Goal: Task Accomplishment & Management: Manage account settings

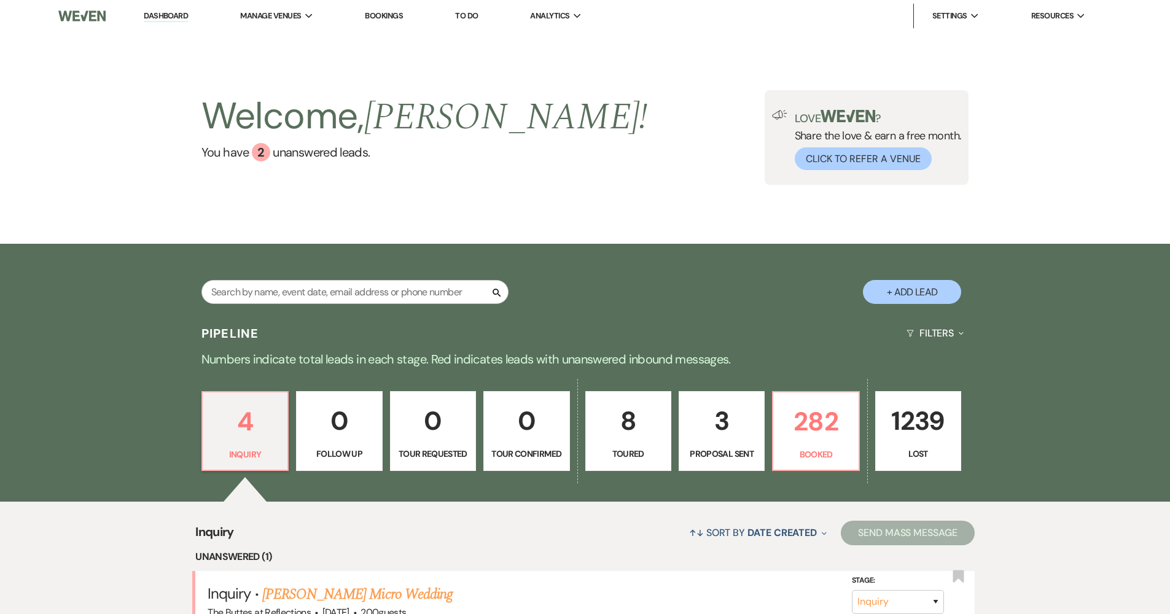
click at [151, 14] on link "Dashboard" at bounding box center [166, 16] width 44 height 12
click at [805, 439] on p "282" at bounding box center [816, 421] width 70 height 41
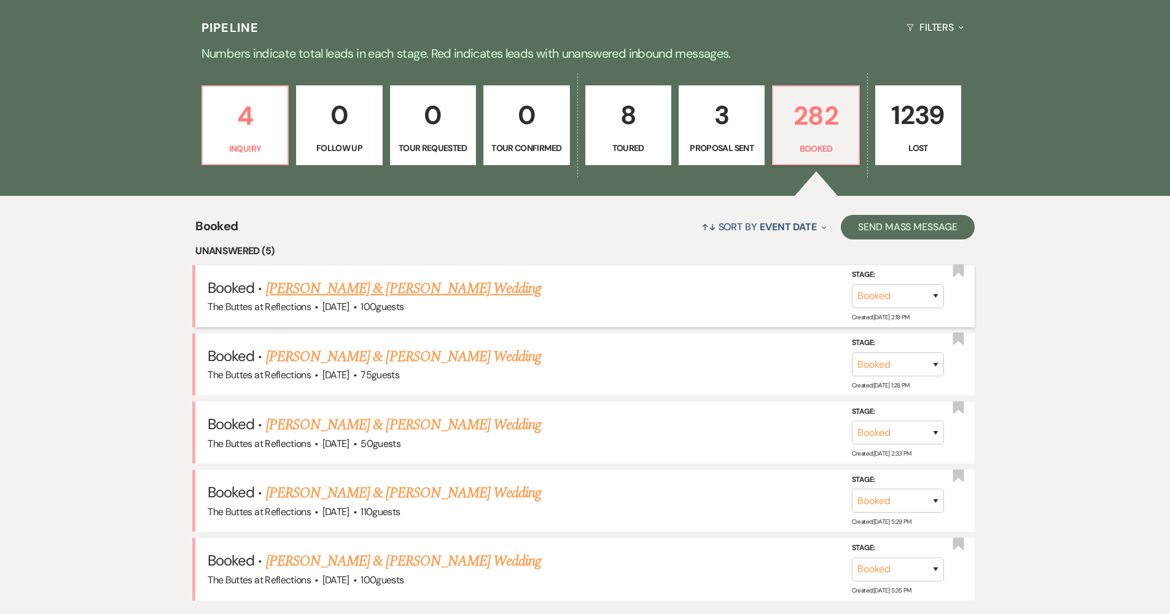
scroll to position [398, 0]
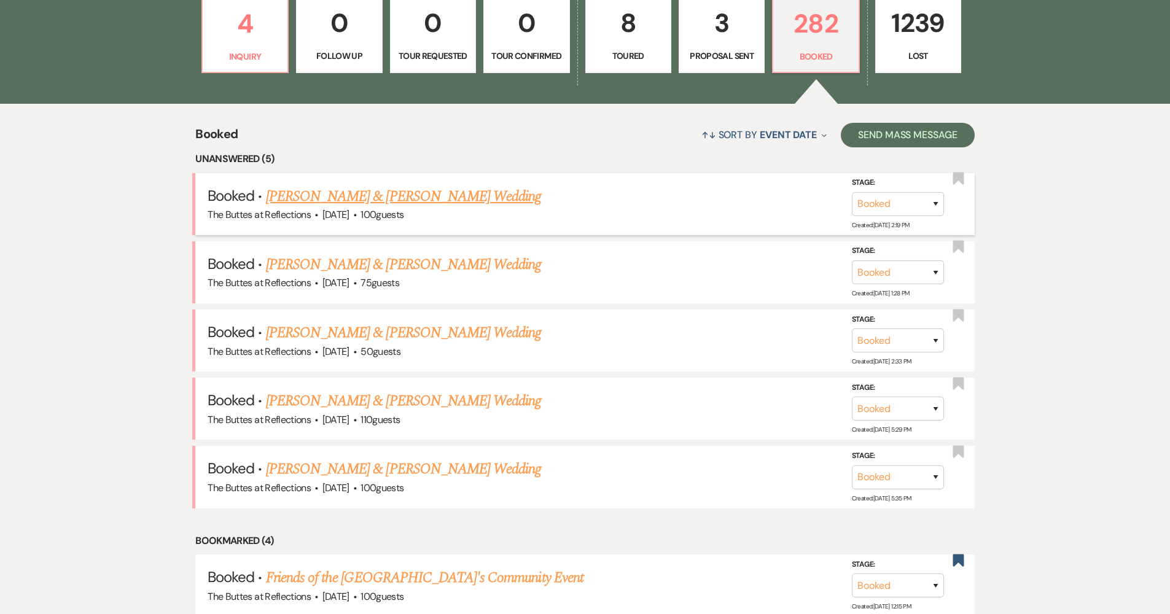
click at [522, 195] on link "[PERSON_NAME] & [PERSON_NAME] Wedding" at bounding box center [403, 196] width 275 height 22
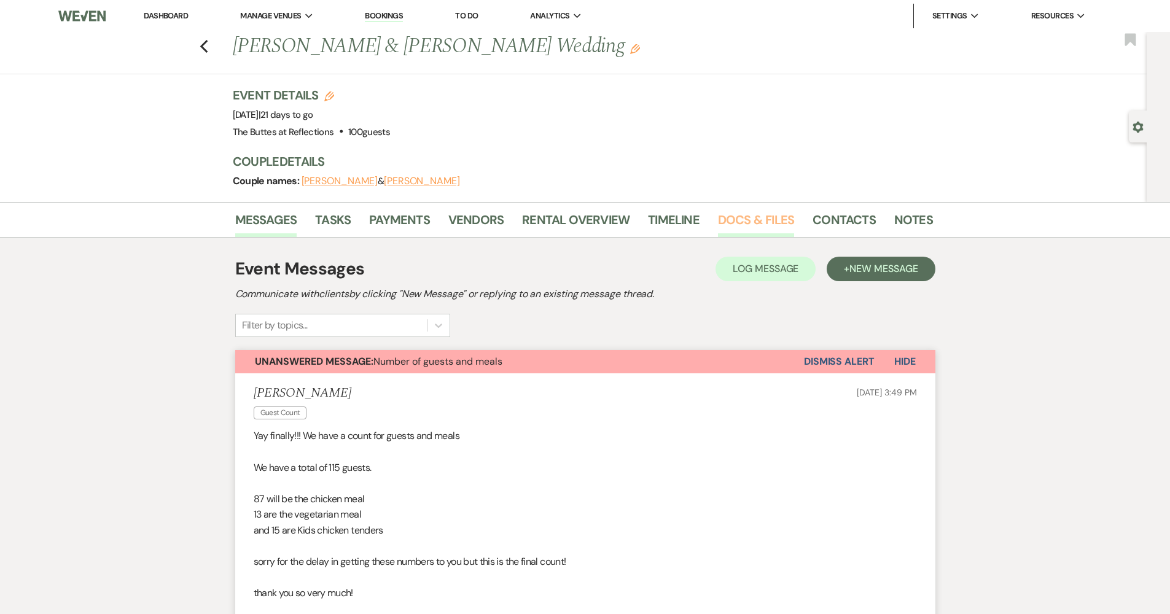
click at [744, 224] on link "Docs & Files" at bounding box center [756, 223] width 76 height 27
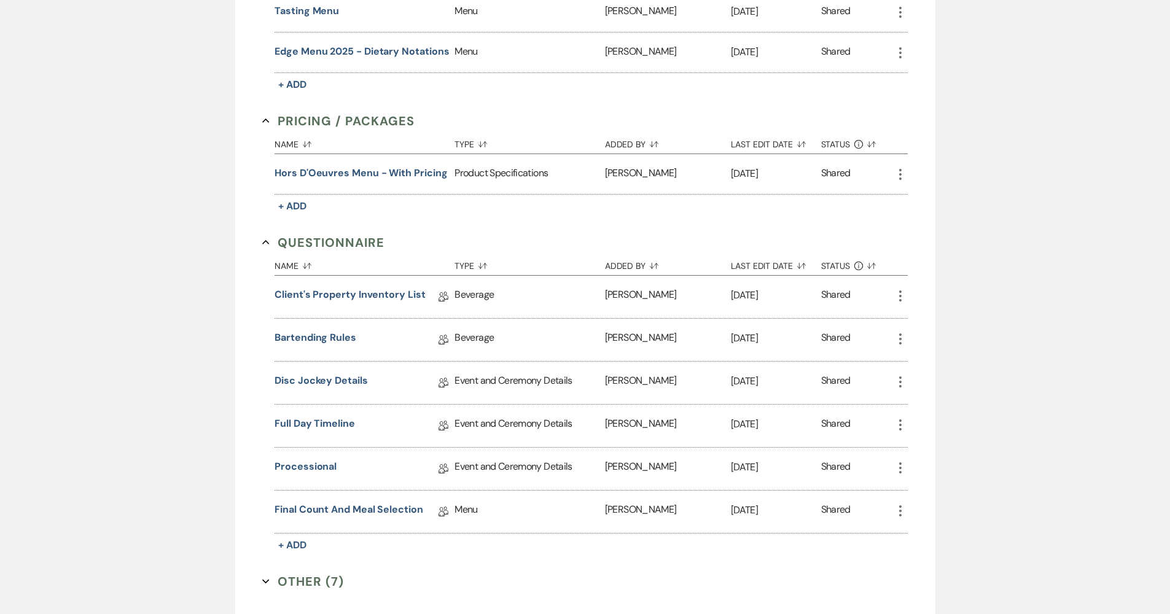
scroll to position [1047, 0]
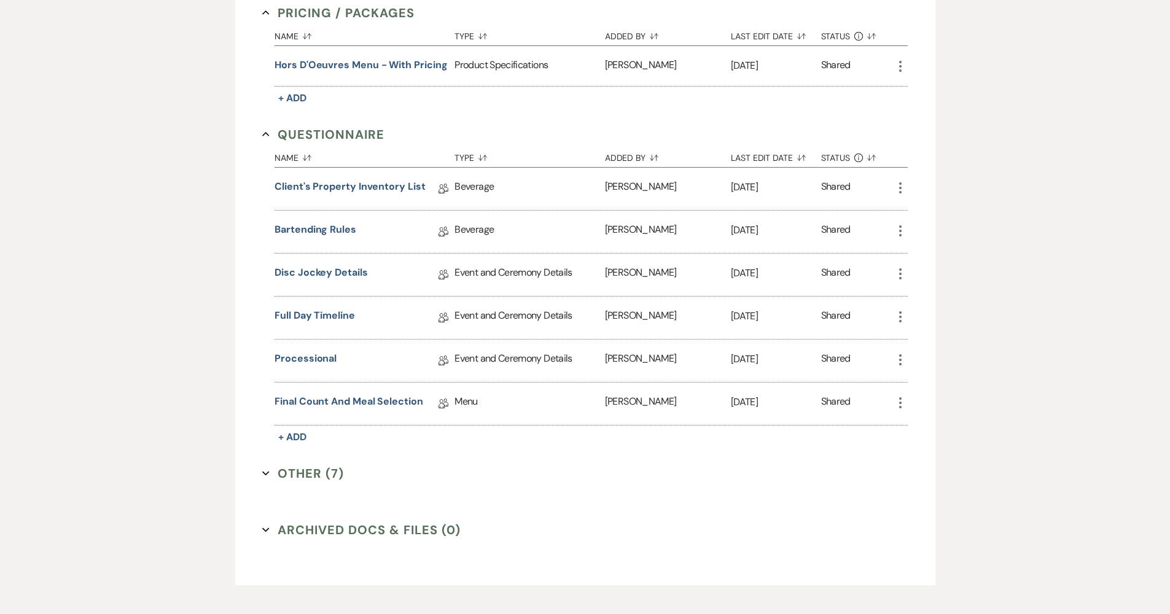
click at [303, 467] on button "Other (7) Expand" at bounding box center [303, 473] width 82 height 18
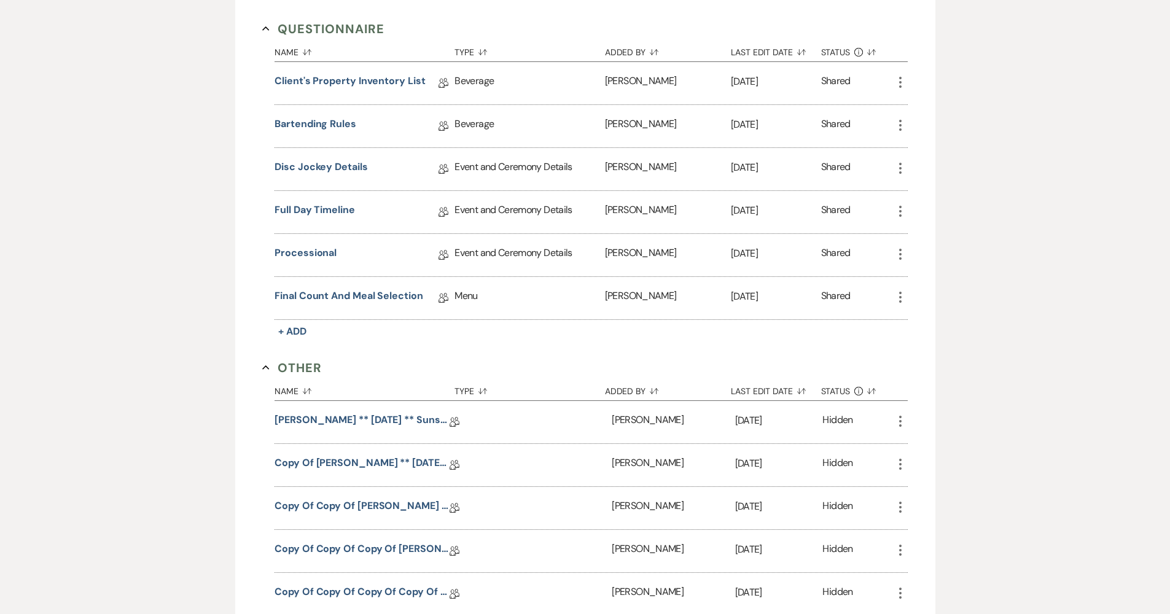
scroll to position [1420, 0]
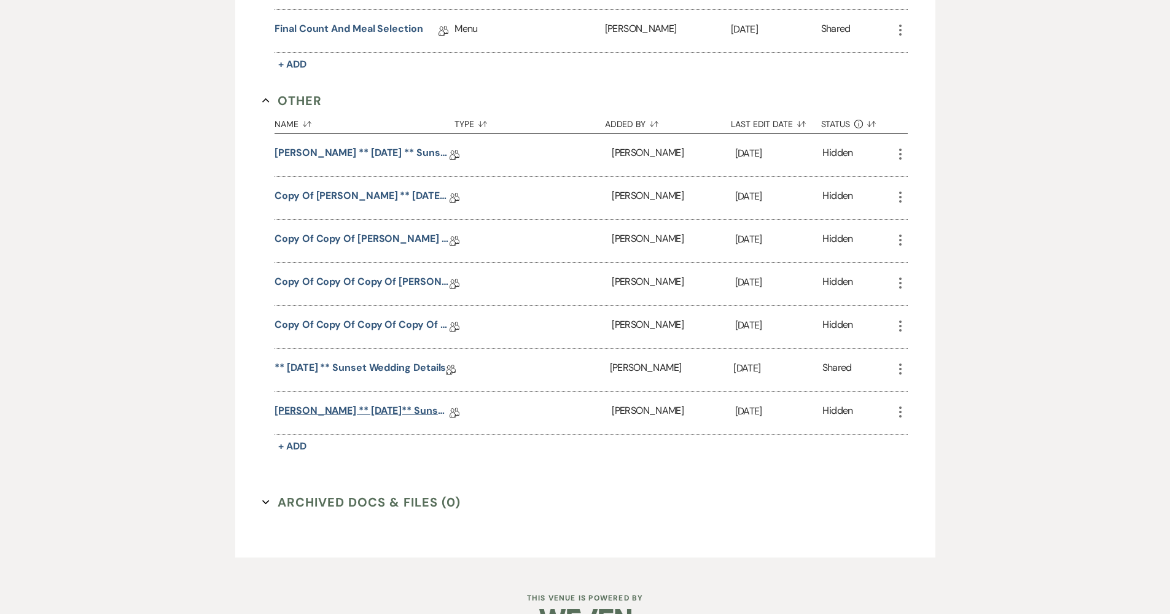
click at [322, 410] on link "Koman, Brittney ** 08.15.2025** Sunset Wedding Details" at bounding box center [362, 413] width 175 height 19
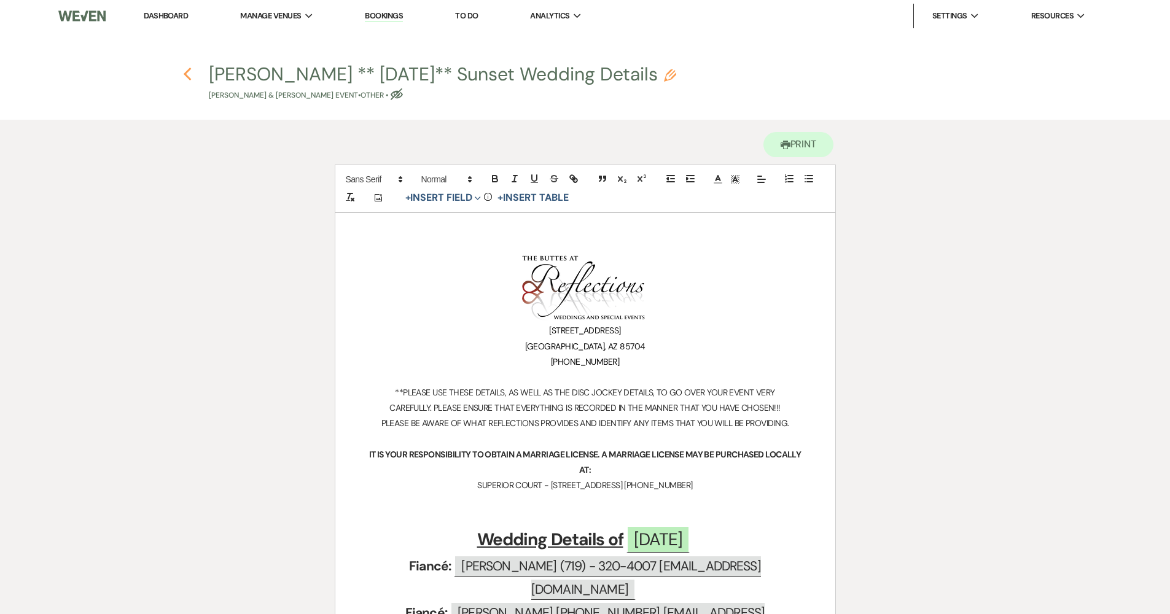
click at [187, 76] on icon "Previous" at bounding box center [187, 74] width 9 height 15
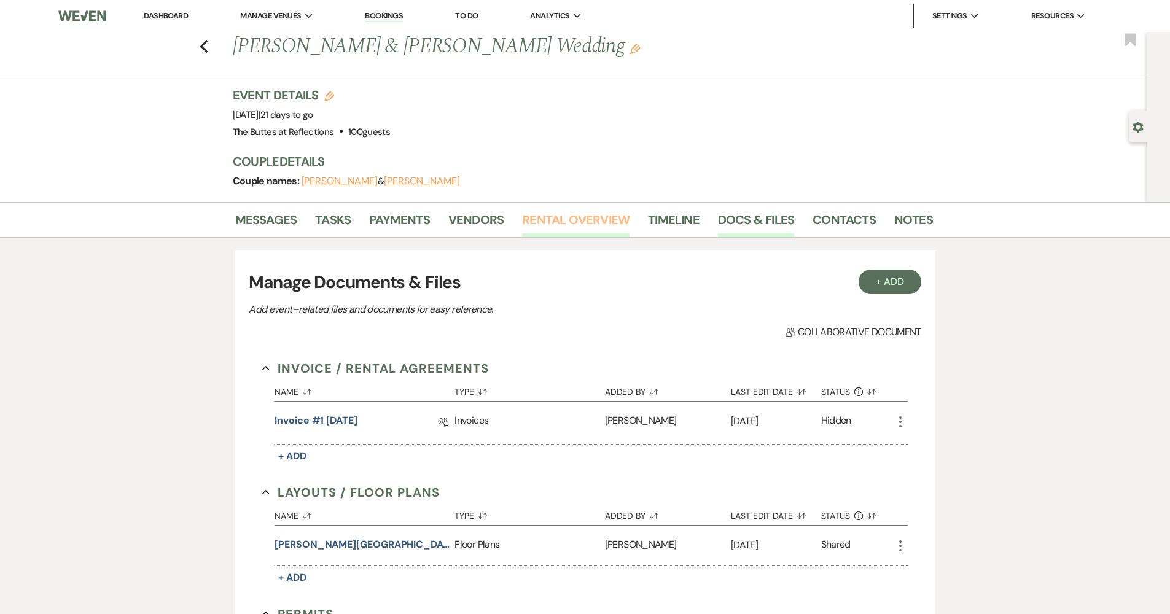
click at [572, 219] on link "Rental Overview" at bounding box center [575, 223] width 107 height 27
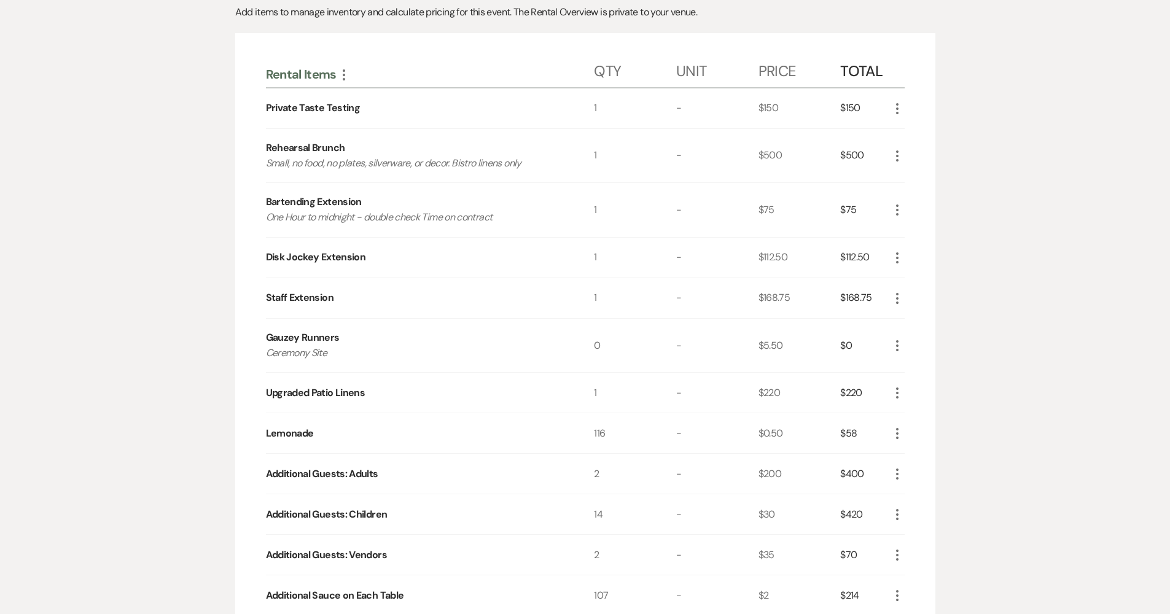
scroll to position [314, 0]
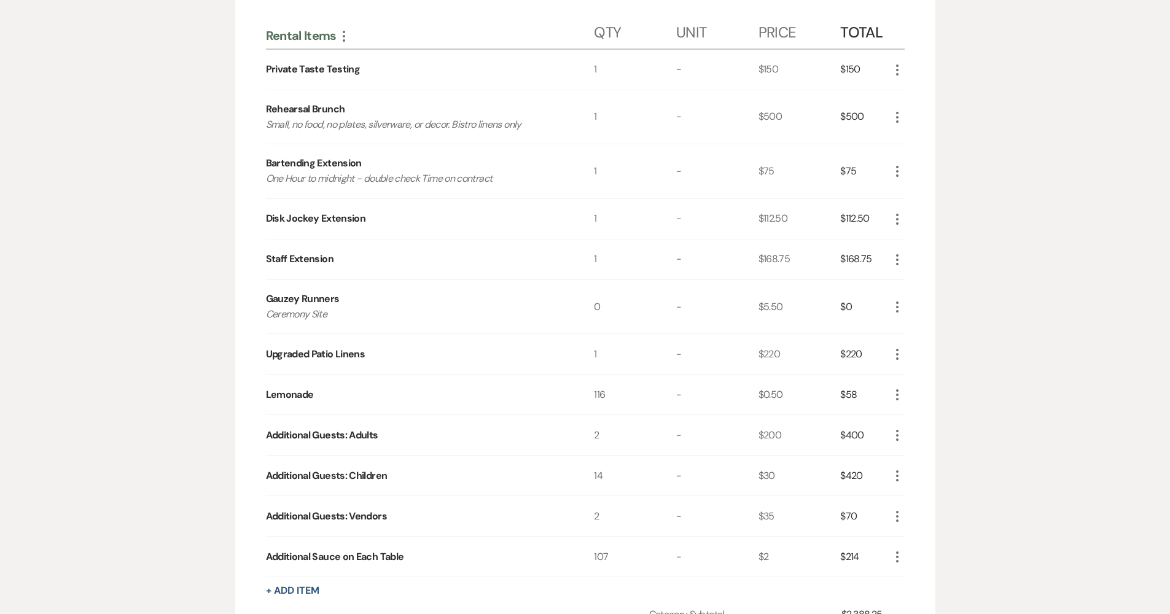
click at [900, 392] on icon "More" at bounding box center [897, 395] width 15 height 15
click at [906, 429] on button "X Delete" at bounding box center [923, 439] width 66 height 20
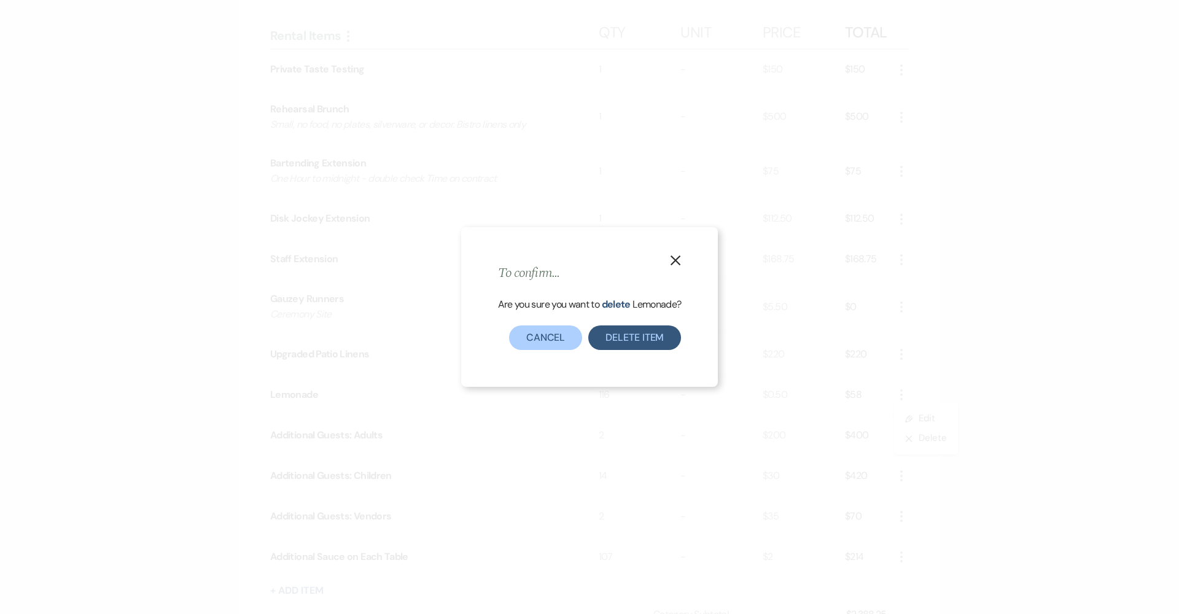
click at [625, 338] on button "Delete Item" at bounding box center [634, 338] width 93 height 25
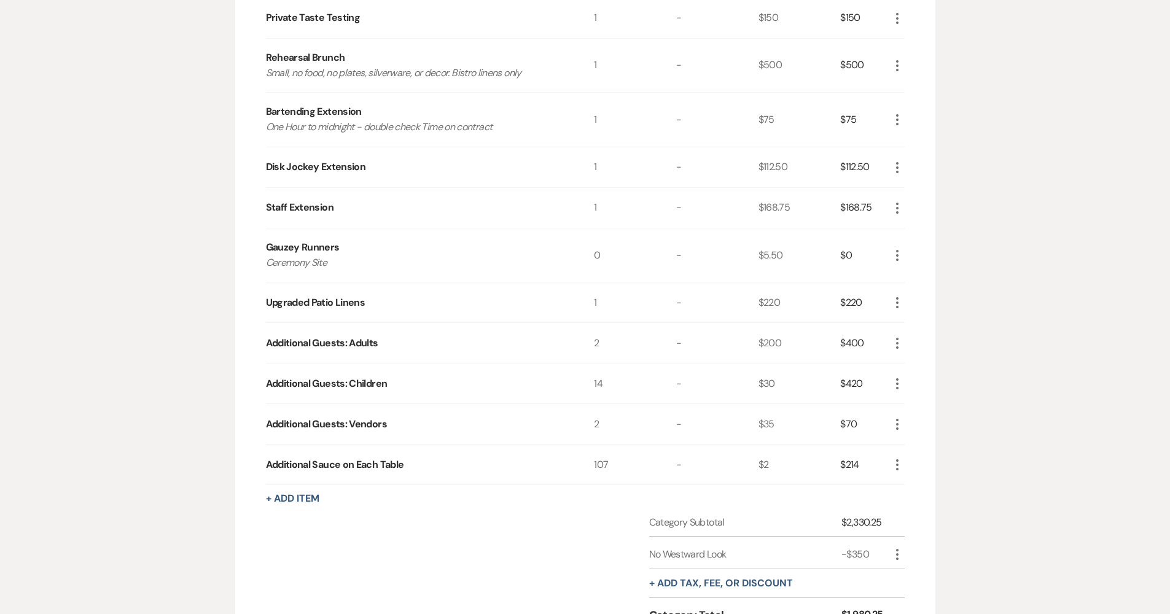
scroll to position [0, 0]
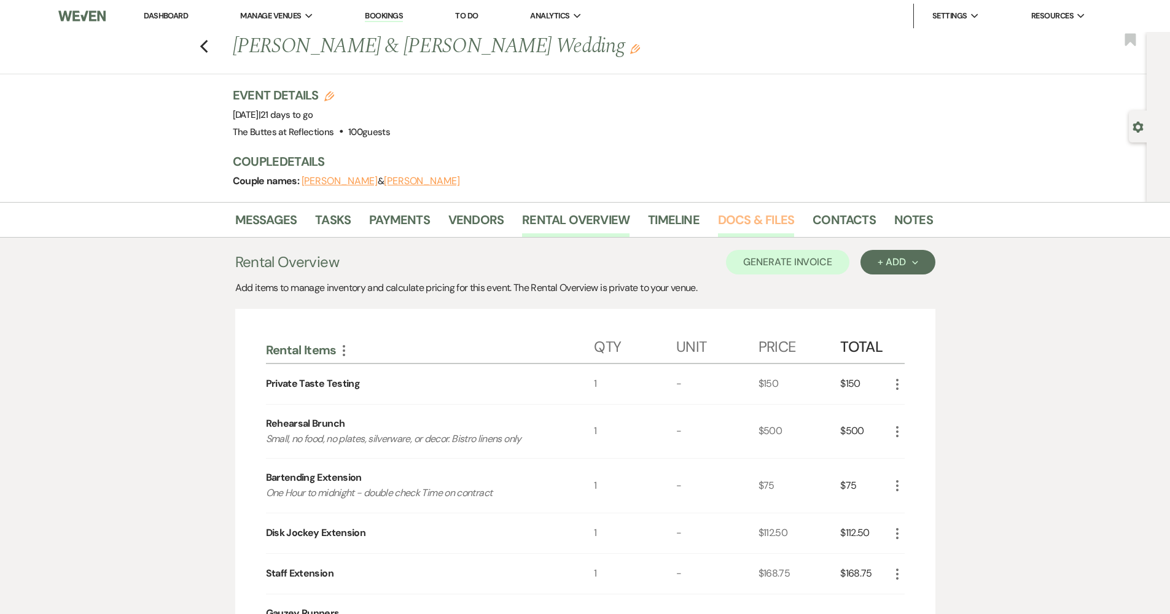
click at [753, 224] on link "Docs & Files" at bounding box center [756, 223] width 76 height 27
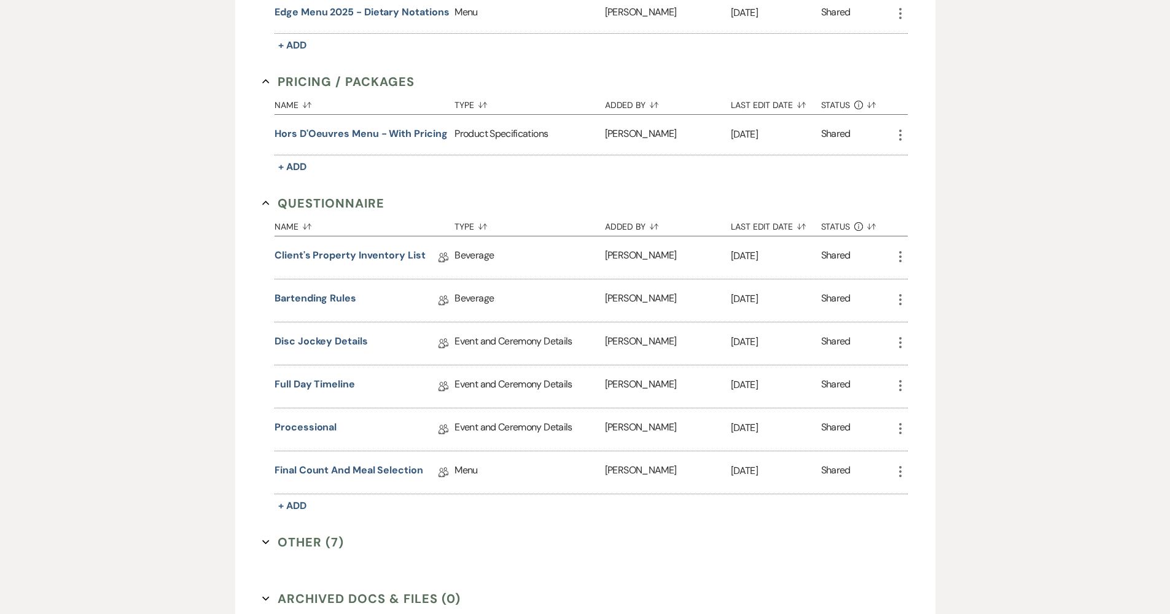
scroll to position [981, 0]
click at [311, 473] on link "Final Count and Meal Selection" at bounding box center [349, 470] width 149 height 19
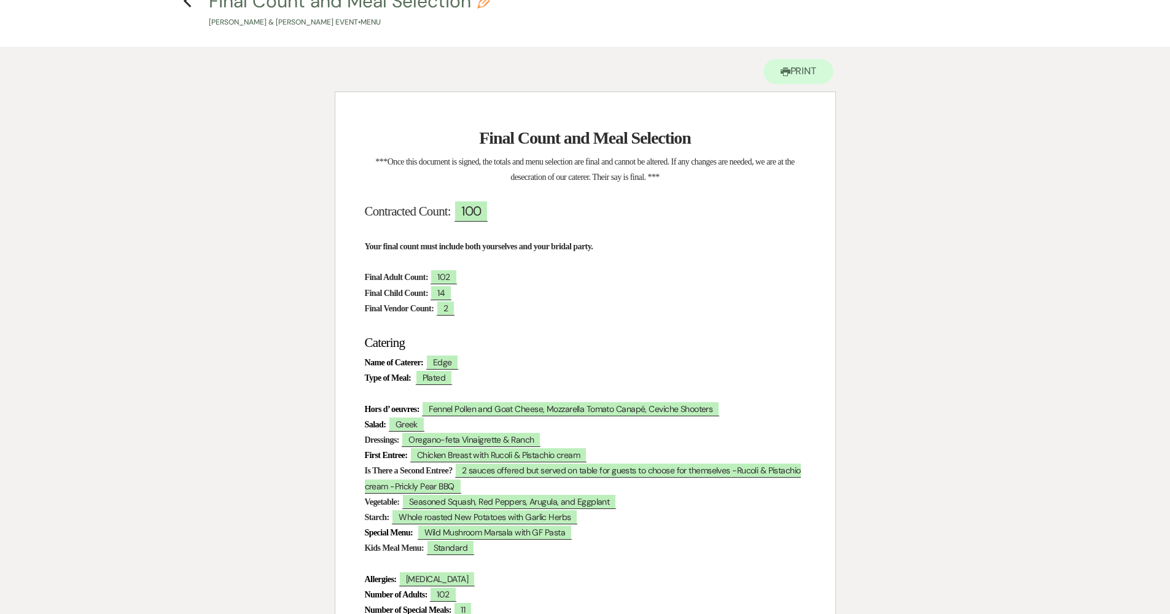
scroll to position [123, 0]
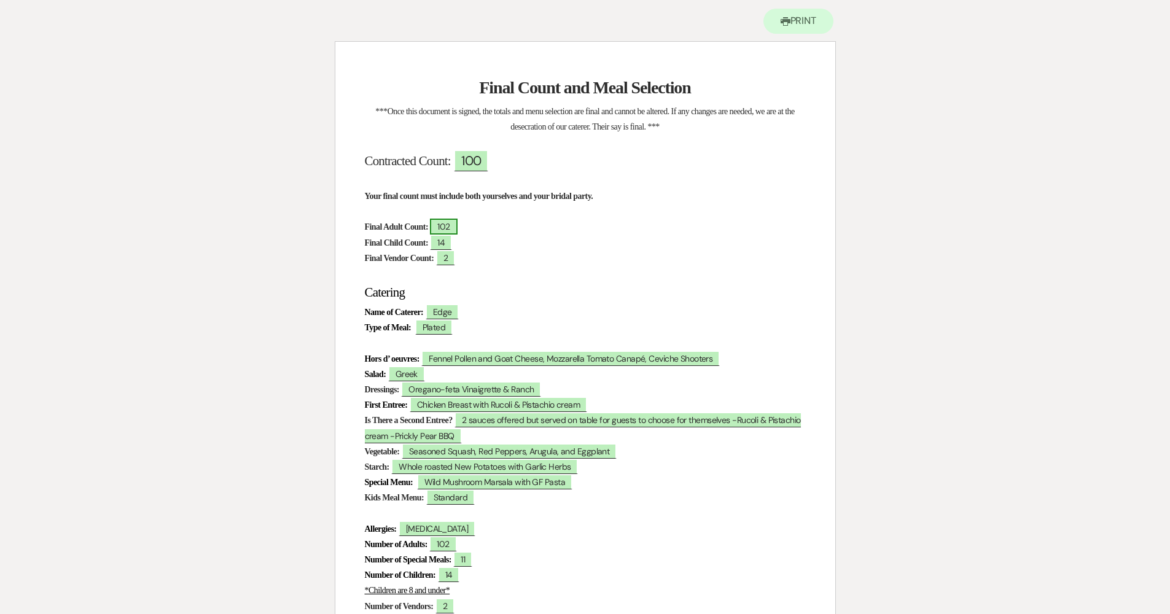
click at [457, 223] on span "102" at bounding box center [443, 227] width 27 height 16
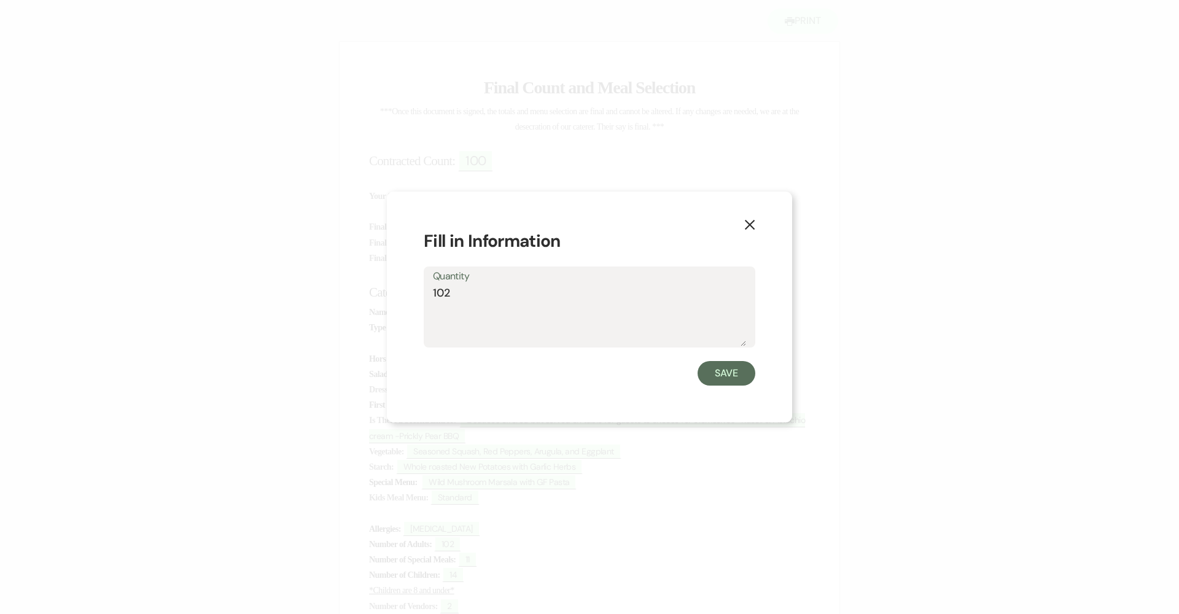
click at [508, 302] on textarea "102" at bounding box center [589, 315] width 313 height 61
type textarea "100"
click at [724, 380] on button "Save" at bounding box center [727, 373] width 58 height 25
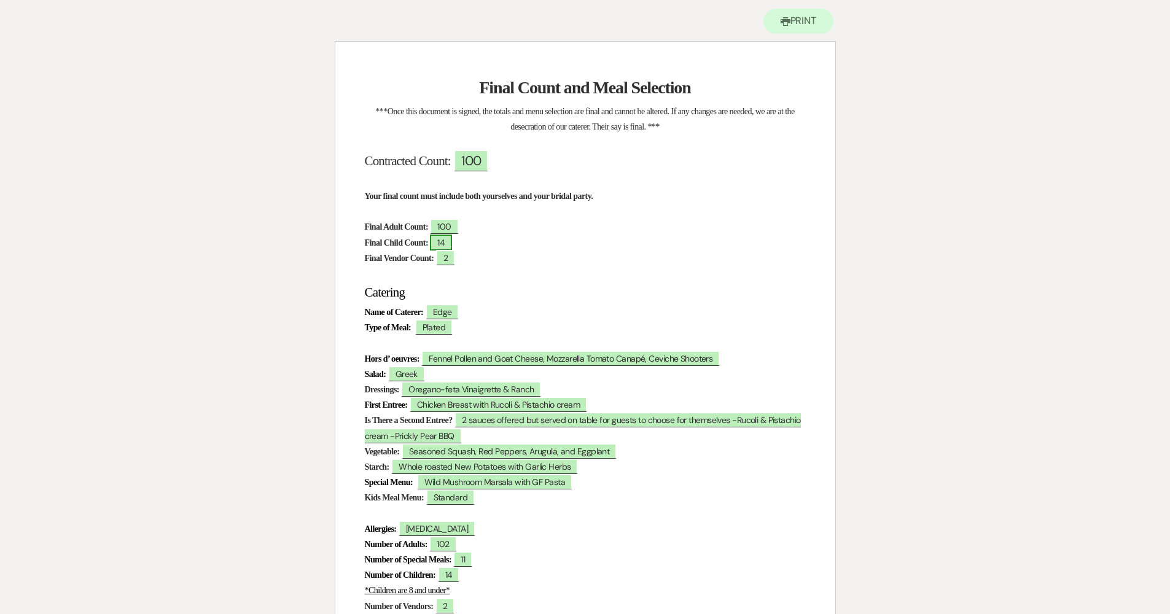
click at [452, 243] on span "14" at bounding box center [441, 243] width 22 height 16
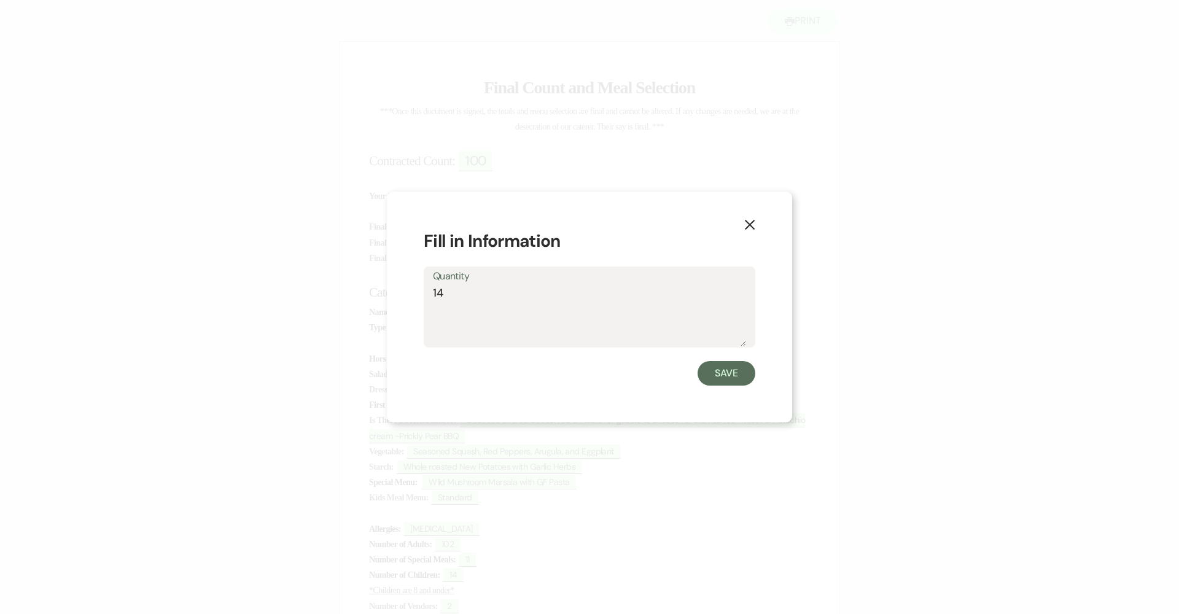
click at [469, 294] on textarea "14" at bounding box center [589, 315] width 313 height 61
type textarea "15"
click at [717, 375] on button "Save" at bounding box center [727, 373] width 58 height 25
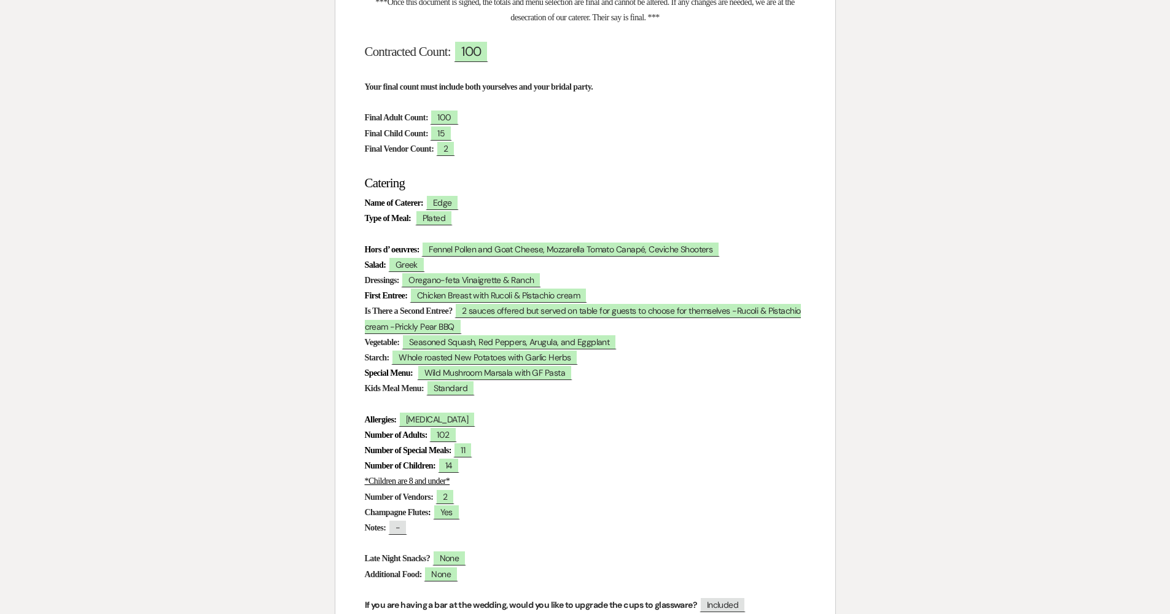
scroll to position [335, 0]
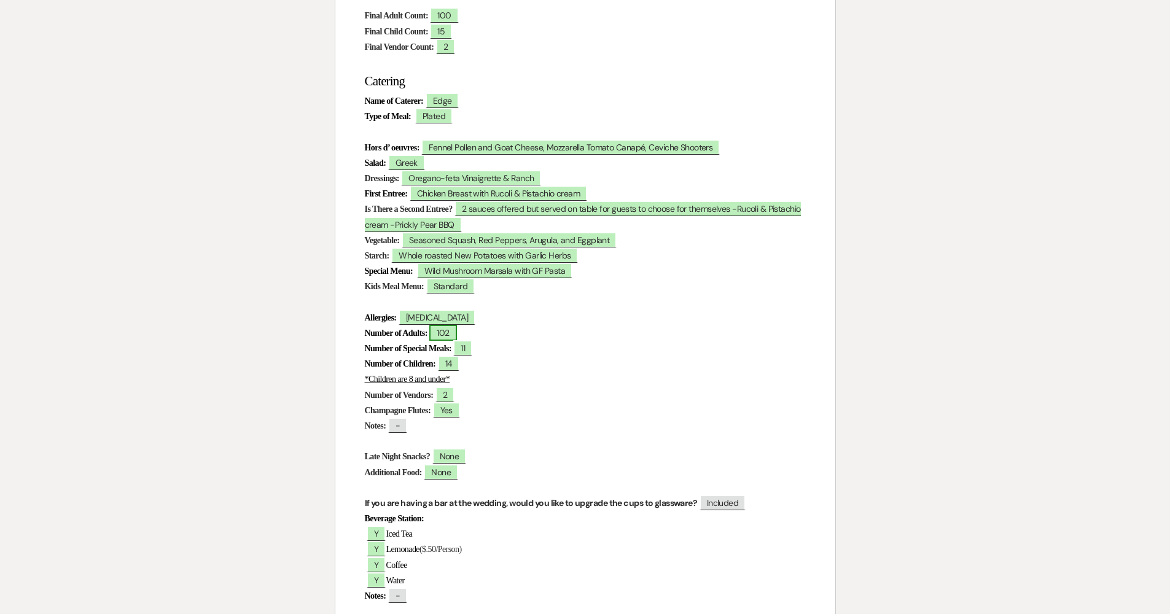
click at [456, 330] on span "102" at bounding box center [442, 333] width 27 height 16
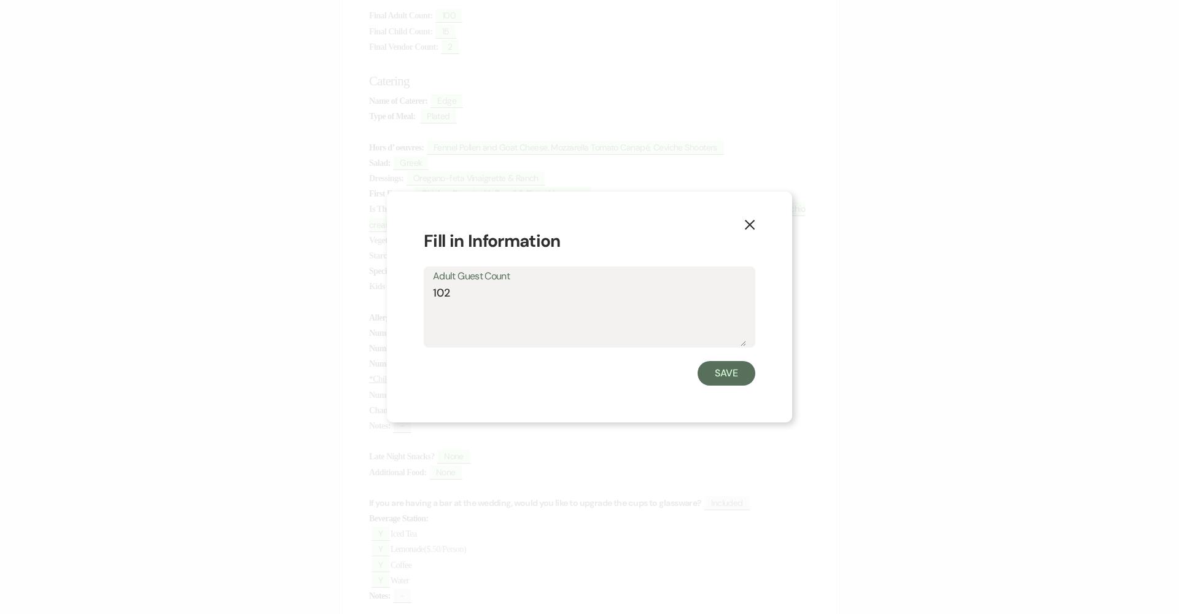
click at [508, 310] on textarea "102" at bounding box center [589, 315] width 313 height 61
type textarea "100"
click at [729, 373] on button "Save" at bounding box center [727, 373] width 58 height 25
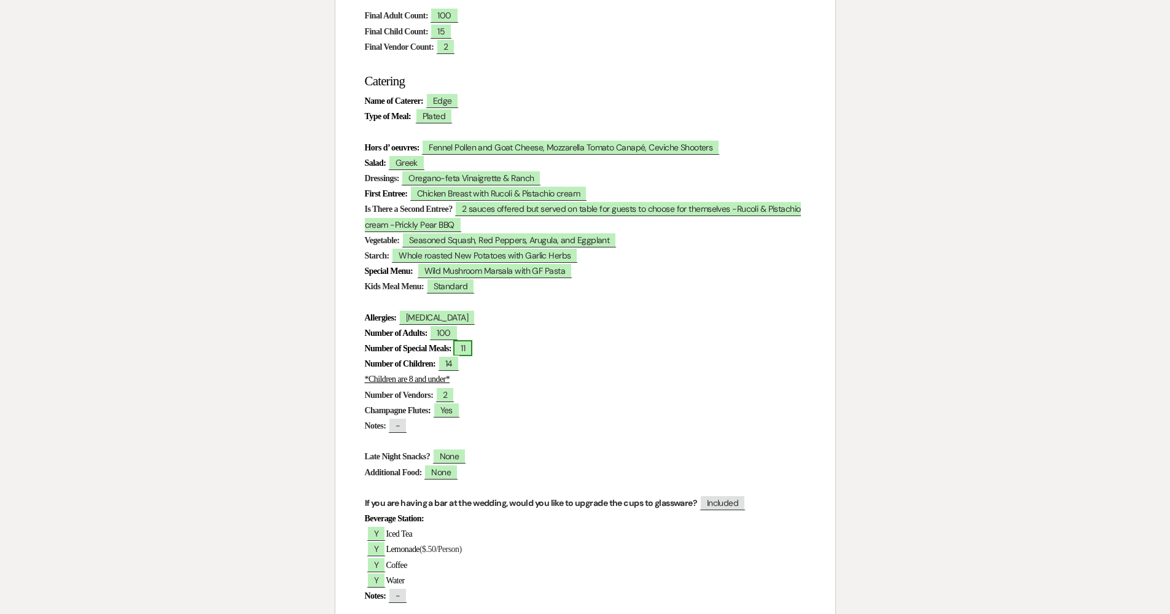
click at [472, 342] on span "11" at bounding box center [462, 348] width 19 height 16
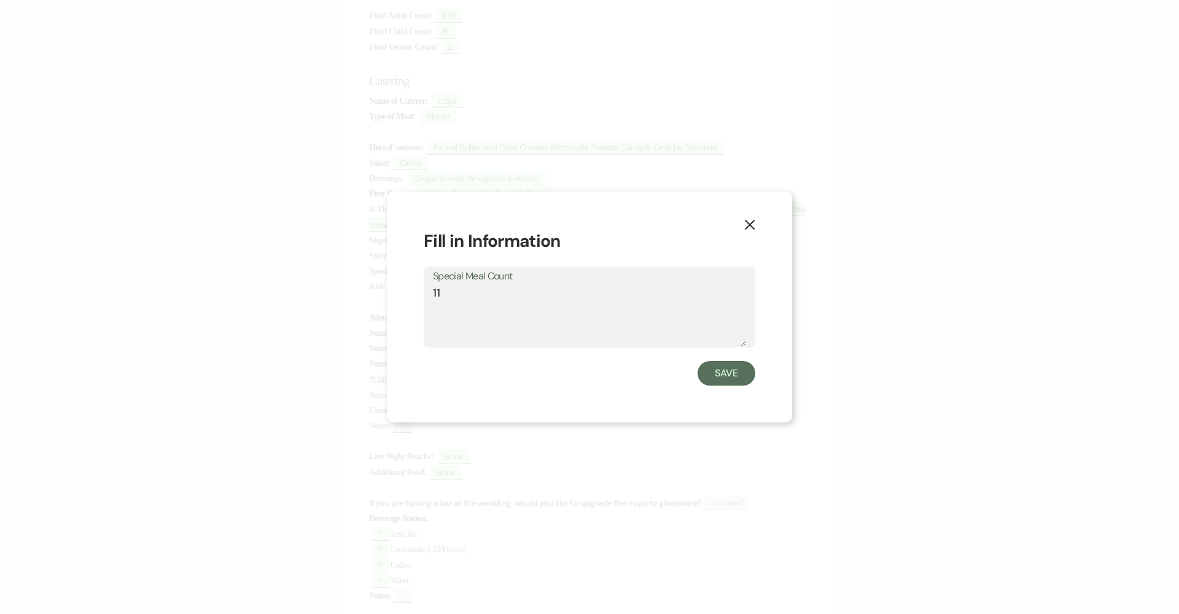
click at [496, 313] on textarea "11" at bounding box center [589, 315] width 313 height 61
type textarea "13"
click at [728, 368] on button "Save" at bounding box center [727, 373] width 58 height 25
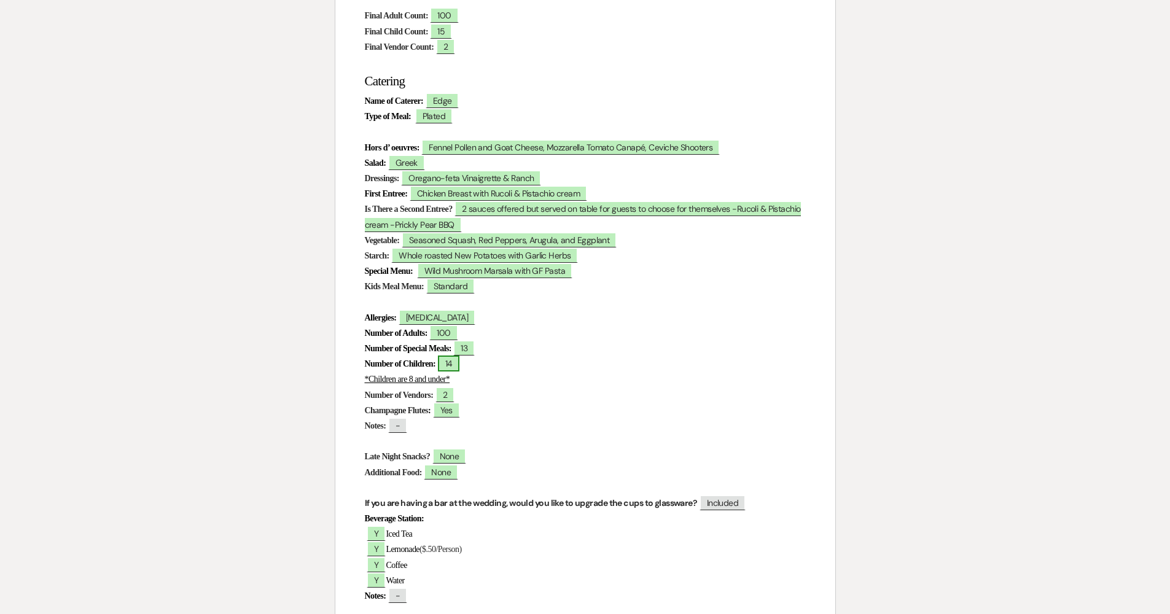
click at [460, 359] on span "14" at bounding box center [449, 364] width 22 height 16
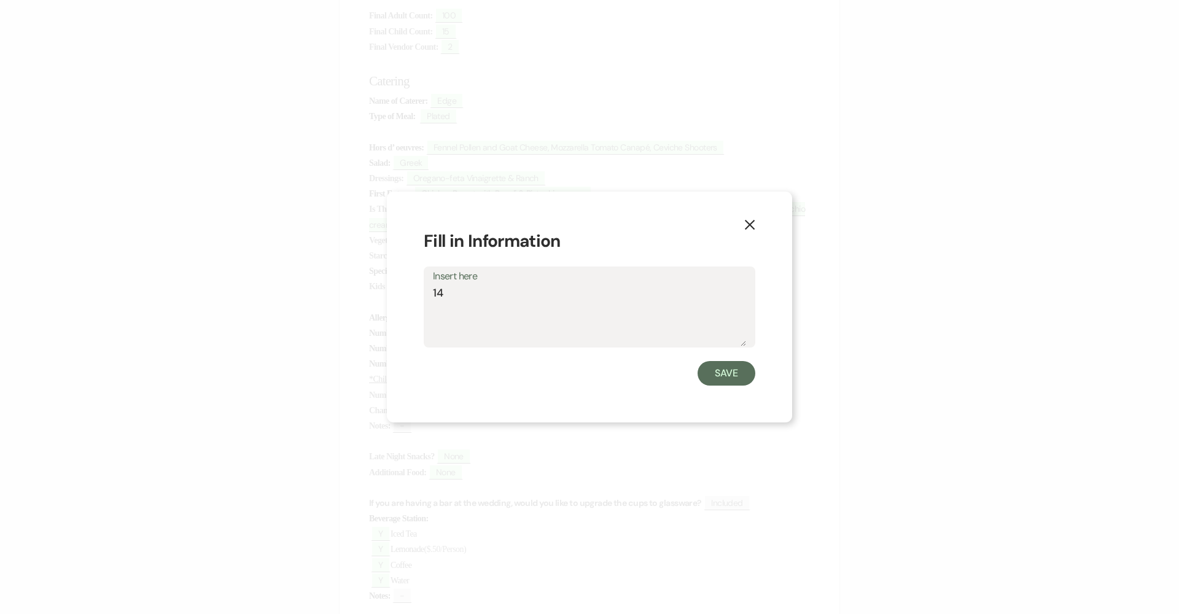
click at [489, 302] on textarea "14" at bounding box center [589, 315] width 313 height 61
type textarea "15"
click at [717, 379] on button "Save" at bounding box center [727, 373] width 58 height 25
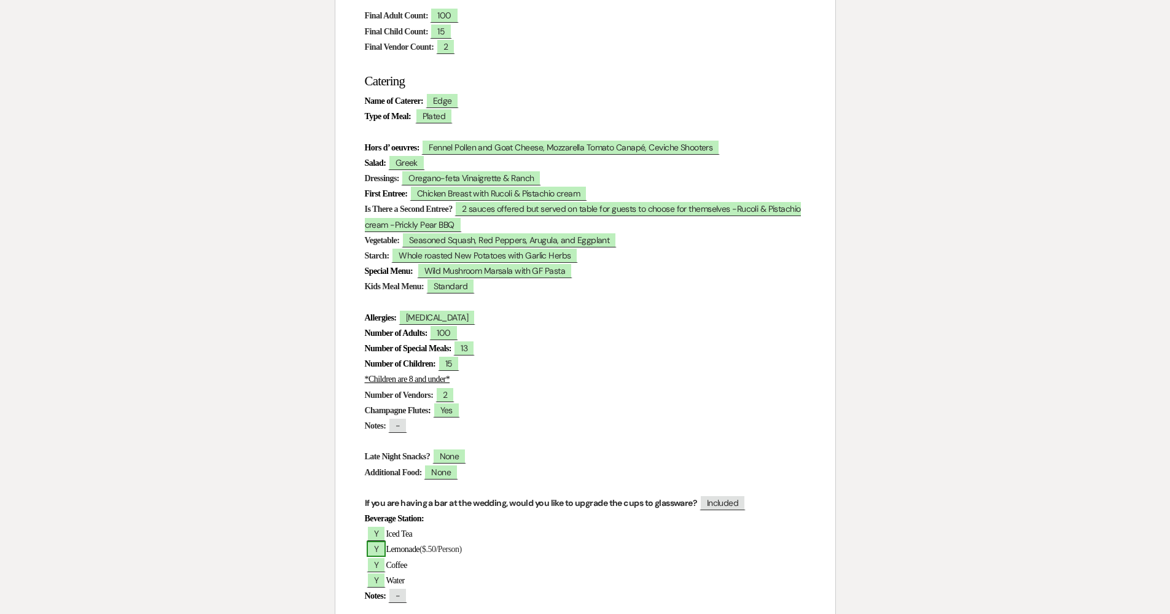
click at [378, 545] on span "Y" at bounding box center [376, 549] width 19 height 16
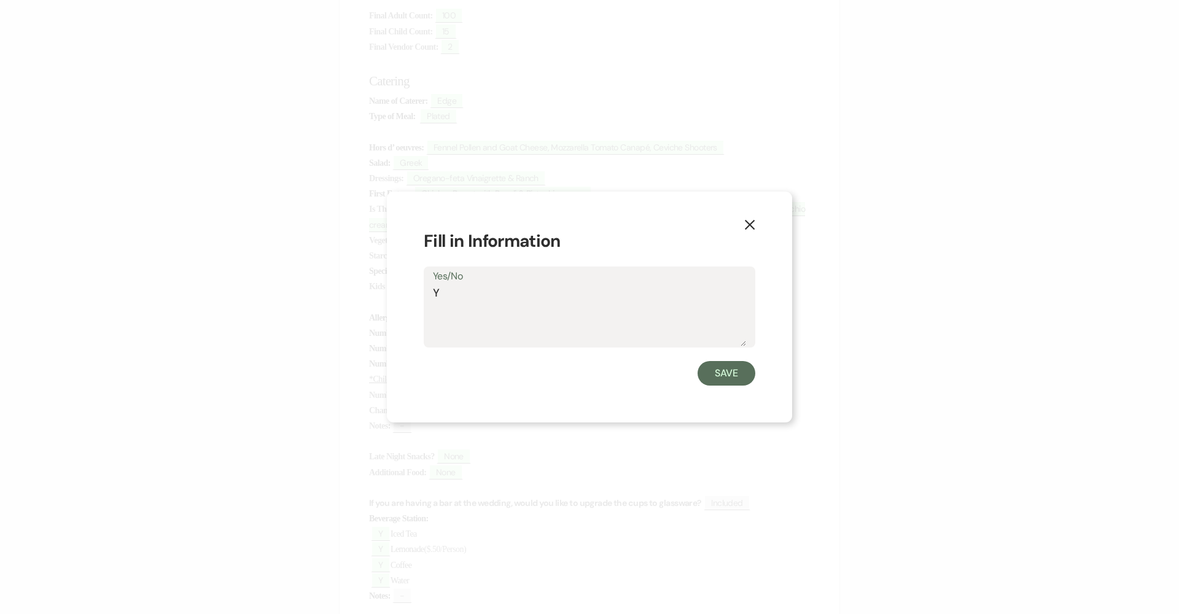
drag, startPoint x: 447, startPoint y: 295, endPoint x: 427, endPoint y: 294, distance: 20.3
click at [427, 294] on div "Yes/No Y" at bounding box center [590, 308] width 332 height 82
type textarea "N"
click at [746, 369] on button "Save" at bounding box center [727, 373] width 58 height 25
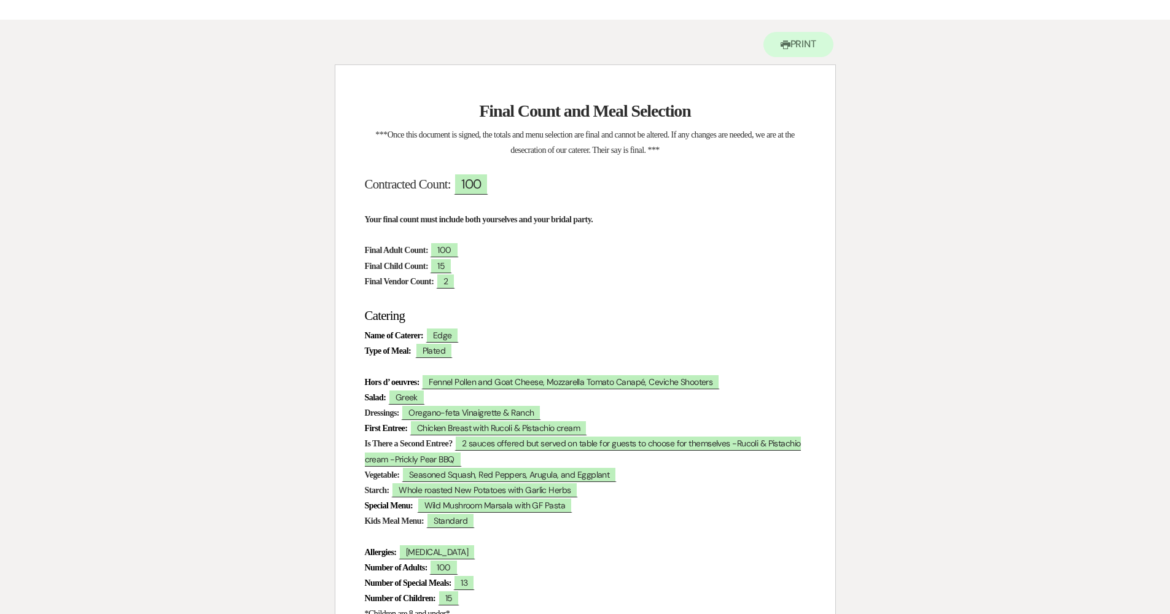
scroll to position [31, 0]
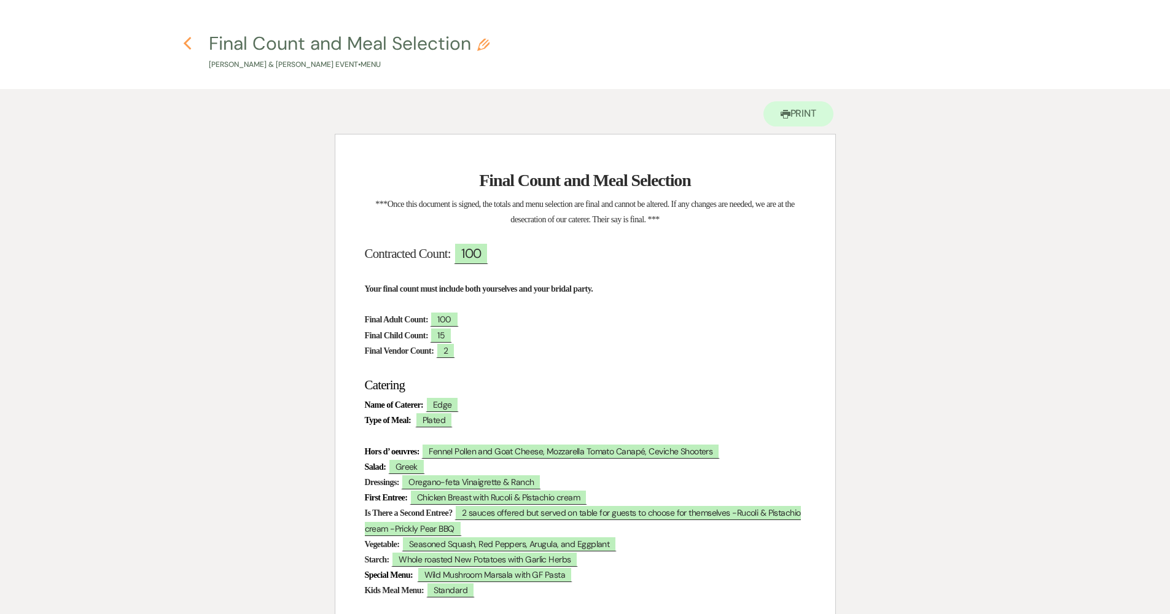
click at [192, 48] on icon "Previous" at bounding box center [187, 43] width 9 height 15
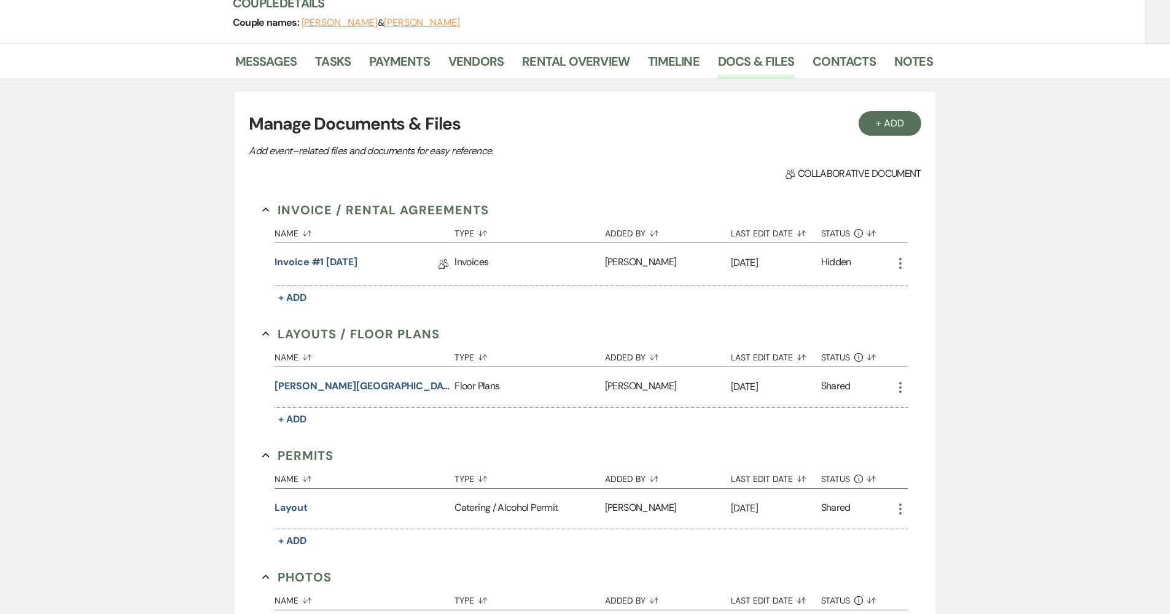
scroll to position [60, 0]
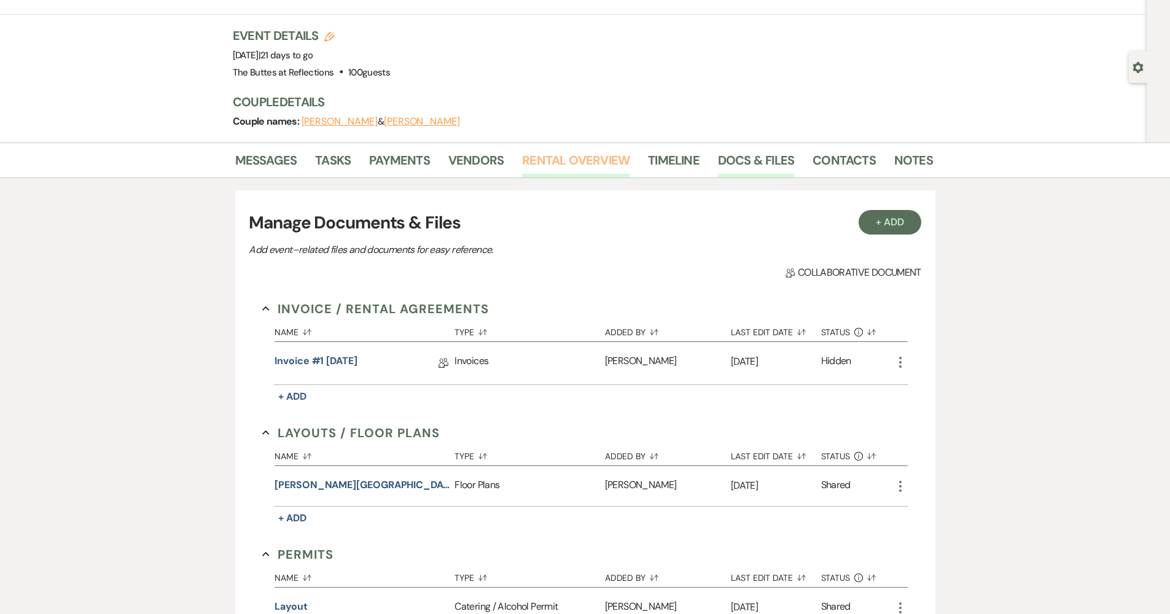
click at [546, 165] on link "Rental Overview" at bounding box center [575, 163] width 107 height 27
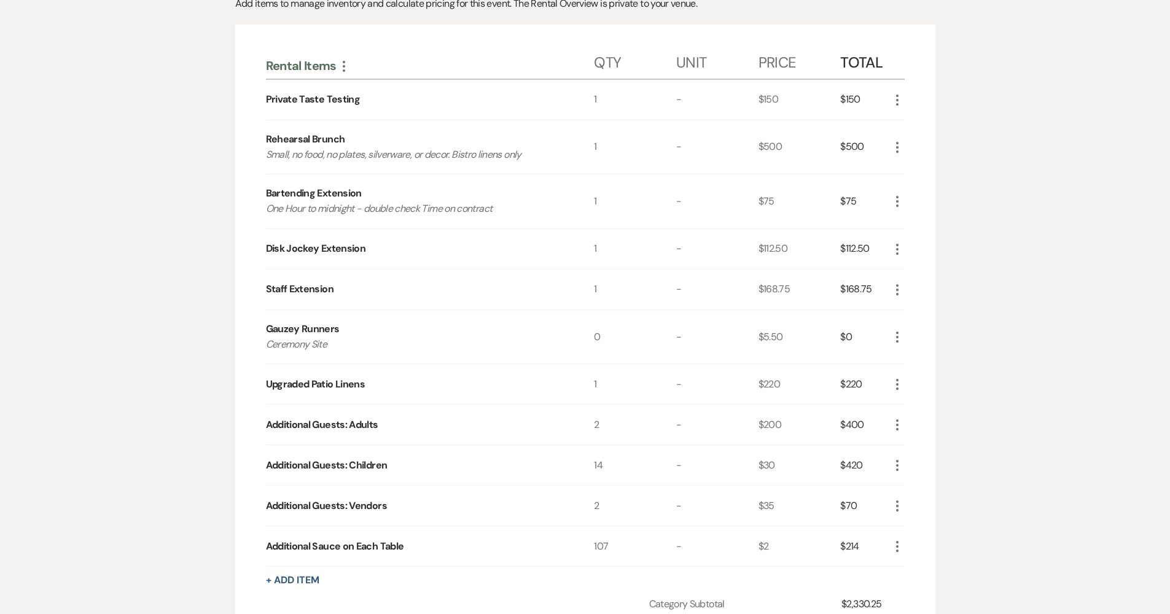
scroll to position [361, 0]
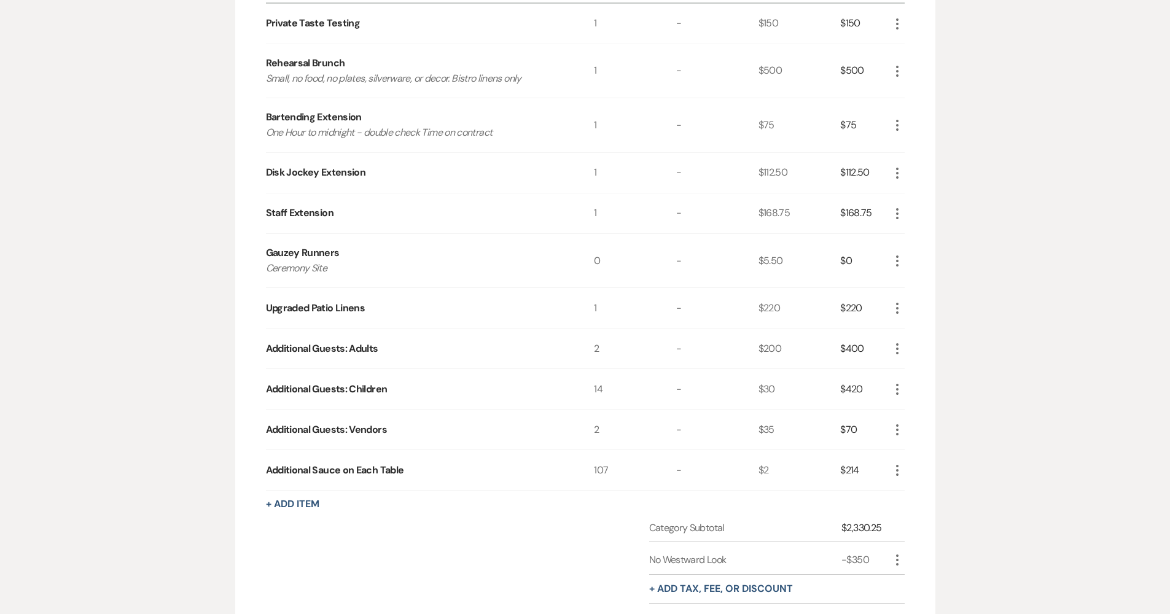
click at [902, 469] on icon "More" at bounding box center [897, 470] width 15 height 15
click at [905, 492] on use "button" at bounding box center [907, 494] width 7 height 7
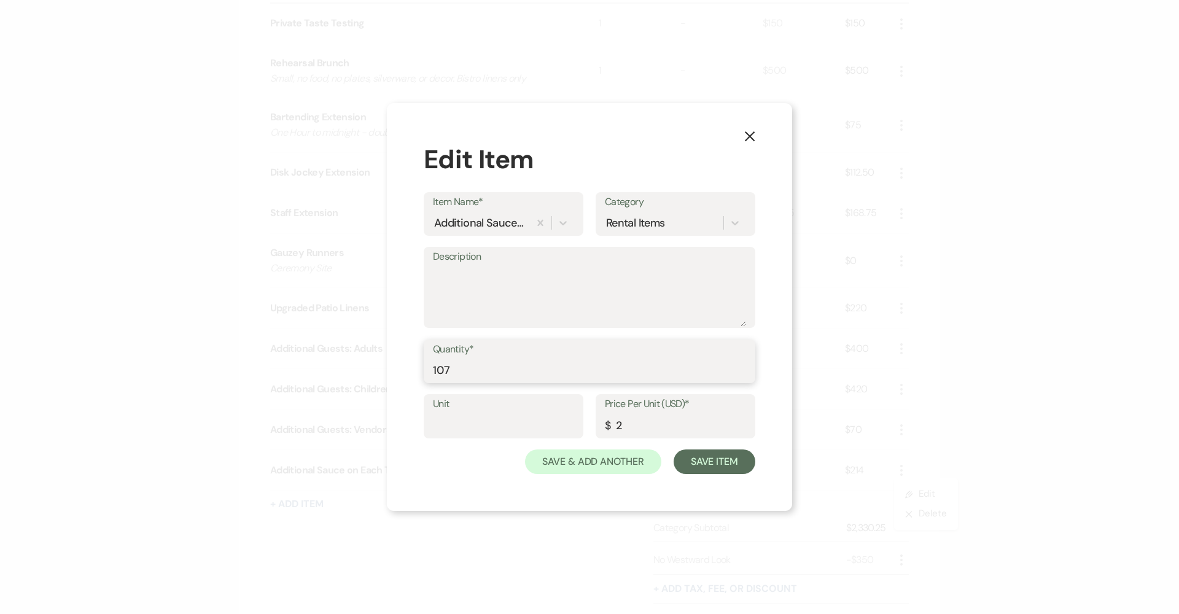
drag, startPoint x: 460, startPoint y: 370, endPoint x: 391, endPoint y: 364, distance: 69.7
click at [392, 365] on div "X Edit Item Item Name* Additional Sauce on Each Table Category Rental Items Des…" at bounding box center [589, 307] width 405 height 408
type input "87"
click at [710, 467] on button "Save Item" at bounding box center [715, 462] width 82 height 25
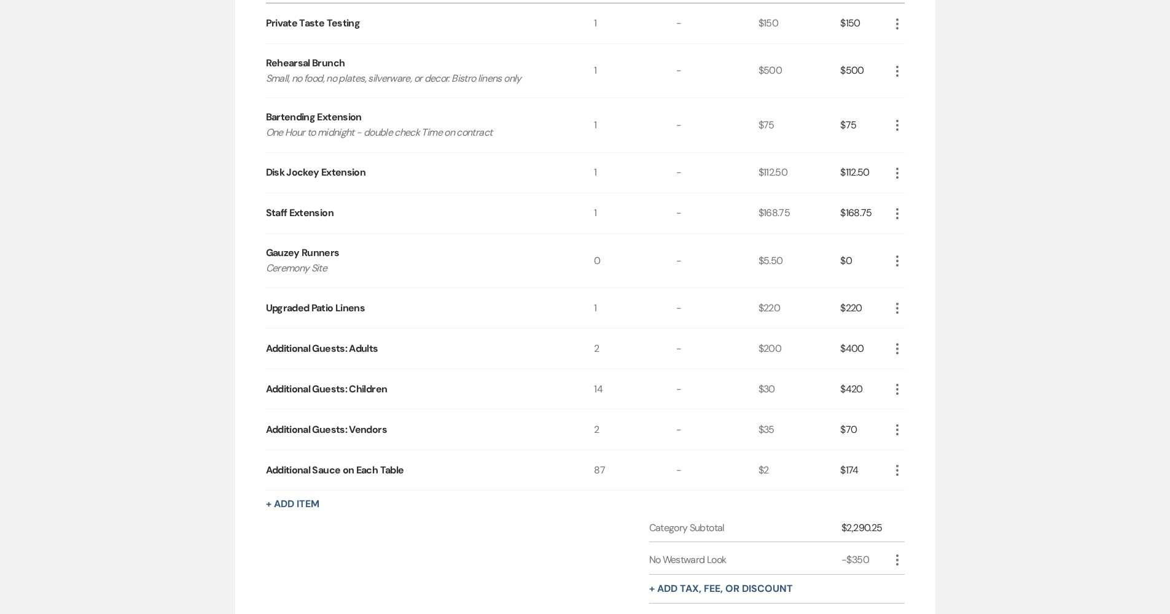
click at [893, 390] on icon "More" at bounding box center [897, 389] width 15 height 15
click at [913, 418] on button "Pencil Edit" at bounding box center [922, 414] width 64 height 20
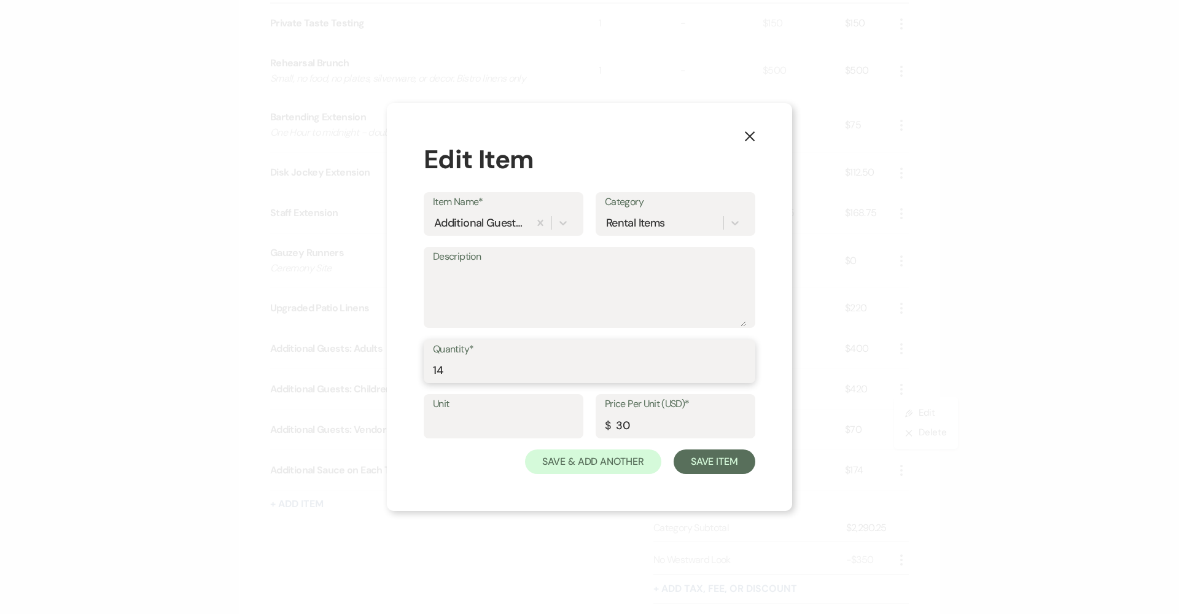
click at [523, 377] on input "14" at bounding box center [589, 370] width 313 height 24
type input "15"
click at [698, 462] on button "Save Item" at bounding box center [715, 462] width 82 height 25
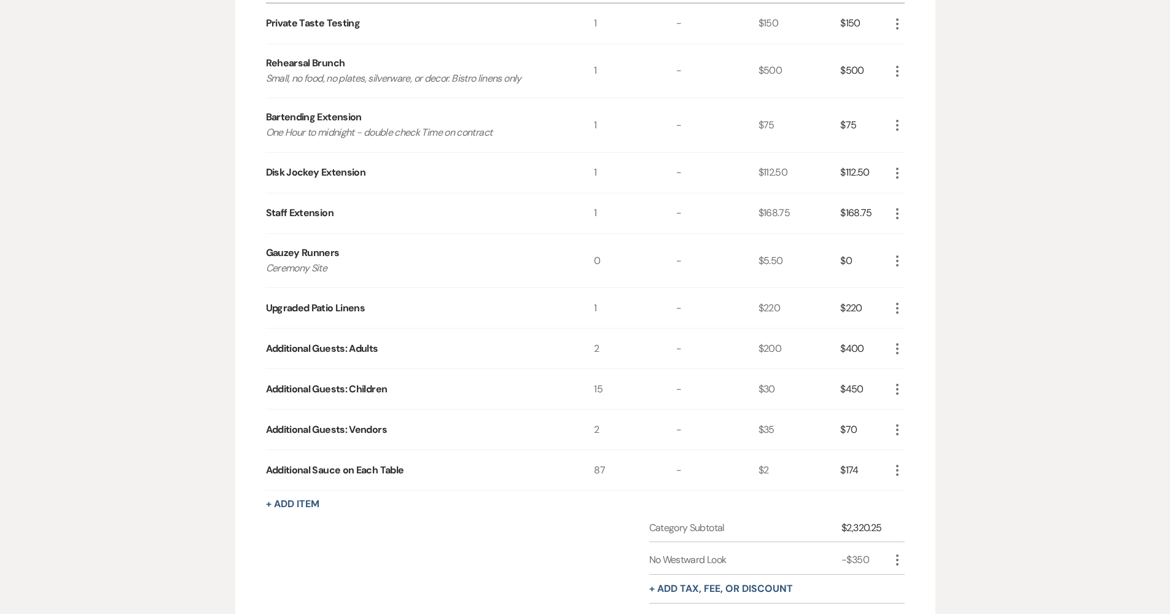
click at [899, 350] on icon "More" at bounding box center [897, 349] width 15 height 15
click at [916, 384] on button "X Delete" at bounding box center [923, 393] width 66 height 20
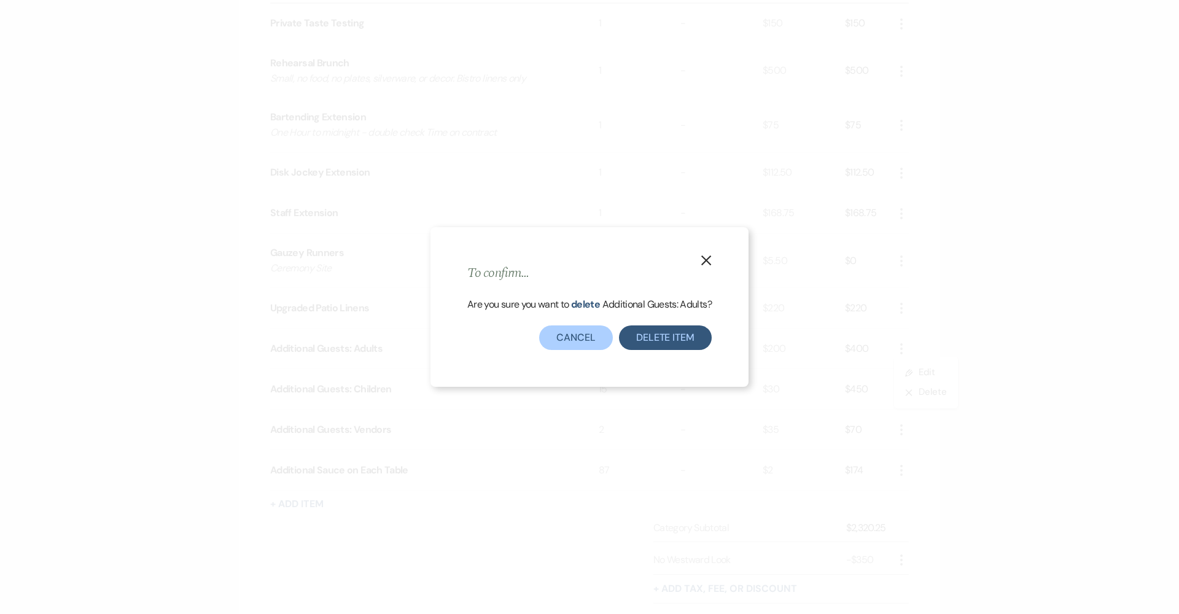
click at [639, 338] on button "Delete Item" at bounding box center [665, 338] width 93 height 25
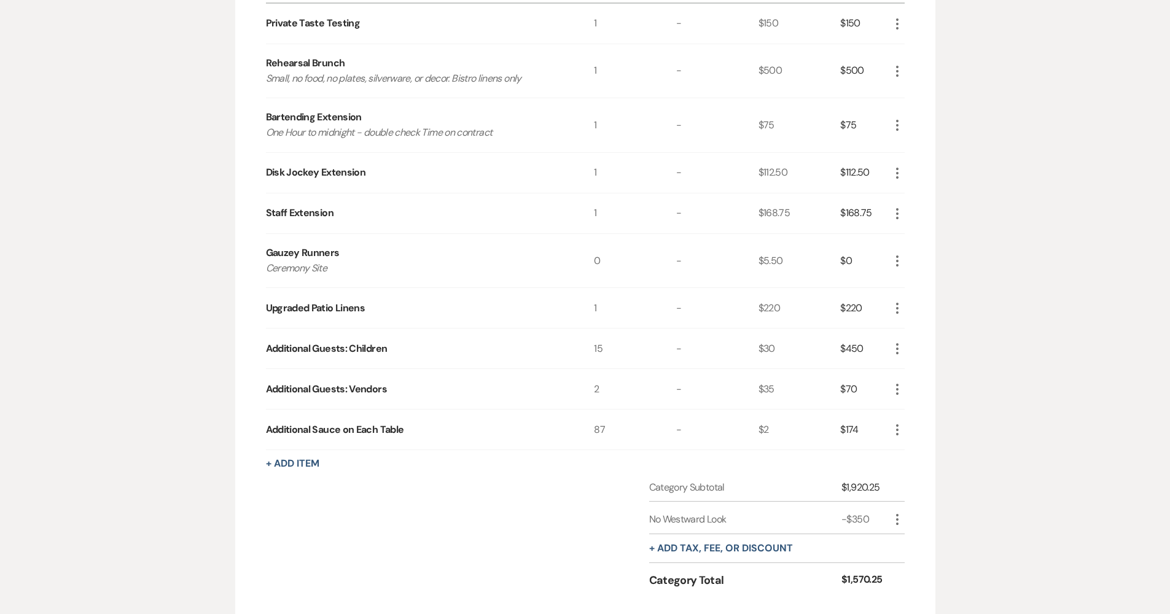
click at [900, 310] on icon "More" at bounding box center [897, 308] width 15 height 15
click at [912, 350] on button "X Delete" at bounding box center [923, 352] width 66 height 20
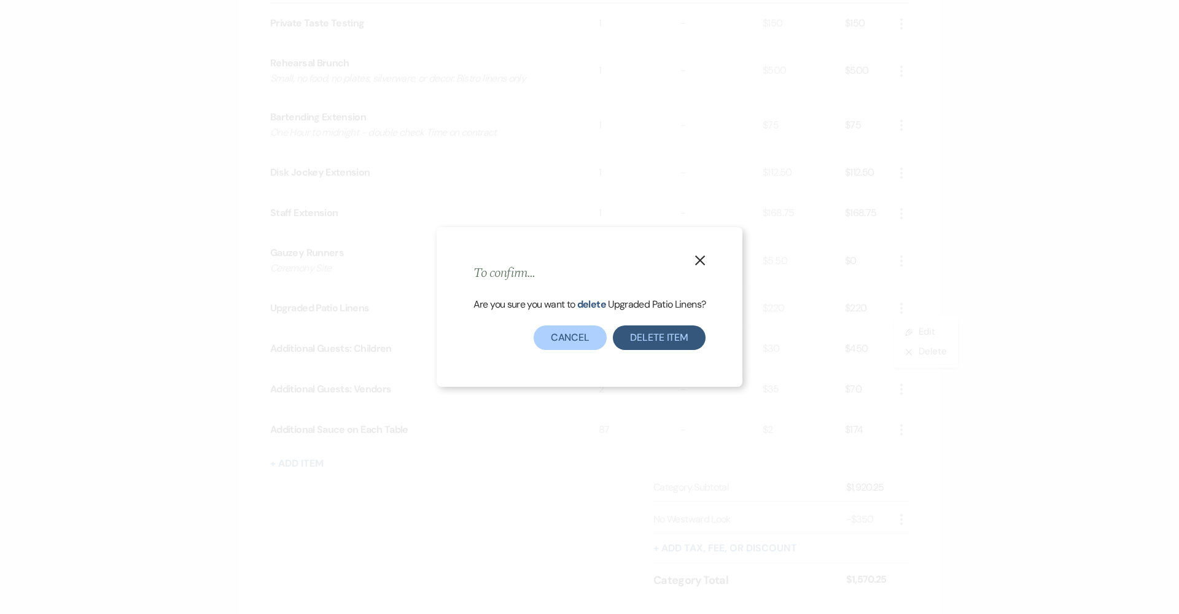
click at [670, 338] on button "Delete Item" at bounding box center [659, 338] width 93 height 25
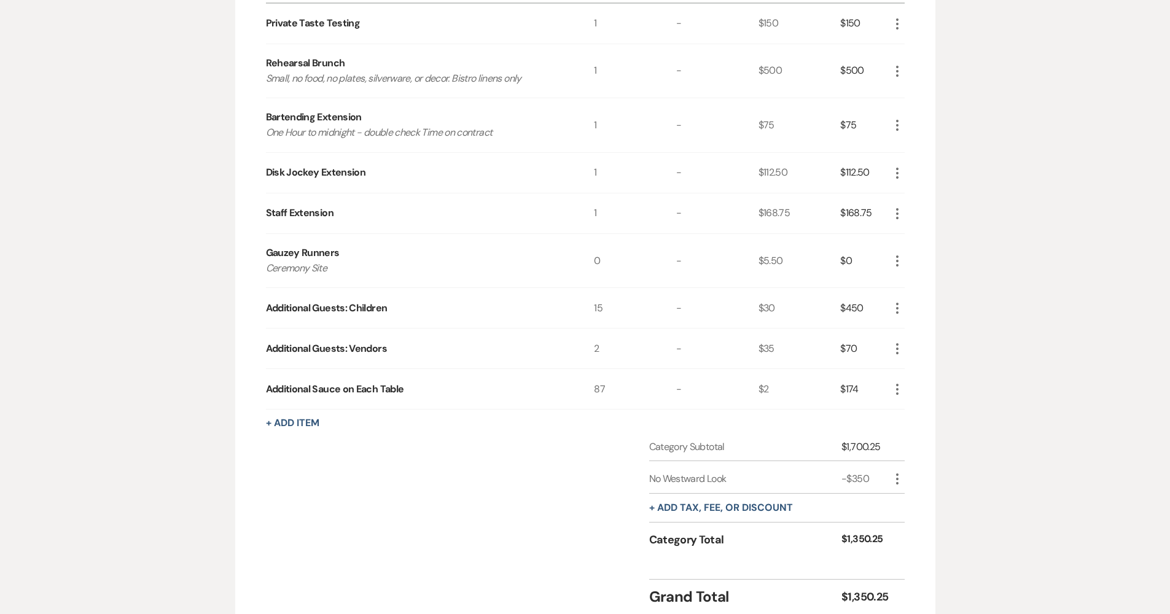
scroll to position [0, 0]
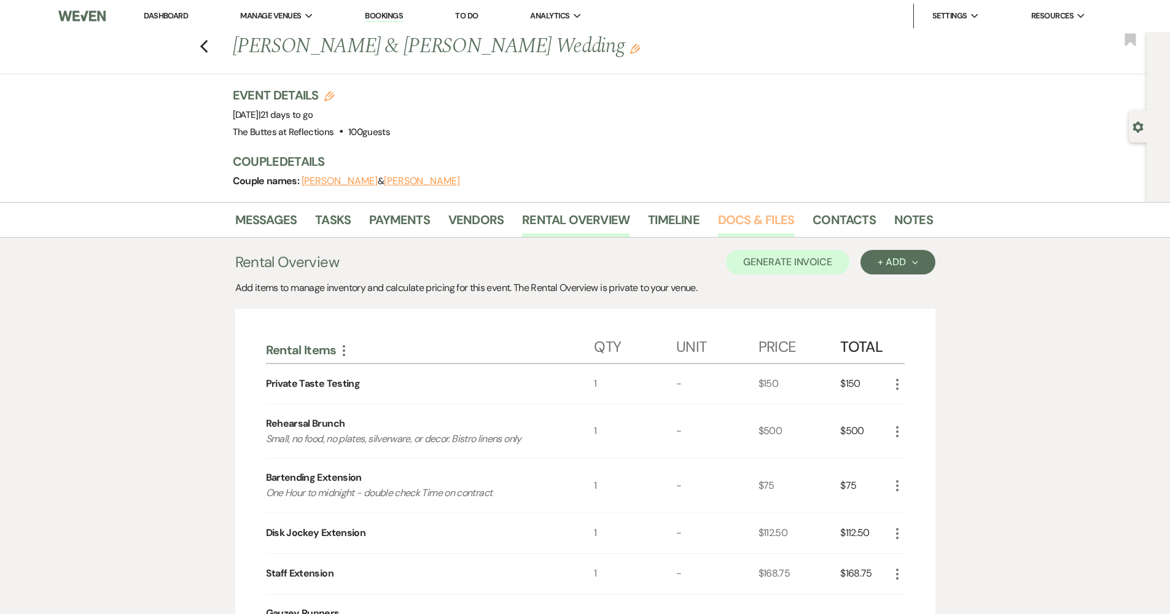
click at [760, 219] on link "Docs & Files" at bounding box center [756, 223] width 76 height 27
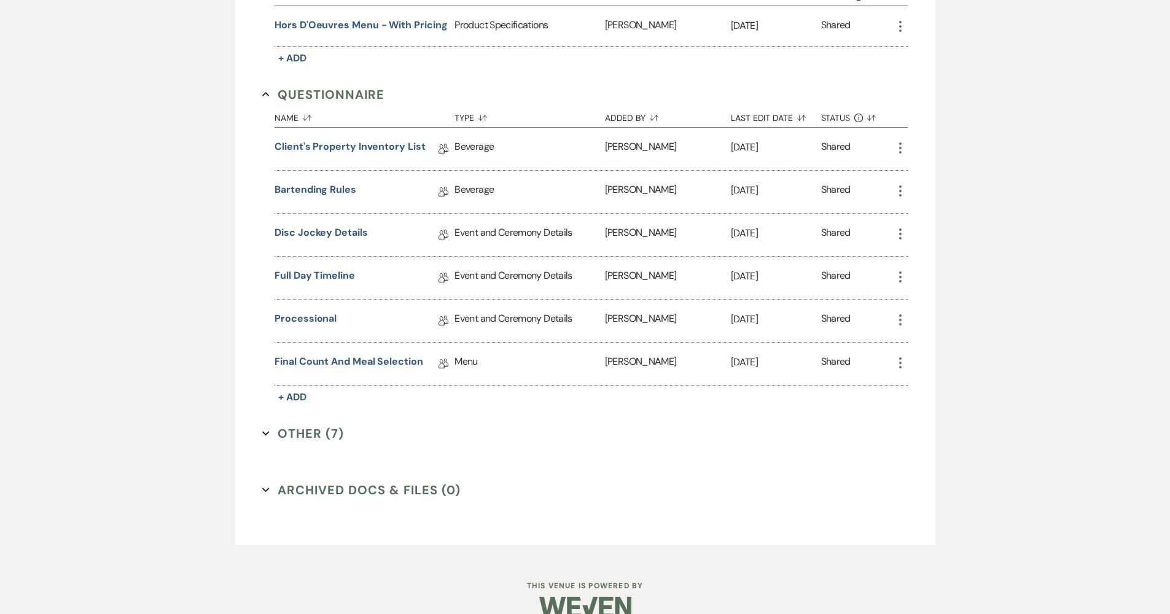
click at [300, 435] on button "Other (7) Expand" at bounding box center [303, 433] width 82 height 18
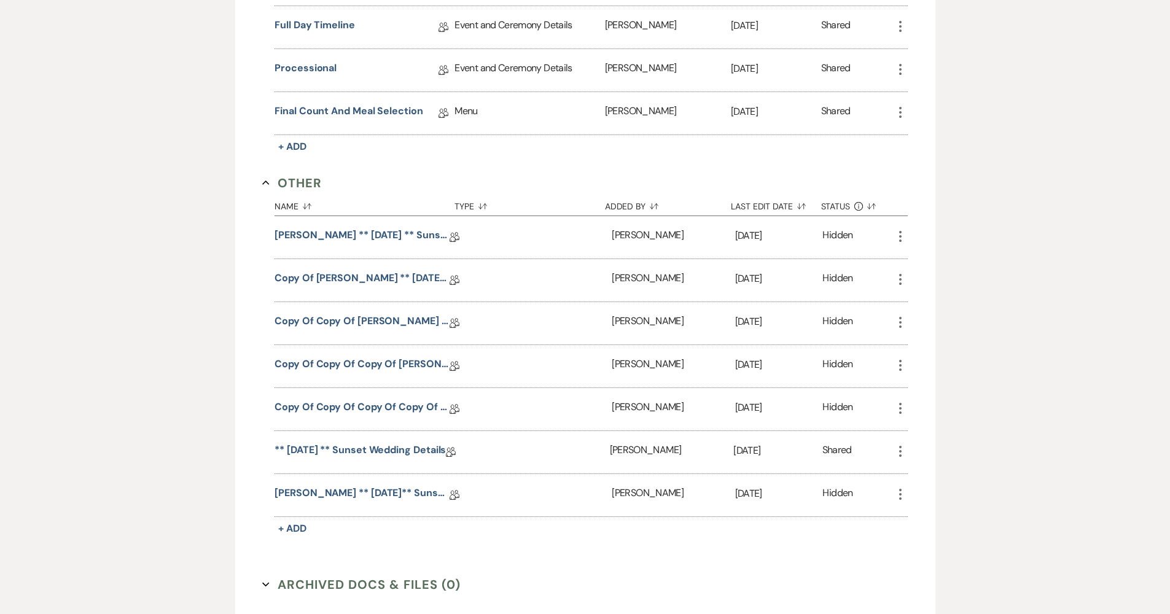
scroll to position [1453, 0]
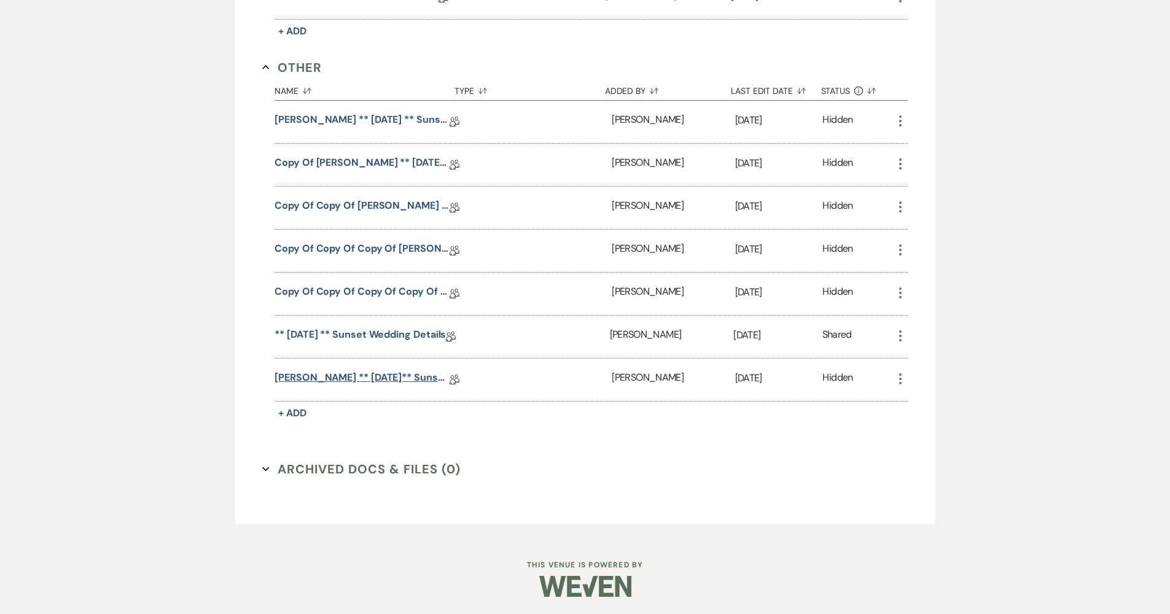
click at [337, 383] on link "Koman, Brittney ** 08.15.2025** Sunset Wedding Details" at bounding box center [362, 379] width 175 height 19
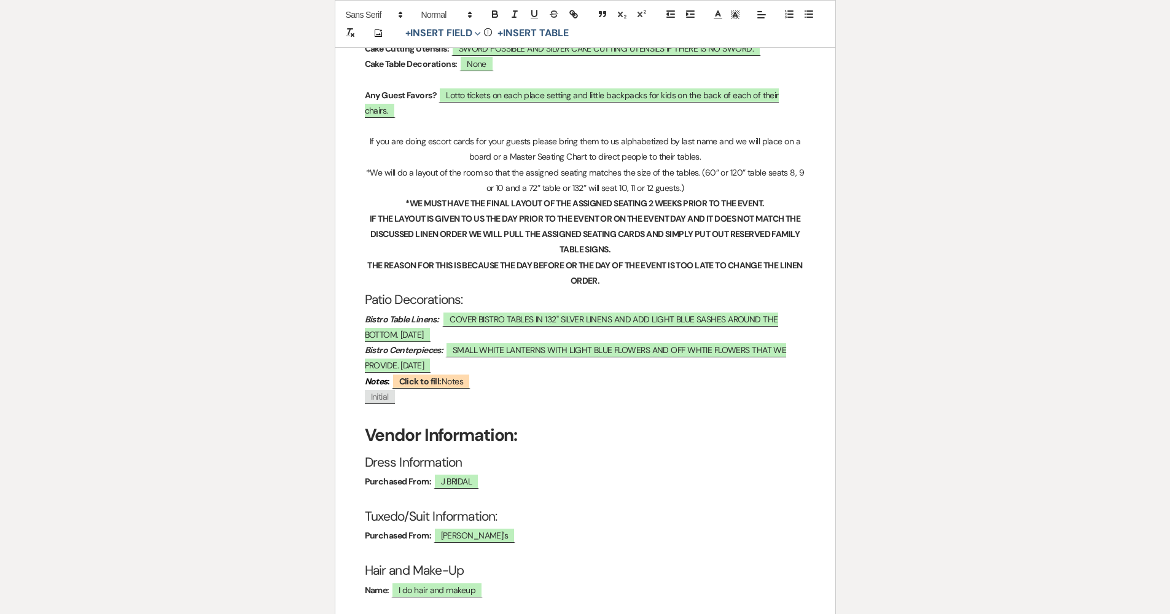
scroll to position [2384, 0]
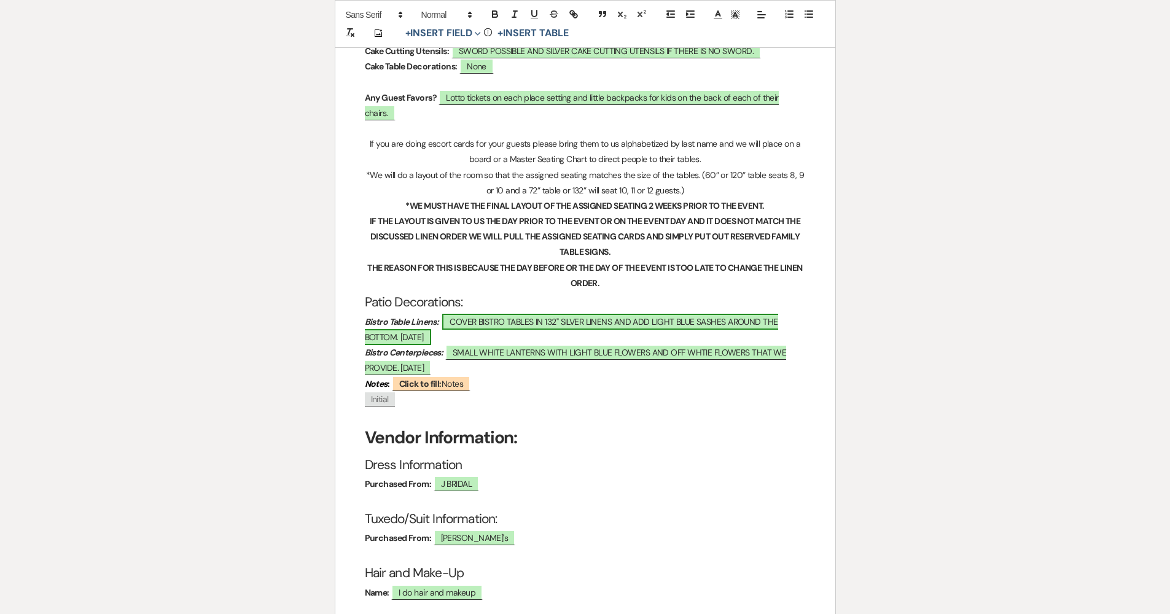
click at [455, 314] on span "COVER BISTRO TABLES IN 132" SILVER LINENS AND ADD LIGHT BLUE SASHES AROUND THE …" at bounding box center [571, 329] width 413 height 31
select select "owner"
select select "custom_placeholder"
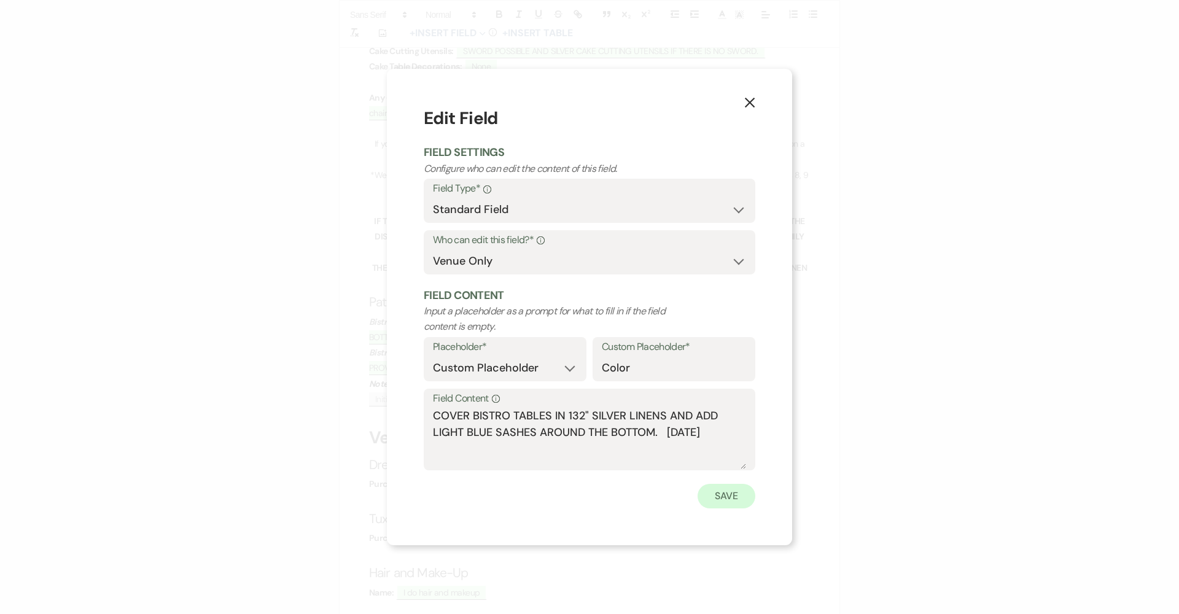
click at [741, 485] on button "Save" at bounding box center [727, 496] width 58 height 25
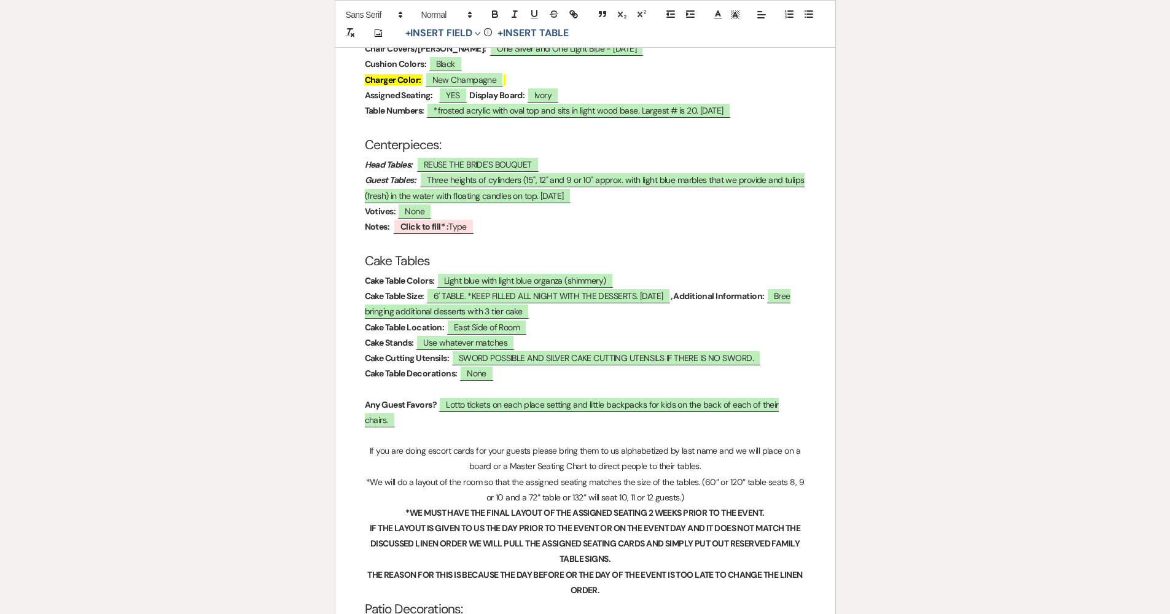
scroll to position [2204, 0]
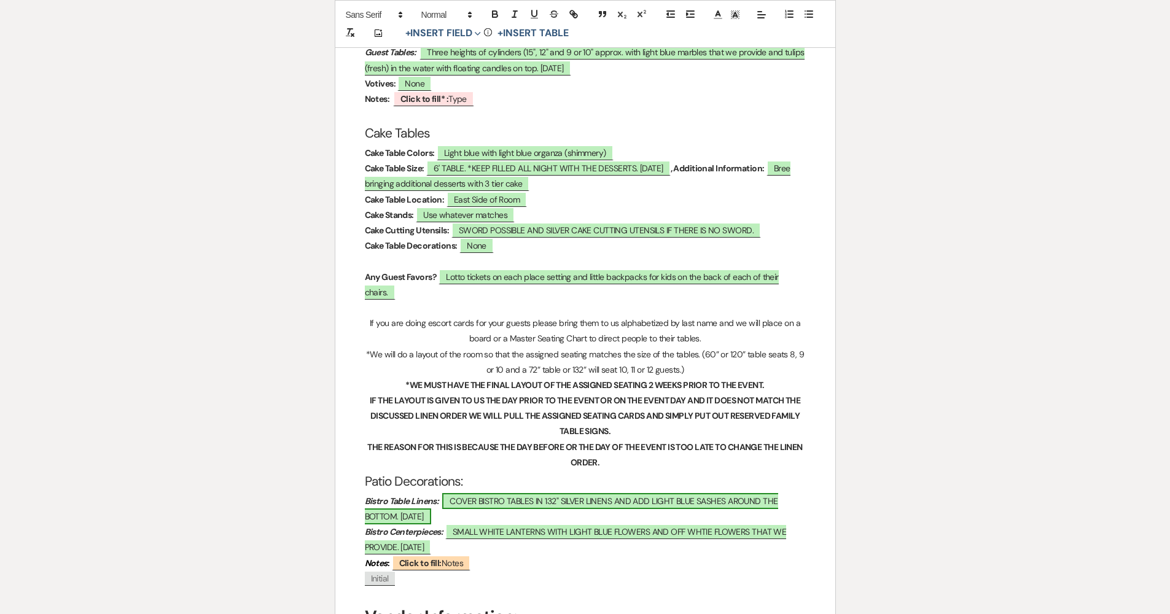
click at [485, 493] on span "COVER BISTRO TABLES IN 132" SILVER LINENS AND ADD LIGHT BLUE SASHES AROUND THE …" at bounding box center [571, 508] width 413 height 31
select select "owner"
select select "custom_placeholder"
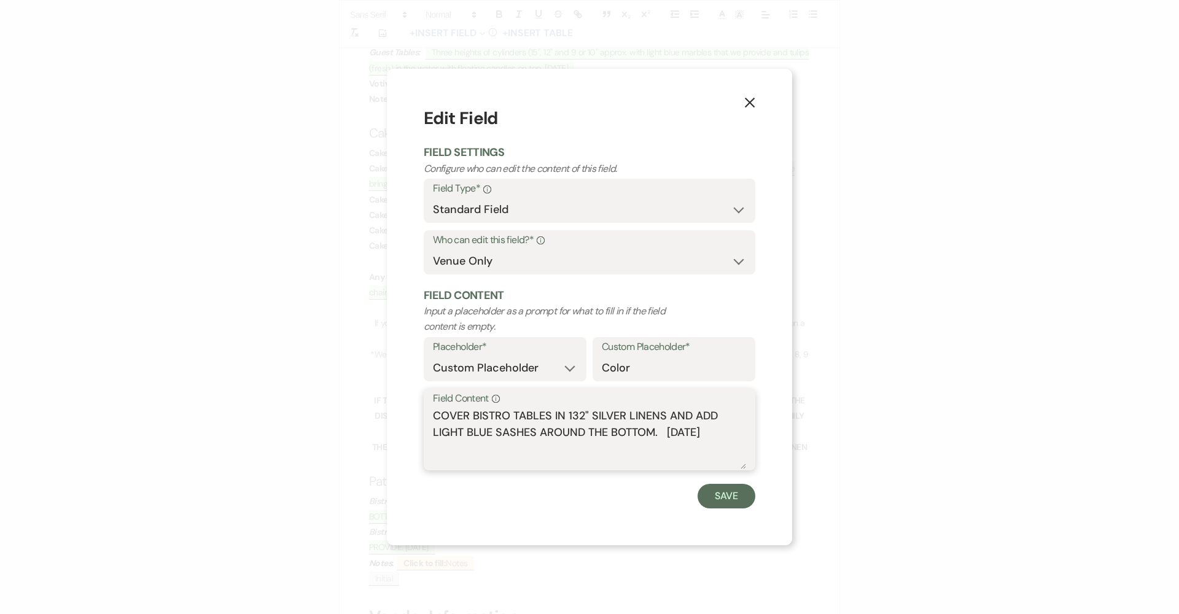
drag, startPoint x: 658, startPoint y: 431, endPoint x: 424, endPoint y: 410, distance: 235.0
click at [424, 410] on div "Field Content Info COVER BISTRO TABLES IN 132" SILVER LINENS AND ADD LIGHT BLUE…" at bounding box center [590, 430] width 332 height 82
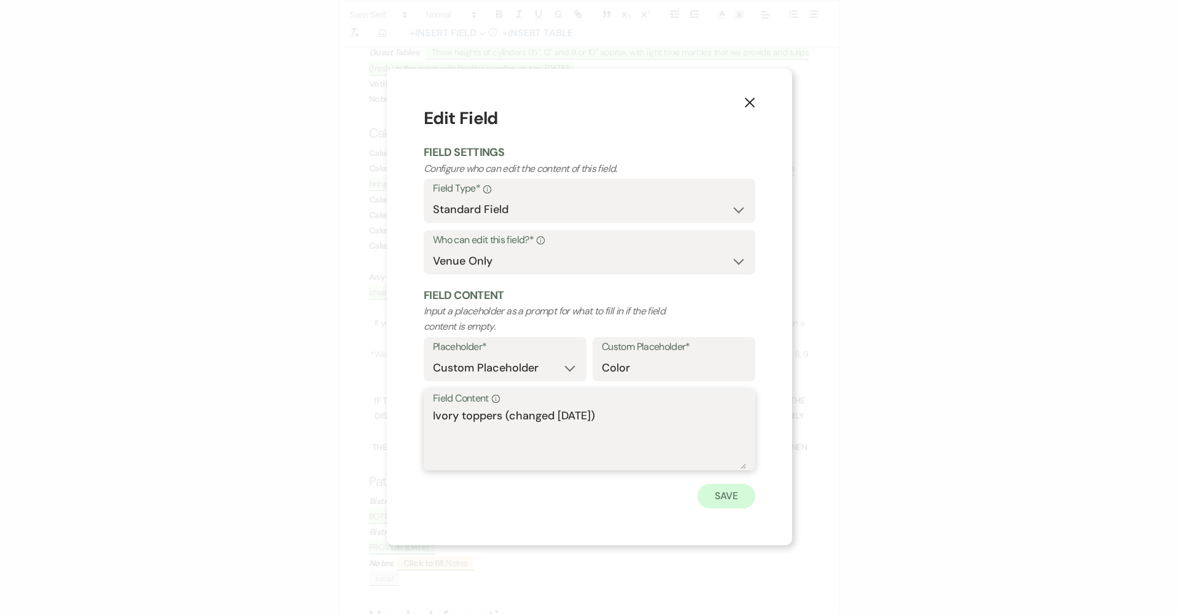
type textarea "Ivory toppers (changed 08.22.2025)"
click at [744, 499] on button "Save" at bounding box center [727, 496] width 58 height 25
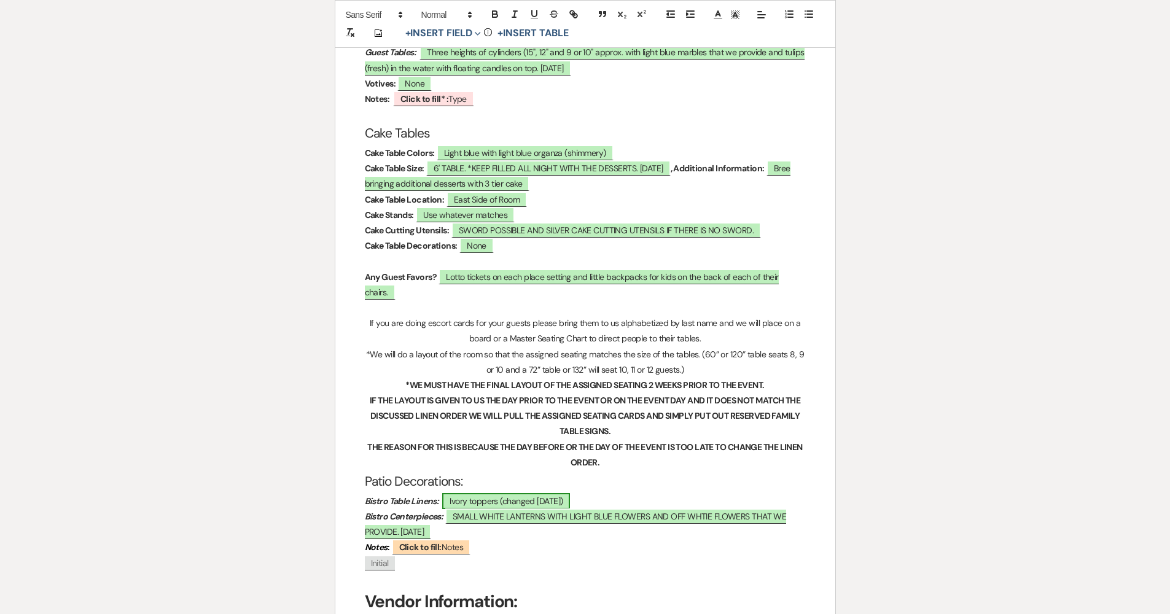
click at [471, 493] on span "Ivory toppers (changed 08.22.2025)" at bounding box center [506, 501] width 128 height 16
select select "owner"
select select "custom_placeholder"
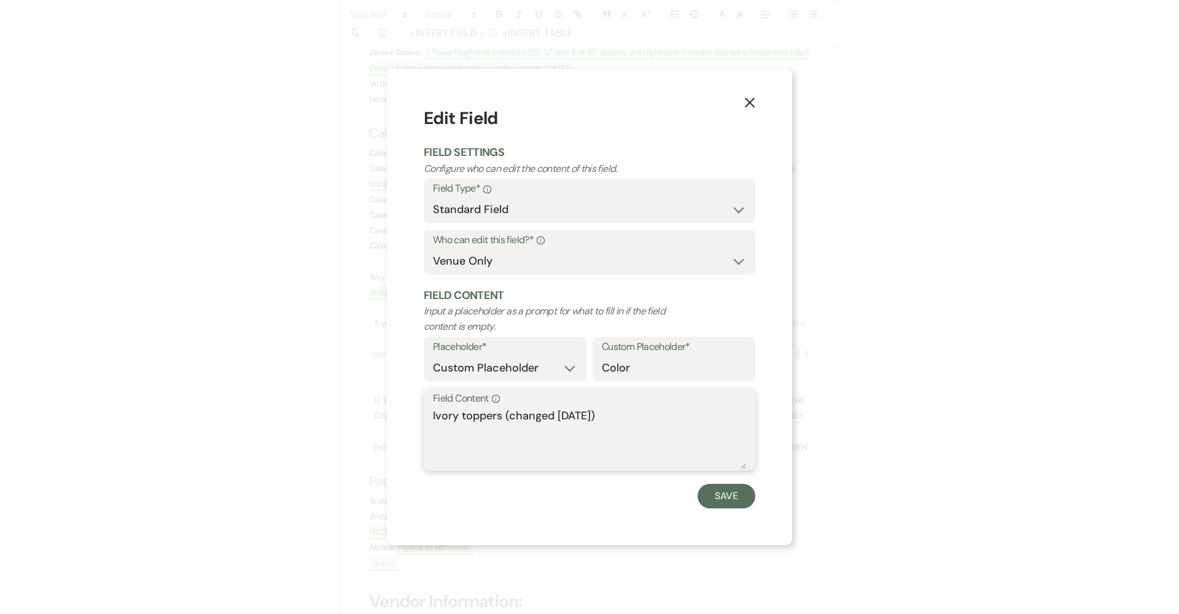
click at [454, 409] on textarea "Ivory toppers (changed 08.22.2025)" at bounding box center [589, 438] width 313 height 61
type textarea "Light blue toppers (changed 08.22.2025)"
click at [740, 497] on button "Save" at bounding box center [727, 496] width 58 height 25
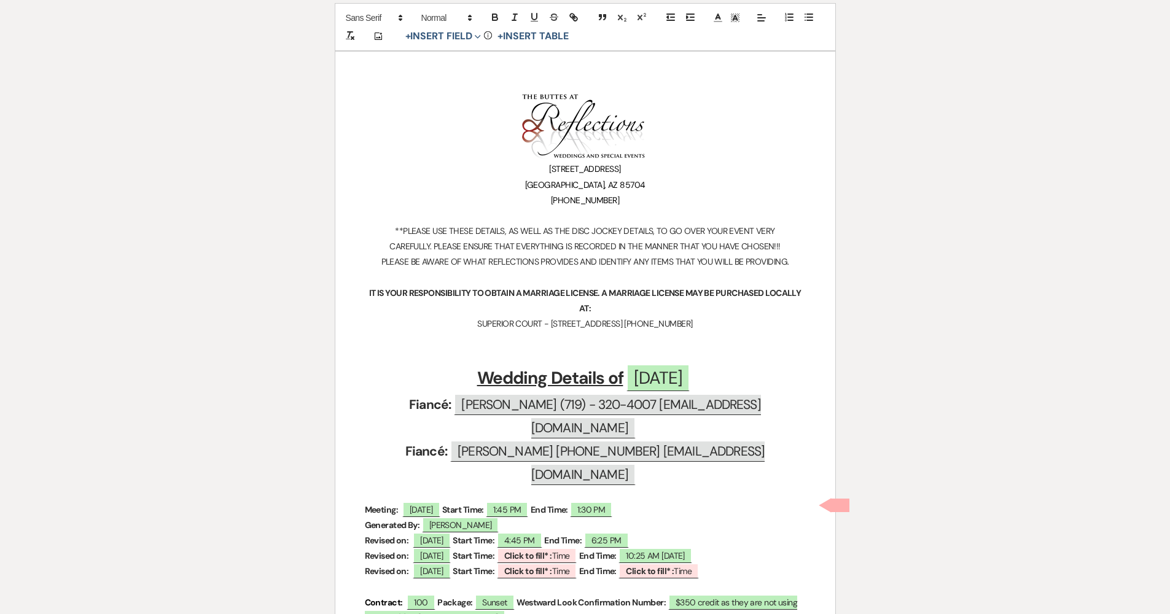
scroll to position [0, 0]
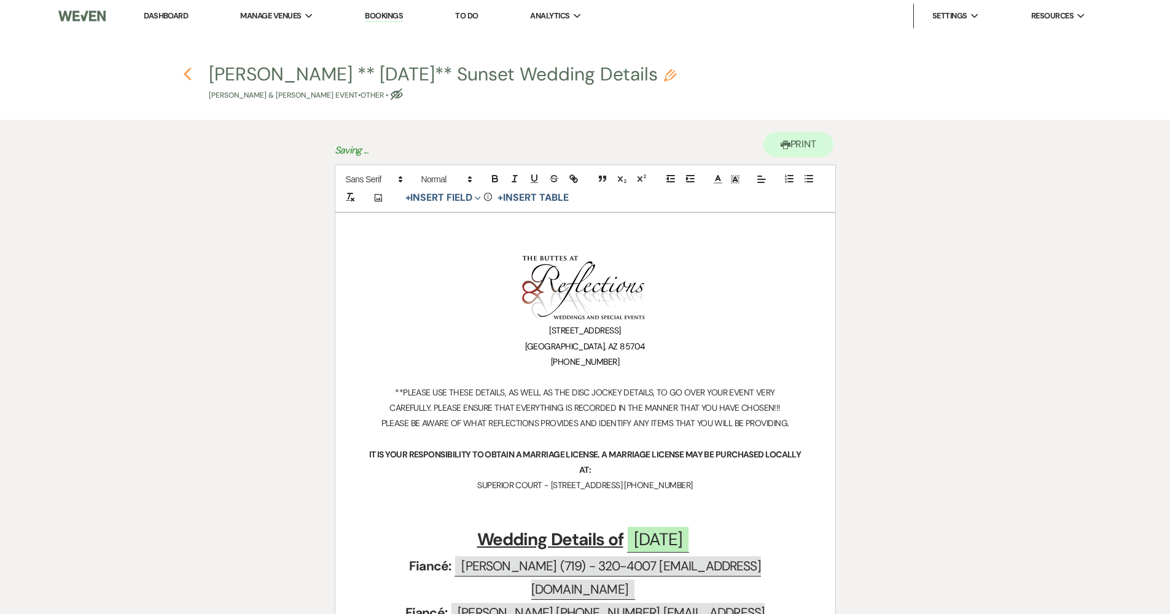
click at [189, 71] on use "button" at bounding box center [188, 75] width 8 height 14
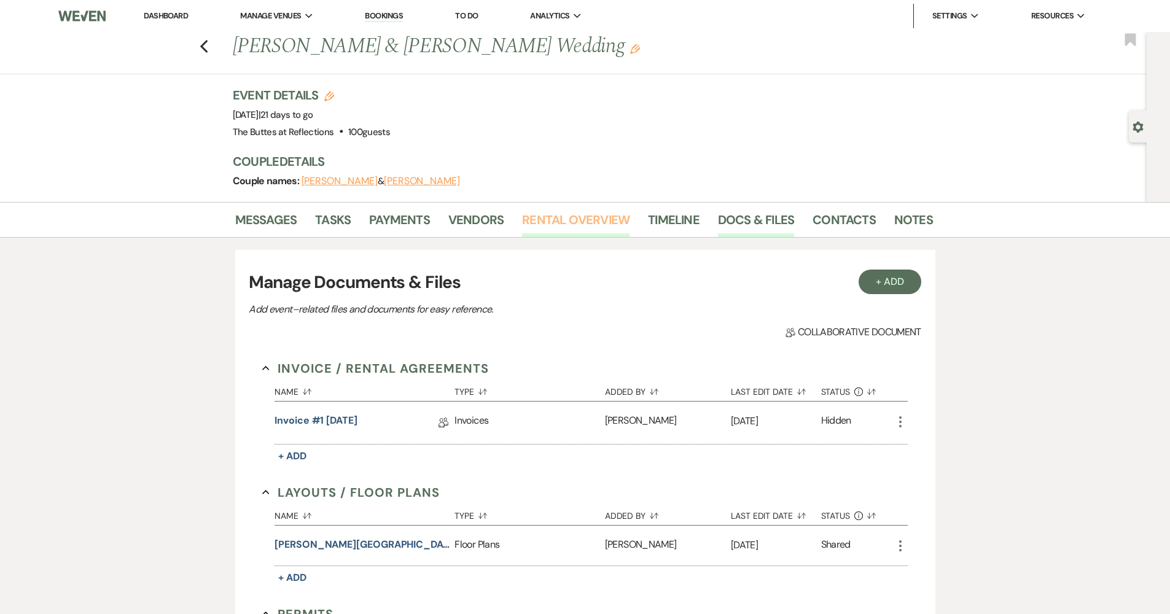
click at [565, 222] on link "Rental Overview" at bounding box center [575, 223] width 107 height 27
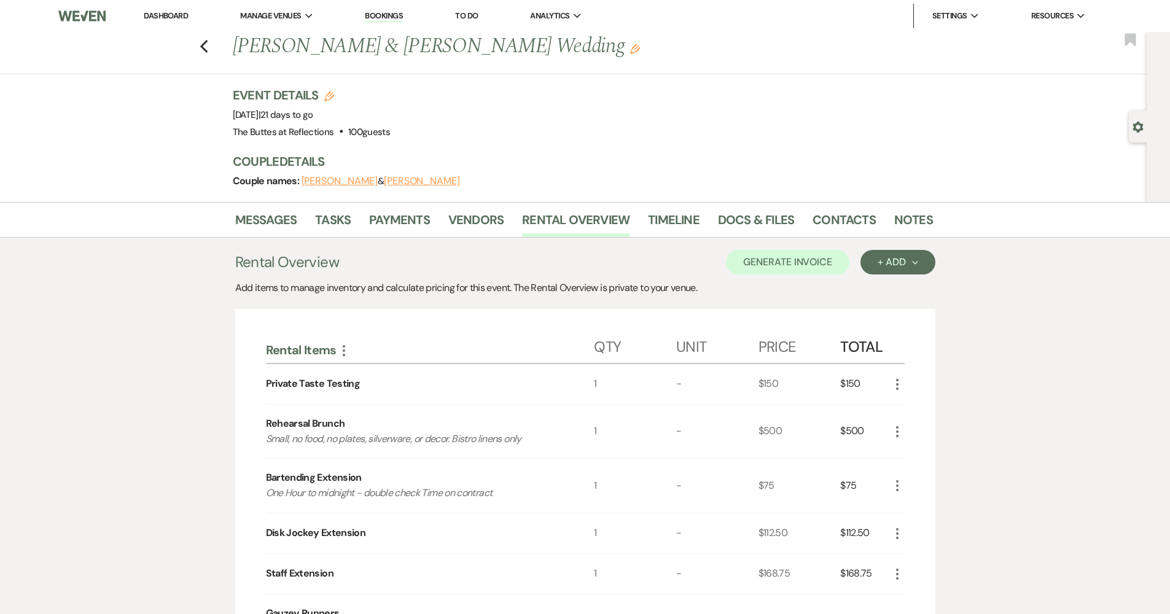
click at [772, 257] on button "Generate Invoice" at bounding box center [787, 262] width 123 height 25
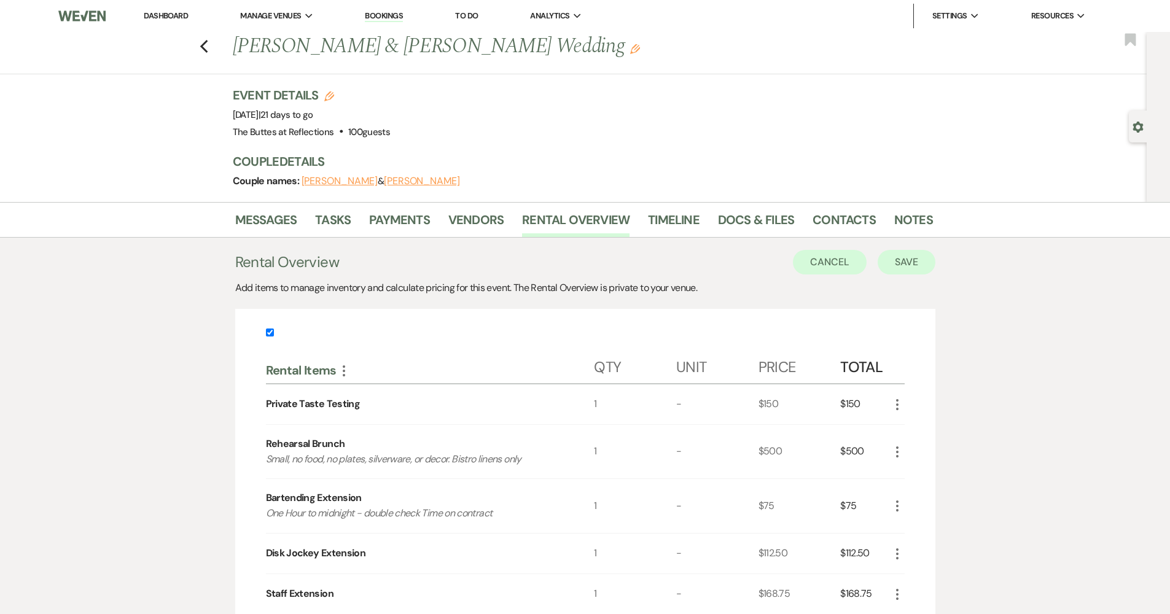
click at [907, 260] on button "Save" at bounding box center [907, 262] width 58 height 25
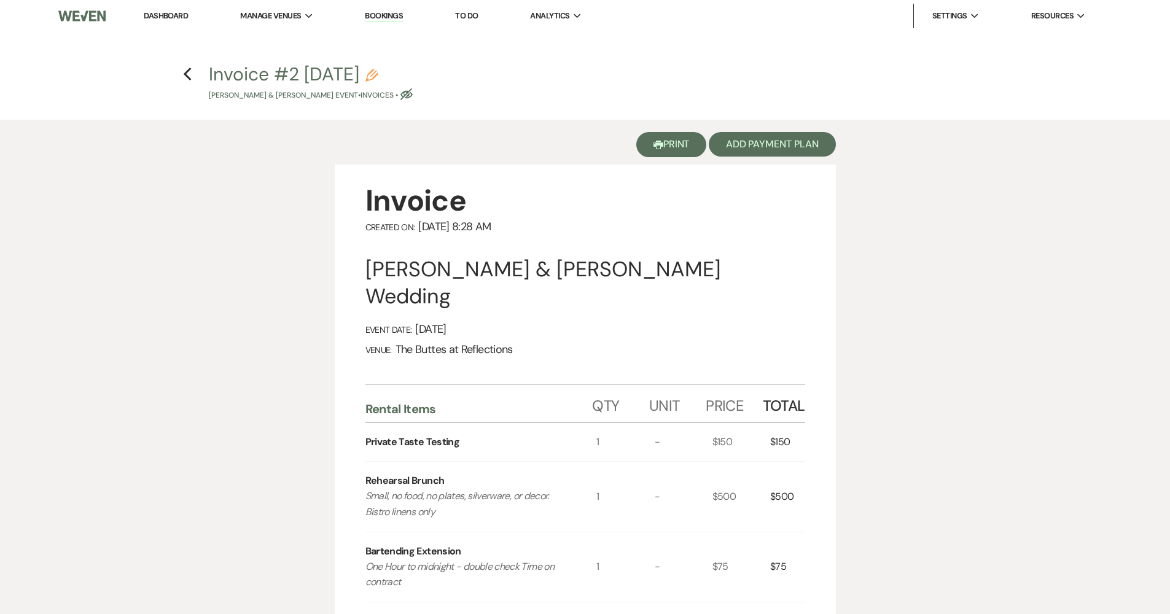
click at [665, 145] on button "Printer Print" at bounding box center [671, 144] width 71 height 25
click at [187, 72] on use "button" at bounding box center [188, 75] width 8 height 14
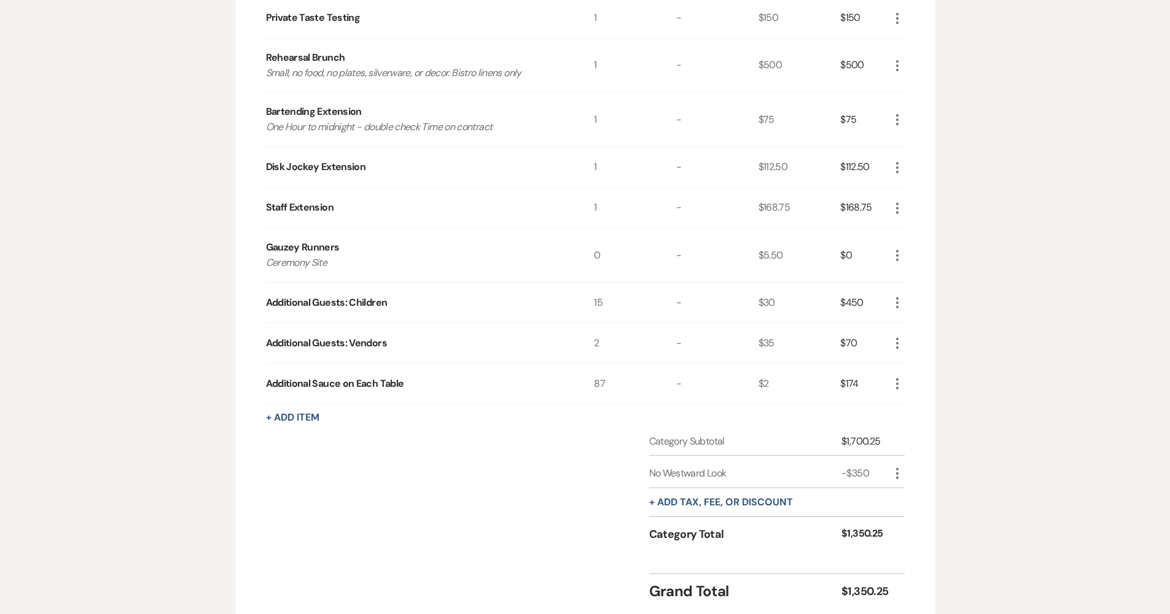
scroll to position [461, 0]
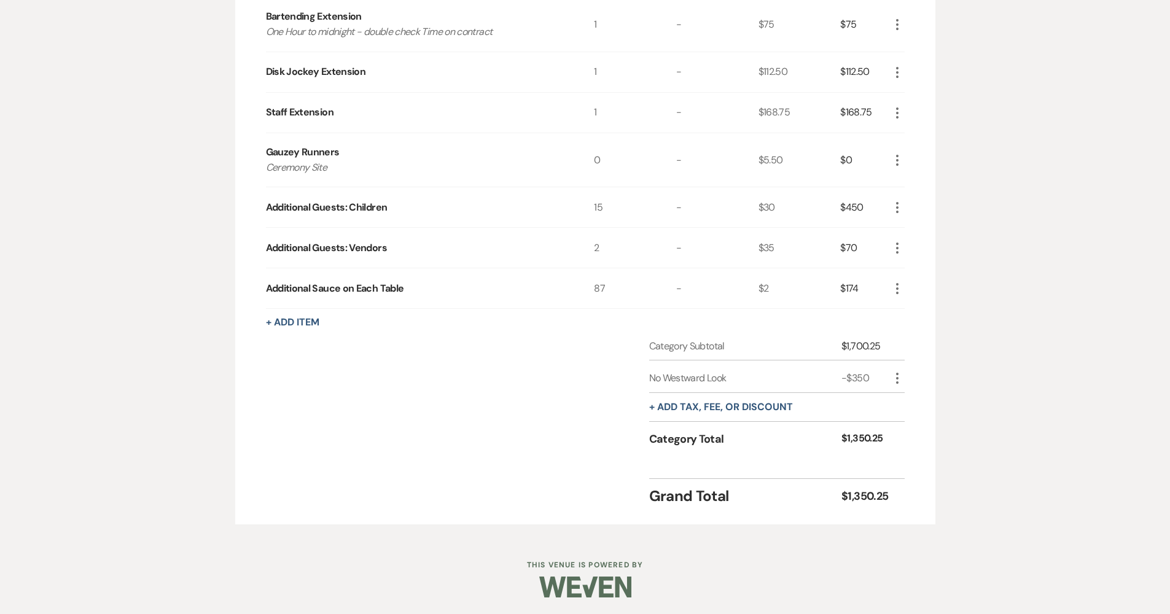
click at [718, 402] on button "+ Add tax, fee, or discount" at bounding box center [721, 407] width 144 height 10
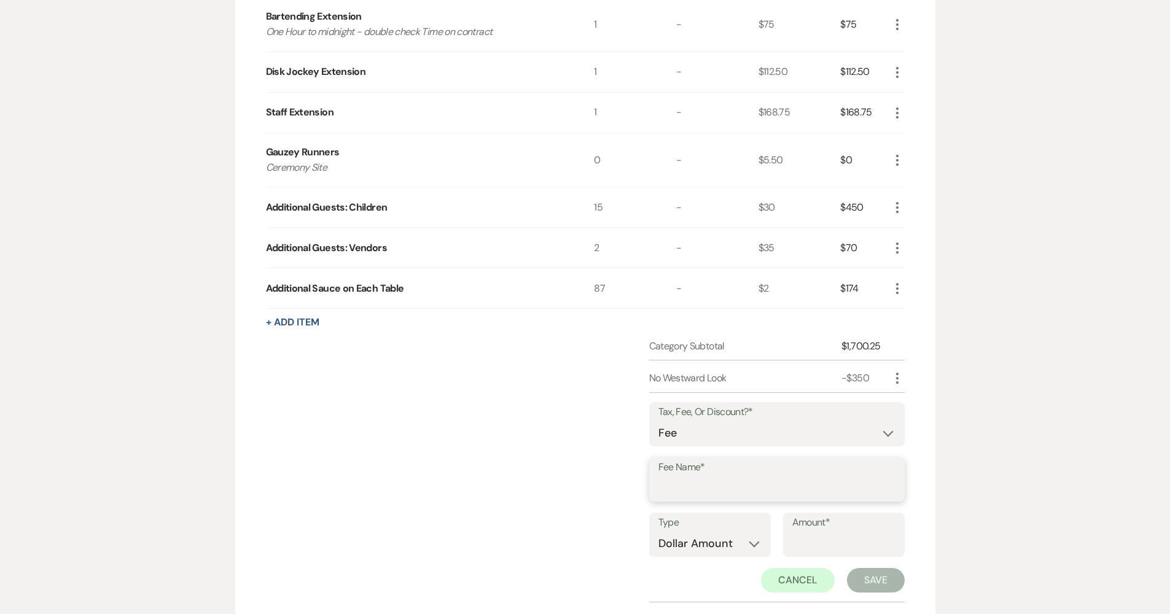
click at [692, 488] on input "Fee Name*" at bounding box center [776, 489] width 237 height 24
type input "Processing Fee"
select select "false"
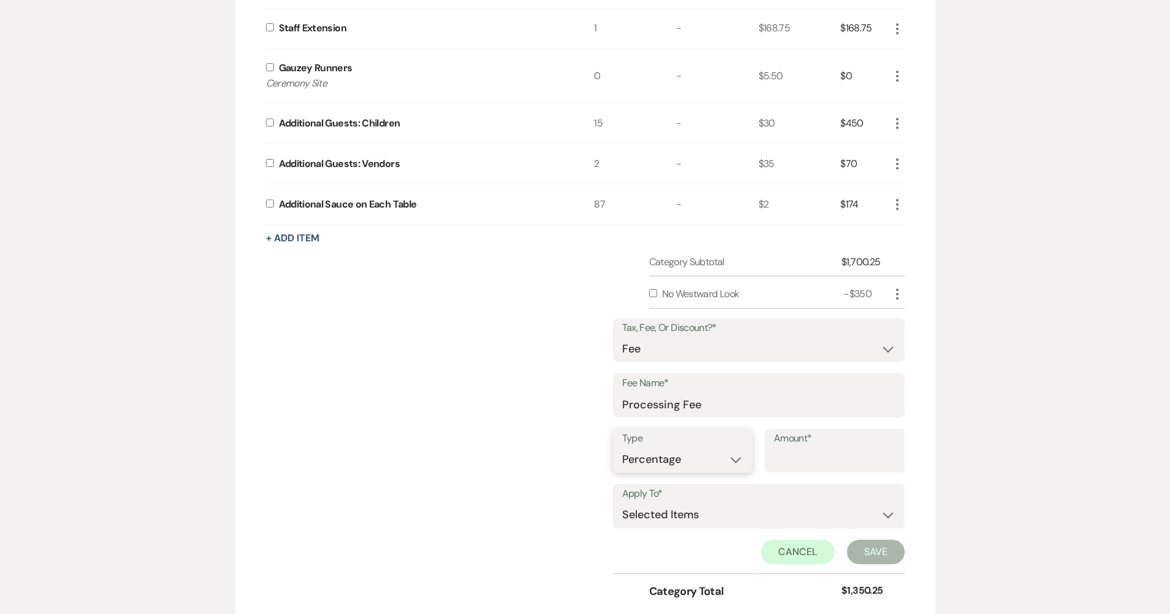
scroll to position [612, 0]
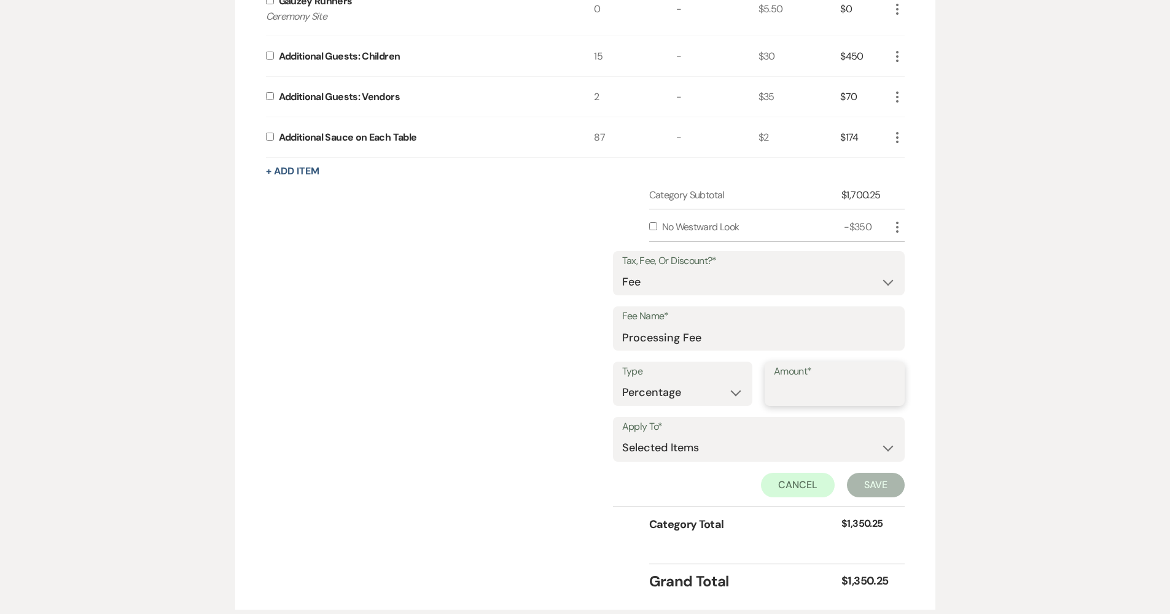
click at [791, 390] on input "Amount*" at bounding box center [835, 393] width 122 height 24
type input "3"
select select "2"
click at [883, 480] on button "Save" at bounding box center [876, 485] width 58 height 25
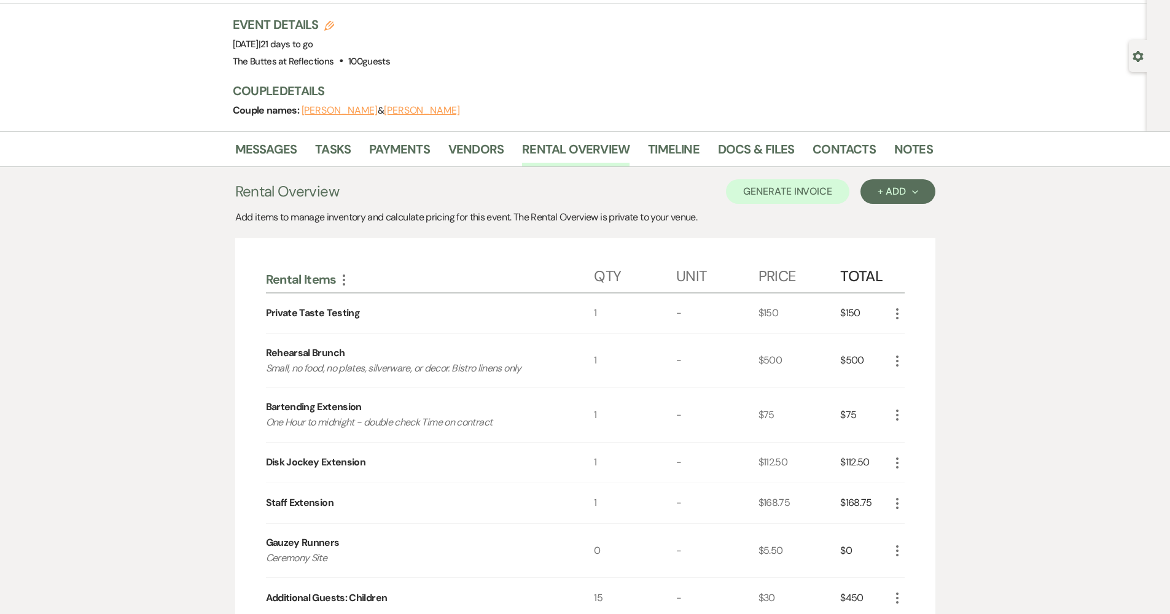
scroll to position [0, 0]
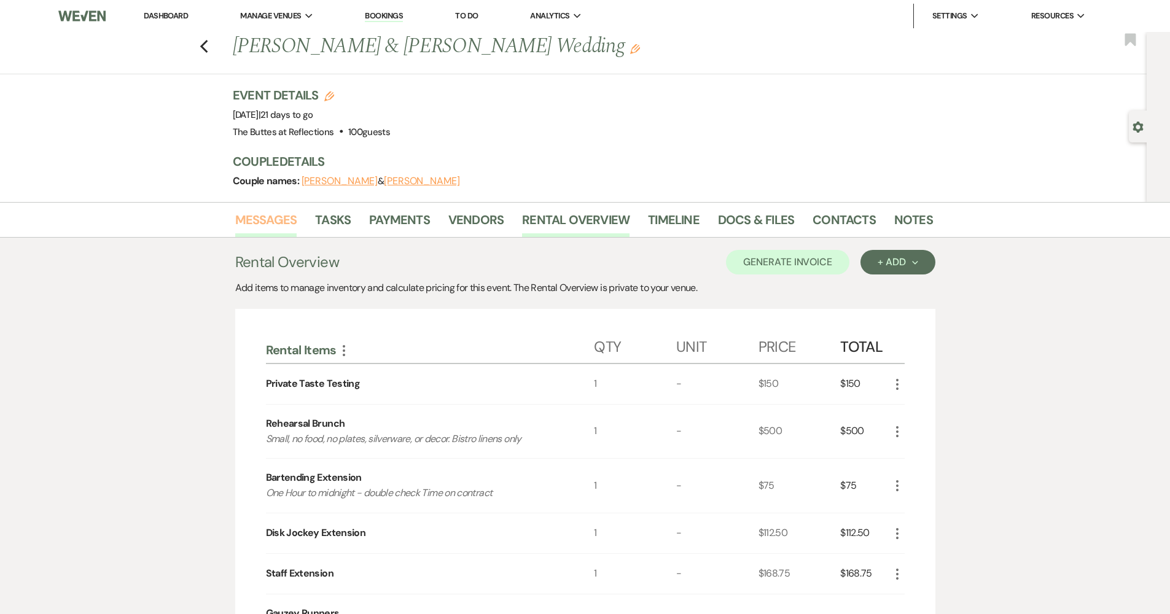
click at [254, 227] on link "Messages" at bounding box center [266, 223] width 62 height 27
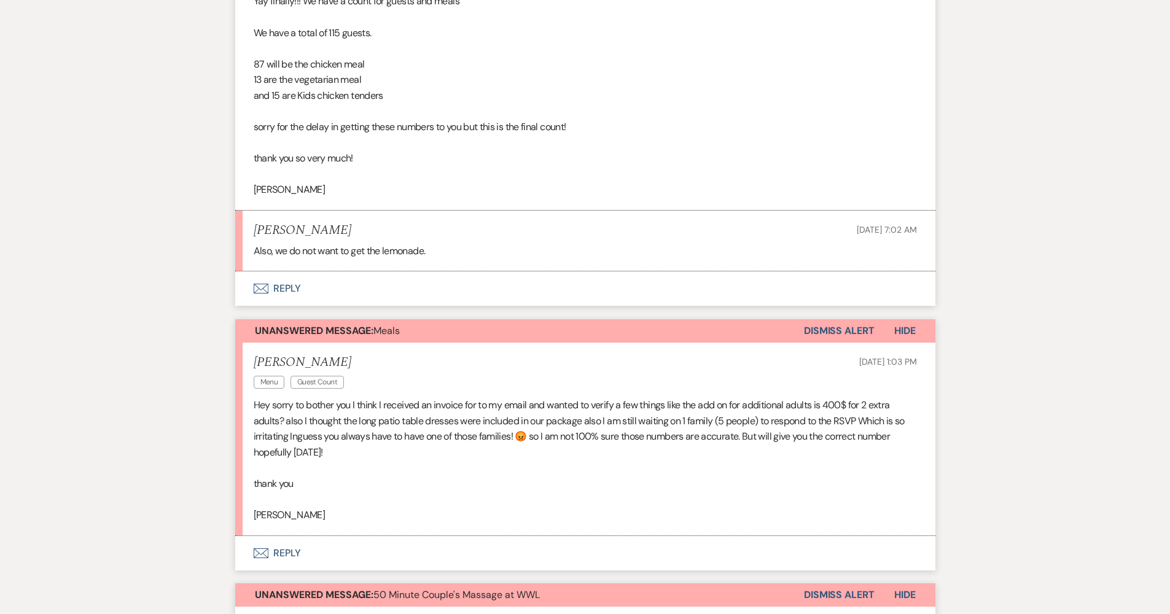
scroll to position [458, 0]
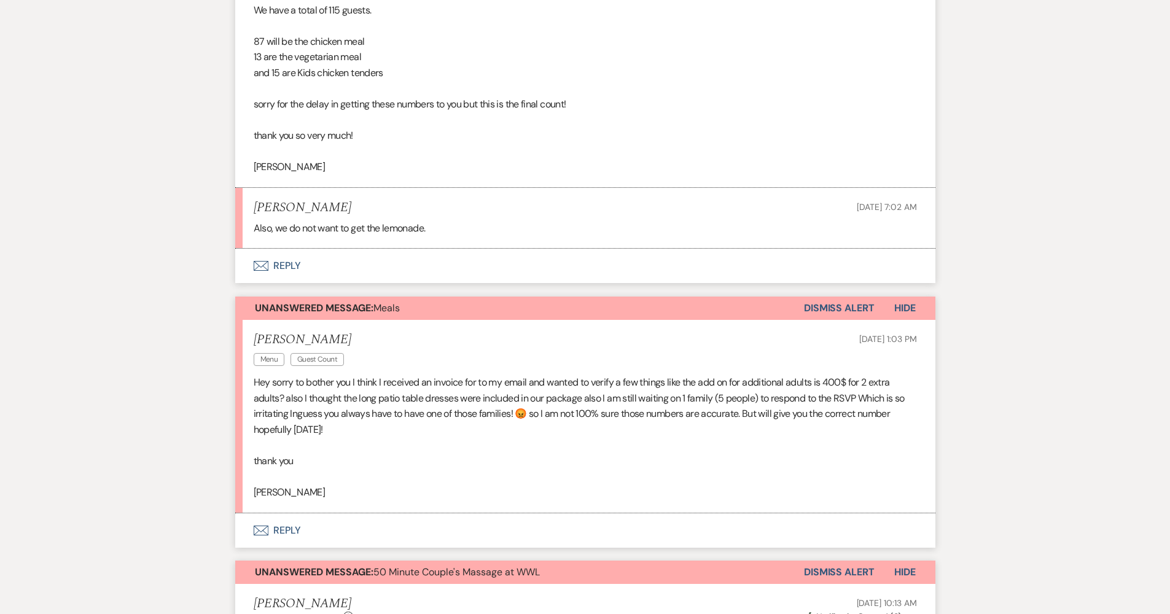
click at [317, 262] on button "Envelope Reply" at bounding box center [585, 266] width 700 height 34
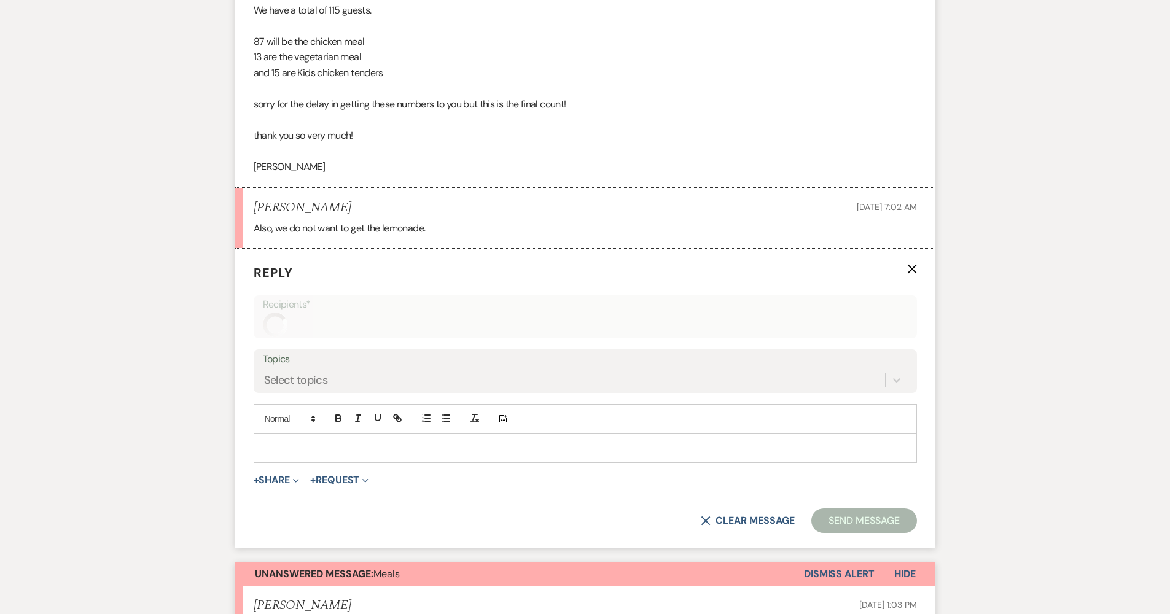
scroll to position [542, 0]
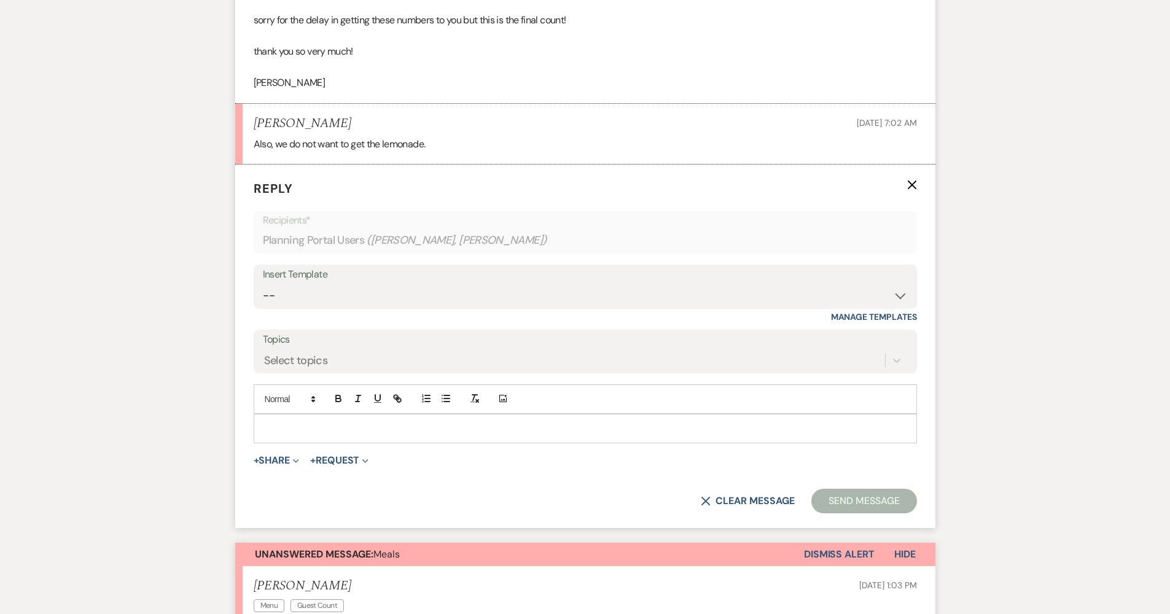
click at [339, 432] on div at bounding box center [585, 429] width 662 height 28
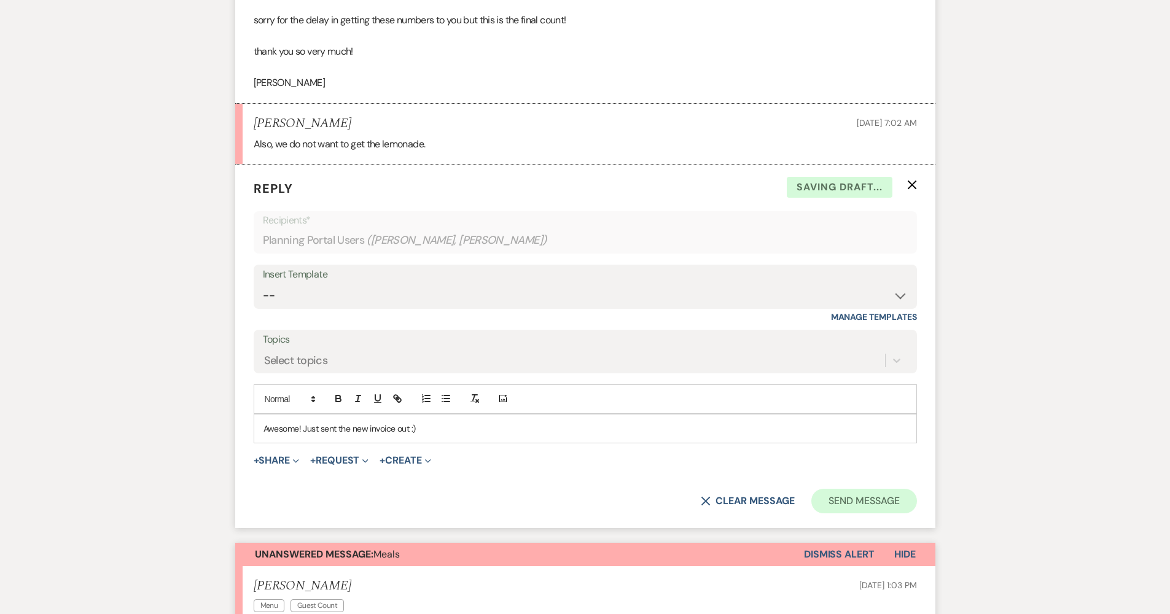
click at [841, 499] on button "Send Message" at bounding box center [863, 501] width 105 height 25
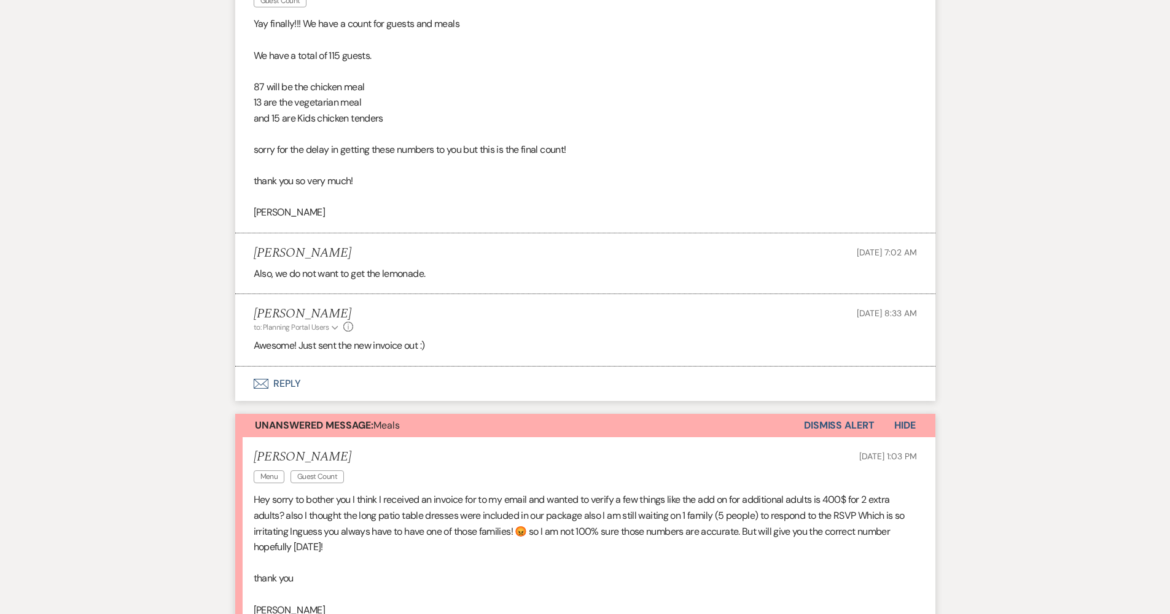
scroll to position [676, 0]
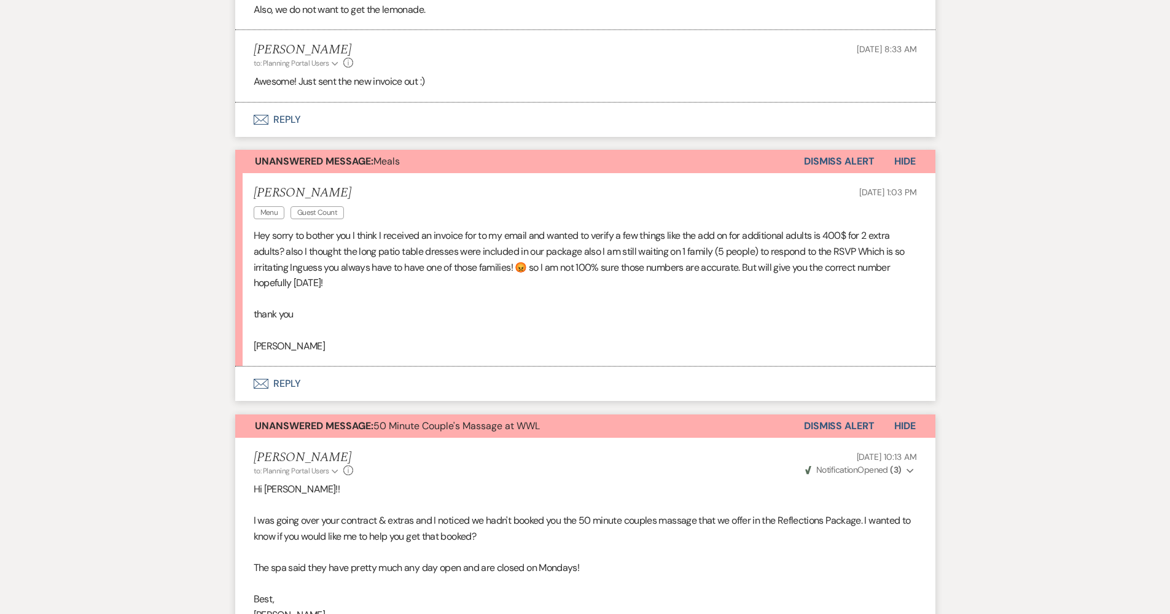
click at [415, 370] on button "Envelope Reply" at bounding box center [585, 384] width 700 height 34
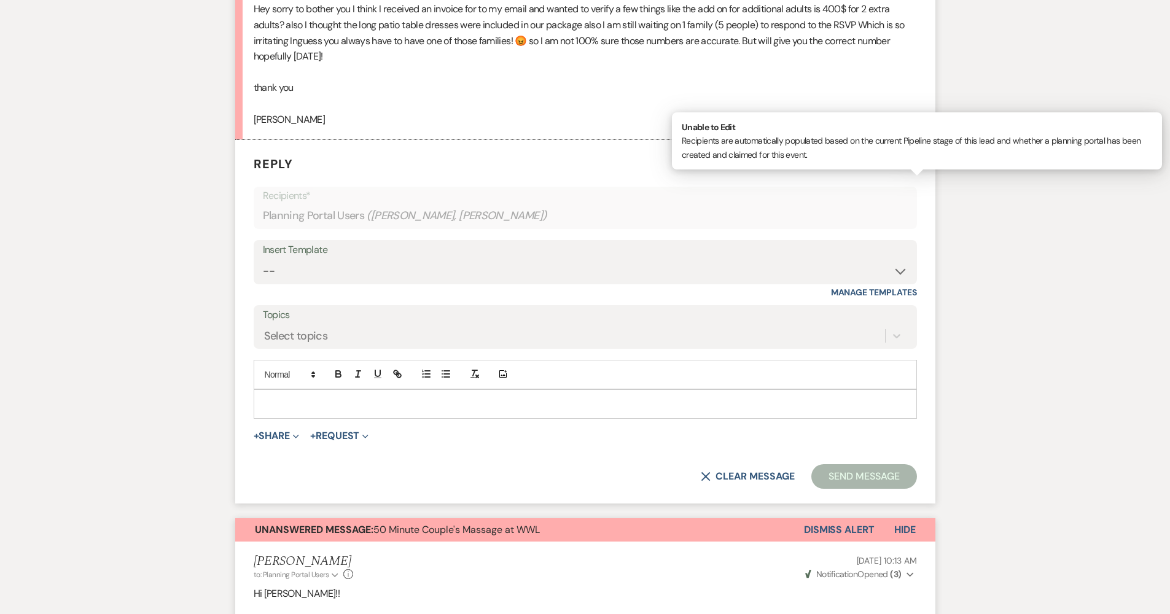
scroll to position [906, 0]
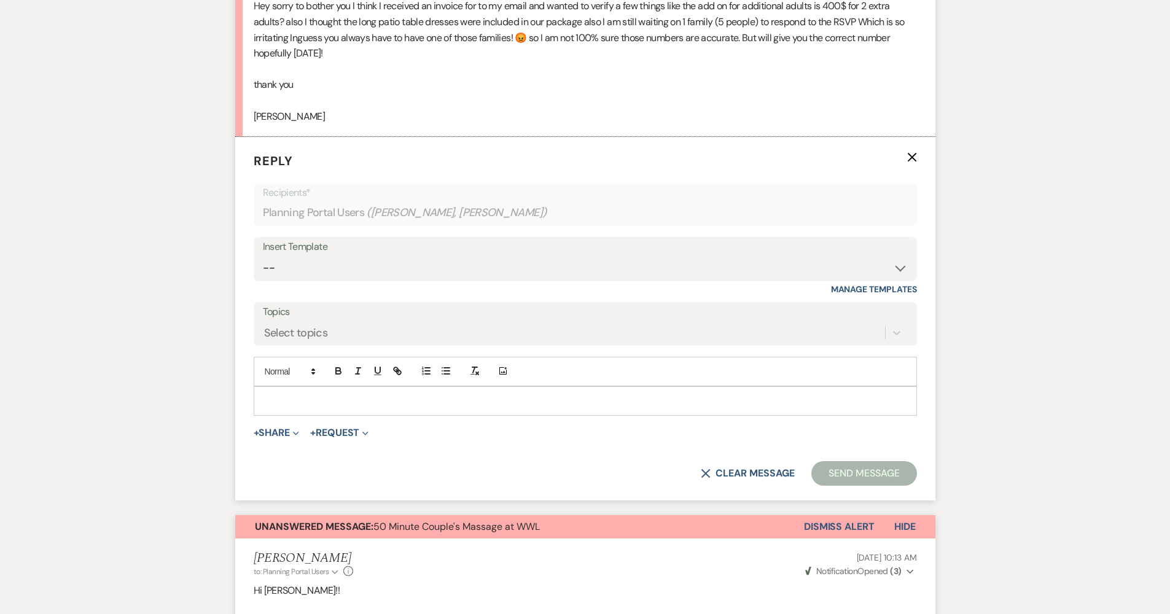
click at [388, 387] on div at bounding box center [585, 401] width 662 height 28
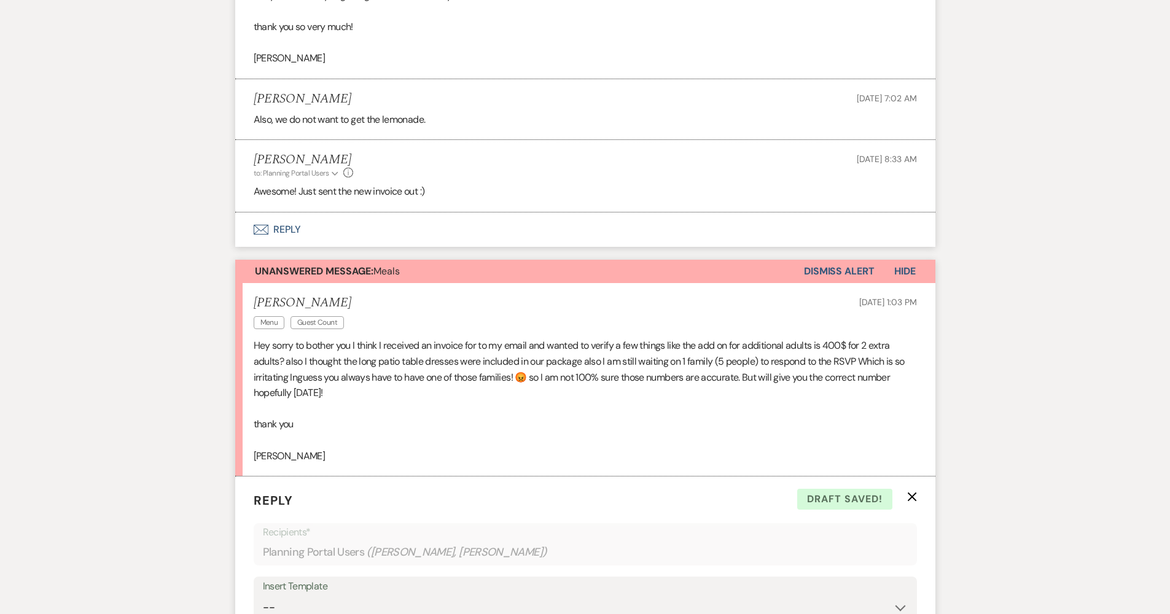
scroll to position [795, 0]
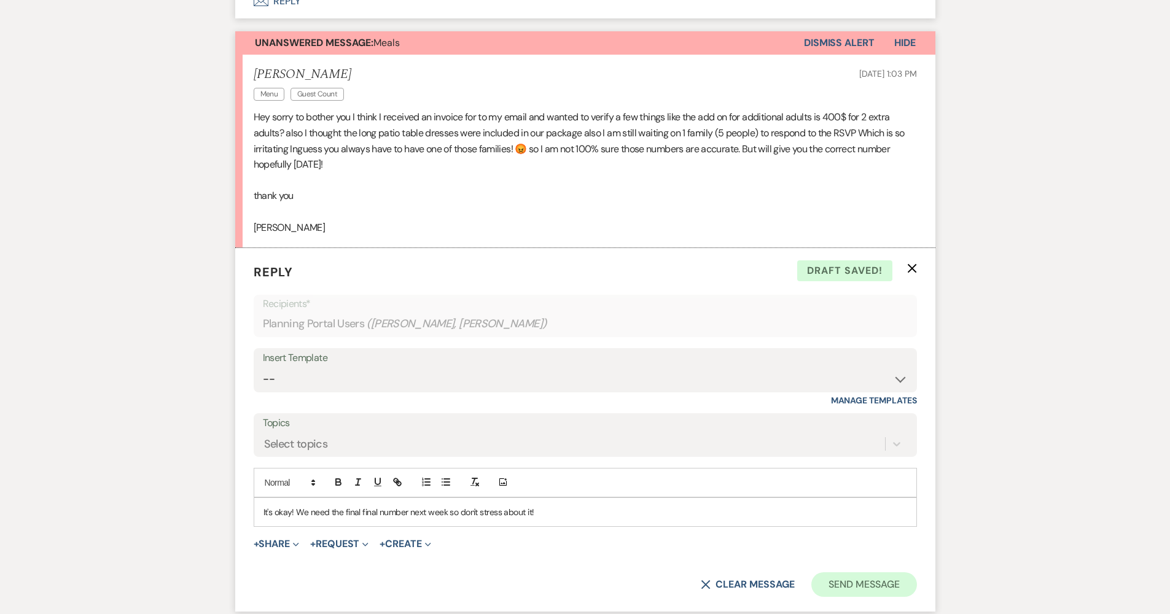
click at [846, 574] on button "Send Message" at bounding box center [863, 584] width 105 height 25
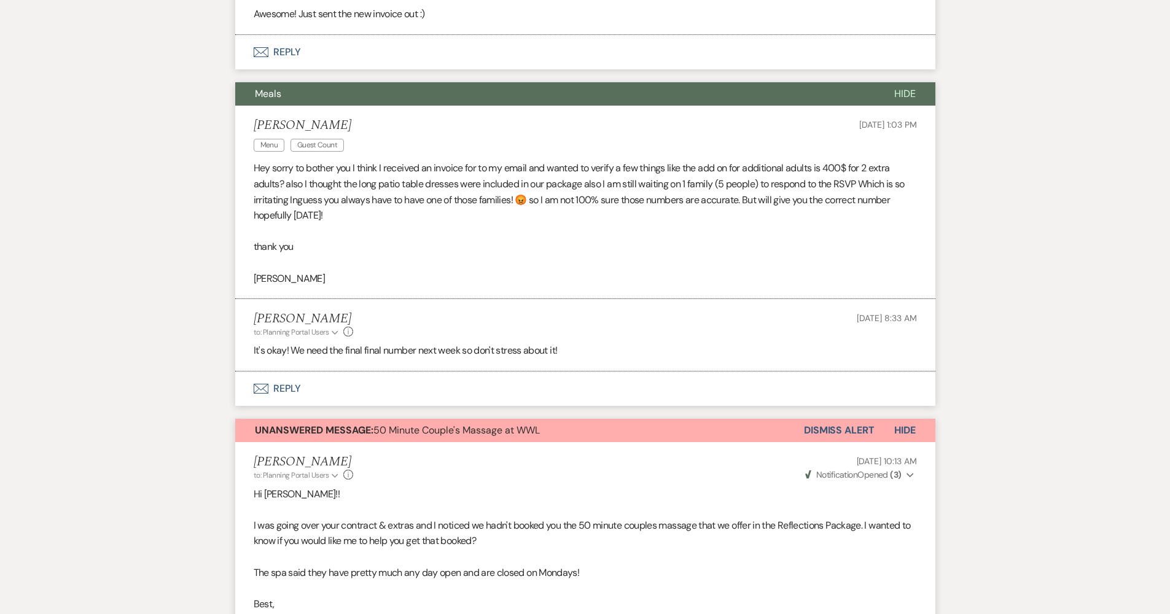
scroll to position [625, 0]
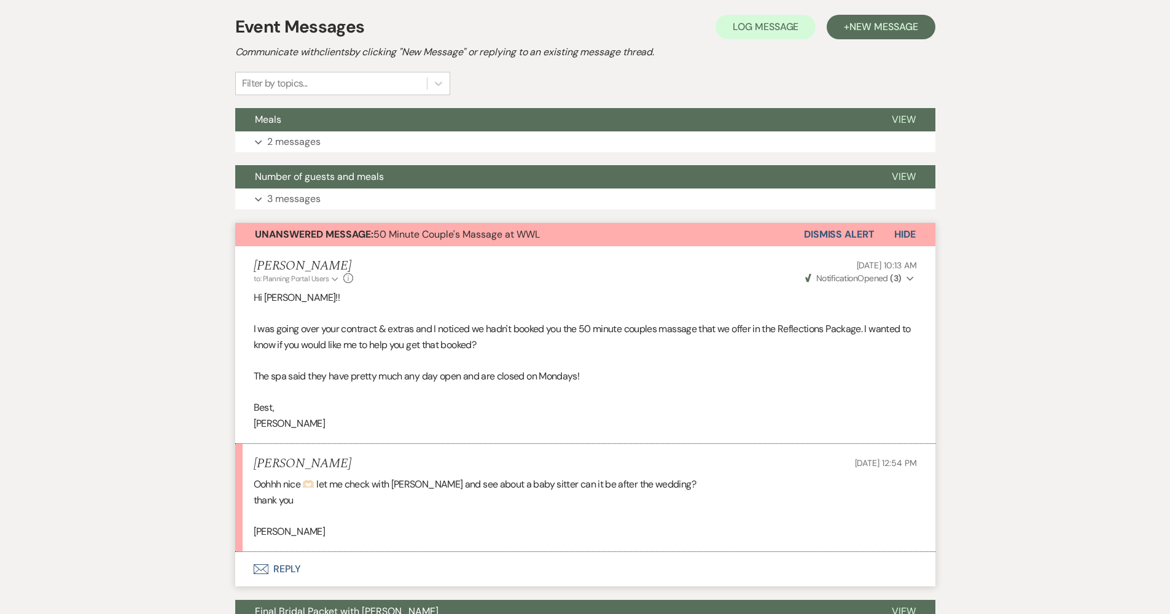
scroll to position [345, 0]
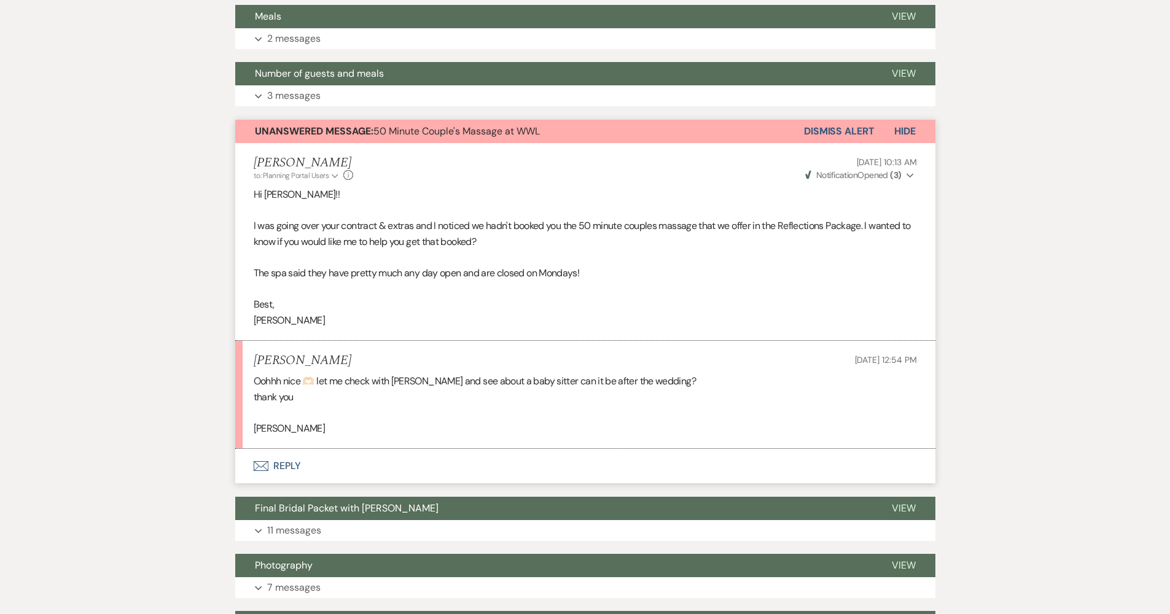
click at [295, 455] on button "Envelope Reply" at bounding box center [585, 466] width 700 height 34
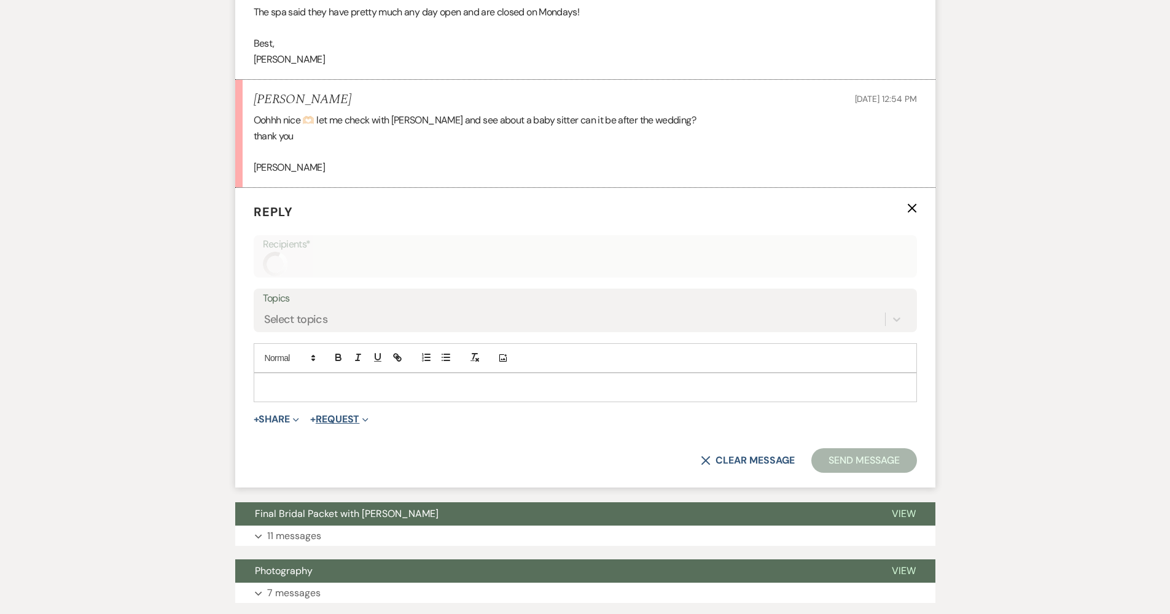
scroll to position [608, 0]
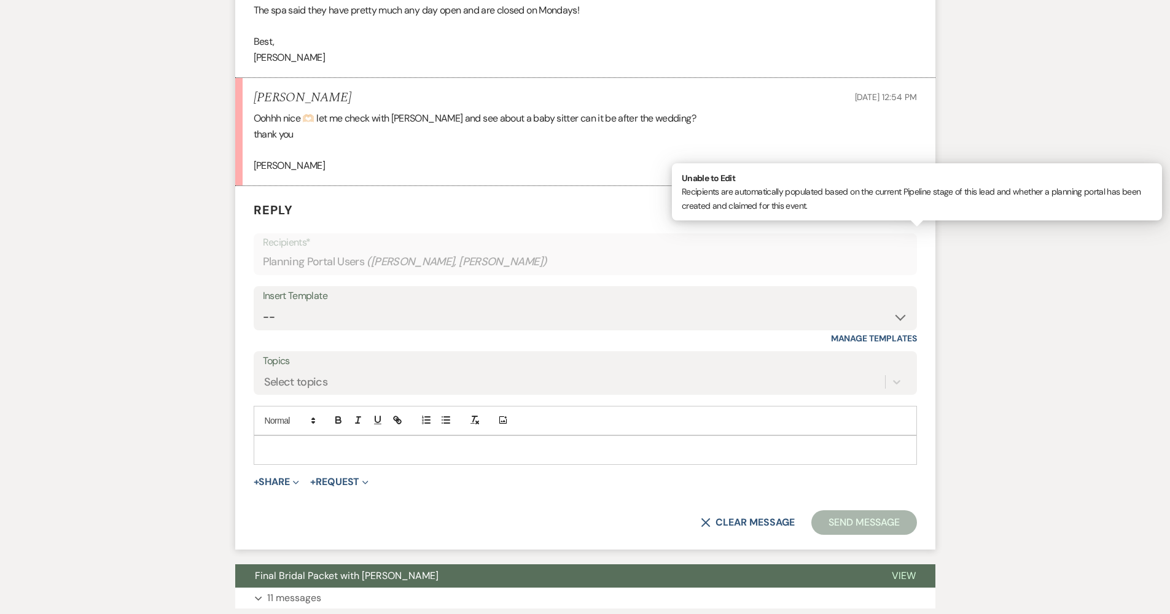
click at [335, 443] on p at bounding box center [586, 450] width 644 height 14
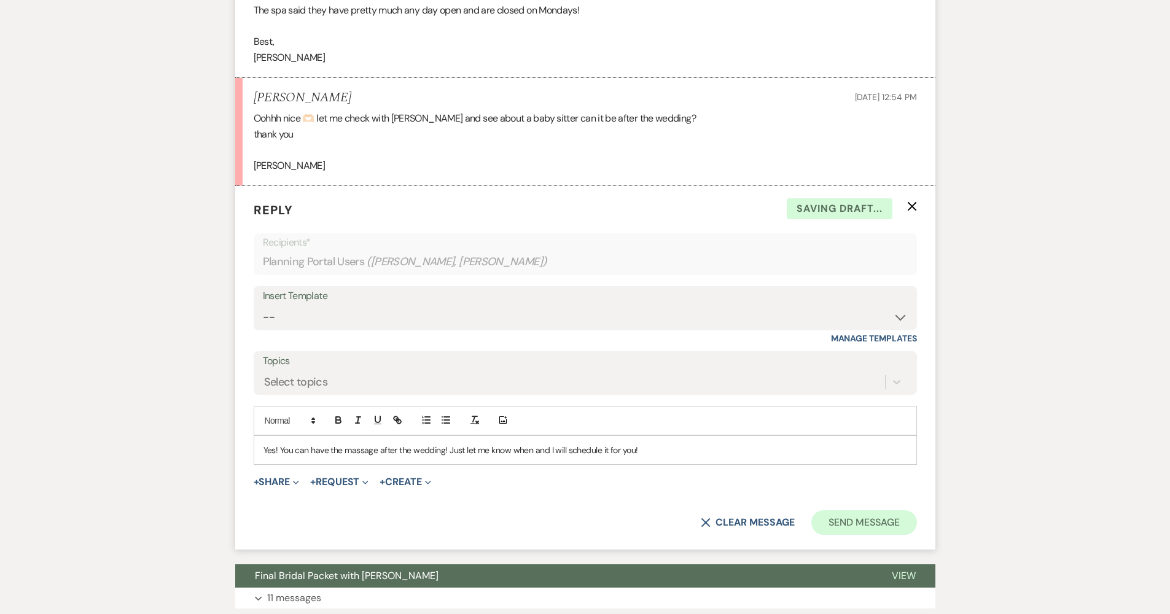
click at [834, 517] on button "Send Message" at bounding box center [863, 522] width 105 height 25
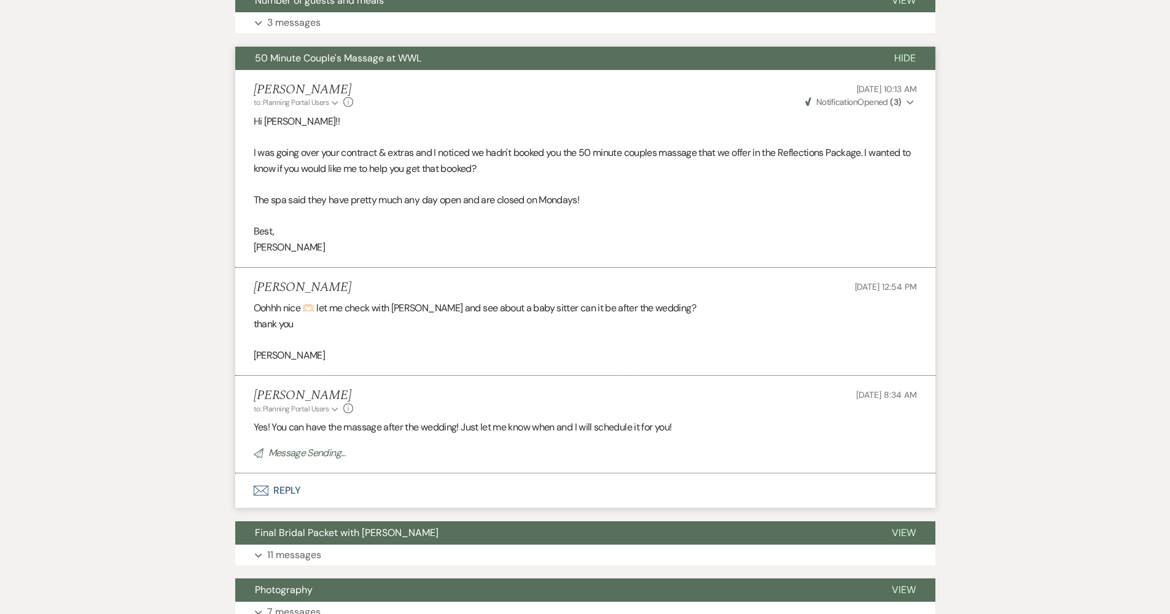
scroll to position [0, 0]
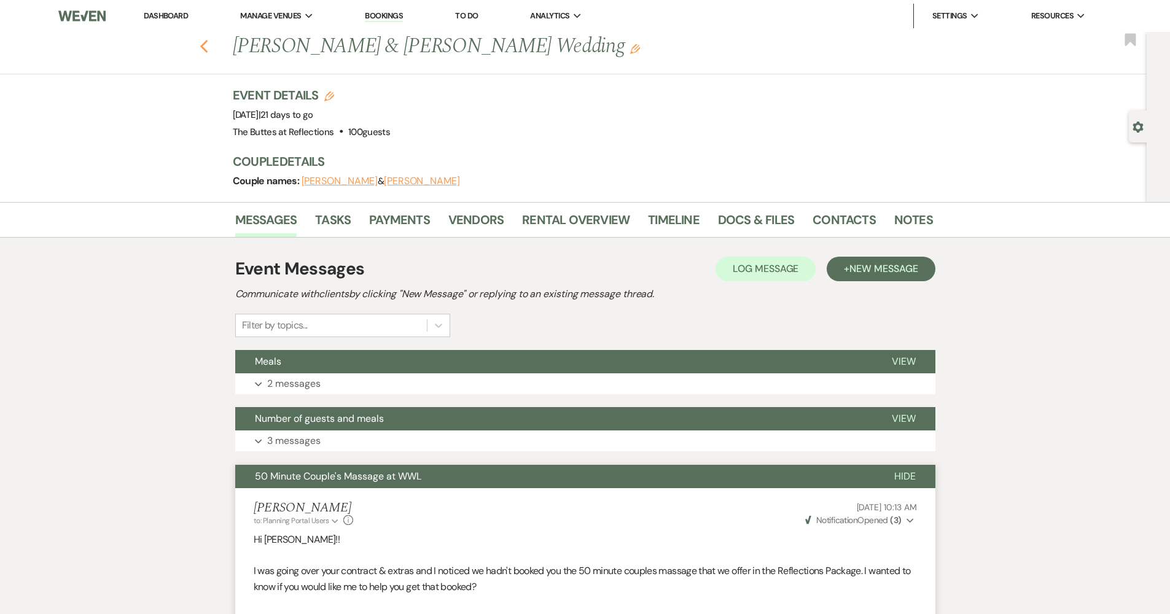
click at [205, 48] on icon "Previous" at bounding box center [204, 46] width 9 height 15
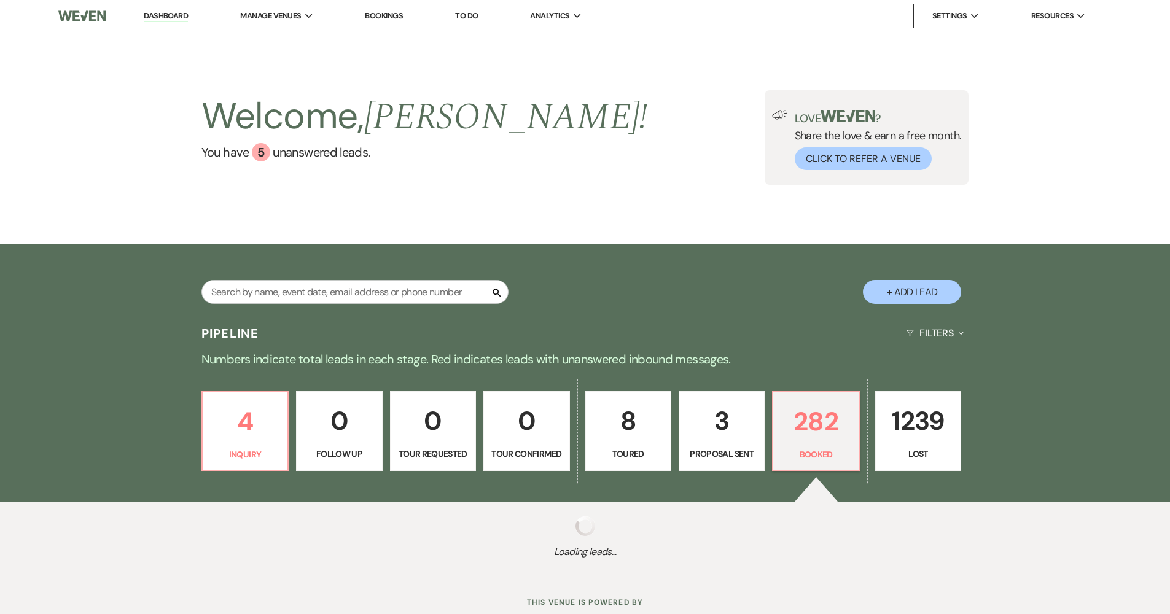
scroll to position [38, 0]
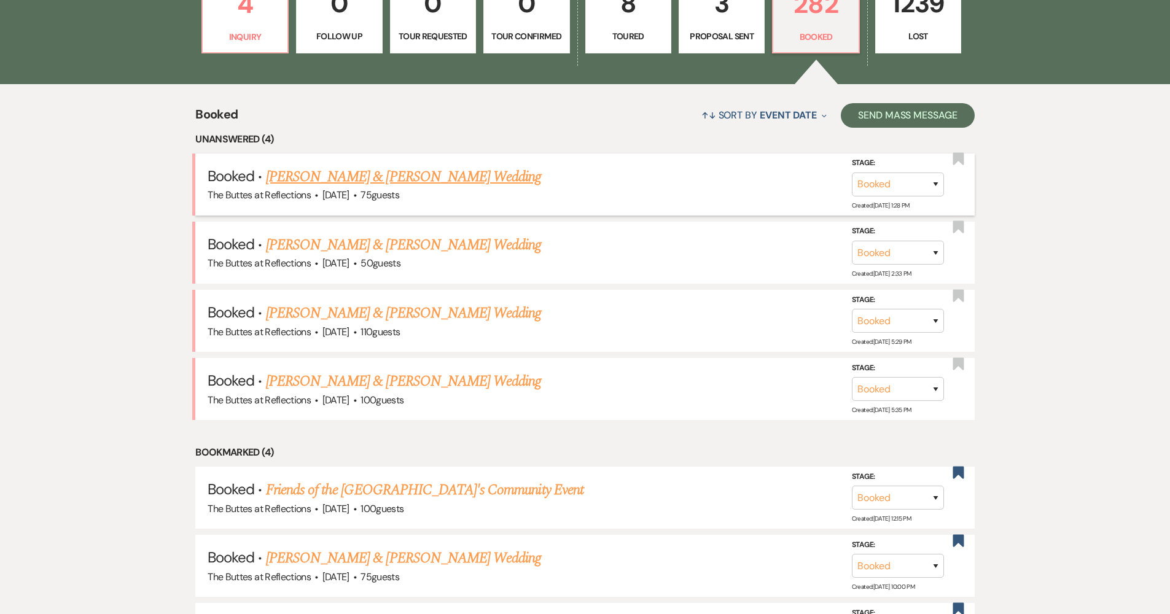
click at [462, 179] on link "[PERSON_NAME] & [PERSON_NAME] Wedding" at bounding box center [403, 177] width 275 height 22
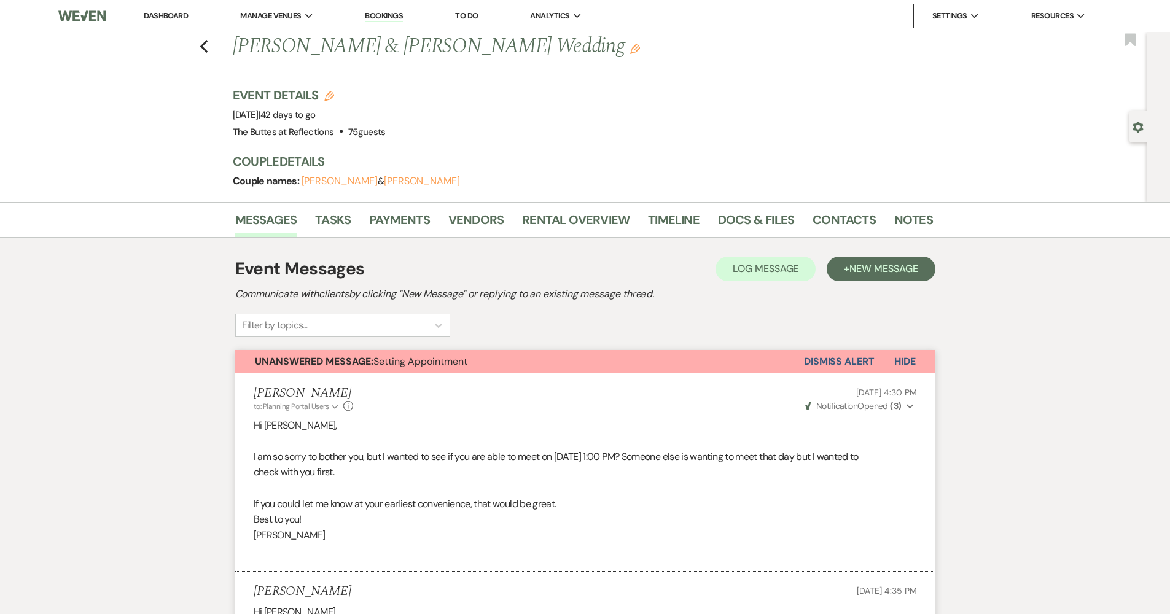
click at [203, 45] on div "Previous [PERSON_NAME] & [PERSON_NAME] Wedding Edit Bookmark" at bounding box center [570, 53] width 1153 height 42
click at [206, 47] on use "button" at bounding box center [204, 47] width 8 height 14
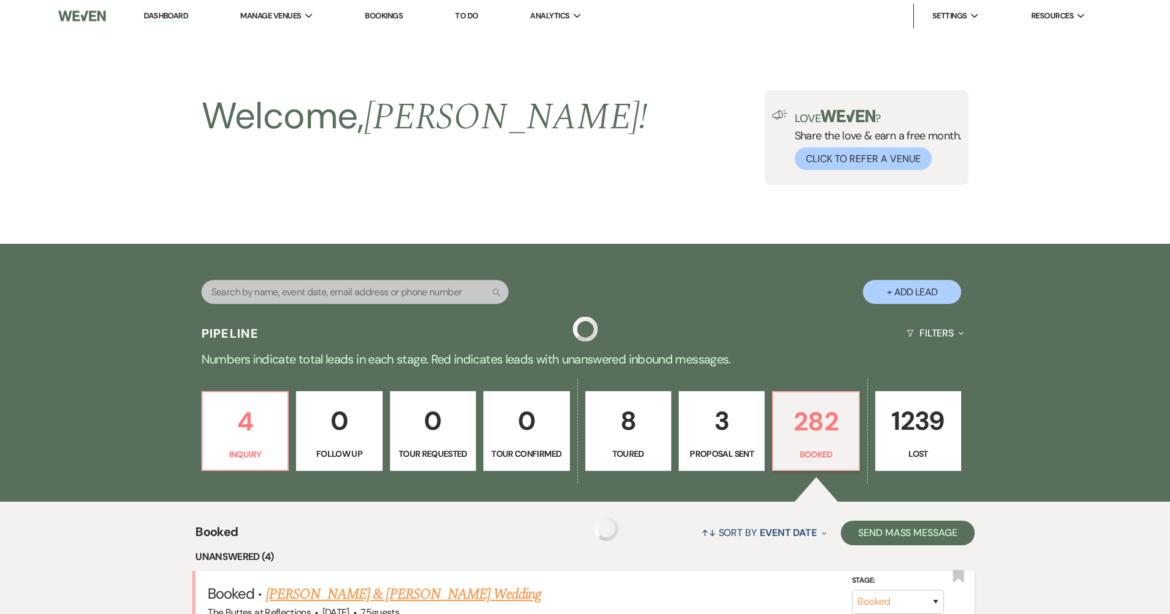
scroll to position [418, 0]
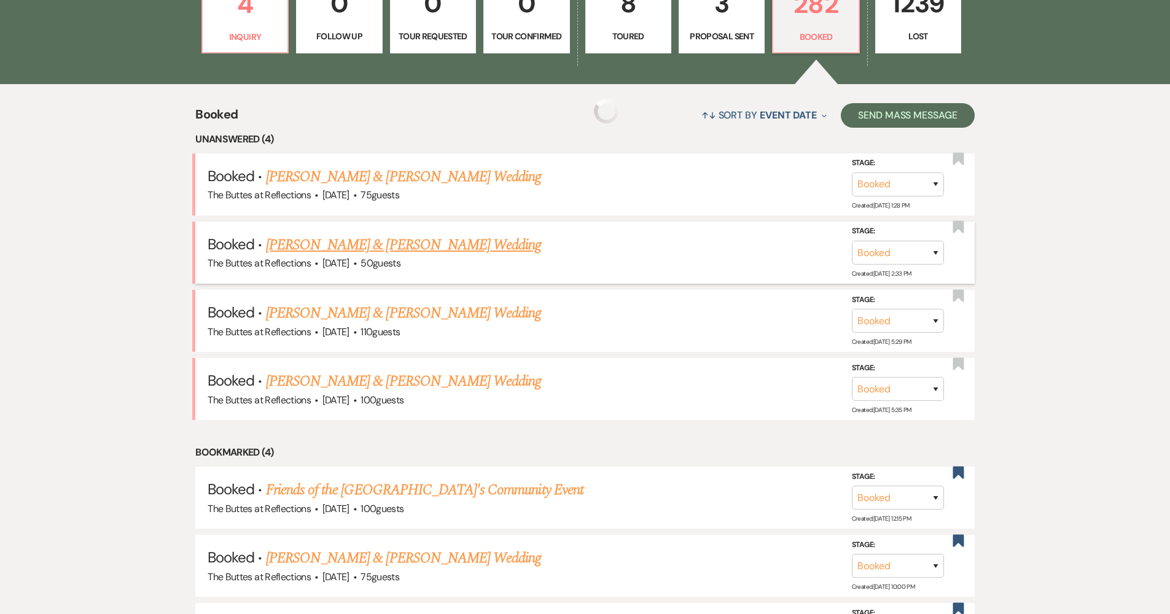
click at [335, 238] on link "[PERSON_NAME] & [PERSON_NAME] Wedding" at bounding box center [403, 245] width 275 height 22
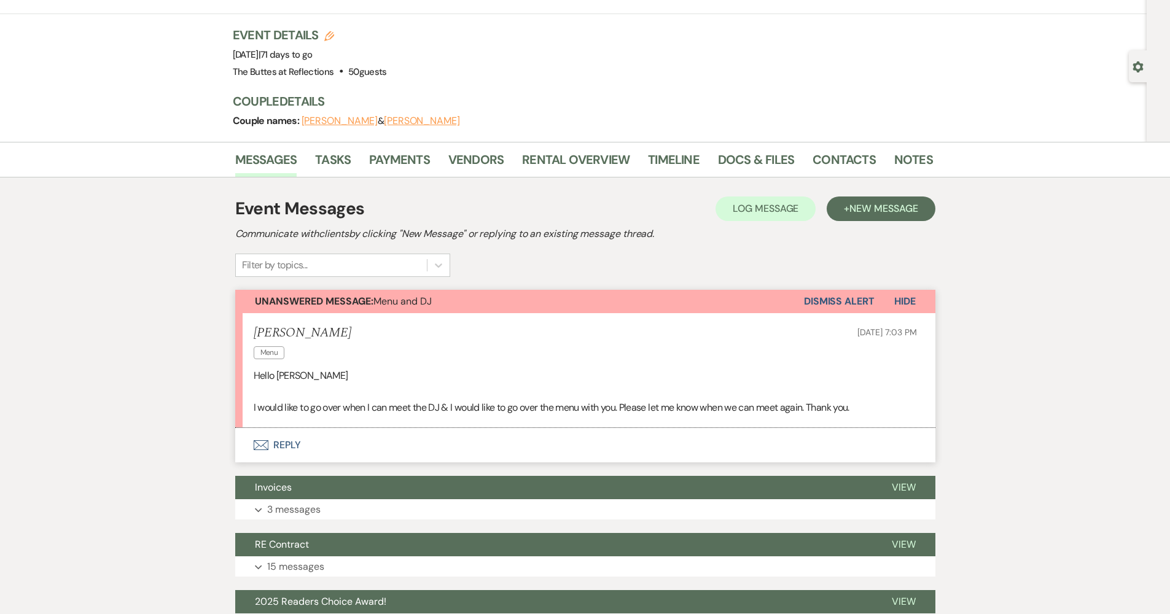
scroll to position [63, 0]
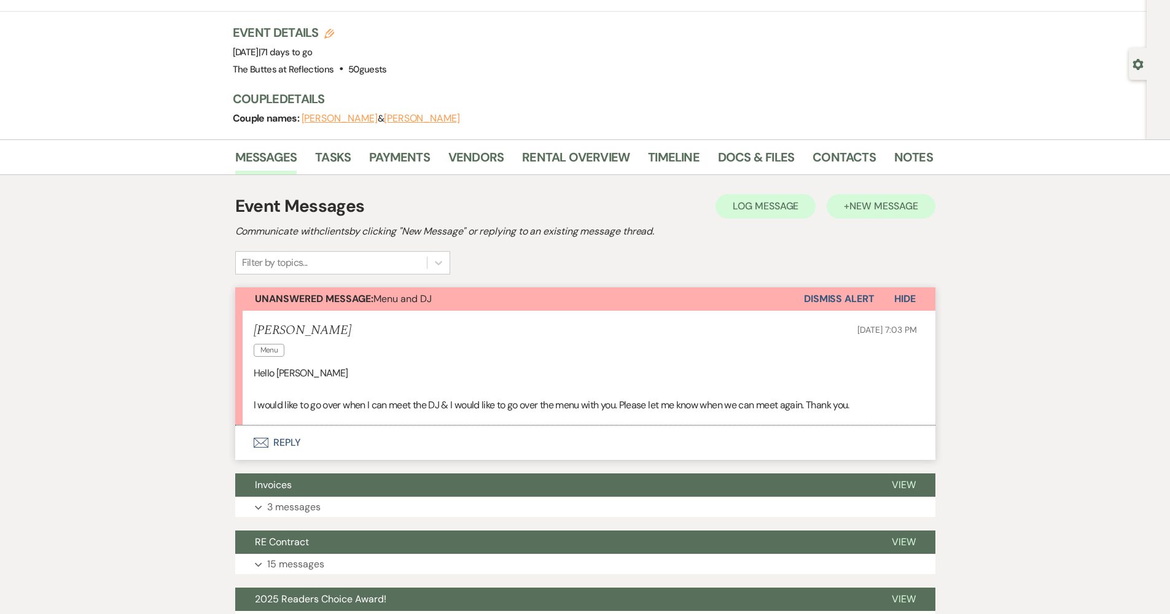
click at [862, 214] on button "+ New Message" at bounding box center [881, 206] width 108 height 25
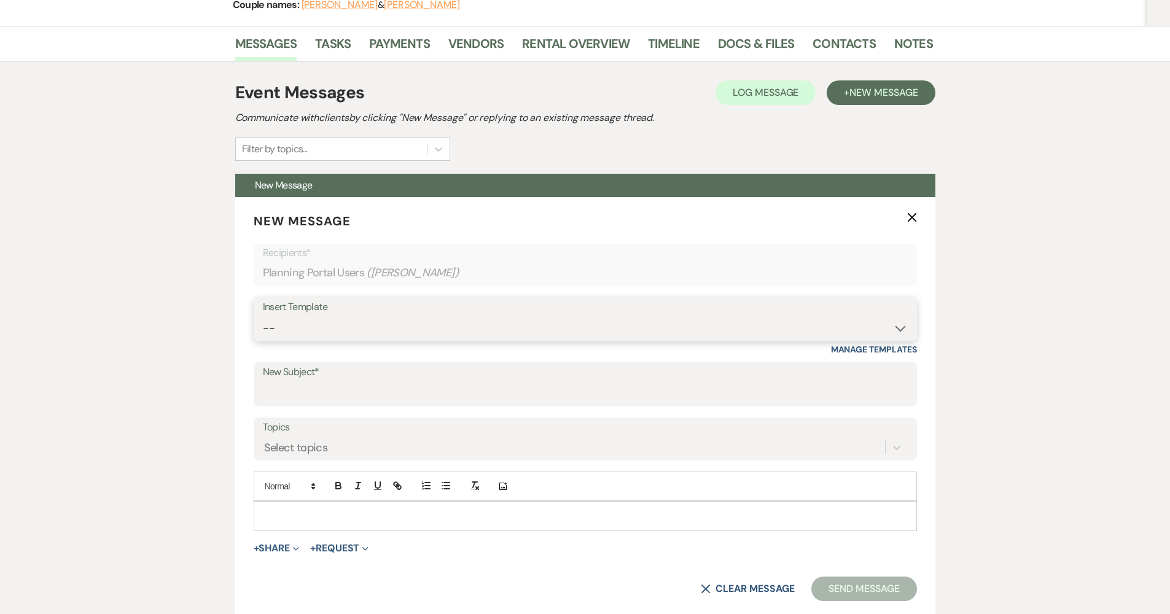
scroll to position [0, 0]
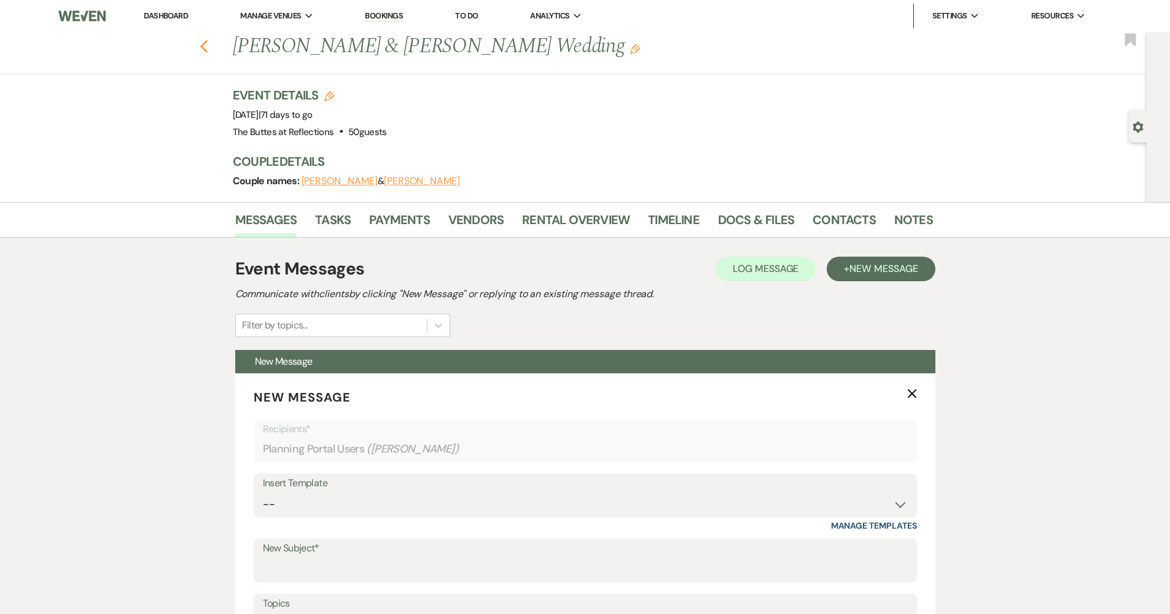
click at [209, 42] on icon "Previous" at bounding box center [204, 46] width 9 height 15
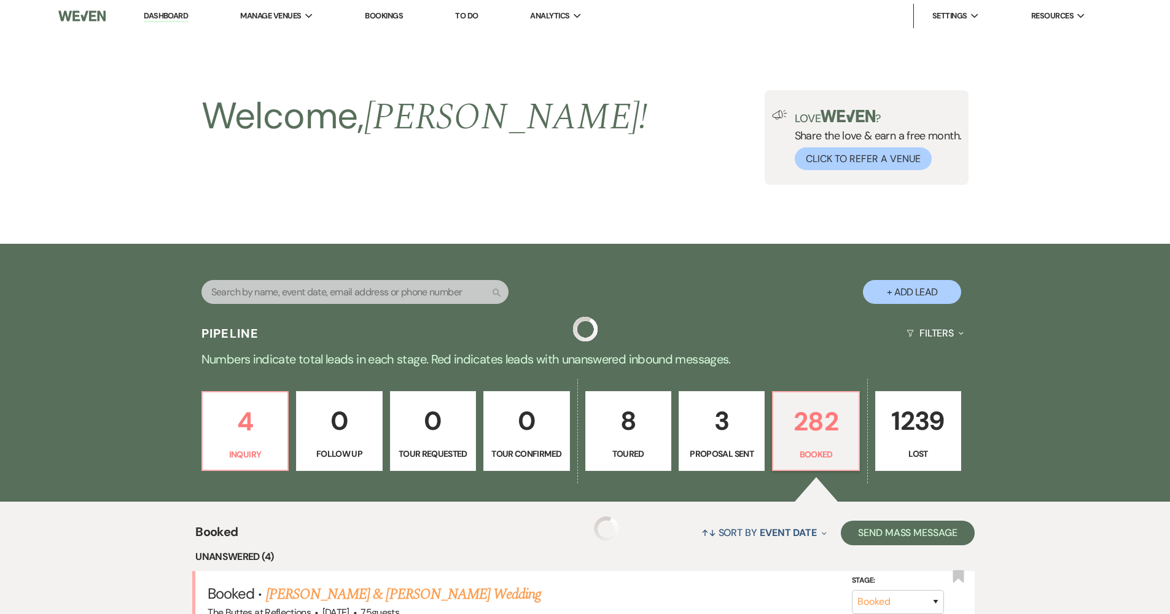
scroll to position [418, 0]
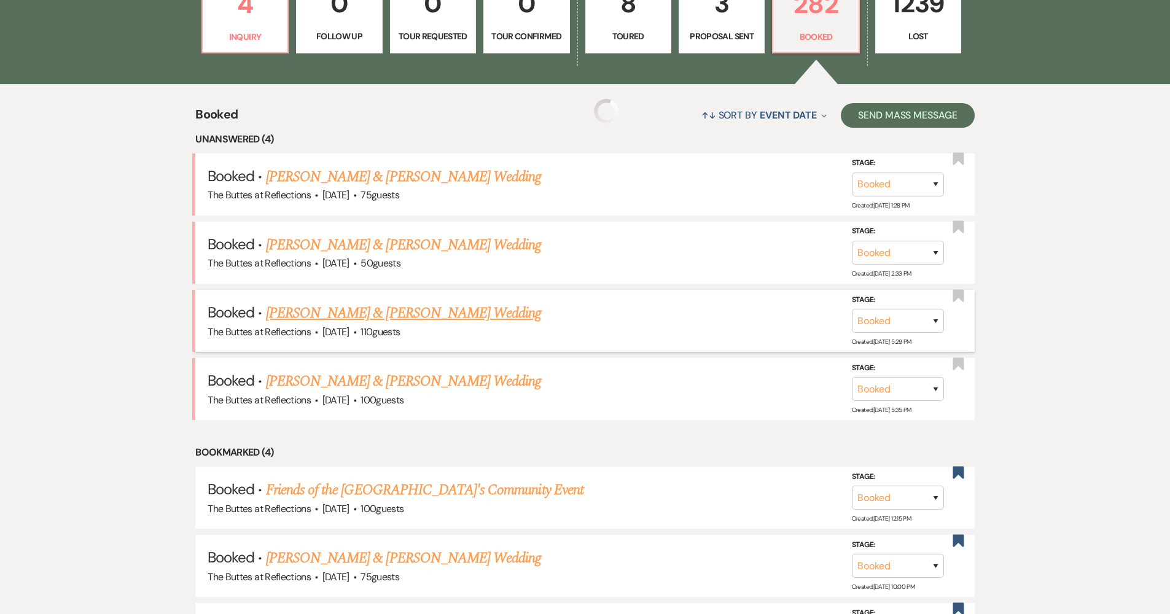
click at [368, 303] on link "[PERSON_NAME] & [PERSON_NAME] Wedding" at bounding box center [403, 313] width 275 height 22
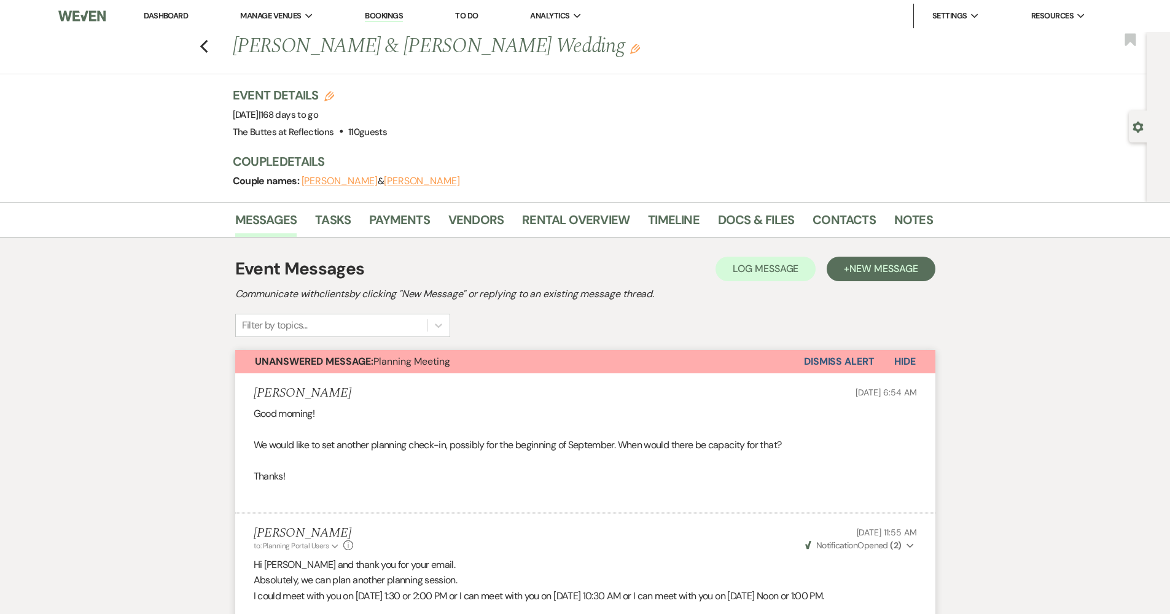
click at [202, 47] on div "Previous [PERSON_NAME] & [PERSON_NAME] Wedding Edit Bookmark" at bounding box center [570, 53] width 1153 height 42
click at [206, 47] on use "button" at bounding box center [204, 47] width 8 height 14
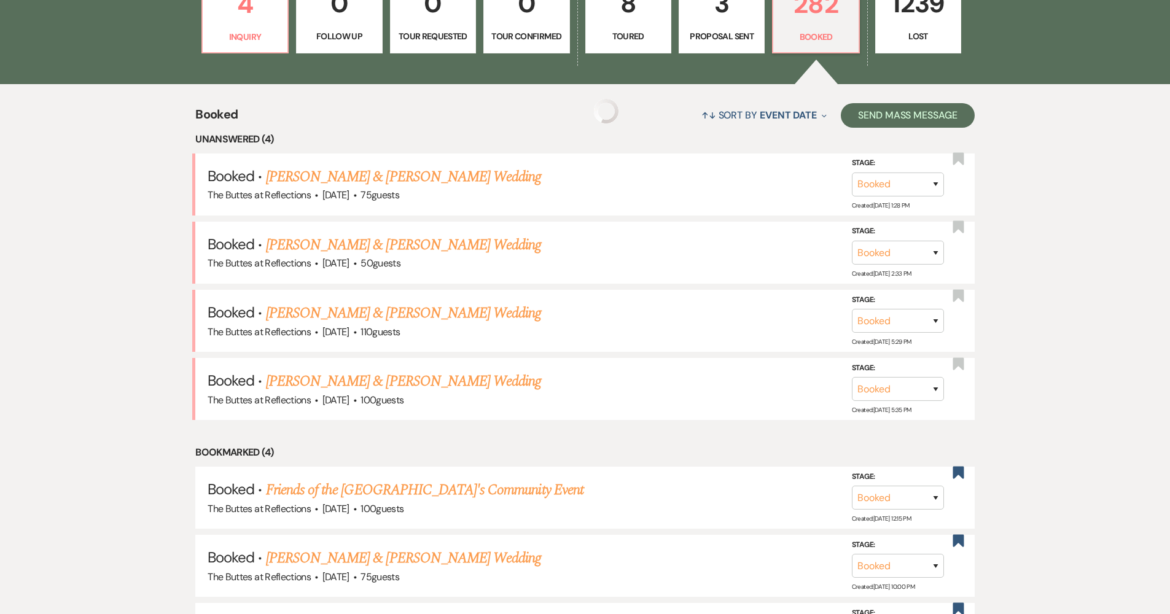
scroll to position [519, 0]
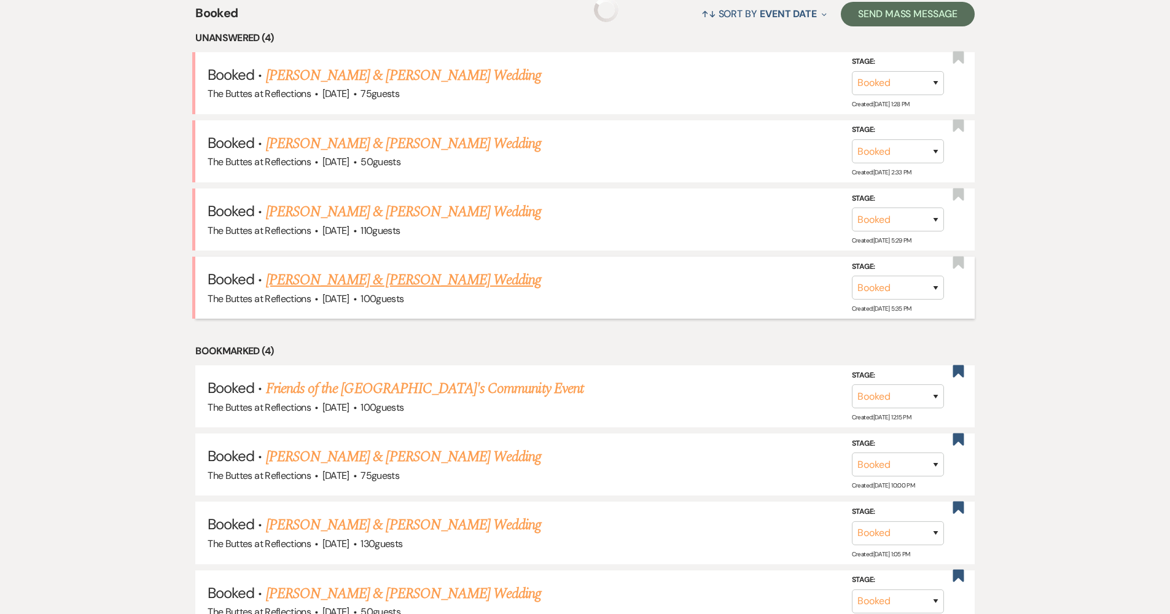
click at [370, 277] on link "[PERSON_NAME] & [PERSON_NAME] Wedding" at bounding box center [403, 280] width 275 height 22
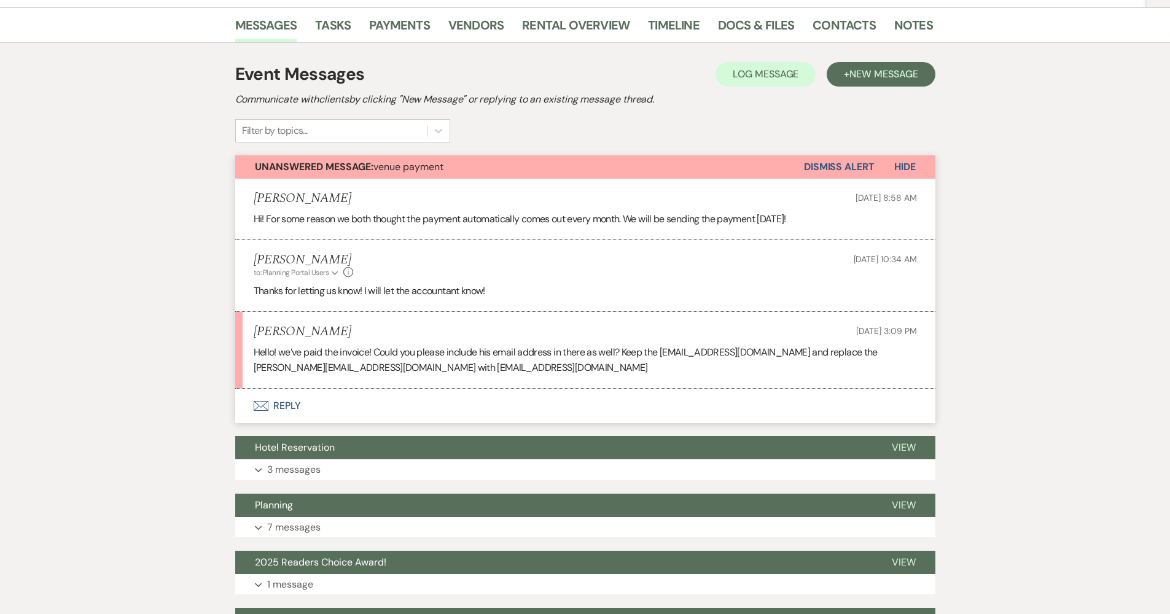
scroll to position [339, 0]
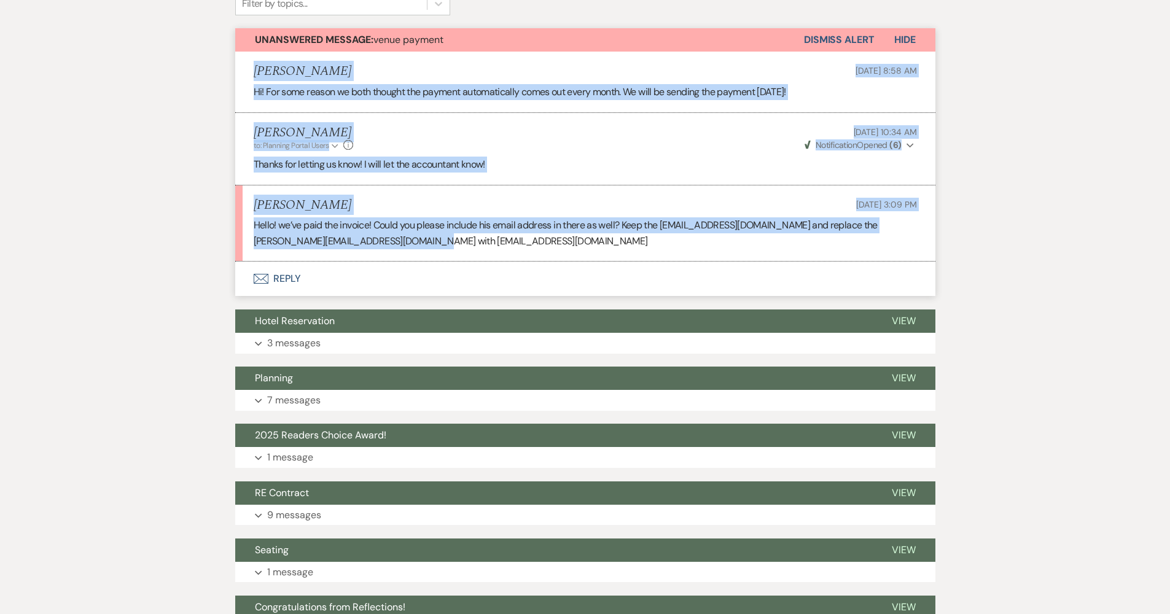
drag, startPoint x: 469, startPoint y: 240, endPoint x: 249, endPoint y: 74, distance: 275.5
click at [249, 74] on ul "[PERSON_NAME] [DATE] 8:58 AM Hi! For some reason we both thought the payment au…" at bounding box center [585, 157] width 700 height 210
copy ul "[PERSON_NAME] [DATE] 8:58 AM Hi! For some reason we both thought the payment au…"
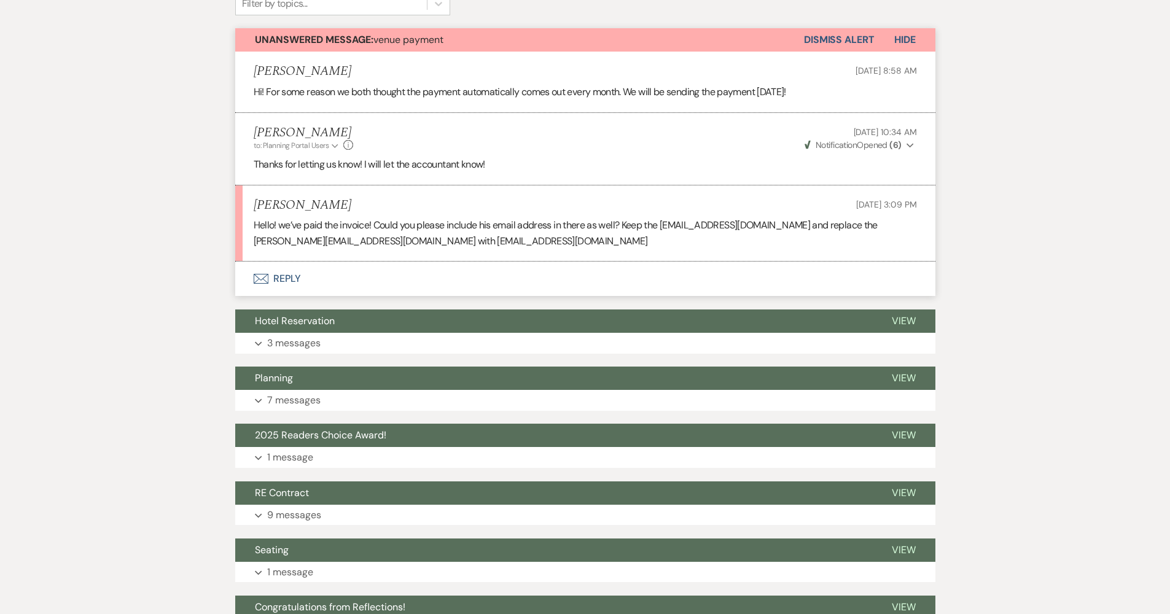
click at [79, 265] on div "Messages Tasks Payments Vendors Rental Overview Timeline Docs & Files Contacts …" at bounding box center [585, 297] width 1170 height 835
click at [283, 283] on button "Envelope Reply" at bounding box center [585, 279] width 700 height 34
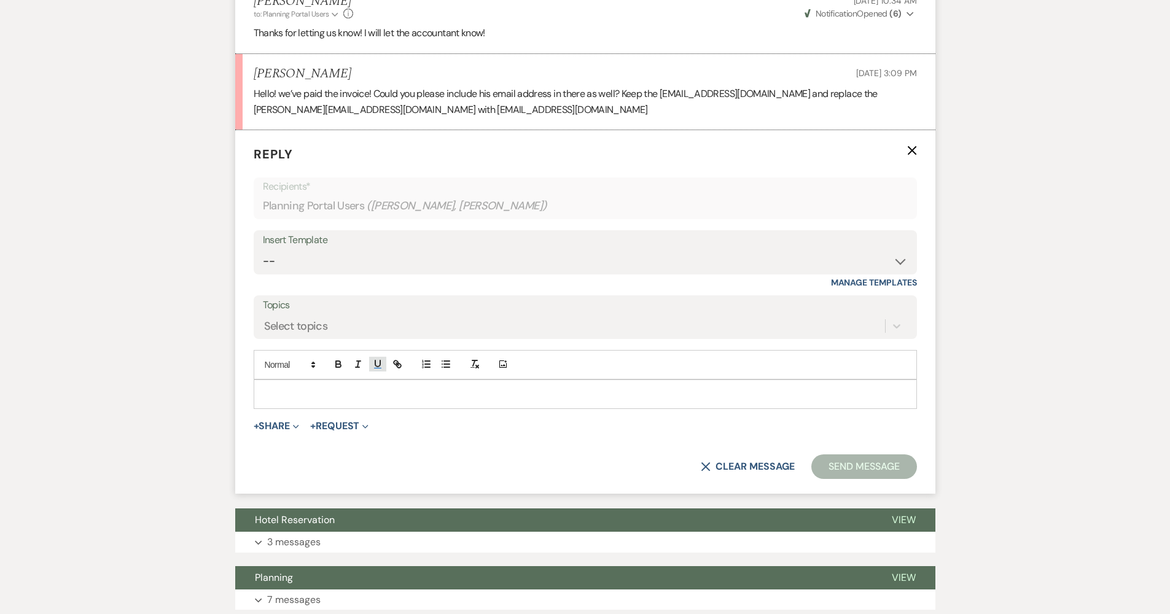
scroll to position [472, 0]
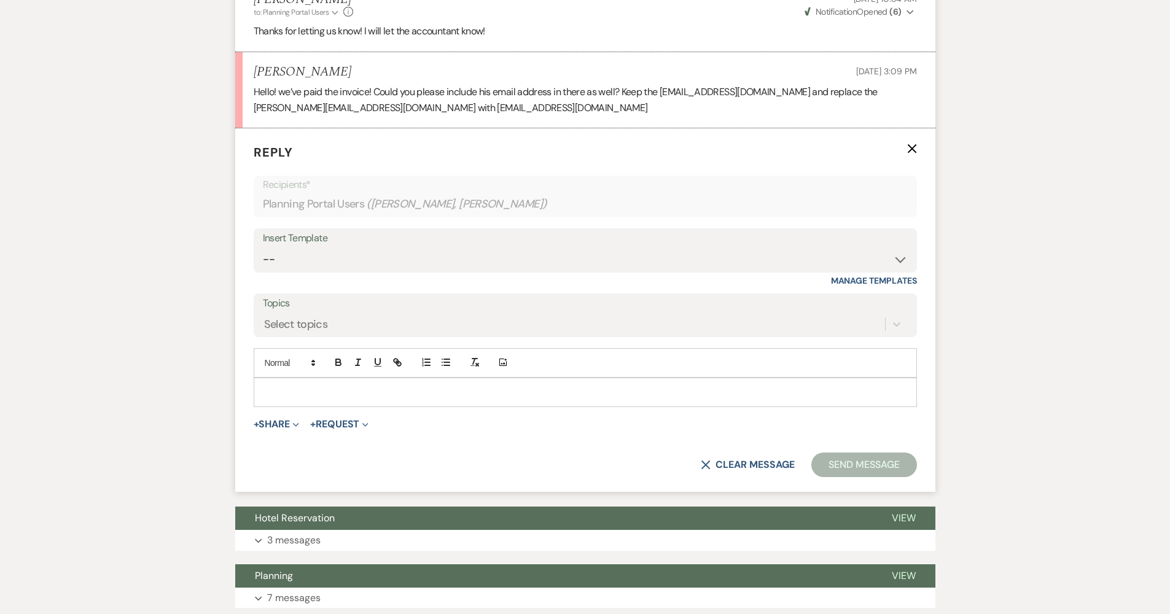
click at [396, 389] on p at bounding box center [586, 393] width 644 height 14
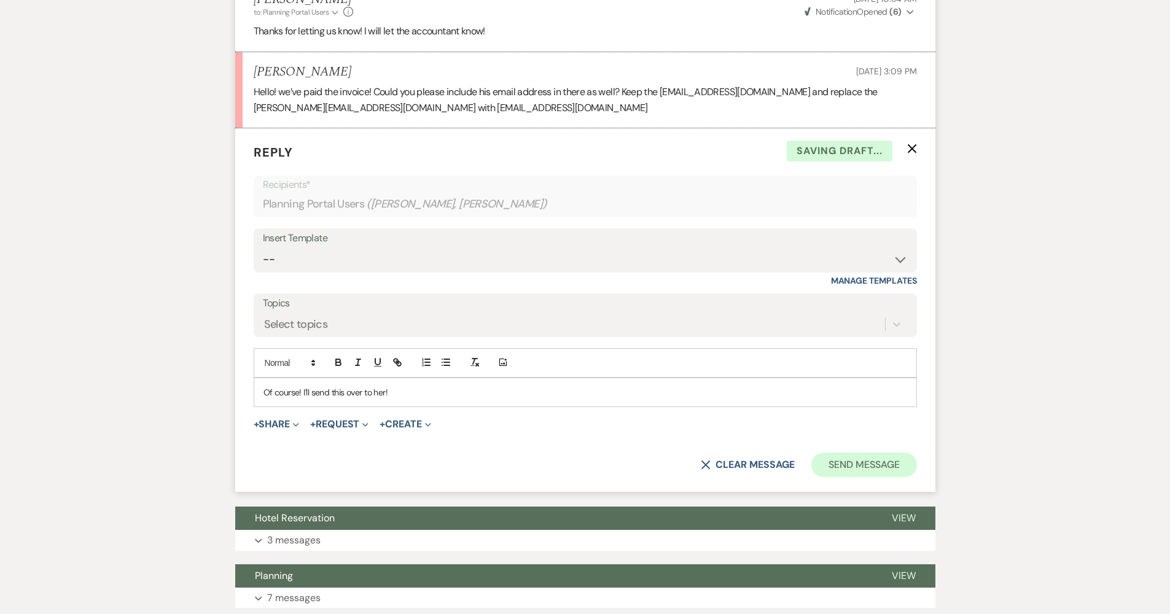
click at [826, 462] on button "Send Message" at bounding box center [863, 465] width 105 height 25
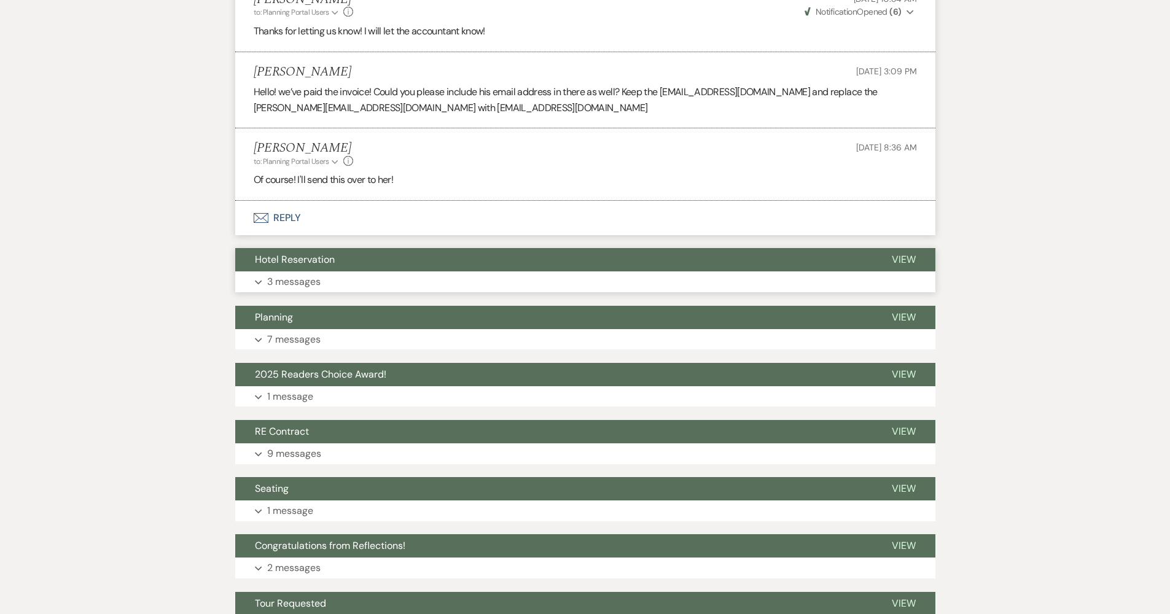
scroll to position [0, 0]
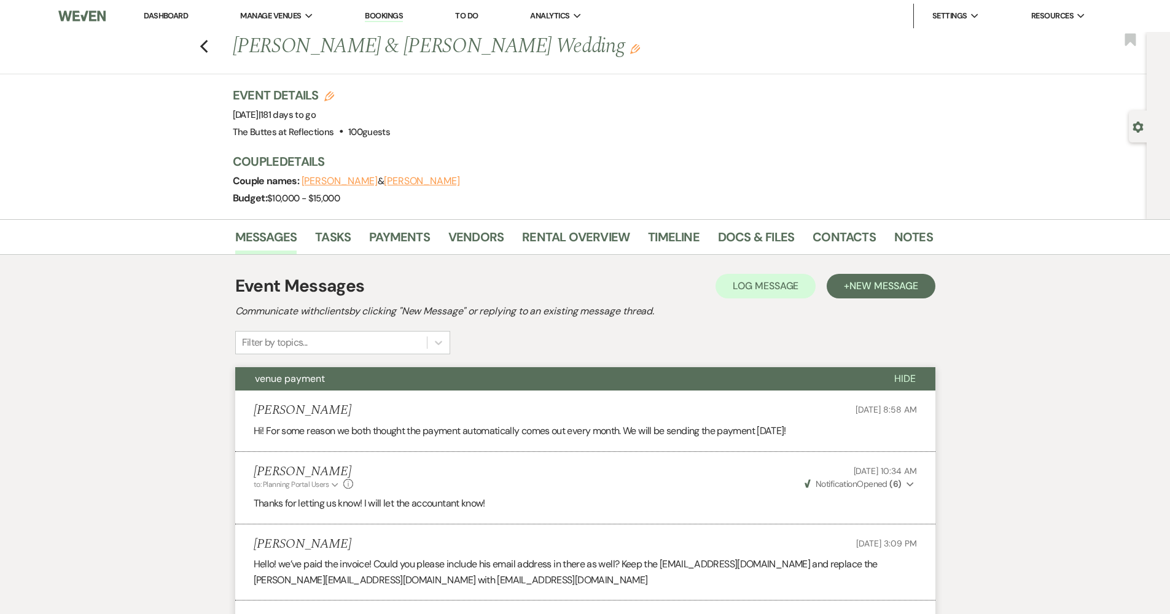
click at [165, 18] on link "Dashboard" at bounding box center [166, 15] width 44 height 10
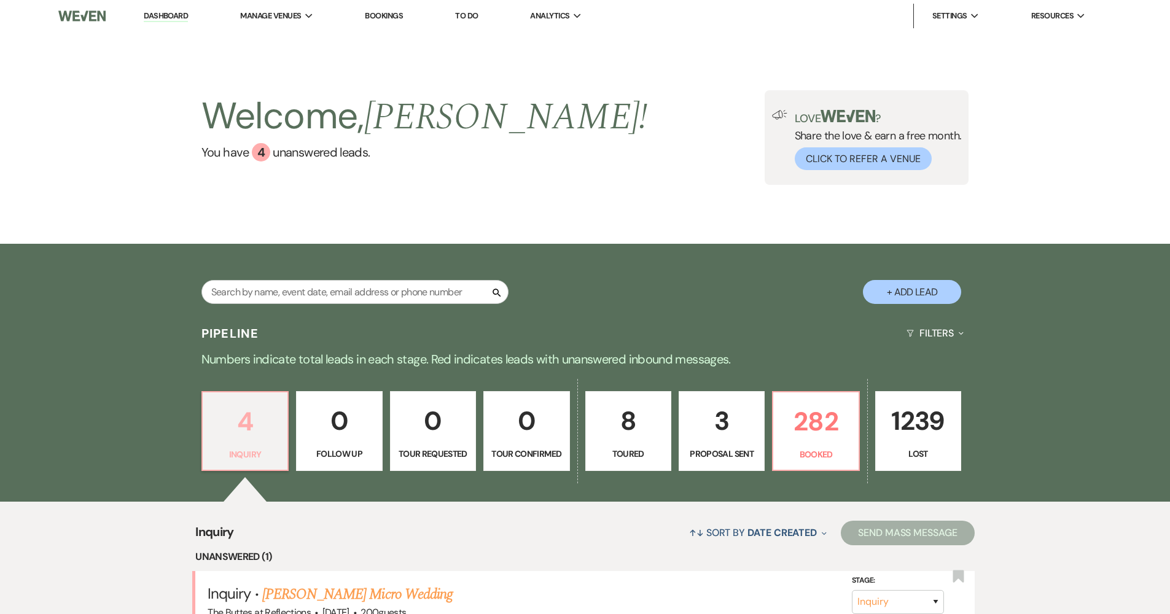
scroll to position [102, 0]
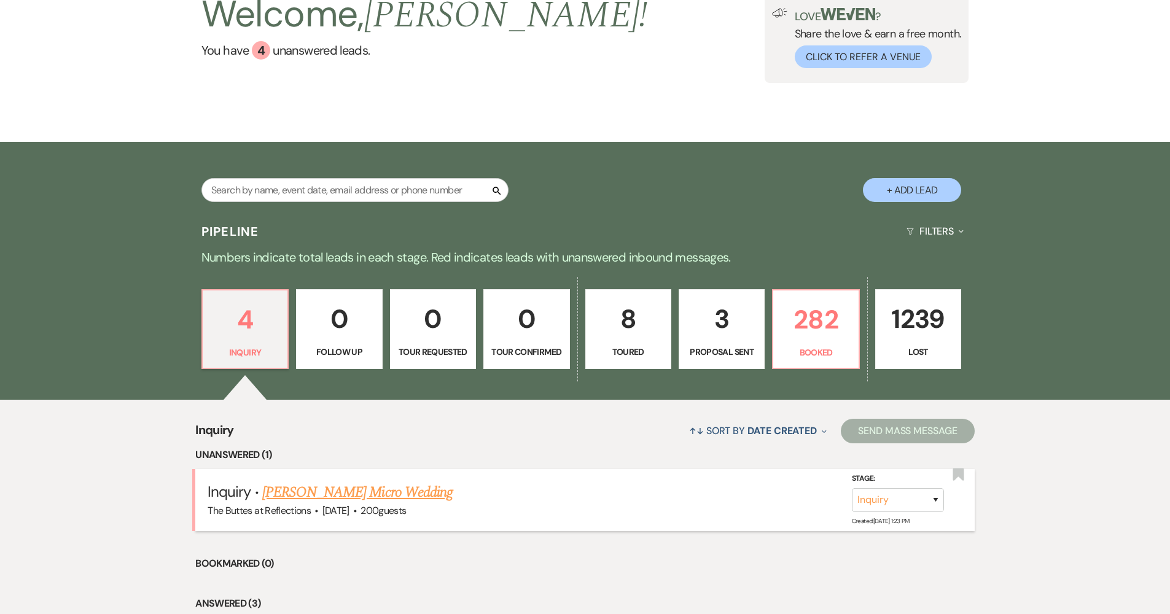
click at [330, 482] on h5 "Inquiry · [PERSON_NAME] Micro Wedding" at bounding box center [585, 493] width 755 height 22
click at [453, 491] on link "[PERSON_NAME] Micro Wedding" at bounding box center [357, 493] width 190 height 22
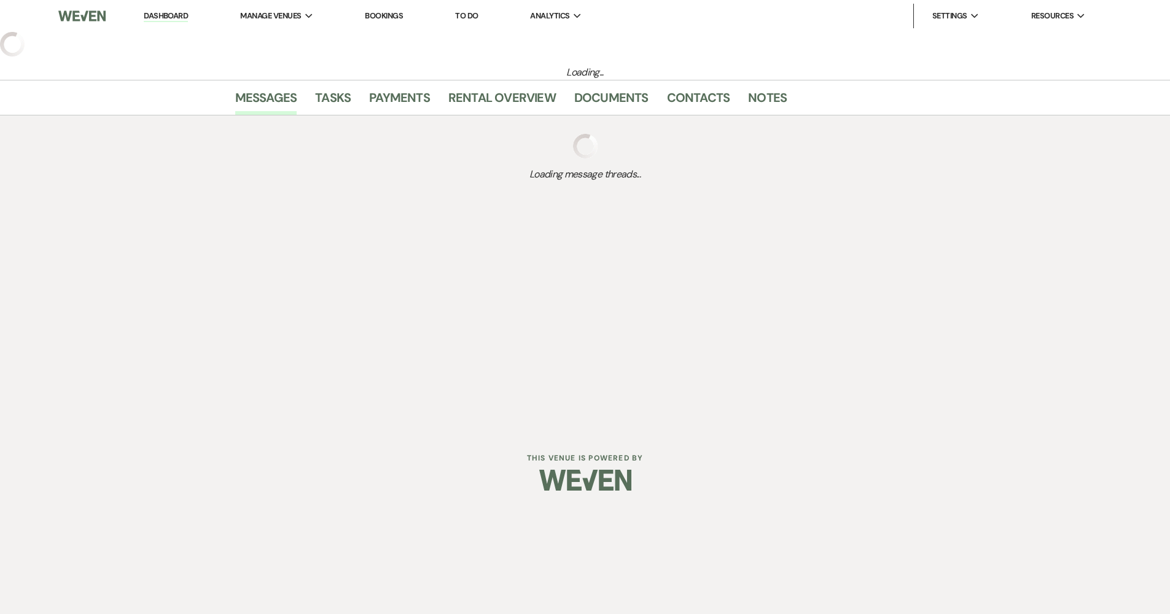
select select "16"
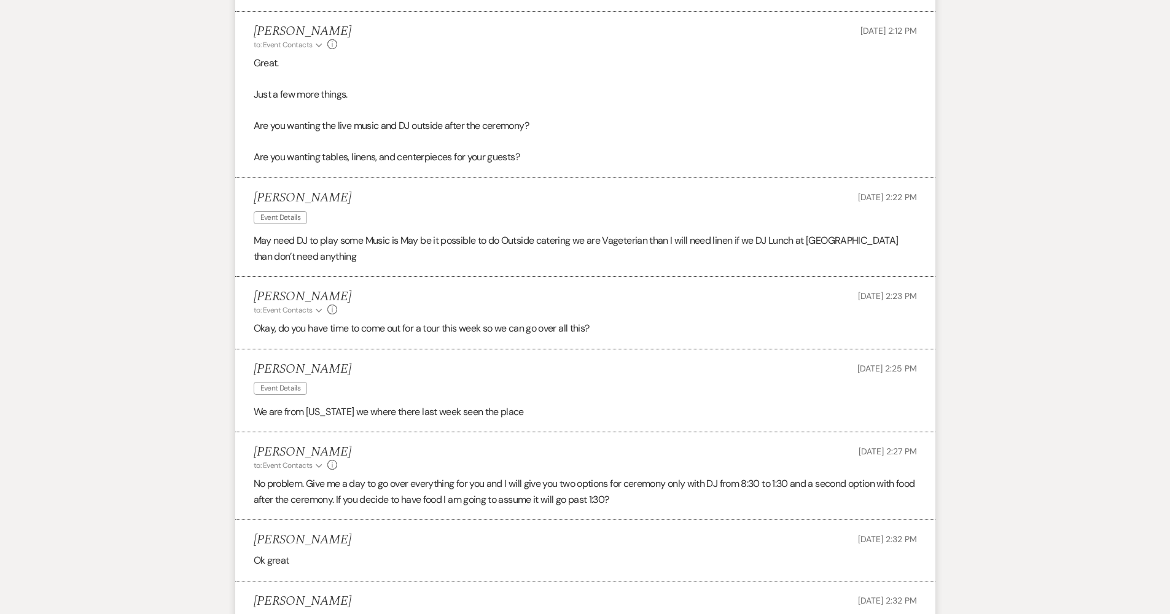
select select "5"
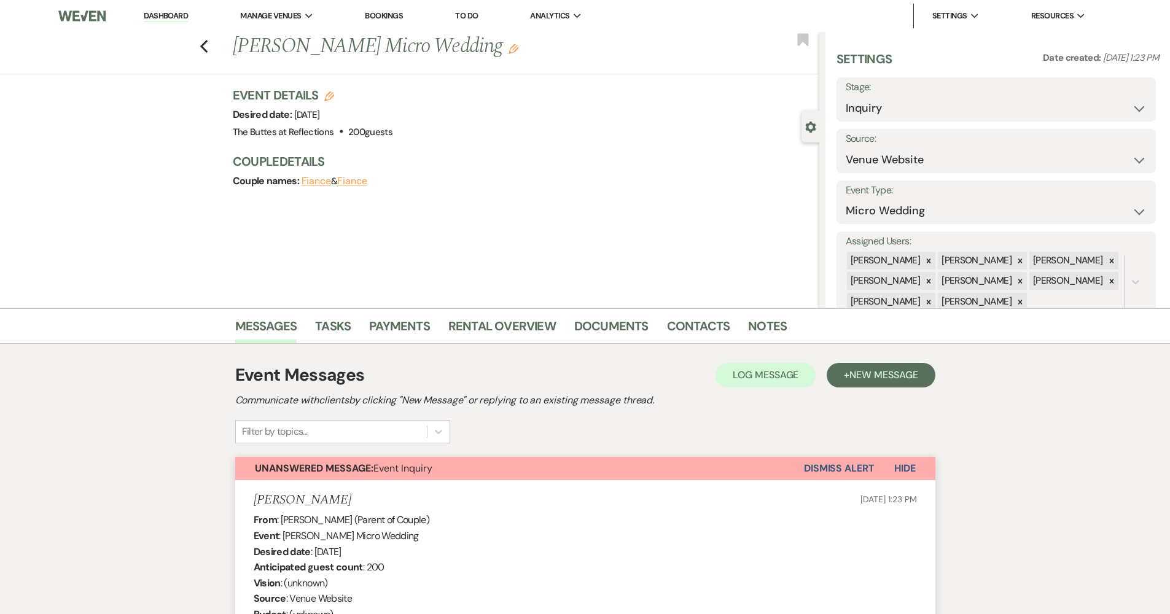
click at [173, 15] on link "Dashboard" at bounding box center [166, 16] width 44 height 12
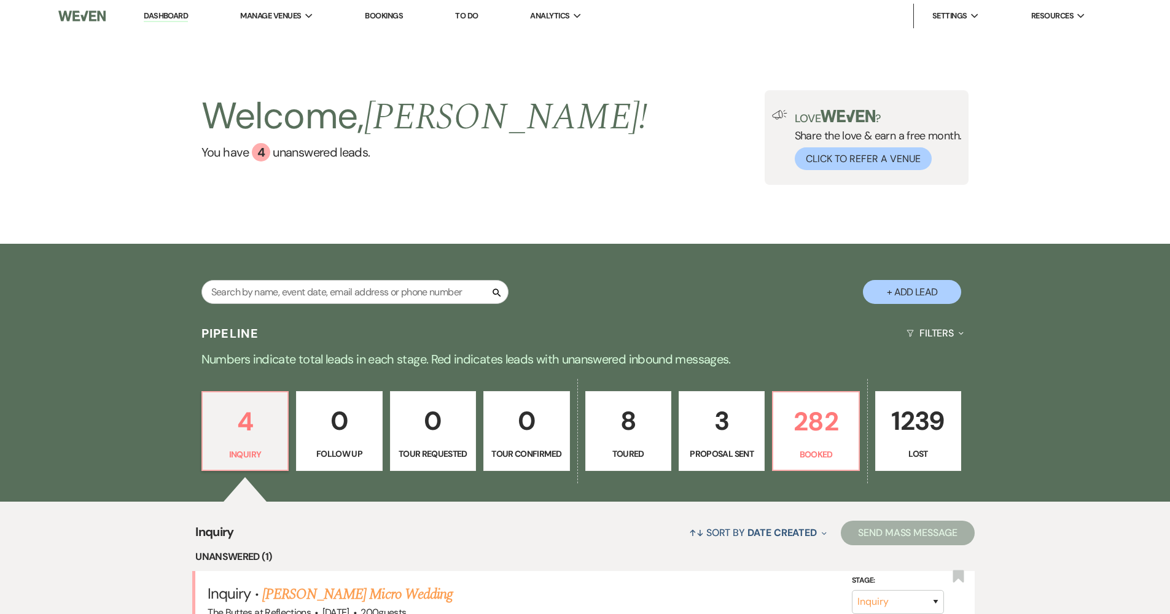
click at [736, 440] on p "3" at bounding box center [722, 420] width 70 height 41
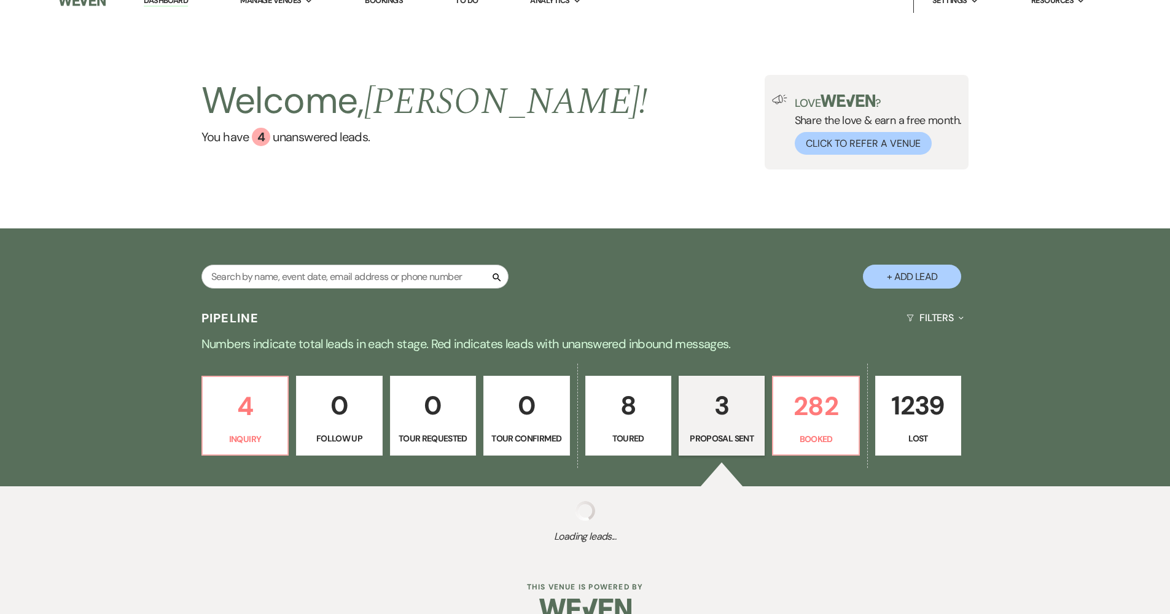
select select "6"
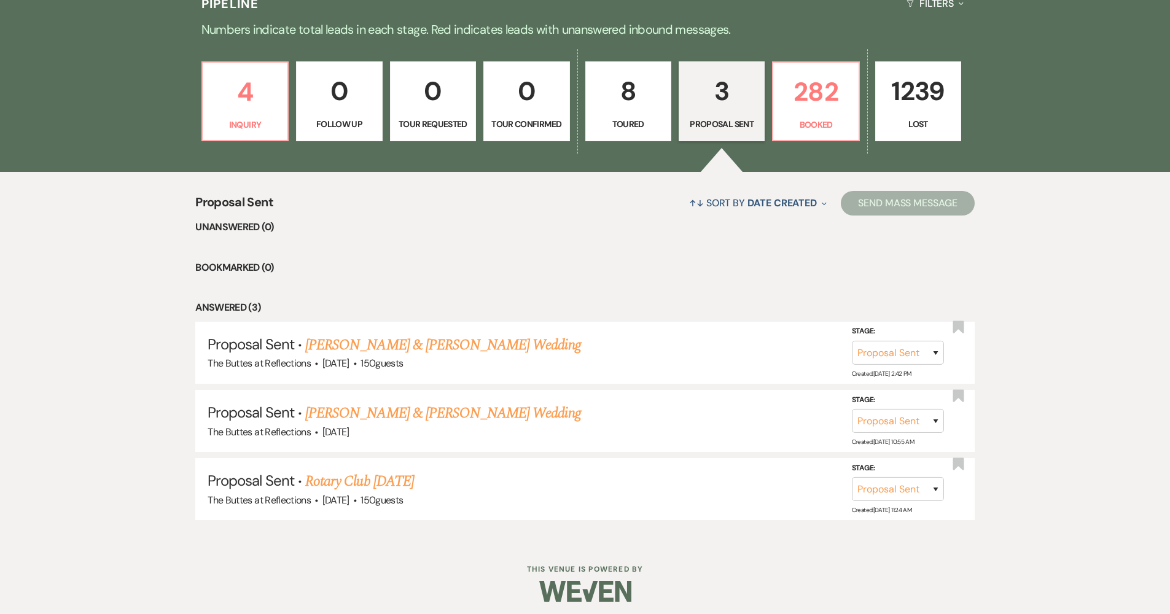
scroll to position [214, 0]
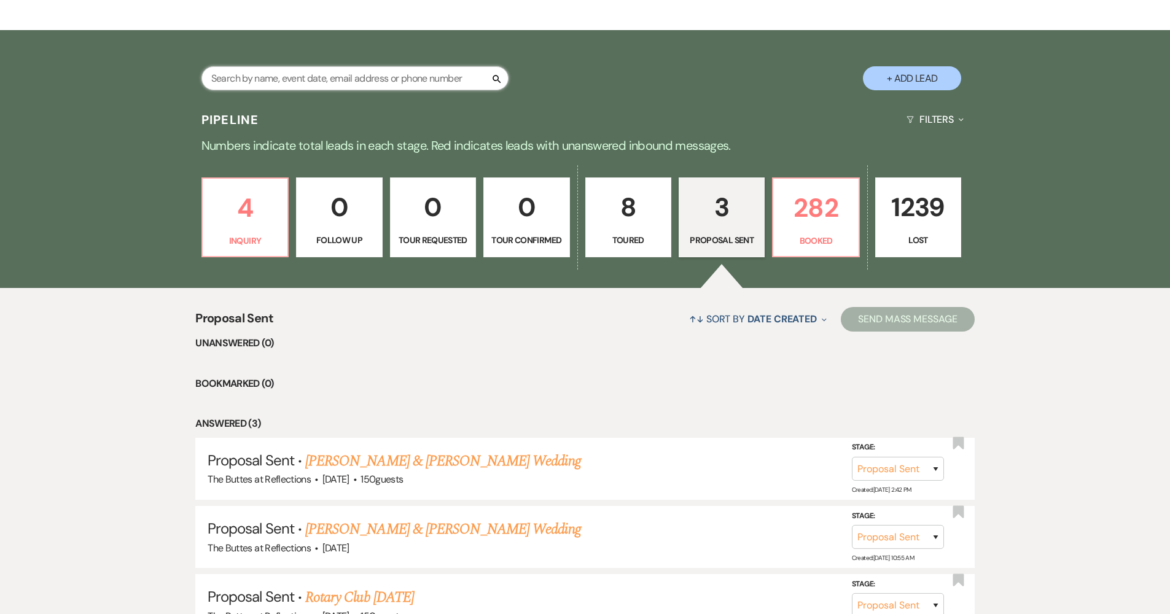
click at [421, 68] on input "text" at bounding box center [354, 78] width 307 height 24
type input "[PERSON_NAME]"
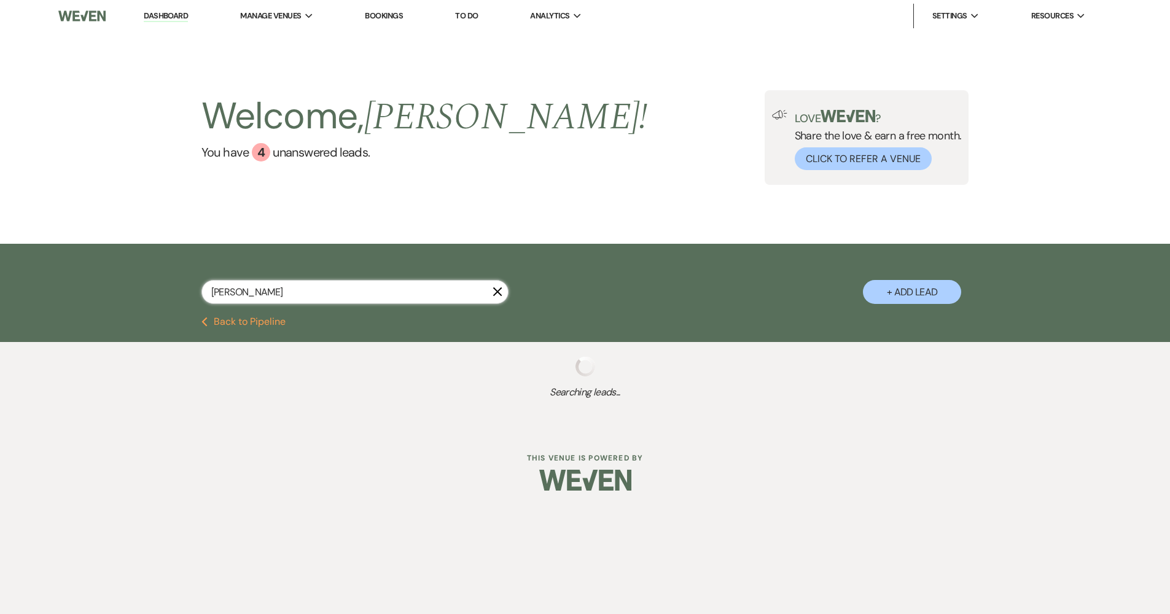
select select "8"
select select "5"
select select "8"
select select "6"
select select "8"
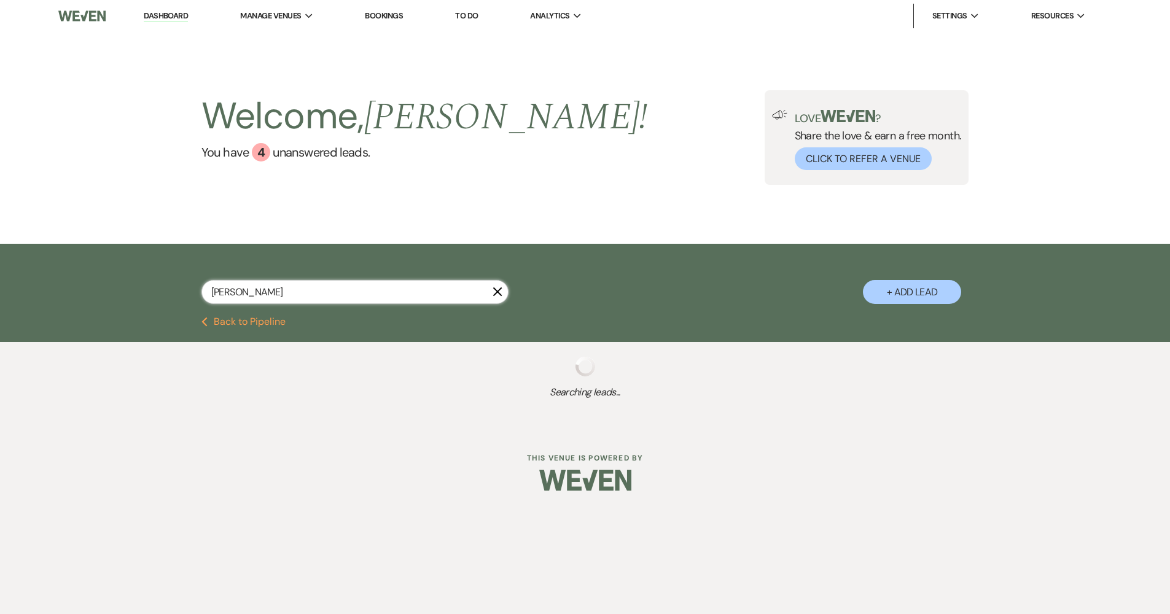
select select "4"
select select "8"
select select "5"
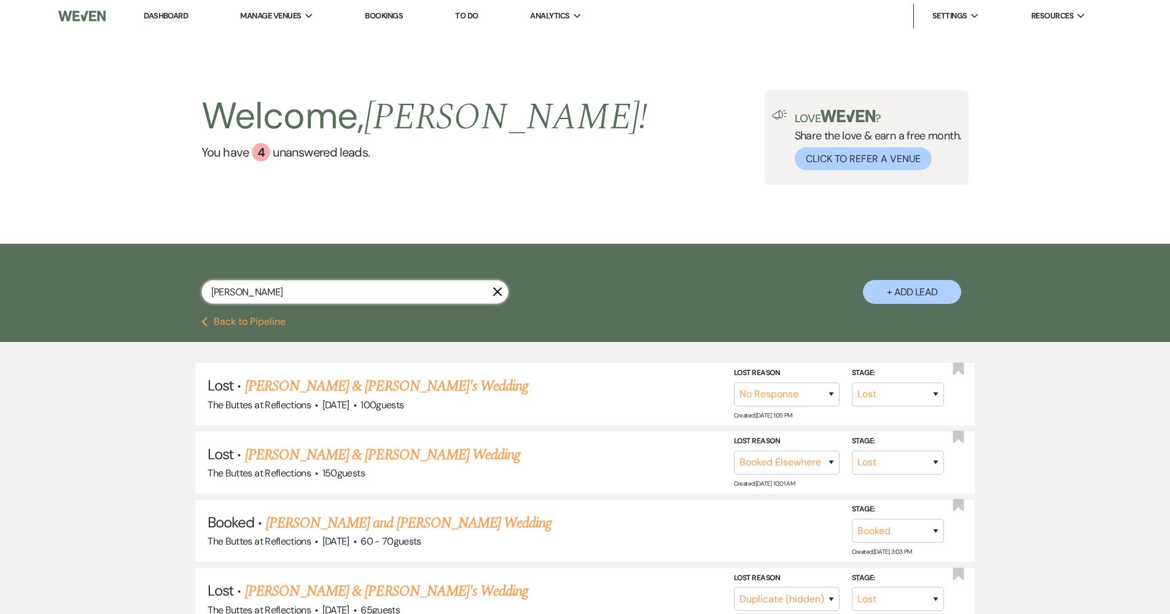
type input "[PERSON_NAME]"
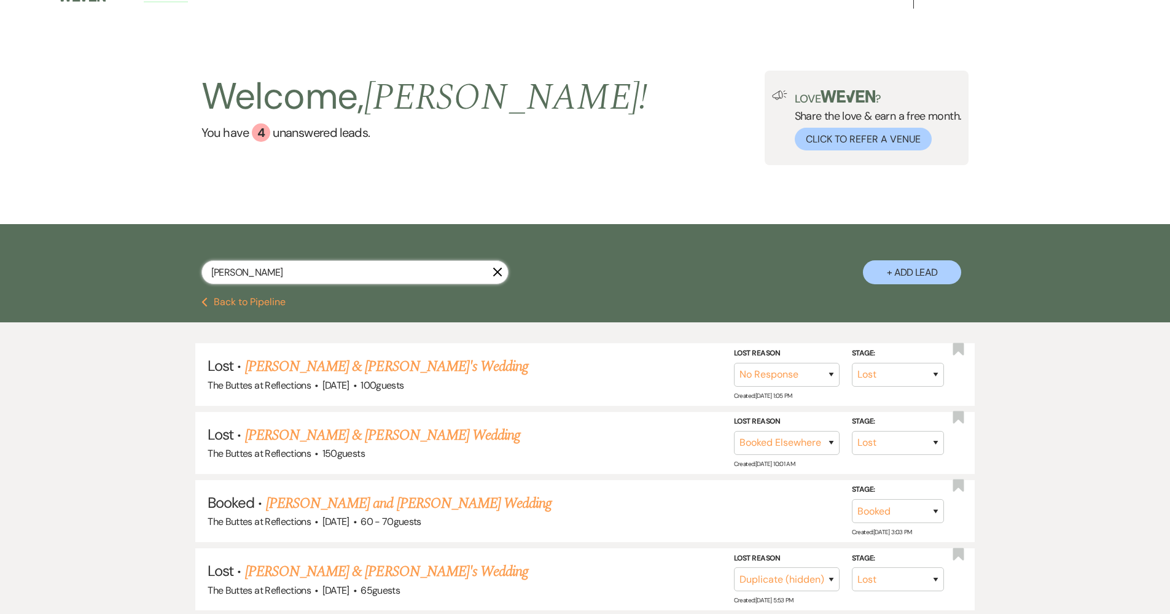
scroll to position [45, 0]
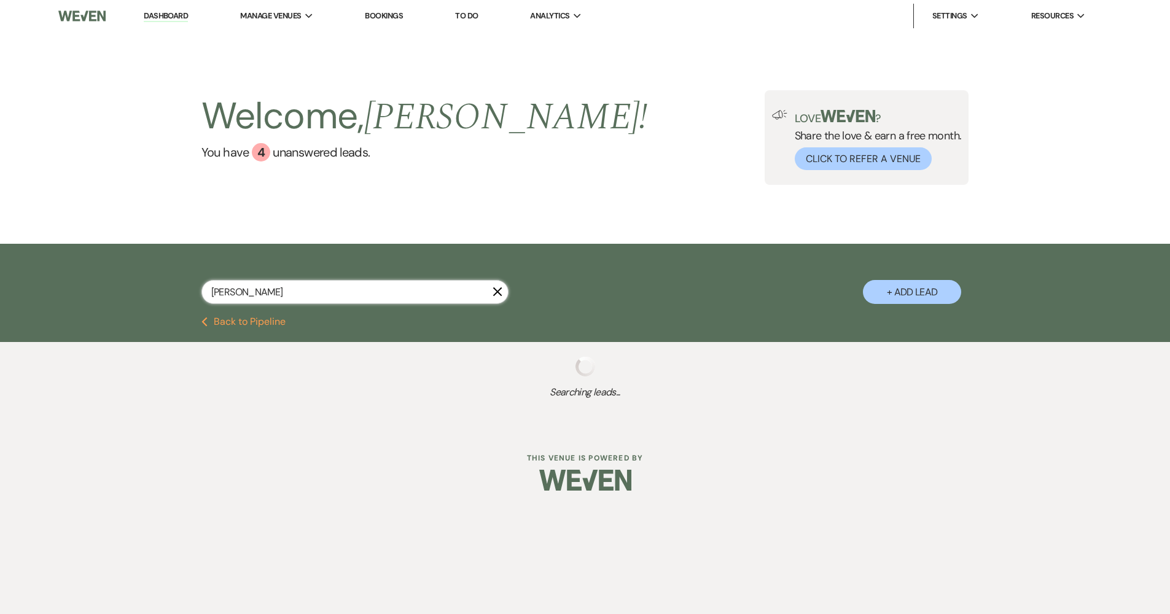
select select "8"
select select "5"
select select "8"
select select "6"
select select "8"
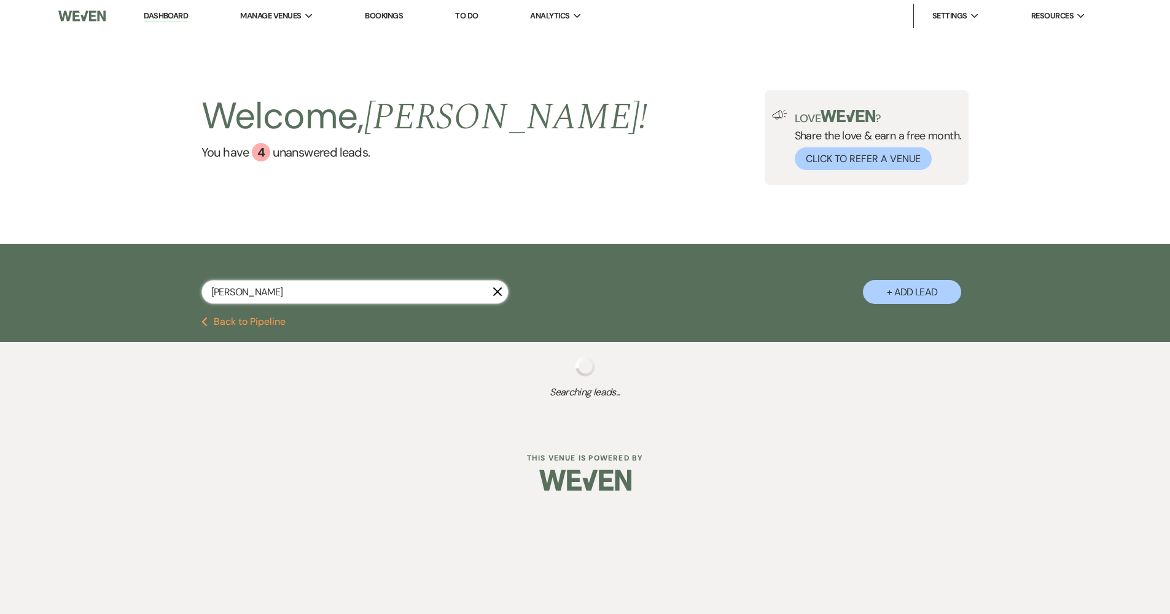
select select "4"
select select "8"
select select "5"
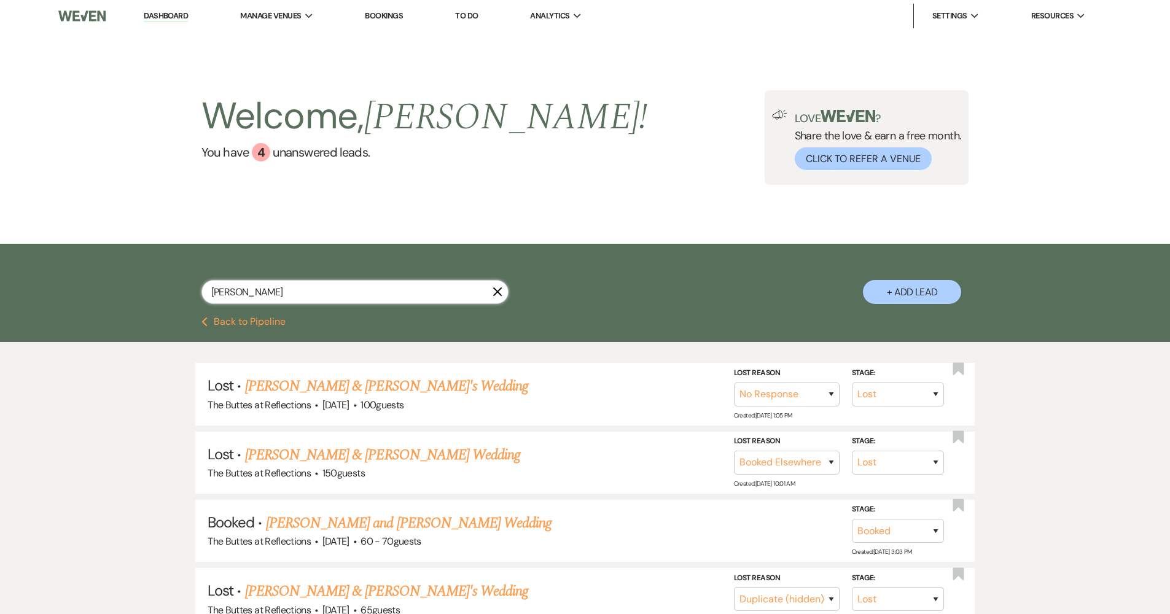
type input "[PERSON_NAME]"
click at [165, 14] on link "Dashboard" at bounding box center [166, 16] width 44 height 12
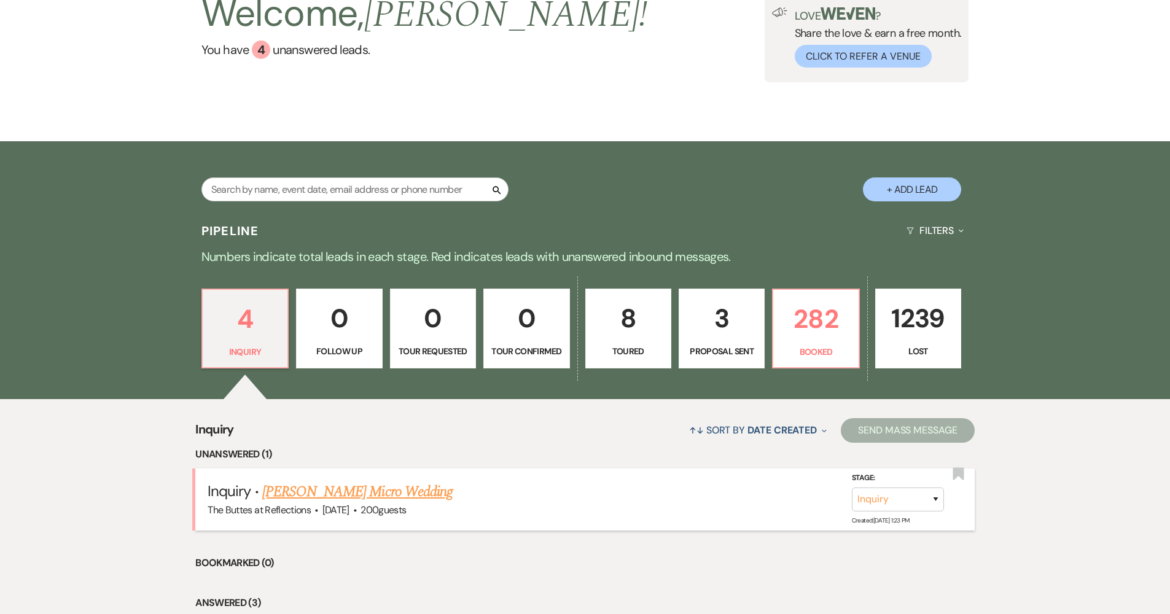
scroll to position [204, 0]
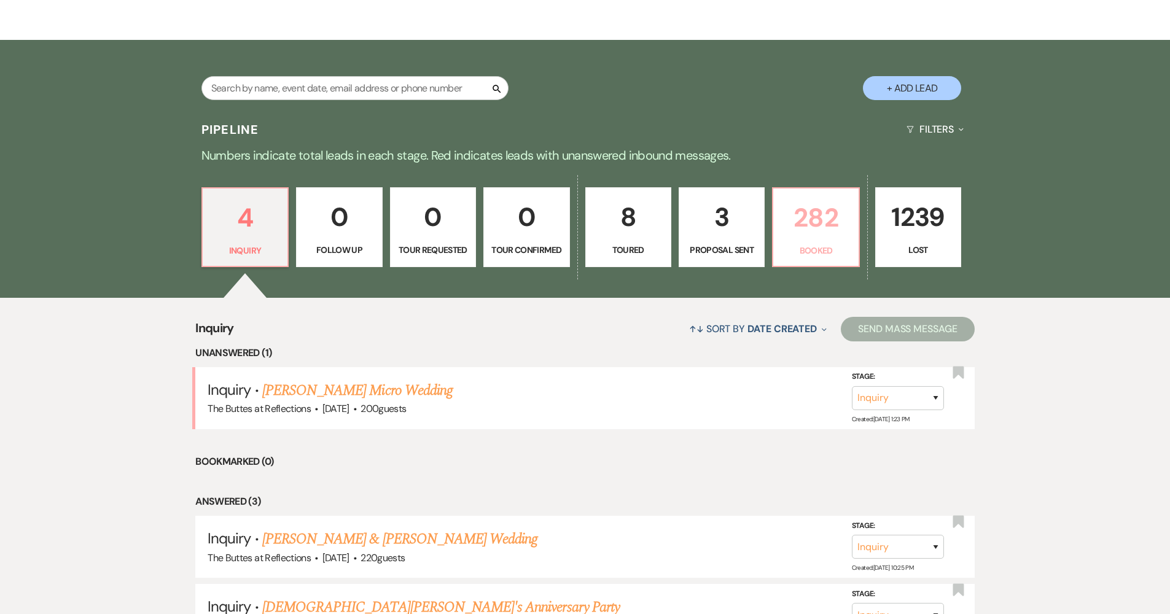
click at [835, 225] on p "282" at bounding box center [816, 217] width 70 height 41
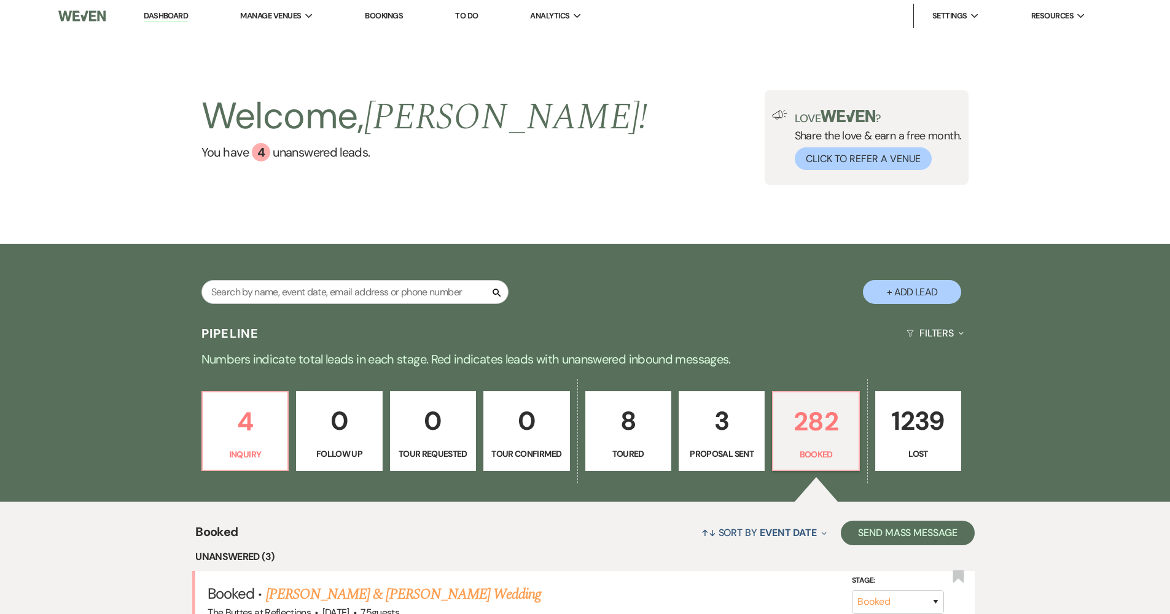
click at [720, 447] on p "Proposal Sent" at bounding box center [722, 454] width 70 height 14
select select "6"
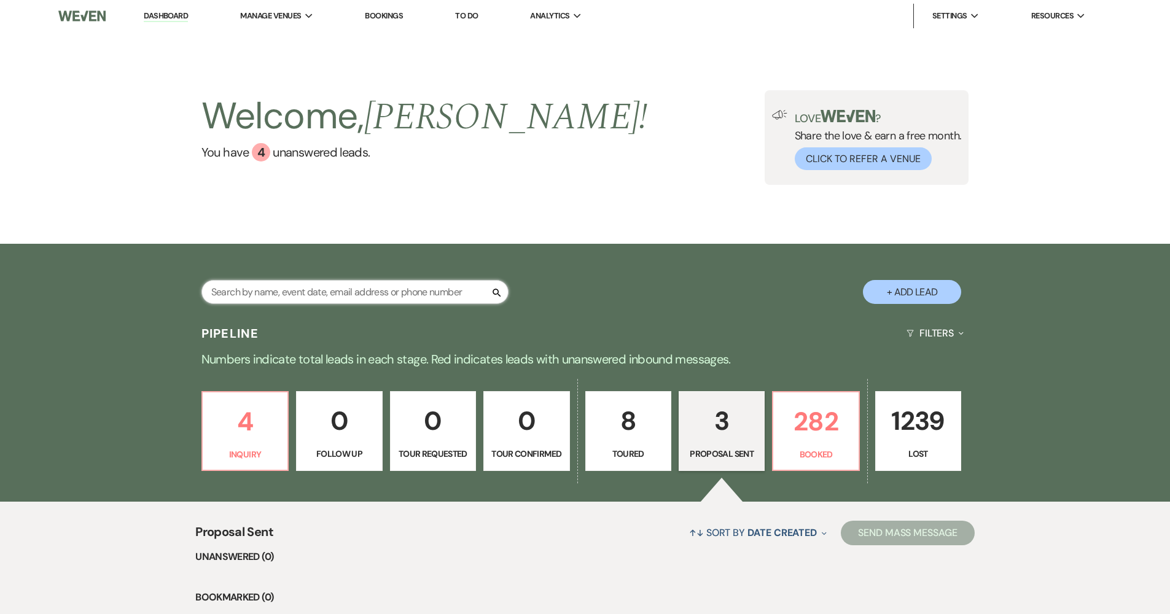
click at [367, 297] on input "text" at bounding box center [354, 292] width 307 height 24
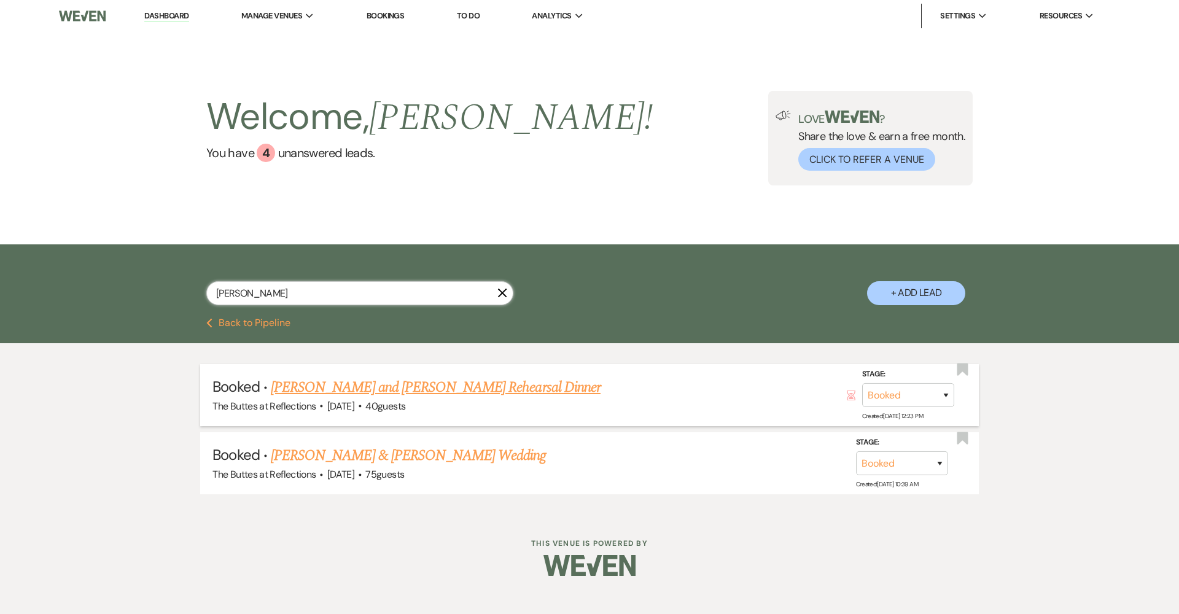
type input "[PERSON_NAME]"
click at [443, 389] on link "[PERSON_NAME] and [PERSON_NAME] Rehearsal Dinner" at bounding box center [436, 388] width 330 height 22
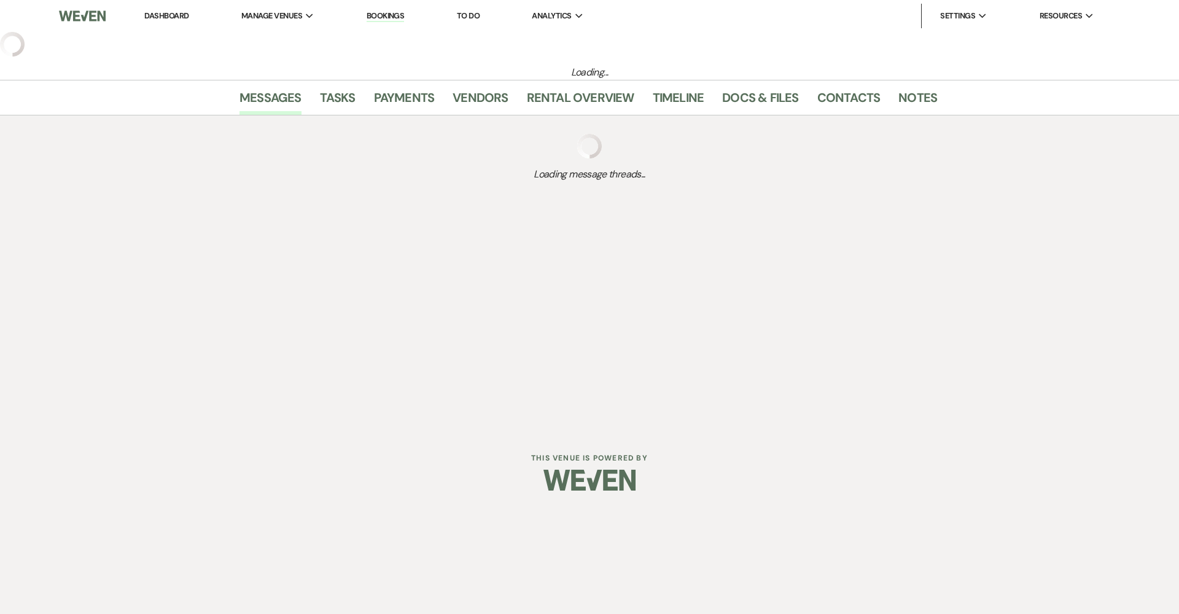
select select "1"
select select "11"
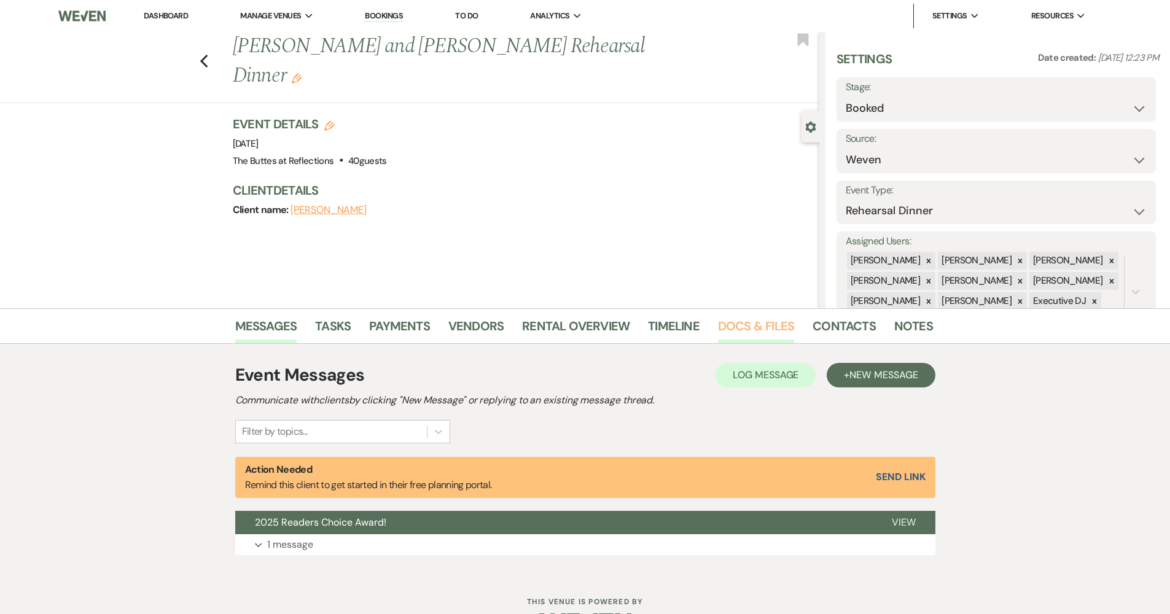
click at [730, 337] on link "Docs & Files" at bounding box center [756, 329] width 76 height 27
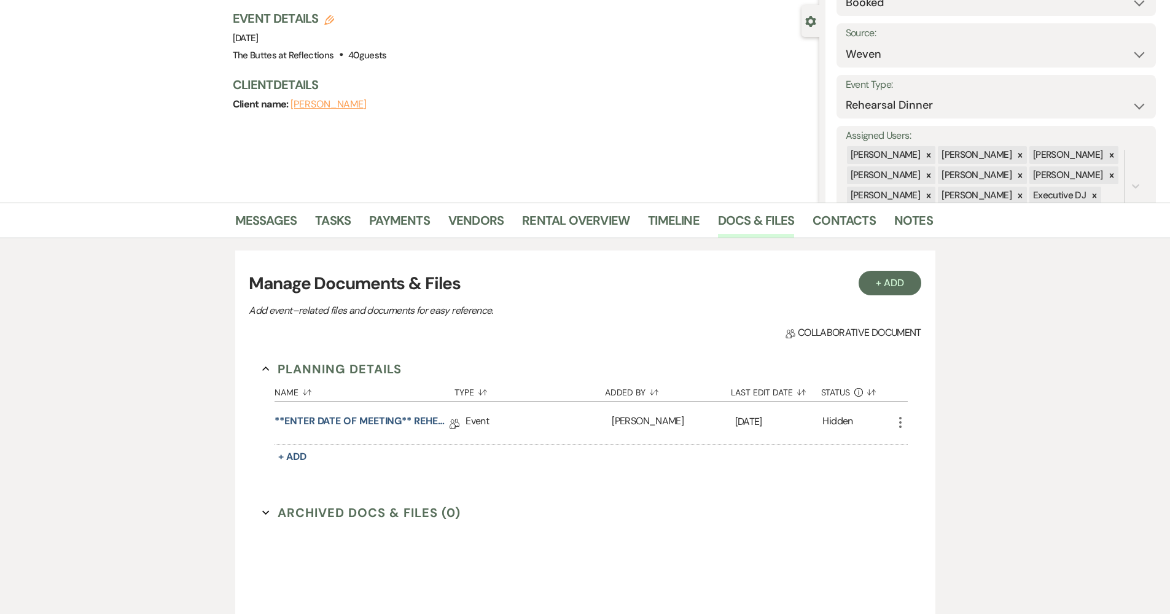
scroll to position [311, 0]
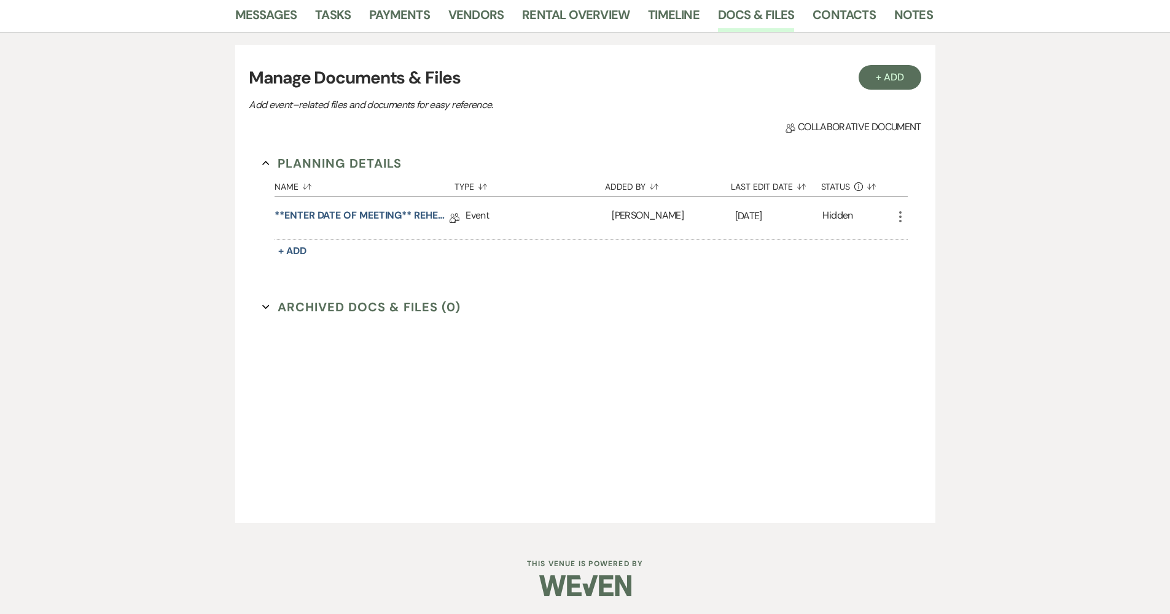
click at [388, 219] on link "**ENTER DATE OF MEETING** REHEARSAL BRUNCH Details" at bounding box center [362, 217] width 175 height 19
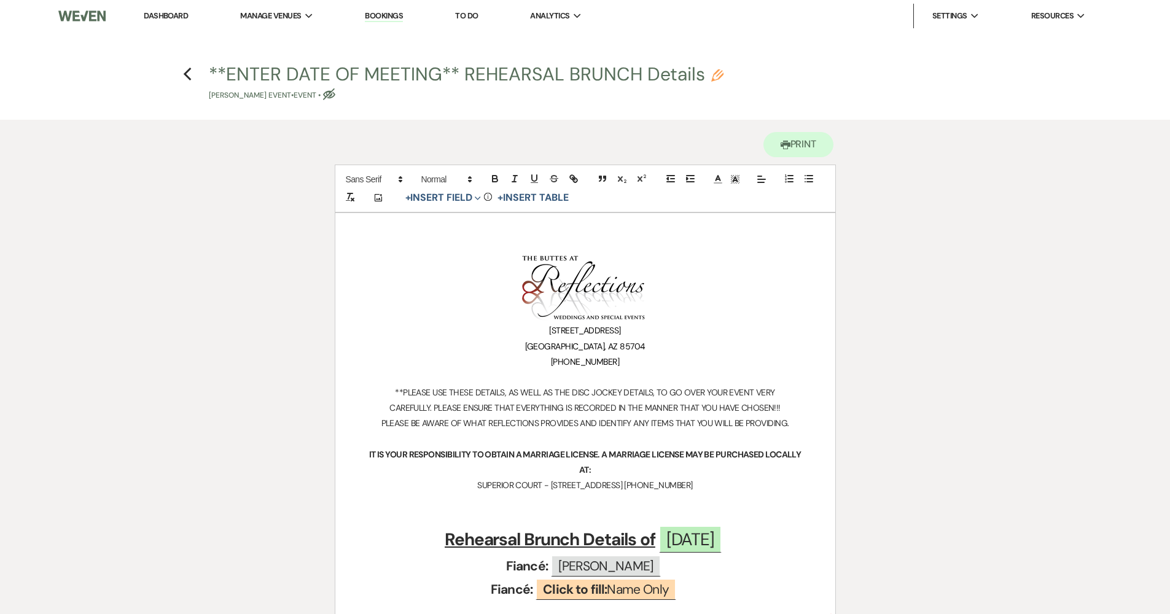
click at [157, 18] on link "Dashboard" at bounding box center [166, 15] width 44 height 10
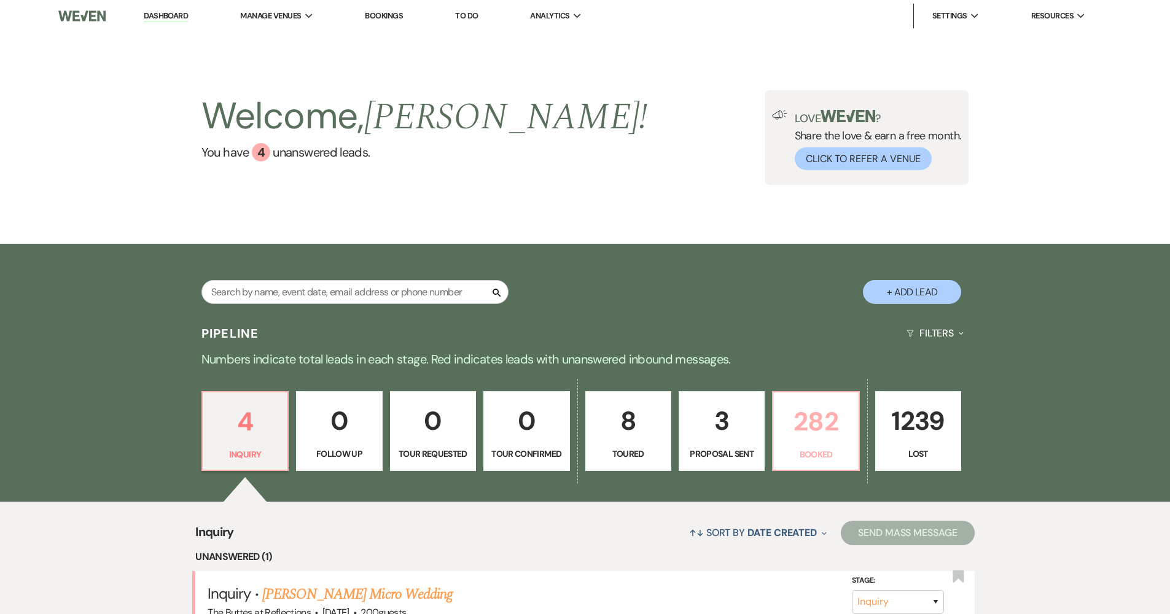
click at [823, 424] on p "282" at bounding box center [816, 421] width 70 height 41
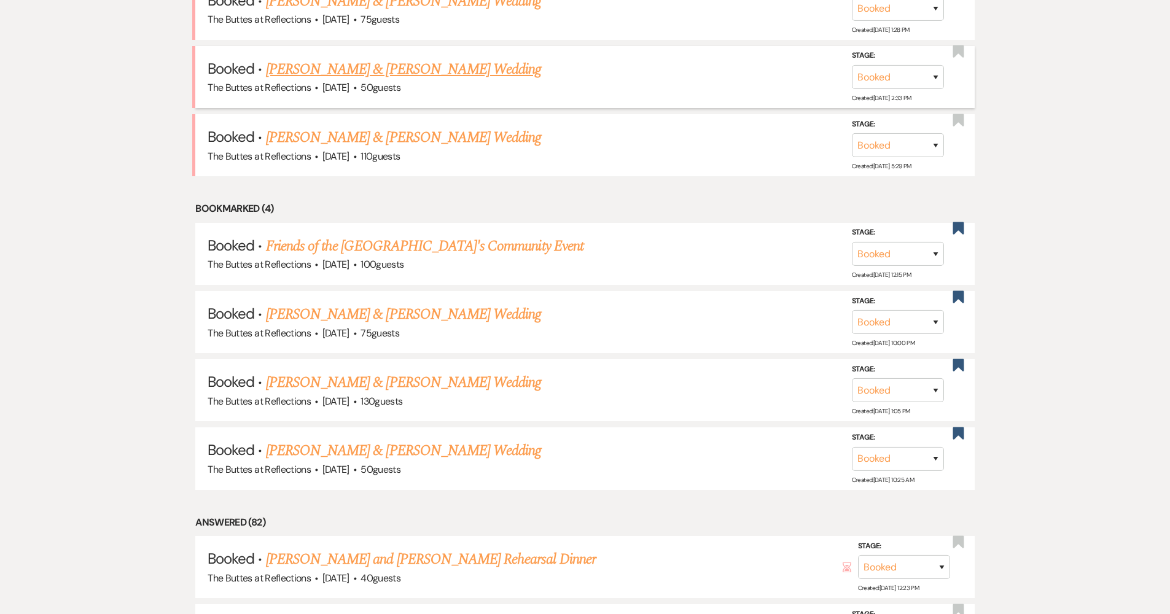
scroll to position [492, 0]
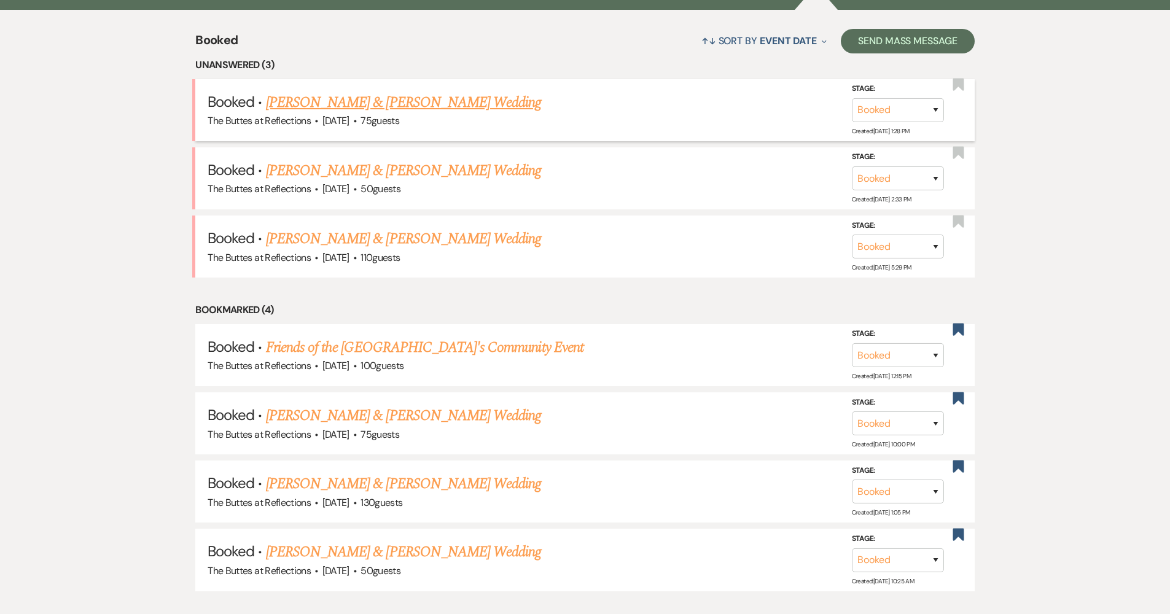
click at [401, 111] on h5 "Booked · [PERSON_NAME] & [PERSON_NAME] Wedding" at bounding box center [585, 103] width 755 height 22
click at [502, 93] on link "[PERSON_NAME] & [PERSON_NAME] Wedding" at bounding box center [403, 103] width 275 height 22
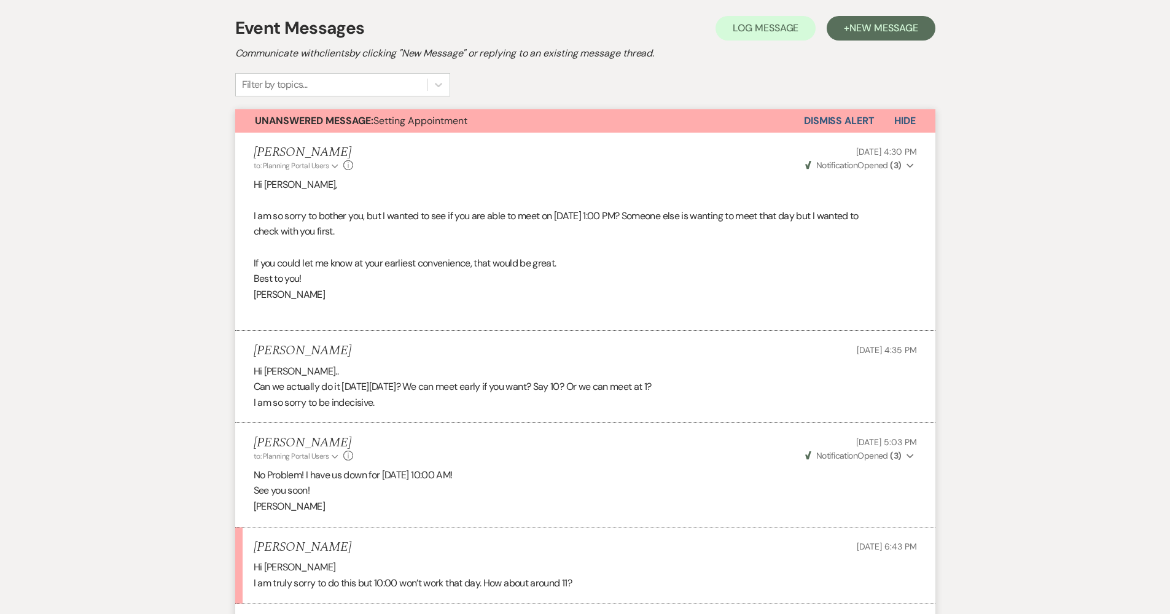
scroll to position [7, 0]
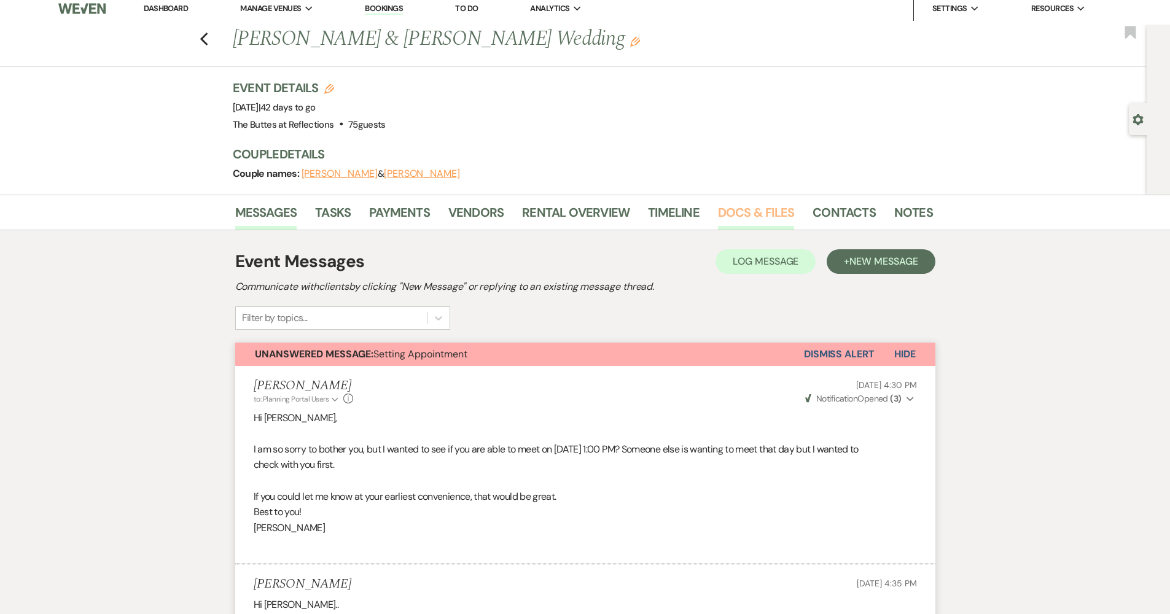
click at [745, 213] on link "Docs & Files" at bounding box center [756, 216] width 76 height 27
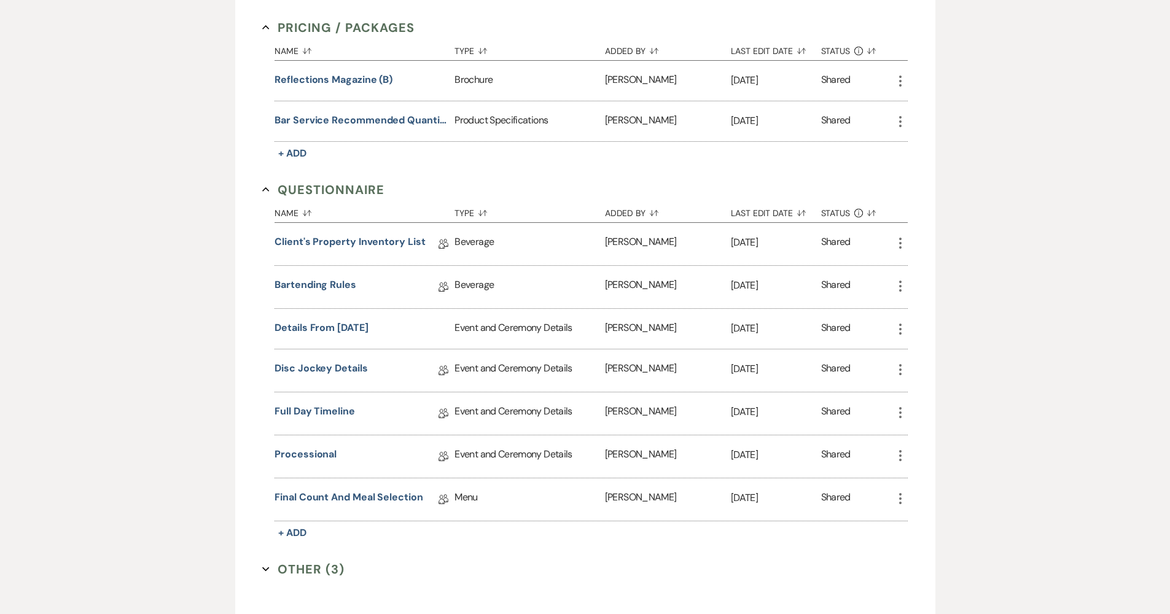
scroll to position [794, 0]
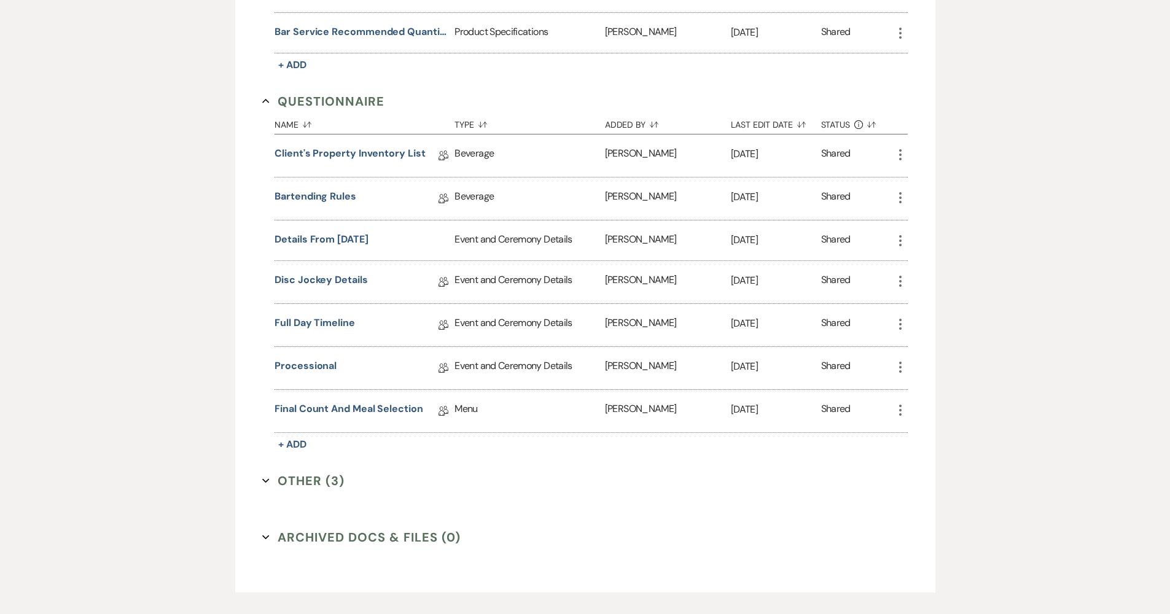
click at [312, 483] on button "Other (3) Expand" at bounding box center [303, 481] width 82 height 18
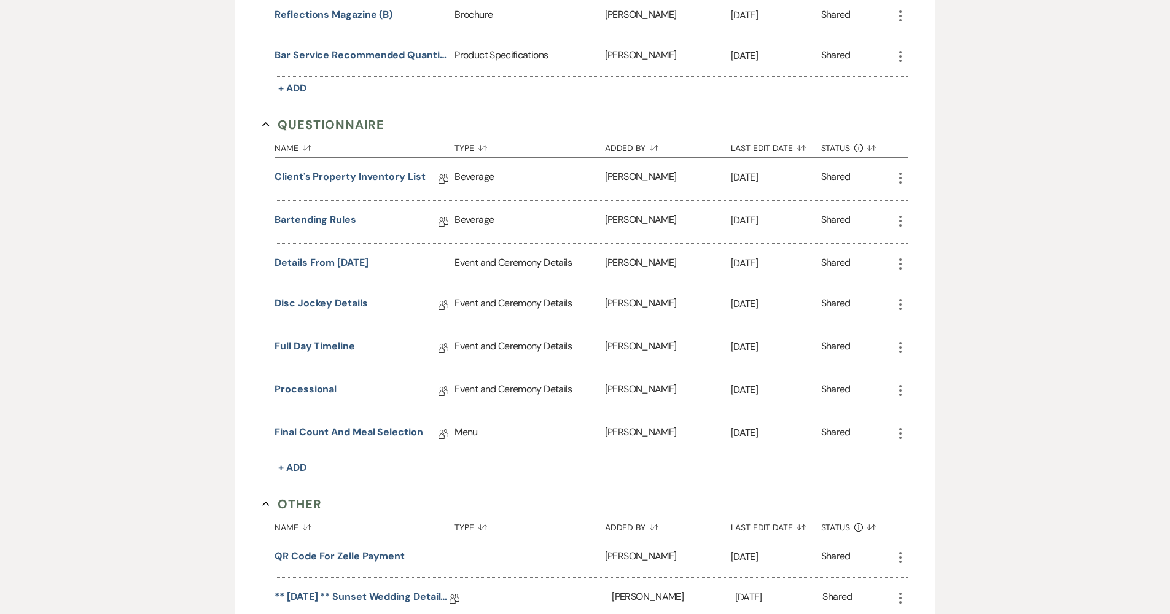
scroll to position [628, 0]
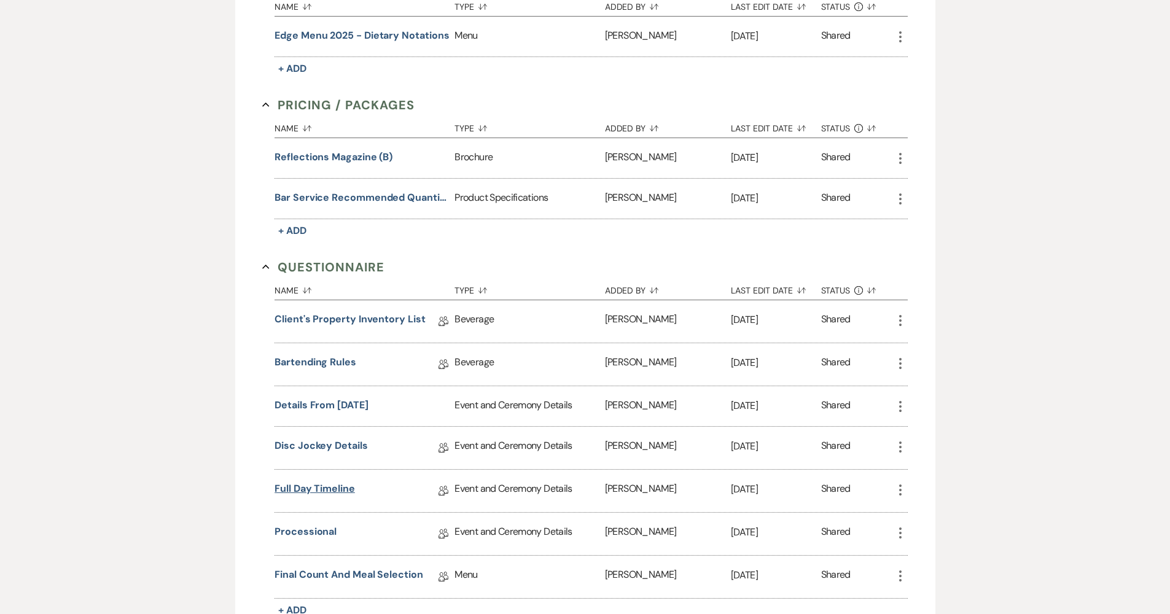
click at [316, 494] on link "Full Day Timeline" at bounding box center [315, 491] width 80 height 19
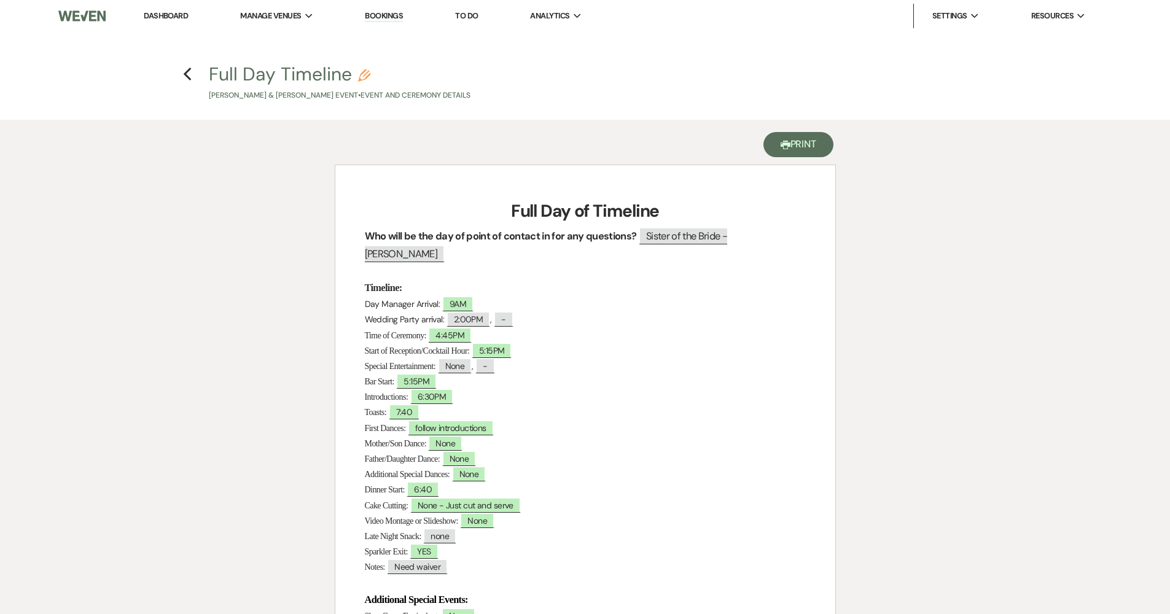
click at [791, 149] on button "Printer Print" at bounding box center [798, 144] width 71 height 25
click at [187, 17] on link "Dashboard" at bounding box center [166, 15] width 44 height 10
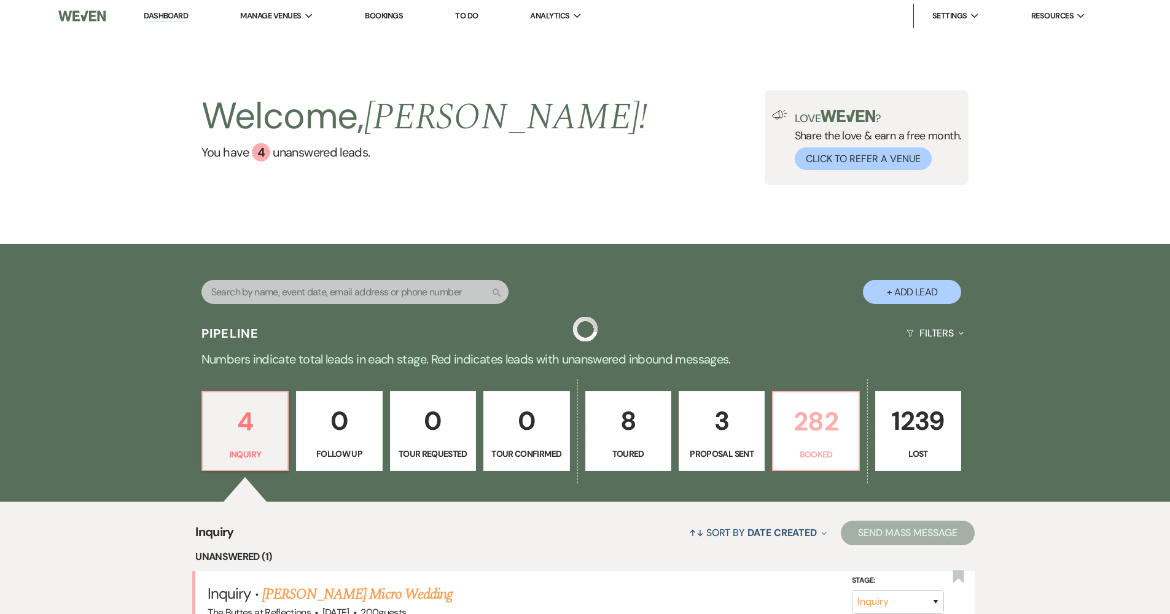
click at [833, 431] on p "282" at bounding box center [816, 421] width 70 height 41
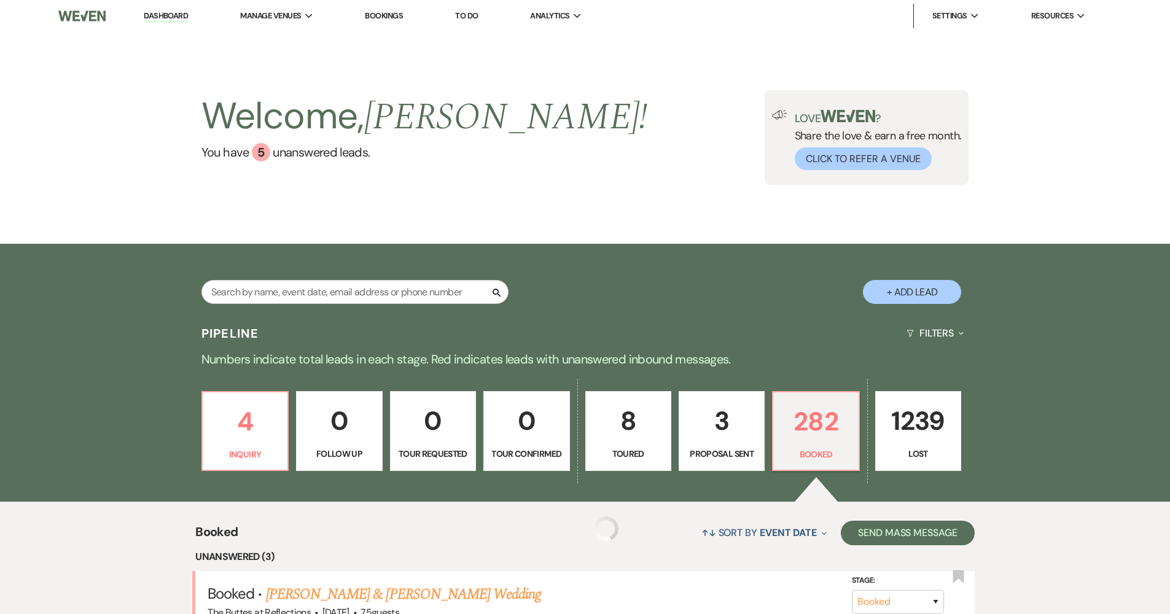
scroll to position [388, 0]
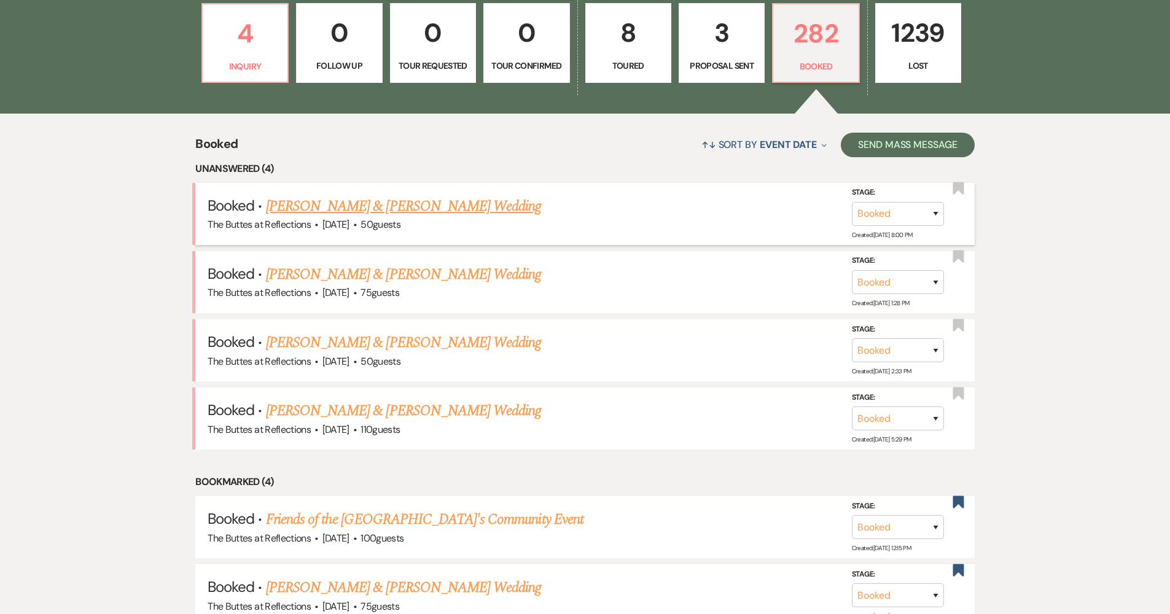
click at [435, 209] on link "[PERSON_NAME] & [PERSON_NAME] Wedding" at bounding box center [403, 206] width 275 height 22
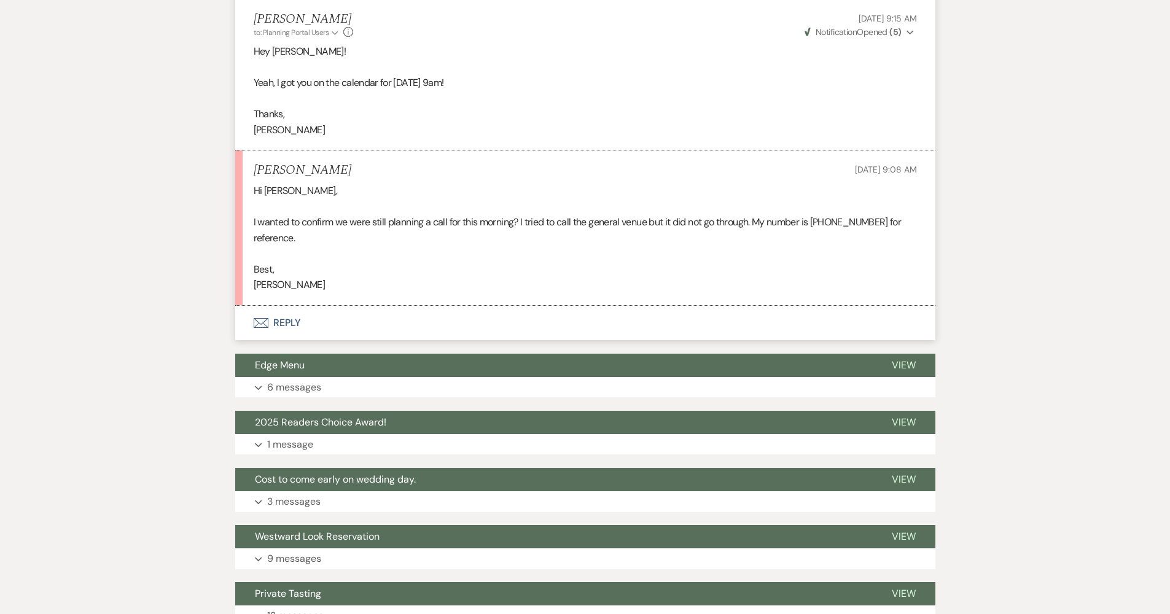
click at [330, 306] on button "Envelope Reply" at bounding box center [585, 323] width 700 height 34
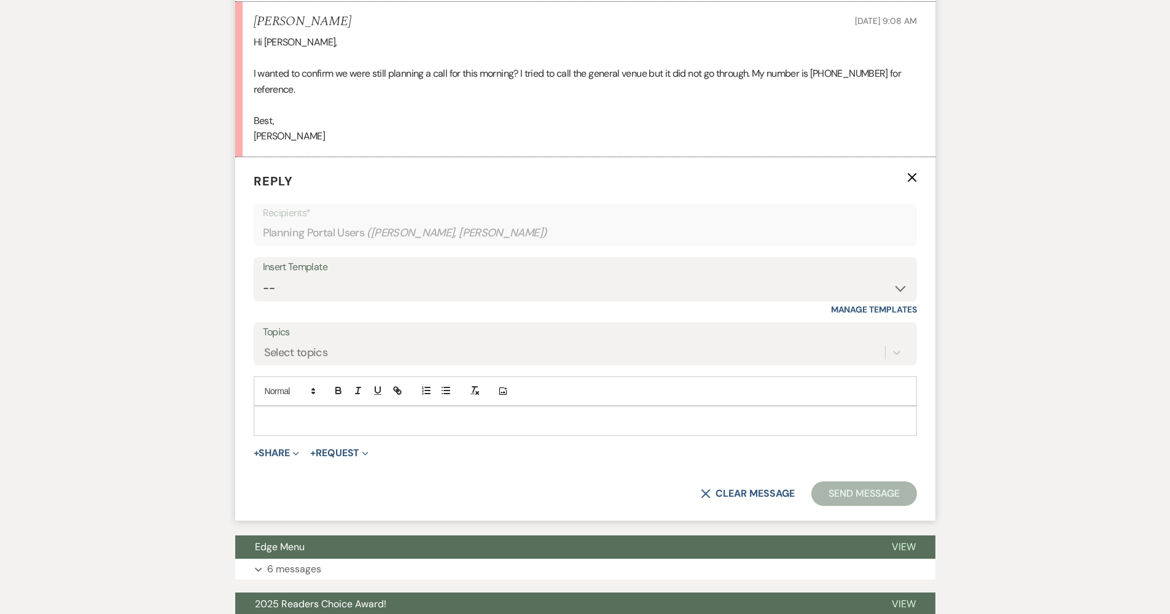
scroll to position [2026, 0]
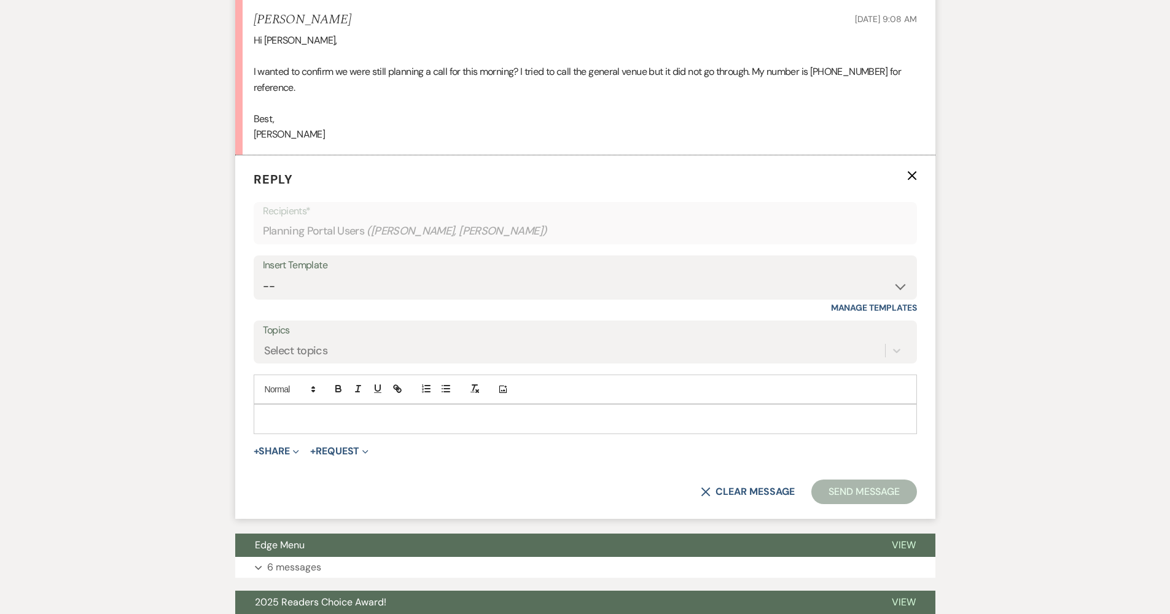
click at [314, 405] on div at bounding box center [585, 419] width 662 height 28
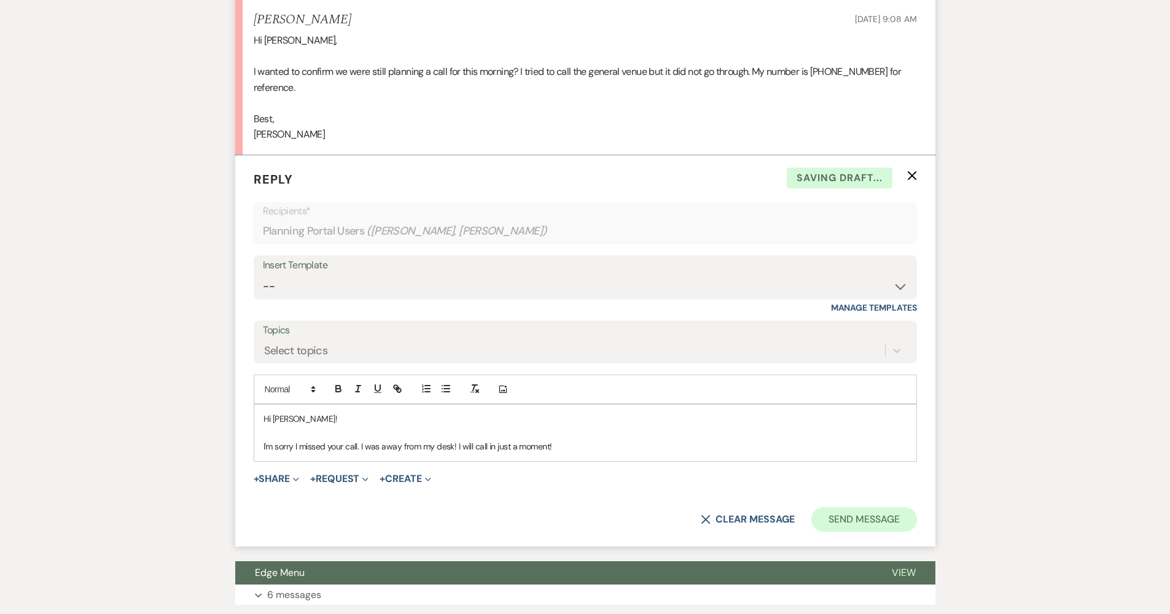
click at [867, 507] on button "Send Message" at bounding box center [863, 519] width 105 height 25
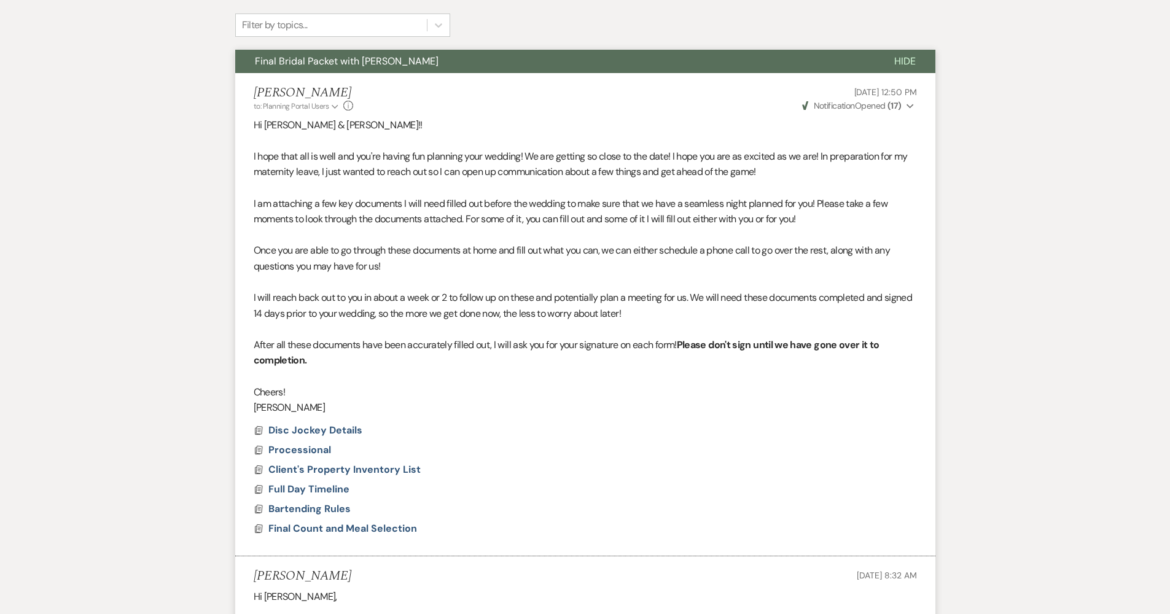
scroll to position [79, 0]
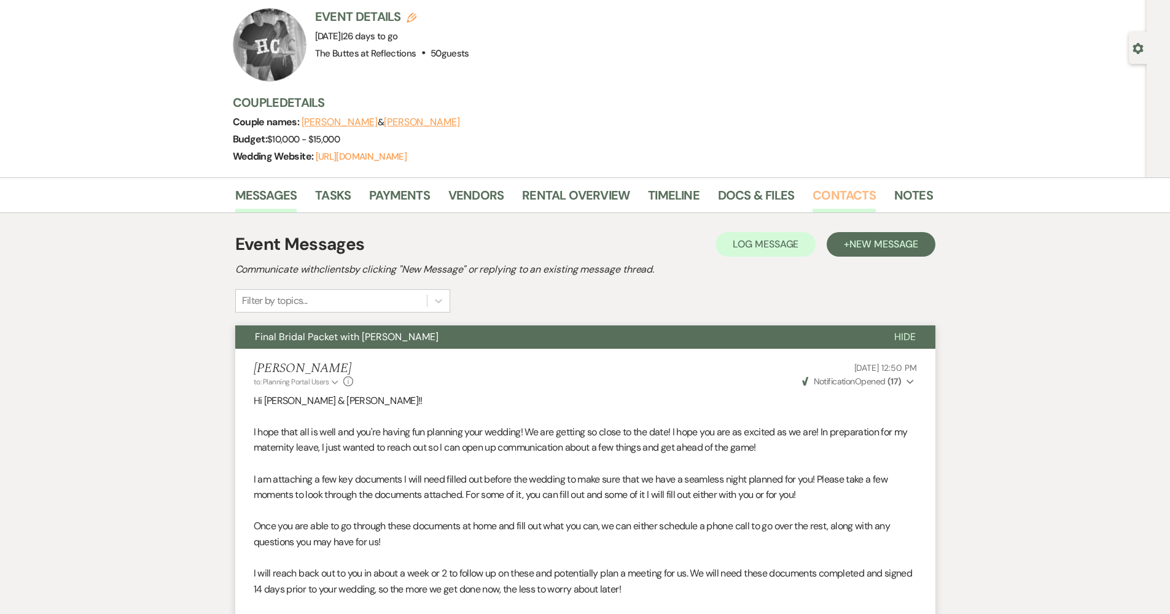
click at [828, 193] on link "Contacts" at bounding box center [844, 198] width 63 height 27
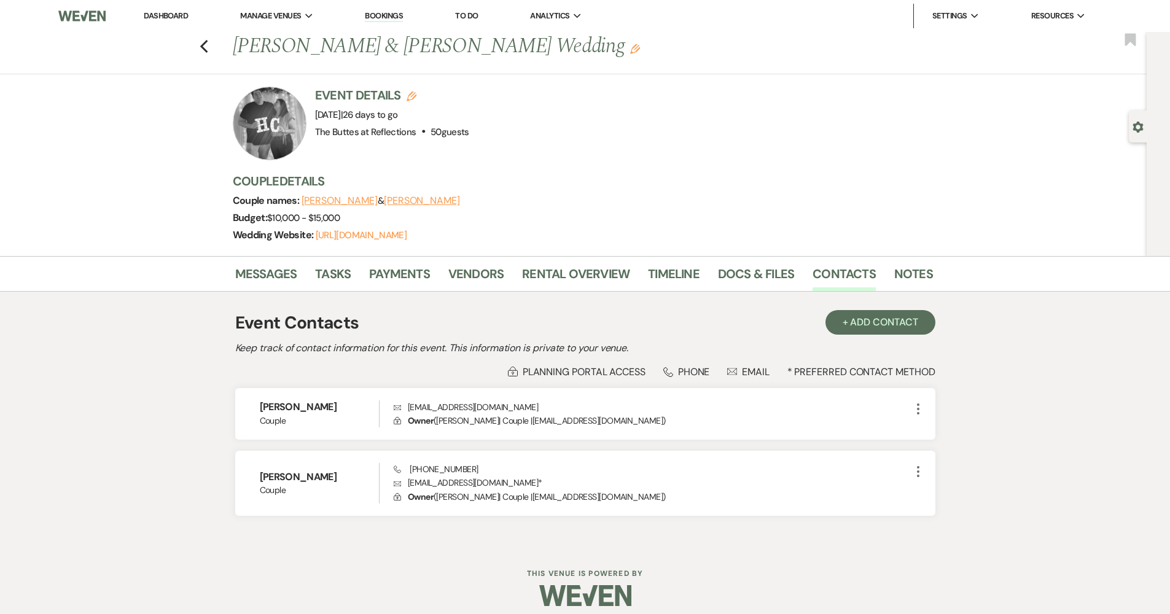
scroll to position [2, 0]
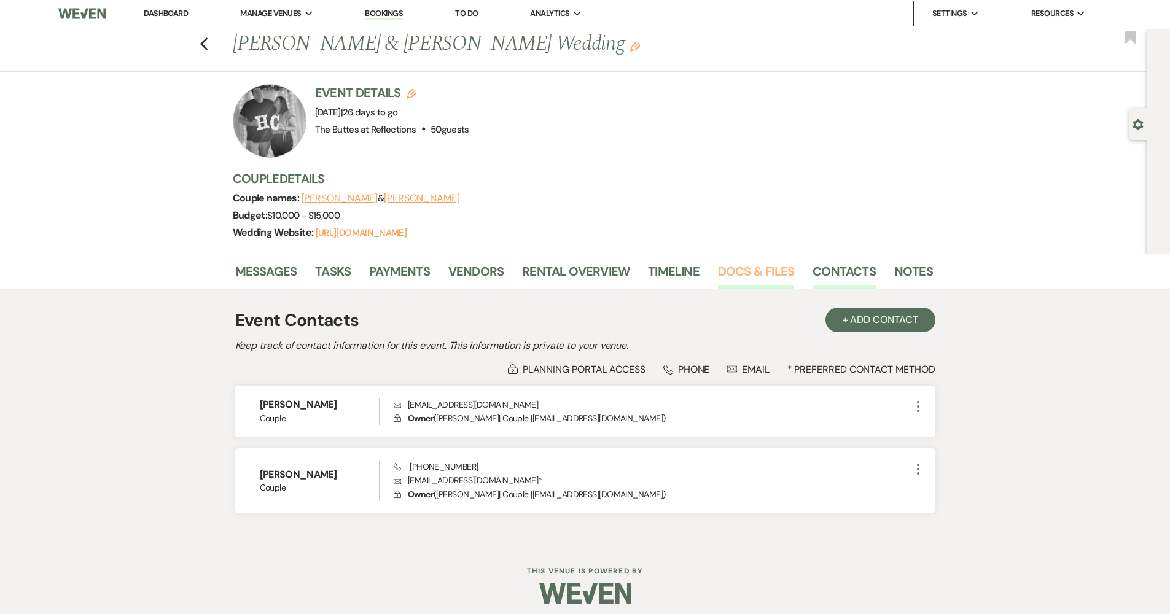
click at [779, 275] on link "Docs & Files" at bounding box center [756, 275] width 76 height 27
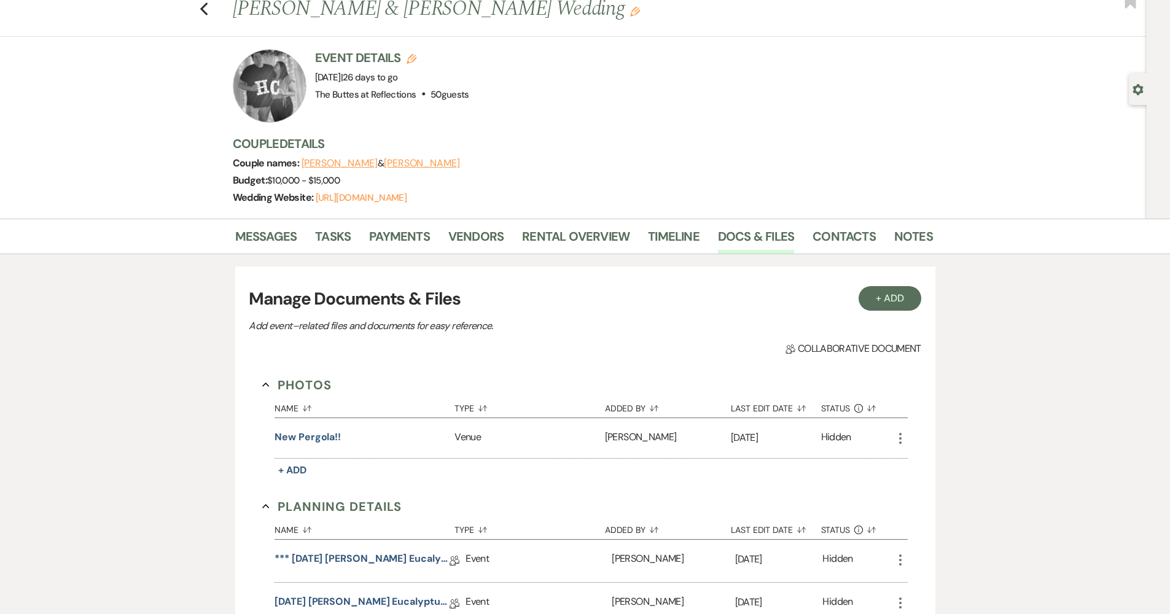
scroll to position [18, 0]
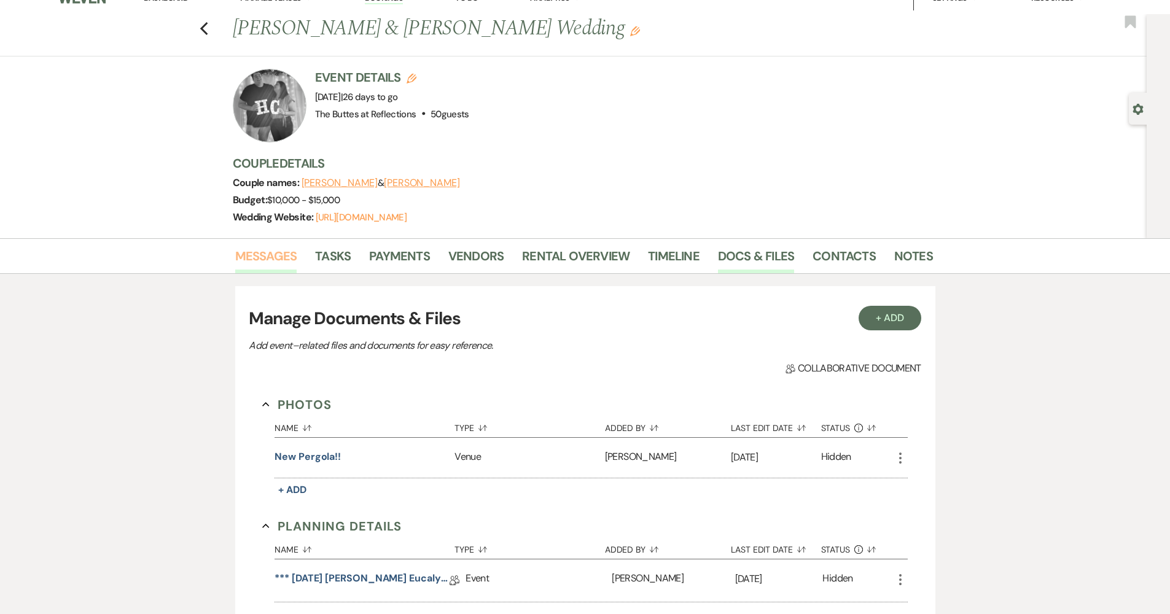
click at [272, 254] on link "Messages" at bounding box center [266, 259] width 62 height 27
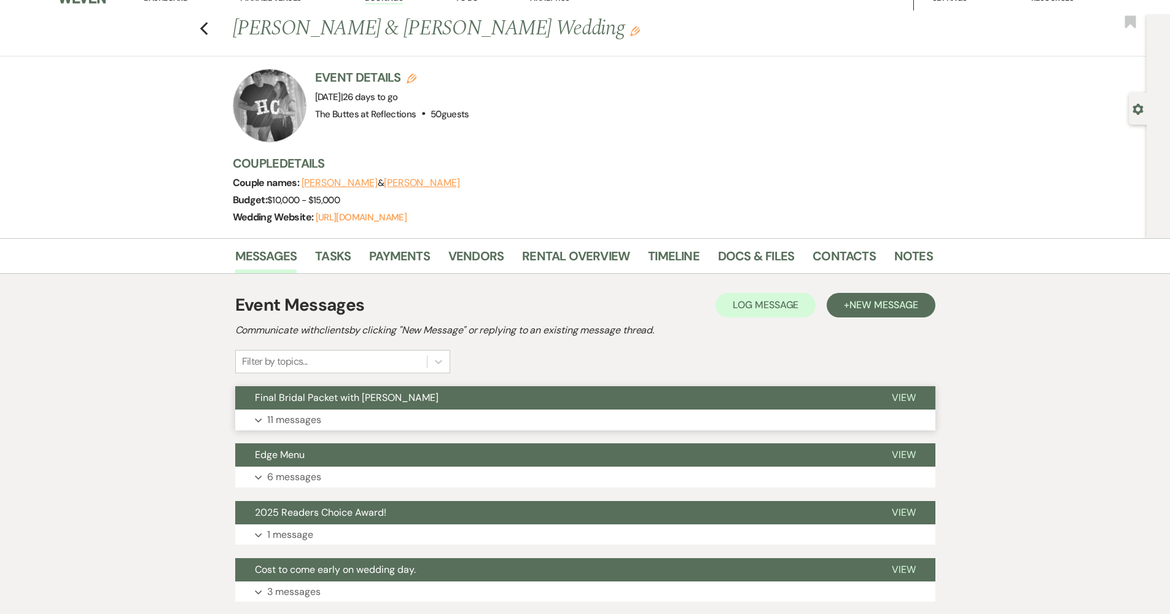
click at [353, 417] on button "Expand 11 messages" at bounding box center [585, 420] width 700 height 21
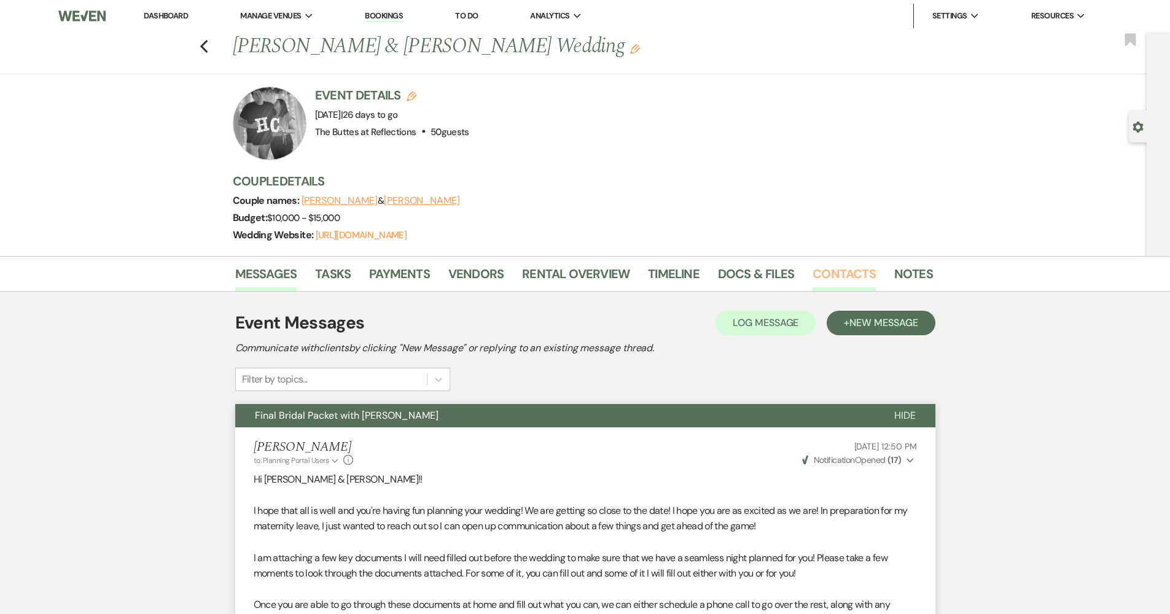
click at [834, 271] on link "Contacts" at bounding box center [844, 277] width 63 height 27
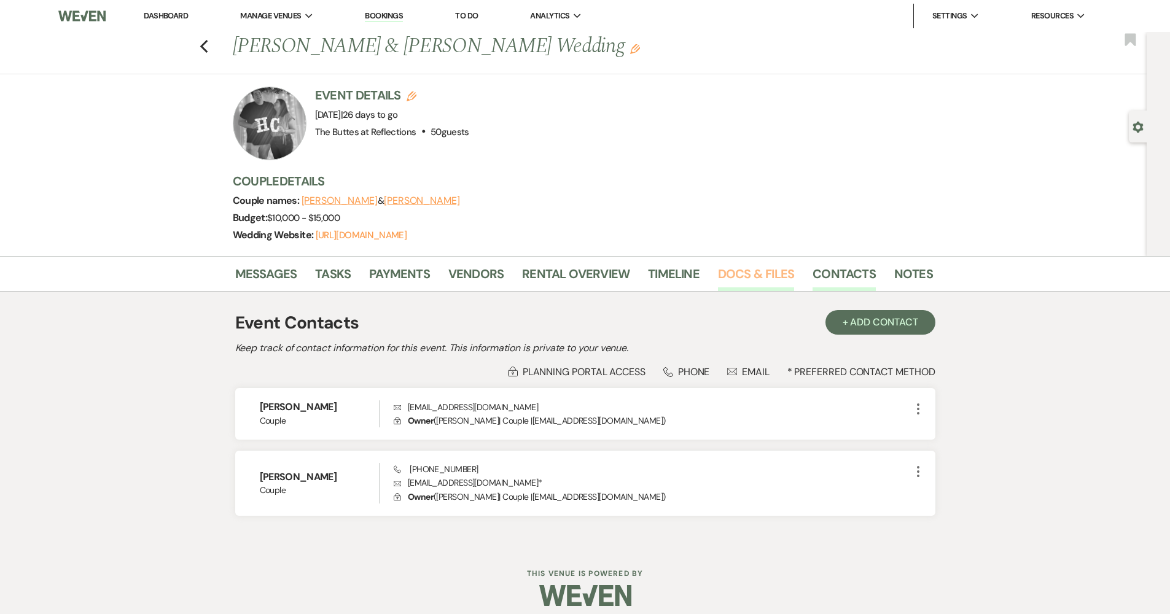
click at [744, 275] on link "Docs & Files" at bounding box center [756, 277] width 76 height 27
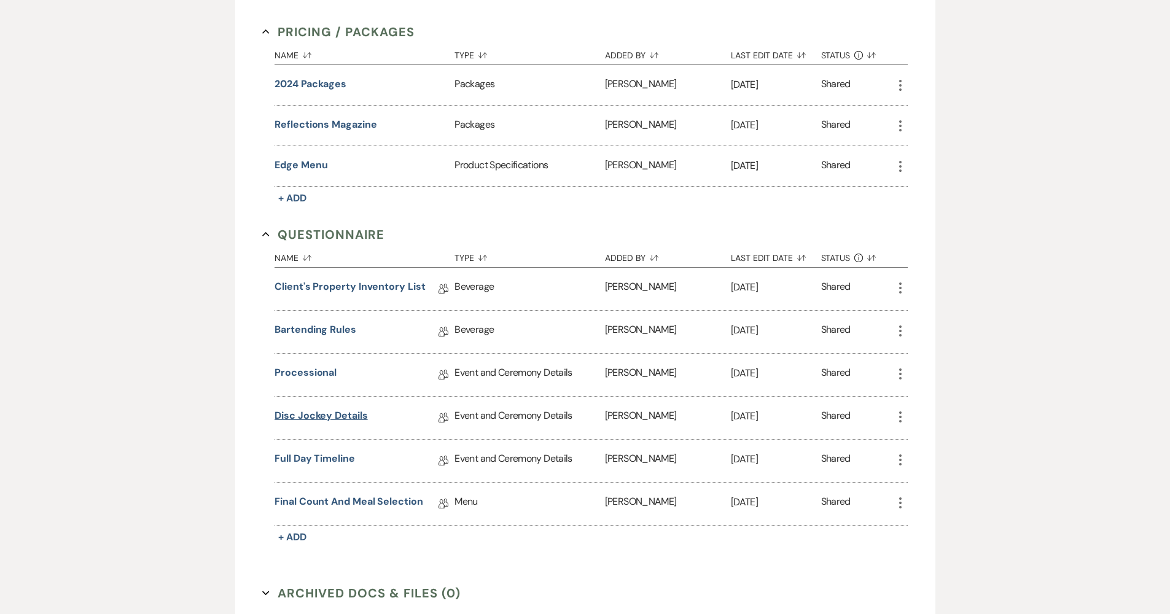
scroll to position [950, 0]
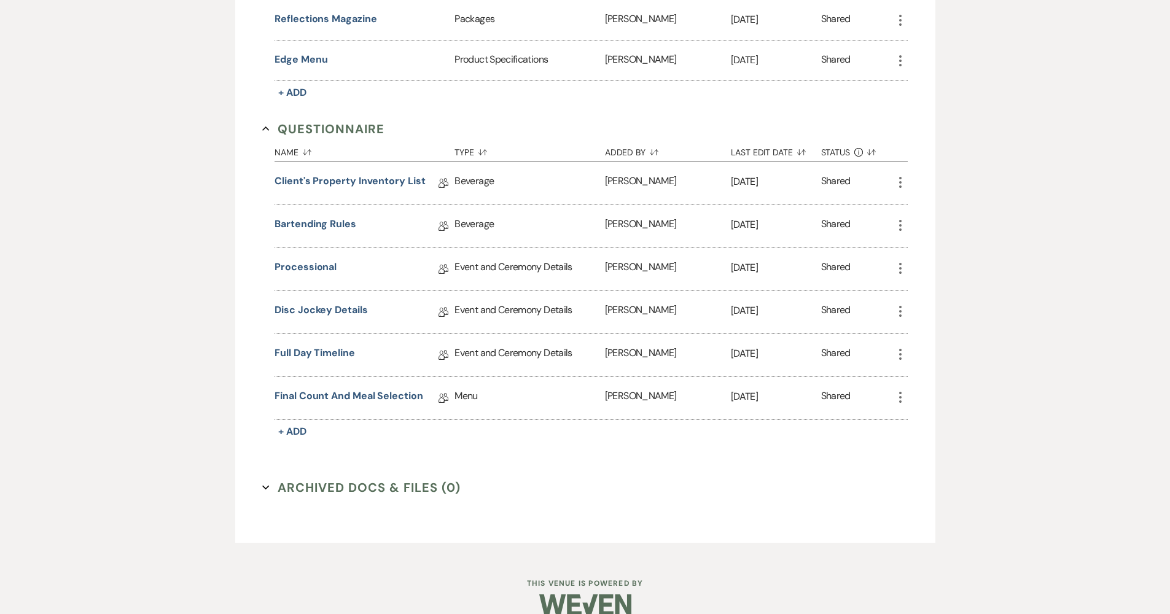
click at [312, 342] on div "Full Day Timeline Collab Doc" at bounding box center [365, 355] width 180 height 42
click at [312, 346] on link "Full Day Timeline" at bounding box center [315, 355] width 80 height 19
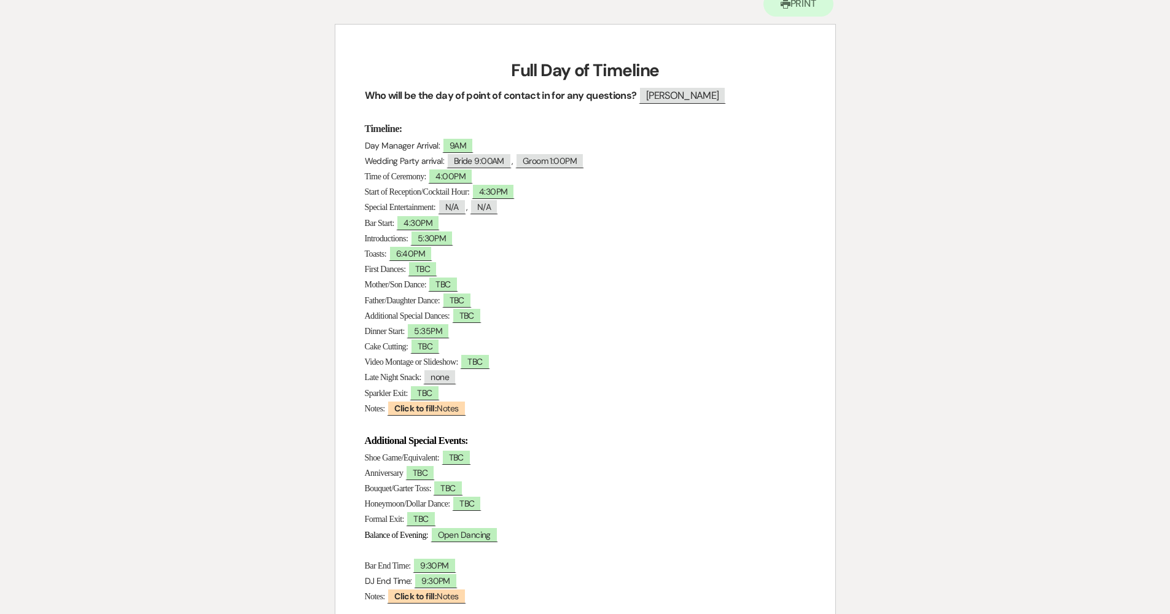
scroll to position [143, 0]
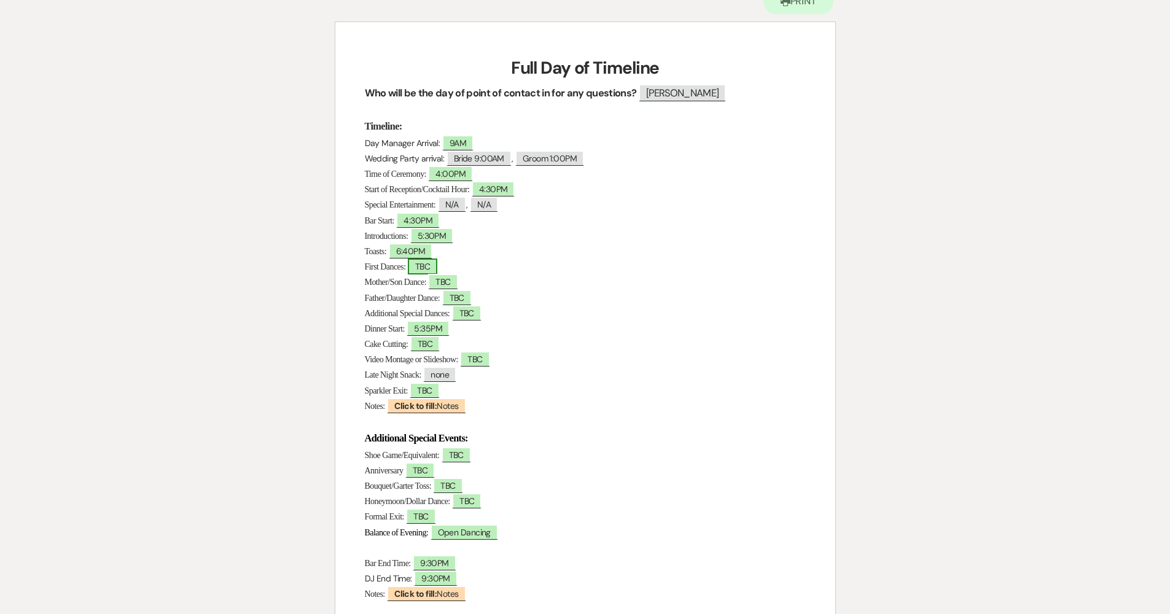
click at [435, 267] on span "TBC" at bounding box center [422, 267] width 29 height 16
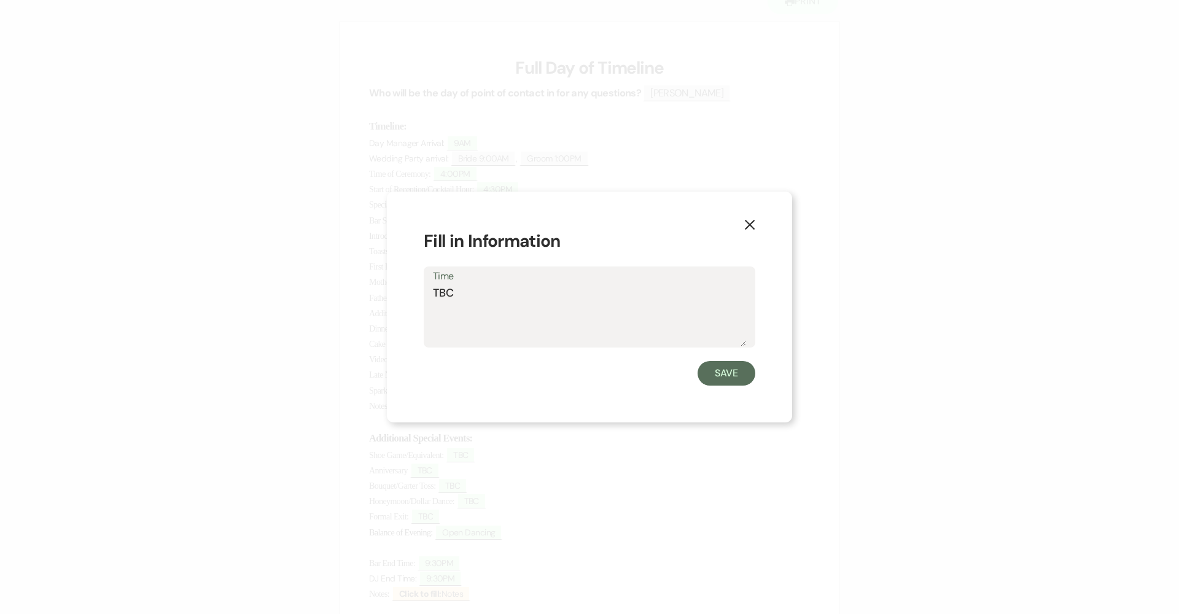
drag, startPoint x: 523, startPoint y: 310, endPoint x: 416, endPoint y: 299, distance: 108.1
click at [416, 299] on div "X Fill in Information Time TBC Save" at bounding box center [589, 308] width 405 height 232
type textarea "Follow Intro"
click at [714, 375] on button "Save" at bounding box center [727, 373] width 58 height 25
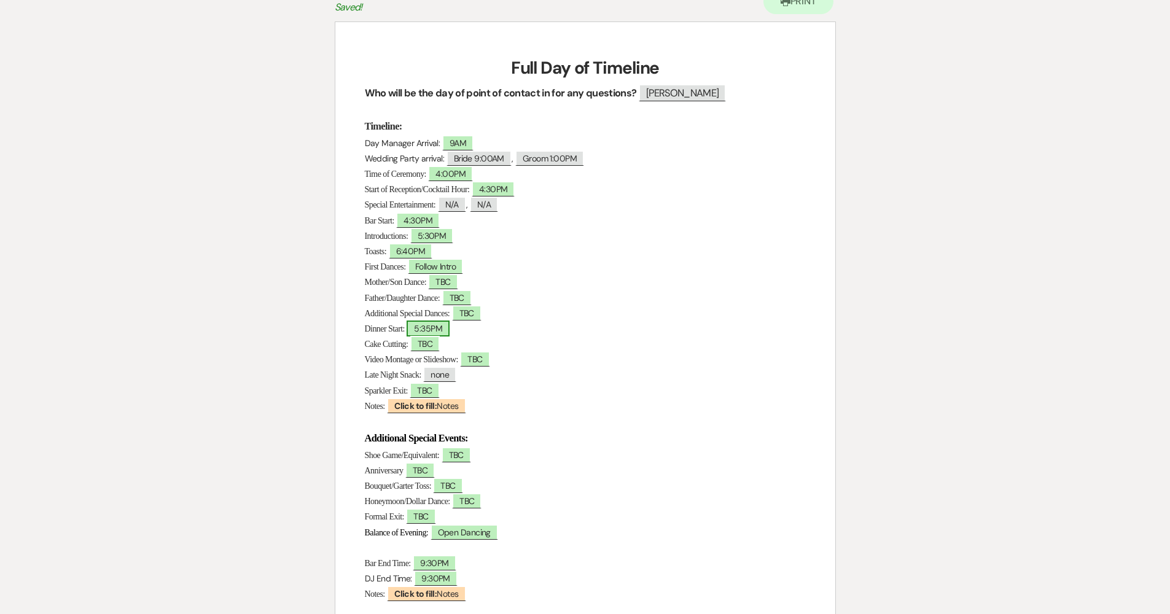
click at [432, 330] on span "5:35PM" at bounding box center [428, 329] width 43 height 16
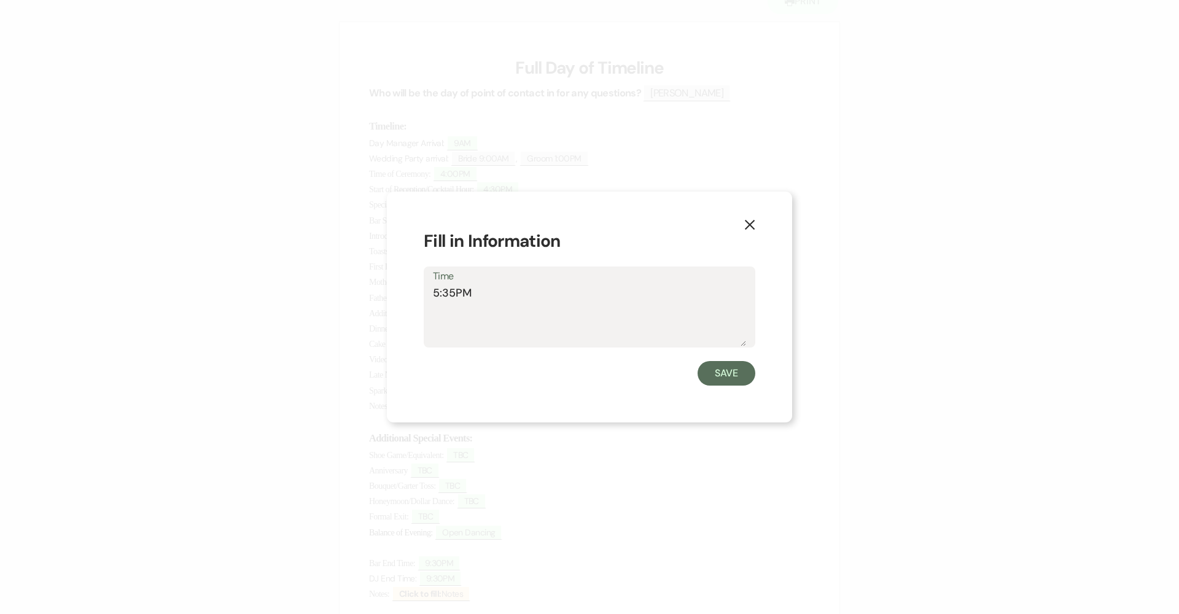
click at [455, 294] on textarea "5:35PM" at bounding box center [589, 315] width 313 height 61
type textarea "5:40PM"
click at [734, 370] on button "Save" at bounding box center [727, 373] width 58 height 25
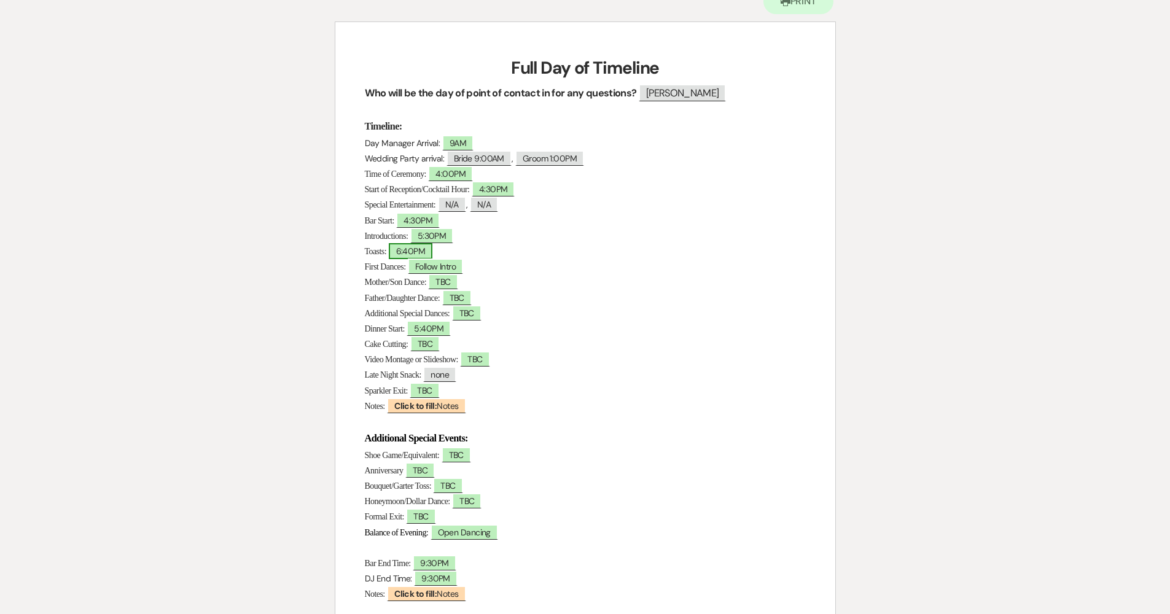
click at [410, 243] on span "6:40PM" at bounding box center [411, 251] width 44 height 16
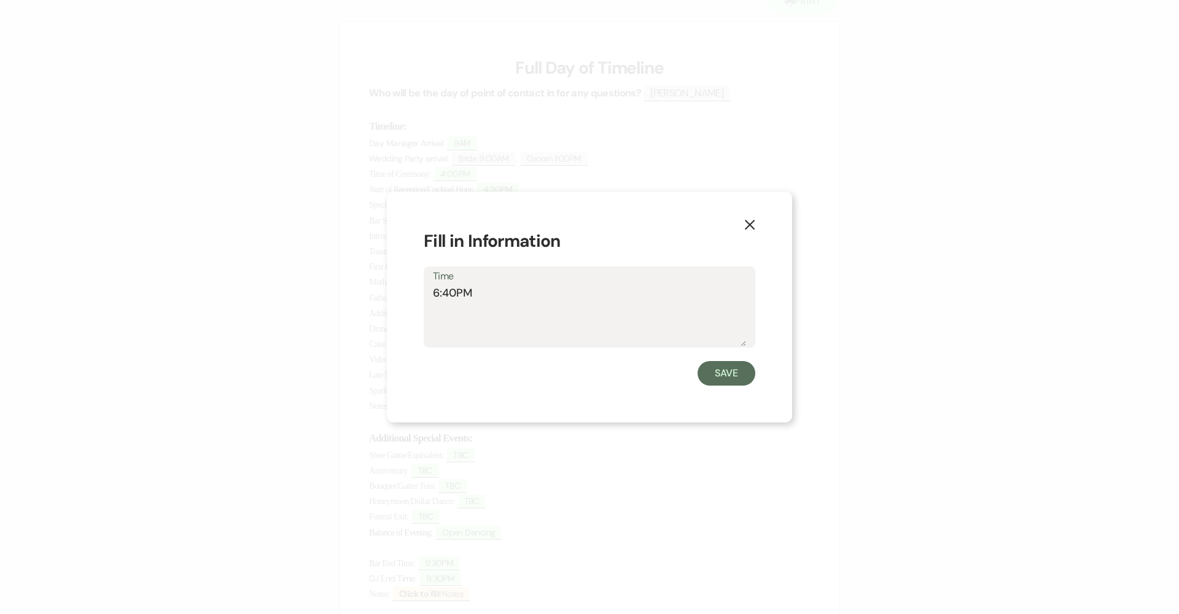
click at [459, 293] on textarea "6:40PM" at bounding box center [589, 315] width 313 height 61
type textarea "6:45PM"
click at [706, 367] on button "Save" at bounding box center [727, 373] width 58 height 25
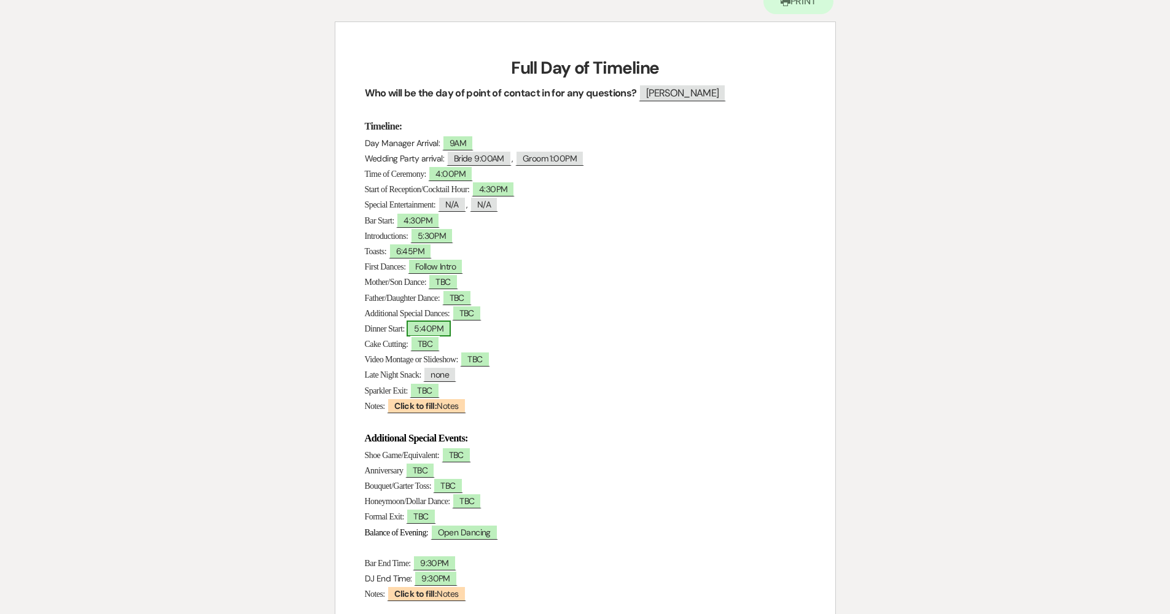
click at [448, 327] on span "5:40PM" at bounding box center [429, 329] width 44 height 16
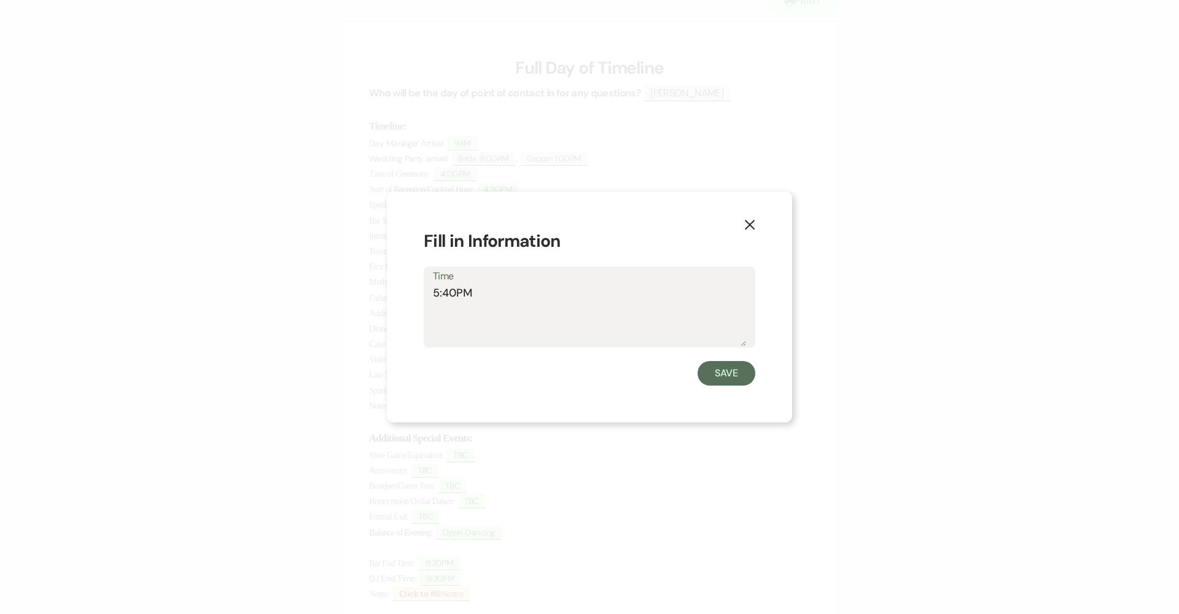
click at [454, 301] on textarea "5:40PM" at bounding box center [589, 315] width 313 height 61
click at [458, 291] on textarea "5:40PM" at bounding box center [589, 315] width 313 height 61
type textarea "5:35PM"
click at [716, 377] on button "Save" at bounding box center [727, 373] width 58 height 25
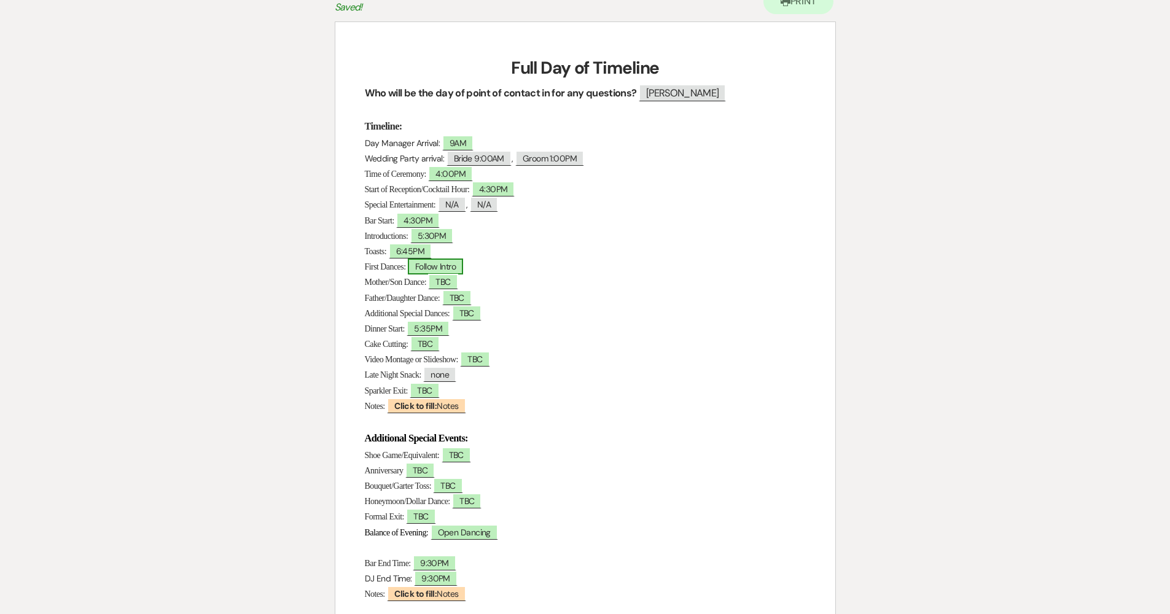
click at [436, 262] on span "Follow Intro" at bounding box center [435, 267] width 55 height 16
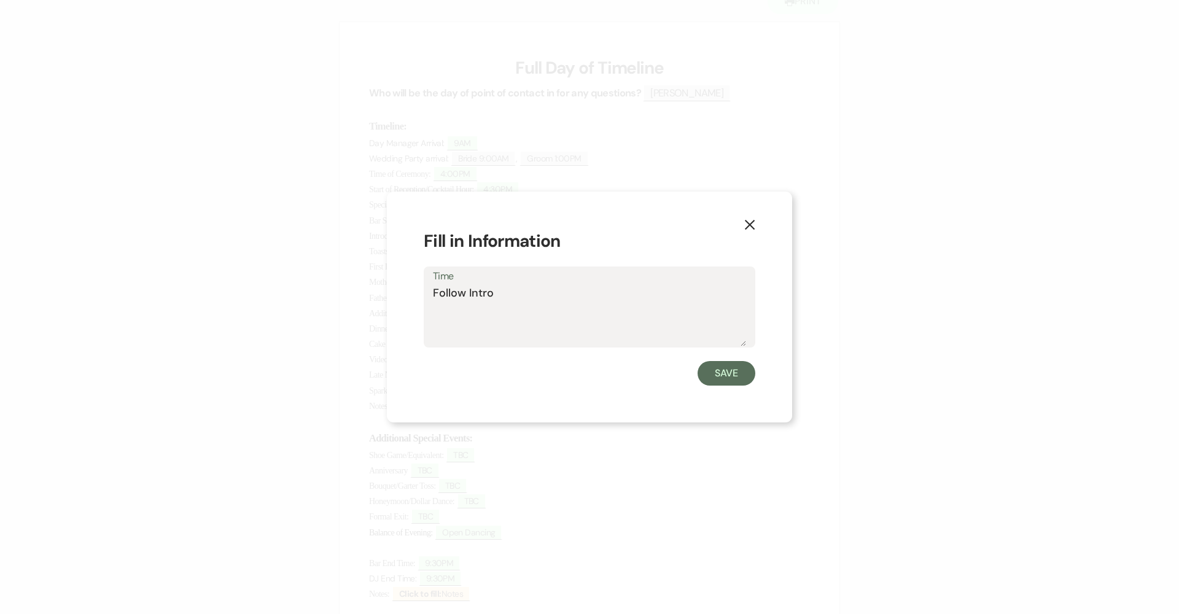
drag, startPoint x: 491, startPoint y: 294, endPoint x: 469, endPoint y: 295, distance: 21.5
click at [469, 295] on textarea "Follow Intro" at bounding box center [589, 315] width 313 height 61
type textarea "Follow Toasts"
click at [739, 370] on button "Save" at bounding box center [727, 373] width 58 height 25
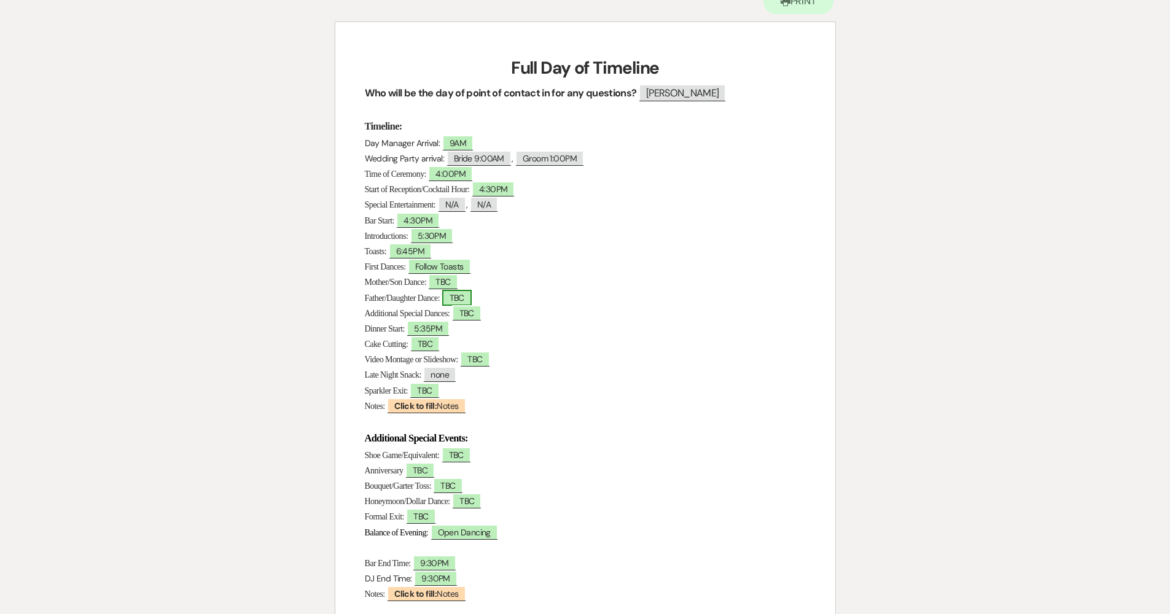
click at [472, 297] on span "TBC" at bounding box center [456, 298] width 29 height 16
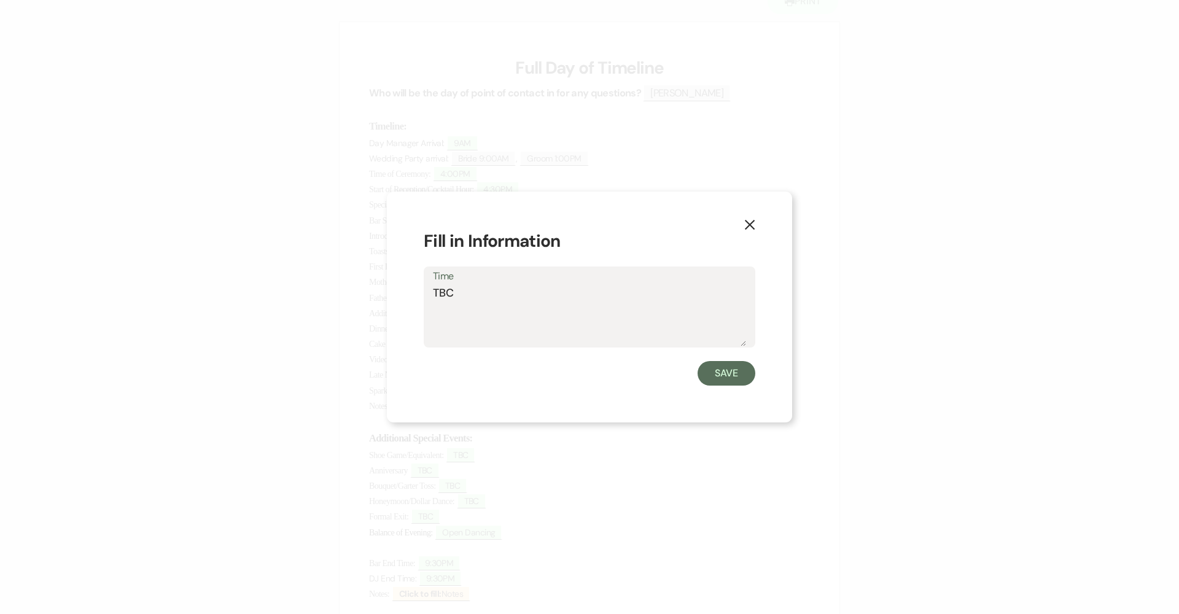
drag, startPoint x: 429, startPoint y: 294, endPoint x: 398, endPoint y: 292, distance: 30.7
click at [398, 292] on div "X Fill in Information Time TBC Save" at bounding box center [589, 308] width 405 height 232
type textarea "Follow First Dance"
click at [715, 372] on button "Save" at bounding box center [727, 373] width 58 height 25
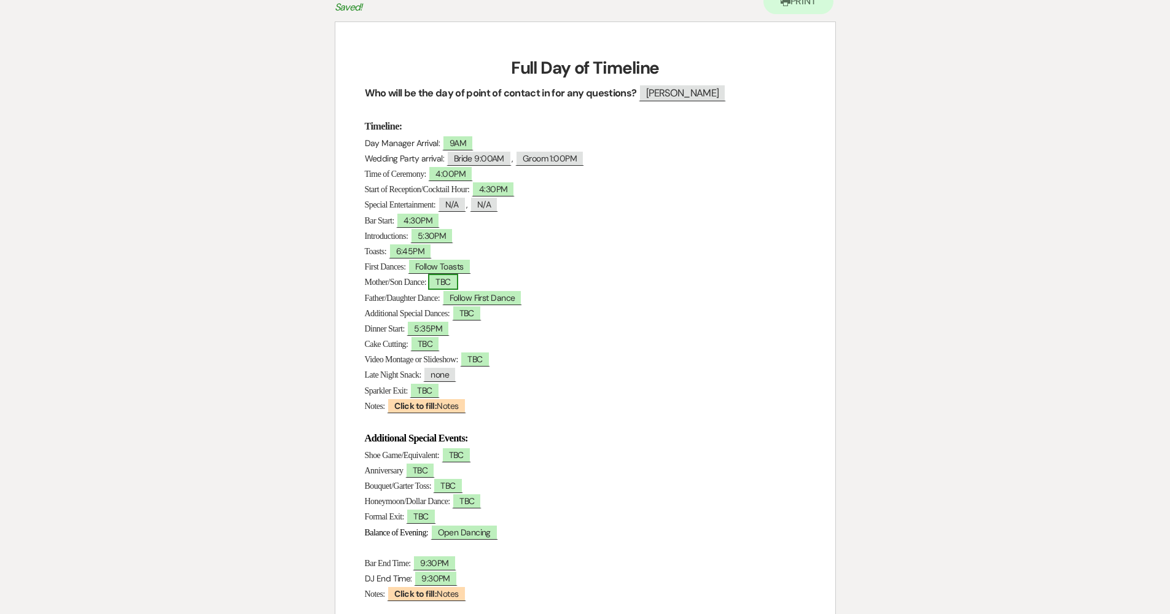
click at [443, 277] on span "TBC" at bounding box center [442, 282] width 29 height 16
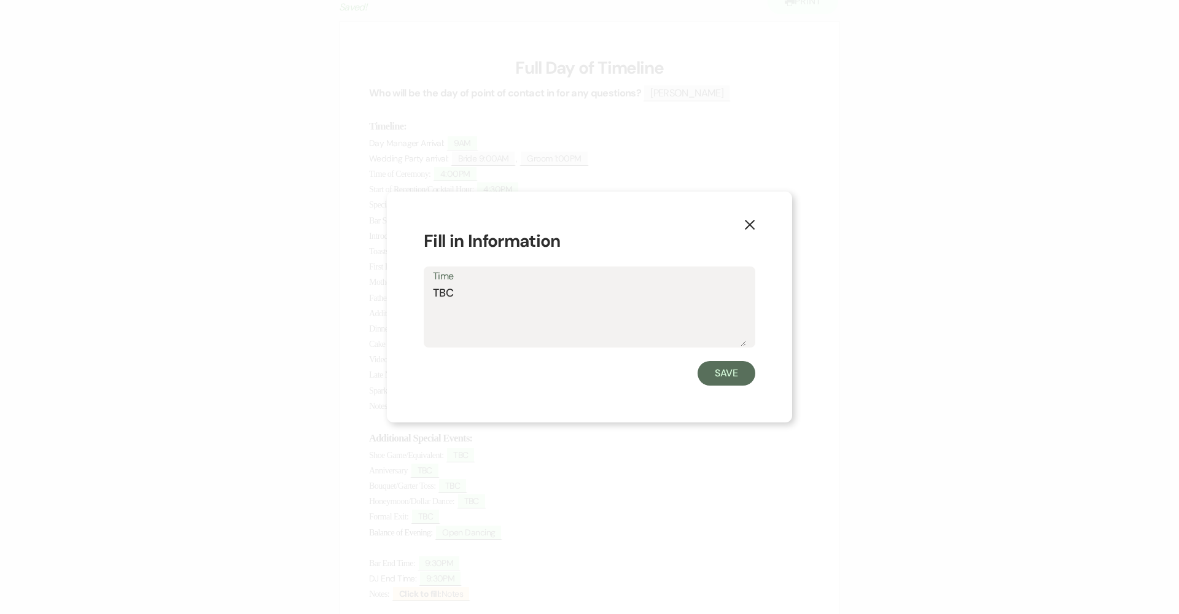
drag, startPoint x: 477, startPoint y: 297, endPoint x: 388, endPoint y: 295, distance: 89.7
click at [389, 294] on div "X Fill in Information Time TBC Save" at bounding box center [589, 308] width 405 height 232
type textarea "None"
click at [719, 381] on button "Save" at bounding box center [727, 373] width 58 height 25
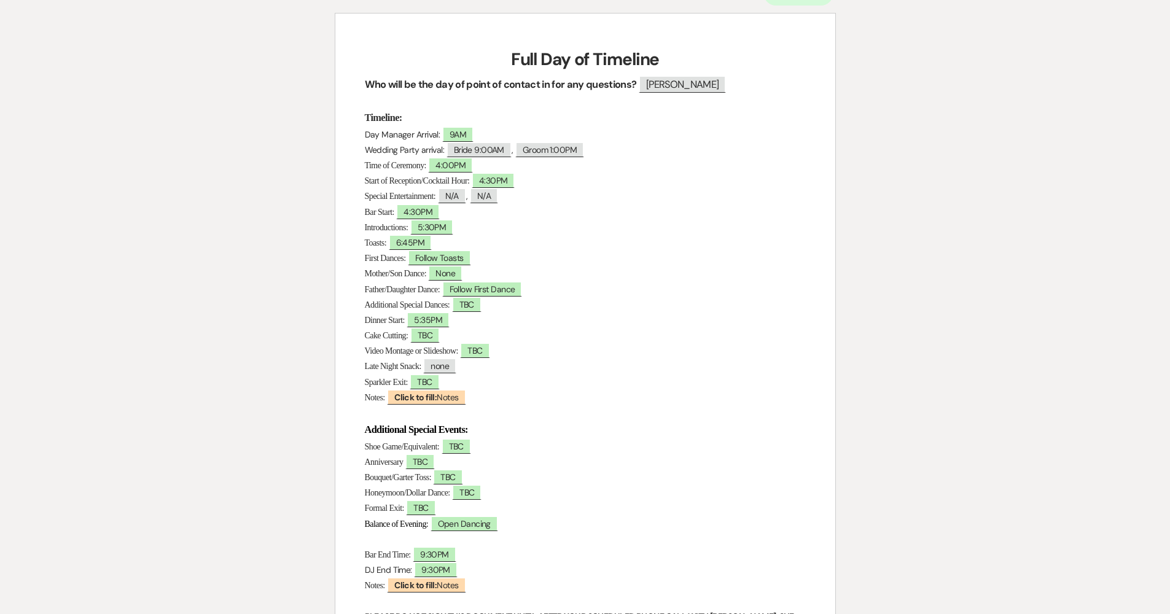
scroll to position [169, 0]
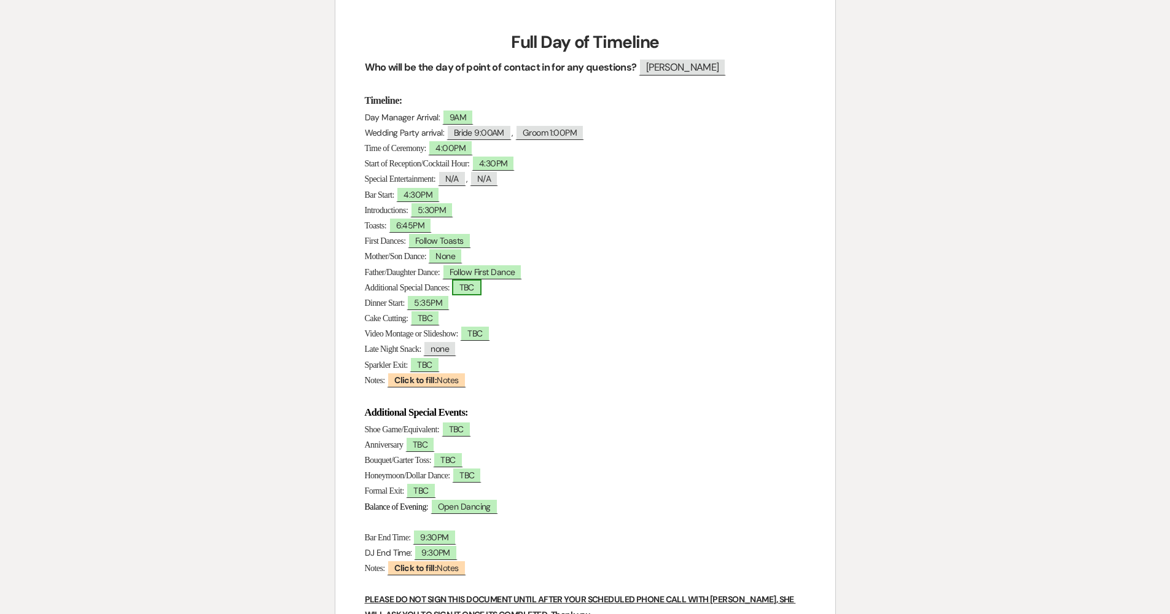
click at [482, 283] on span "TBC" at bounding box center [466, 287] width 29 height 16
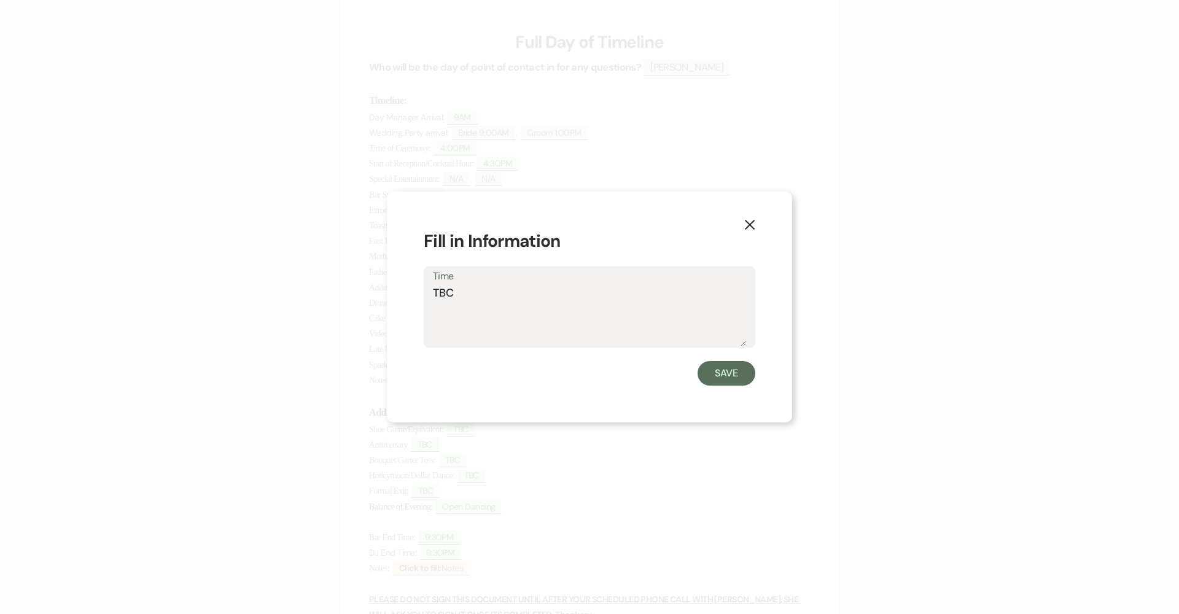
drag, startPoint x: 473, startPoint y: 292, endPoint x: 377, endPoint y: 290, distance: 95.8
click at [378, 291] on div "X Fill in Information Time TBC Save" at bounding box center [589, 307] width 1179 height 614
type textarea "None"
click at [743, 376] on button "Save" at bounding box center [727, 373] width 58 height 25
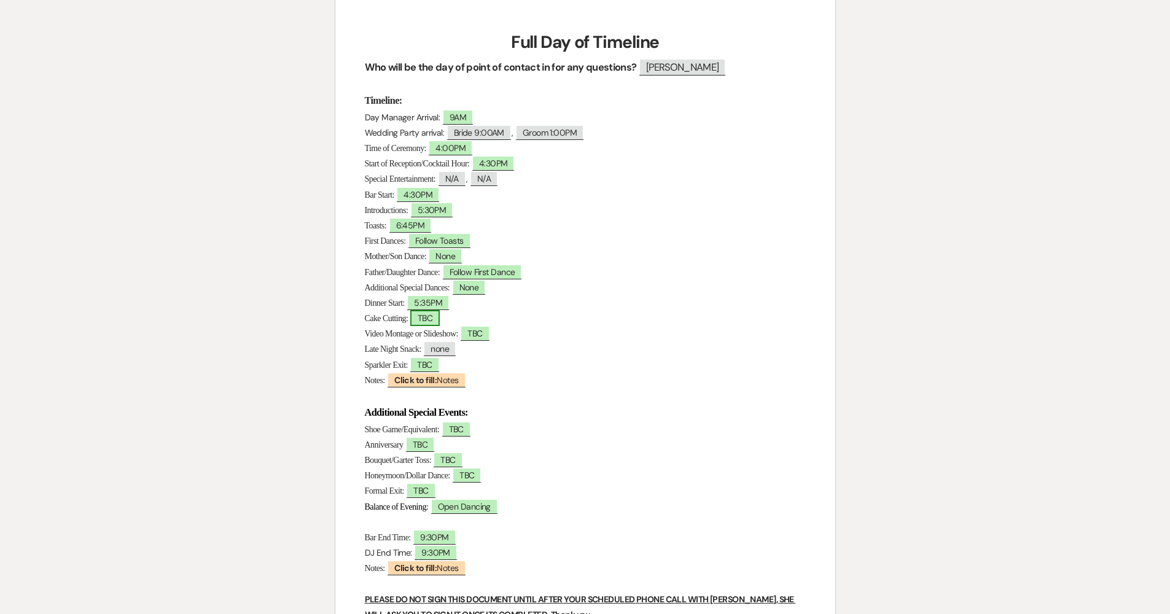
click at [430, 319] on span "TBC" at bounding box center [424, 318] width 29 height 16
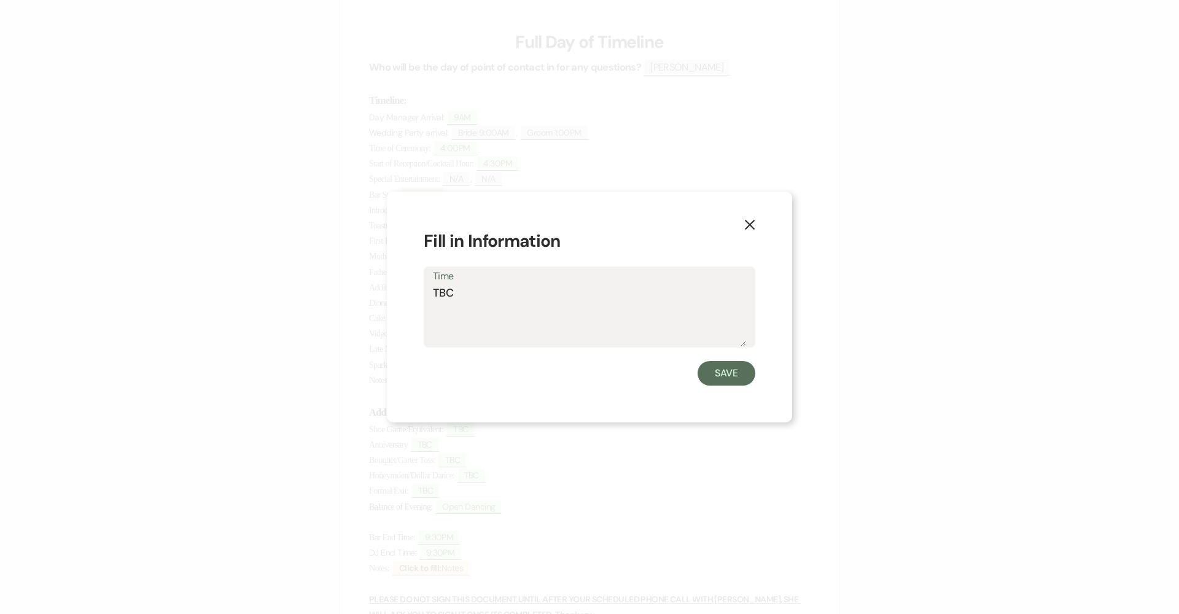
drag, startPoint x: 478, startPoint y: 301, endPoint x: 425, endPoint y: 296, distance: 53.7
click at [429, 297] on div "Time TBC" at bounding box center [590, 308] width 332 height 82
type textarea "No Cake"
click at [733, 383] on button "Save" at bounding box center [727, 373] width 58 height 25
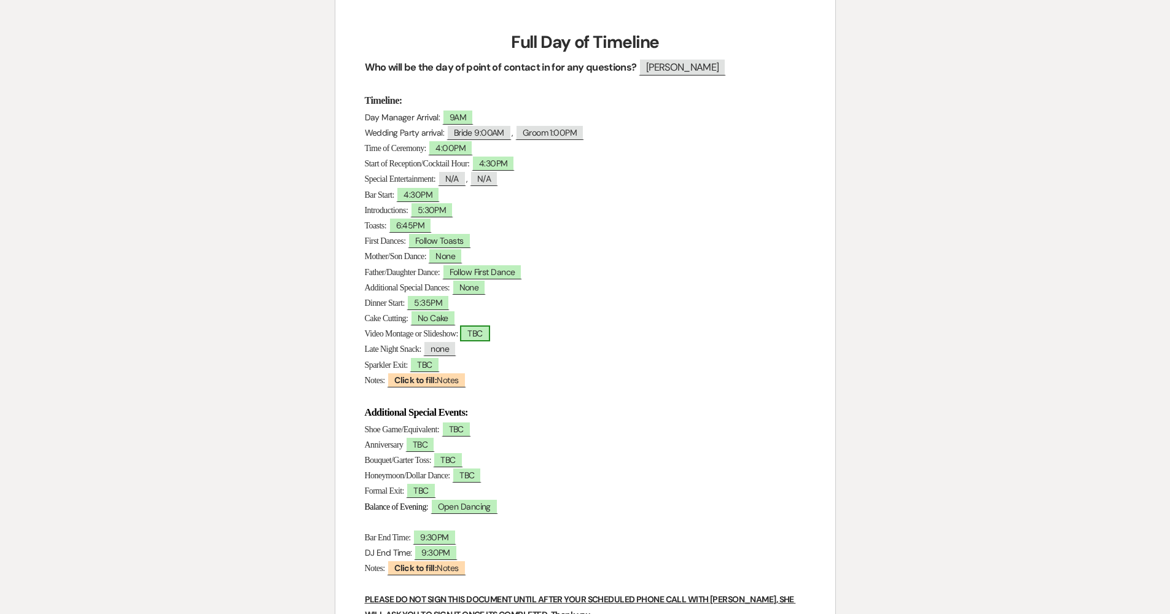
click at [490, 332] on span "TBC" at bounding box center [474, 334] width 29 height 16
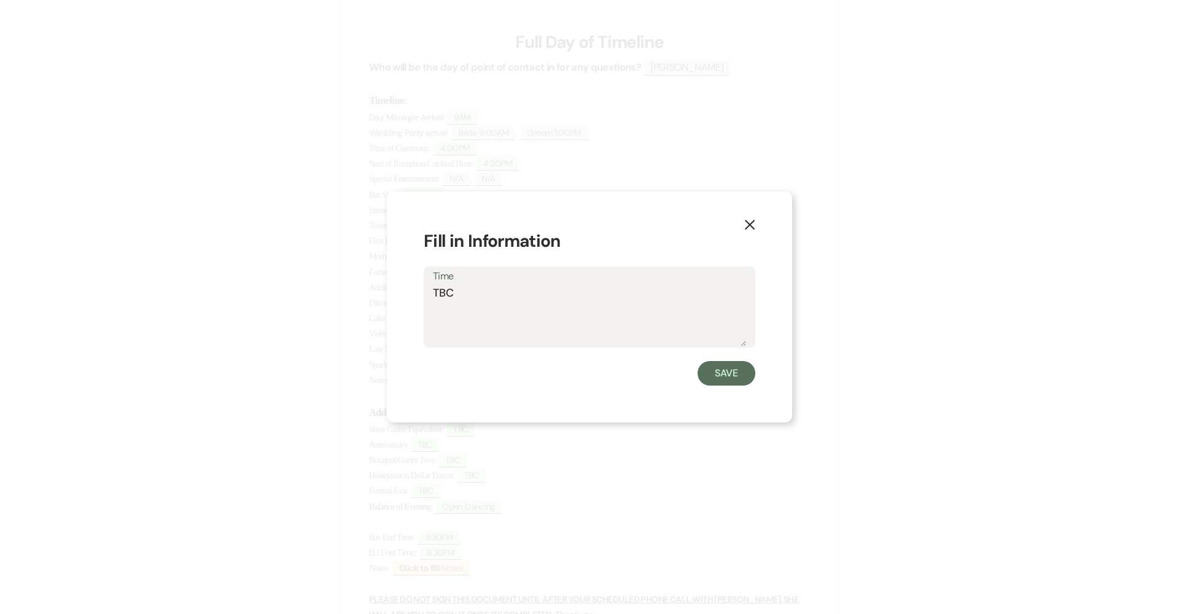
drag, startPoint x: 448, startPoint y: 295, endPoint x: 424, endPoint y: 291, distance: 24.8
click at [429, 294] on div "Time TBC" at bounding box center [590, 308] width 332 height 82
type textarea "None"
click at [728, 372] on button "Save" at bounding box center [727, 373] width 58 height 25
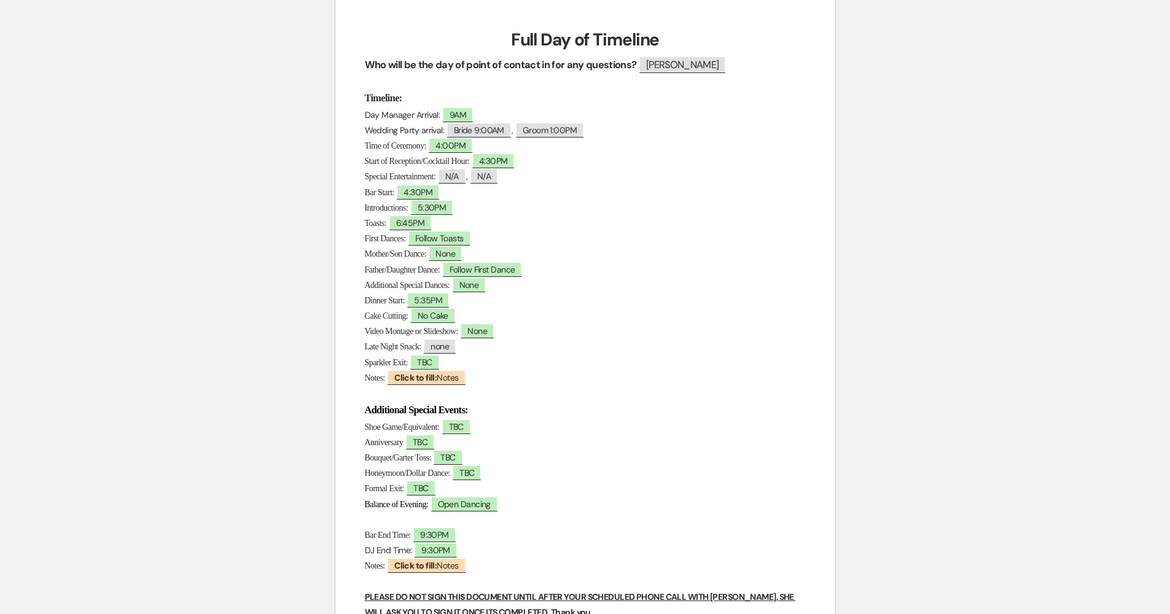
scroll to position [233, 0]
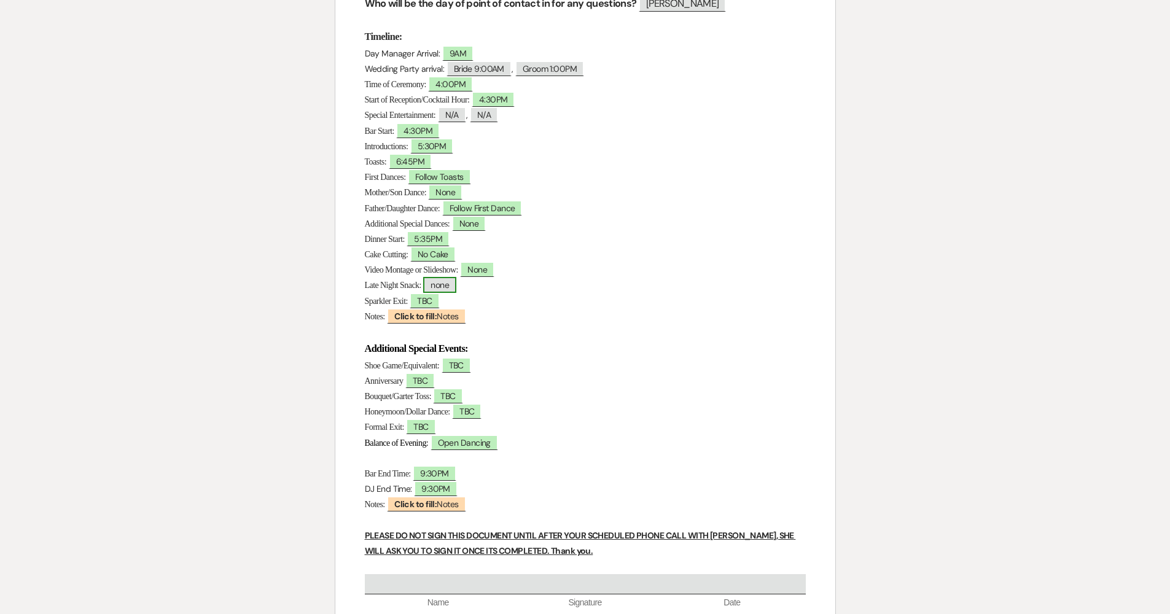
click at [447, 287] on span "none" at bounding box center [439, 285] width 33 height 16
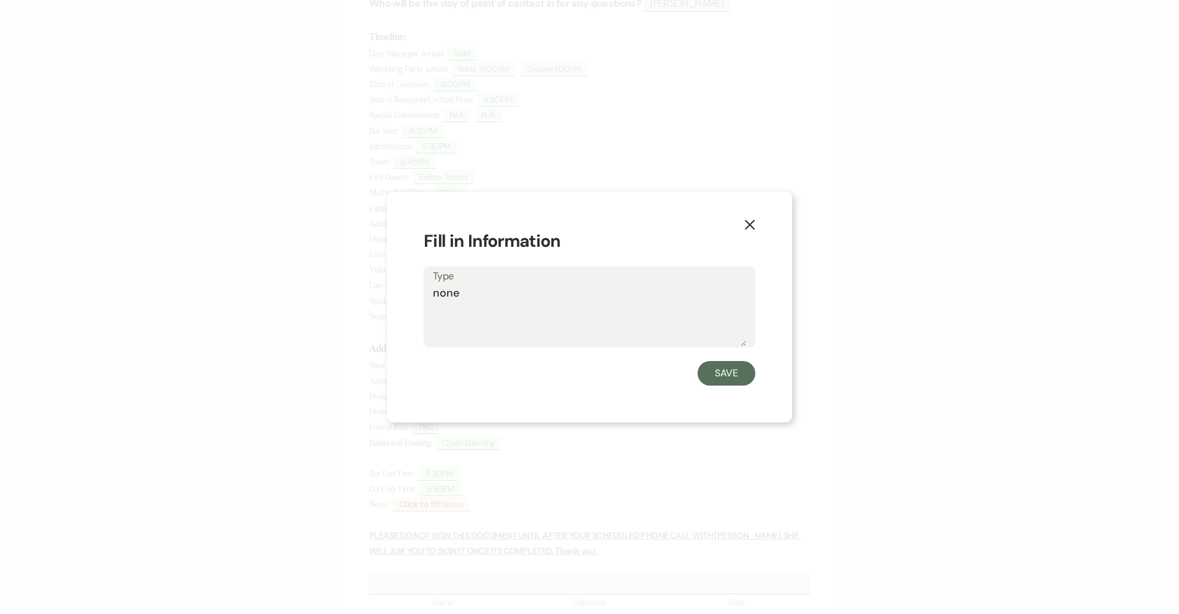
click at [439, 301] on textarea "none" at bounding box center [589, 315] width 313 height 61
type textarea "None"
click at [727, 369] on button "Save" at bounding box center [727, 373] width 58 height 25
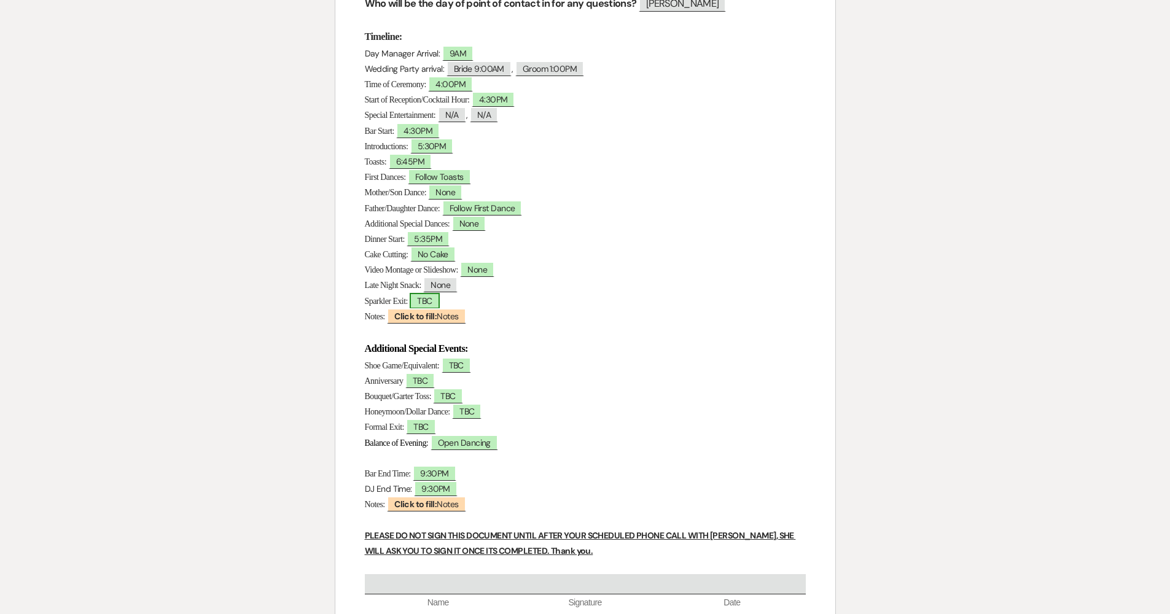
click at [432, 303] on span "TBC" at bounding box center [424, 301] width 29 height 16
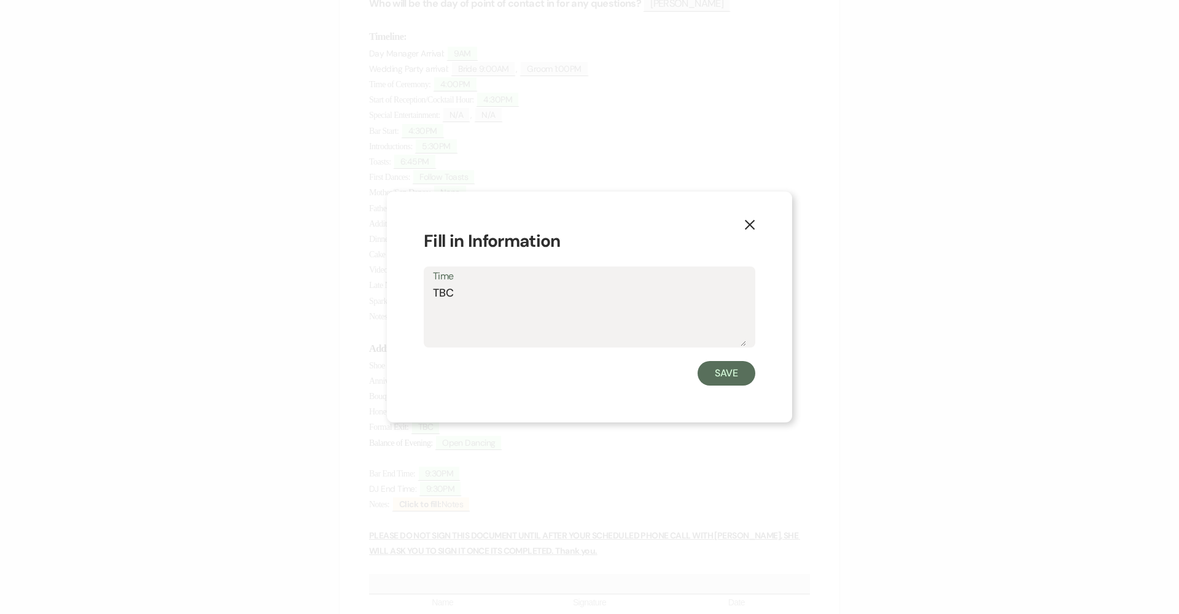
drag, startPoint x: 504, startPoint y: 299, endPoint x: 410, endPoint y: 299, distance: 94.0
click at [410, 299] on div "X Fill in Information Time TBC Save" at bounding box center [589, 308] width 405 height 232
type textarea "None"
click at [710, 369] on button "Save" at bounding box center [727, 373] width 58 height 25
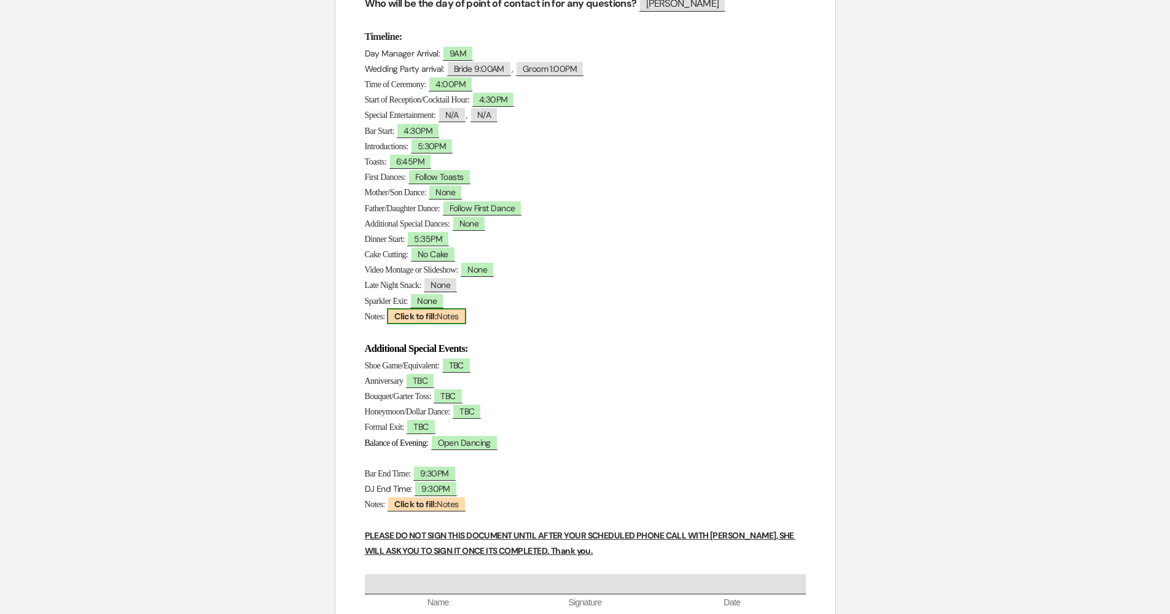
click at [423, 312] on b "Click to fill:" at bounding box center [415, 316] width 42 height 11
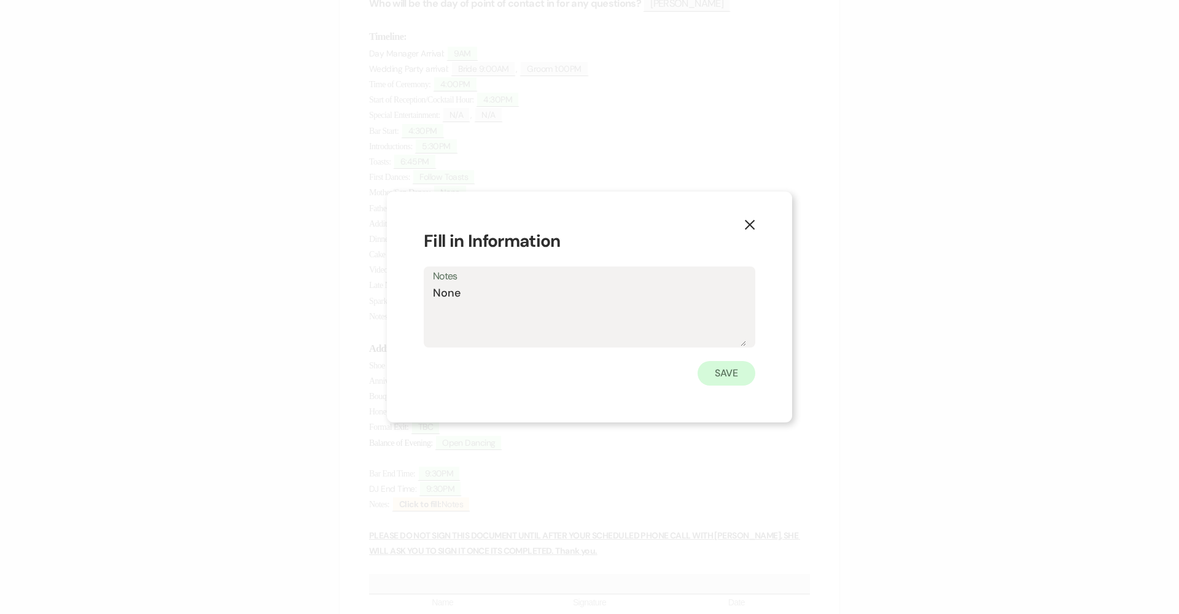
type textarea "None"
click at [727, 378] on button "Save" at bounding box center [727, 373] width 58 height 25
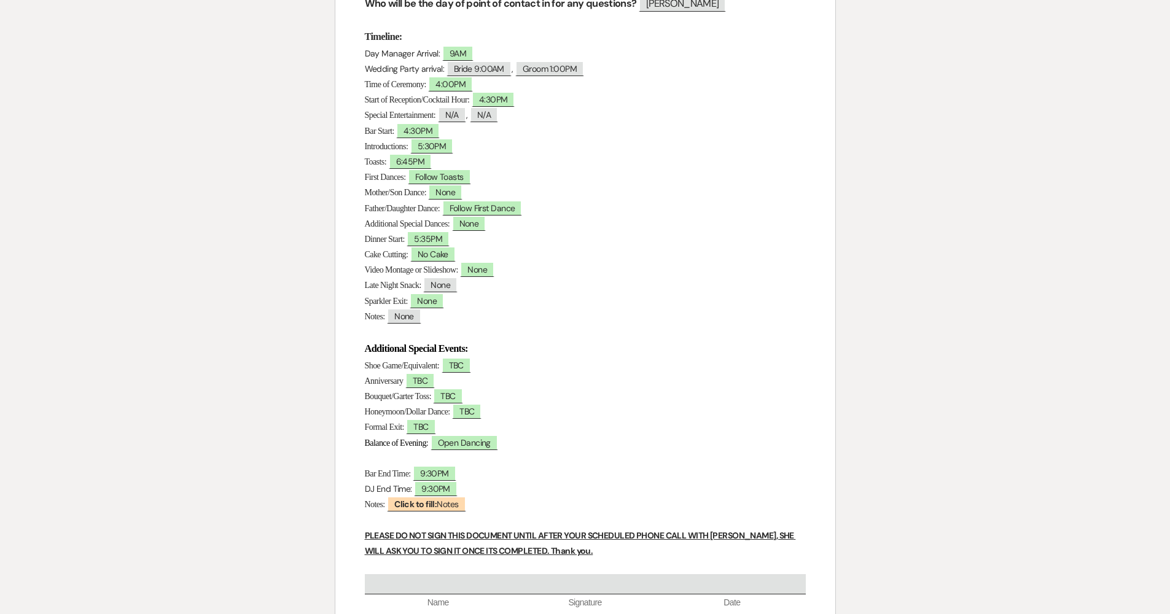
scroll to position [316, 0]
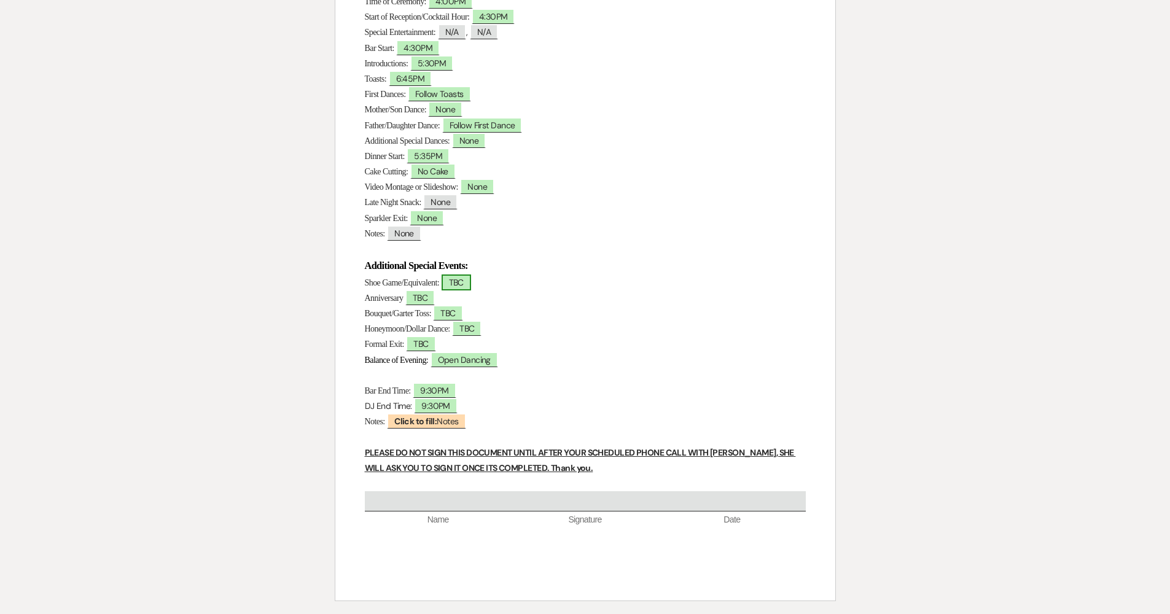
click at [468, 276] on span "TBC" at bounding box center [456, 283] width 29 height 16
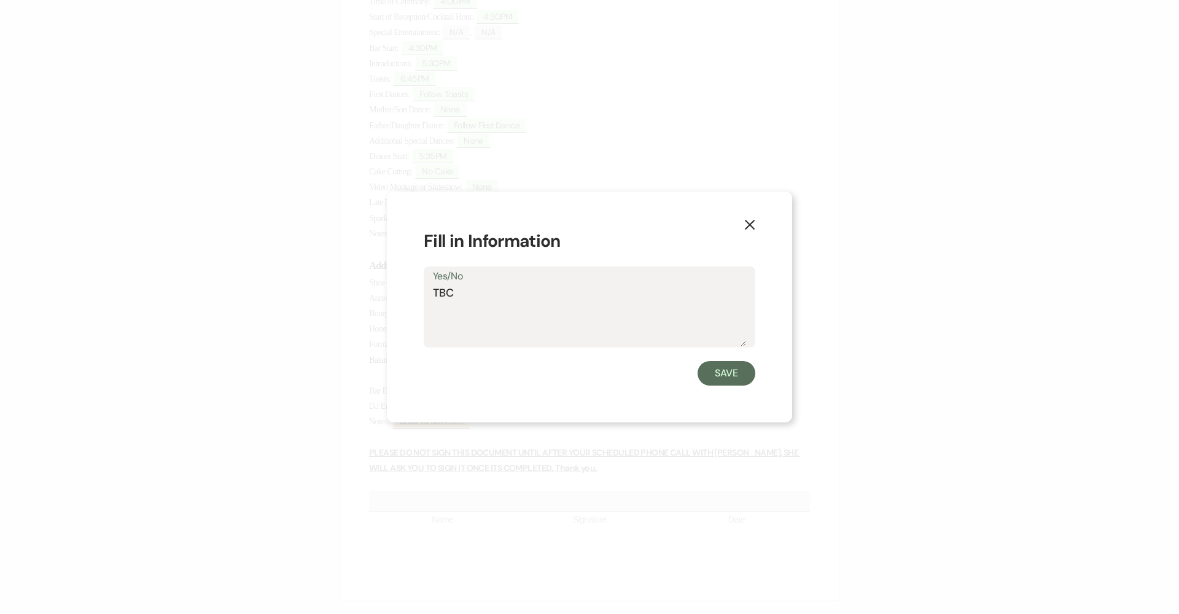
drag, startPoint x: 433, startPoint y: 294, endPoint x: 407, endPoint y: 298, distance: 26.2
click at [409, 297] on div "X Fill in Information Yes/No TBC Save" at bounding box center [589, 308] width 405 height 232
type textarea "None"
click at [712, 375] on button "Save" at bounding box center [727, 373] width 58 height 25
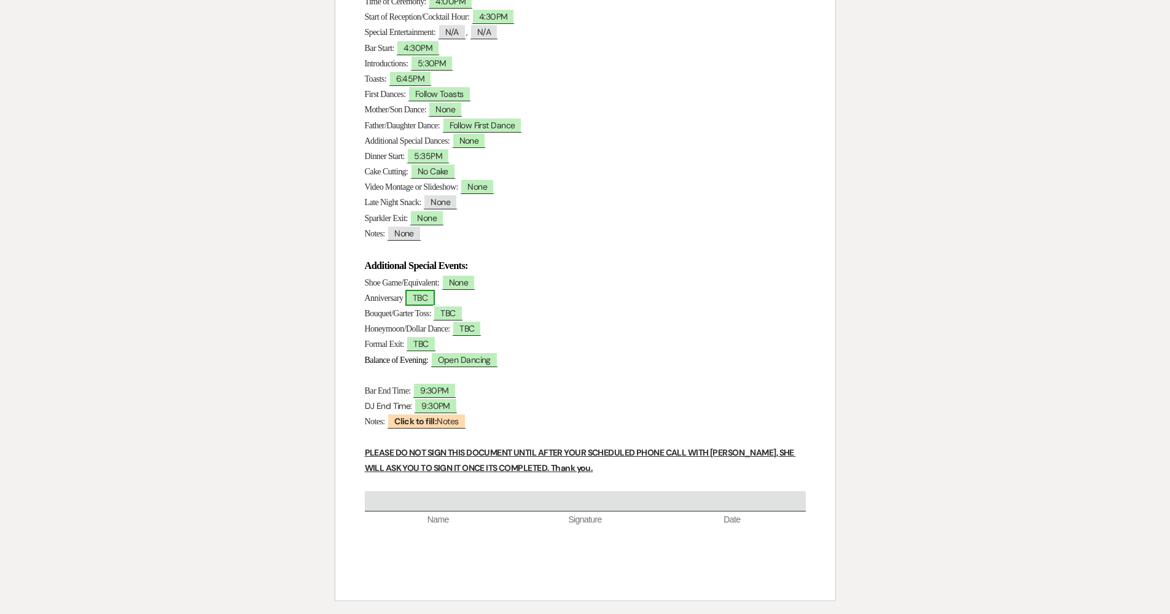
click at [435, 296] on span "TBC" at bounding box center [419, 298] width 29 height 16
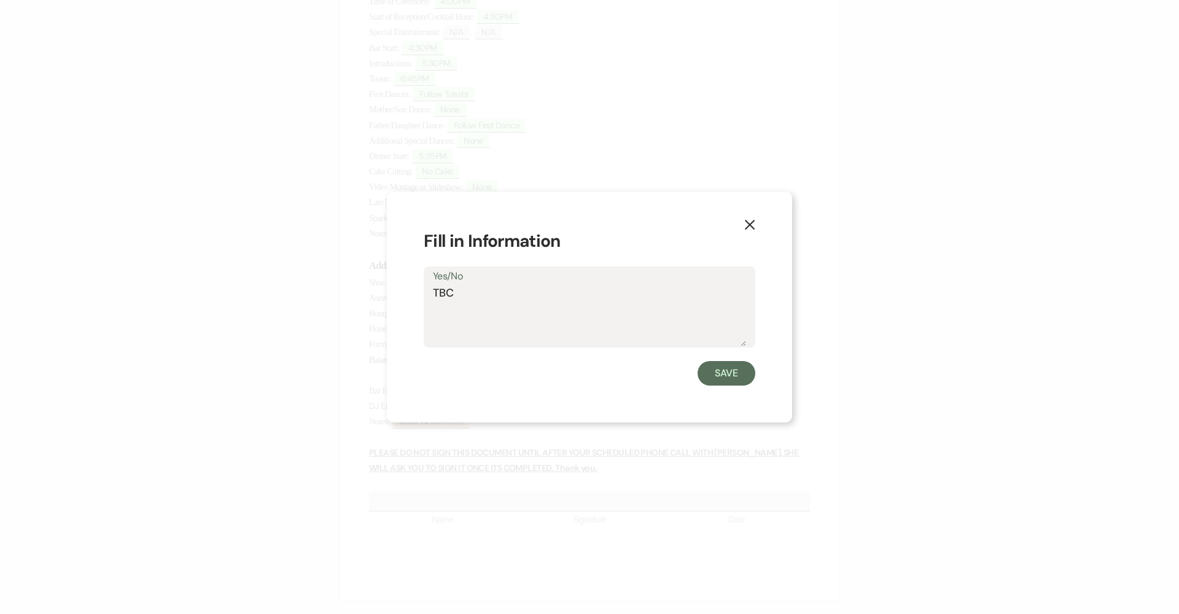
drag, startPoint x: 443, startPoint y: 288, endPoint x: 399, endPoint y: 289, distance: 43.6
click at [399, 289] on div "X Fill in Information Yes/No TBC Save" at bounding box center [589, 308] width 405 height 232
type textarea "Following Father/Daughter Dance"
click at [706, 375] on button "Save" at bounding box center [727, 373] width 58 height 25
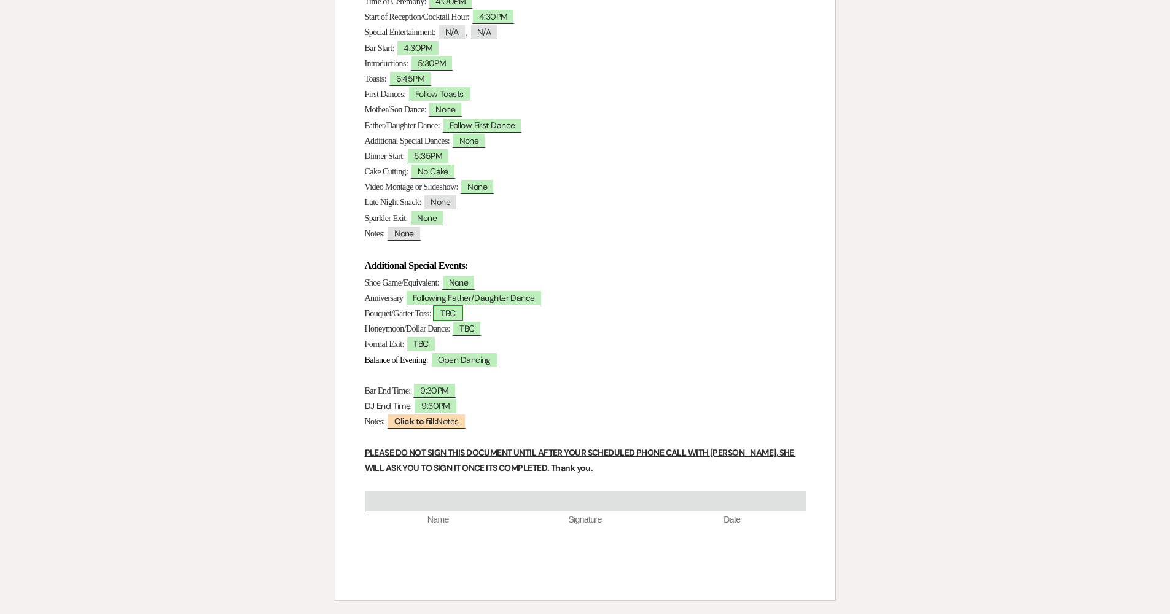
click at [463, 306] on span "TBC" at bounding box center [447, 313] width 29 height 16
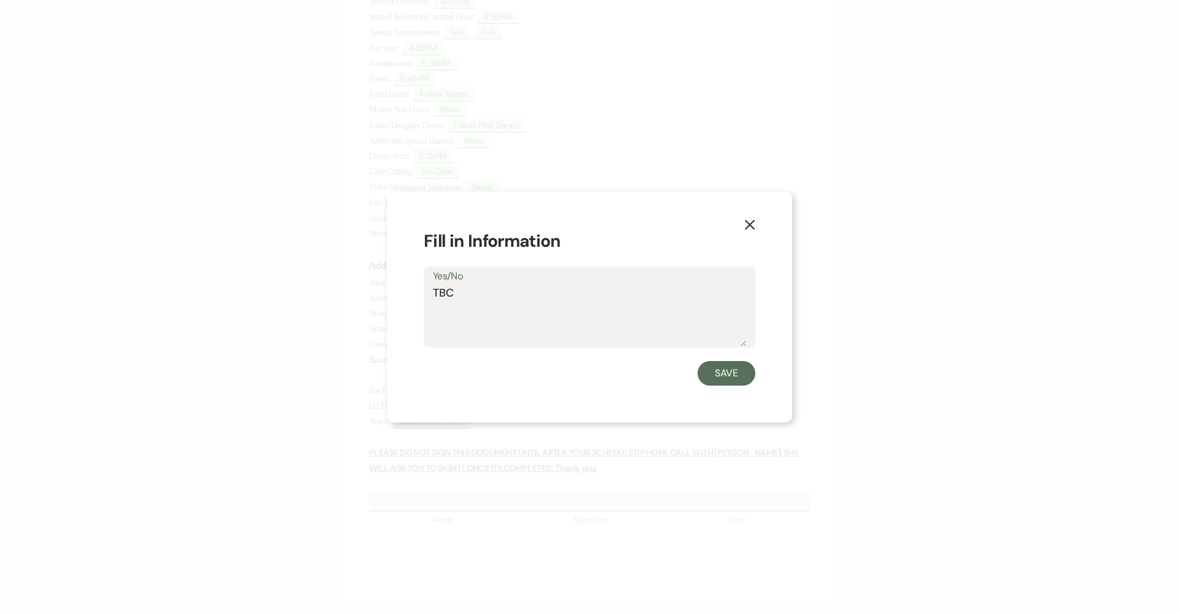
drag, startPoint x: 411, startPoint y: 291, endPoint x: 402, endPoint y: 291, distance: 9.2
click at [403, 291] on div "X Fill in Information Yes/No TBC Save" at bounding box center [589, 308] width 405 height 232
type textarea "None"
click at [715, 369] on button "Save" at bounding box center [727, 373] width 58 height 25
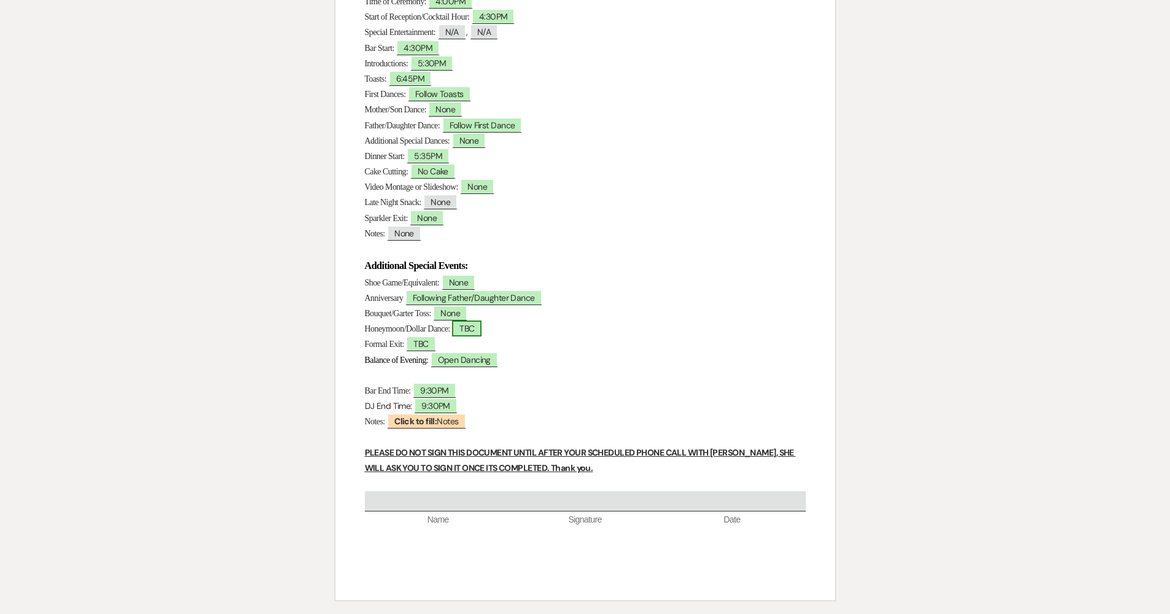
click at [464, 327] on span "TBC" at bounding box center [466, 329] width 29 height 16
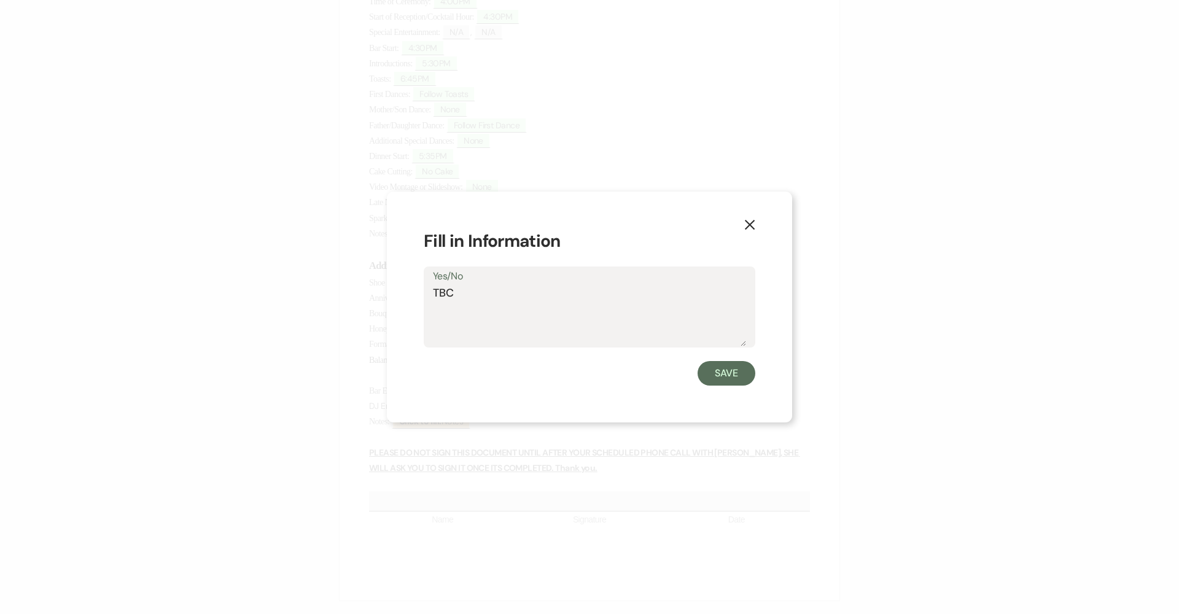
drag, startPoint x: 493, startPoint y: 303, endPoint x: 387, endPoint y: 302, distance: 105.7
click at [391, 302] on div "X Fill in Information Yes/No TBC Save" at bounding box center [589, 308] width 405 height 232
type textarea "T"
type textarea "None"
click at [722, 367] on button "Save" at bounding box center [727, 373] width 58 height 25
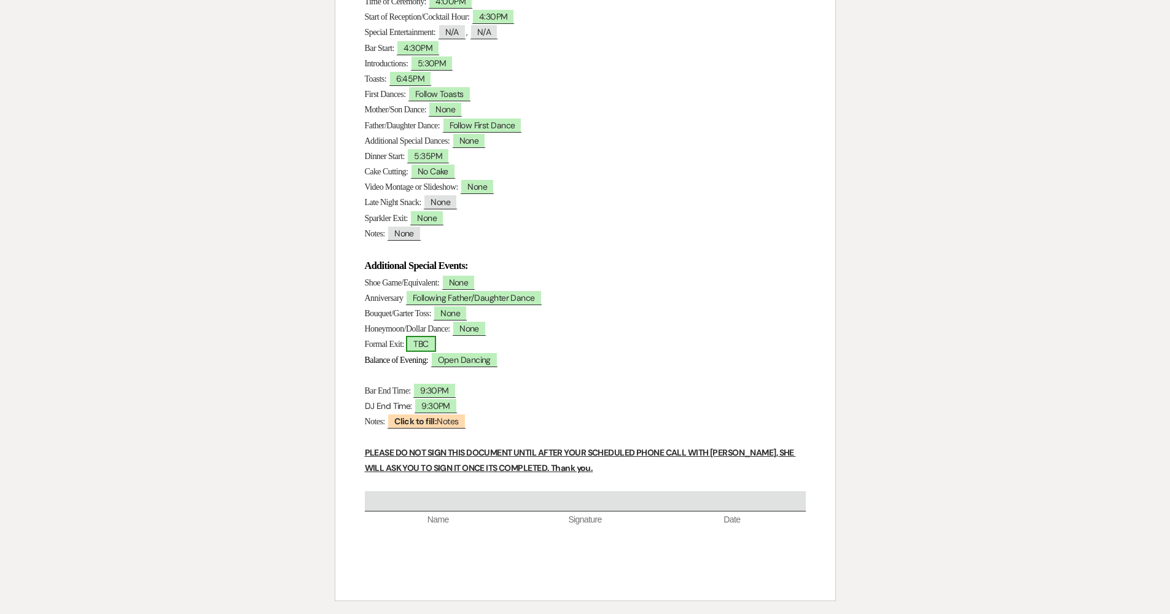
click at [423, 336] on span "TBC" at bounding box center [420, 344] width 29 height 16
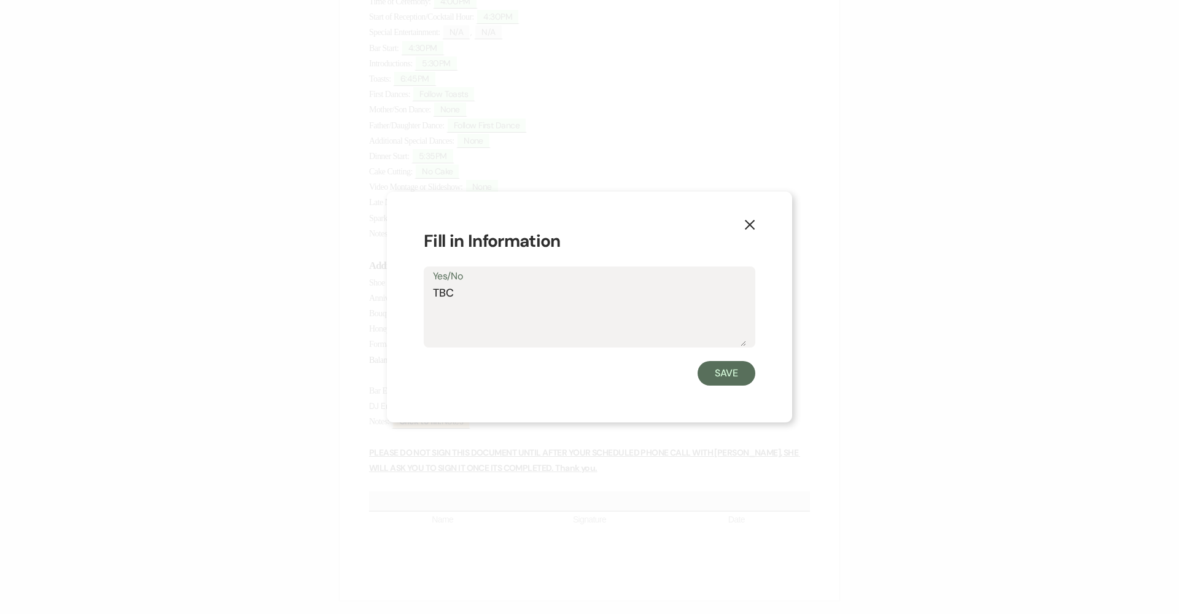
drag, startPoint x: 477, startPoint y: 305, endPoint x: 386, endPoint y: 294, distance: 91.6
click at [408, 297] on div "X Fill in Information Yes/No TBC Save" at bounding box center [589, 308] width 405 height 232
type textarea "N"
type textarea "Last Song"
click at [703, 375] on button "Save" at bounding box center [727, 373] width 58 height 25
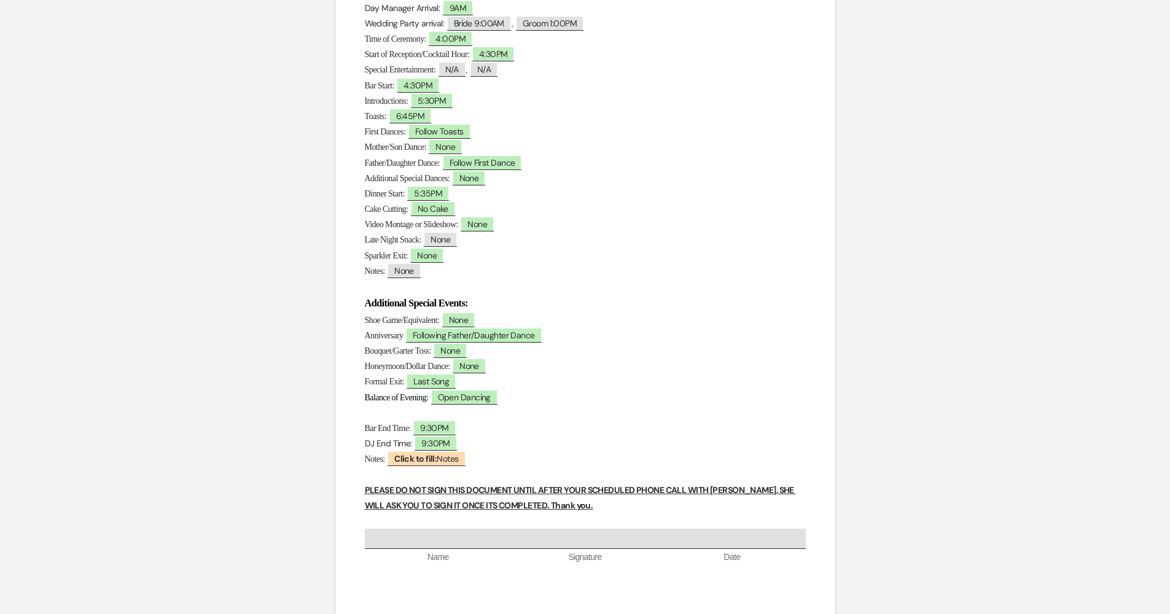
scroll to position [283, 0]
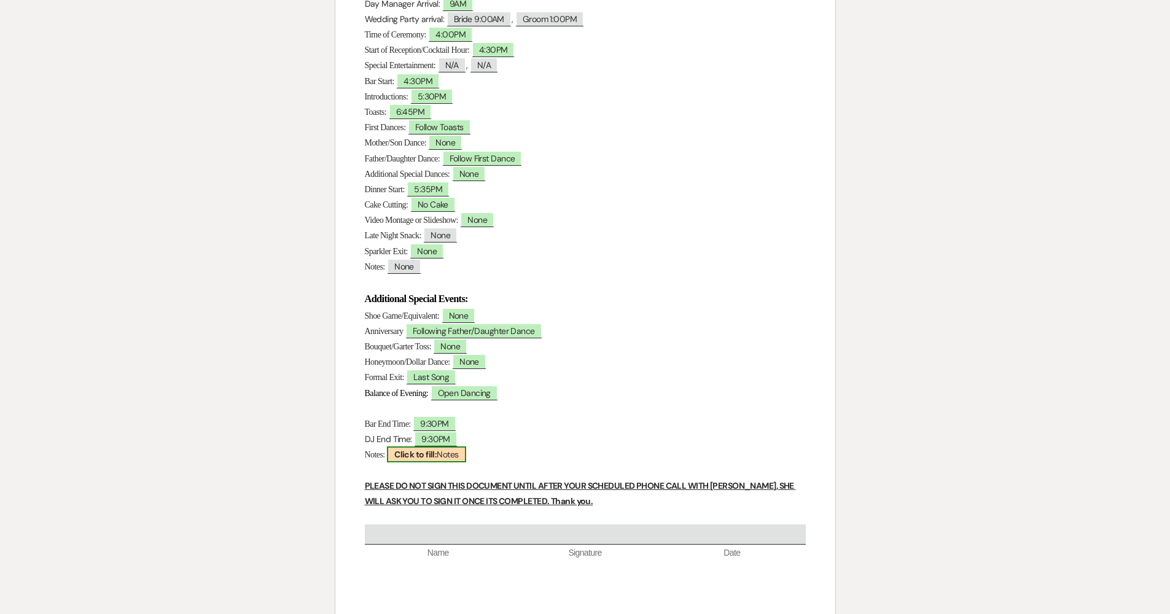
click at [428, 455] on b "Click to fill:" at bounding box center [415, 454] width 42 height 11
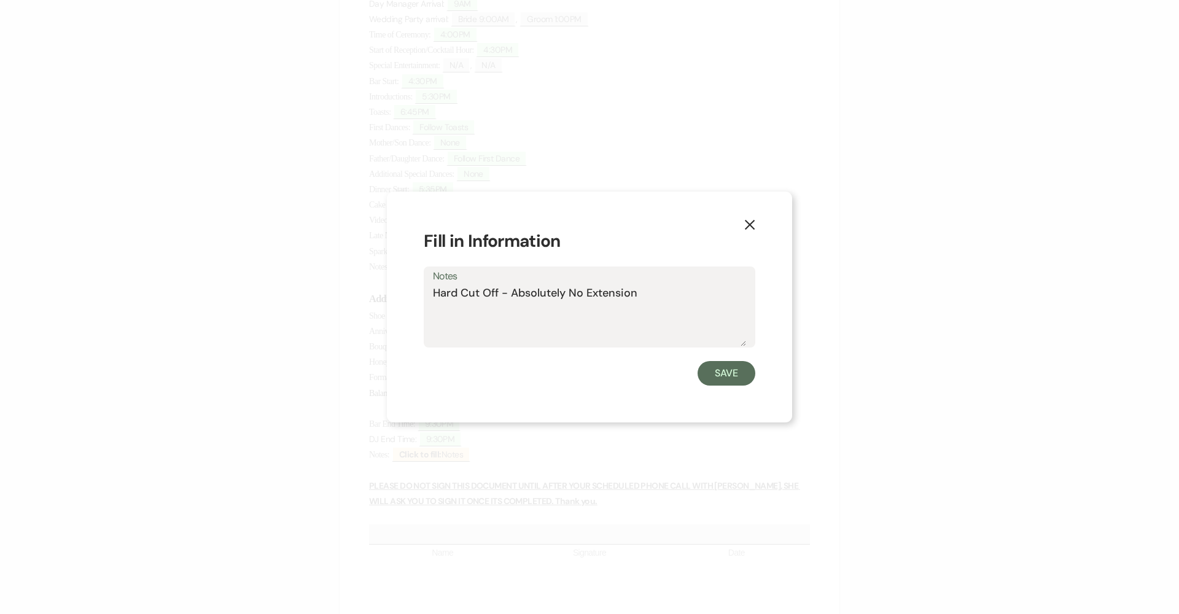
type textarea "Hard Cut Off - Absolutely No Extension"
click at [712, 393] on div "X Fill in Information Notes Hard Cut Off - Absolutely No Extension Save" at bounding box center [589, 308] width 405 height 232
click at [714, 374] on button "Save" at bounding box center [727, 373] width 58 height 25
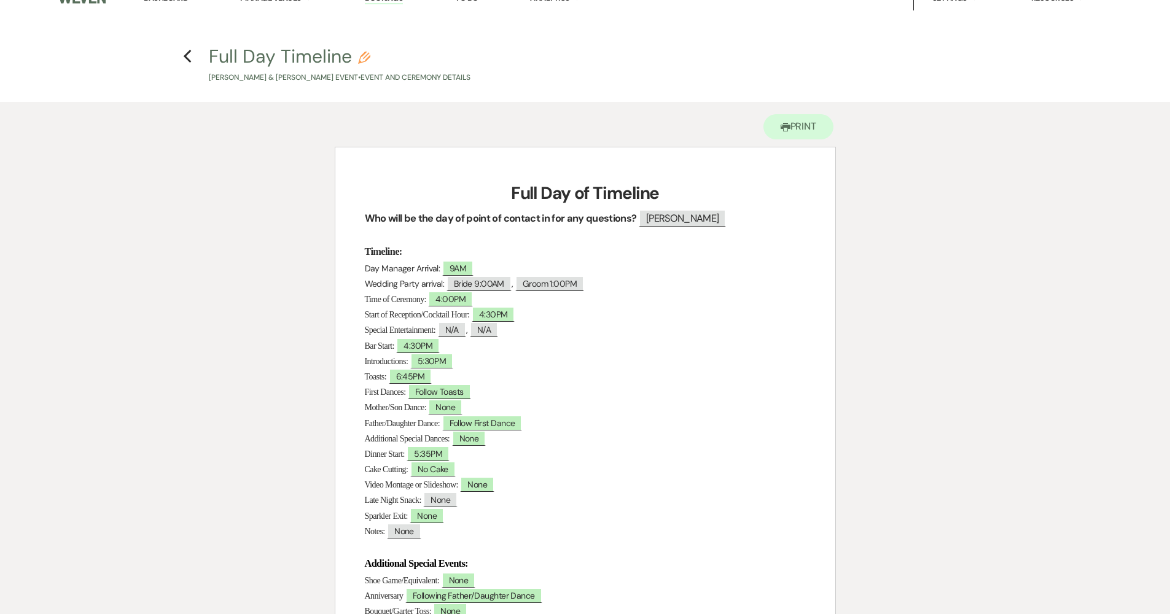
scroll to position [41, 0]
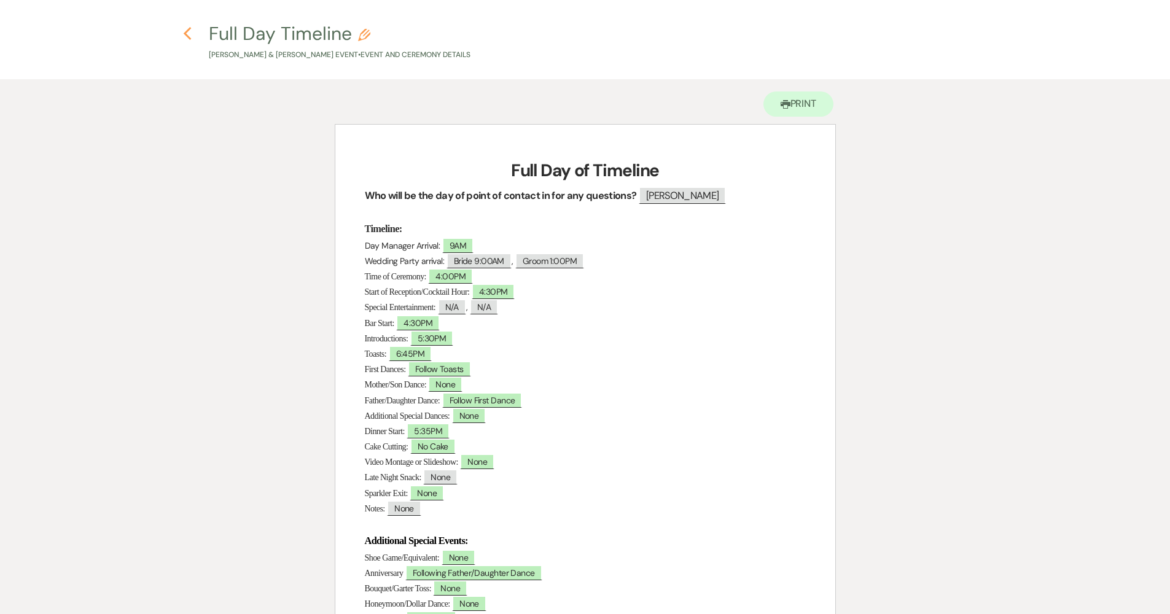
click at [186, 34] on use "button" at bounding box center [188, 34] width 8 height 14
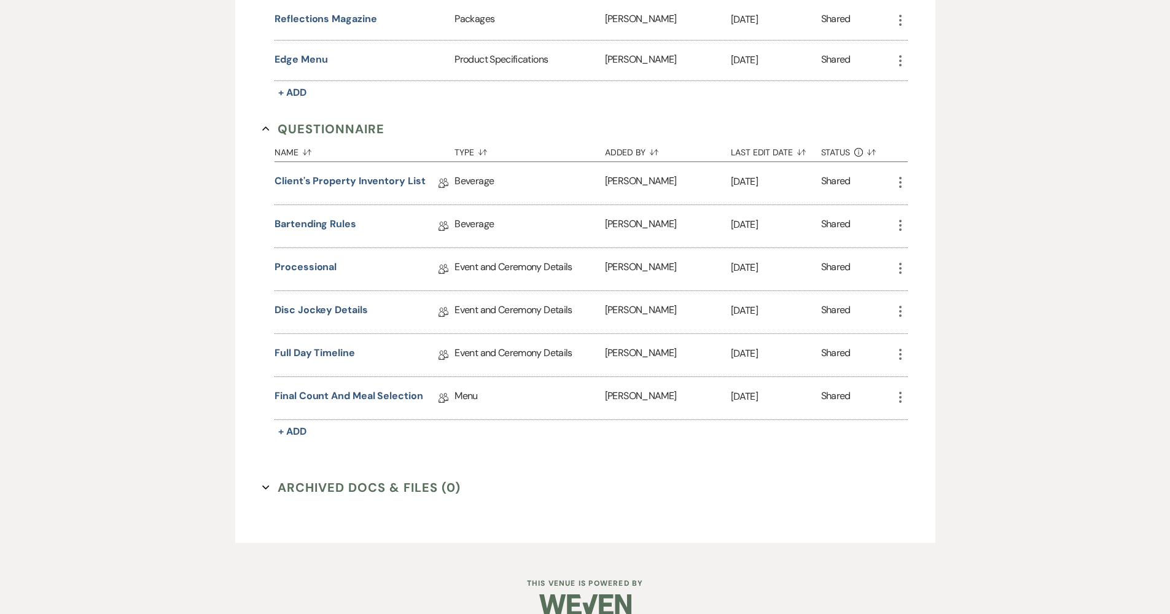
drag, startPoint x: 324, startPoint y: 391, endPoint x: 336, endPoint y: 391, distance: 11.7
click at [325, 391] on link "Final Count and Meal Selection" at bounding box center [349, 398] width 149 height 19
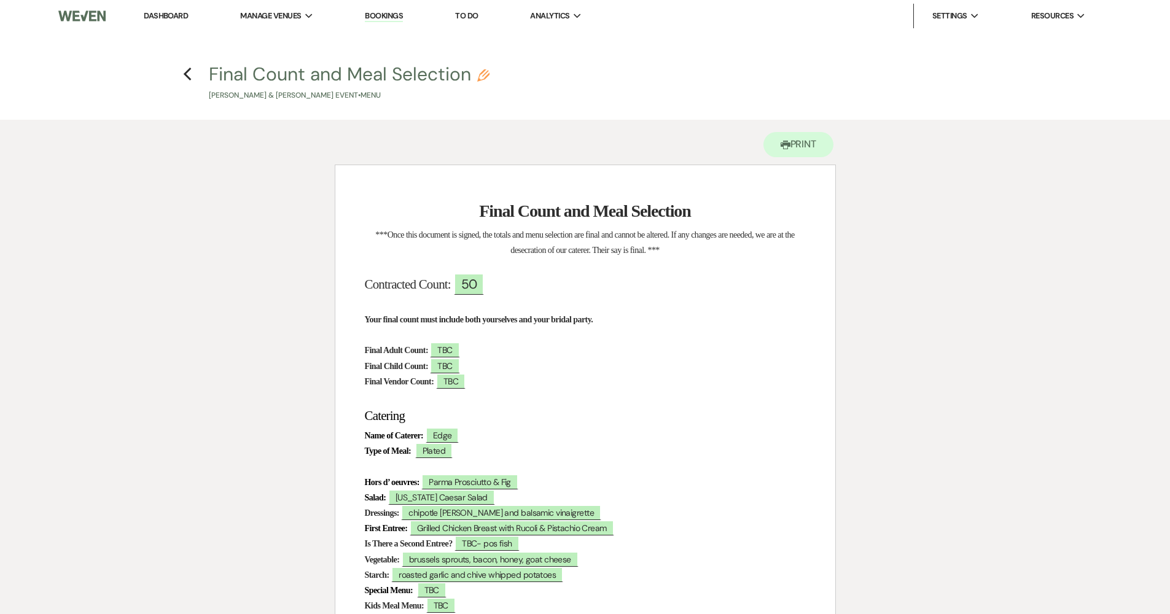
click at [195, 76] on h4 "Previous Final Count and Meal Selection Pencil [PERSON_NAME] & [PERSON_NAME] Ev…" at bounding box center [585, 81] width 885 height 40
click at [190, 75] on icon "Previous" at bounding box center [187, 74] width 9 height 15
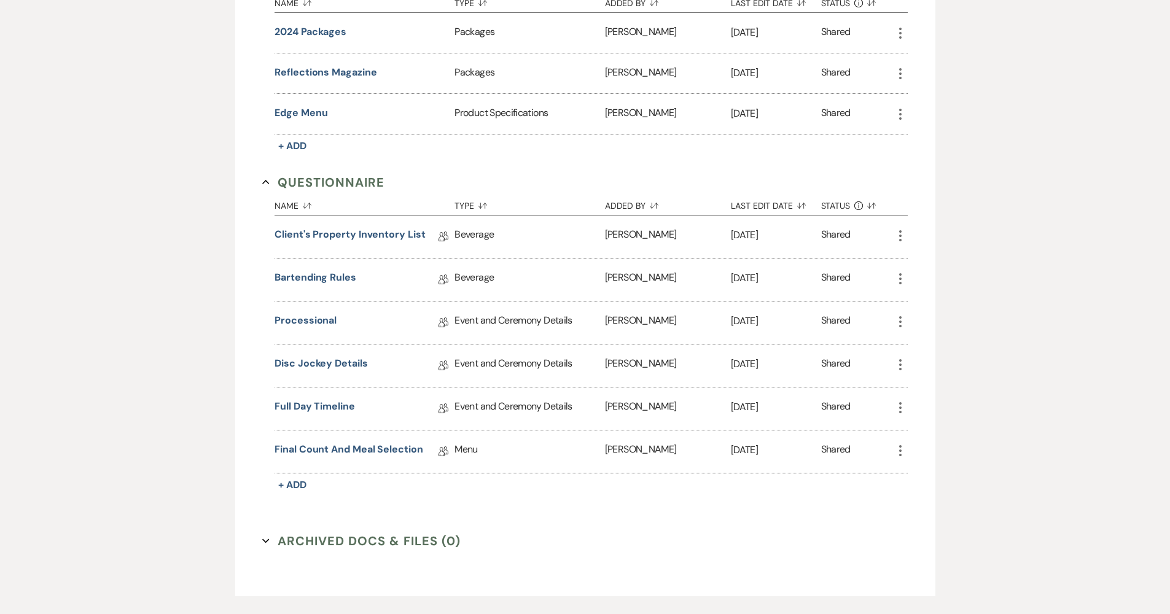
scroll to position [953, 0]
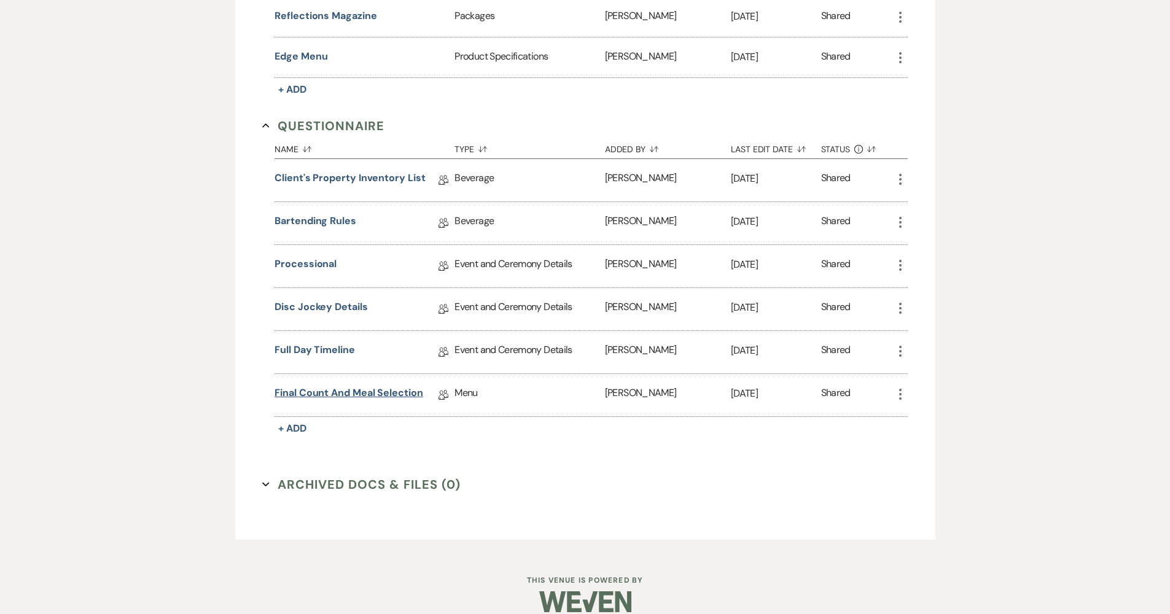
click at [319, 392] on link "Final Count and Meal Selection" at bounding box center [349, 395] width 149 height 19
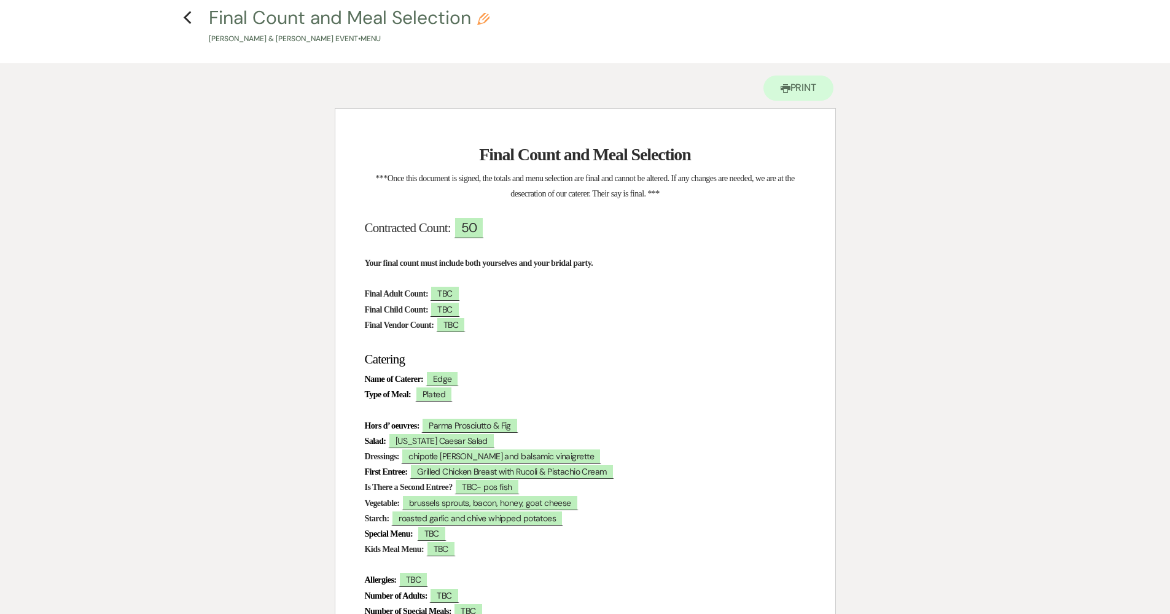
scroll to position [145, 0]
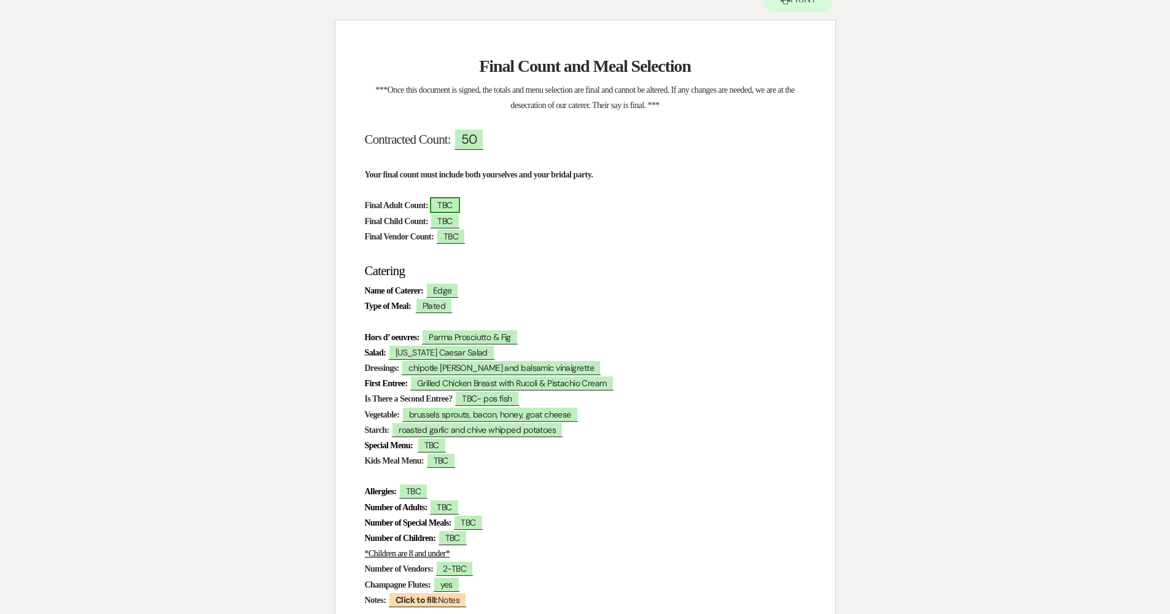
click at [456, 203] on span "TBC" at bounding box center [444, 205] width 29 height 16
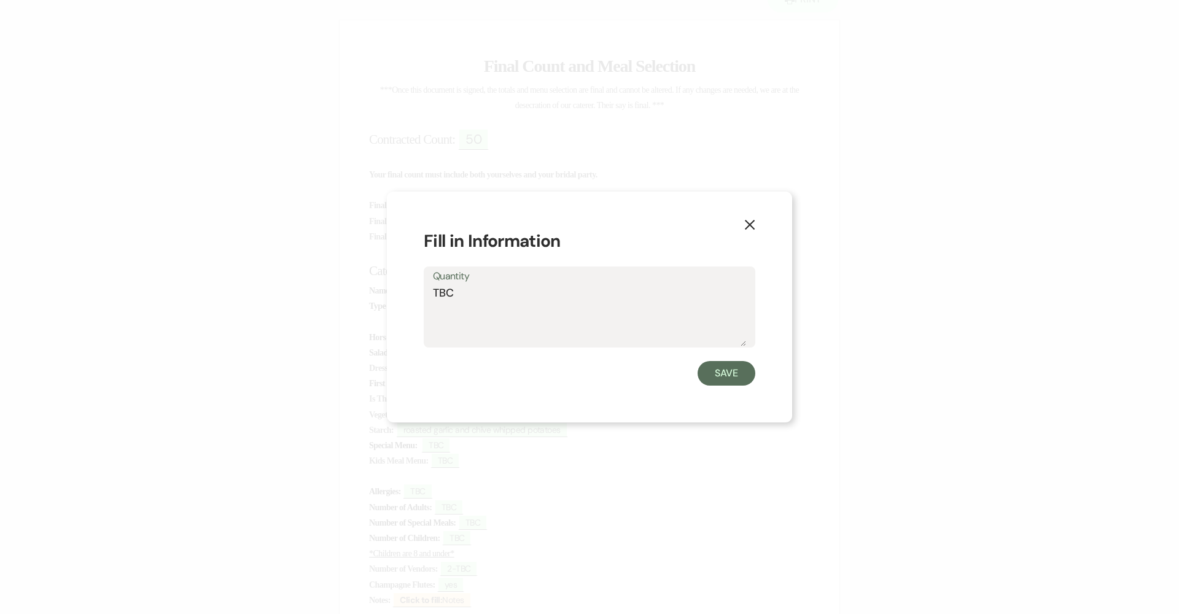
drag, startPoint x: 465, startPoint y: 290, endPoint x: 424, endPoint y: 299, distance: 41.4
click at [426, 298] on div "Quantity TBC" at bounding box center [590, 308] width 332 height 82
type textarea "46"
click at [722, 381] on button "Save" at bounding box center [727, 373] width 58 height 25
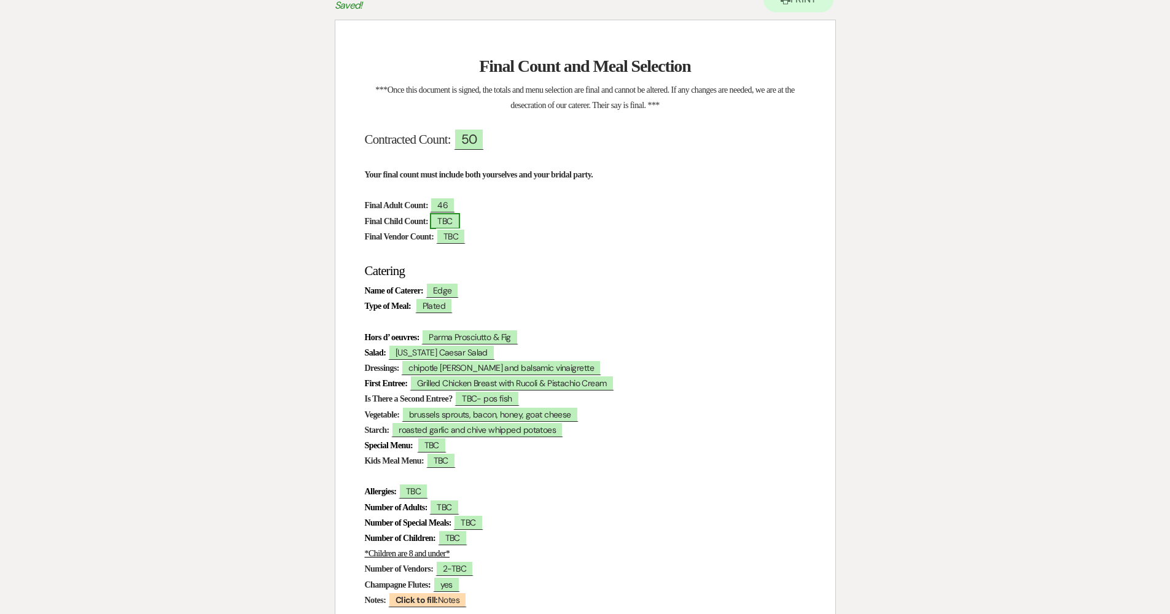
click at [459, 221] on span "TBC" at bounding box center [444, 221] width 29 height 16
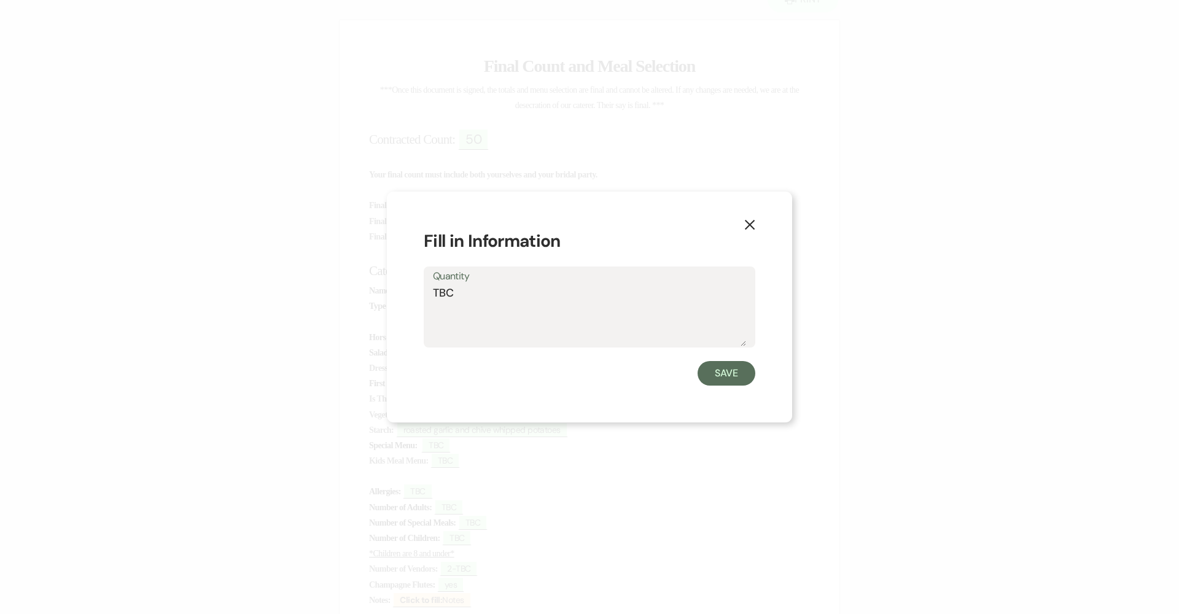
drag, startPoint x: 468, startPoint y: 295, endPoint x: 400, endPoint y: 290, distance: 68.4
click at [400, 290] on div "X Fill in Information Quantity TBC Save" at bounding box center [589, 308] width 405 height 232
type textarea "0"
click at [720, 367] on button "Save" at bounding box center [727, 373] width 58 height 25
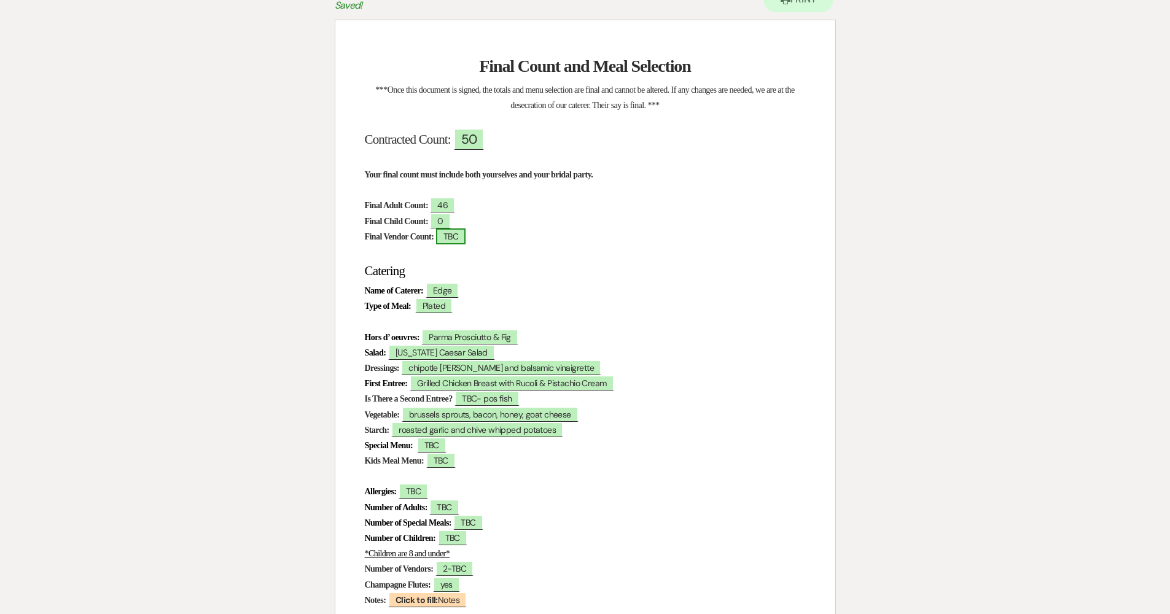
click at [466, 236] on span "TBC" at bounding box center [450, 236] width 29 height 16
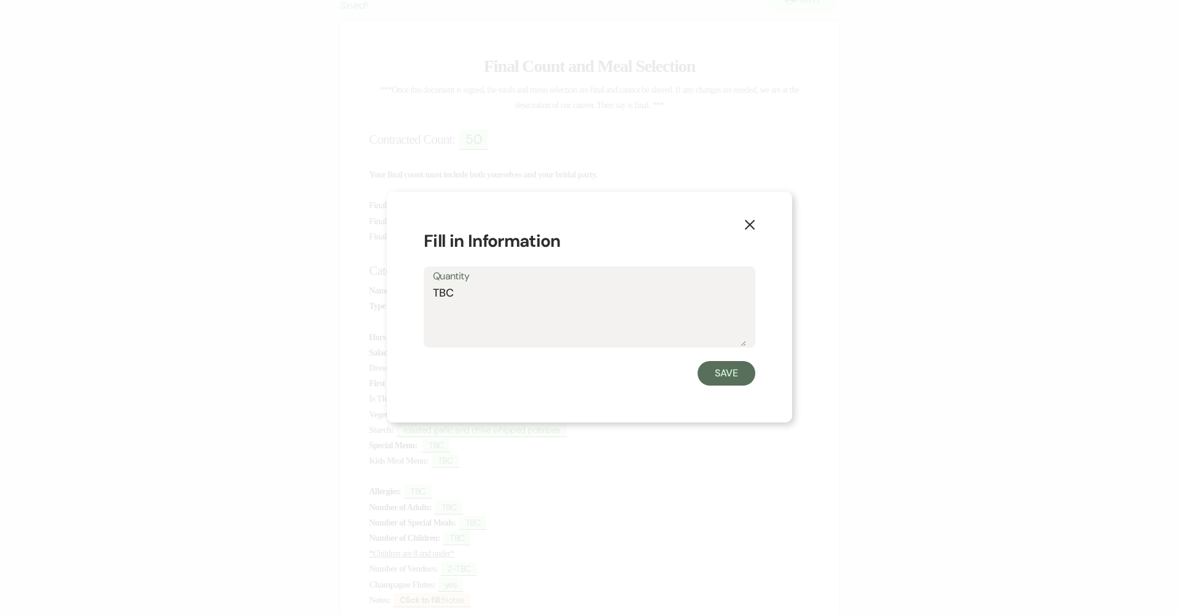
drag, startPoint x: 464, startPoint y: 295, endPoint x: 422, endPoint y: 297, distance: 41.8
click at [422, 297] on div "X Fill in Information Quantity TBC Save" at bounding box center [589, 308] width 405 height 232
type textarea "2"
click at [703, 369] on button "Save" at bounding box center [727, 373] width 58 height 25
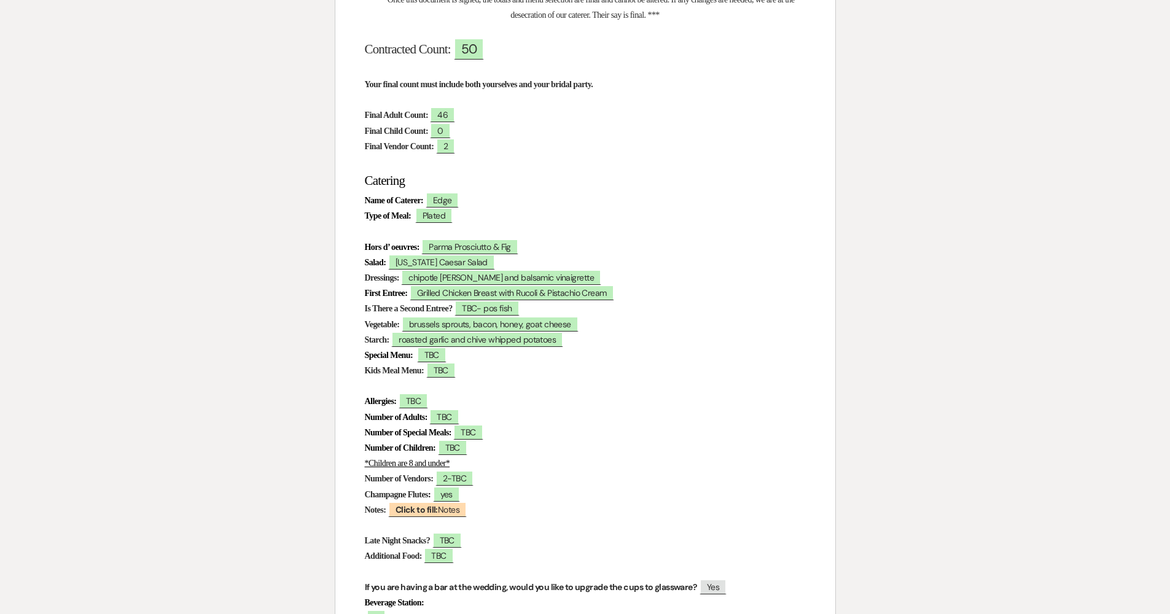
scroll to position [244, 0]
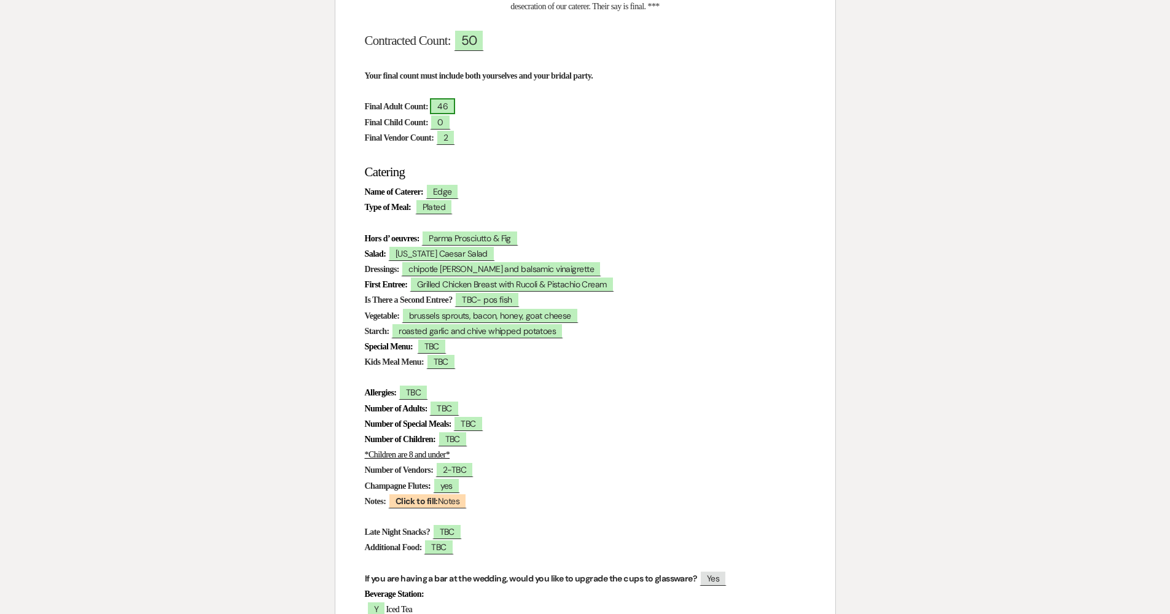
click at [448, 101] on span "46" at bounding box center [442, 106] width 25 height 16
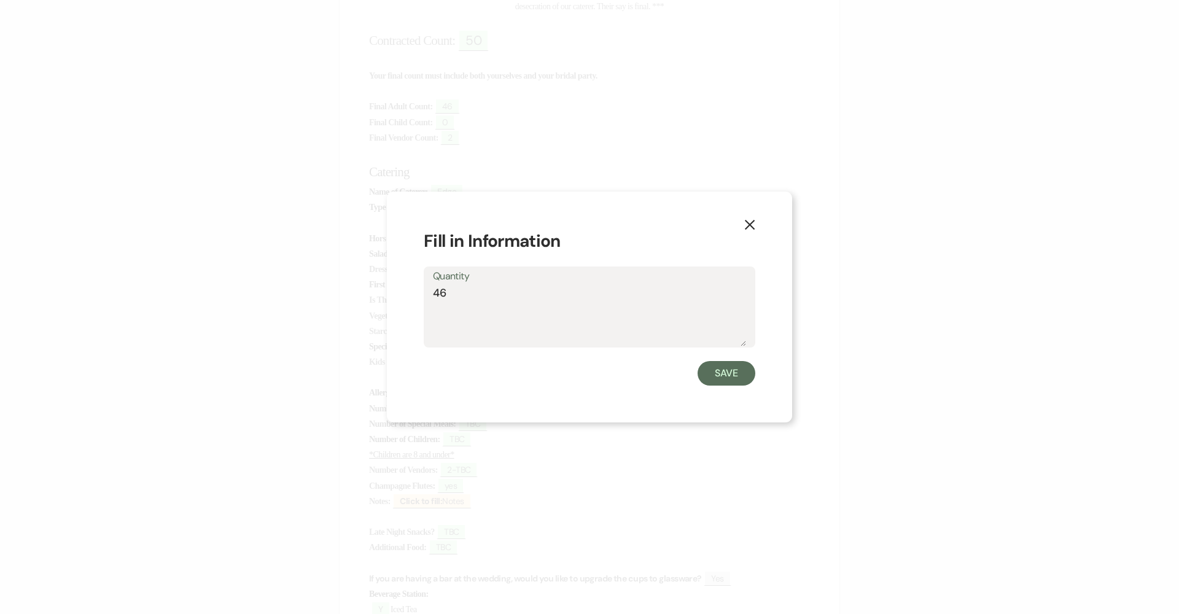
click at [448, 292] on textarea "46" at bounding box center [589, 315] width 313 height 61
type textarea "48"
click at [731, 365] on button "Save" at bounding box center [727, 373] width 58 height 25
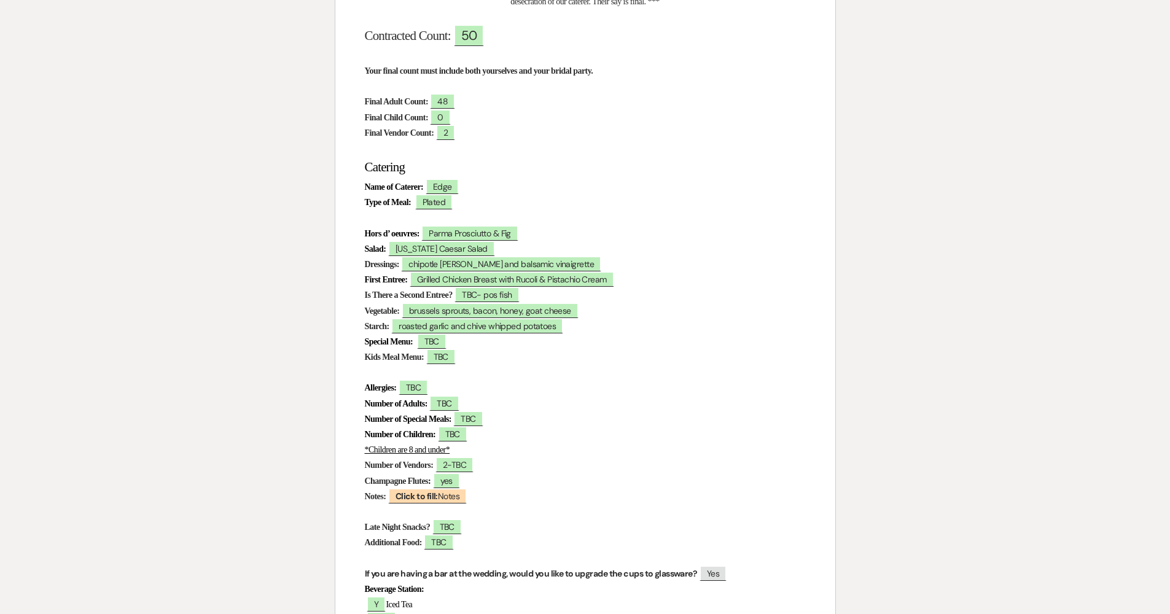
scroll to position [253, 0]
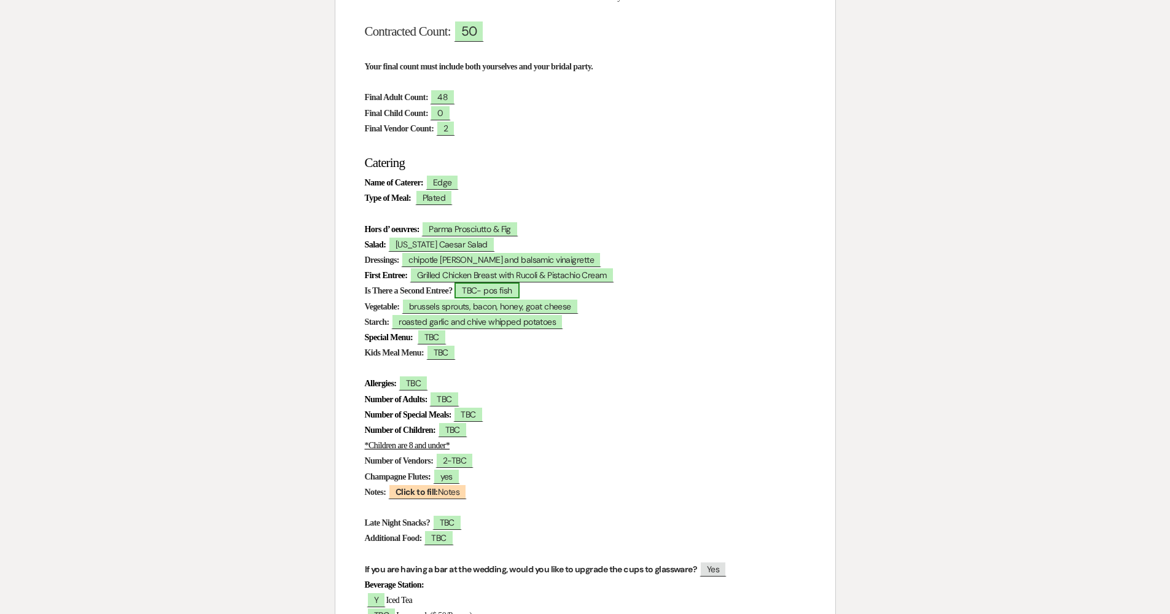
click at [488, 288] on span "TBC- pos fish" at bounding box center [487, 291] width 65 height 16
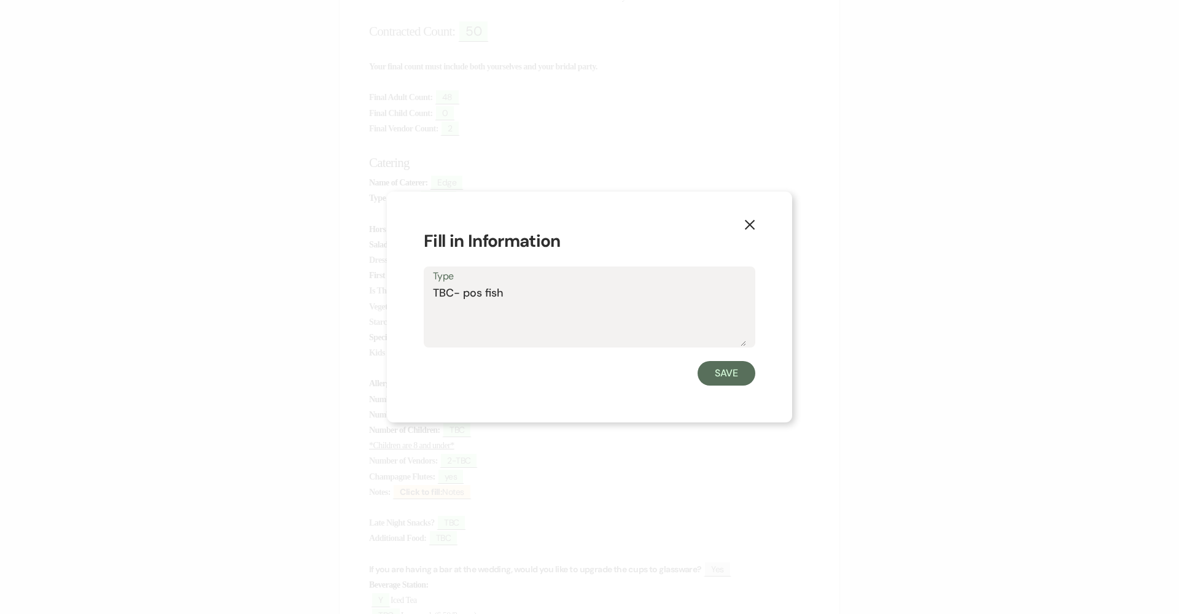
drag, startPoint x: 516, startPoint y: 294, endPoint x: 384, endPoint y: 301, distance: 132.3
click at [384, 301] on div "X Fill in Information Type TBC- pos fish Save" at bounding box center [589, 307] width 1179 height 614
type textarea "T"
type textarea "None"
click at [738, 365] on button "Save" at bounding box center [727, 373] width 58 height 25
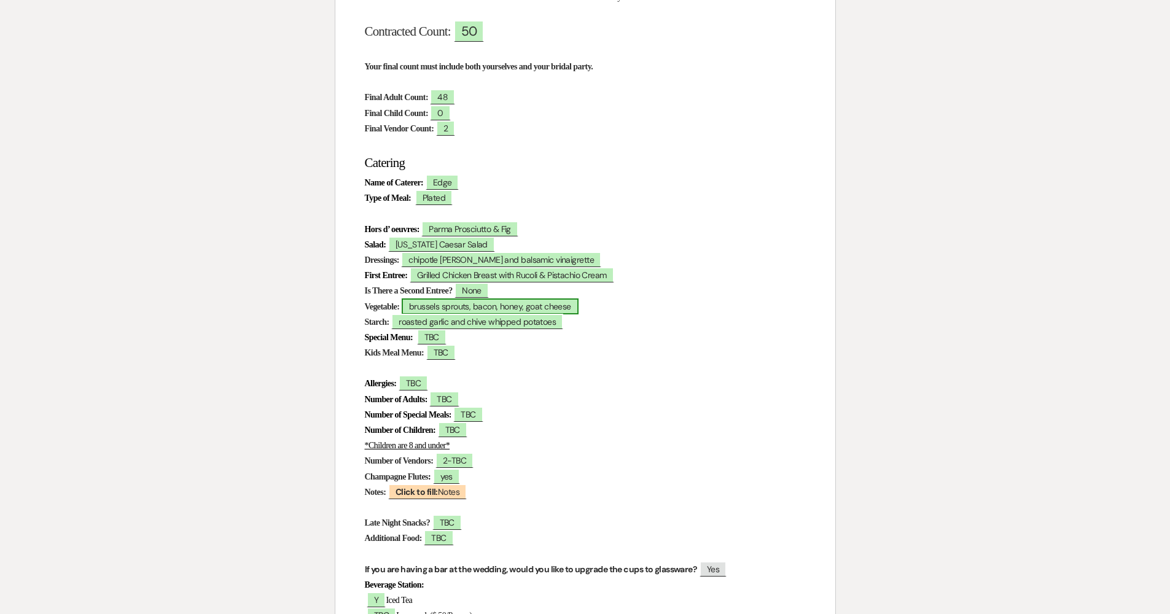
click at [563, 307] on span "brussels sprouts, bacon, honey, goat cheese" at bounding box center [490, 307] width 177 height 16
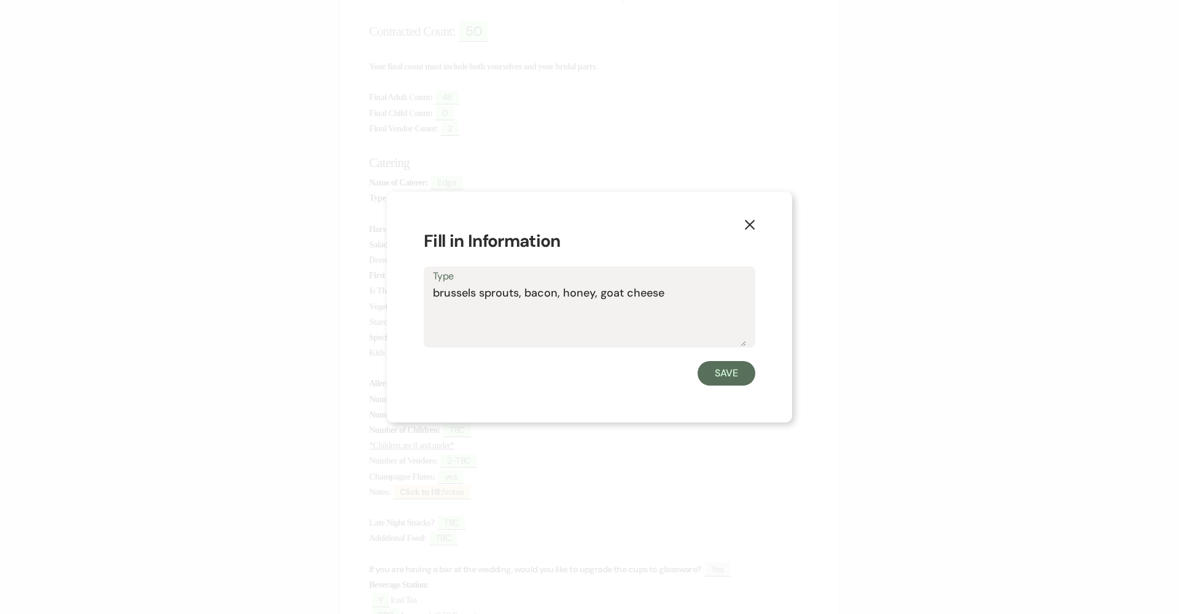
click at [436, 289] on textarea "brussels sprouts, bacon, honey, goat cheese" at bounding box center [589, 315] width 313 height 61
type textarea "Brussels Sprouts, Bacon, Honey, Goat Cheese"
click at [722, 366] on button "Save" at bounding box center [727, 373] width 58 height 25
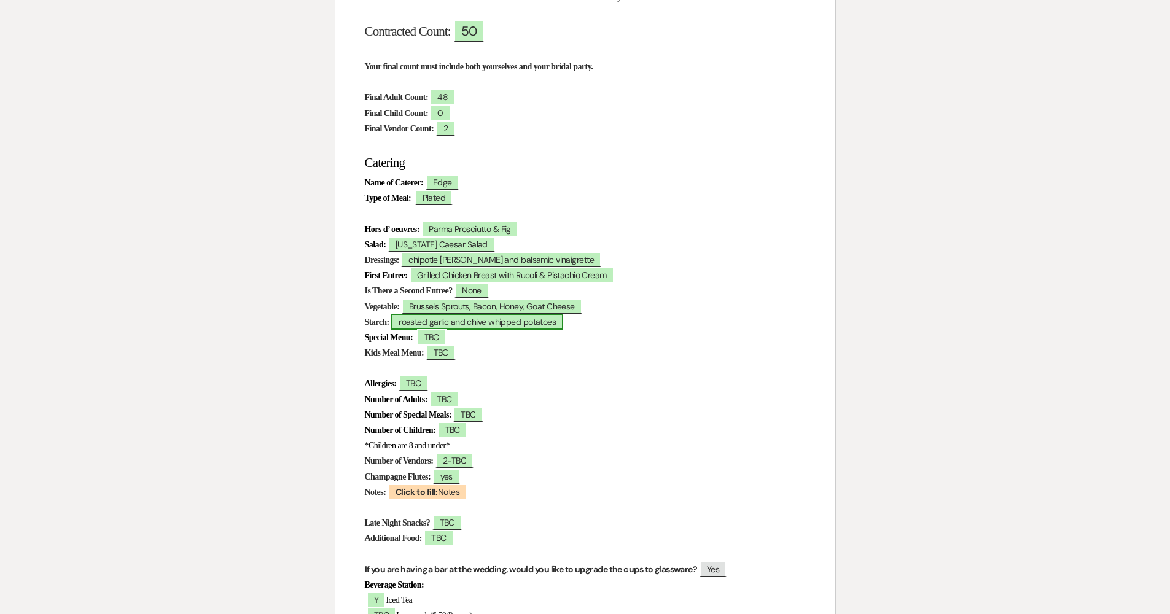
click at [474, 320] on span "roasted garlic and chive whipped potatoes" at bounding box center [477, 322] width 172 height 16
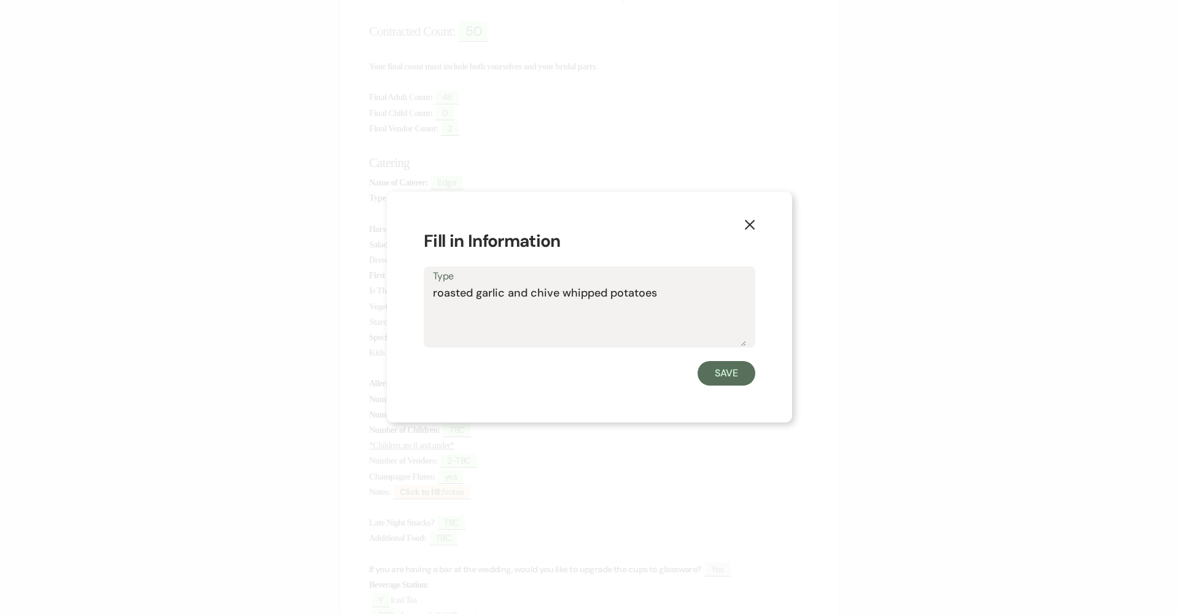
click at [435, 295] on textarea "roasted garlic and chive whipped potatoes" at bounding box center [589, 315] width 313 height 61
click at [483, 295] on textarea "Roasted garlic and chive whipped potatoes" at bounding box center [589, 315] width 313 height 61
click at [542, 294] on textarea "Roasted Garlic and chive whipped potatoes" at bounding box center [589, 315] width 313 height 61
click at [575, 293] on textarea "Roasted Garlic and Chive whipped potatoes" at bounding box center [589, 315] width 313 height 61
click at [627, 294] on textarea "Roasted Garlic and Chive Whipped potatoes" at bounding box center [589, 315] width 313 height 61
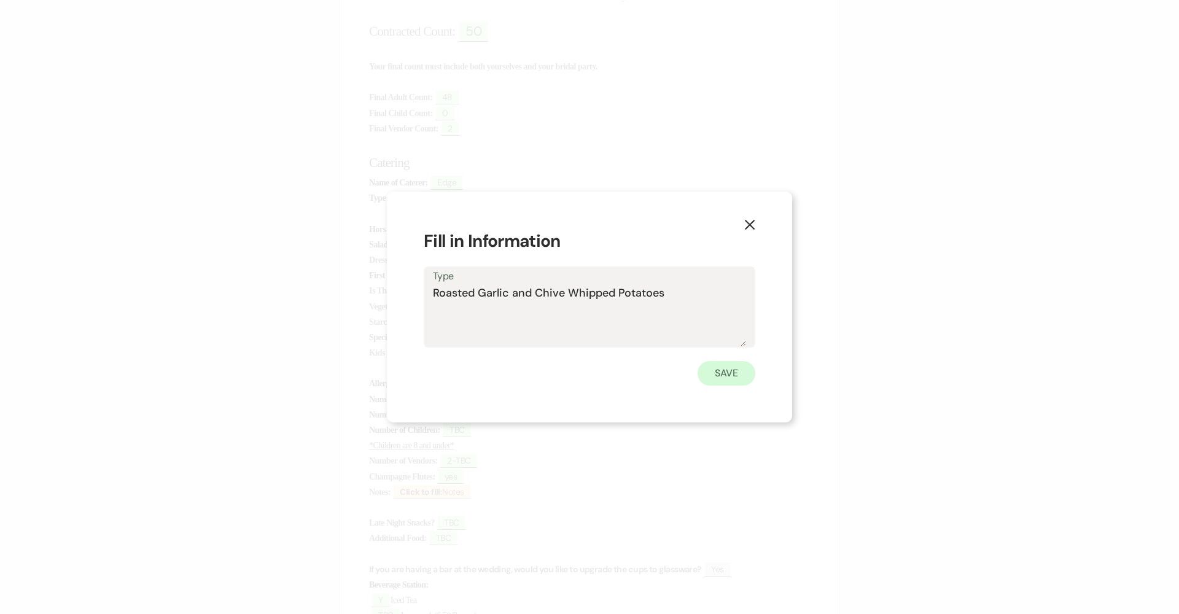
type textarea "Roasted Garlic and Chive Whipped Potatoes"
click at [727, 372] on button "Save" at bounding box center [727, 373] width 58 height 25
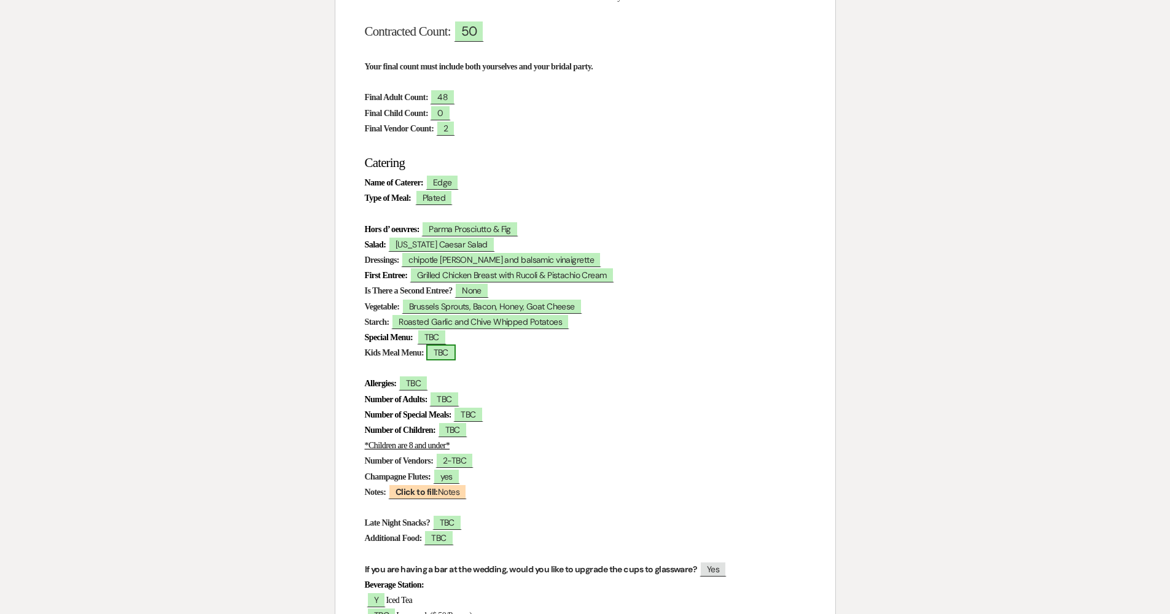
click at [451, 347] on span "TBC" at bounding box center [440, 353] width 29 height 16
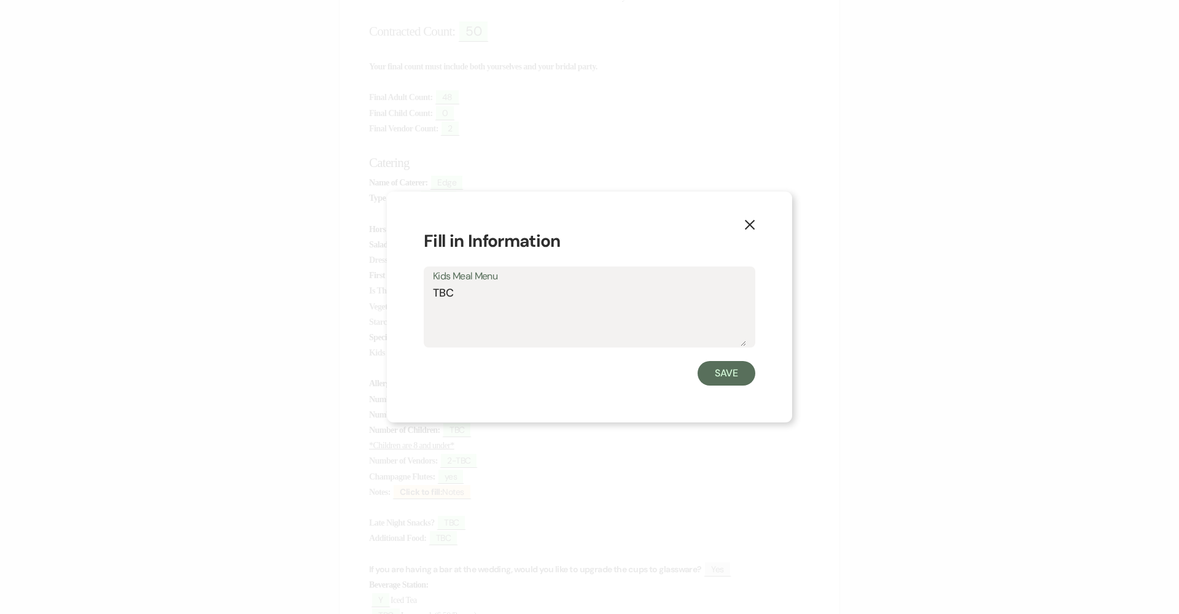
drag, startPoint x: 466, startPoint y: 300, endPoint x: 405, endPoint y: 301, distance: 60.8
click at [405, 301] on div "X Fill in Information Kids Meal Menu TBC Save" at bounding box center [589, 308] width 405 height 232
type textarea "T"
type textarea "B"
type textarea "None"
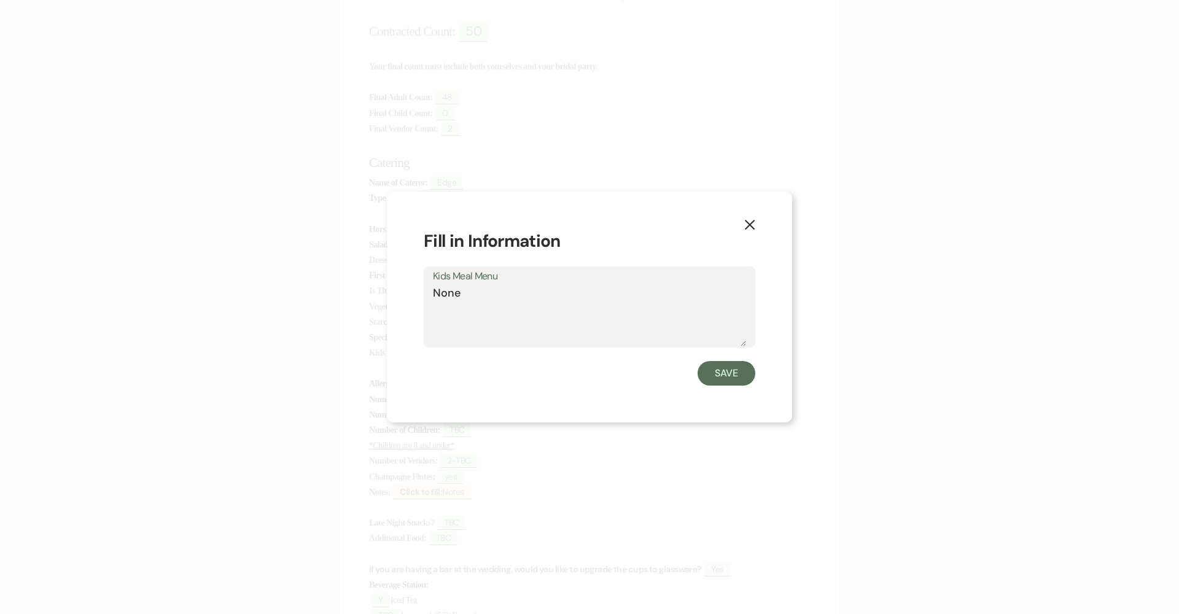
click at [751, 381] on button "Save" at bounding box center [727, 373] width 58 height 25
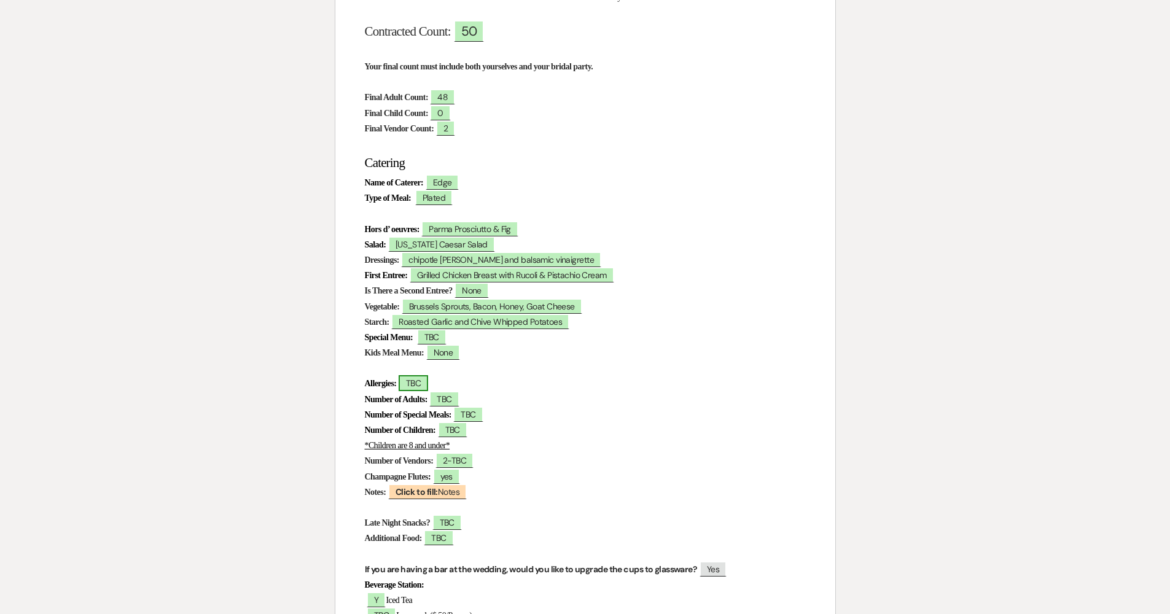
click at [415, 378] on span "TBC" at bounding box center [413, 383] width 29 height 16
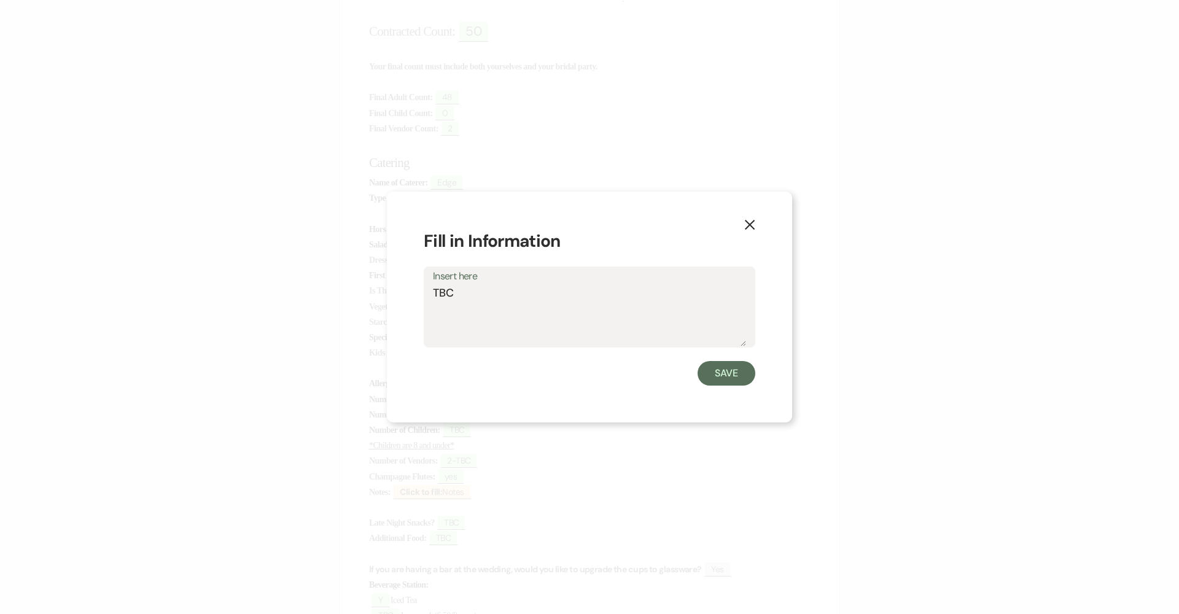
drag, startPoint x: 469, startPoint y: 296, endPoint x: 405, endPoint y: 283, distance: 64.7
click at [405, 283] on div "X Fill in Information Insert here TBC Save" at bounding box center [589, 308] width 405 height 232
click at [487, 317] on textarea "[PERSON_NAME] Table #3 - Cheese, [PERSON_NAME] Table #4 - Nuts" at bounding box center [589, 315] width 313 height 61
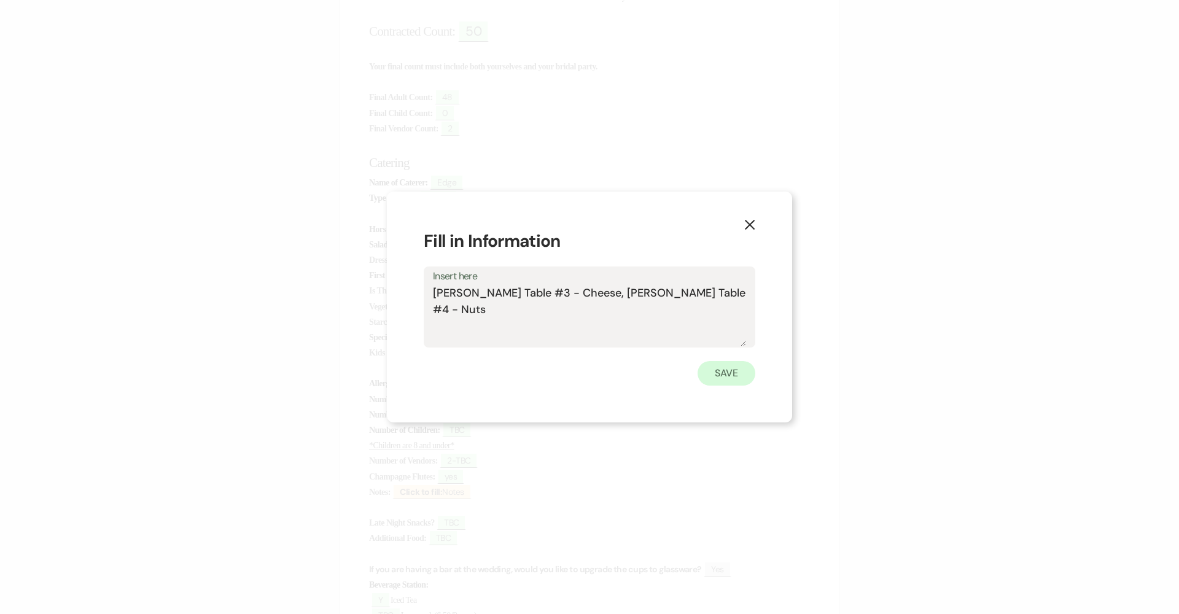
type textarea "[PERSON_NAME] Table #3 - Cheese, [PERSON_NAME] Table #4 - Nuts"
click at [742, 373] on button "Save" at bounding box center [727, 373] width 58 height 25
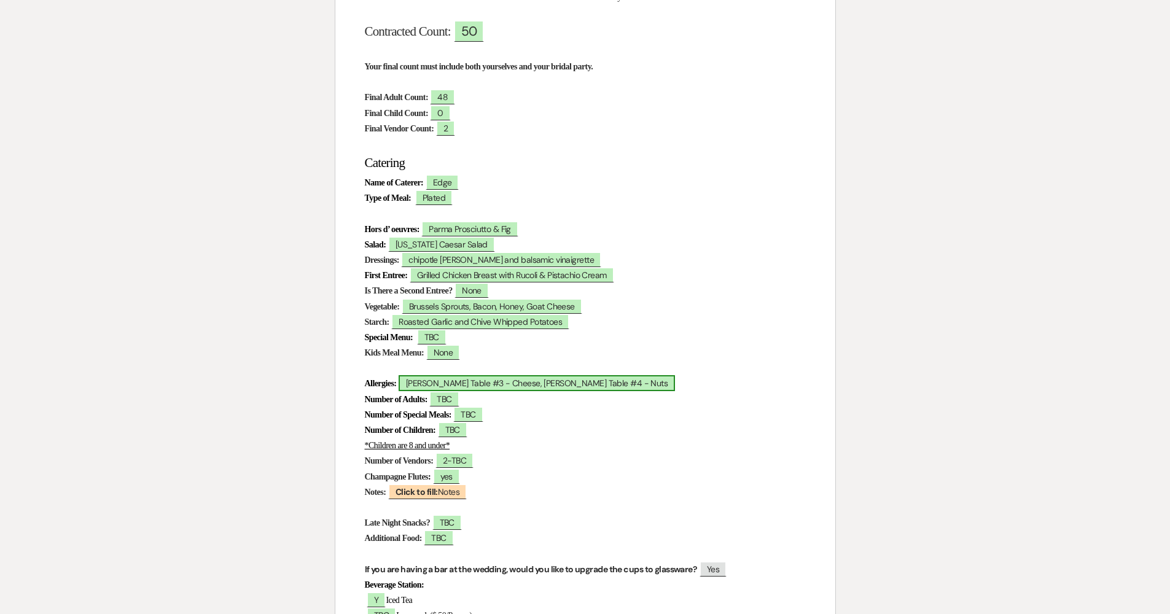
click at [635, 383] on span "[PERSON_NAME] Table #3 - Cheese, [PERSON_NAME] Table #4 - Nuts" at bounding box center [537, 383] width 276 height 16
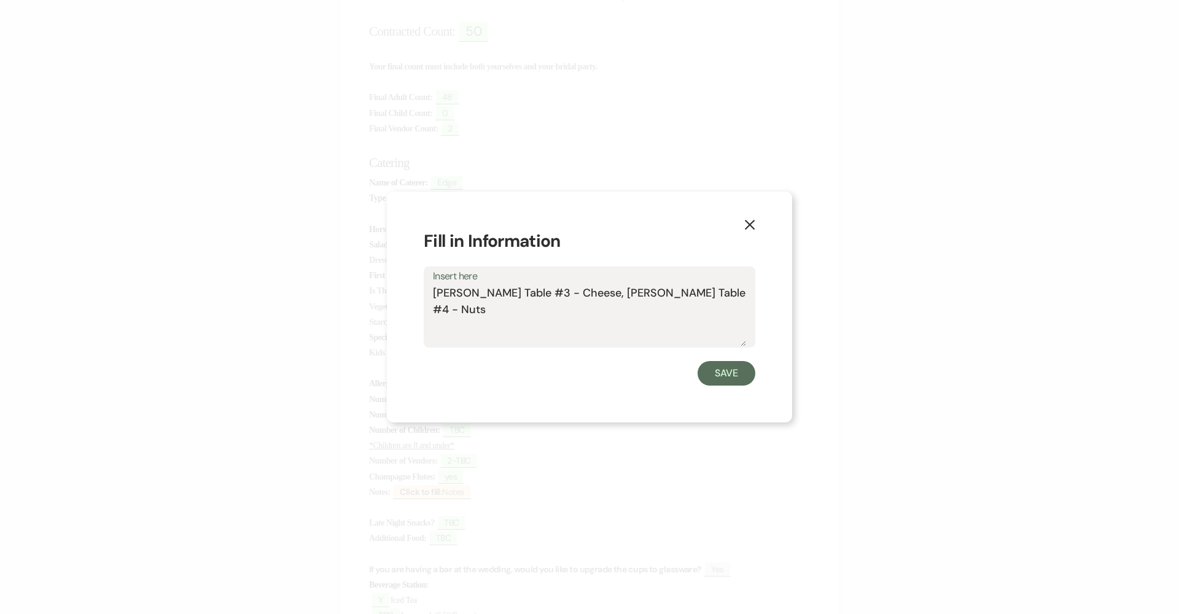
click at [450, 310] on textarea "[PERSON_NAME] Table #3 - Cheese, [PERSON_NAME] Table #4 - Nuts" at bounding box center [589, 315] width 313 height 61
type textarea "[PERSON_NAME] Table #3 - Cheese, [PERSON_NAME] Table #4 - Peanuts"
click at [733, 383] on button "Save" at bounding box center [727, 373] width 58 height 25
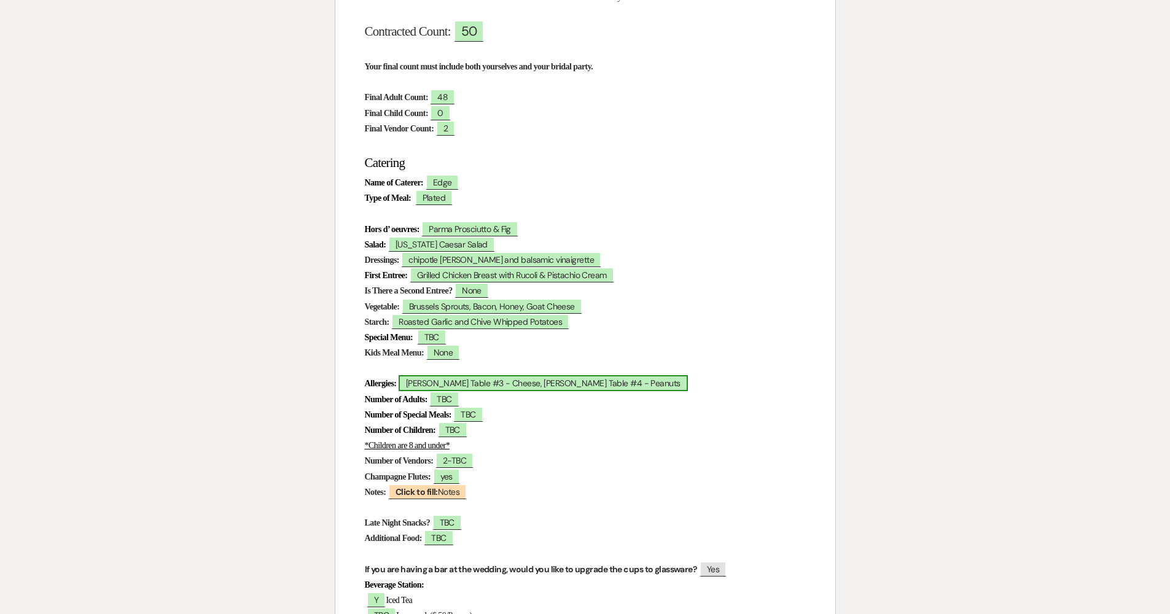
click at [533, 380] on span "[PERSON_NAME] Table #3 - Cheese, [PERSON_NAME] Table #4 - Peanuts" at bounding box center [543, 383] width 289 height 16
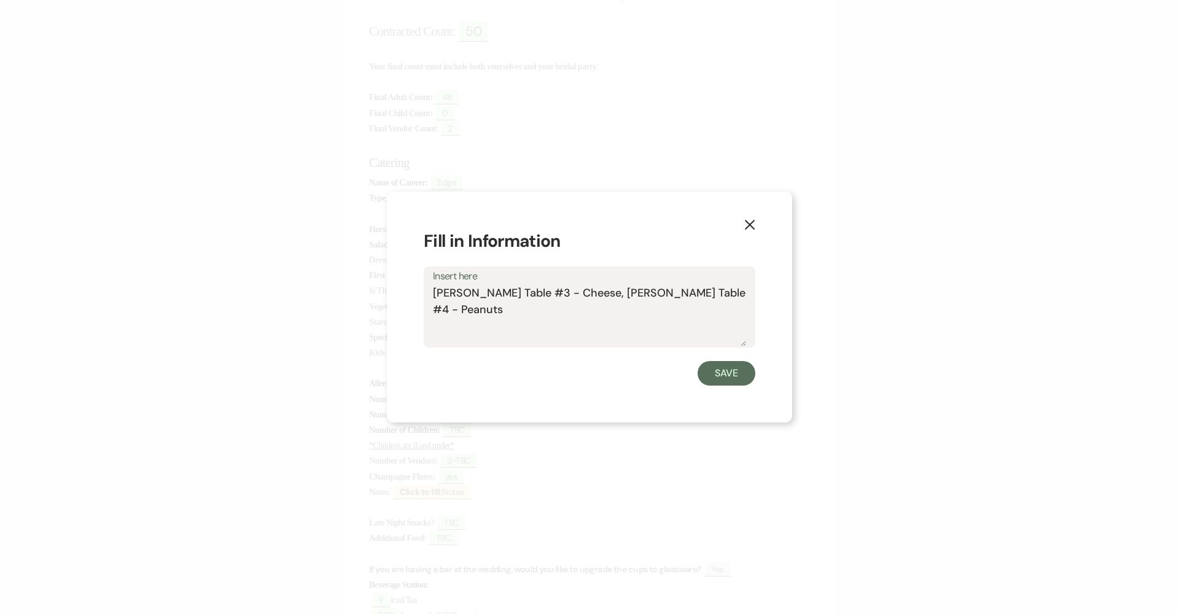
click at [579, 295] on textarea "[PERSON_NAME] Table #3 - Cheese, [PERSON_NAME] Table #4 - Peanuts" at bounding box center [589, 315] width 313 height 61
type textarea "[PERSON_NAME] Table #3 - All Cheese, [PERSON_NAME] Table #4 - Peanuts"
click at [711, 373] on button "Save" at bounding box center [727, 373] width 58 height 25
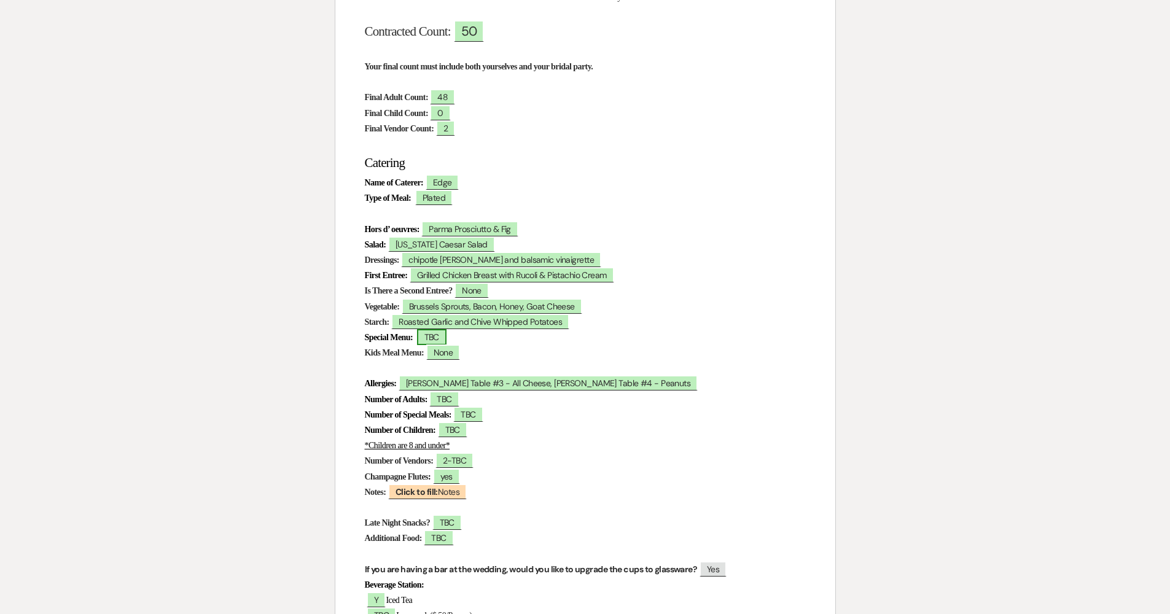
click at [447, 340] on span "TBC" at bounding box center [431, 337] width 29 height 16
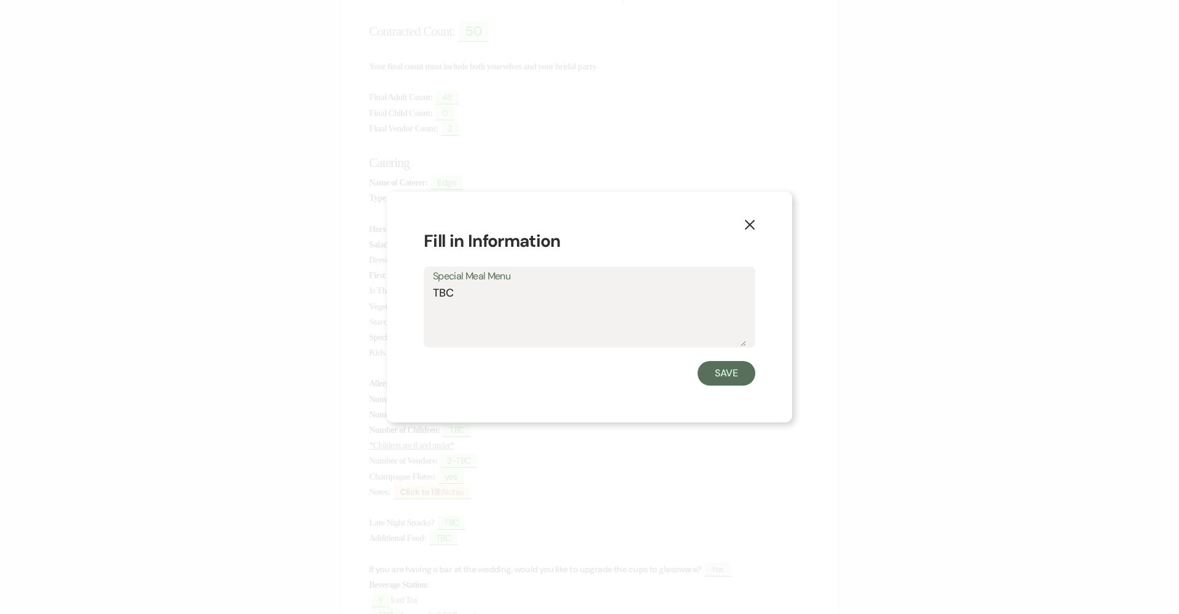
drag, startPoint x: 458, startPoint y: 292, endPoint x: 393, endPoint y: 288, distance: 64.6
click at [393, 288] on div "X Fill in Information Special Meal Menu TBC Save" at bounding box center [589, 308] width 405 height 232
type textarea "None"
click at [712, 380] on button "Save" at bounding box center [727, 373] width 58 height 25
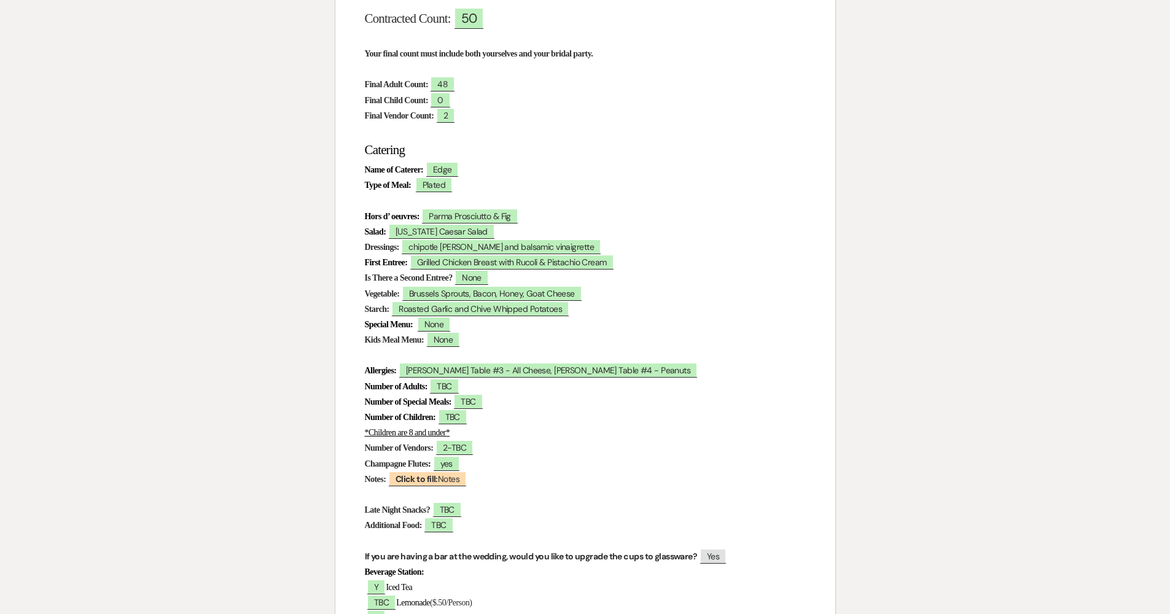
scroll to position [286, 0]
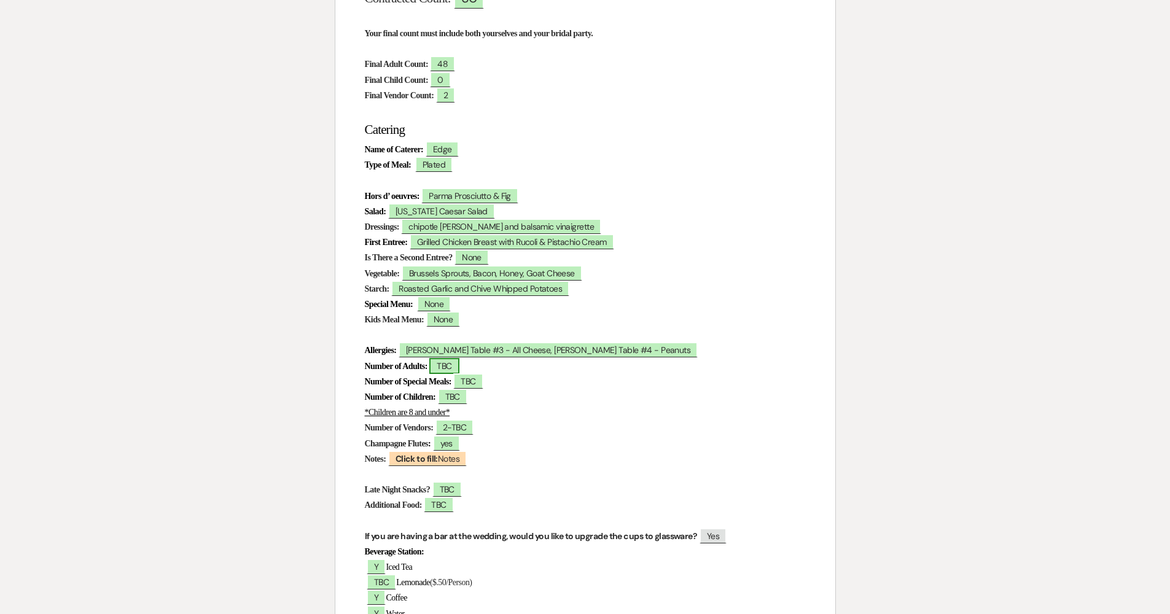
click at [459, 359] on span "TBC" at bounding box center [443, 366] width 29 height 16
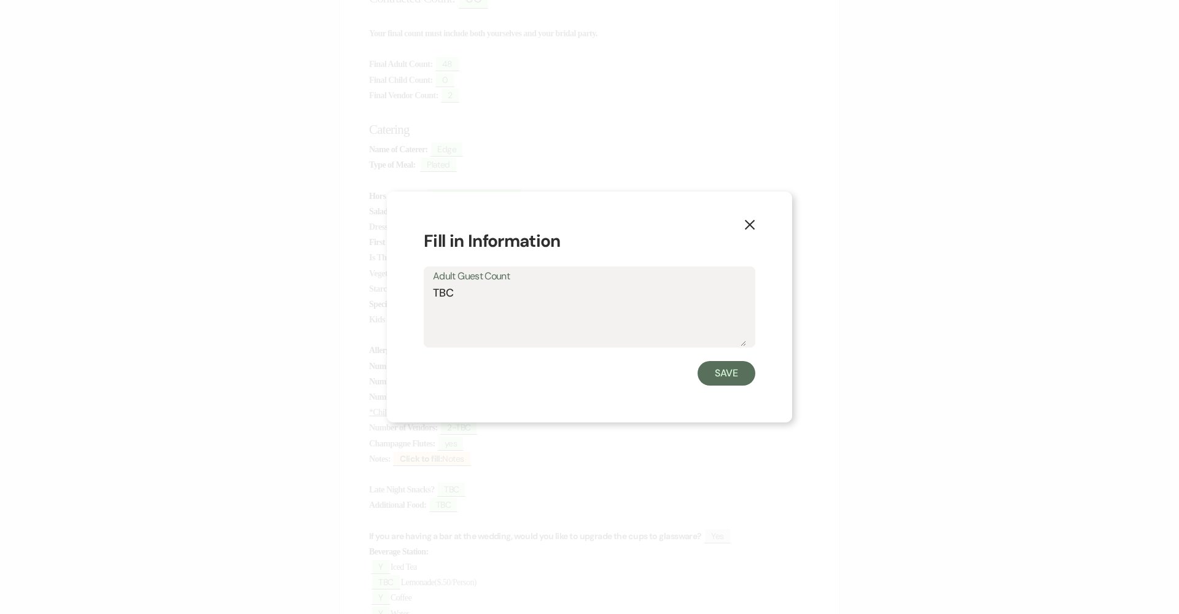
drag, startPoint x: 432, startPoint y: 292, endPoint x: 367, endPoint y: 291, distance: 65.1
click at [367, 291] on div "X Fill in Information Adult Guest Count TBC Save" at bounding box center [589, 307] width 1179 height 614
type textarea "48"
click at [742, 363] on button "Save" at bounding box center [727, 373] width 58 height 25
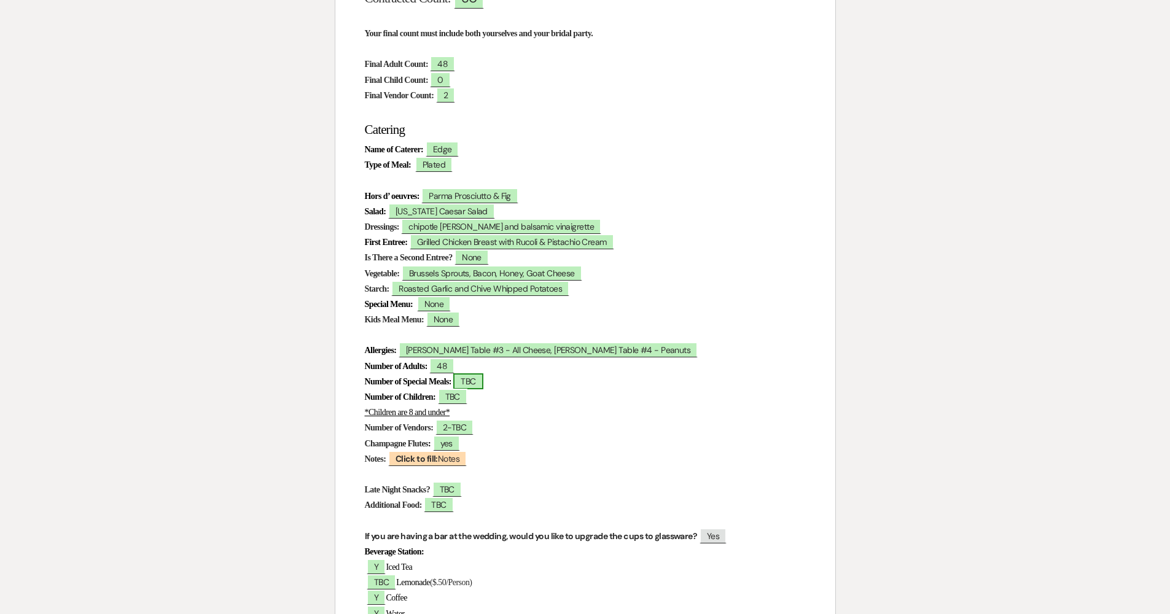
click at [483, 379] on span "TBC" at bounding box center [467, 381] width 29 height 16
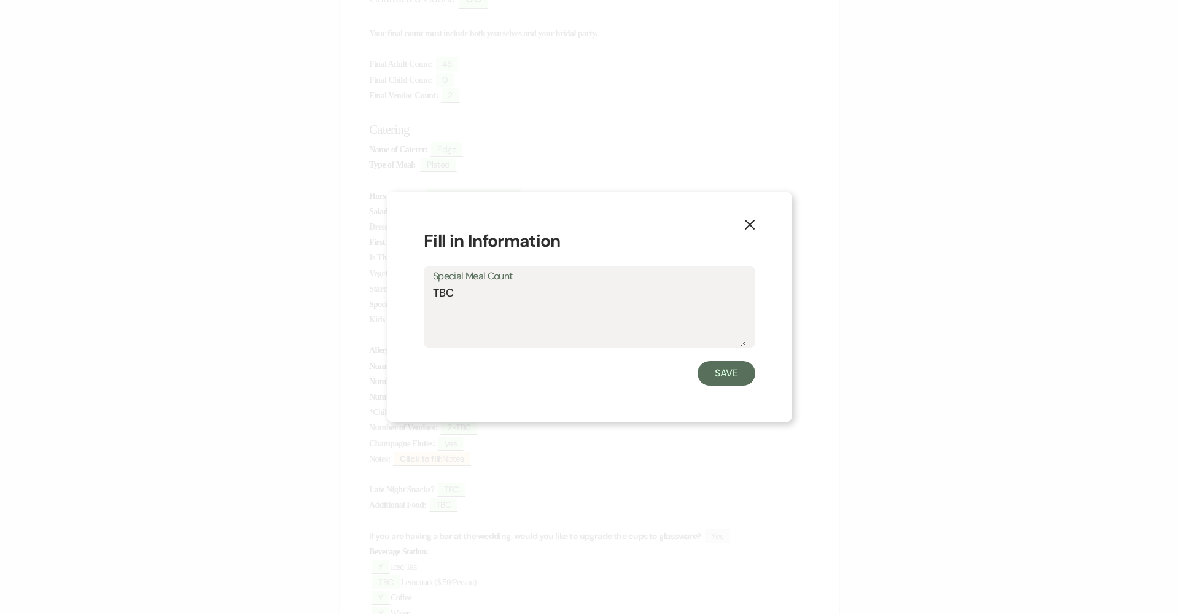
drag, startPoint x: 470, startPoint y: 299, endPoint x: 416, endPoint y: 294, distance: 53.7
click at [416, 294] on div "X Fill in Information Special Meal Count TBC Save" at bounding box center [589, 308] width 405 height 232
type textarea "0"
click at [719, 367] on button "Save" at bounding box center [727, 373] width 58 height 25
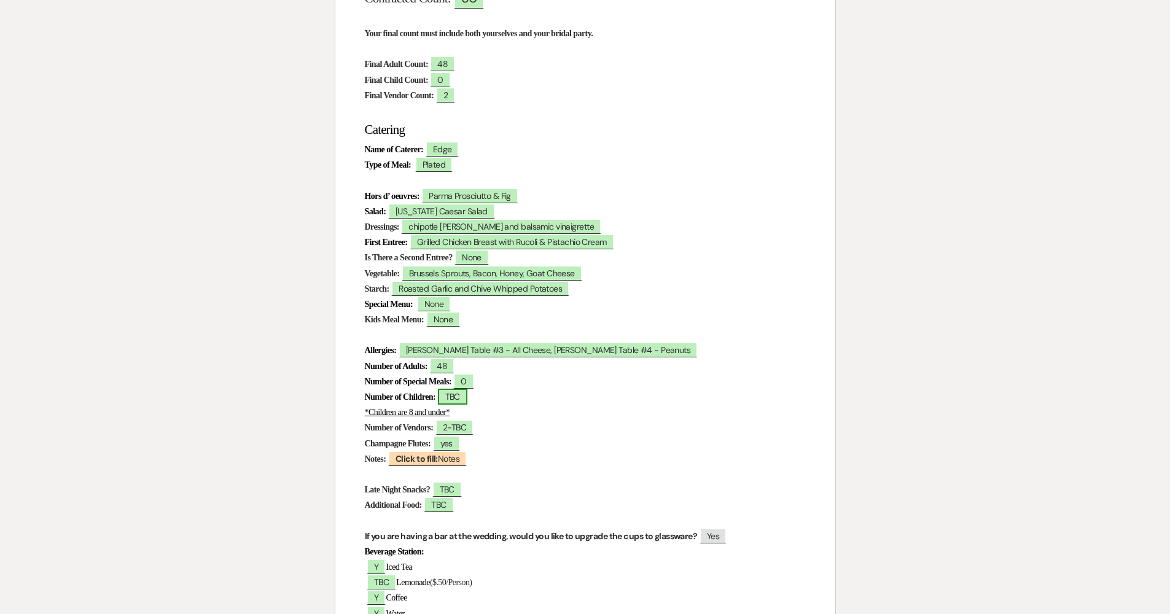
click at [467, 392] on span "TBC" at bounding box center [452, 397] width 29 height 16
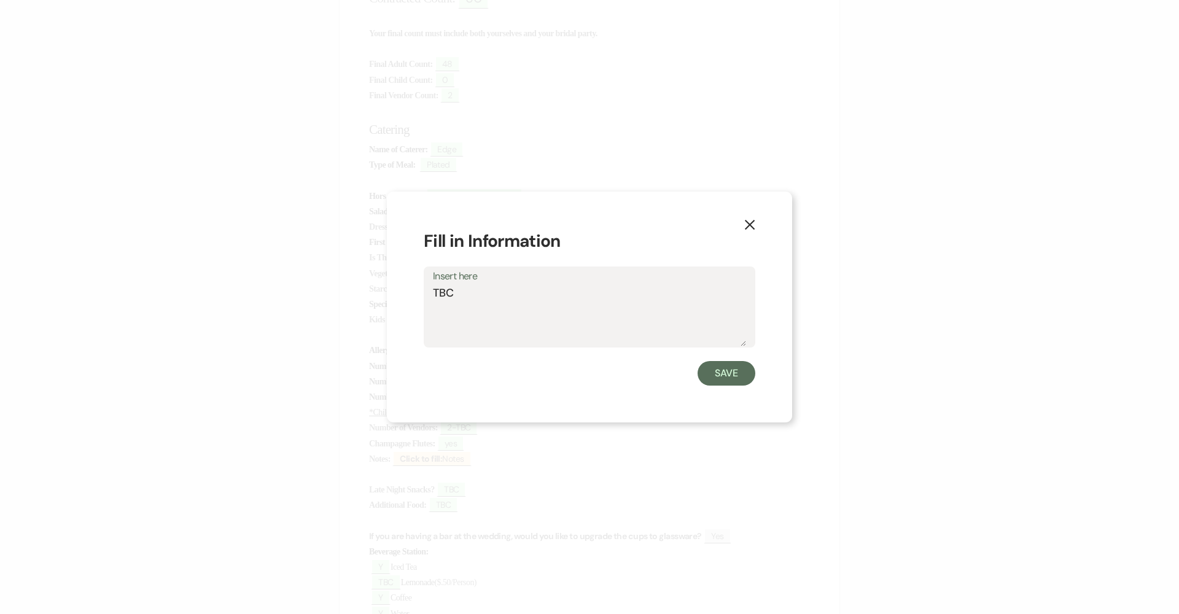
drag, startPoint x: 476, startPoint y: 291, endPoint x: 410, endPoint y: 290, distance: 65.7
click at [410, 290] on div "X Fill in Information Insert here TBC Save" at bounding box center [589, 308] width 405 height 232
type textarea "0"
click at [698, 378] on div "Save" at bounding box center [590, 373] width 332 height 25
click at [734, 371] on button "Save" at bounding box center [727, 373] width 58 height 25
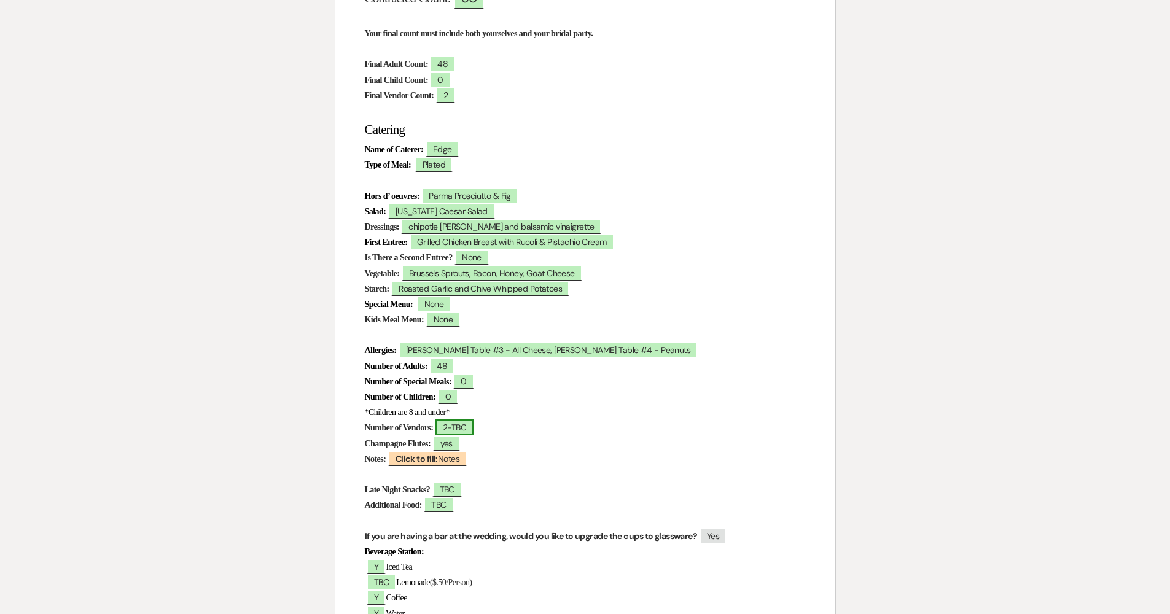
click at [469, 421] on span "2-TBC" at bounding box center [454, 428] width 38 height 16
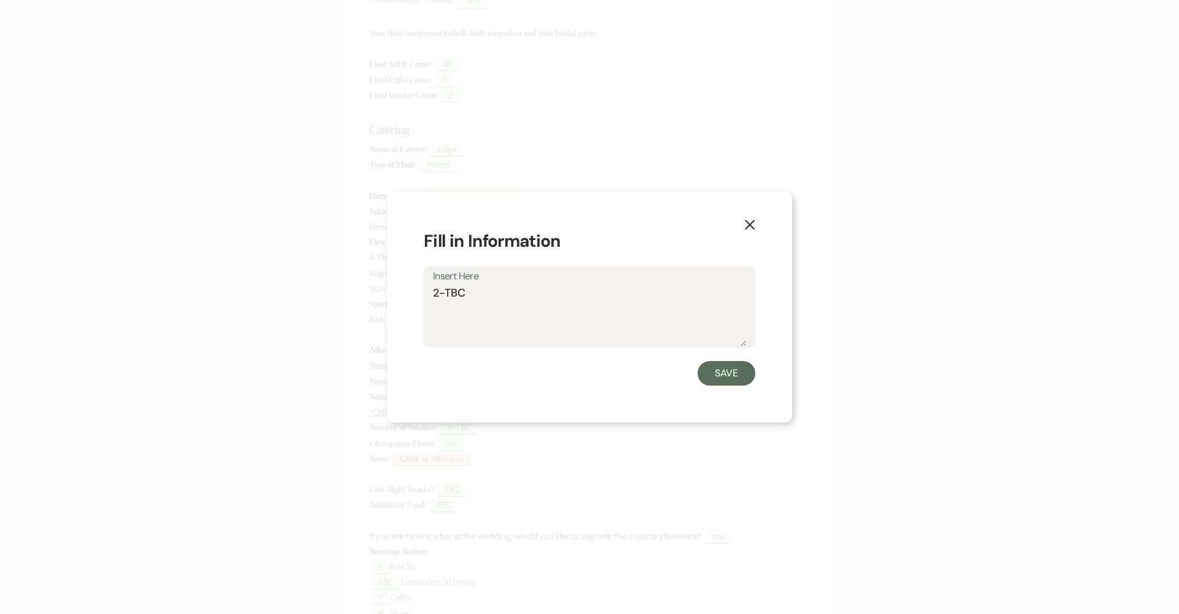
drag, startPoint x: 501, startPoint y: 292, endPoint x: 442, endPoint y: 289, distance: 58.4
click at [442, 289] on textarea "2-TBC" at bounding box center [589, 315] width 313 height 61
type textarea "2"
click at [722, 371] on button "Save" at bounding box center [727, 373] width 58 height 25
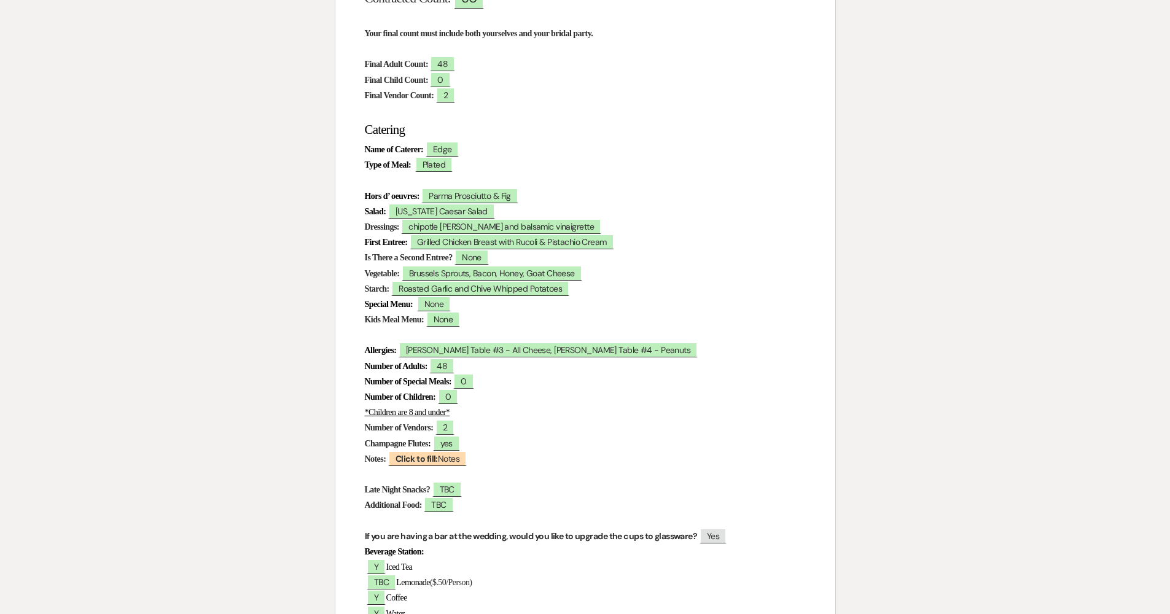
scroll to position [383, 0]
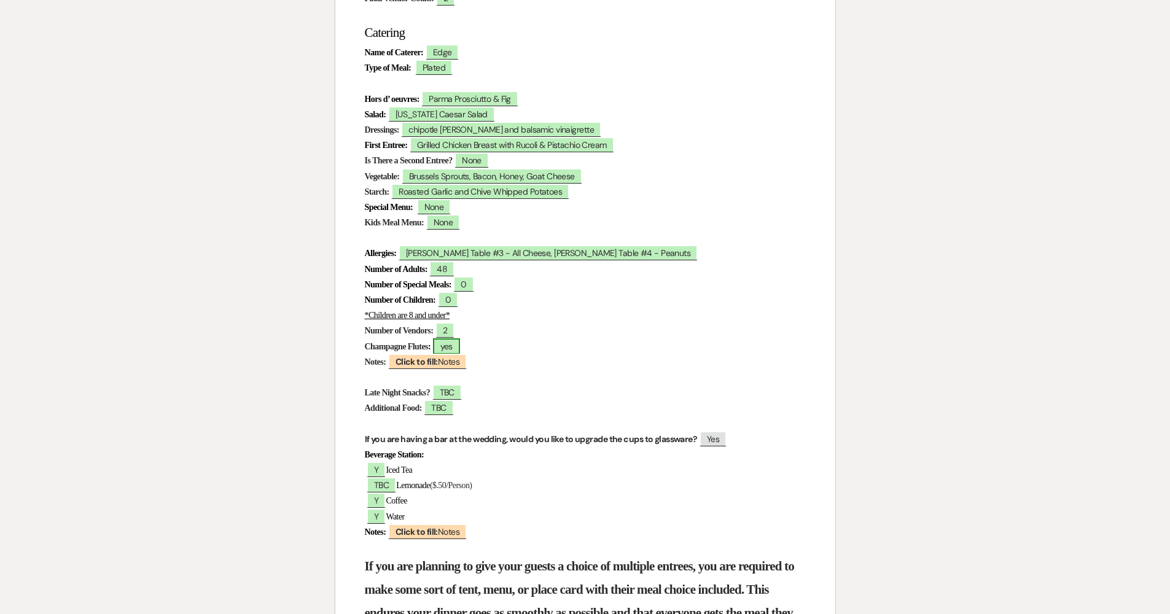
click at [454, 338] on span "yes" at bounding box center [446, 346] width 27 height 16
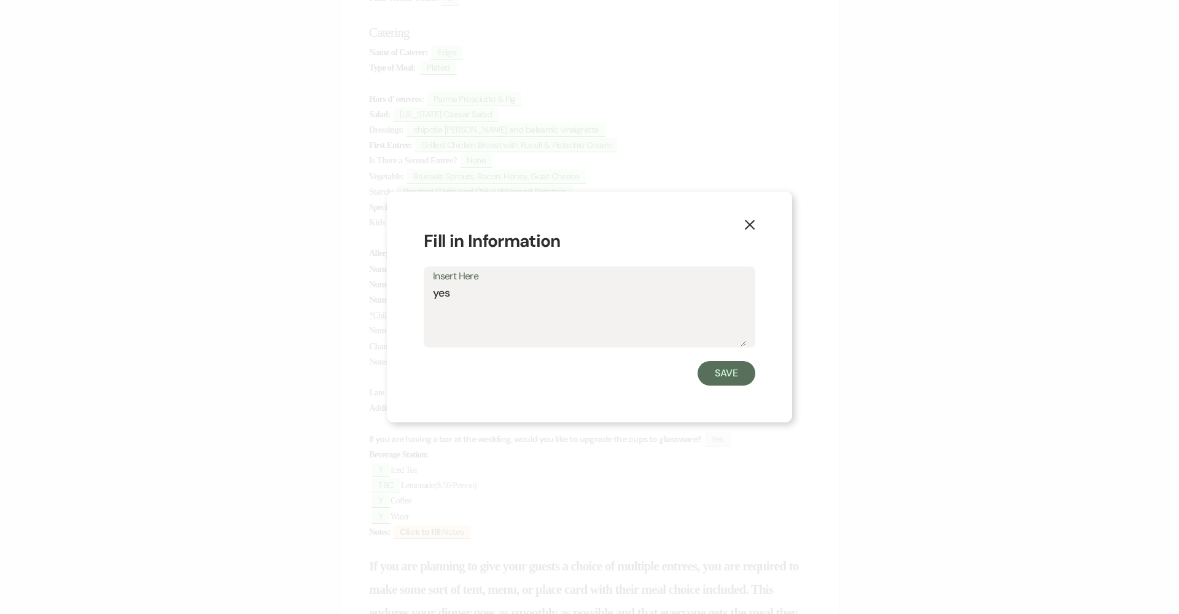
click at [440, 292] on textarea "yes" at bounding box center [589, 315] width 313 height 61
type textarea "Yes"
click at [720, 366] on button "Save" at bounding box center [727, 373] width 58 height 25
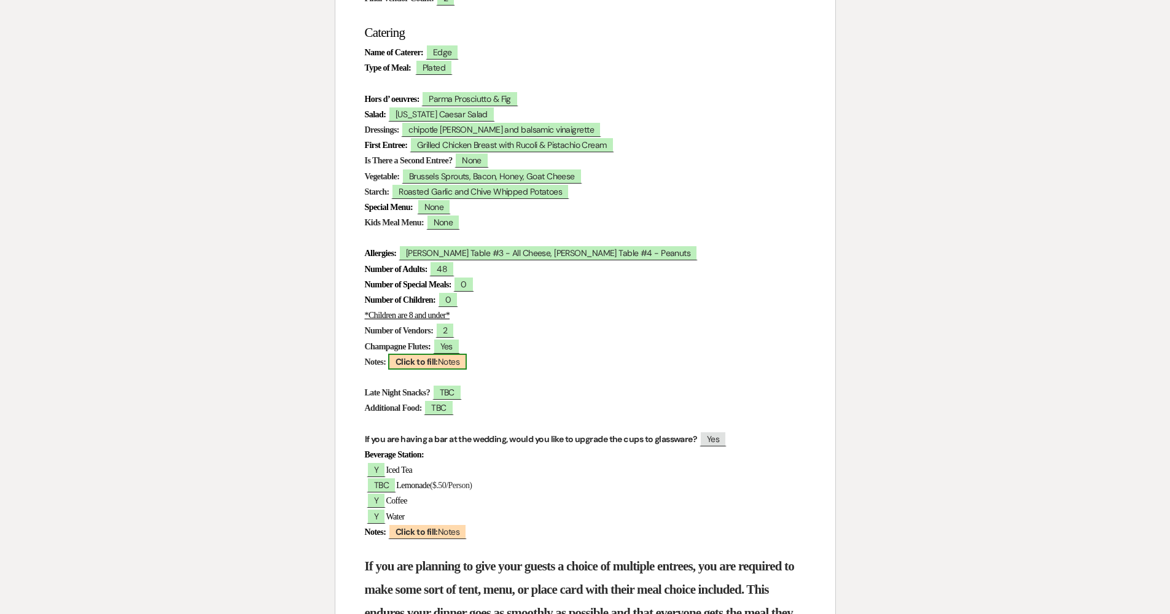
click at [467, 359] on span "Click to fill: Notes" at bounding box center [427, 362] width 79 height 16
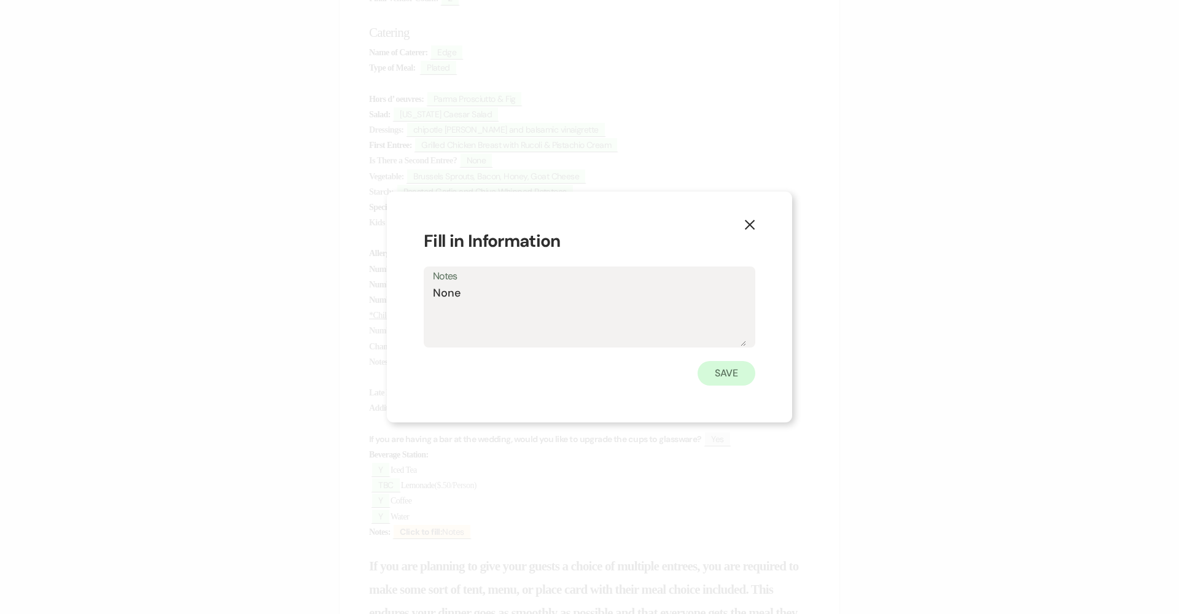
type textarea "None"
click at [727, 369] on button "Save" at bounding box center [727, 373] width 58 height 25
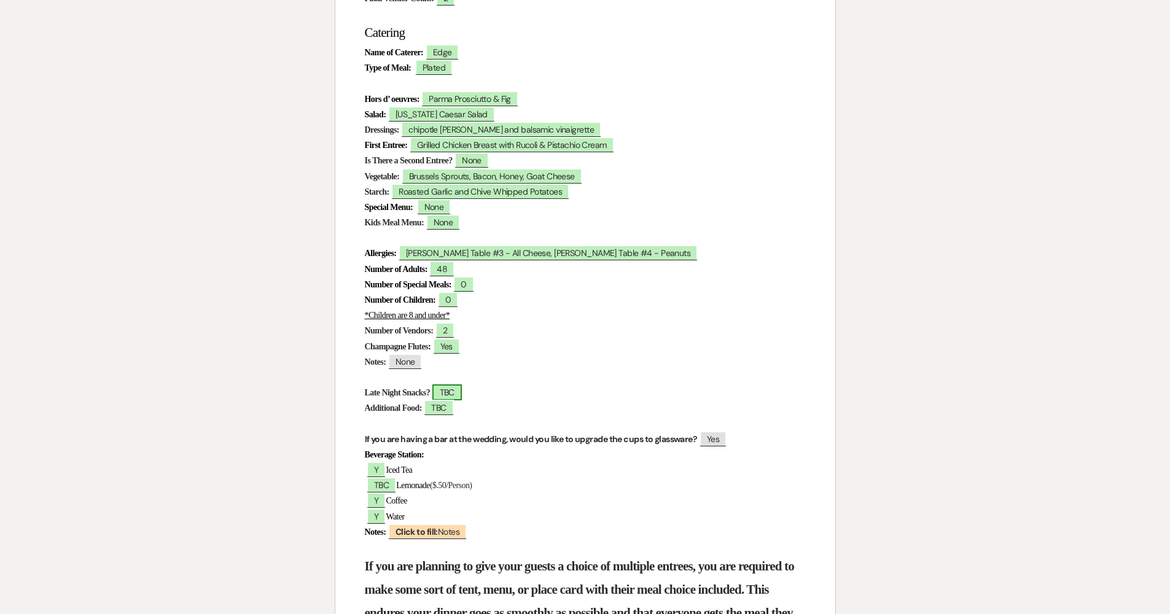
click at [462, 392] on span "TBC" at bounding box center [446, 393] width 29 height 16
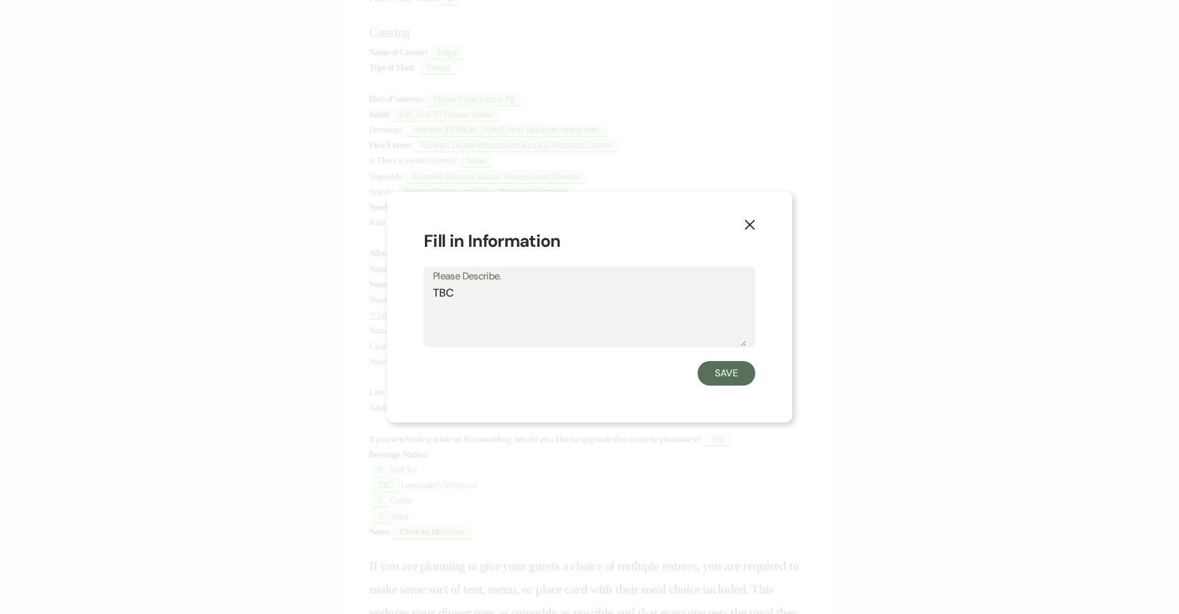
drag, startPoint x: 475, startPoint y: 302, endPoint x: 340, endPoint y: 299, distance: 135.8
click at [354, 297] on div "X Fill in Information Please Describe. TBC Save" at bounding box center [589, 307] width 1179 height 614
type textarea "No"
click at [722, 375] on button "Save" at bounding box center [727, 373] width 58 height 25
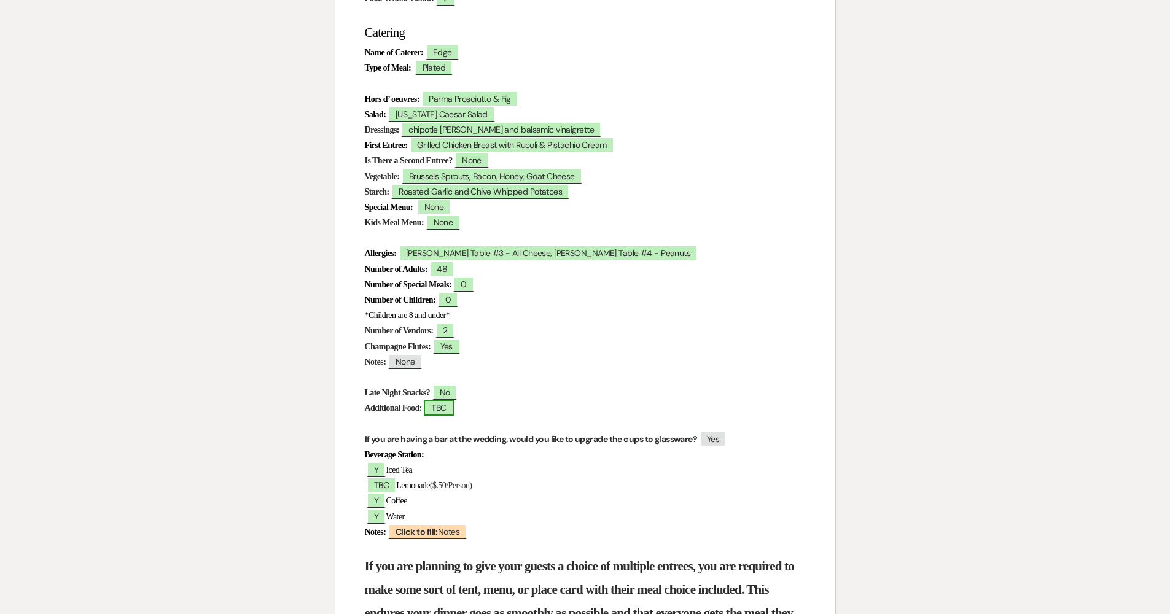
click at [441, 401] on span "TBC" at bounding box center [438, 408] width 29 height 16
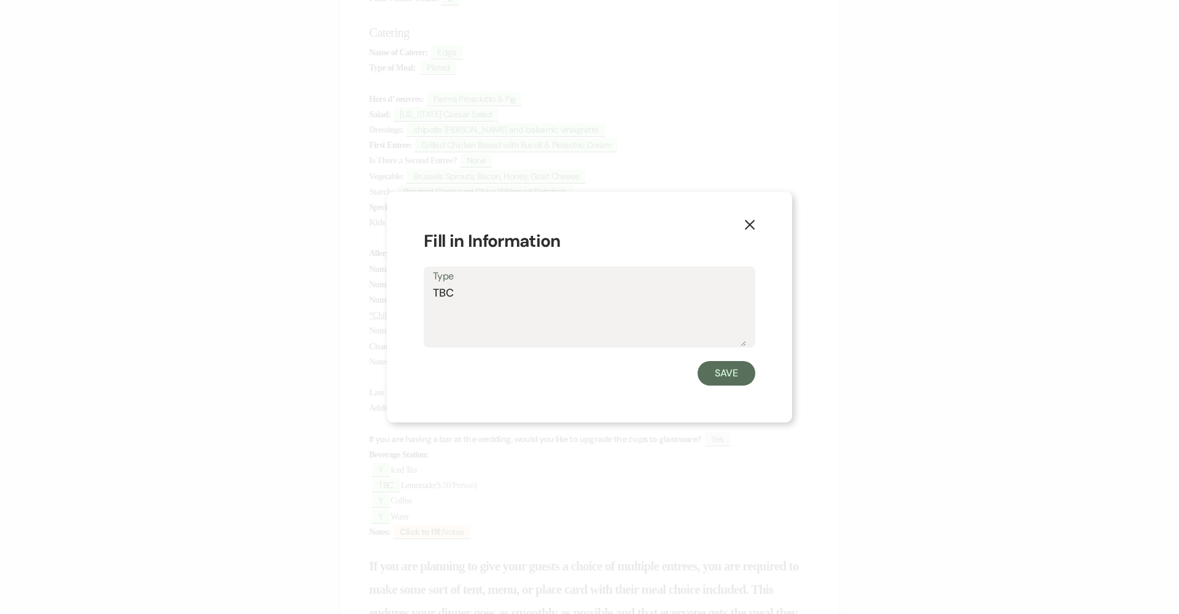
drag, startPoint x: 453, startPoint y: 295, endPoint x: 387, endPoint y: 298, distance: 66.4
click at [410, 297] on div "X Fill in Information Type TBC Save" at bounding box center [589, 308] width 405 height 232
type textarea "No"
click at [738, 375] on button "Save" at bounding box center [727, 373] width 58 height 25
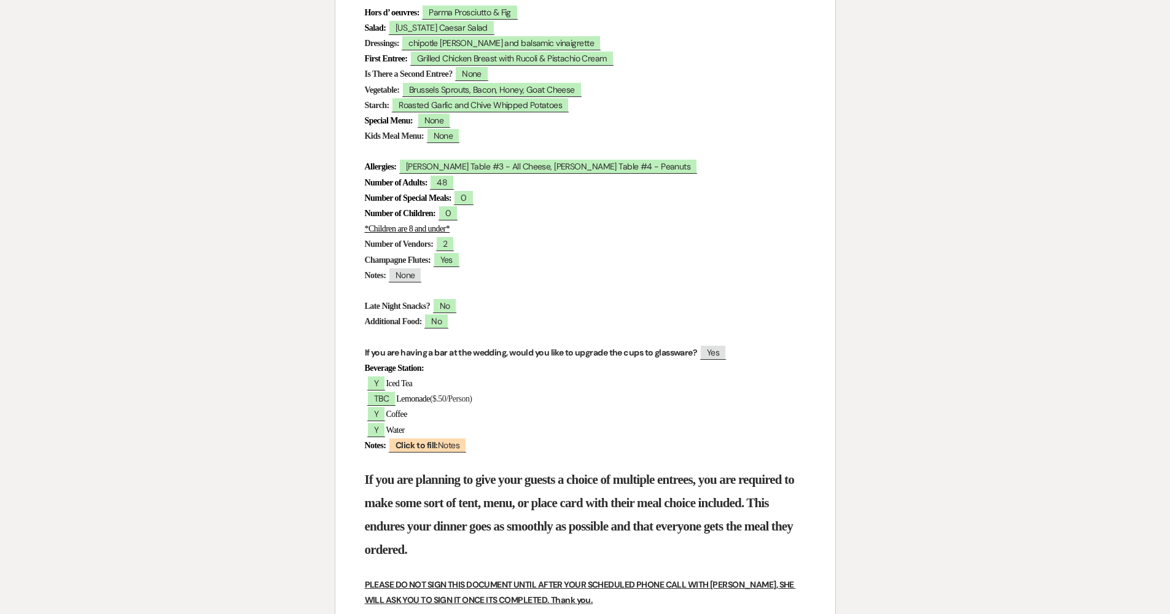
scroll to position [497, 0]
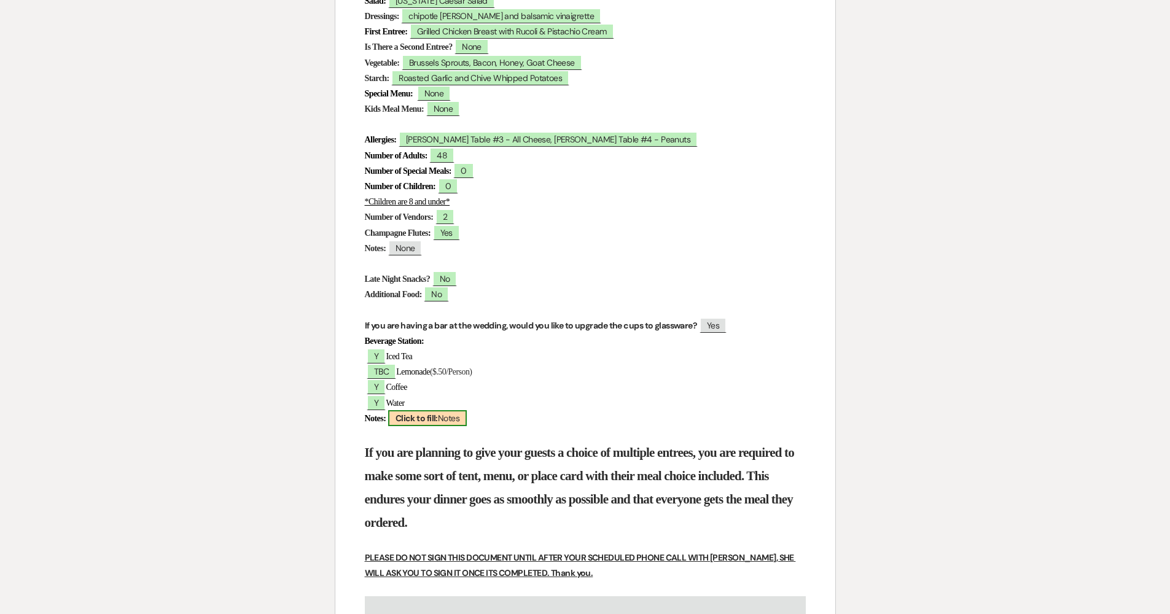
click at [430, 416] on b "Click to fill:" at bounding box center [417, 418] width 42 height 11
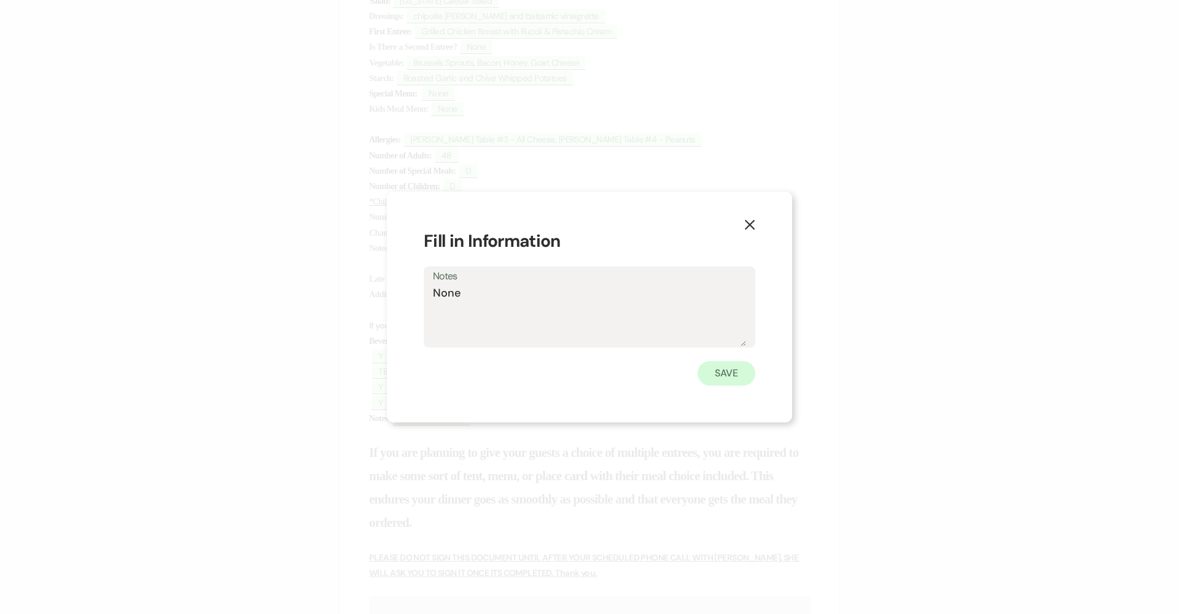
type textarea "None"
click at [731, 371] on button "Save" at bounding box center [727, 373] width 58 height 25
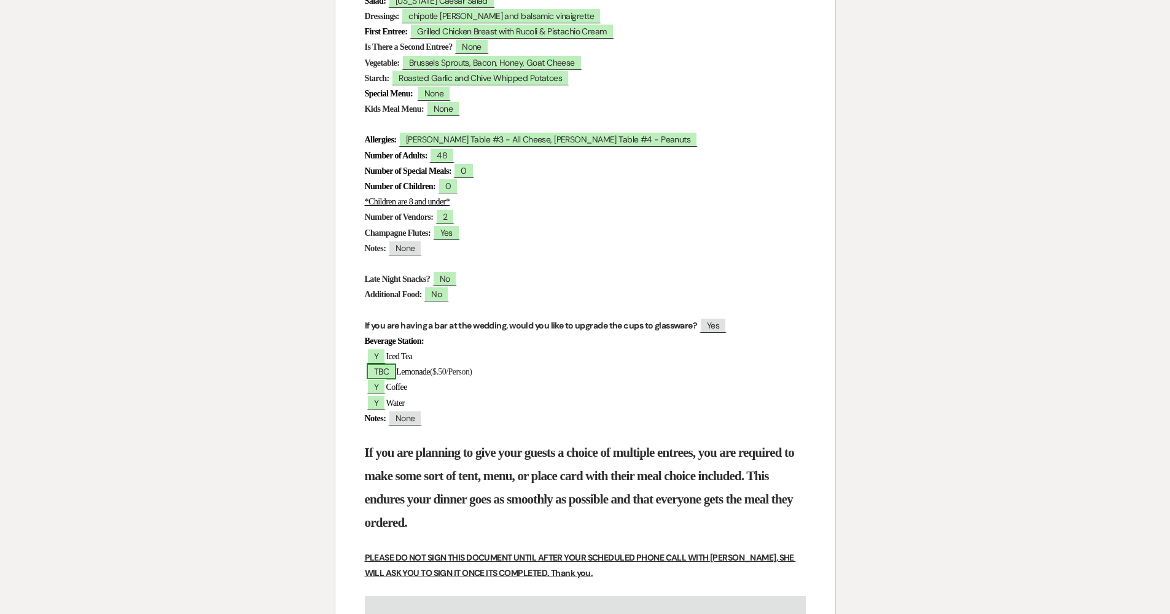
click at [385, 369] on span "TBC" at bounding box center [381, 372] width 29 height 16
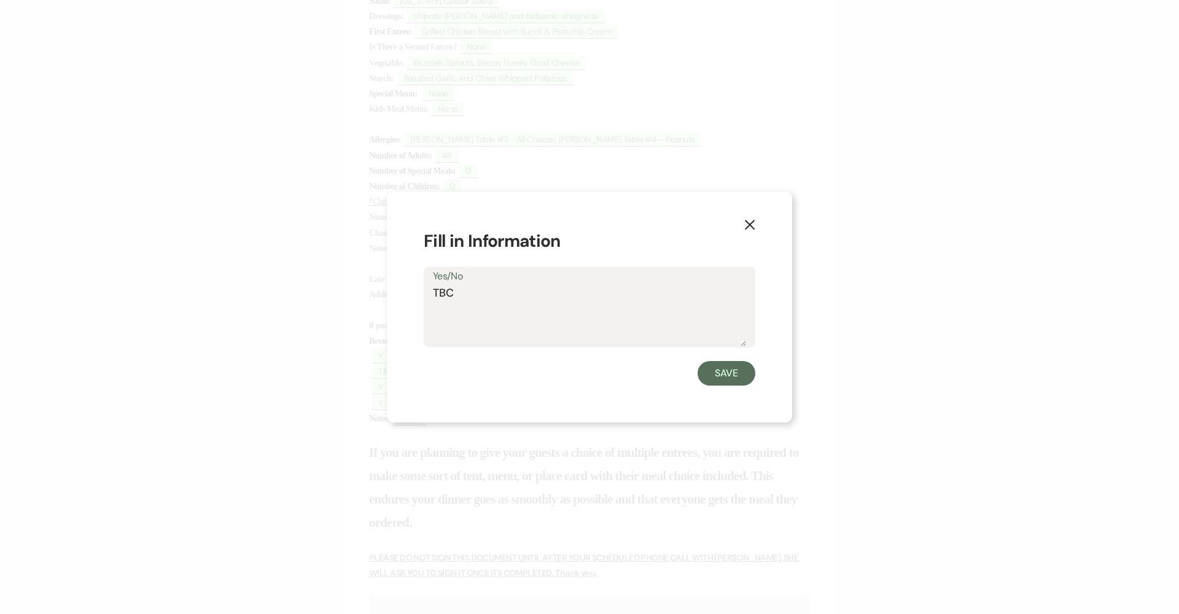
drag, startPoint x: 471, startPoint y: 294, endPoint x: 405, endPoint y: 287, distance: 65.5
click at [405, 287] on div "X Fill in Information Yes/No TBC Save" at bounding box center [589, 308] width 405 height 232
type textarea "N"
click at [709, 375] on button "Save" at bounding box center [727, 373] width 58 height 25
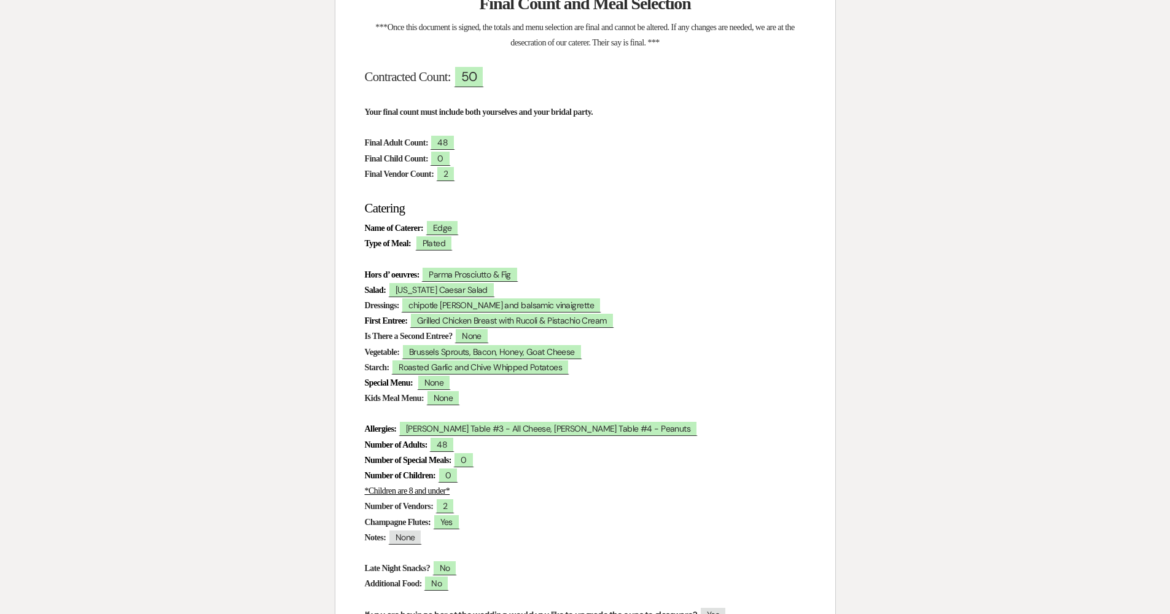
scroll to position [0, 0]
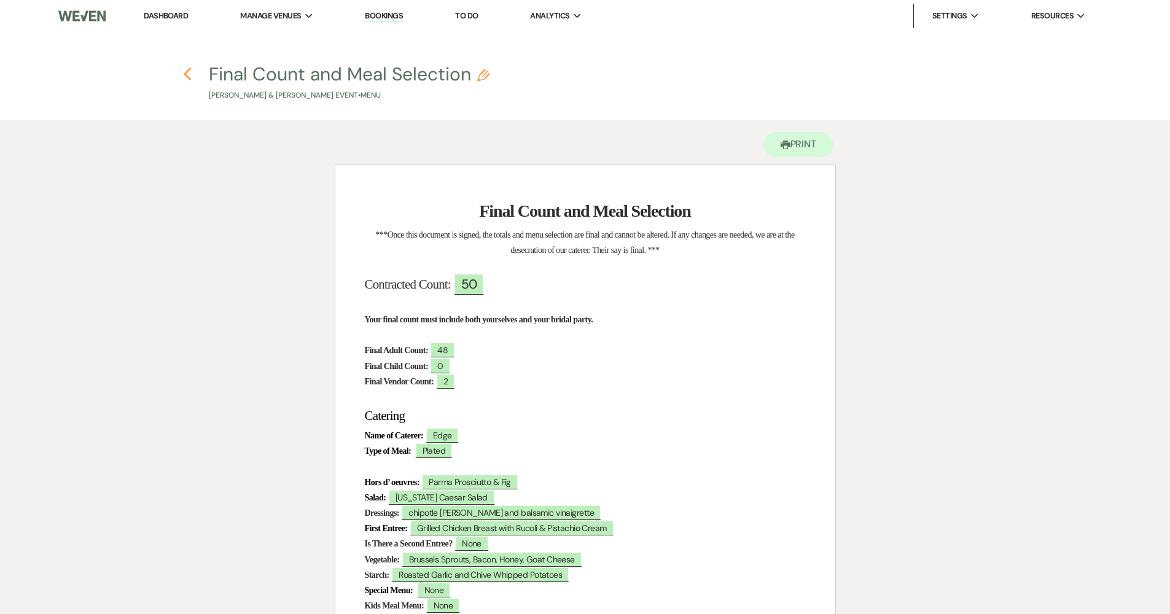
click at [189, 69] on use "button" at bounding box center [188, 75] width 8 height 14
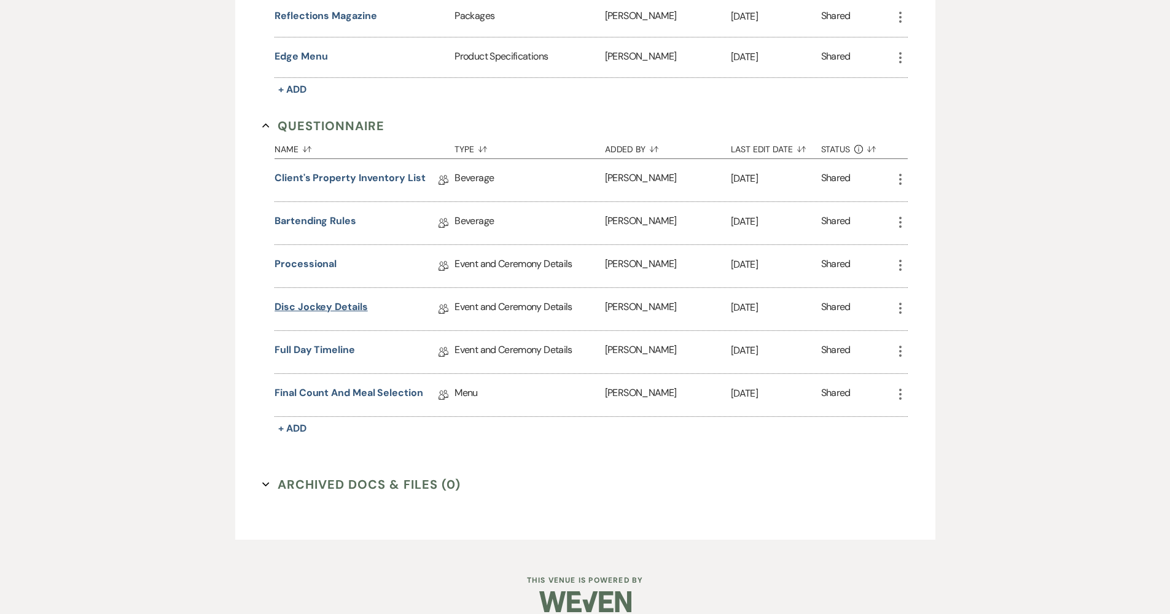
click at [313, 312] on link "Disc Jockey Details" at bounding box center [321, 309] width 93 height 19
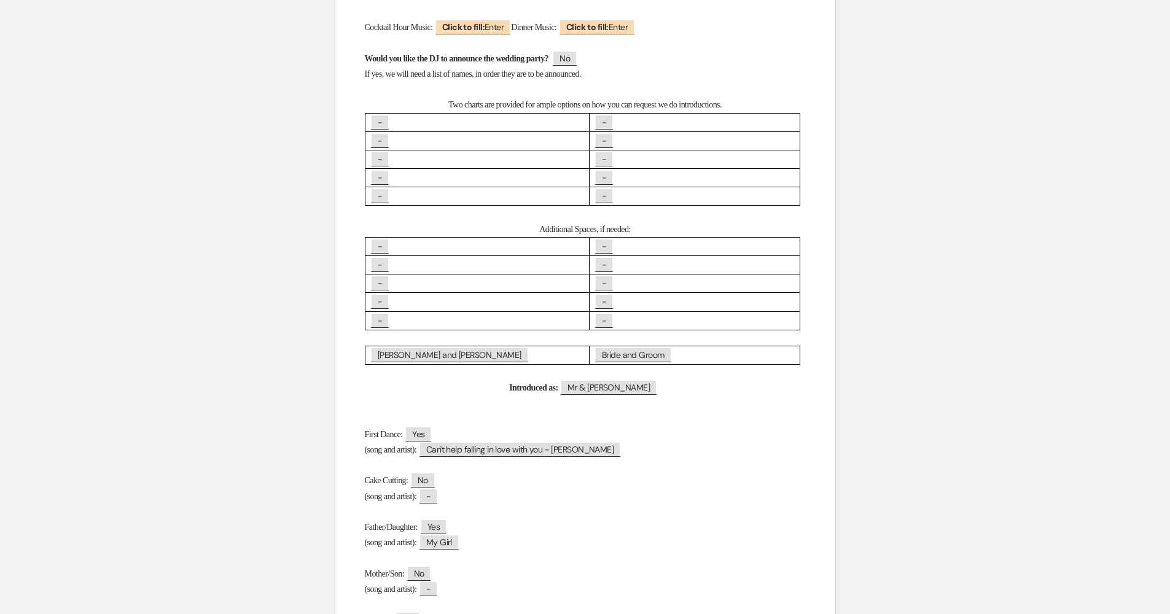
scroll to position [991, 0]
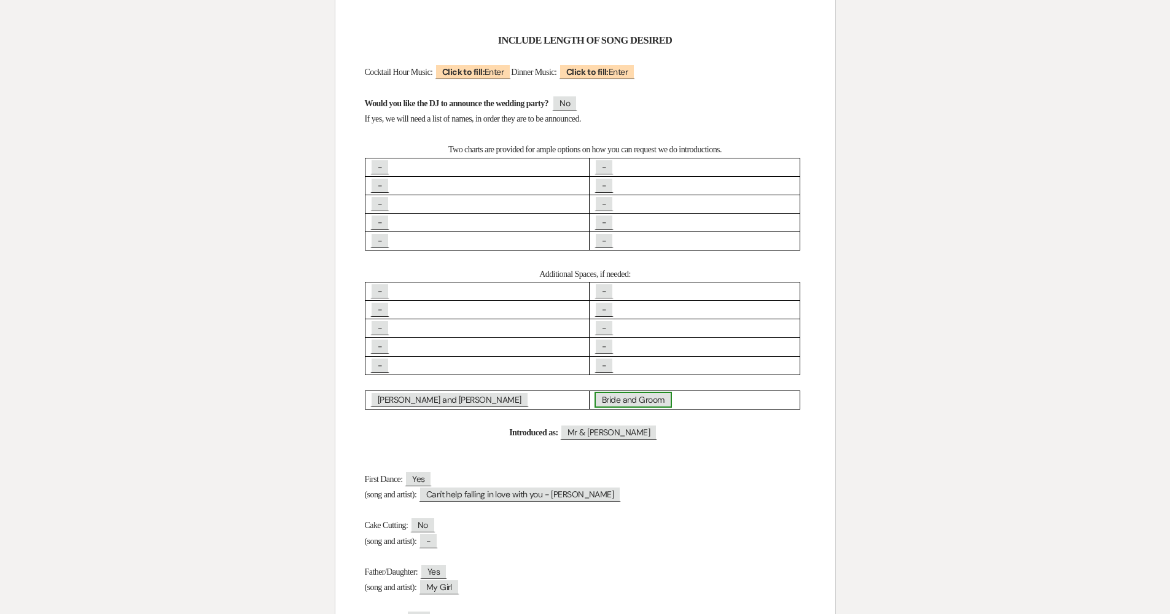
click at [595, 392] on span "Bride and Groom" at bounding box center [633, 400] width 77 height 16
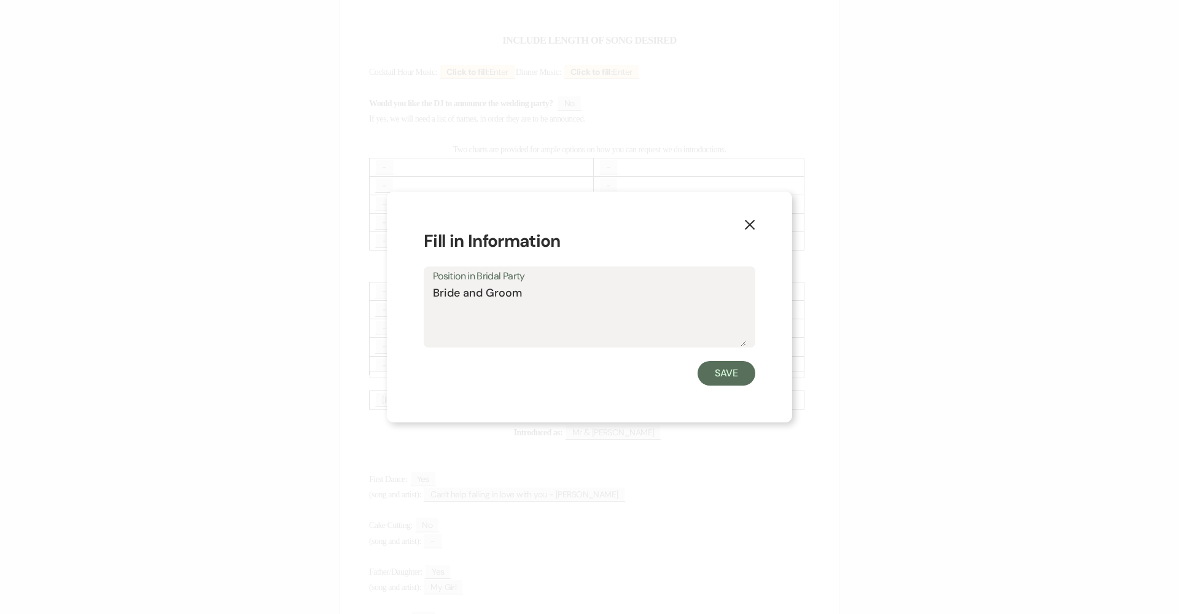
drag, startPoint x: 448, startPoint y: 288, endPoint x: 307, endPoint y: 284, distance: 141.3
click at [307, 284] on div "X Fill in Information Position in Bridal Party Bride and Groom Save" at bounding box center [589, 307] width 1179 height 614
type textarea "Song?"
click at [744, 373] on button "Save" at bounding box center [727, 373] width 58 height 25
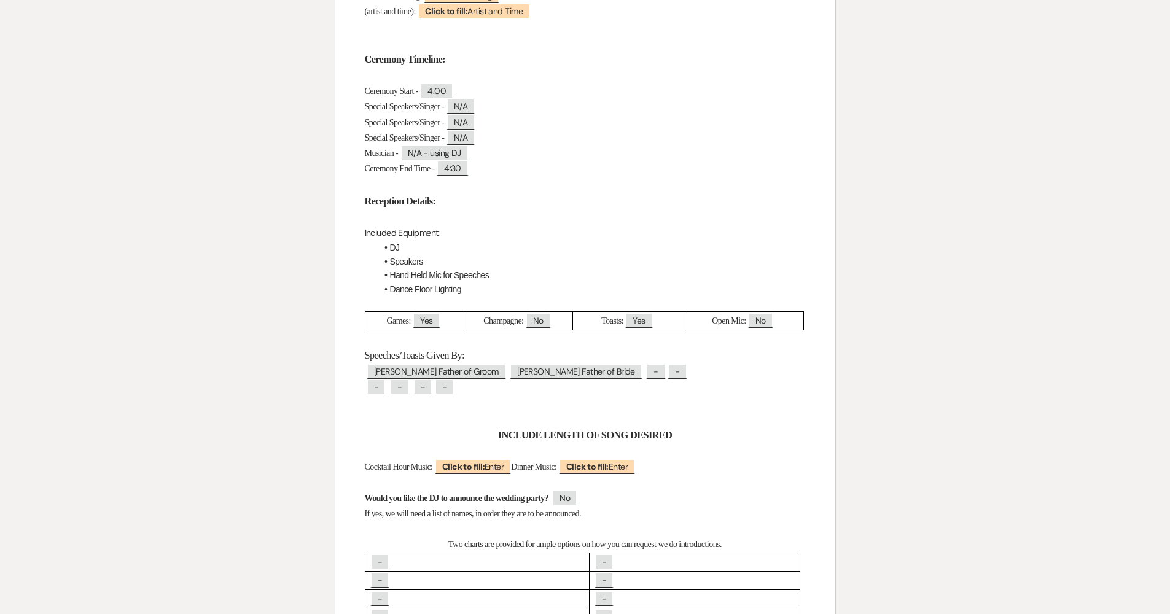
scroll to position [0, 0]
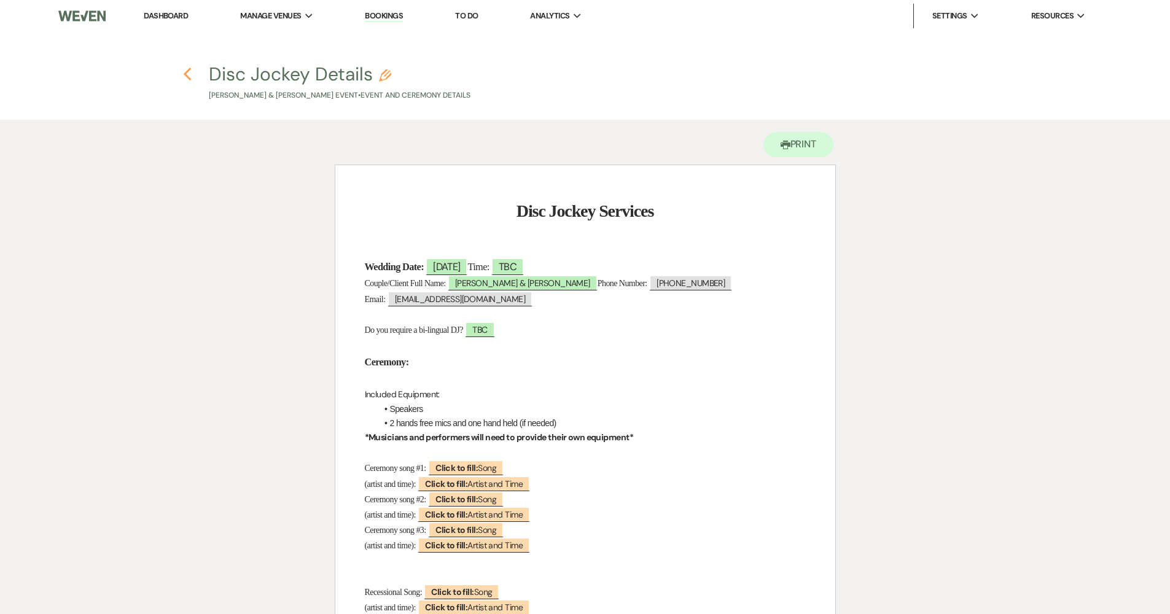
click at [187, 76] on use "button" at bounding box center [188, 75] width 8 height 14
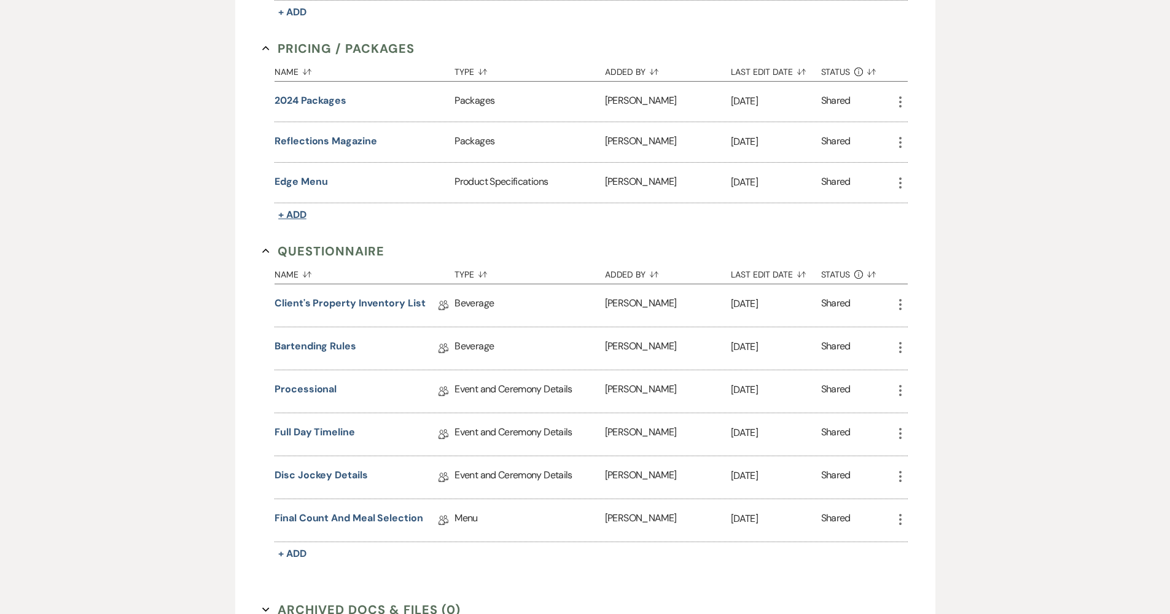
scroll to position [910, 0]
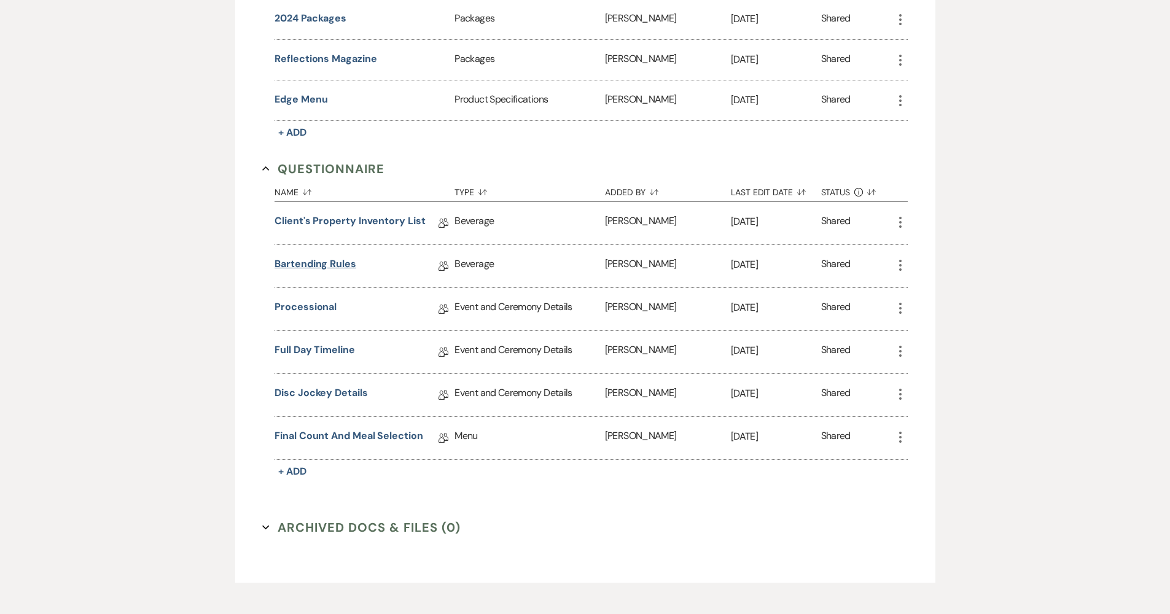
click at [310, 264] on link "Bartending Rules" at bounding box center [316, 266] width 82 height 19
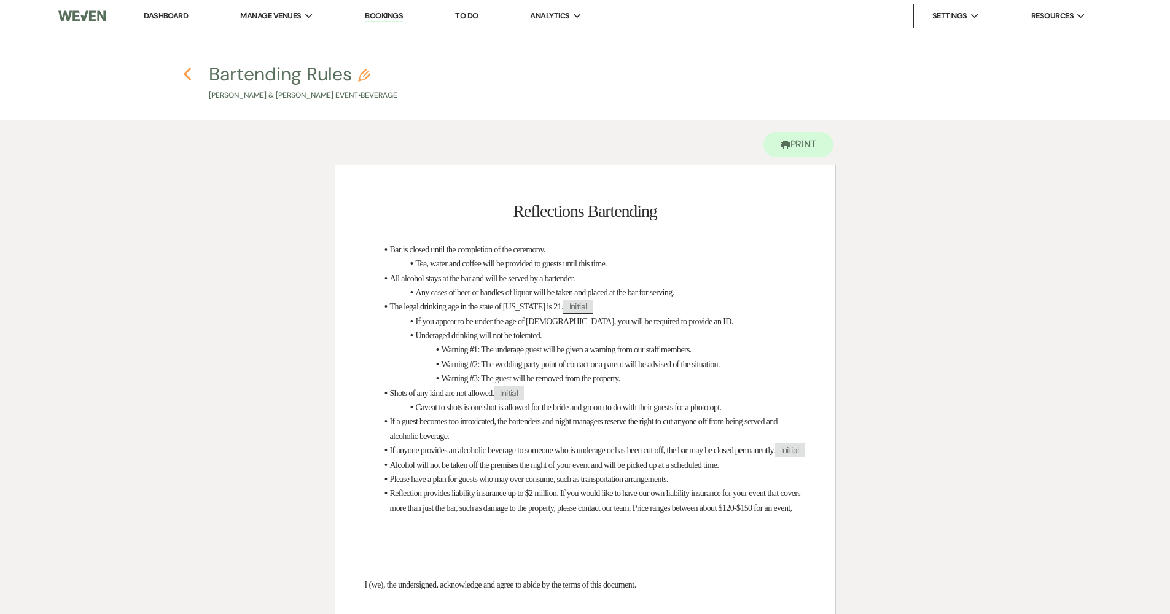
click at [189, 77] on use "button" at bounding box center [188, 75] width 8 height 14
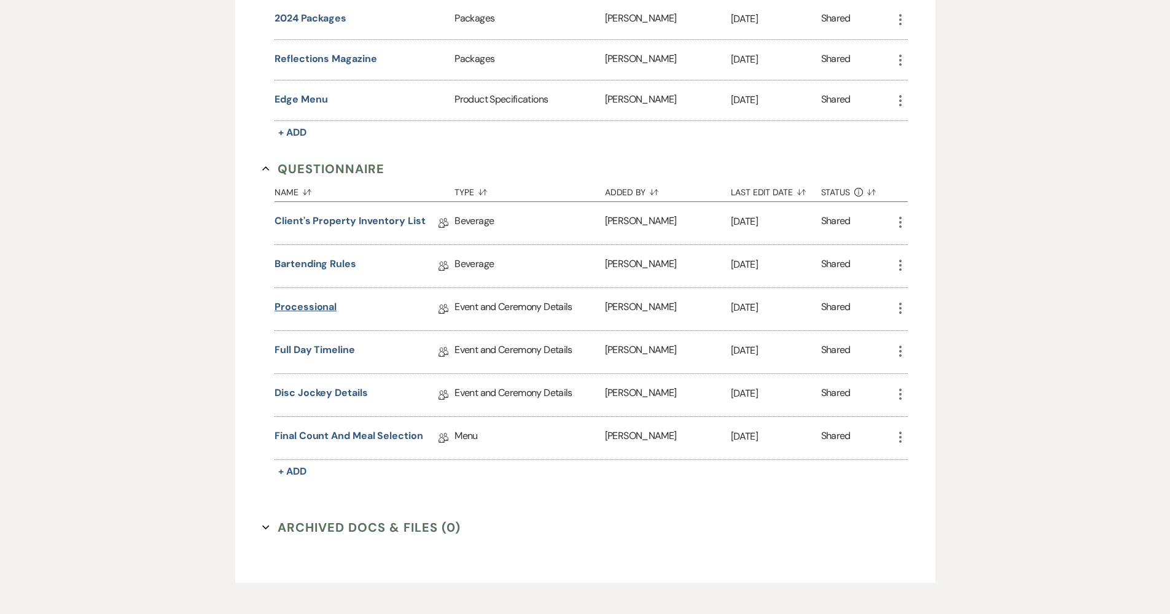
click at [323, 303] on link "Processional" at bounding box center [306, 309] width 62 height 19
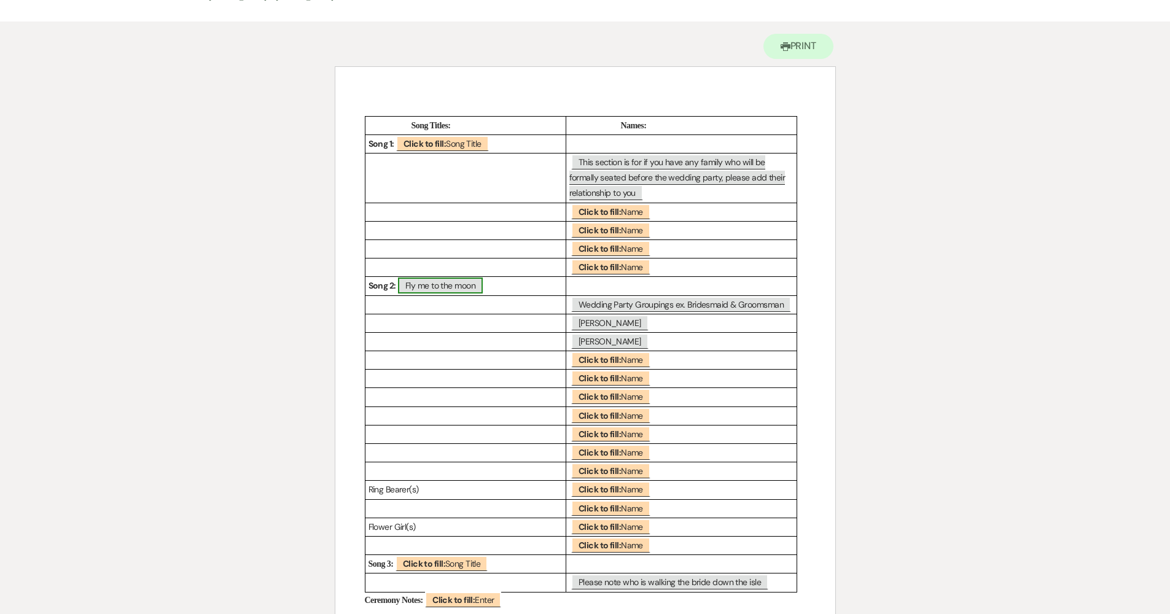
scroll to position [113, 0]
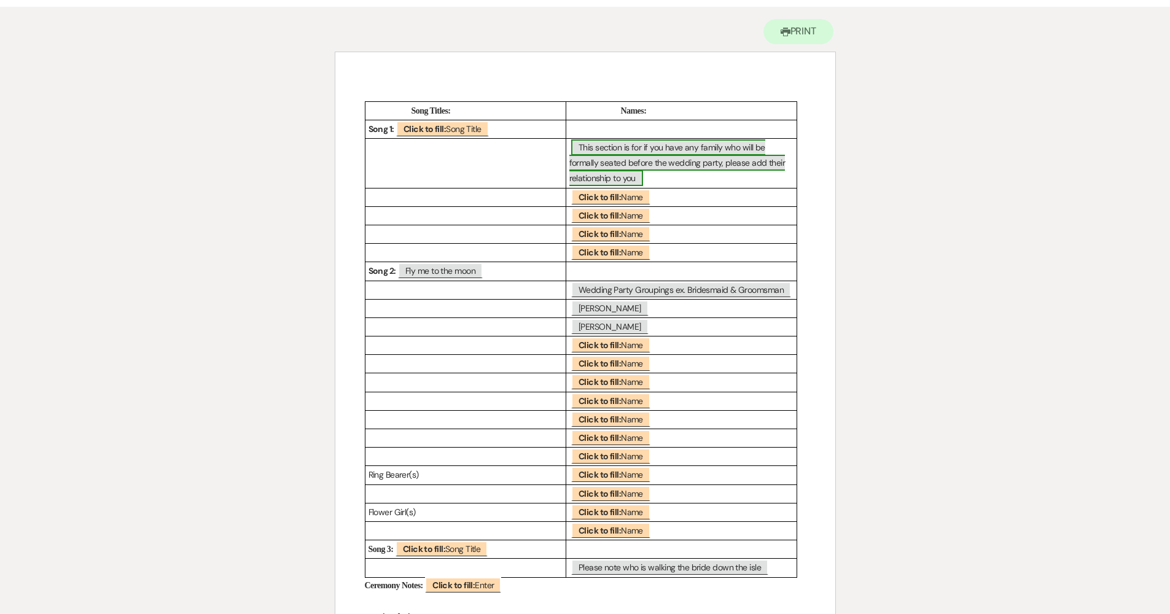
click at [644, 169] on span "This section is for if you have any family who will be formally seated before t…" at bounding box center [677, 162] width 216 height 47
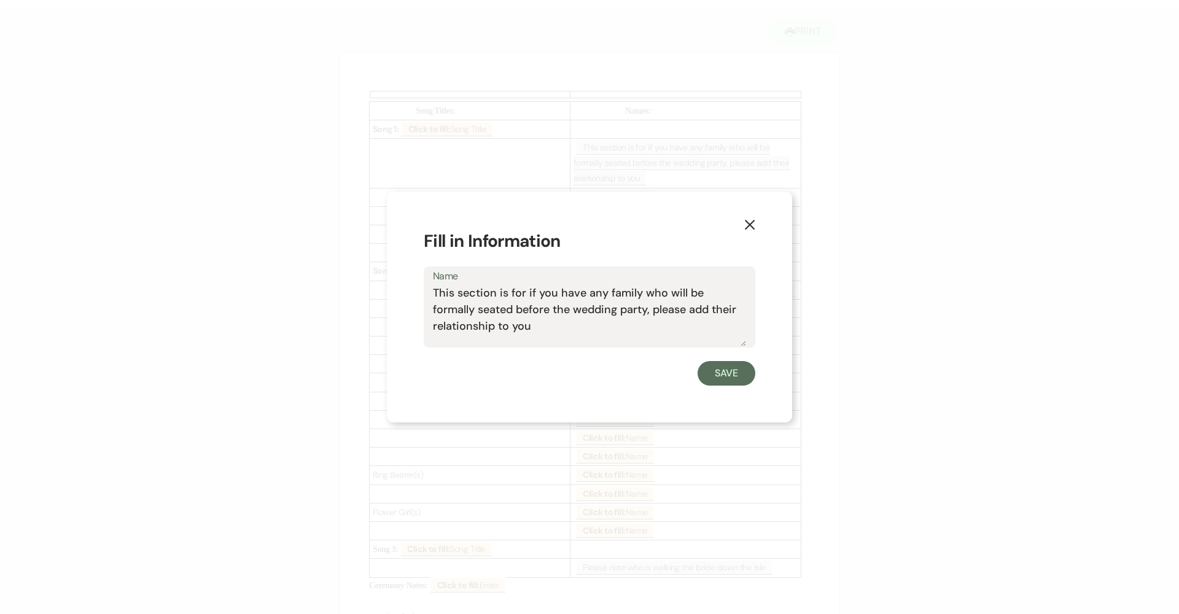
drag, startPoint x: 536, startPoint y: 332, endPoint x: 417, endPoint y: 287, distance: 127.5
click at [417, 287] on div "X Fill in Information Name This section is for if you have any family who will …" at bounding box center [589, 308] width 405 height 232
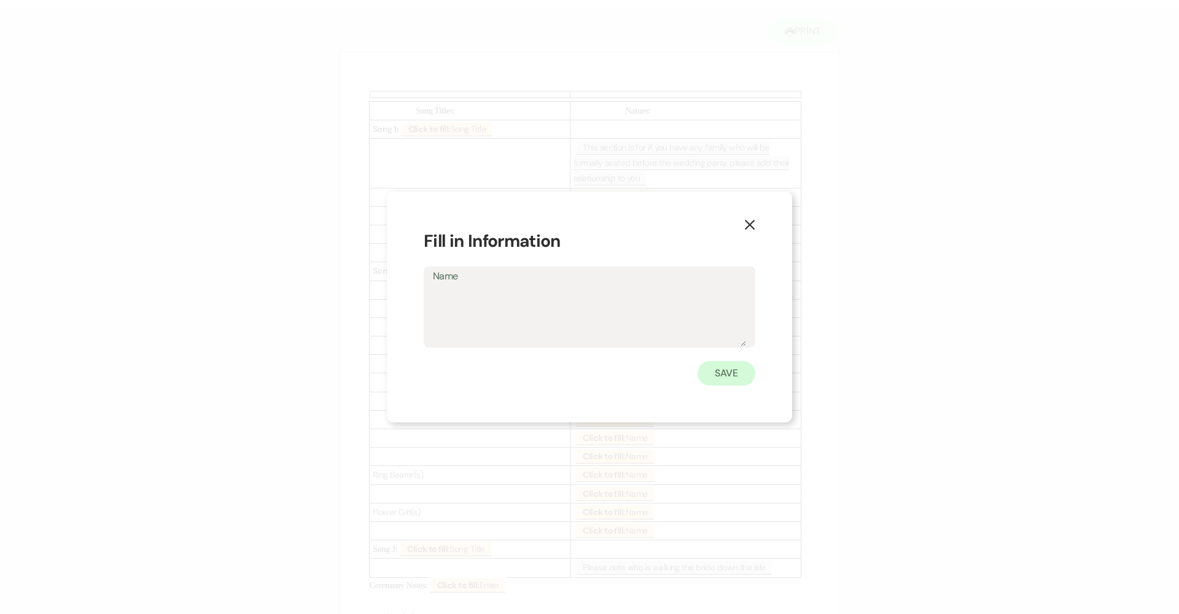
click at [726, 378] on button "Save" at bounding box center [727, 373] width 58 height 25
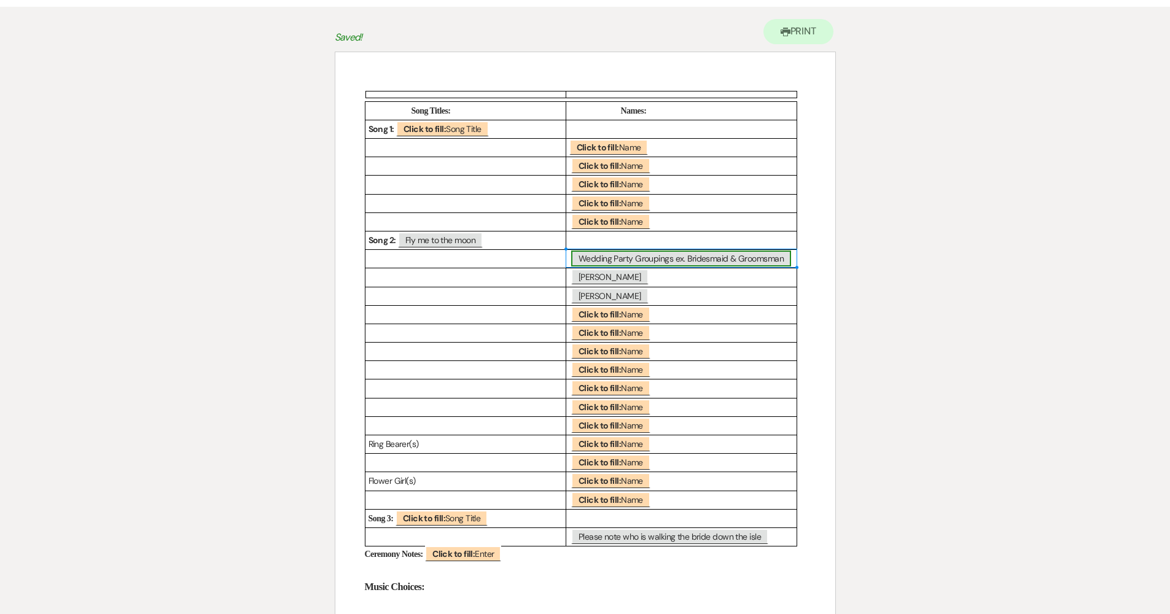
click at [627, 256] on span "Wedding Party Groupings ex. Bridesmaid & Groomsman" at bounding box center [681, 259] width 220 height 16
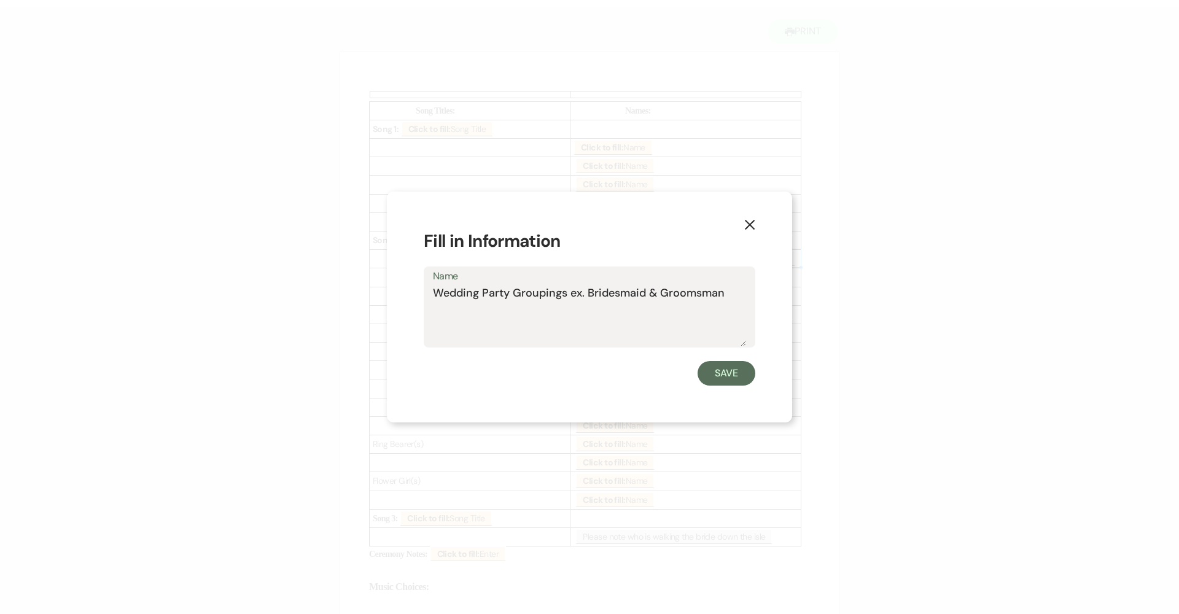
drag, startPoint x: 735, startPoint y: 293, endPoint x: 412, endPoint y: 287, distance: 323.1
click at [412, 287] on div "X Fill in Information Name Wedding Party Groupings ex. Bridesmaid & Groomsman S…" at bounding box center [589, 308] width 405 height 232
click at [752, 379] on button "Save" at bounding box center [727, 373] width 58 height 25
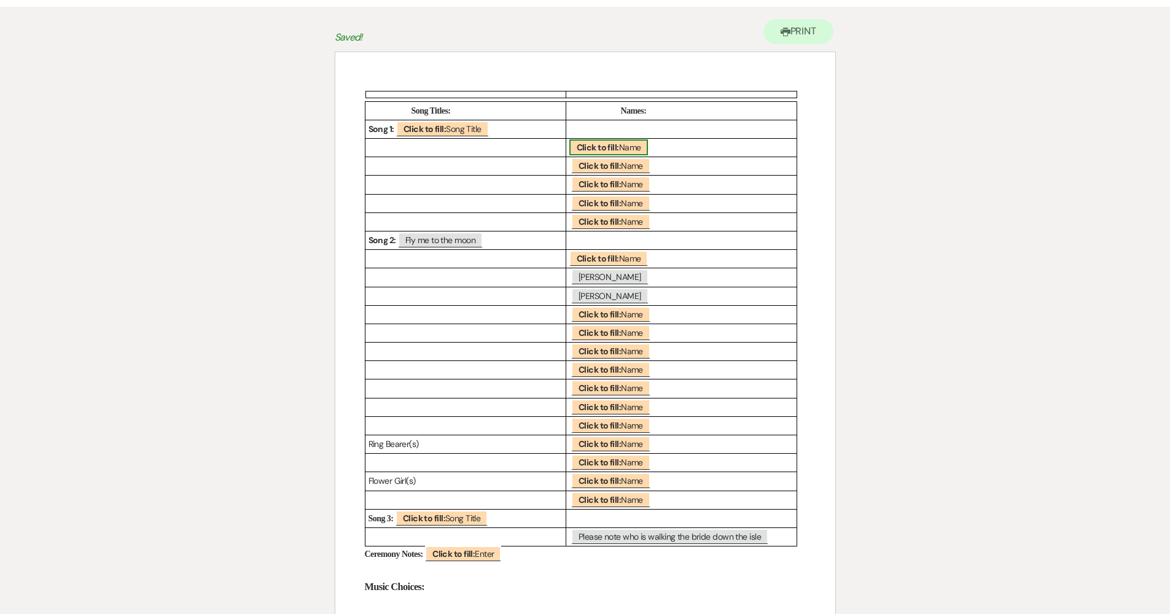
click at [584, 143] on b "Click to fill:" at bounding box center [598, 147] width 42 height 11
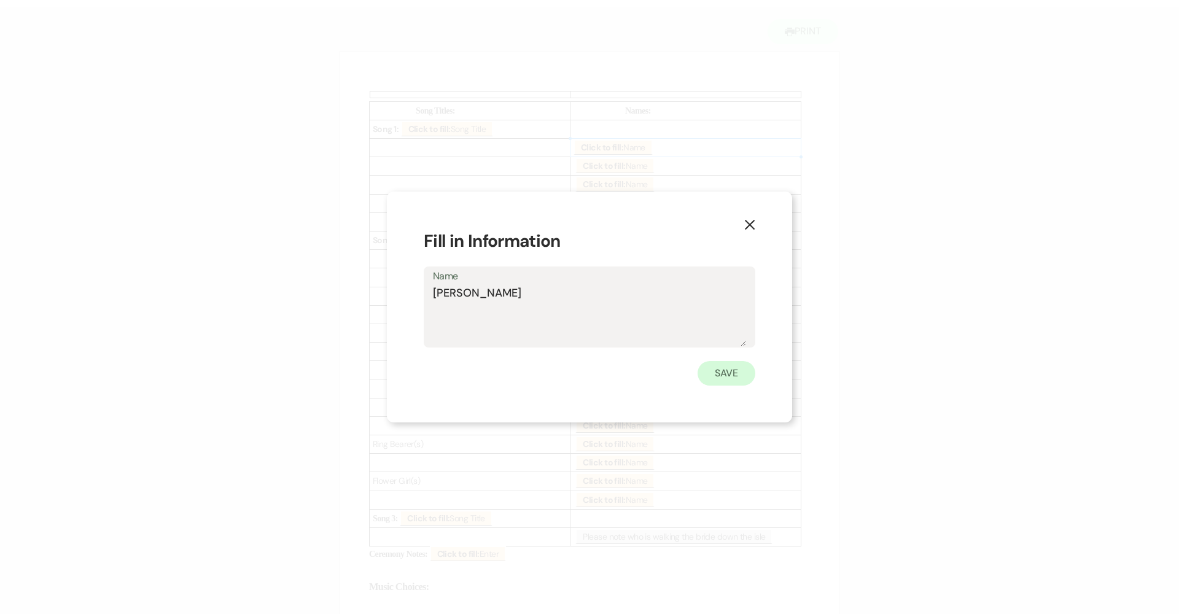
type textarea "[PERSON_NAME]"
click at [749, 372] on button "Save" at bounding box center [727, 373] width 58 height 25
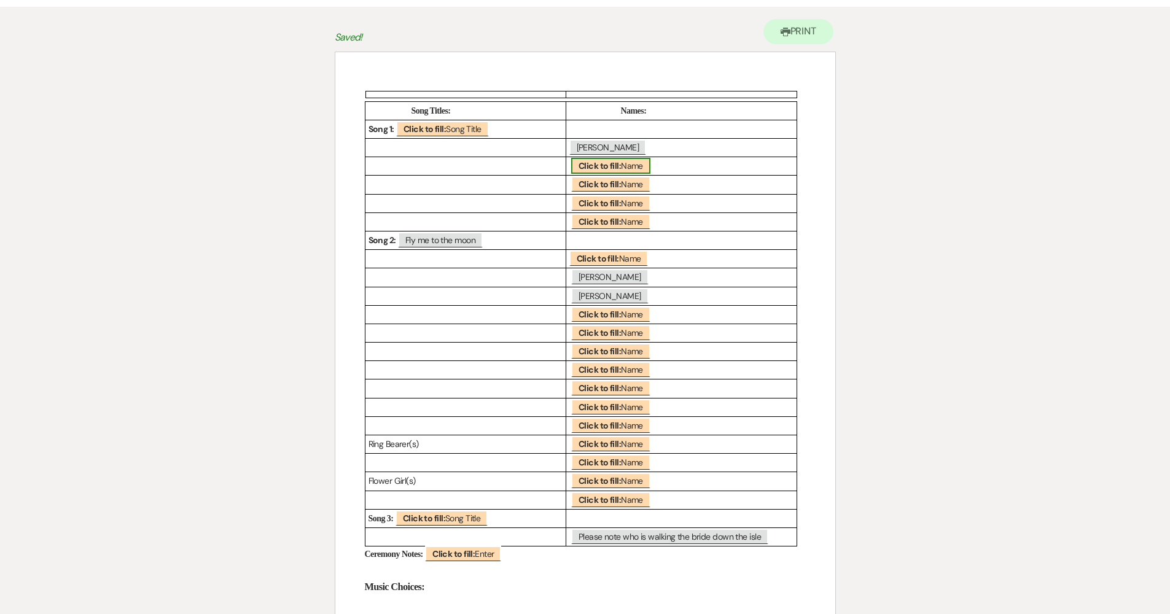
click at [633, 170] on span "Click to fill: Name" at bounding box center [610, 166] width 79 height 16
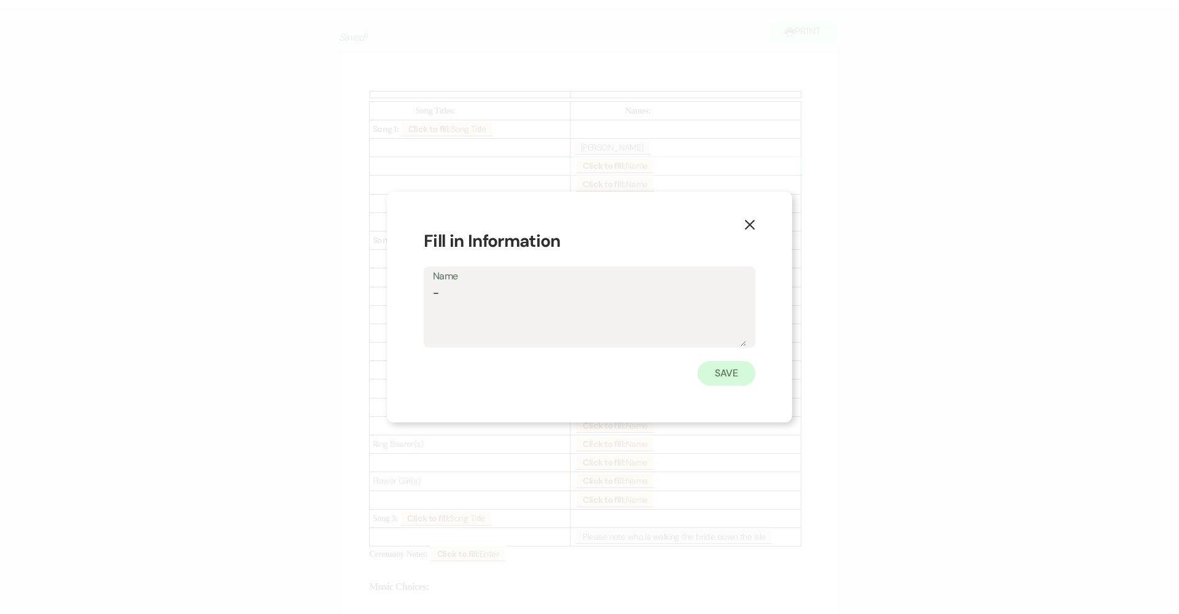
type textarea "-"
click at [718, 383] on button "Save" at bounding box center [727, 373] width 58 height 25
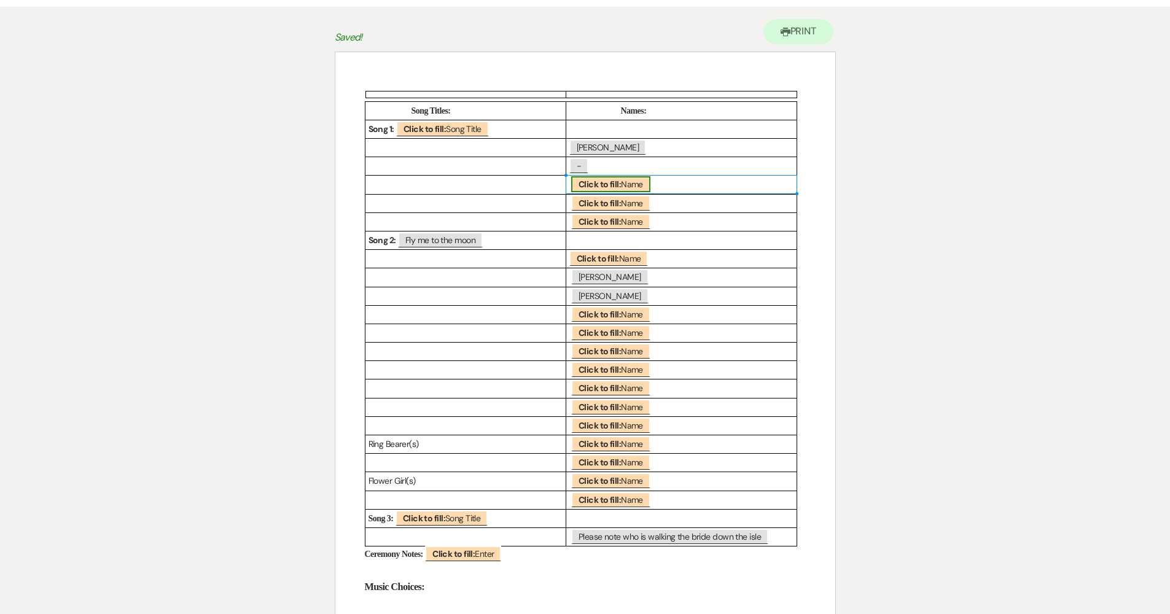
click at [587, 185] on b "Click to fill:" at bounding box center [600, 184] width 42 height 11
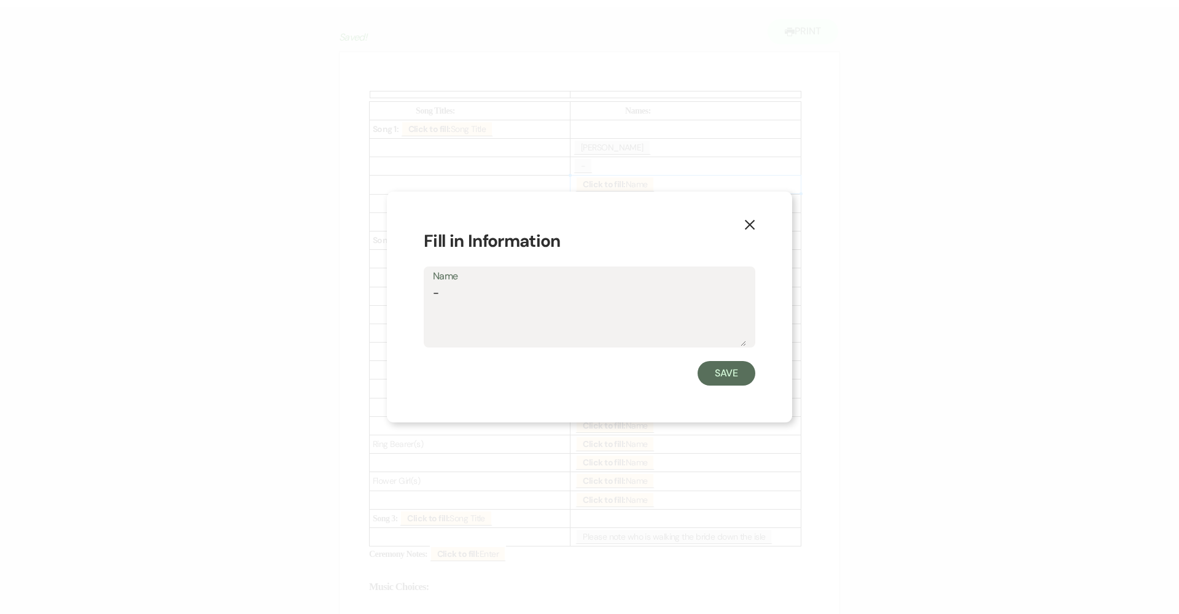
type textarea "-"
click at [722, 393] on div "X Fill in Information Name - Save" at bounding box center [589, 308] width 405 height 232
click at [724, 381] on button "Save" at bounding box center [727, 373] width 58 height 25
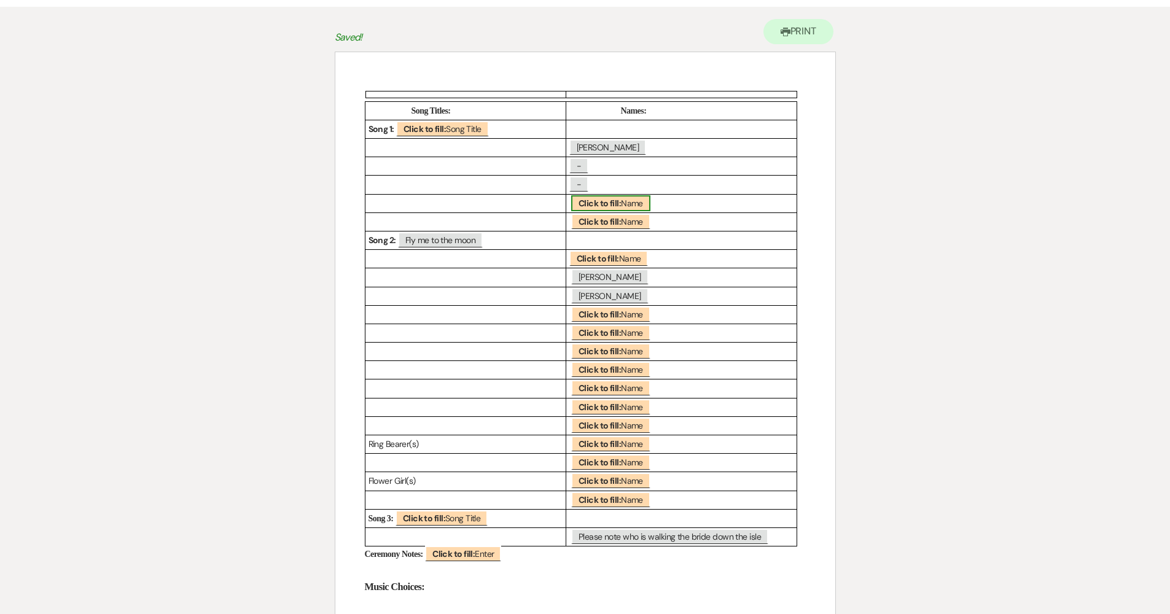
click at [608, 201] on b "Click to fill:" at bounding box center [600, 203] width 42 height 11
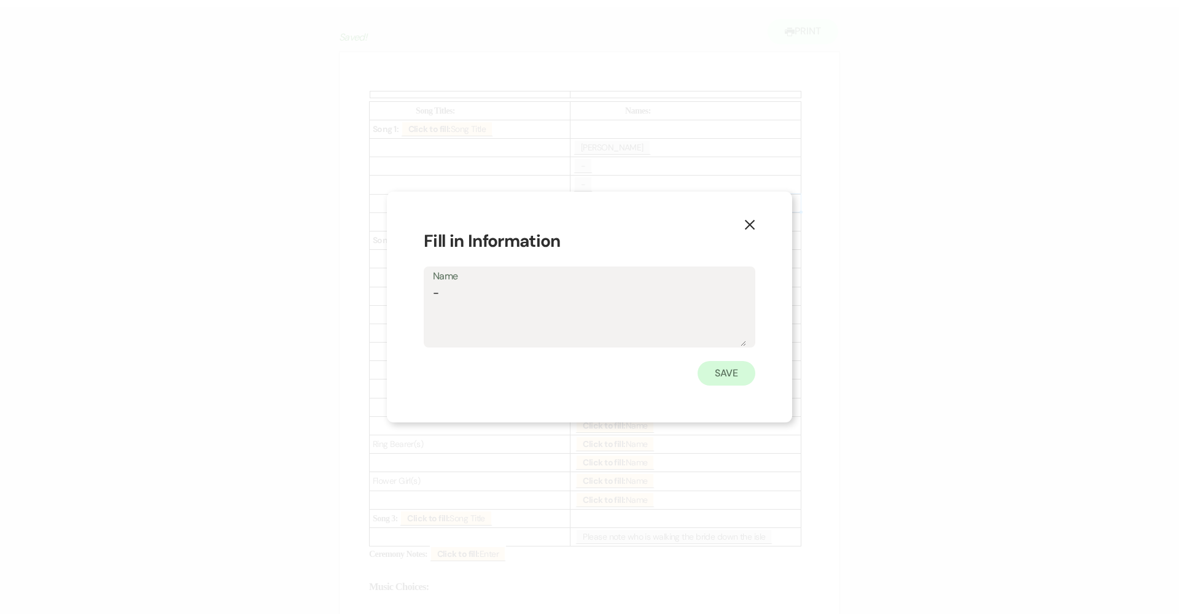
type textarea "-"
click at [717, 367] on button "Save" at bounding box center [727, 373] width 58 height 25
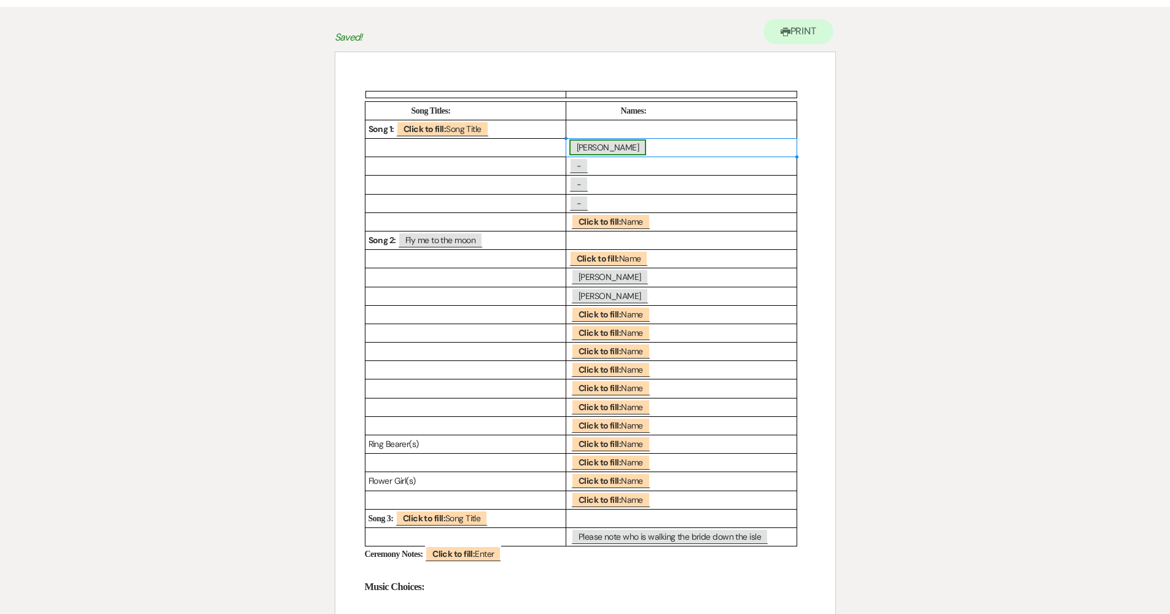
click at [587, 152] on span "[PERSON_NAME]" at bounding box center [607, 147] width 77 height 16
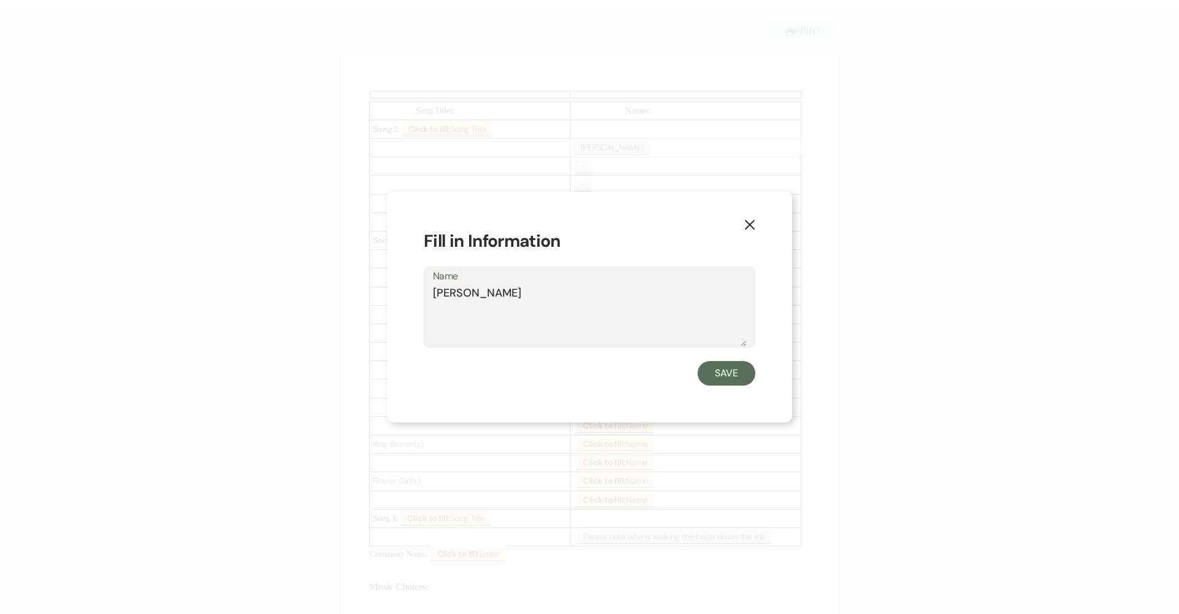
drag, startPoint x: 538, startPoint y: 294, endPoint x: 409, endPoint y: 292, distance: 129.0
click at [409, 292] on div "X Fill in Information Name [PERSON_NAME] Save" at bounding box center [589, 308] width 405 height 232
click at [732, 371] on button "Save" at bounding box center [727, 373] width 58 height 25
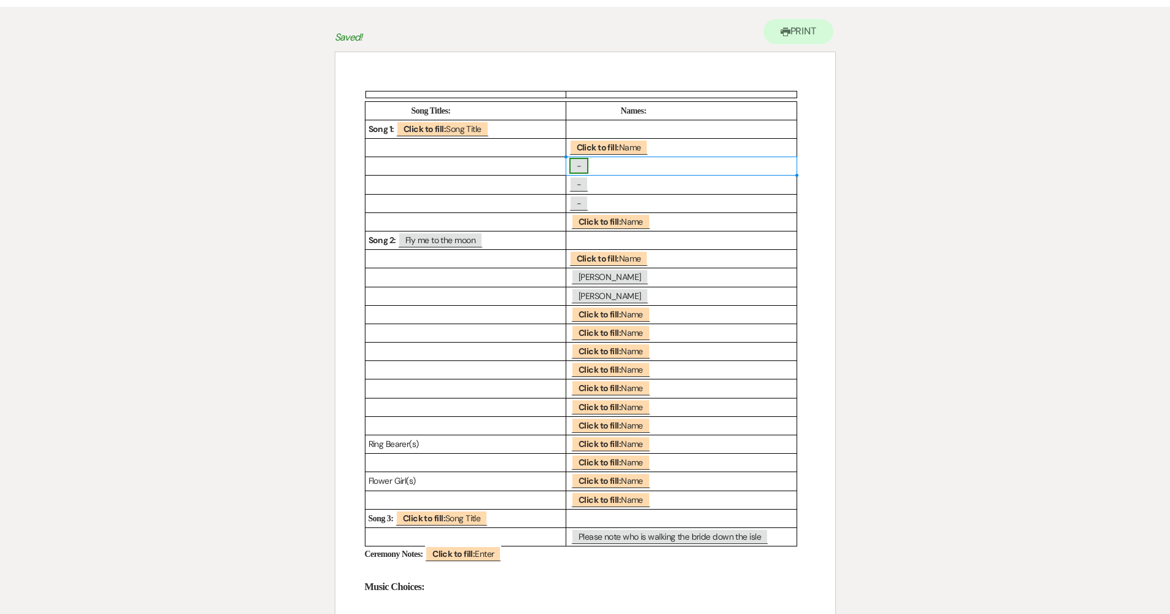
click at [576, 165] on span "-" at bounding box center [578, 166] width 19 height 16
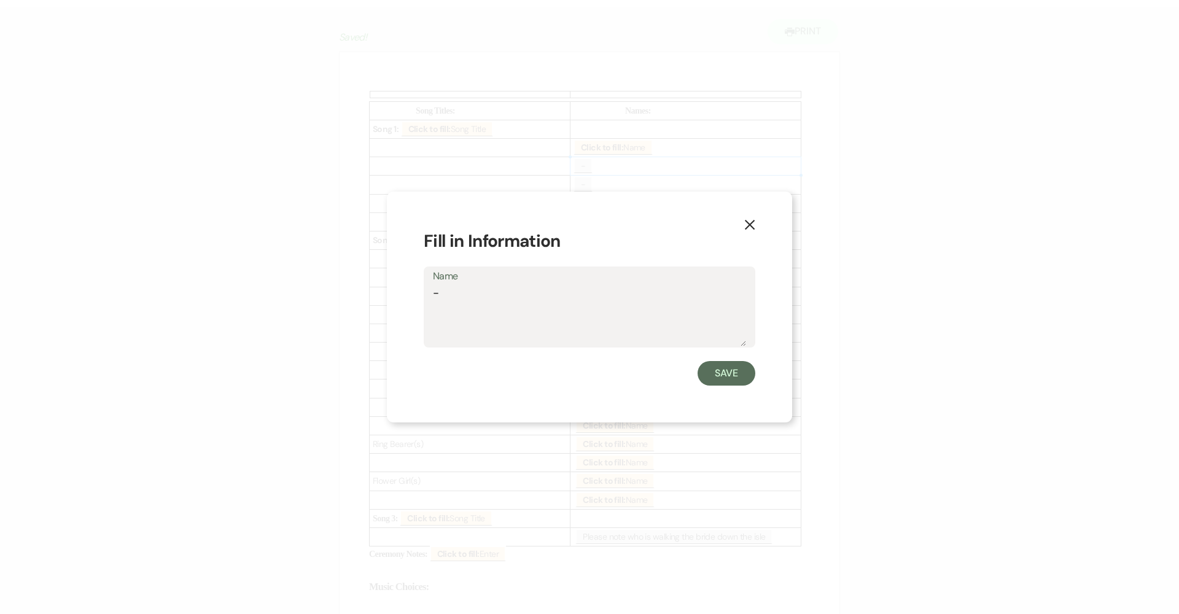
drag, startPoint x: 477, startPoint y: 295, endPoint x: 391, endPoint y: 297, distance: 86.6
click at [391, 297] on div "X Fill in Information Name - Save" at bounding box center [589, 308] width 405 height 232
type textarea "[PERSON_NAME]"
click at [741, 374] on button "Save" at bounding box center [727, 373] width 58 height 25
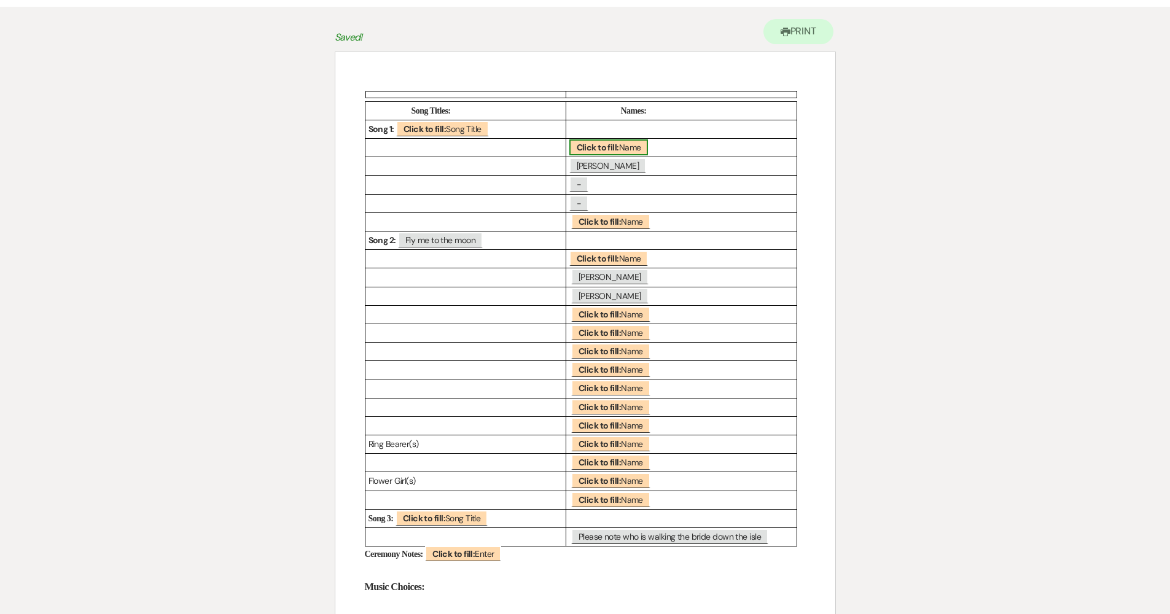
click at [594, 150] on b "Click to fill:" at bounding box center [598, 147] width 42 height 11
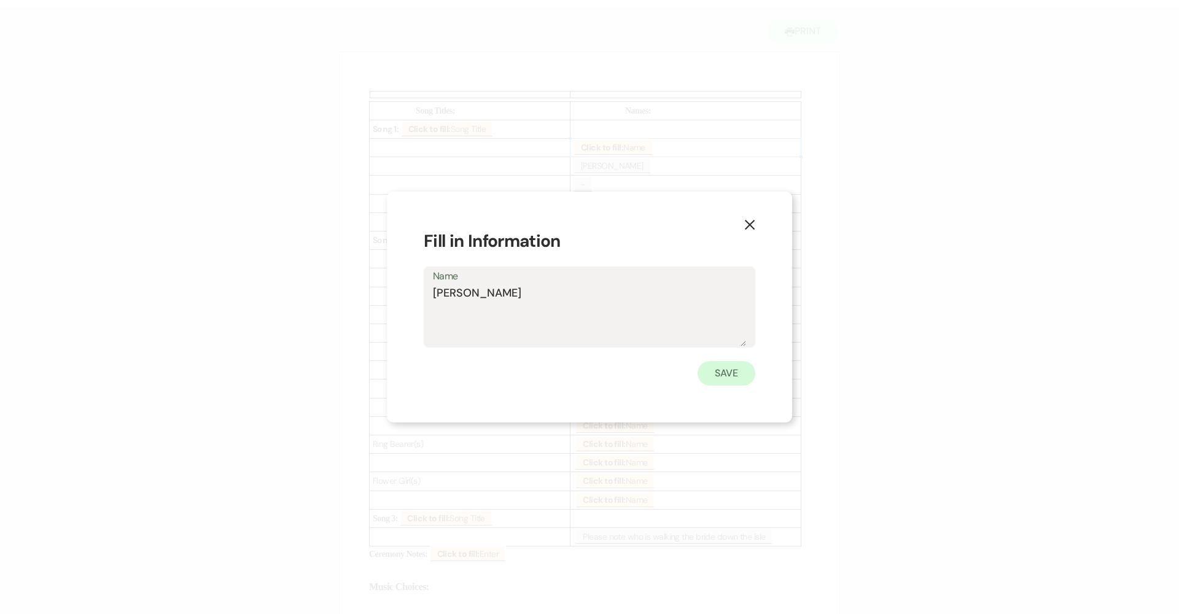
type textarea "[PERSON_NAME]"
click at [716, 372] on button "Save" at bounding box center [727, 373] width 58 height 25
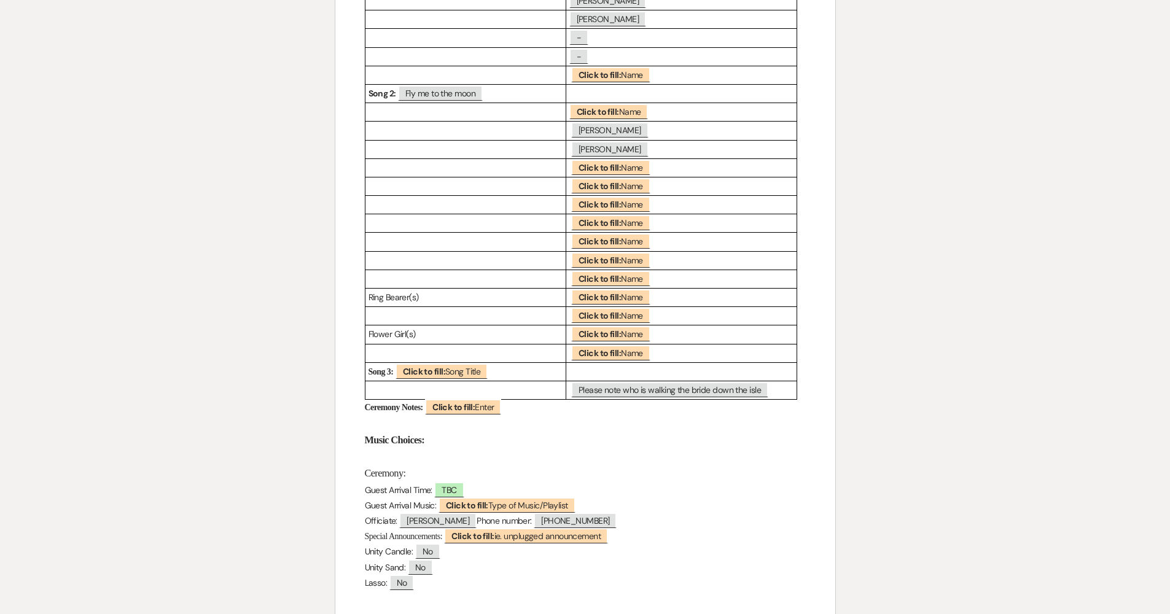
scroll to position [249, 0]
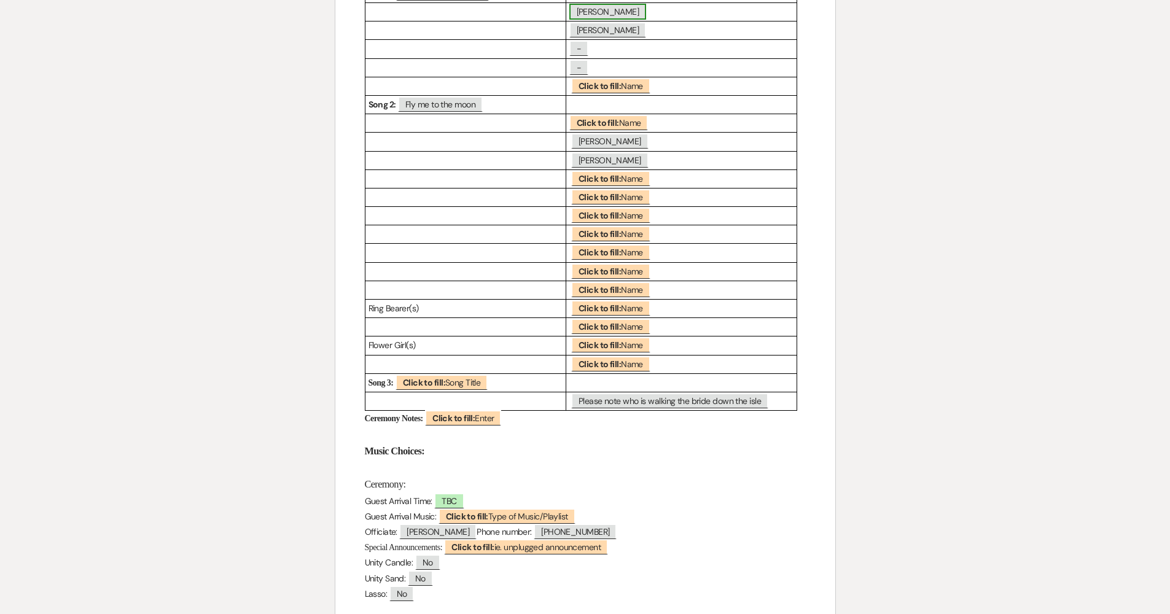
click at [612, 18] on span "[PERSON_NAME]" at bounding box center [607, 12] width 77 height 16
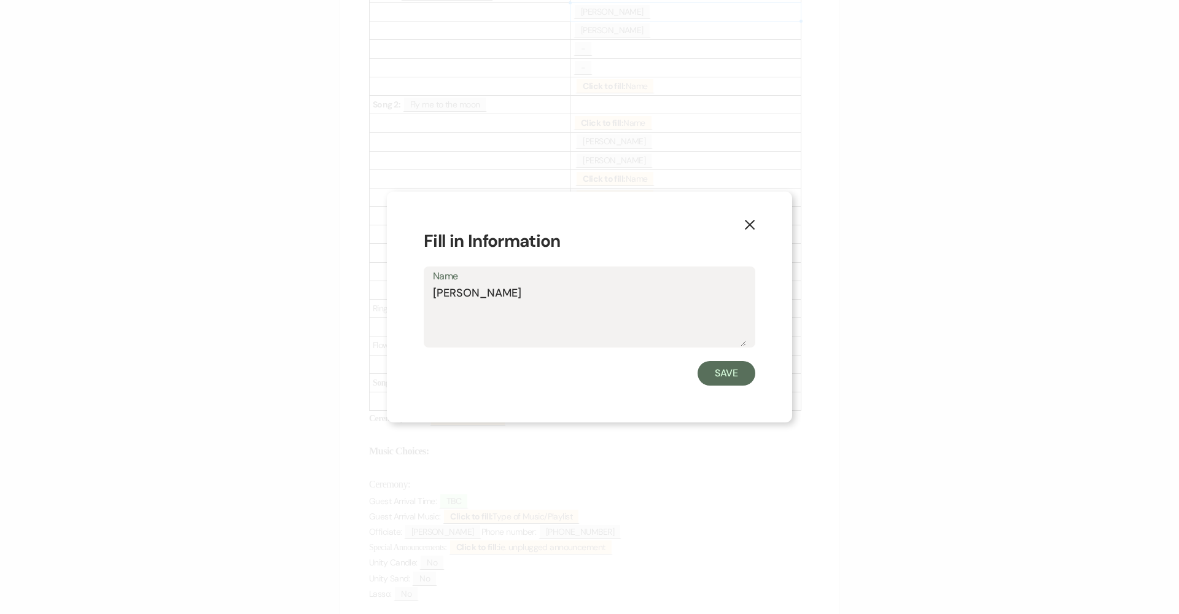
drag, startPoint x: 471, startPoint y: 293, endPoint x: 395, endPoint y: 294, distance: 76.2
click at [396, 294] on div "X Fill in Information Name [PERSON_NAME] Belousi Save" at bounding box center [589, 308] width 405 height 232
click at [504, 294] on textarea "[PERSON_NAME]" at bounding box center [589, 315] width 313 height 61
type textarea "[PERSON_NAME]"
click at [718, 372] on button "Save" at bounding box center [727, 373] width 58 height 25
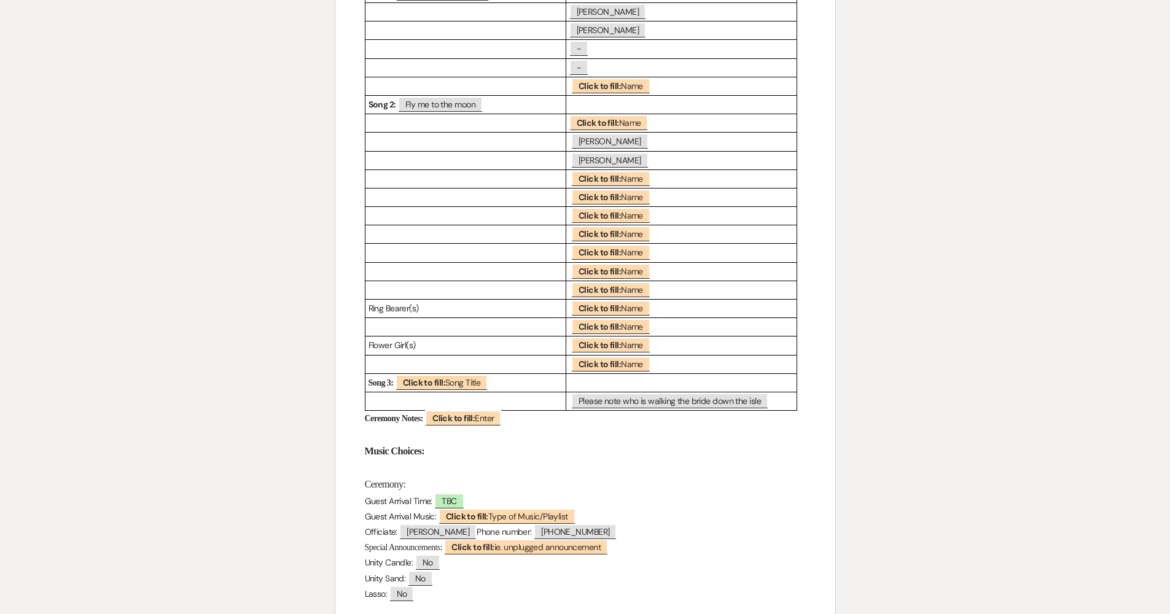
scroll to position [224, 0]
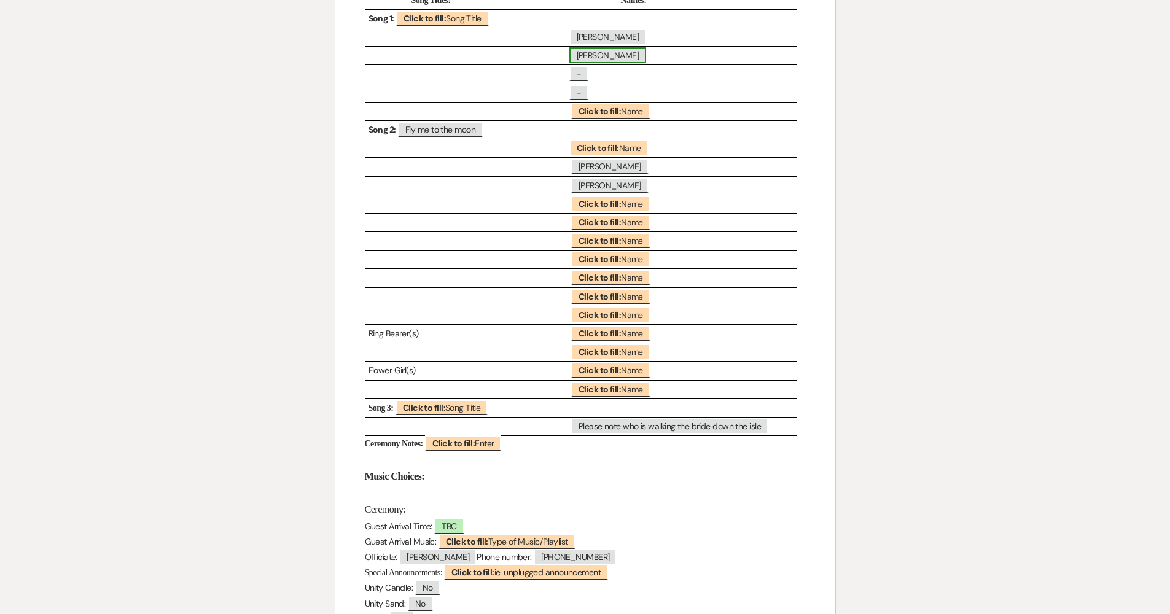
click at [632, 61] on span "[PERSON_NAME]" at bounding box center [607, 55] width 77 height 16
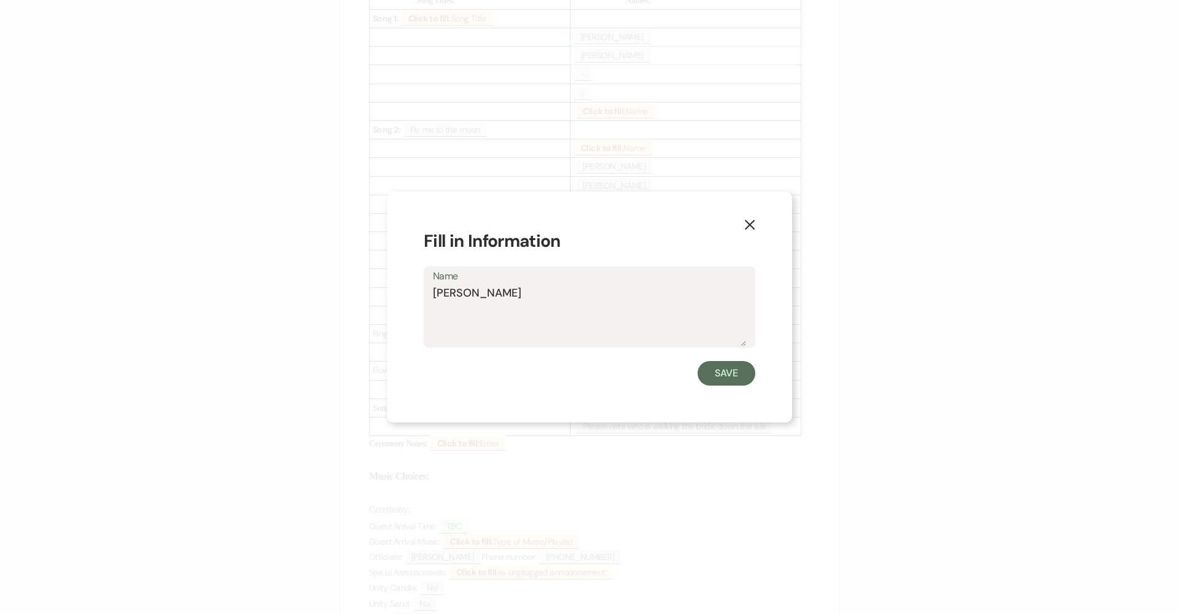
click at [598, 283] on label "Name" at bounding box center [589, 277] width 313 height 18
click at [598, 285] on textarea "[PERSON_NAME]" at bounding box center [589, 315] width 313 height 61
click at [609, 293] on textarea "[PERSON_NAME]" at bounding box center [589, 315] width 313 height 61
type textarea "[PERSON_NAME] - Alone"
click at [726, 372] on button "Save" at bounding box center [727, 373] width 58 height 25
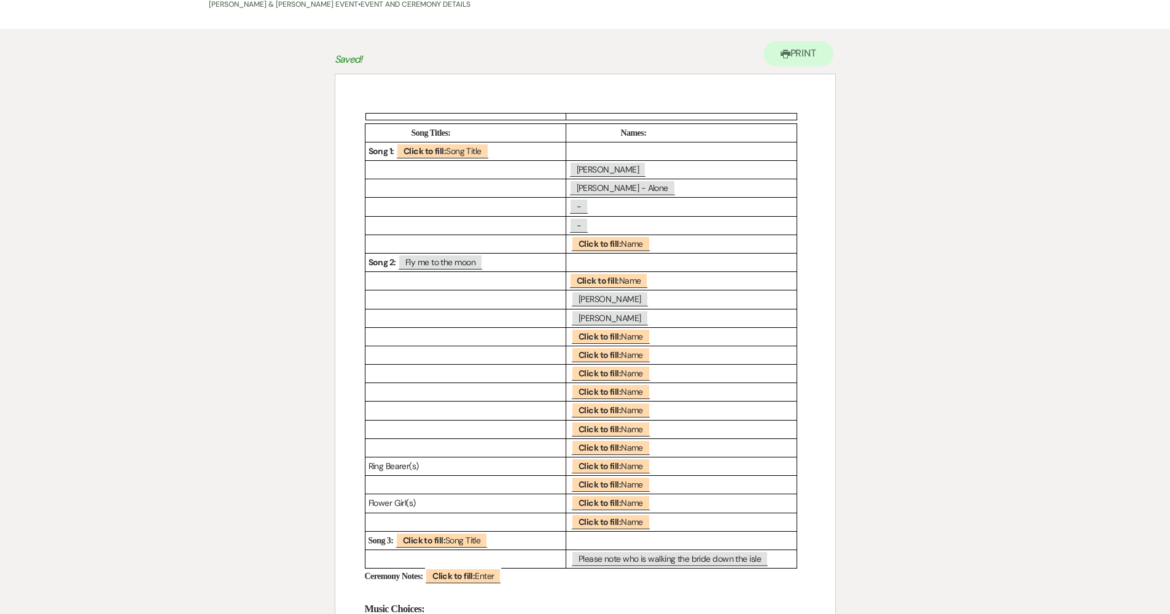
scroll to position [46, 0]
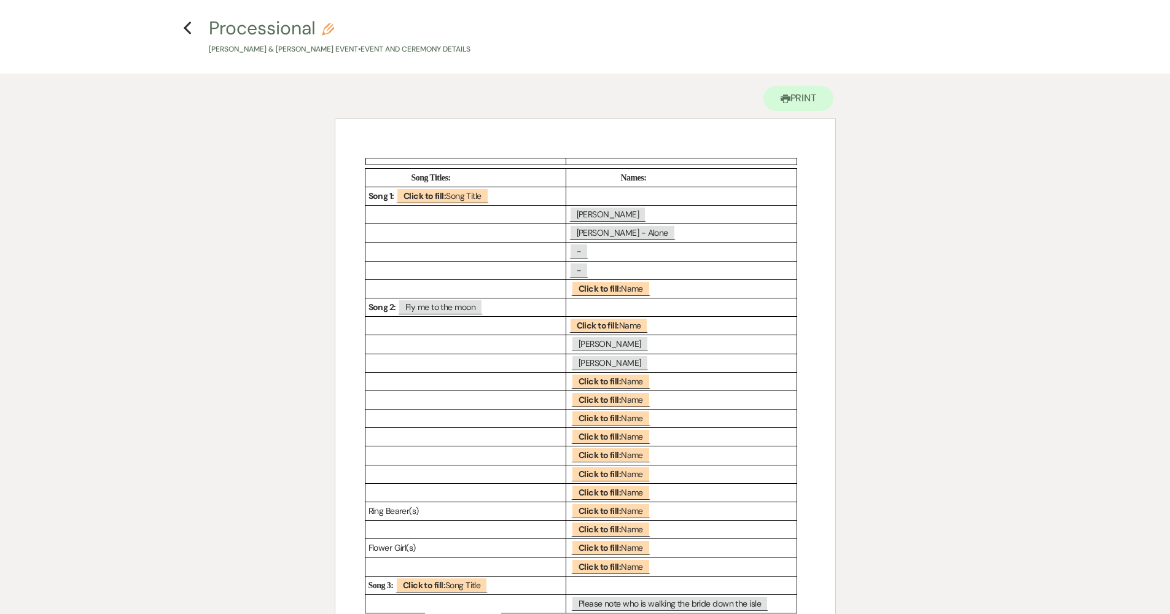
click at [885, 306] on div "Printer Print Add Photo + Insert Field Expand Standard Field Smart Field Signat…" at bounding box center [585, 510] width 885 height 873
click at [828, 305] on div "Song Titles: Names: Song 1: ﻿ Click to fill: Song Title ﻿ [PERSON_NAME] [PERSON…" at bounding box center [585, 514] width 500 height 791
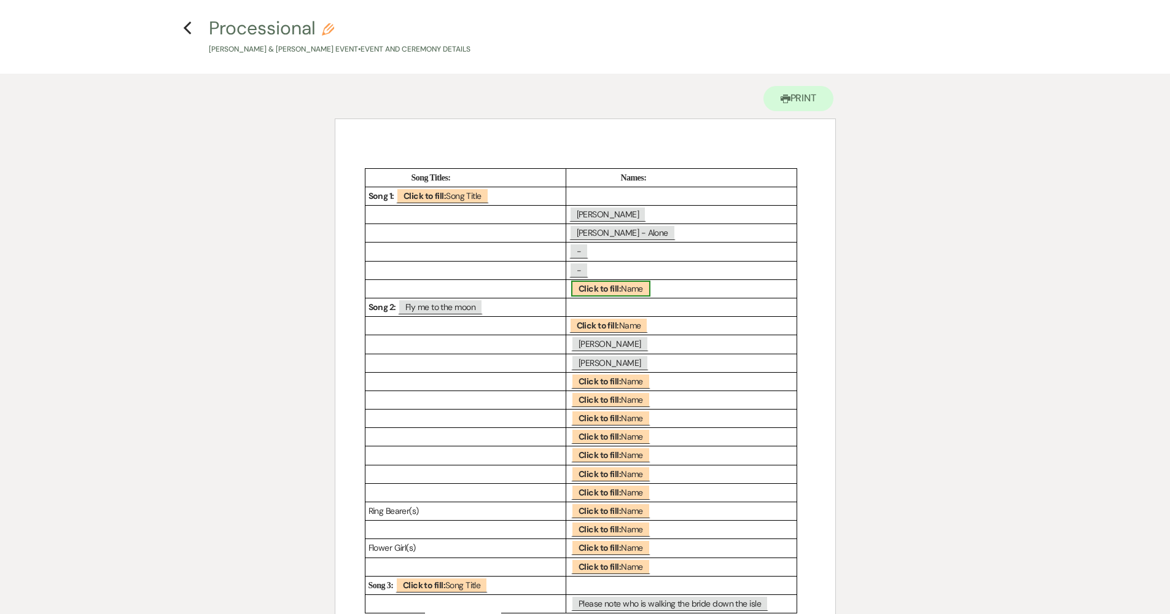
click at [596, 289] on b "Click to fill:" at bounding box center [600, 288] width 42 height 11
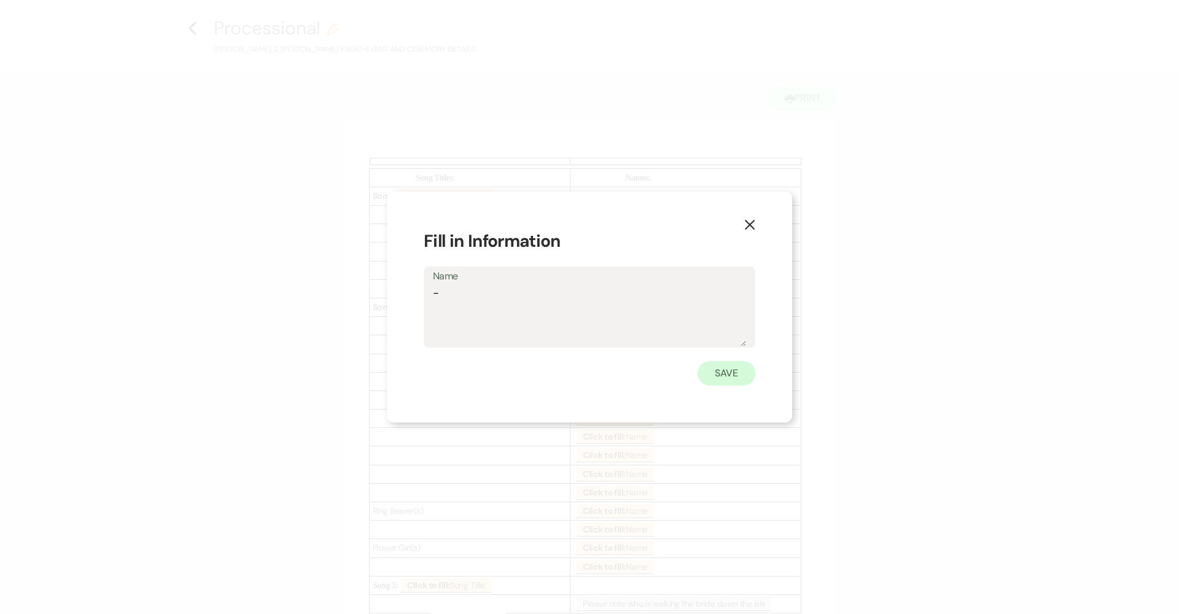
type textarea "-"
click at [752, 370] on button "Save" at bounding box center [727, 373] width 58 height 25
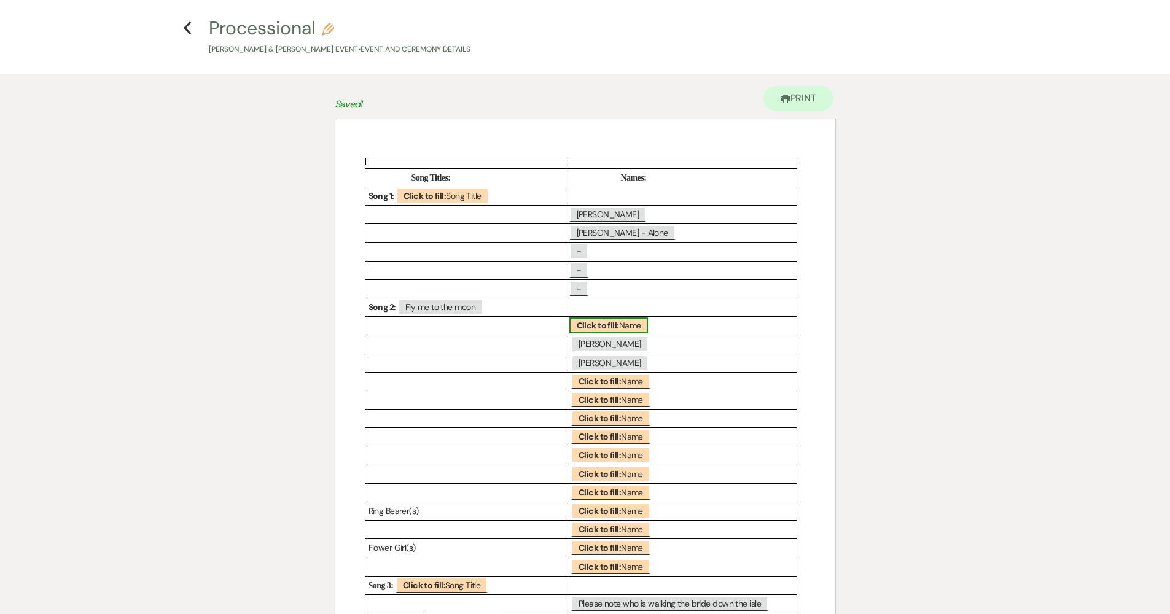
click at [618, 327] on b "Click to fill:" at bounding box center [598, 325] width 42 height 11
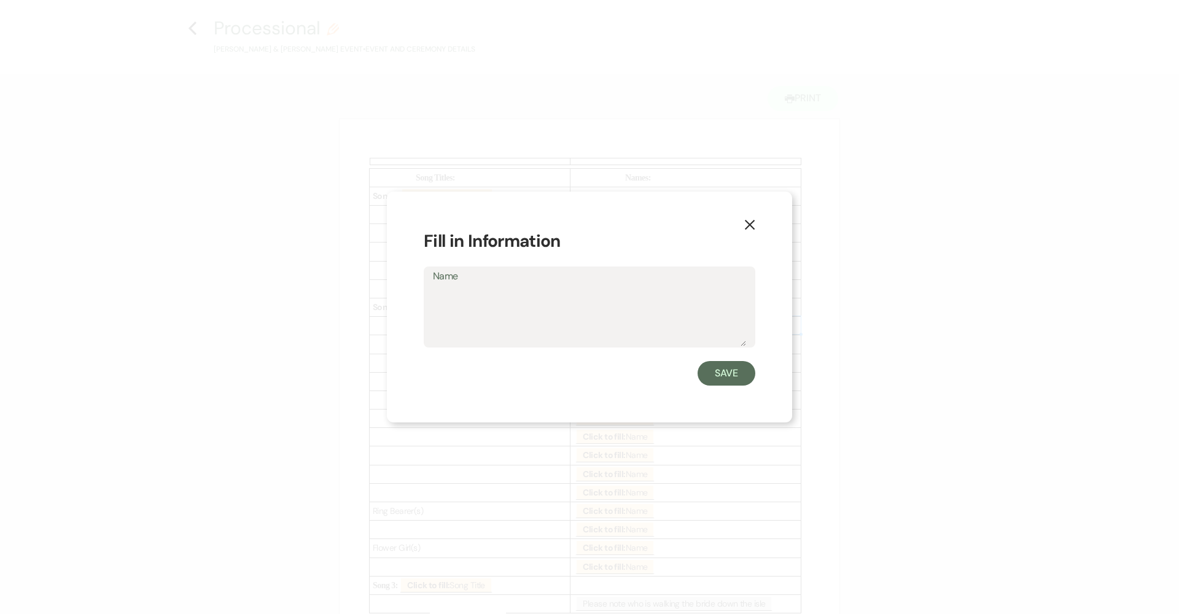
drag, startPoint x: 708, startPoint y: 369, endPoint x: 665, endPoint y: 369, distance: 43.0
click at [708, 370] on button "Save" at bounding box center [727, 373] width 58 height 25
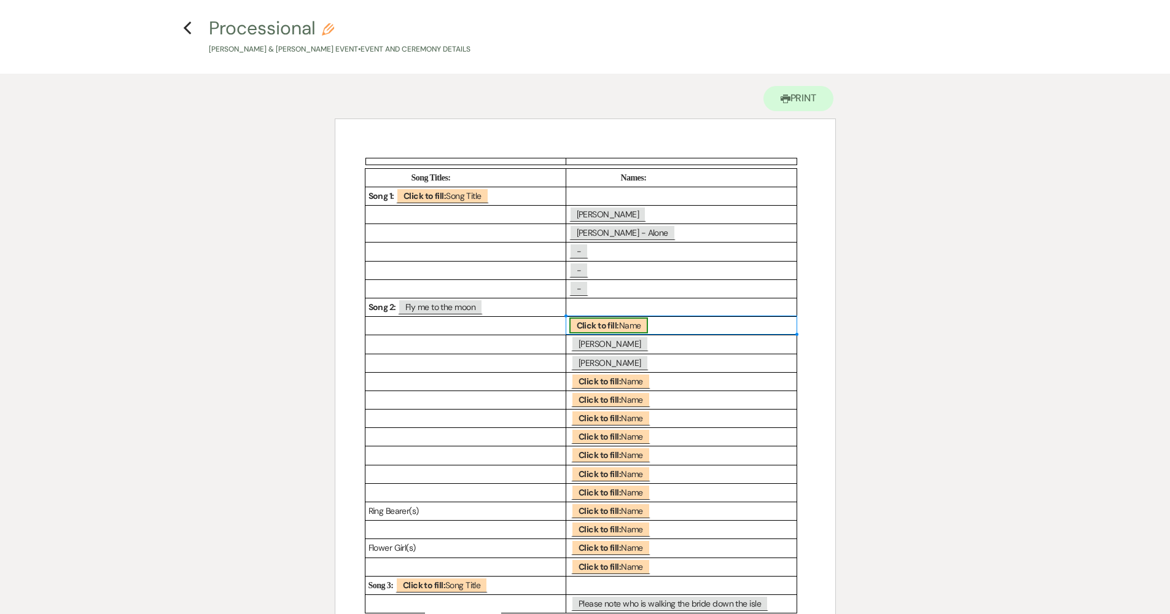
click at [622, 321] on span "Click to fill: Name" at bounding box center [608, 326] width 79 height 16
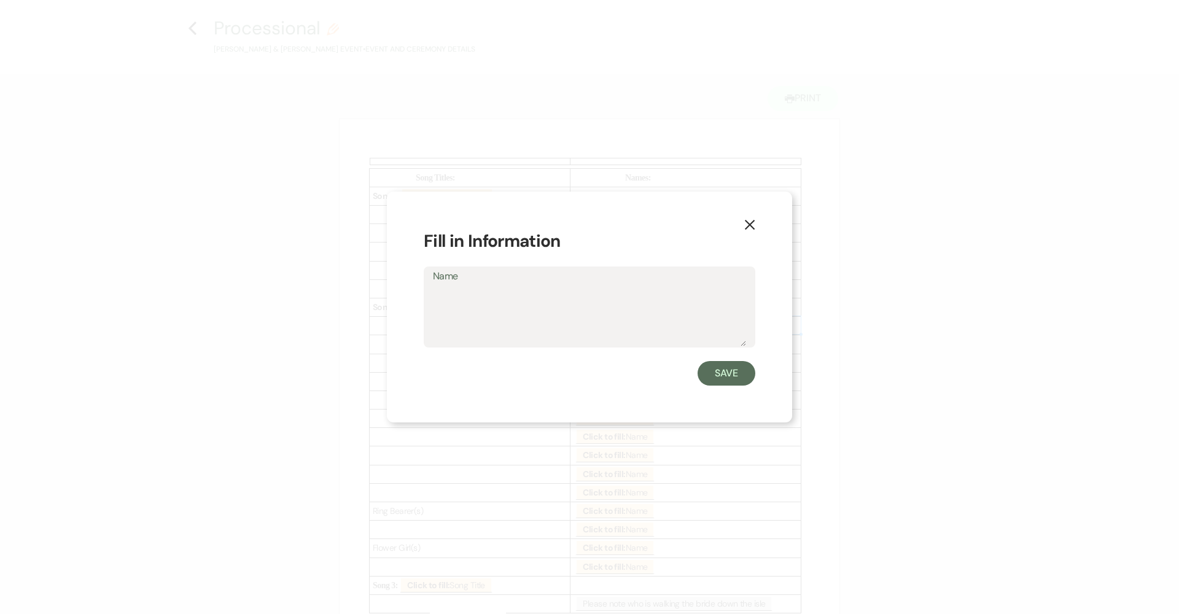
click at [728, 378] on button "Save" at bounding box center [727, 373] width 58 height 25
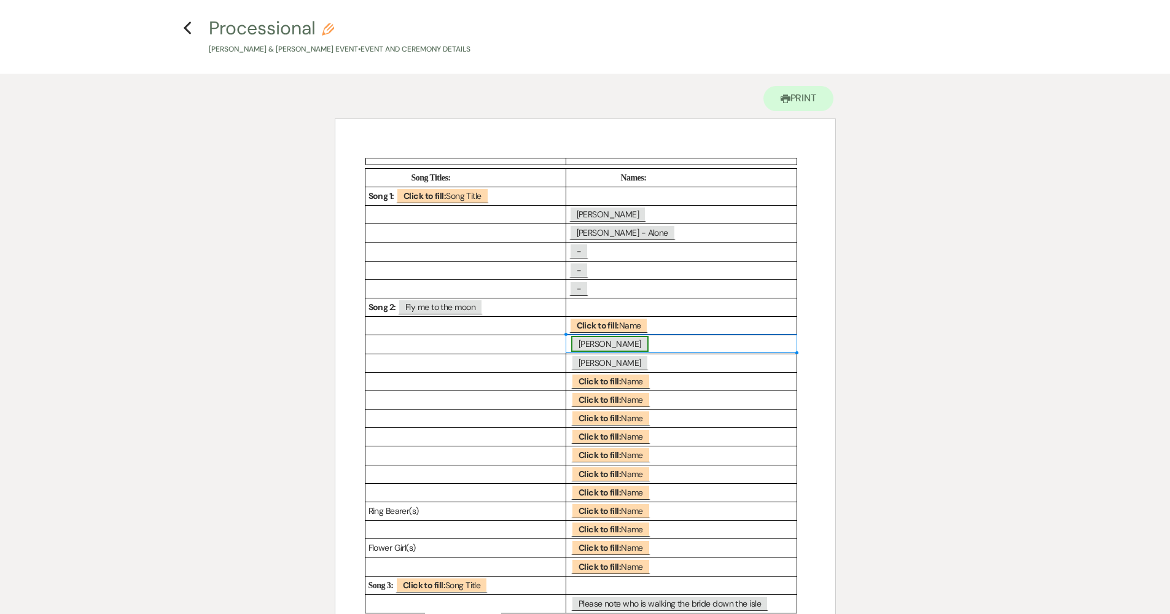
click at [604, 347] on span "[PERSON_NAME]" at bounding box center [609, 344] width 77 height 16
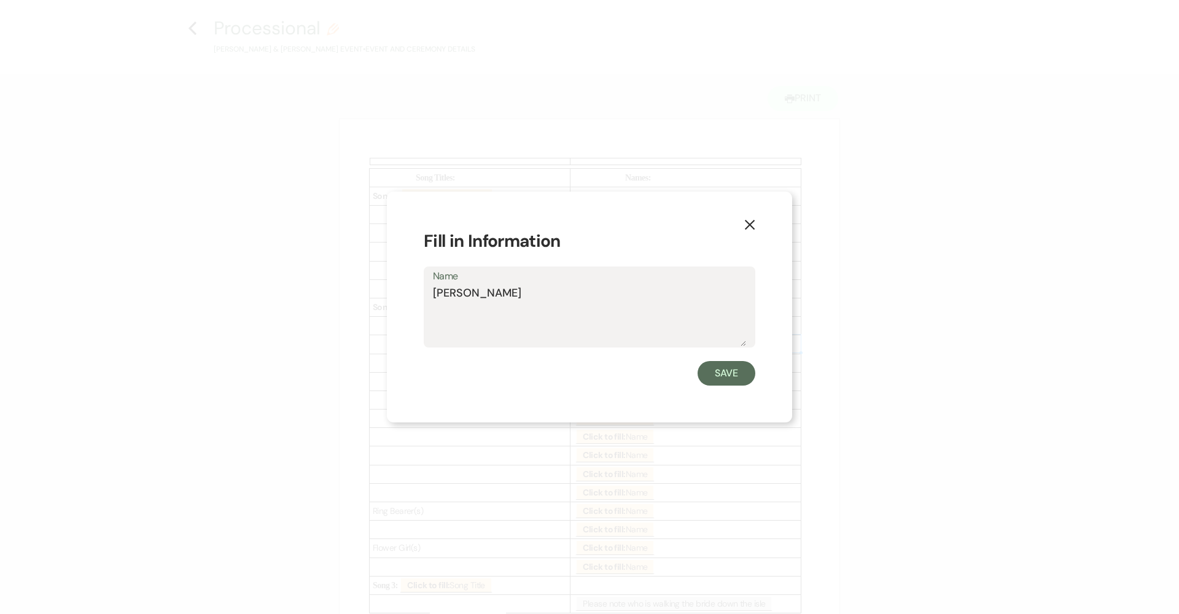
drag, startPoint x: 738, startPoint y: 372, endPoint x: 692, endPoint y: 365, distance: 46.0
click at [737, 372] on button "Save" at bounding box center [727, 373] width 58 height 25
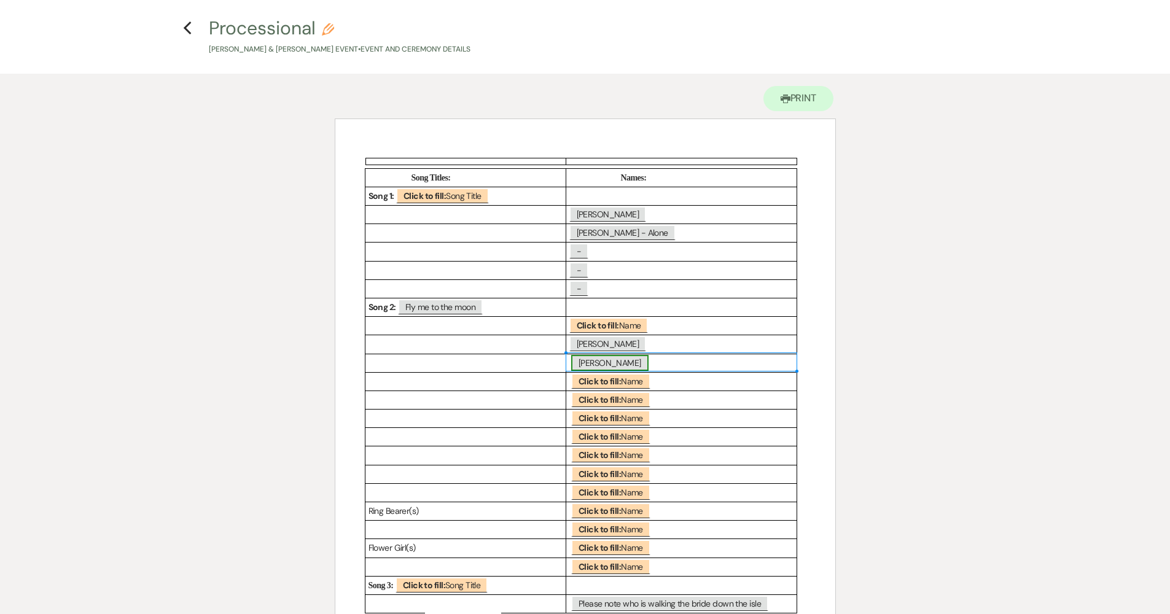
click at [614, 364] on span "[PERSON_NAME]" at bounding box center [609, 363] width 77 height 16
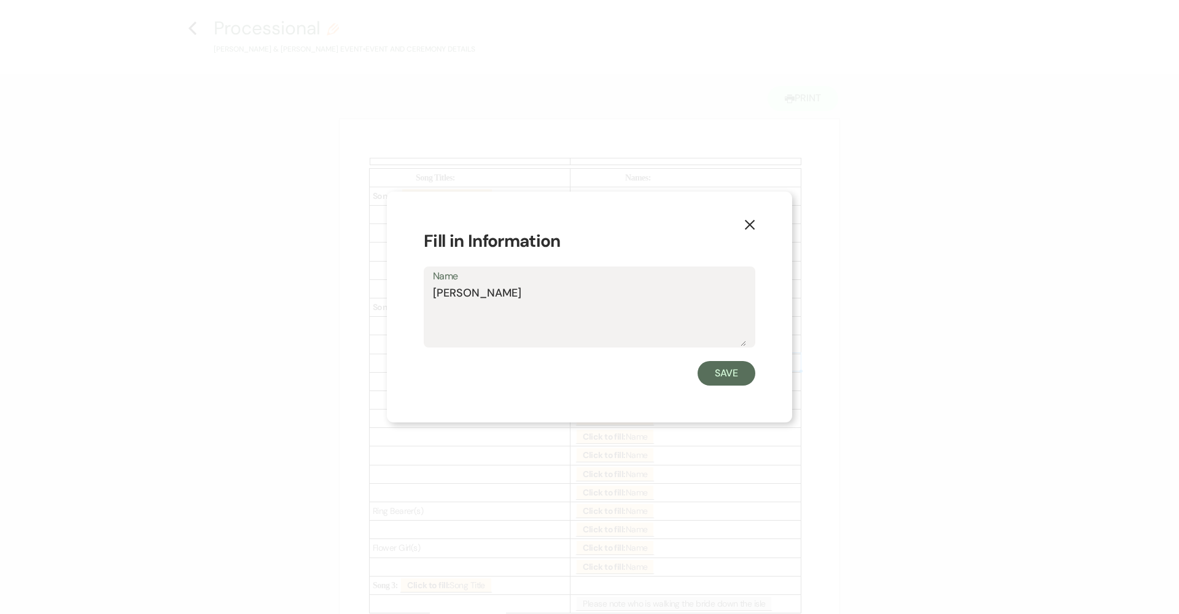
drag, startPoint x: 506, startPoint y: 301, endPoint x: 415, endPoint y: 300, distance: 90.3
click at [415, 300] on div "X Fill in Information Name [PERSON_NAME] Save" at bounding box center [589, 308] width 405 height 232
click at [701, 379] on button "Save" at bounding box center [727, 373] width 58 height 25
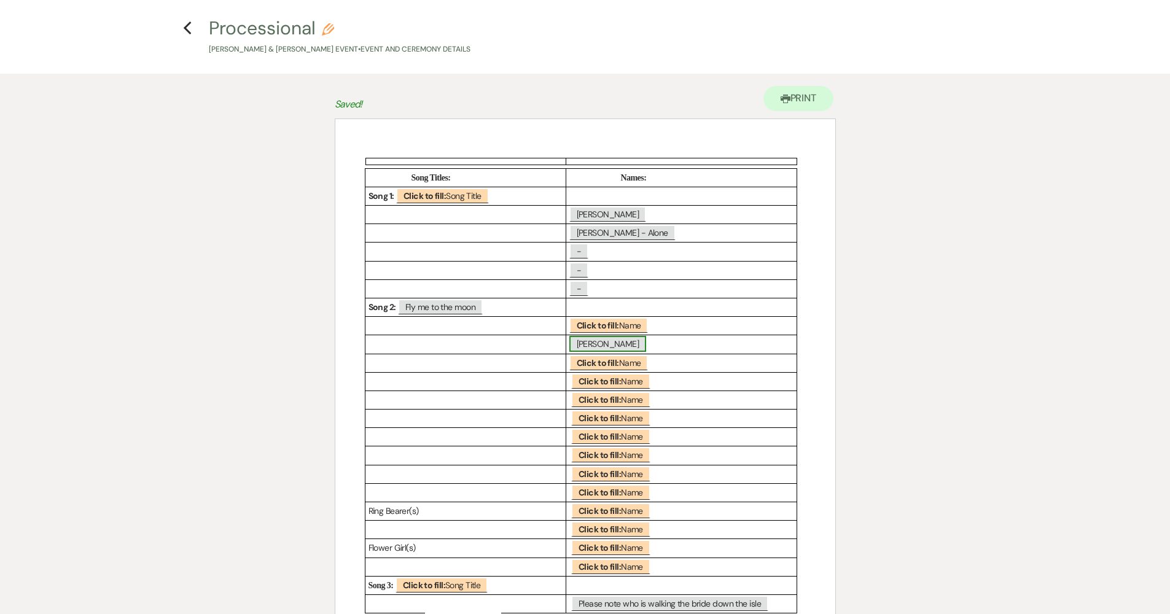
click at [596, 343] on span "[PERSON_NAME]" at bounding box center [607, 344] width 77 height 16
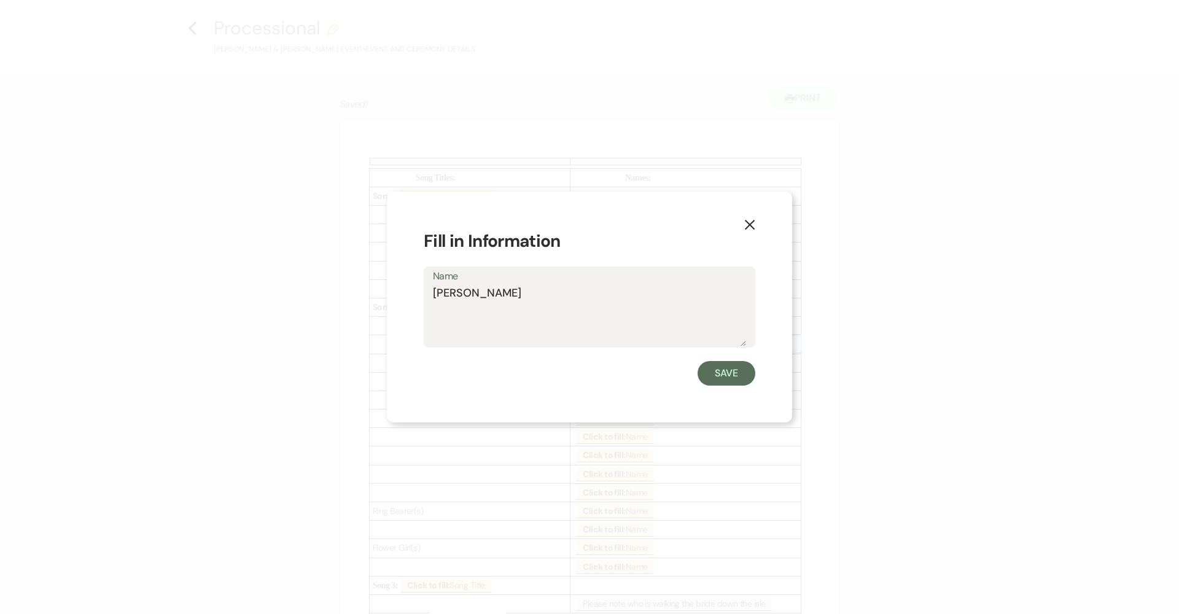
click at [641, 301] on textarea "[PERSON_NAME]" at bounding box center [589, 315] width 313 height 61
type textarea "[PERSON_NAME] & [PERSON_NAME] (BM & MoH)"
click at [705, 382] on button "Save" at bounding box center [727, 373] width 58 height 25
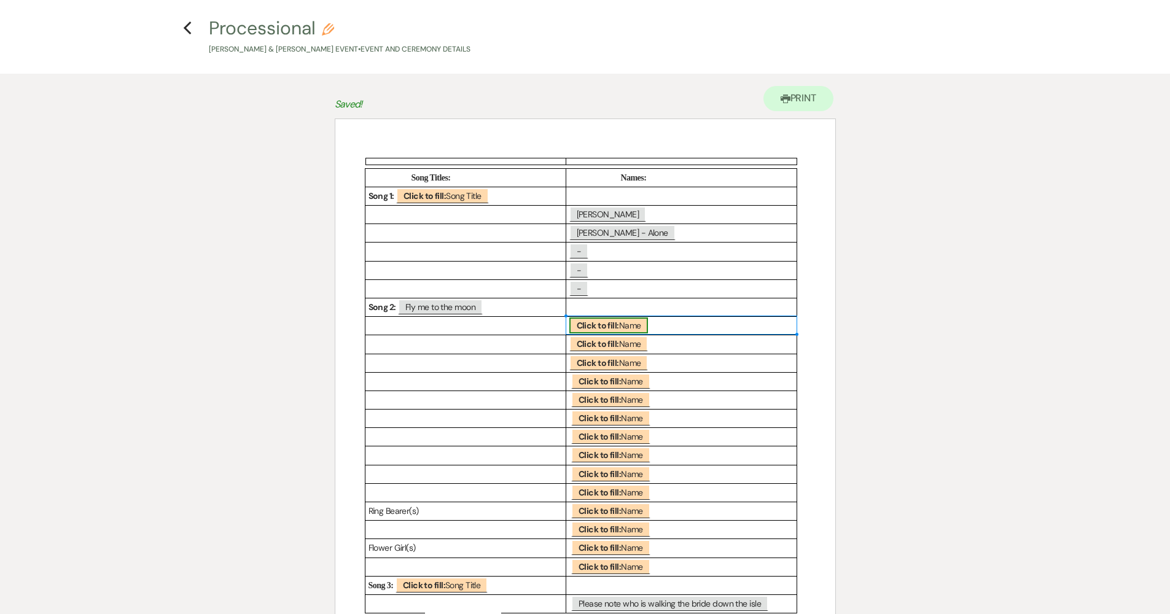
click at [588, 324] on b "Click to fill:" at bounding box center [598, 325] width 42 height 11
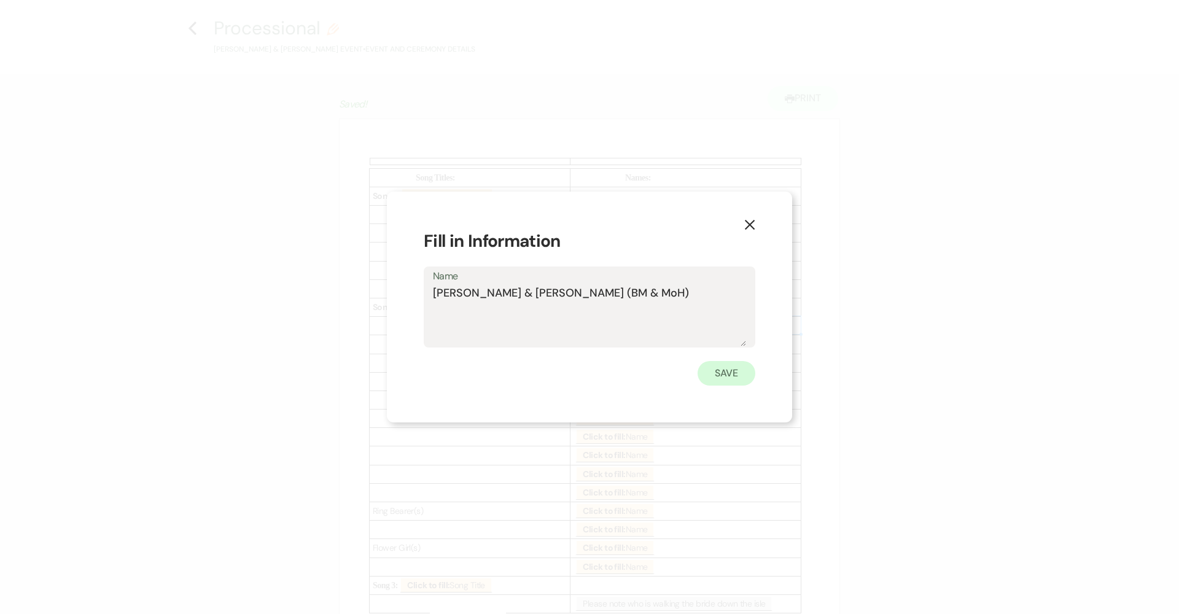
type textarea "[PERSON_NAME] & [PERSON_NAME] (BM & MoH)"
drag, startPoint x: 701, startPoint y: 372, endPoint x: 711, endPoint y: 372, distance: 9.8
click at [702, 371] on button "Save" at bounding box center [727, 373] width 58 height 25
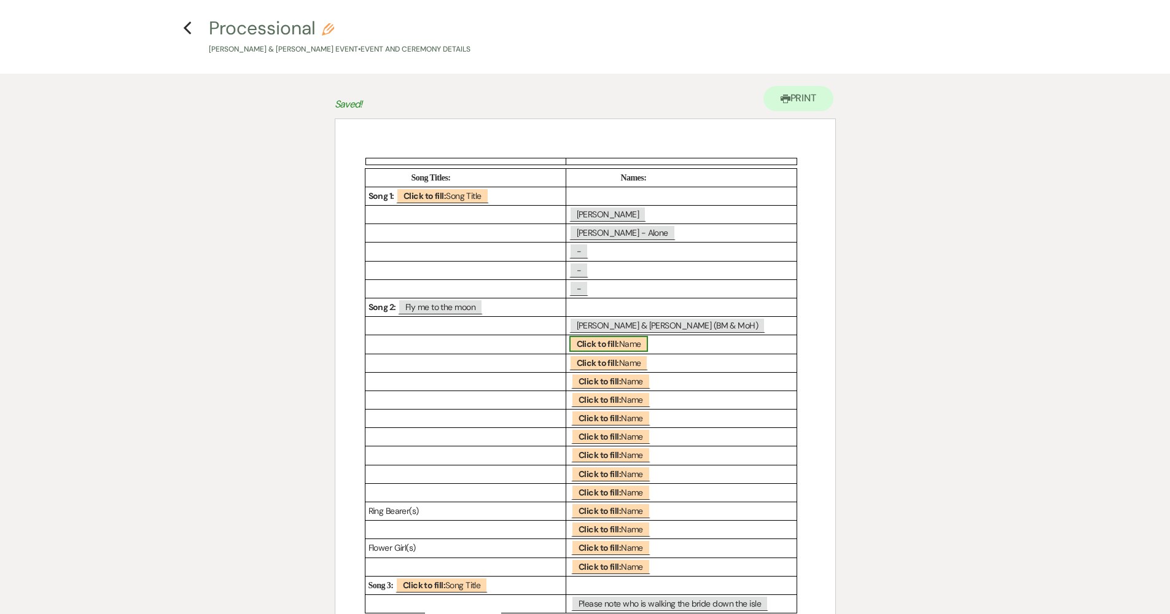
click at [643, 338] on span "Click to fill: Name" at bounding box center [608, 344] width 79 height 16
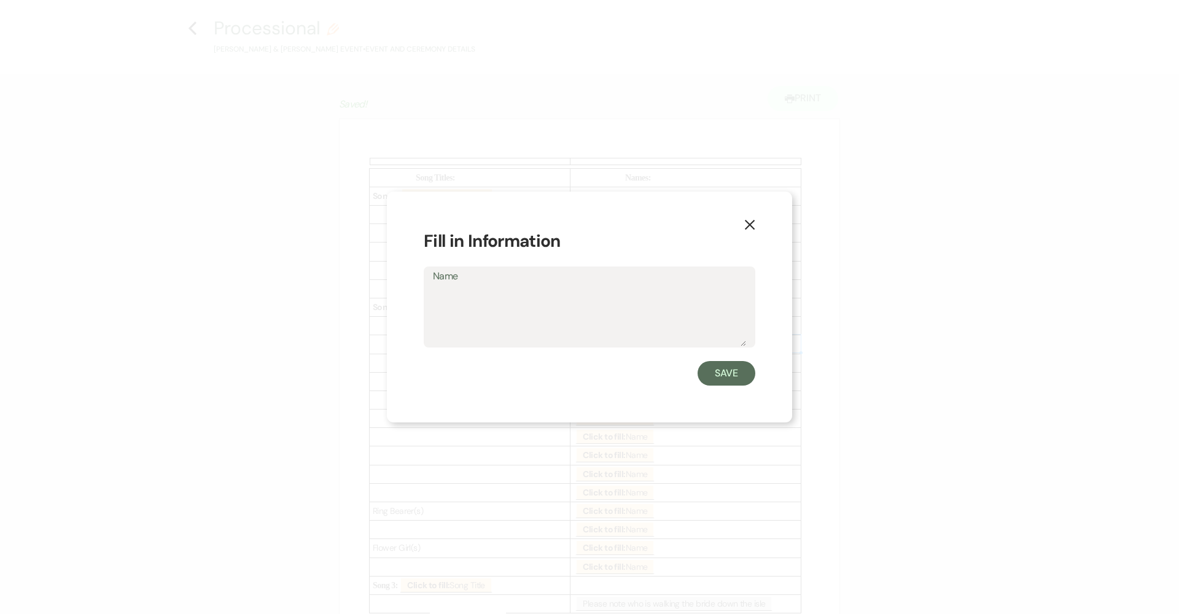
click at [623, 333] on textarea "Name" at bounding box center [589, 315] width 313 height 61
type textarea "K"
type textarea "[PERSON_NAME]"
click at [732, 374] on button "Save" at bounding box center [727, 373] width 58 height 25
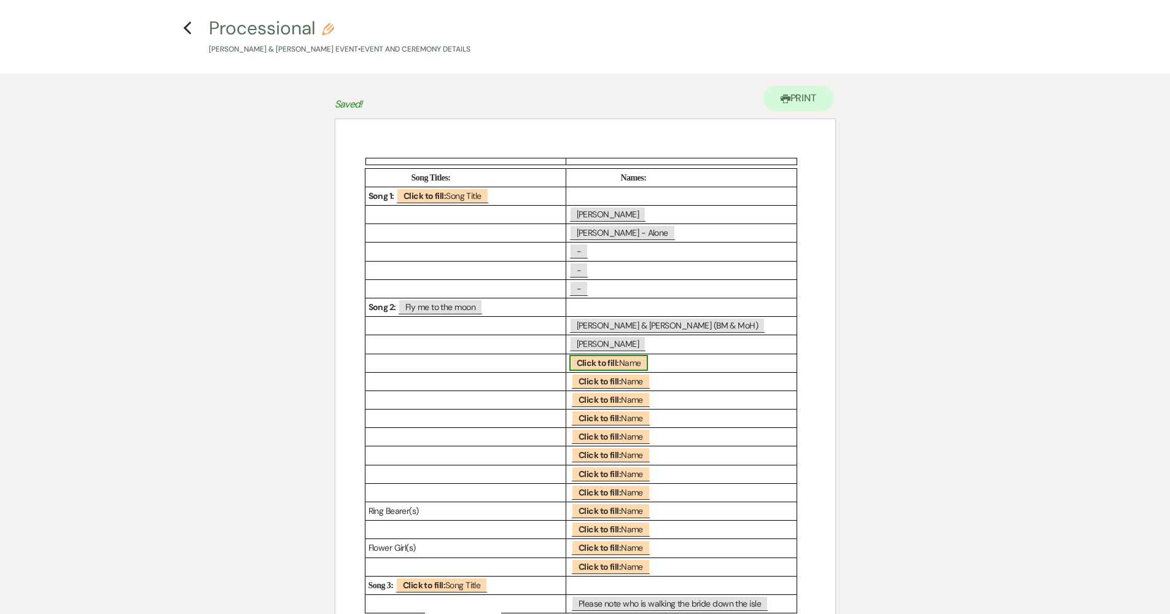
click at [601, 364] on b "Click to fill:" at bounding box center [598, 362] width 42 height 11
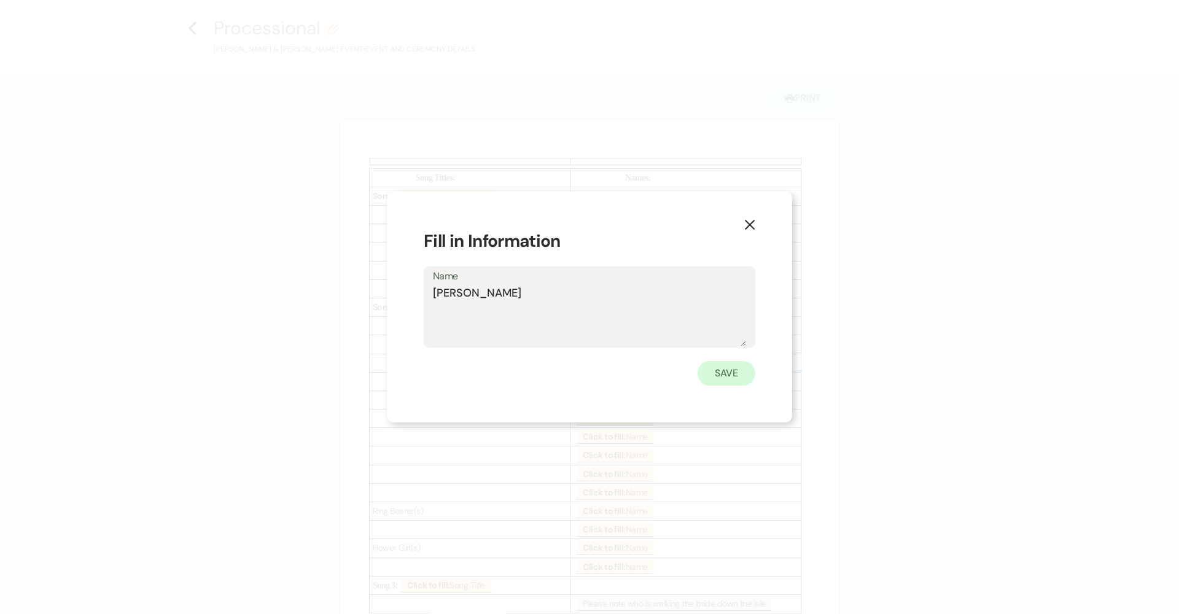
type textarea "[PERSON_NAME]"
click at [738, 369] on button "Save" at bounding box center [727, 373] width 58 height 25
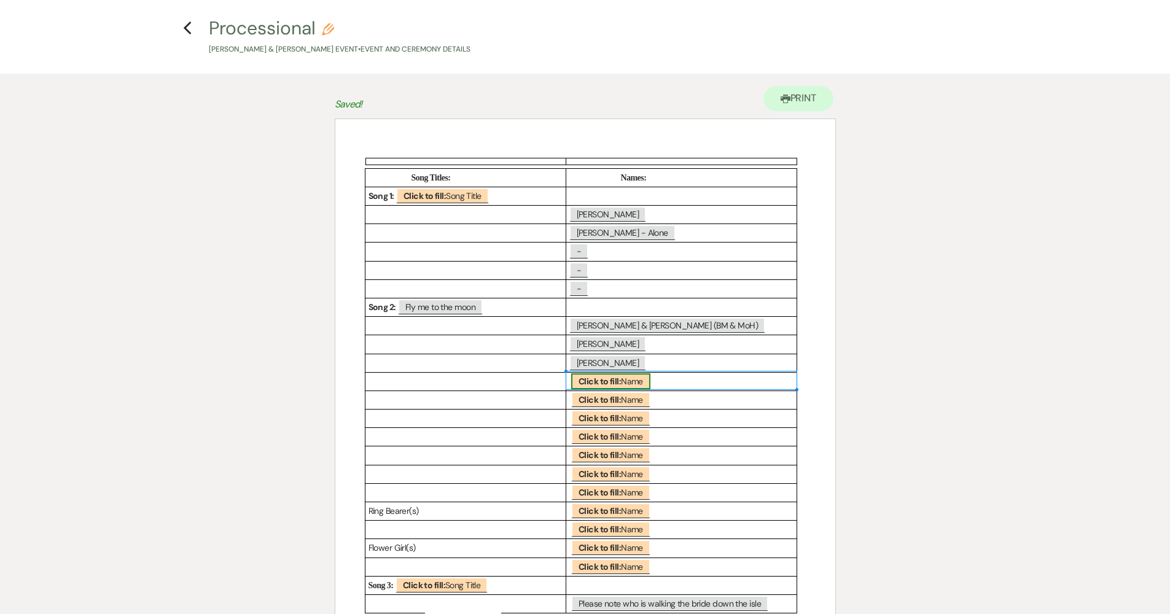
click at [619, 376] on b "Click to fill:" at bounding box center [600, 381] width 42 height 11
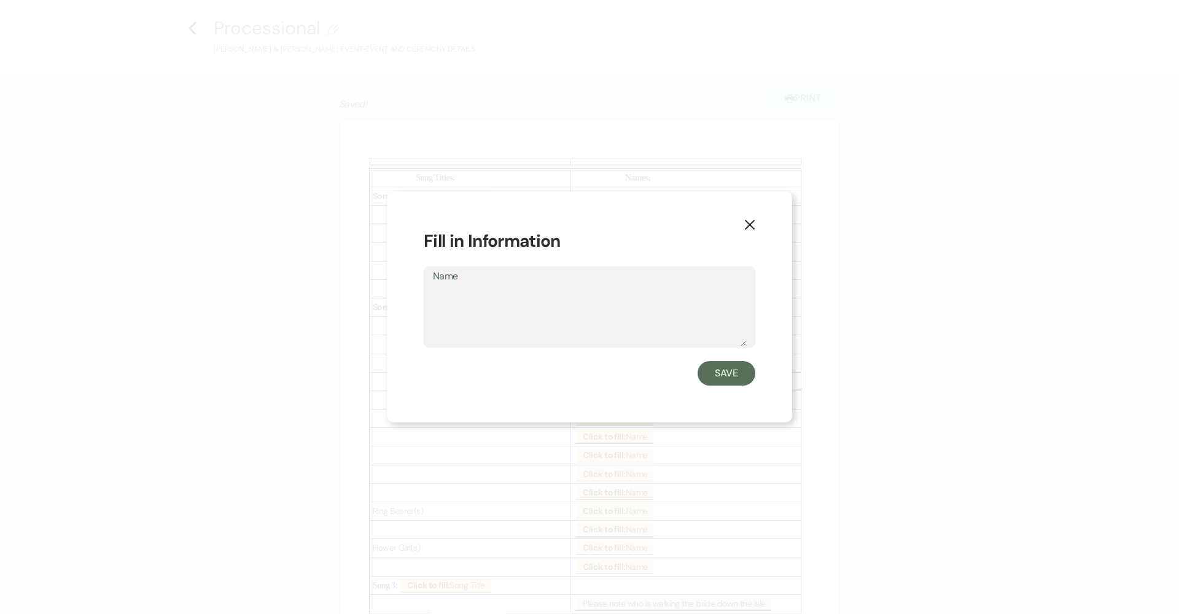
click at [555, 313] on textarea "Name" at bounding box center [589, 315] width 313 height 61
type textarea "[PERSON_NAME]"
click at [732, 369] on button "Save" at bounding box center [727, 373] width 58 height 25
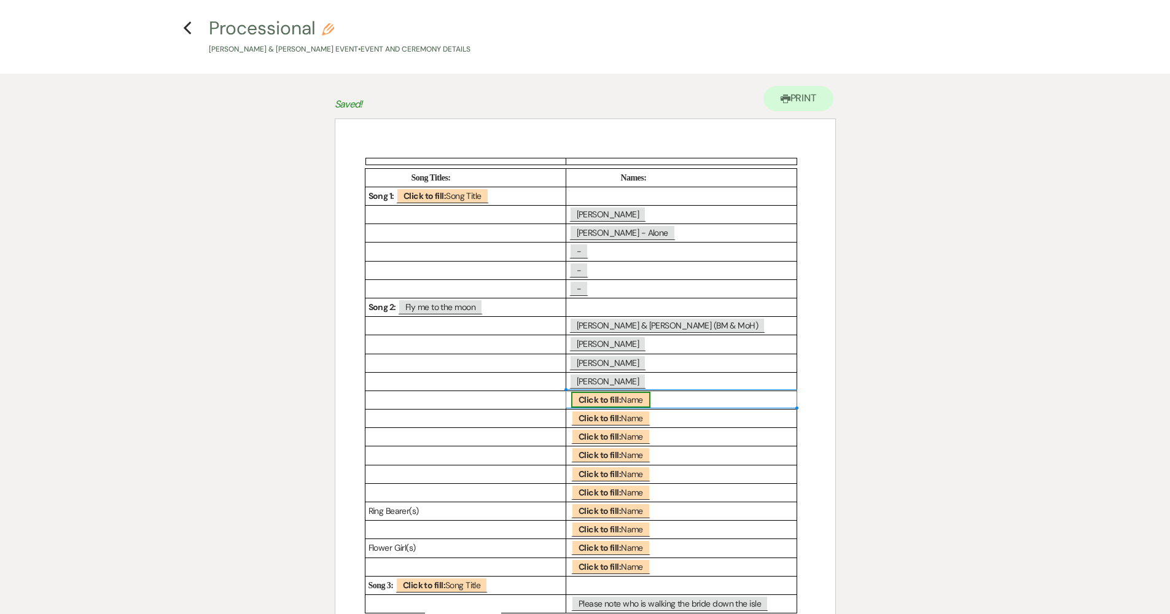
click at [618, 396] on b "Click to fill:" at bounding box center [600, 399] width 42 height 11
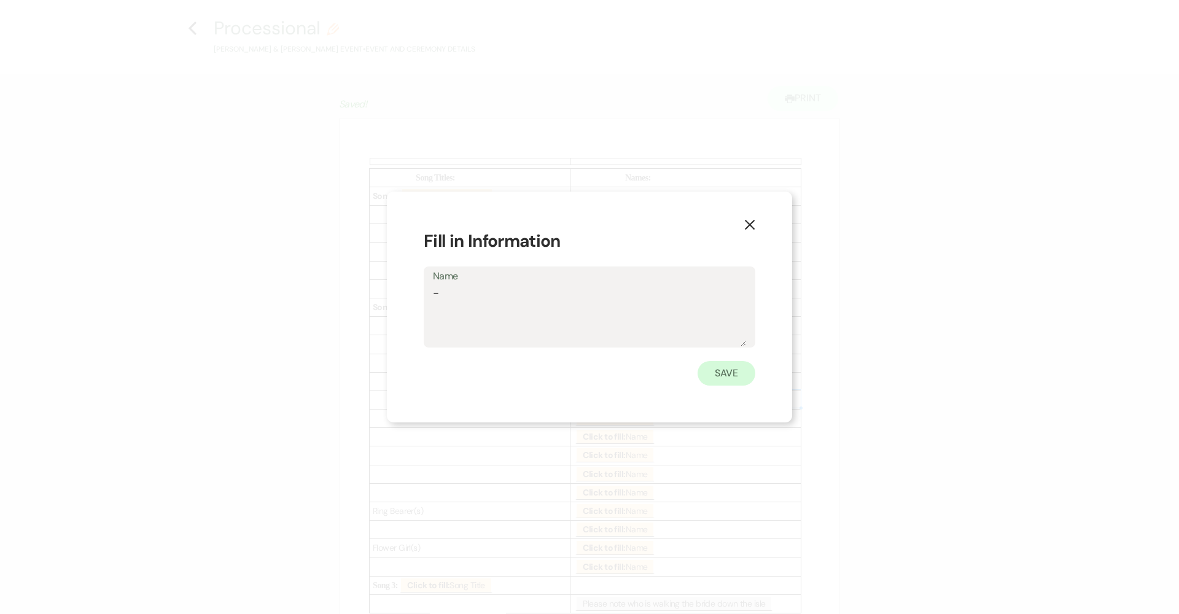
type textarea "-"
click at [733, 369] on button "Save" at bounding box center [727, 373] width 58 height 25
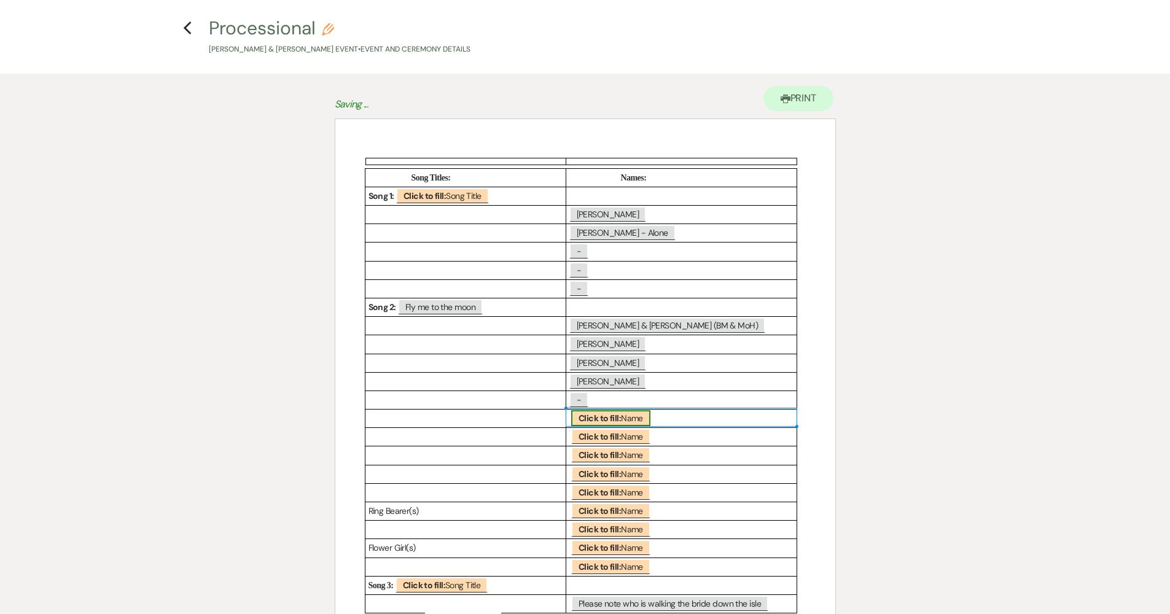
click at [632, 418] on span "Click to fill: Name" at bounding box center [610, 418] width 79 height 16
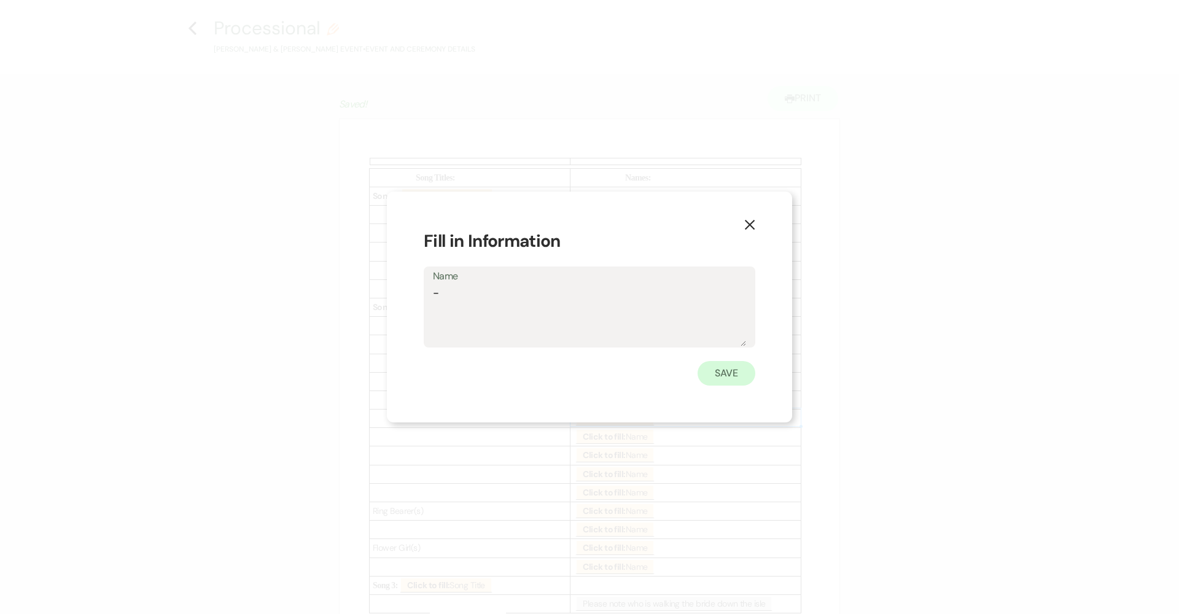
type textarea "-"
click at [731, 381] on button "Save" at bounding box center [727, 373] width 58 height 25
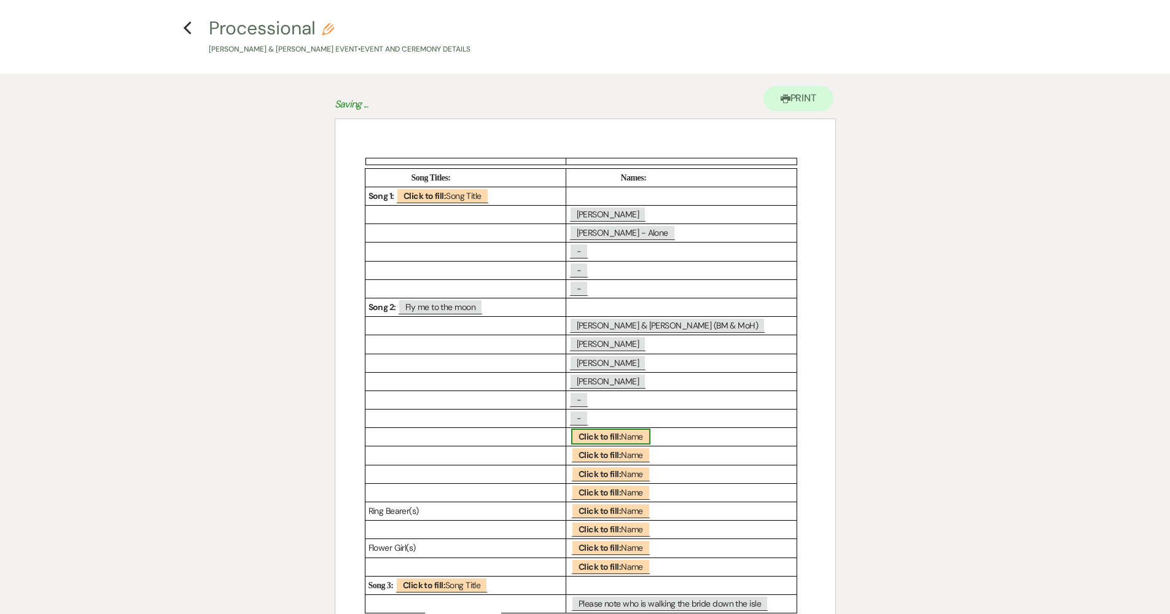
click at [639, 437] on span "Click to fill: Name" at bounding box center [610, 437] width 79 height 16
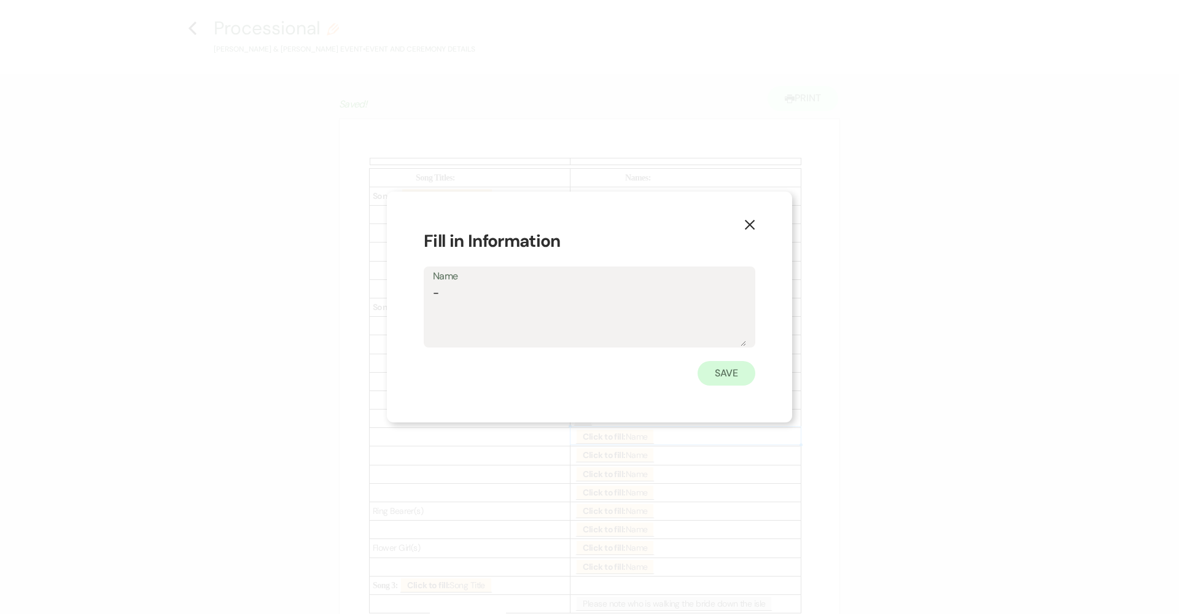
type textarea "-"
click at [741, 368] on button "Save" at bounding box center [727, 373] width 58 height 25
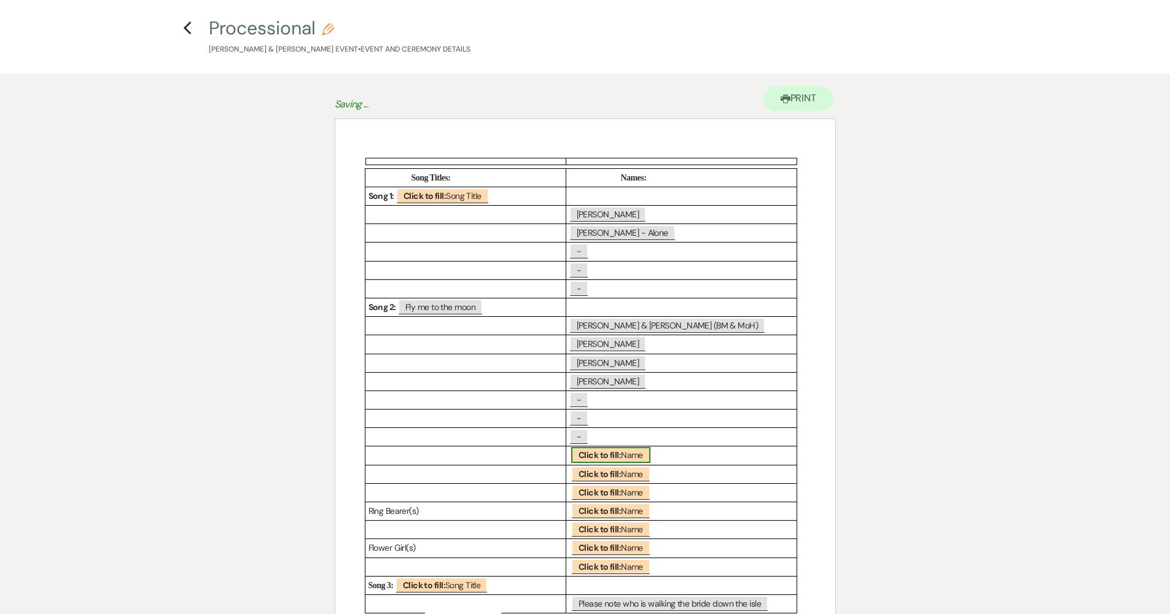
click at [621, 458] on b "Click to fill:" at bounding box center [600, 455] width 42 height 11
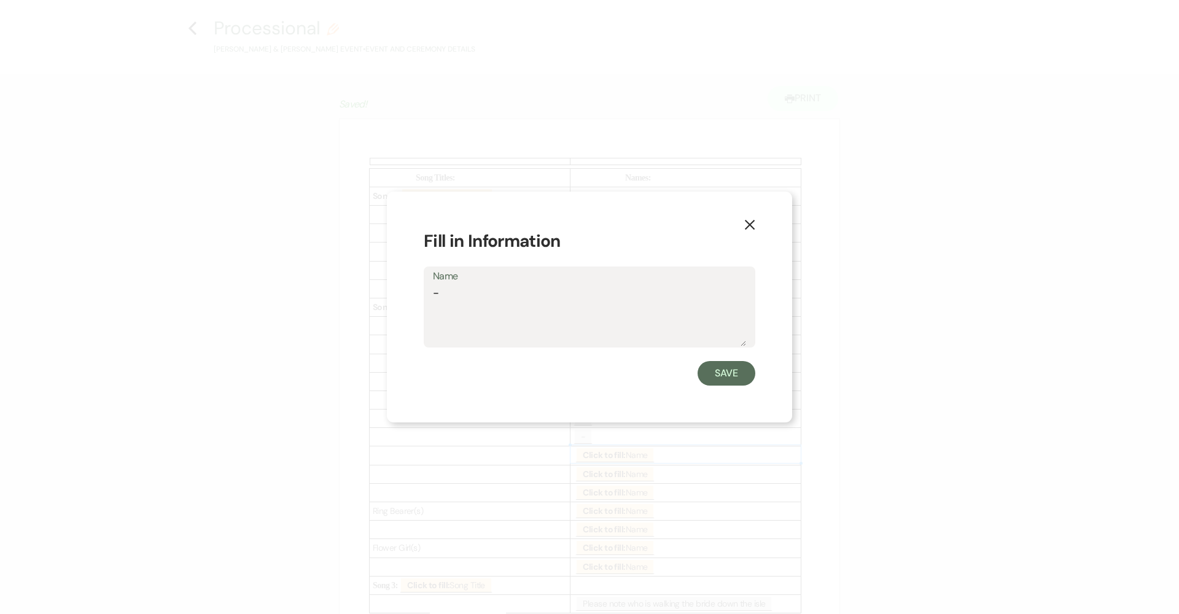
type textarea "-"
click at [732, 388] on div "X Fill in Information Name - Save" at bounding box center [589, 308] width 405 height 232
click at [725, 380] on button "Save" at bounding box center [727, 373] width 58 height 25
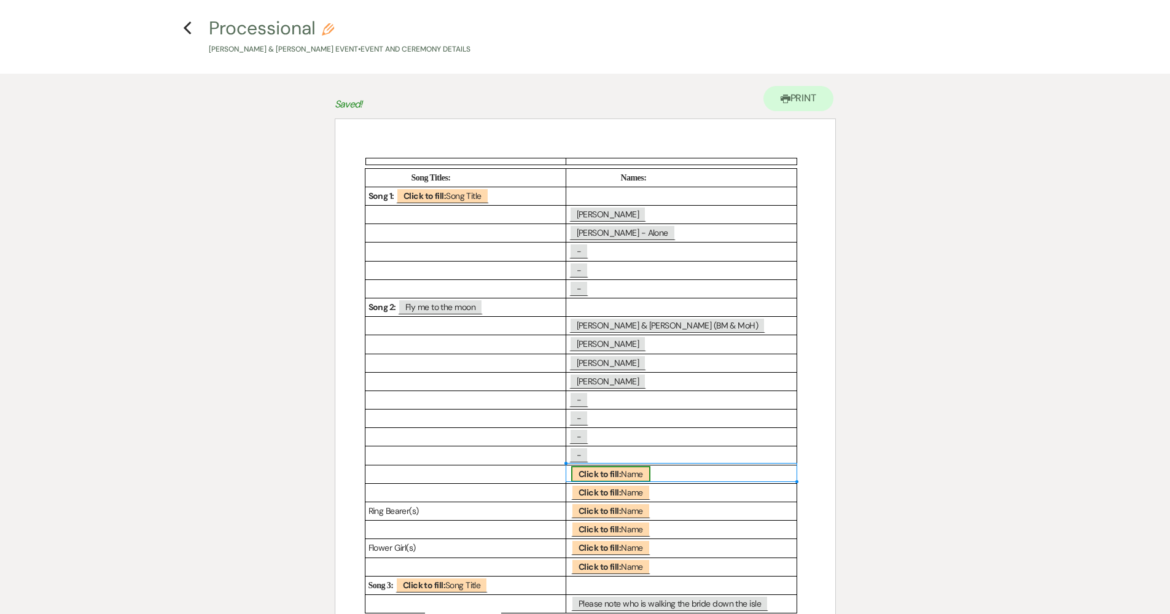
click at [629, 474] on span "Click to fill: Name" at bounding box center [610, 474] width 79 height 16
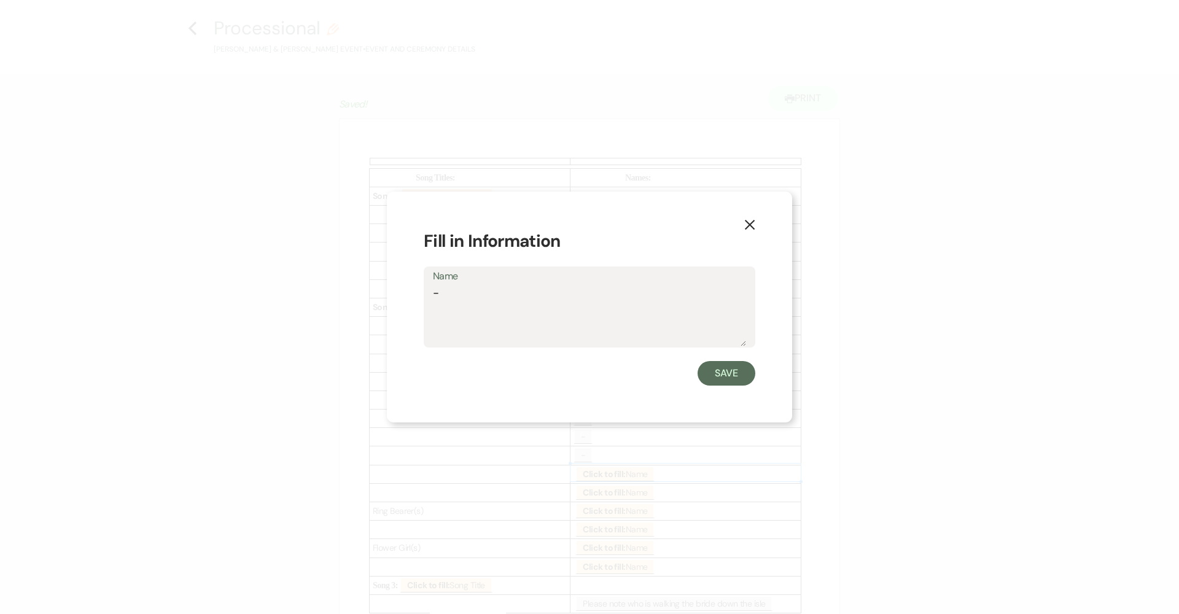
type textarea "-"
click at [752, 375] on button "Save" at bounding box center [727, 373] width 58 height 25
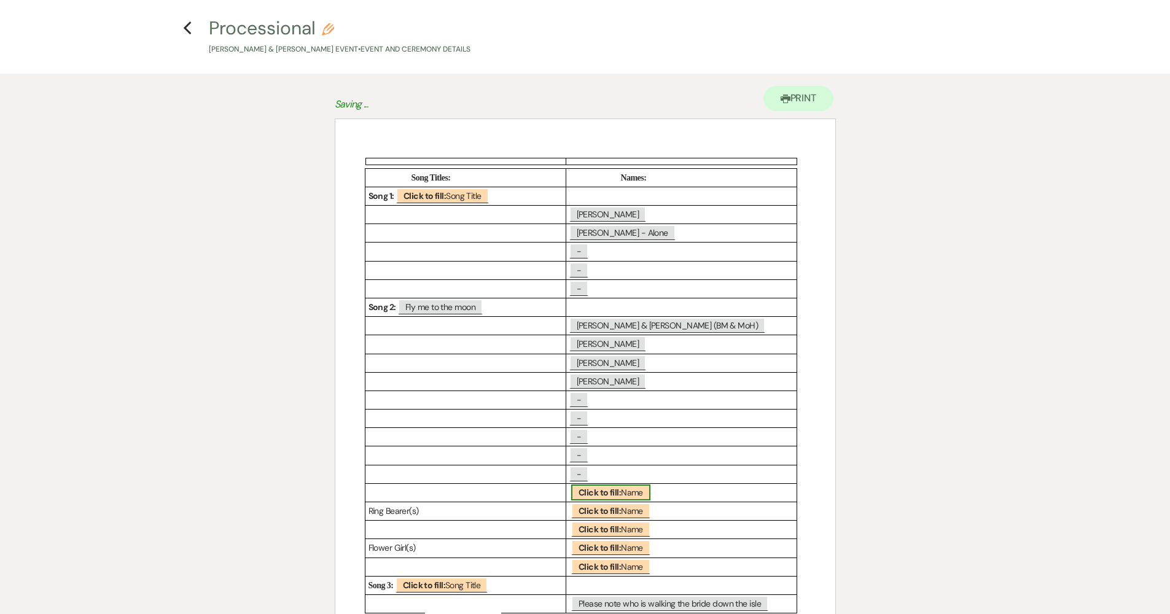
click at [626, 493] on span "Click to fill: Name" at bounding box center [610, 493] width 79 height 16
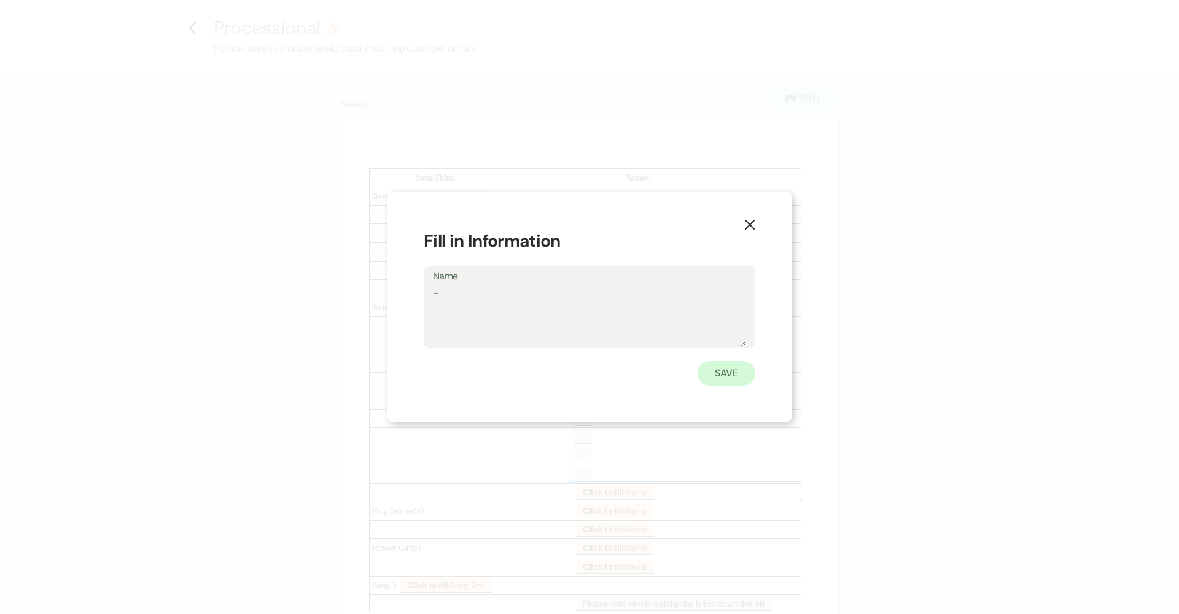
type textarea "-"
click at [748, 379] on button "Save" at bounding box center [727, 373] width 58 height 25
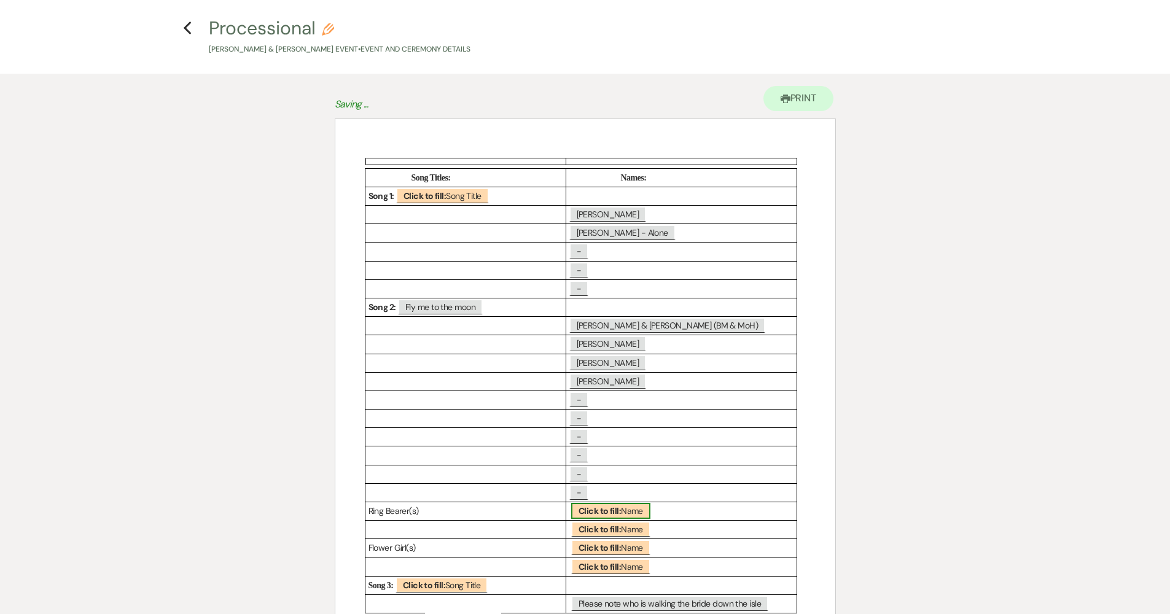
click at [619, 506] on b "Click to fill:" at bounding box center [600, 511] width 42 height 11
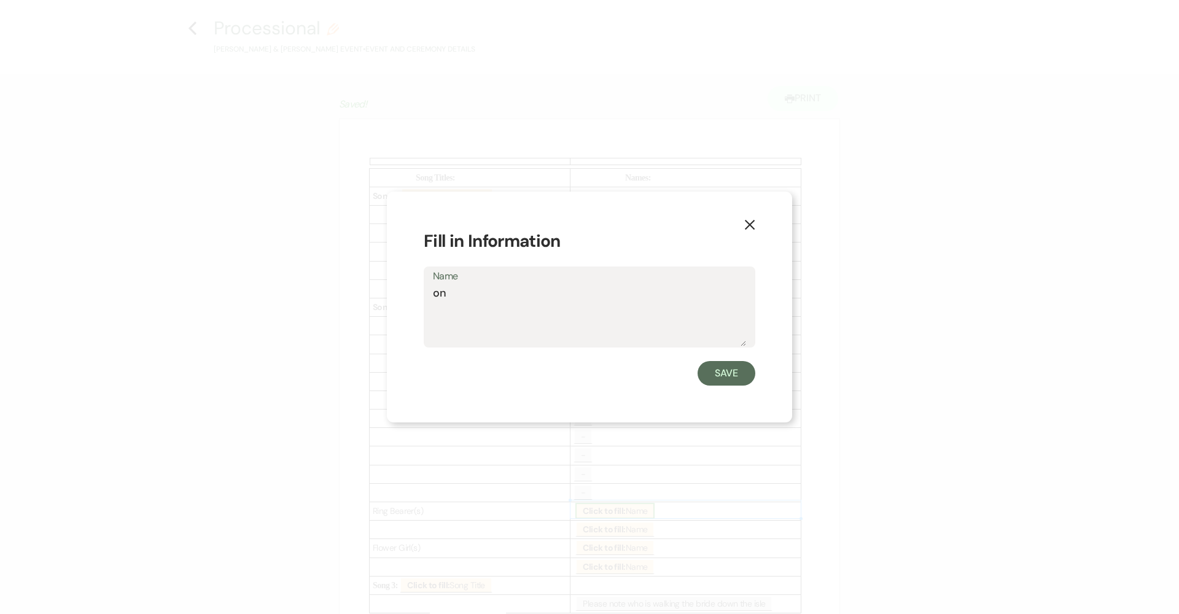
type textarea "o"
type textarea "None"
click at [727, 379] on button "Save" at bounding box center [727, 373] width 58 height 25
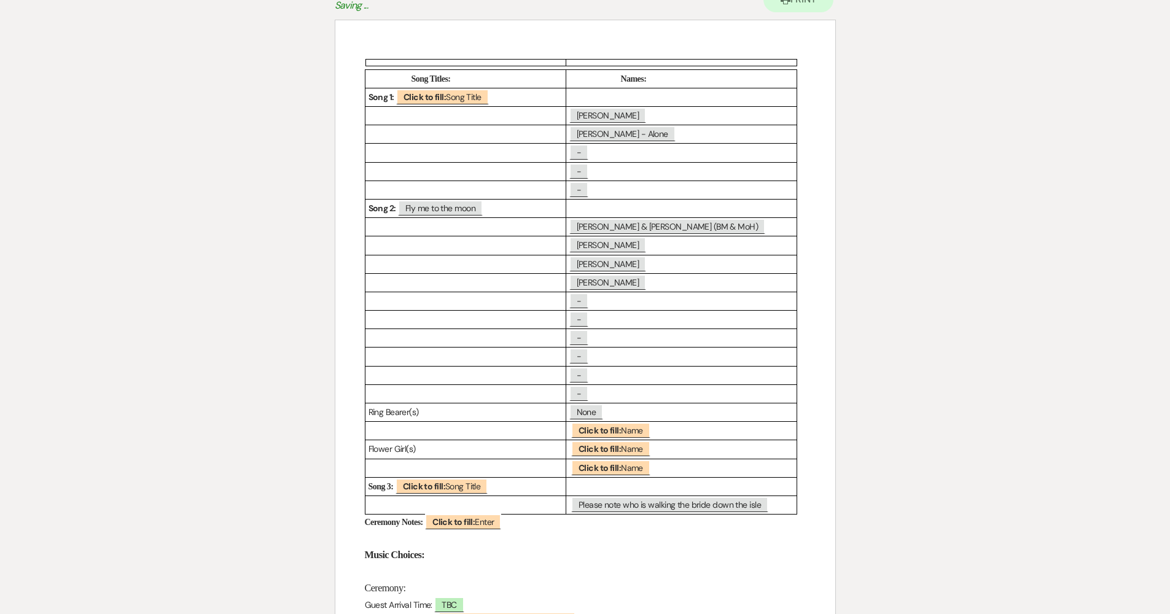
scroll to position [241, 0]
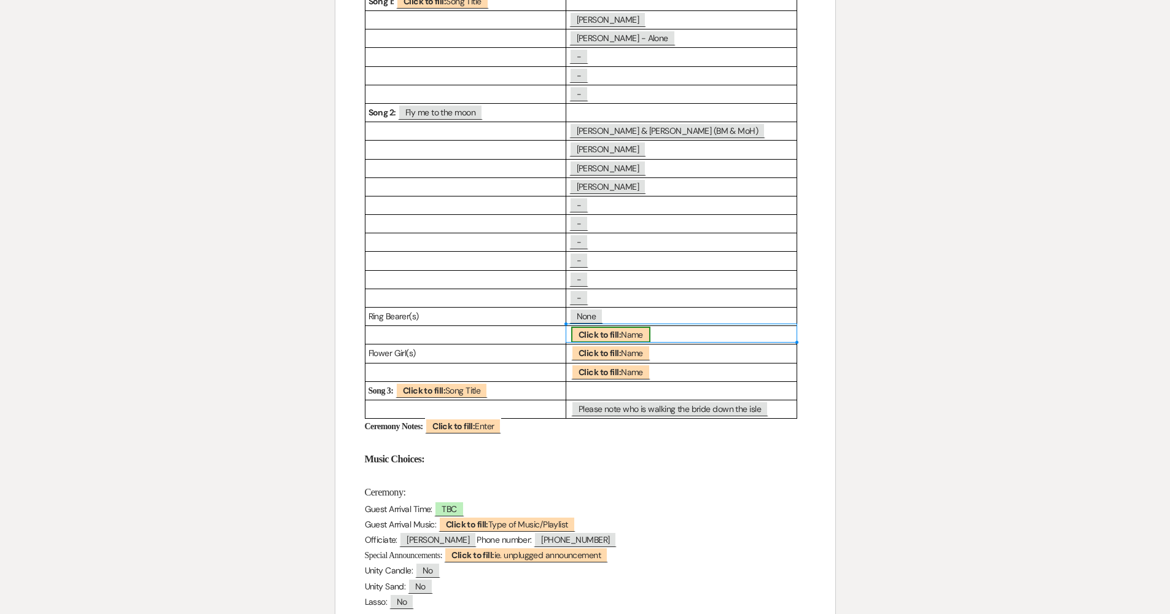
click at [637, 334] on span "Click to fill: Name" at bounding box center [610, 335] width 79 height 16
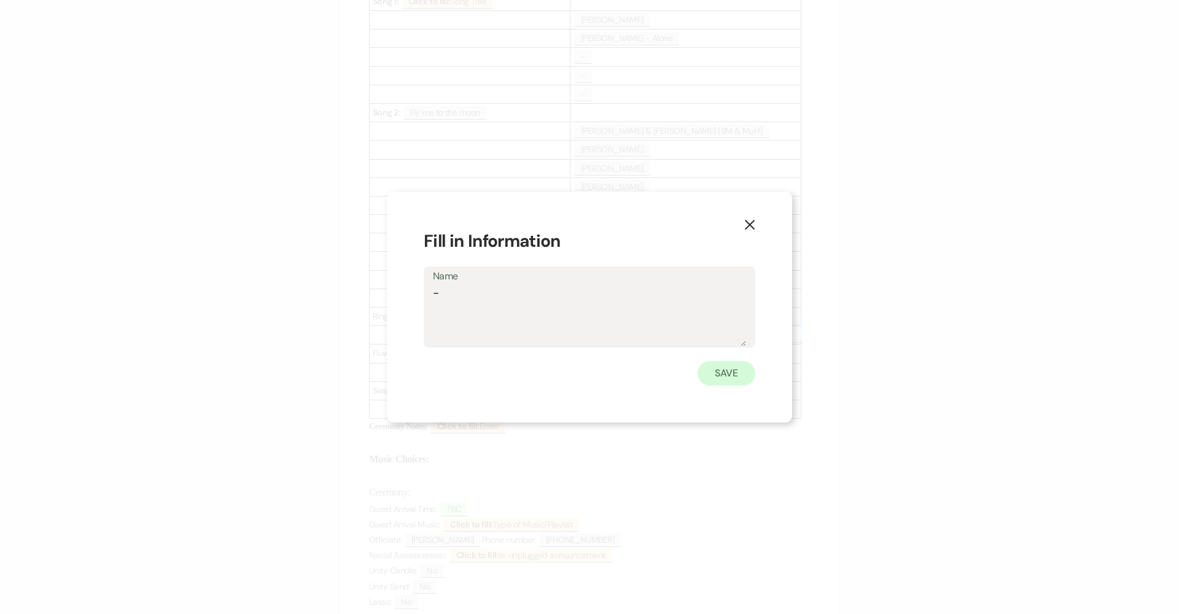
type textarea "-"
click at [709, 373] on button "Save" at bounding box center [727, 373] width 58 height 25
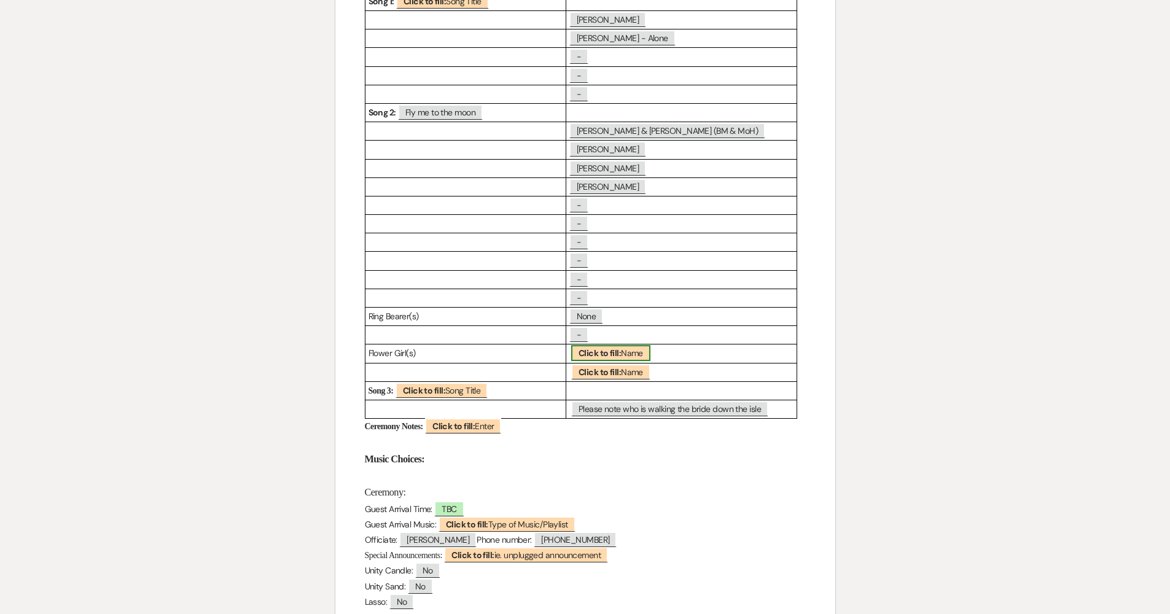
click at [610, 350] on b "Click to fill:" at bounding box center [600, 353] width 42 height 11
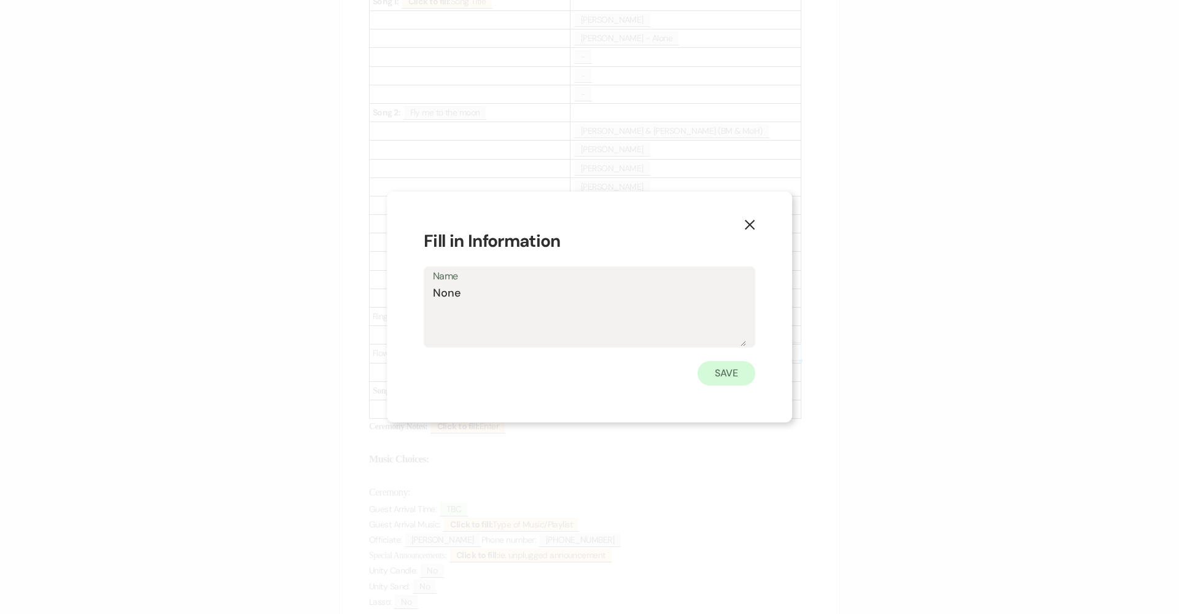
type textarea "None"
click at [727, 383] on button "Save" at bounding box center [727, 373] width 58 height 25
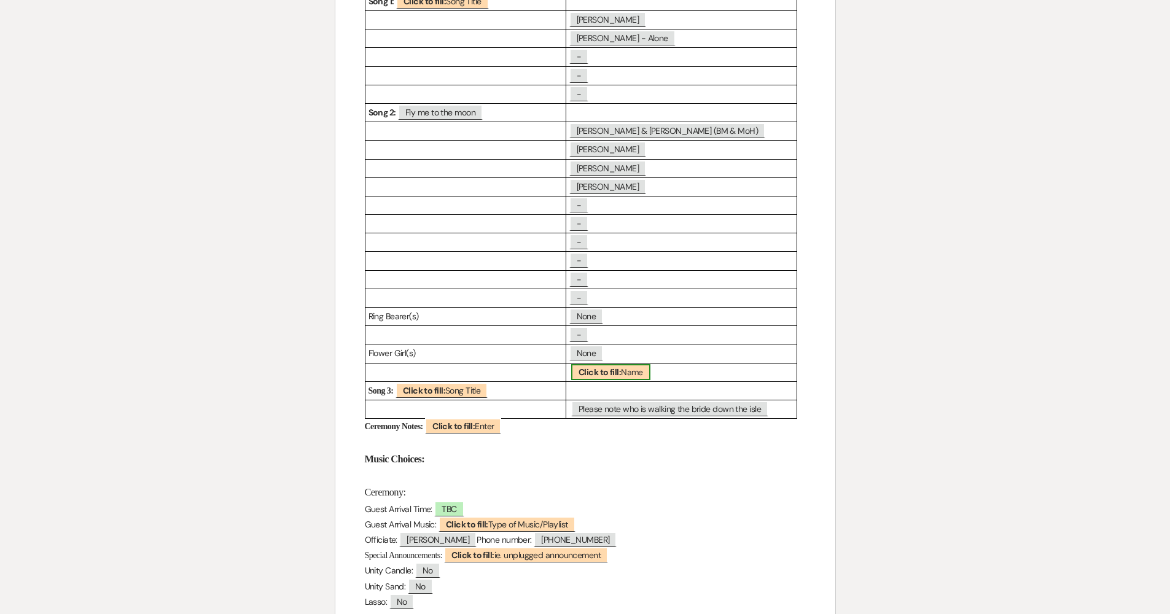
click at [600, 364] on span "Click to fill: Name" at bounding box center [610, 372] width 79 height 16
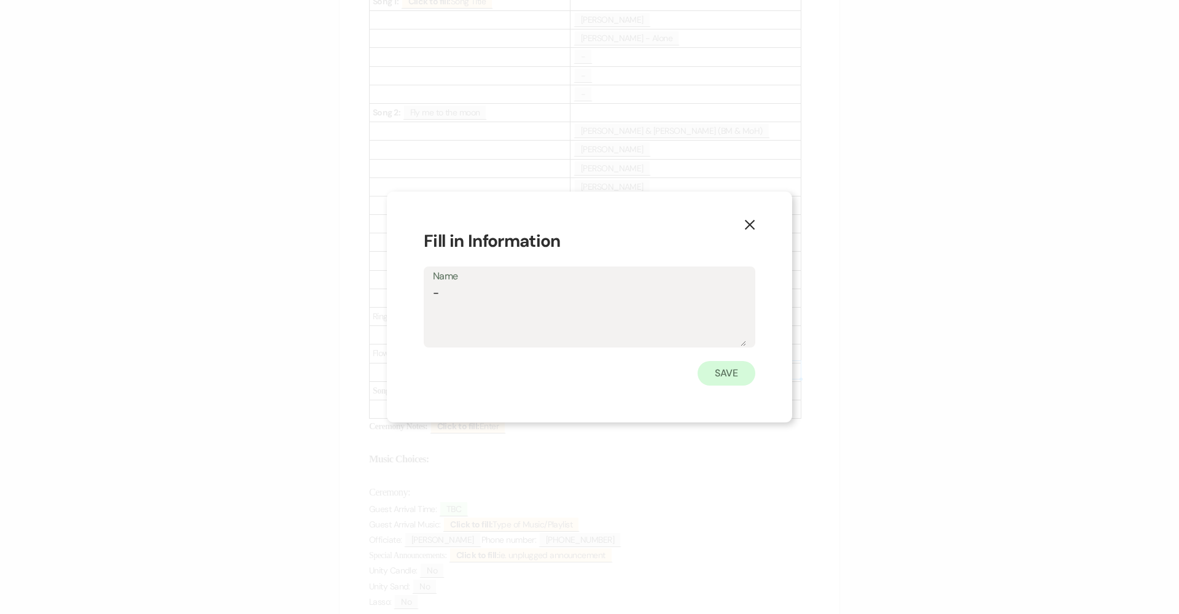
type textarea "-"
click at [725, 380] on button "Save" at bounding box center [727, 373] width 58 height 25
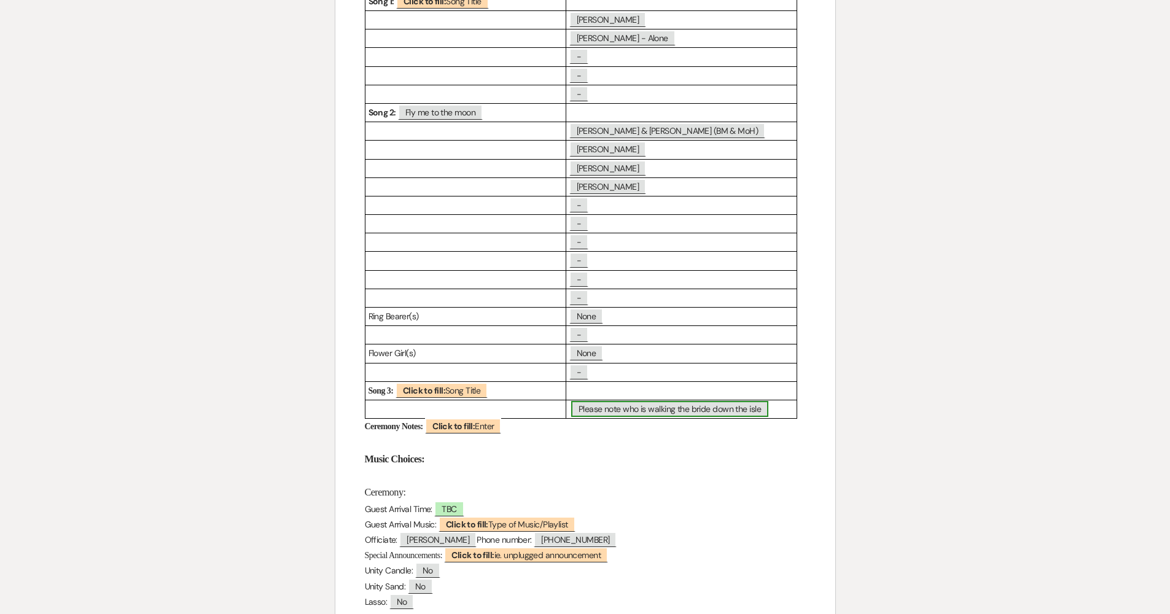
click at [674, 405] on span "Please note who is walking the bride down the isle" at bounding box center [669, 409] width 197 height 16
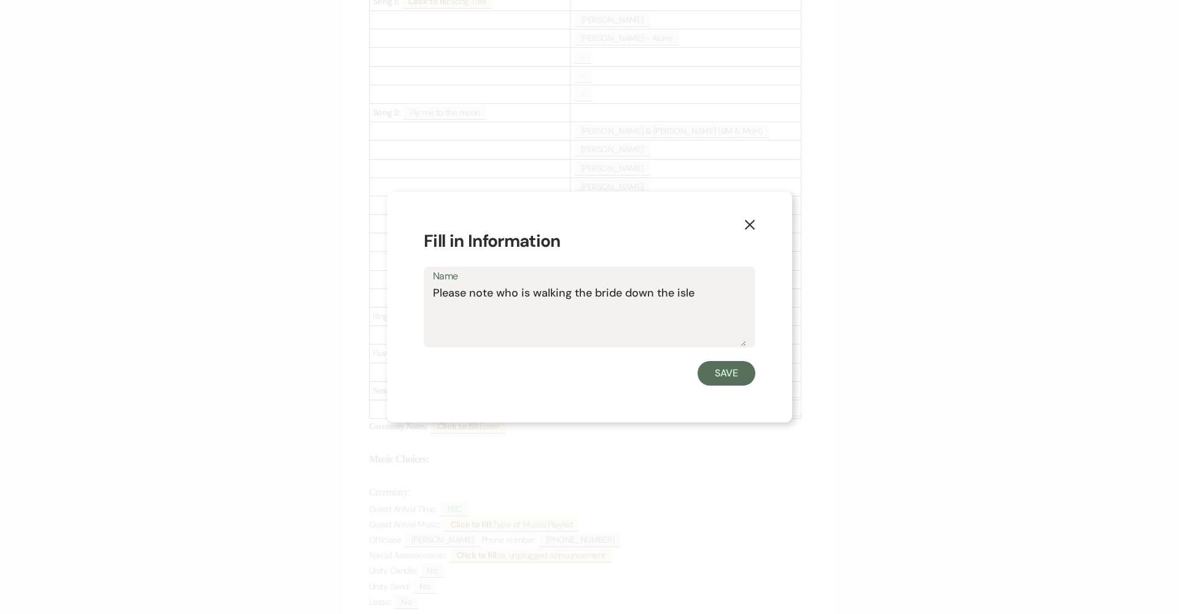
drag, startPoint x: 711, startPoint y: 295, endPoint x: 388, endPoint y: 289, distance: 323.2
click at [388, 289] on div "X Fill in Information Name Please note who is walking the bride down the isle S…" at bounding box center [589, 308] width 405 height 232
type textarea "[PERSON_NAME] and [PERSON_NAME] (Bride and Dad)"
click at [717, 375] on button "Save" at bounding box center [727, 373] width 58 height 25
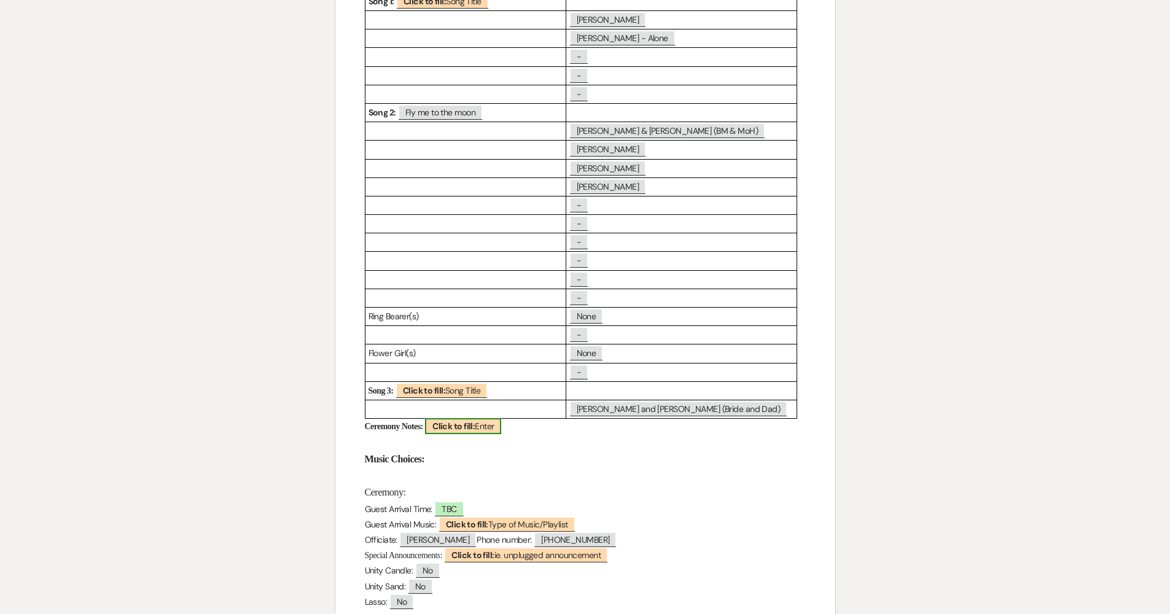
click at [496, 418] on span "Click to fill: Enter" at bounding box center [463, 426] width 76 height 16
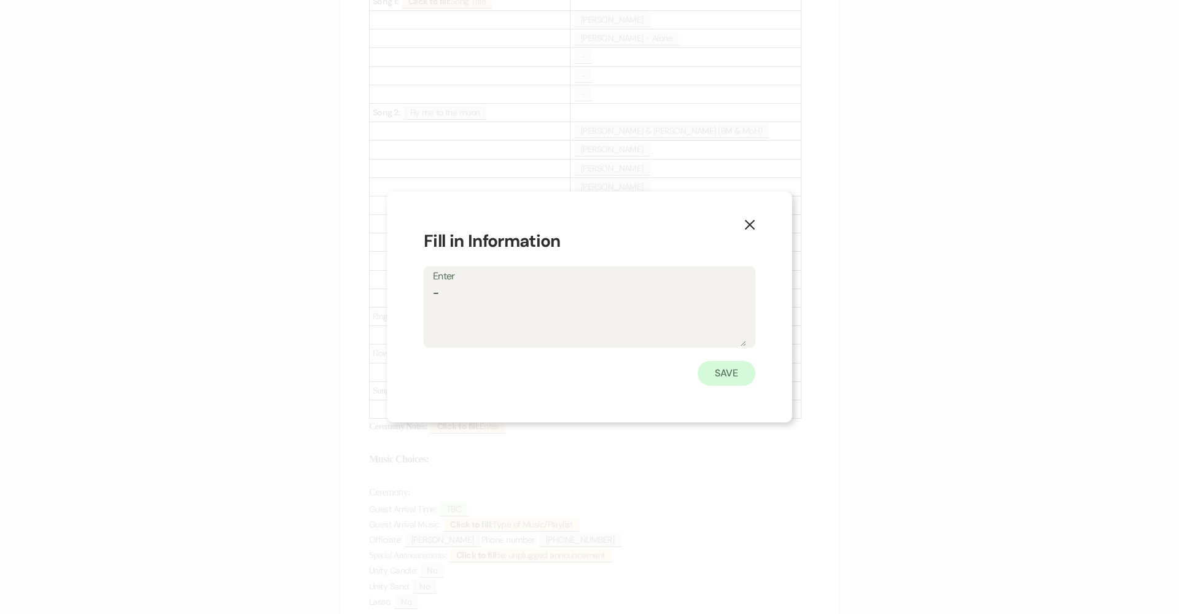
type textarea "-"
click at [706, 379] on button "Save" at bounding box center [727, 373] width 58 height 25
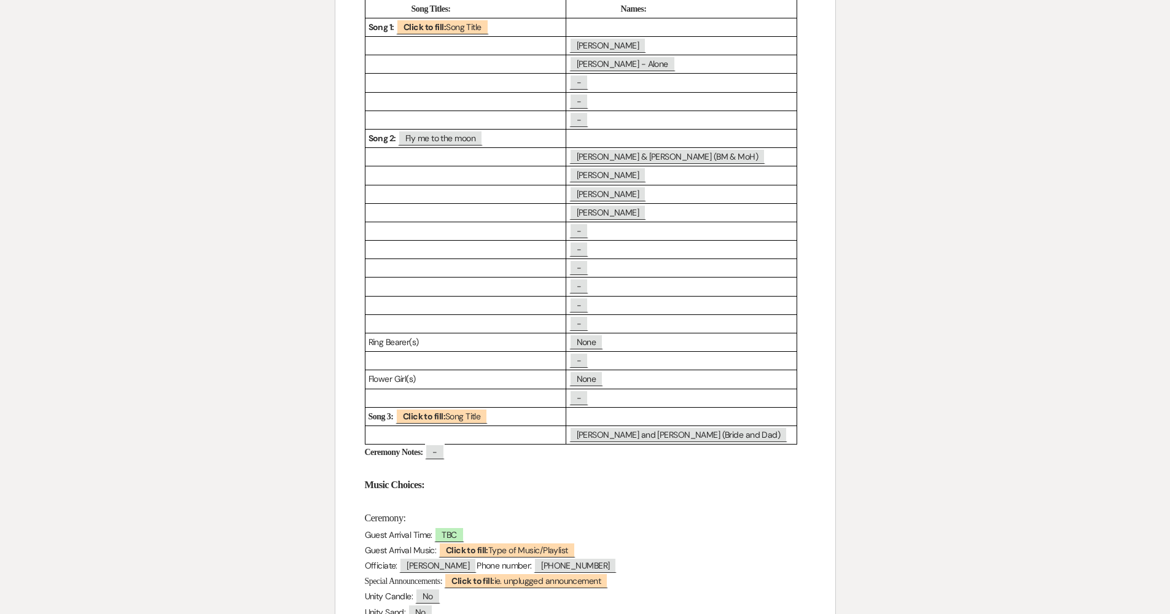
scroll to position [174, 0]
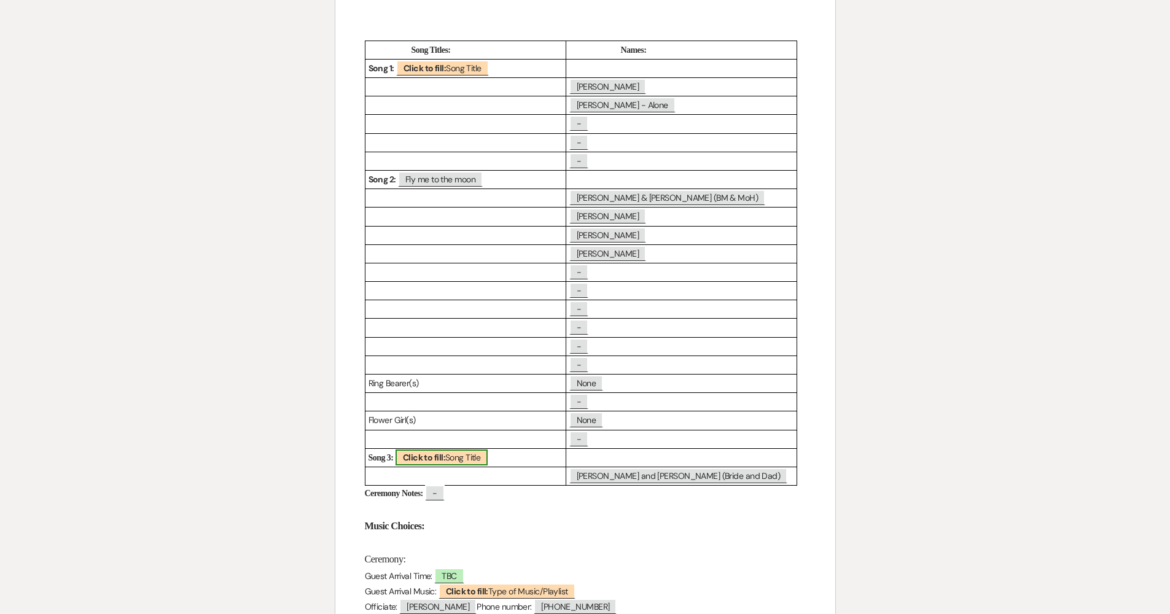
click at [482, 453] on span "Click to fill: Song Title" at bounding box center [442, 458] width 93 height 16
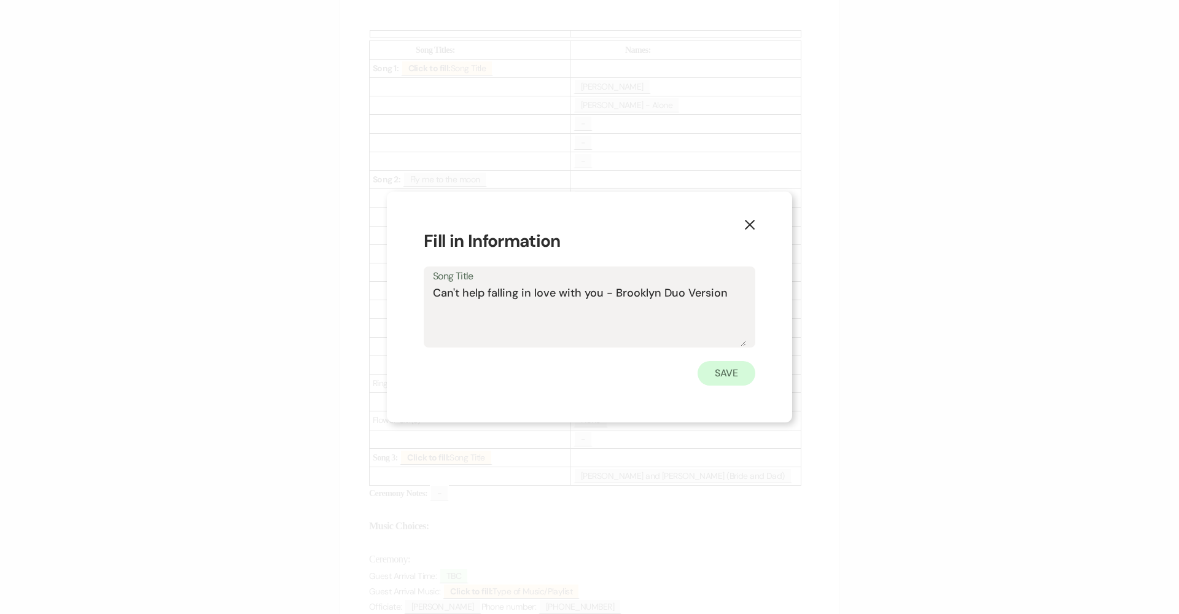
type textarea "Can't help falling in love with you - Brooklyn Duo Version"
click at [727, 371] on button "Save" at bounding box center [727, 373] width 58 height 25
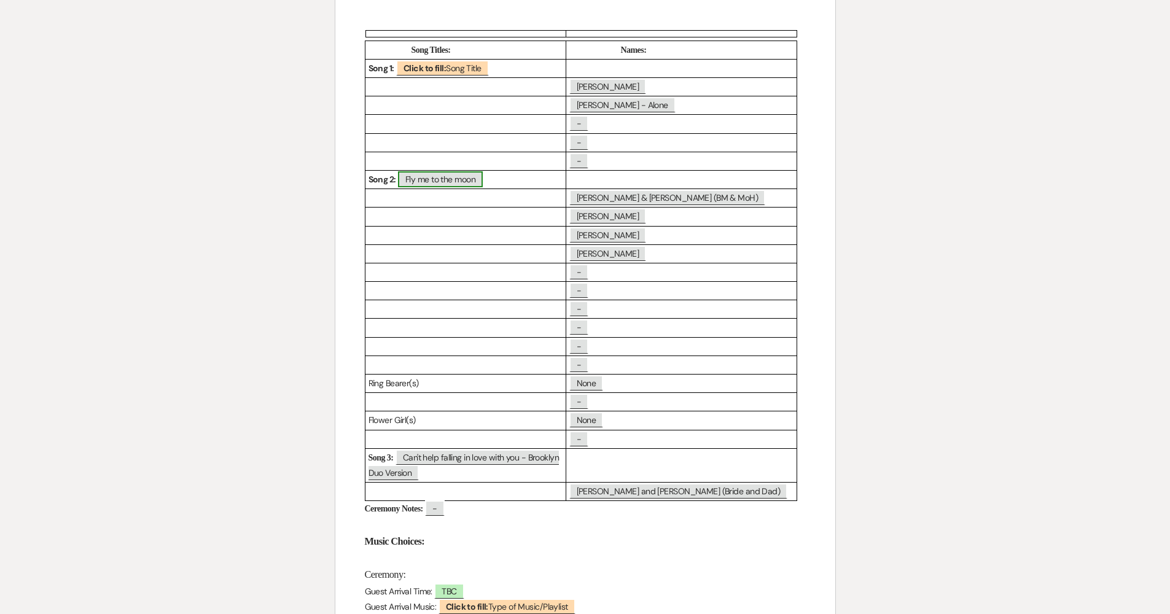
click at [436, 185] on span "Fly me to the moon" at bounding box center [440, 179] width 85 height 16
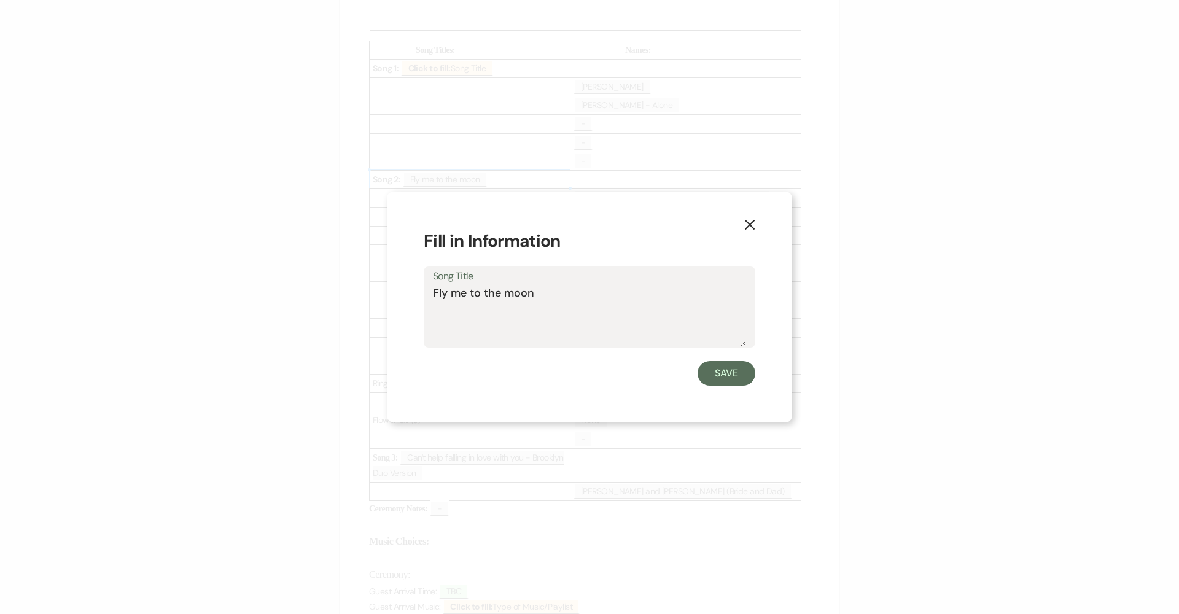
click at [715, 369] on button "Save" at bounding box center [727, 373] width 58 height 25
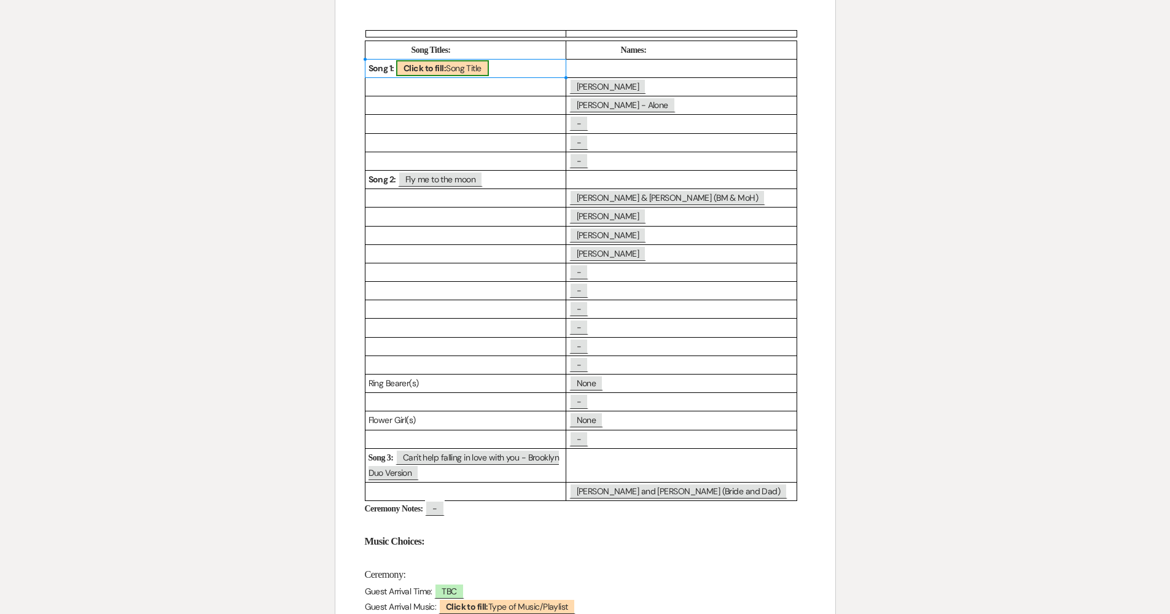
click at [425, 65] on b "Click to fill:" at bounding box center [425, 68] width 42 height 11
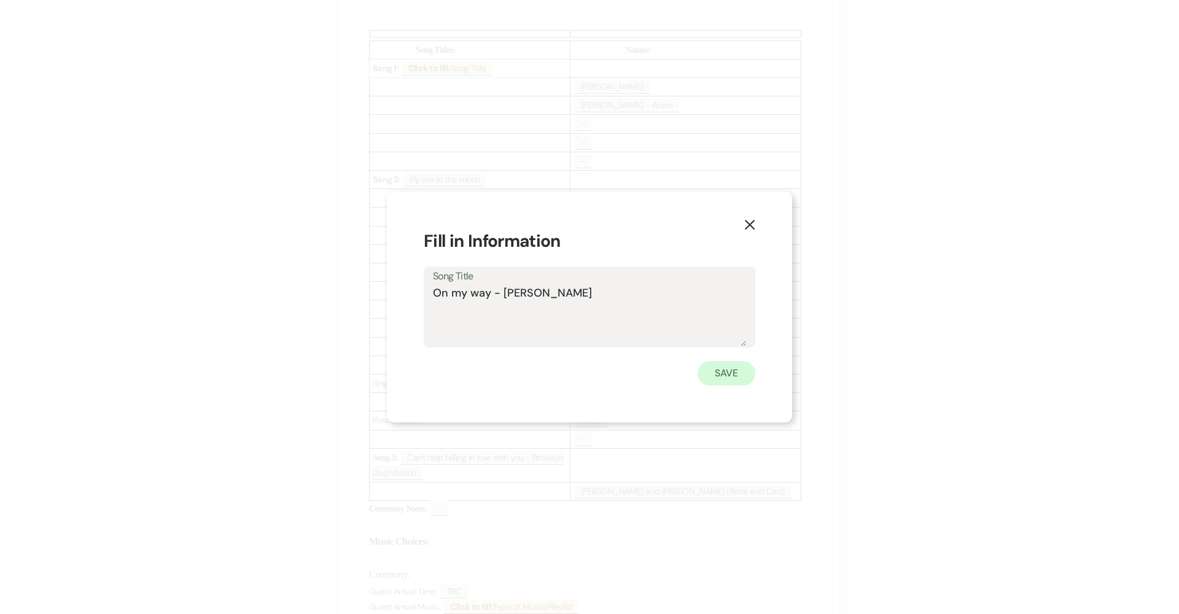
type textarea "On my way - [PERSON_NAME]"
click at [740, 375] on button "Save" at bounding box center [727, 373] width 58 height 25
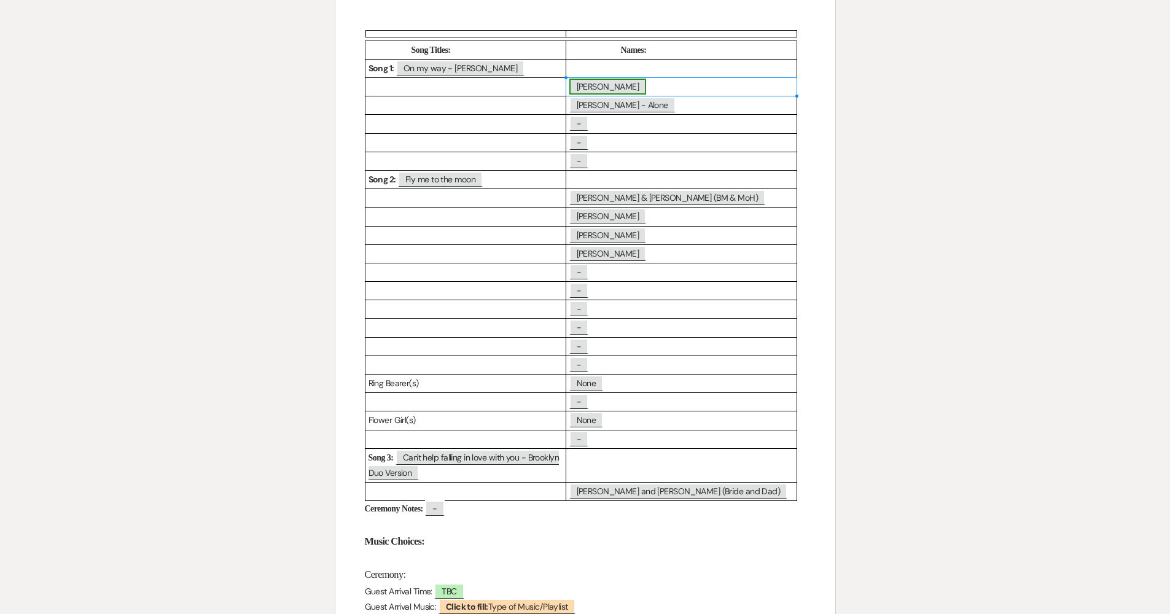
click at [625, 86] on span "[PERSON_NAME]" at bounding box center [607, 87] width 77 height 16
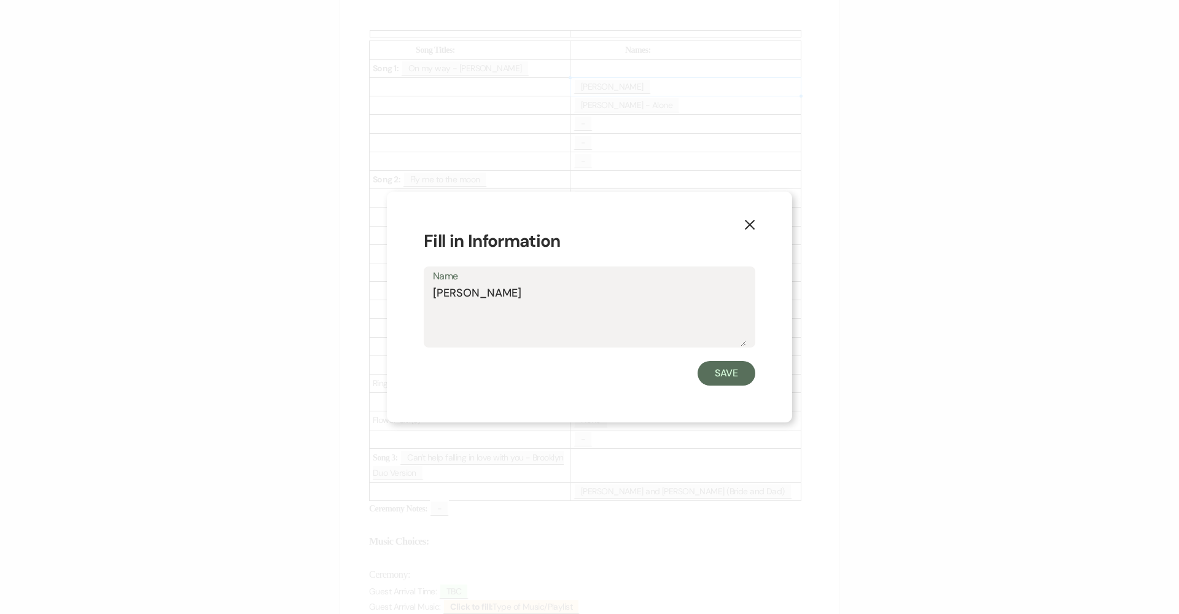
click at [604, 283] on label "Name" at bounding box center [589, 277] width 313 height 18
click at [604, 285] on textarea "[PERSON_NAME]" at bounding box center [589, 315] width 313 height 61
click at [565, 294] on textarea "[PERSON_NAME]" at bounding box center [589, 315] width 313 height 61
type textarea "[PERSON_NAME] - Walk before music starts"
click at [713, 373] on button "Save" at bounding box center [727, 373] width 58 height 25
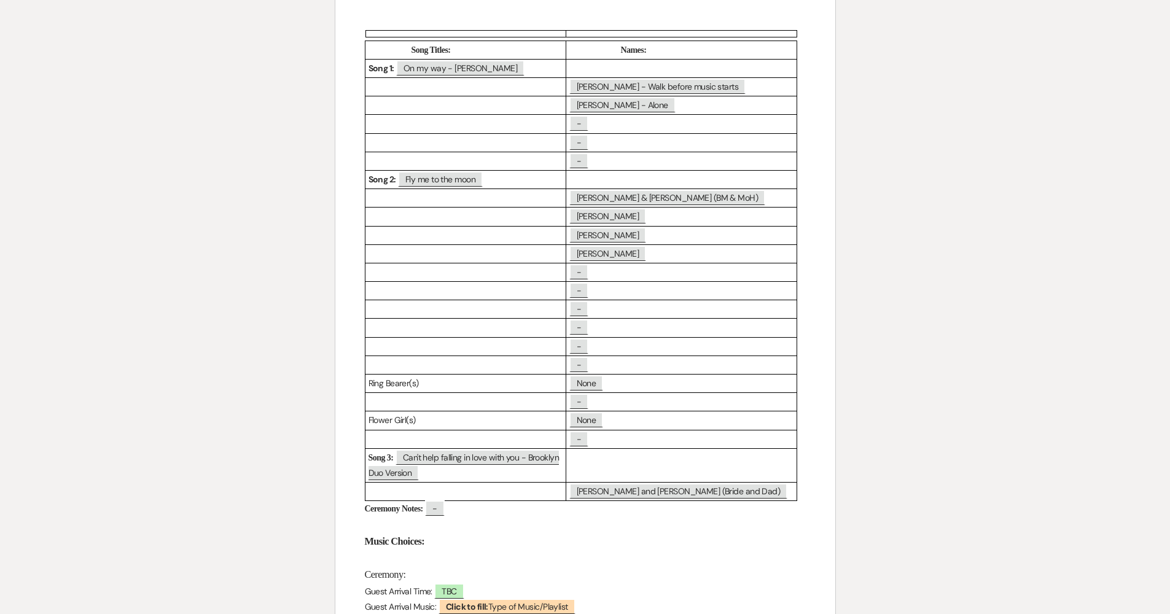
scroll to position [468, 0]
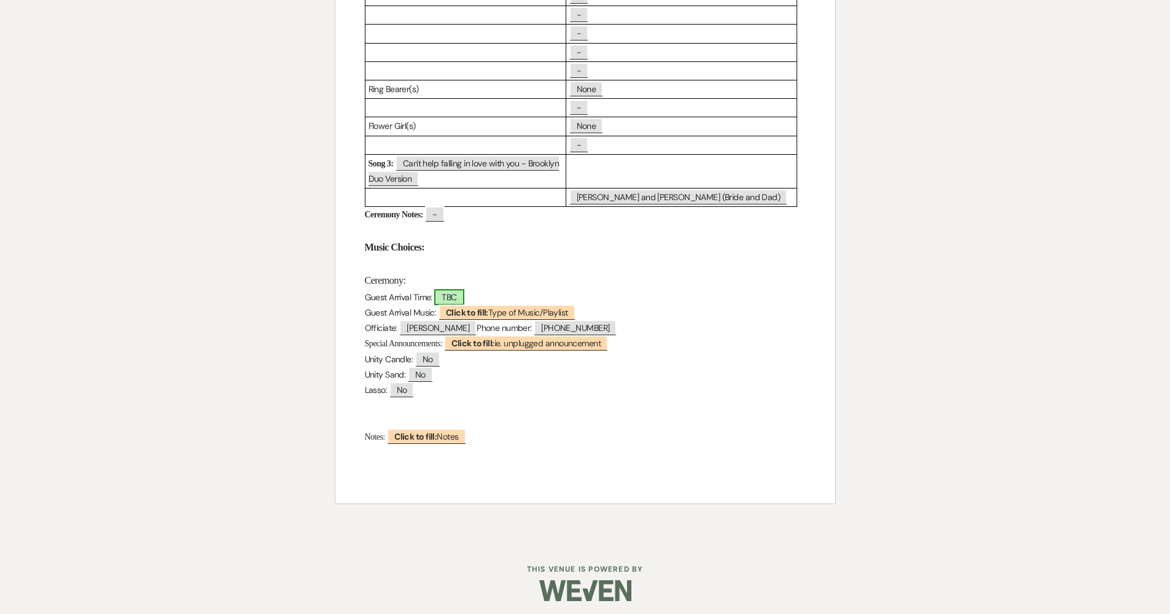
click at [451, 290] on span "TBC" at bounding box center [448, 297] width 29 height 16
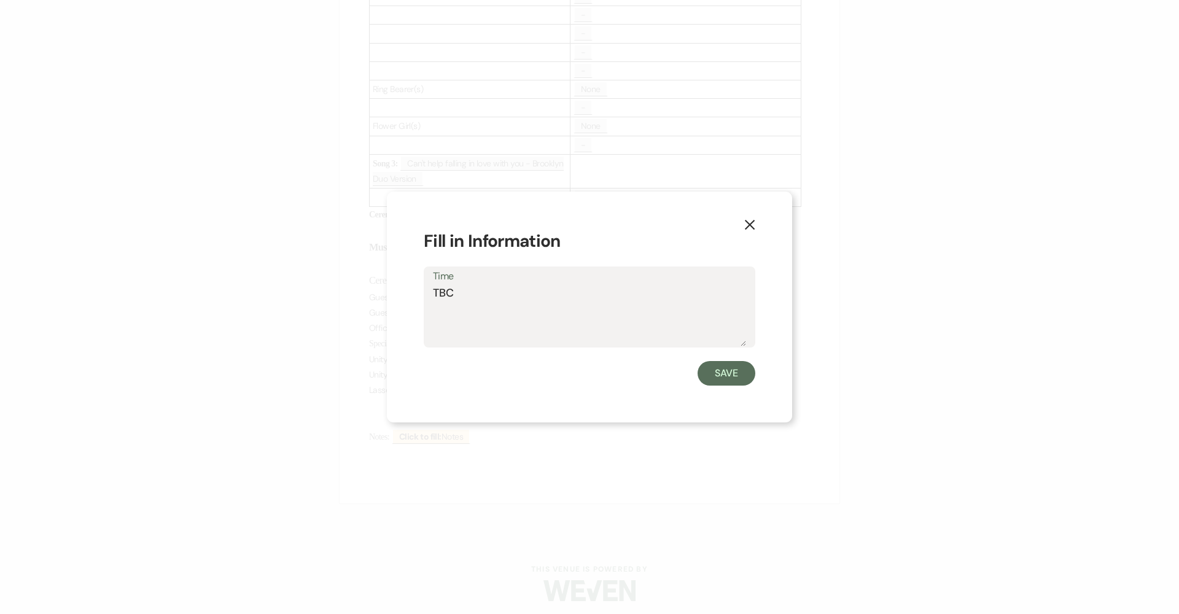
drag, startPoint x: 460, startPoint y: 297, endPoint x: 408, endPoint y: 292, distance: 52.4
click at [409, 291] on div "X Fill in Information Time TBC Save" at bounding box center [589, 308] width 405 height 232
click at [725, 376] on button "Save" at bounding box center [727, 373] width 58 height 25
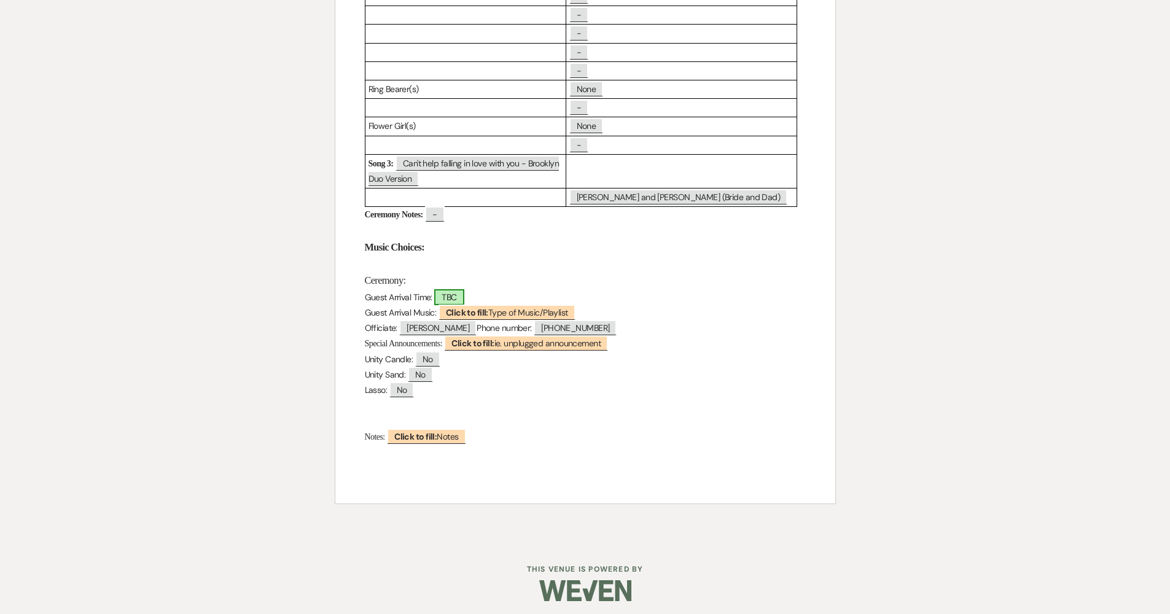
click at [447, 296] on span "TBC" at bounding box center [448, 297] width 29 height 16
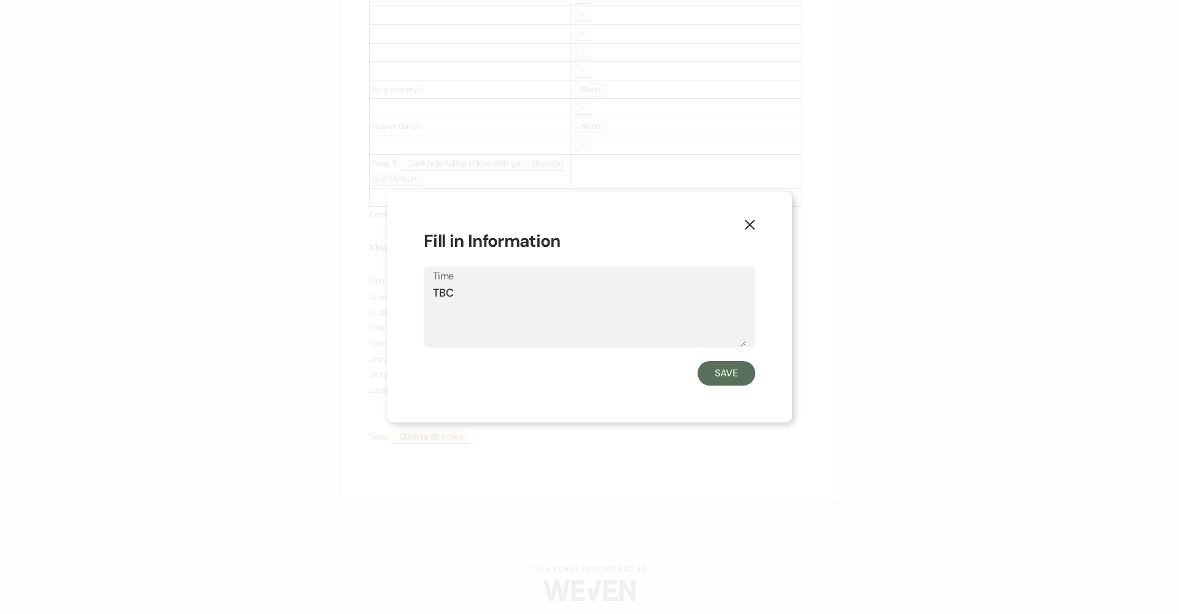
drag, startPoint x: 455, startPoint y: 296, endPoint x: 392, endPoint y: 296, distance: 63.3
click at [427, 296] on div "Time TBC" at bounding box center [590, 308] width 332 height 82
type textarea "3:45PM"
click at [740, 368] on button "Save" at bounding box center [727, 373] width 58 height 25
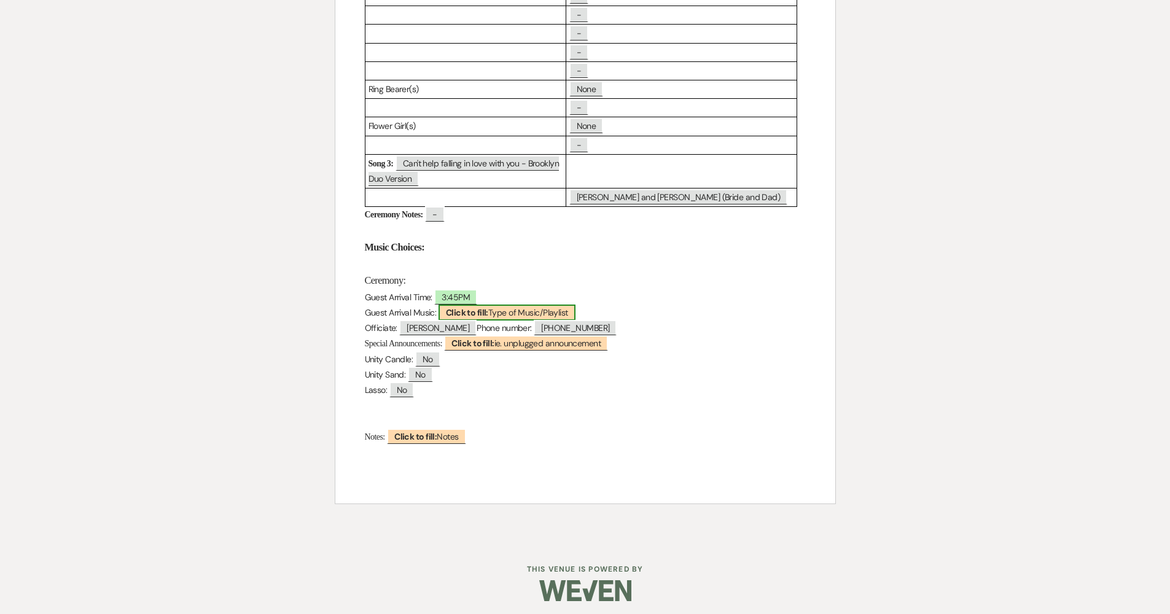
click at [520, 305] on span "Click to fill: Type of Music/Playlist" at bounding box center [507, 313] width 137 height 16
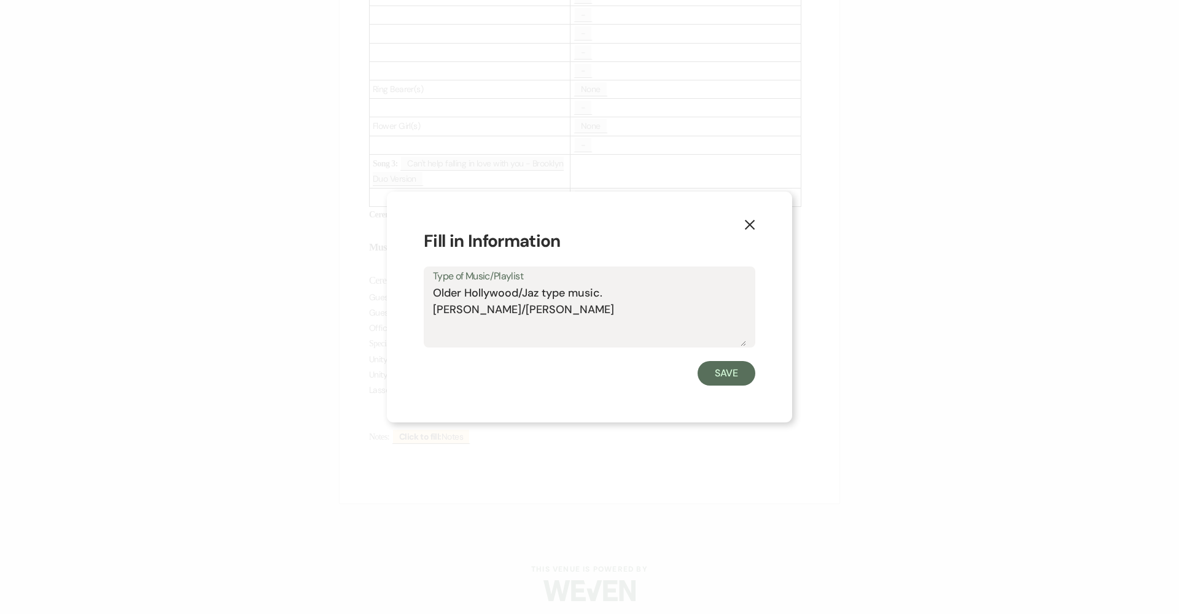
click at [439, 309] on textarea "Older Hollywood/Jaz type music. [PERSON_NAME]/[PERSON_NAME]" at bounding box center [589, 315] width 313 height 61
click at [493, 318] on textarea "Older Hollywood/Jaz type music. [PERSON_NAME]/[PERSON_NAME]" at bounding box center [589, 315] width 313 height 61
click at [543, 294] on textarea "Older Hollywood/Jaz type music. [PERSON_NAME]/[PERSON_NAME] type vibe" at bounding box center [589, 315] width 313 height 61
type textarea "Older Hollywood/Jazz type music. [PERSON_NAME]/[PERSON_NAME] type vibe"
drag, startPoint x: 717, startPoint y: 373, endPoint x: 711, endPoint y: 377, distance: 7.2
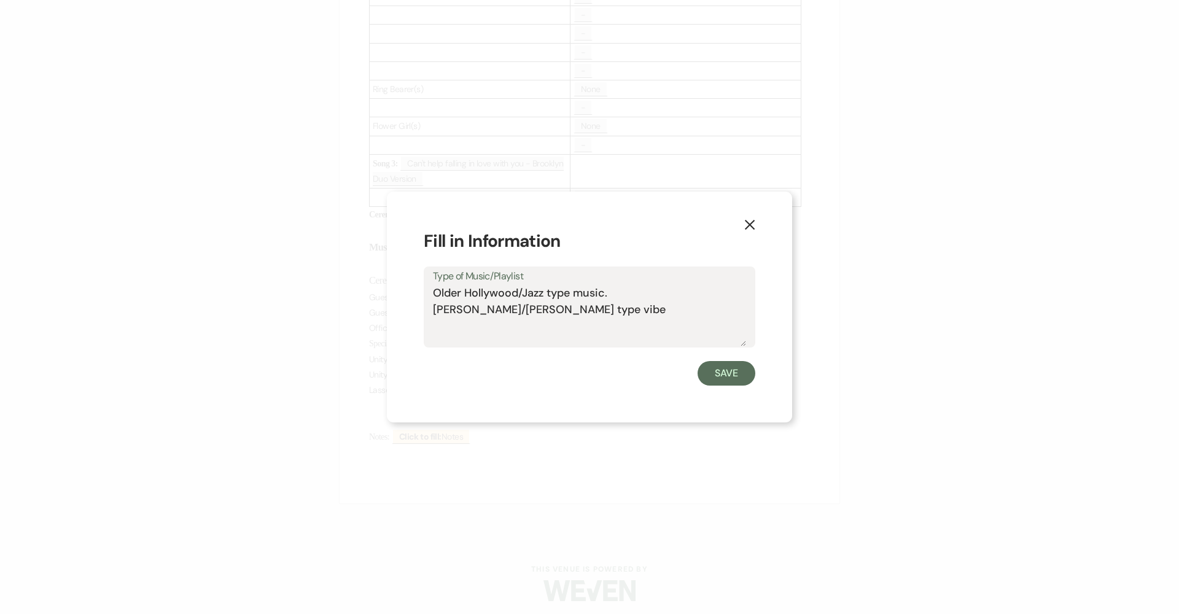
click at [717, 373] on button "Save" at bounding box center [727, 373] width 58 height 25
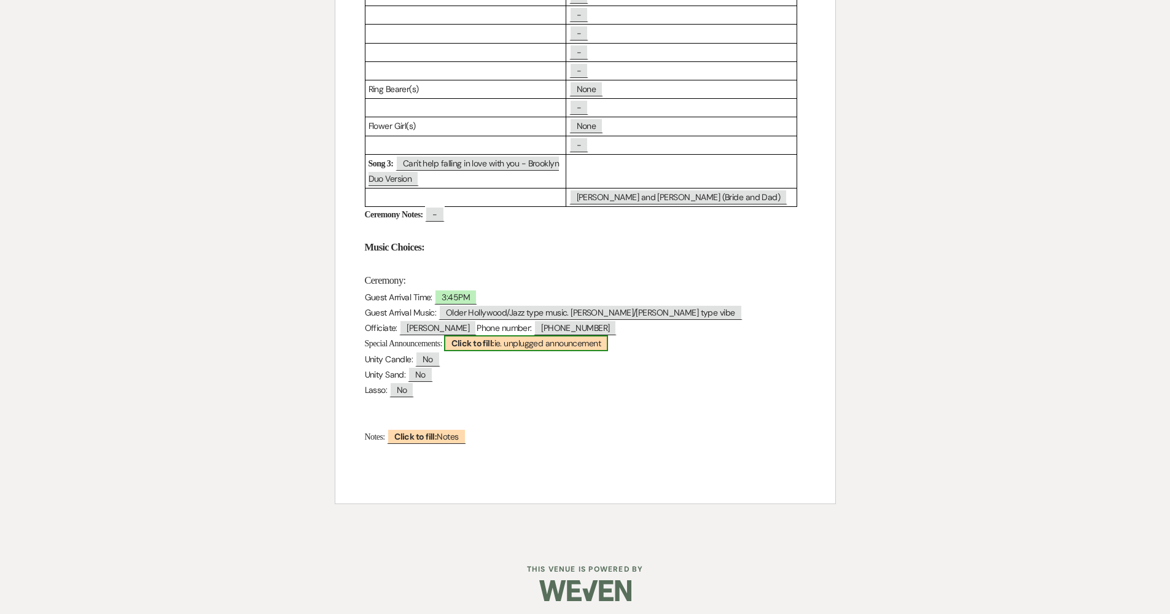
click at [483, 338] on b "Click to fill:" at bounding box center [472, 343] width 42 height 11
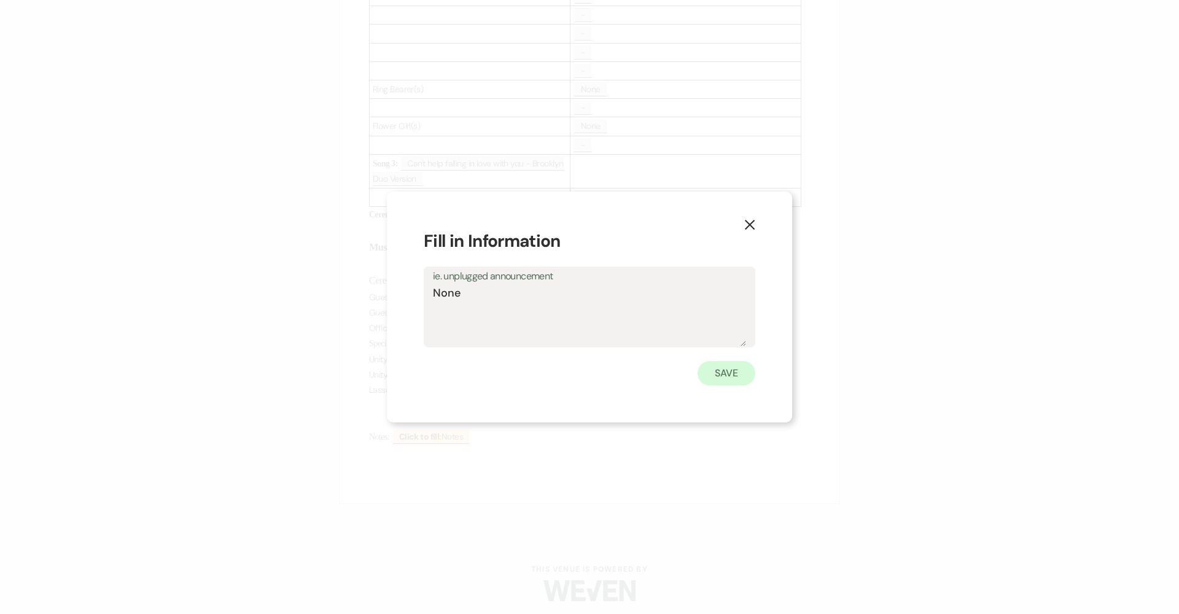
type textarea "None"
click at [720, 372] on button "Save" at bounding box center [727, 373] width 58 height 25
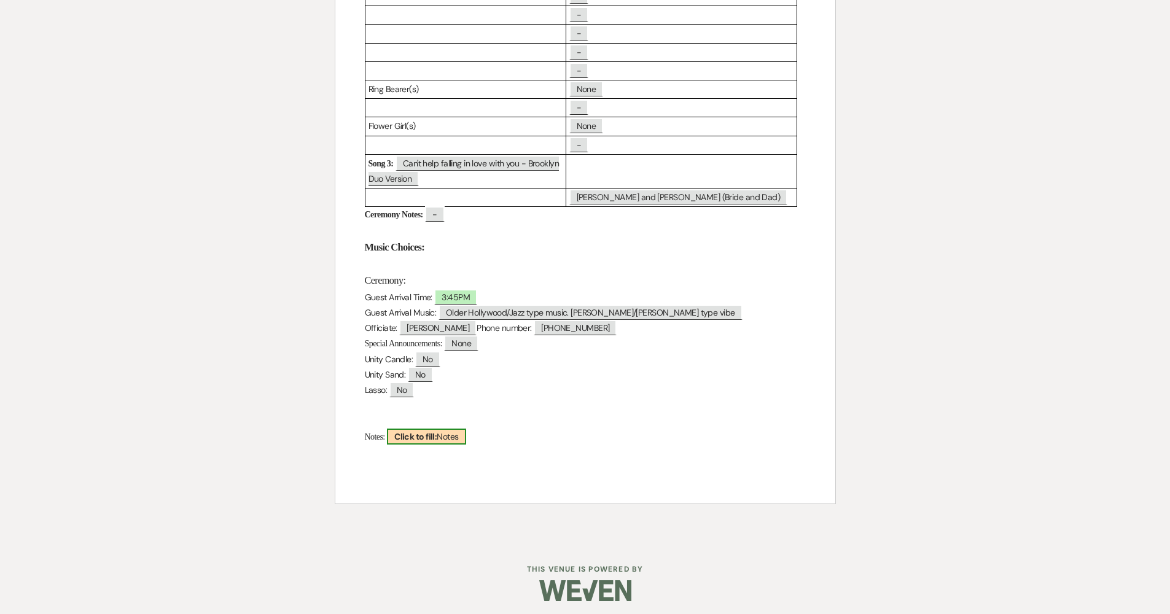
click at [432, 431] on b "Click to fill:" at bounding box center [415, 436] width 42 height 11
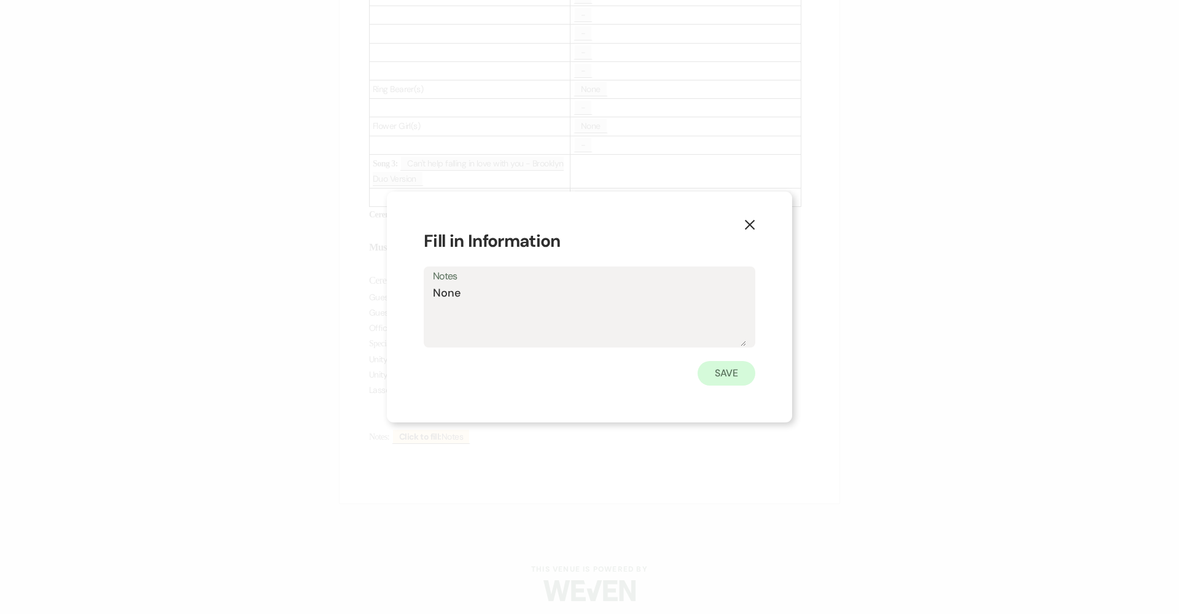
type textarea "None"
click at [743, 377] on button "Save" at bounding box center [727, 373] width 58 height 25
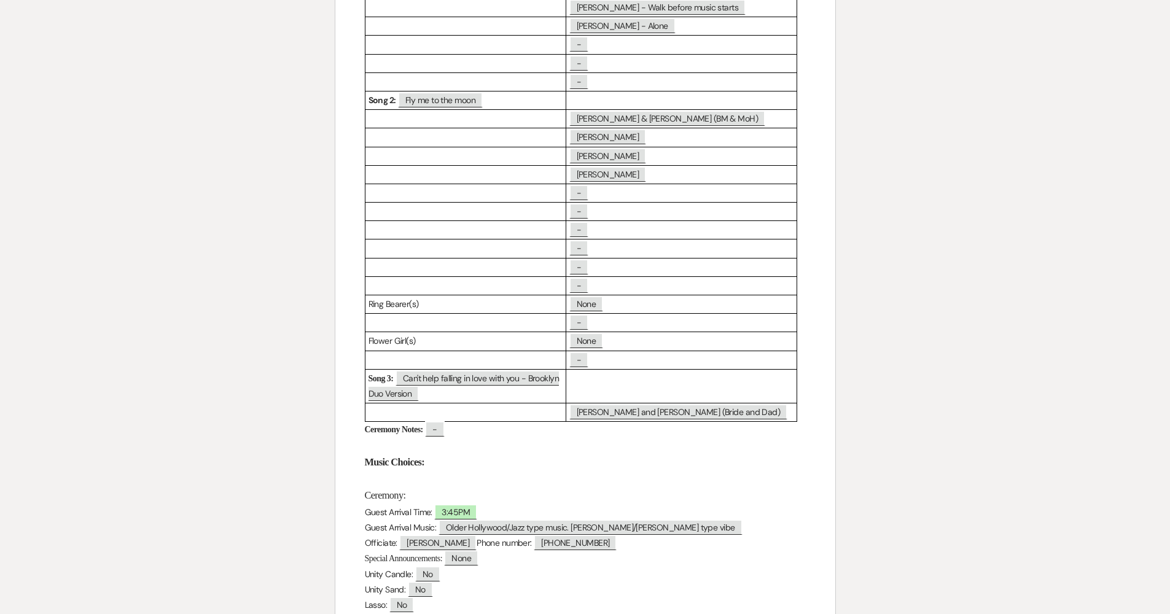
scroll to position [0, 0]
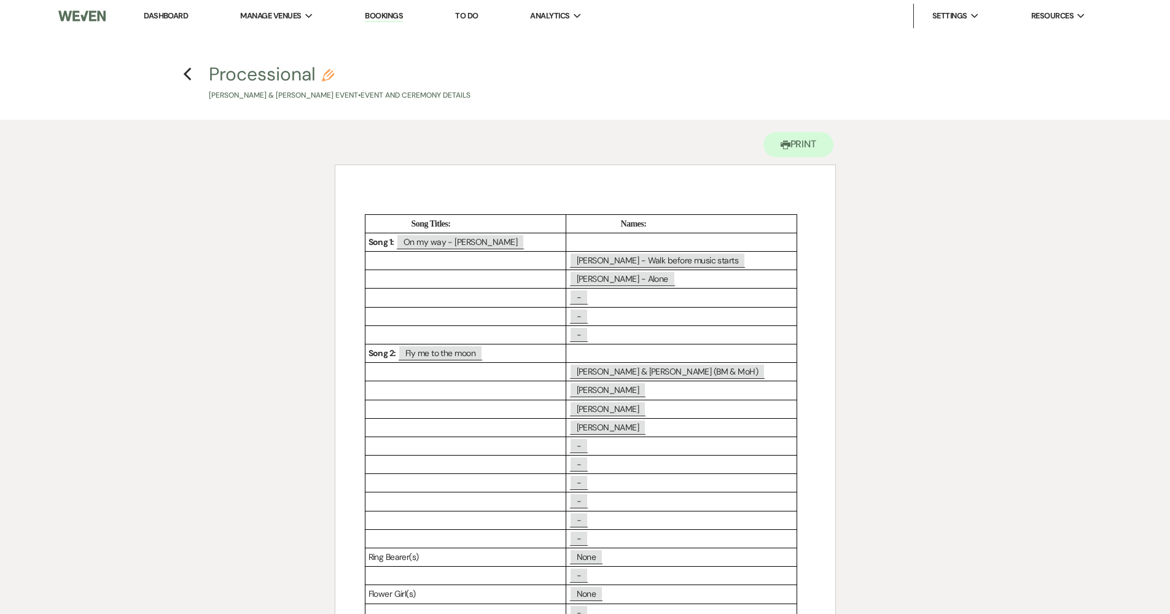
click at [194, 73] on h4 "Previous Processional Pencil [PERSON_NAME] & [PERSON_NAME] Event • Event and Ce…" at bounding box center [585, 81] width 885 height 40
click at [190, 72] on icon "Previous" at bounding box center [187, 74] width 9 height 15
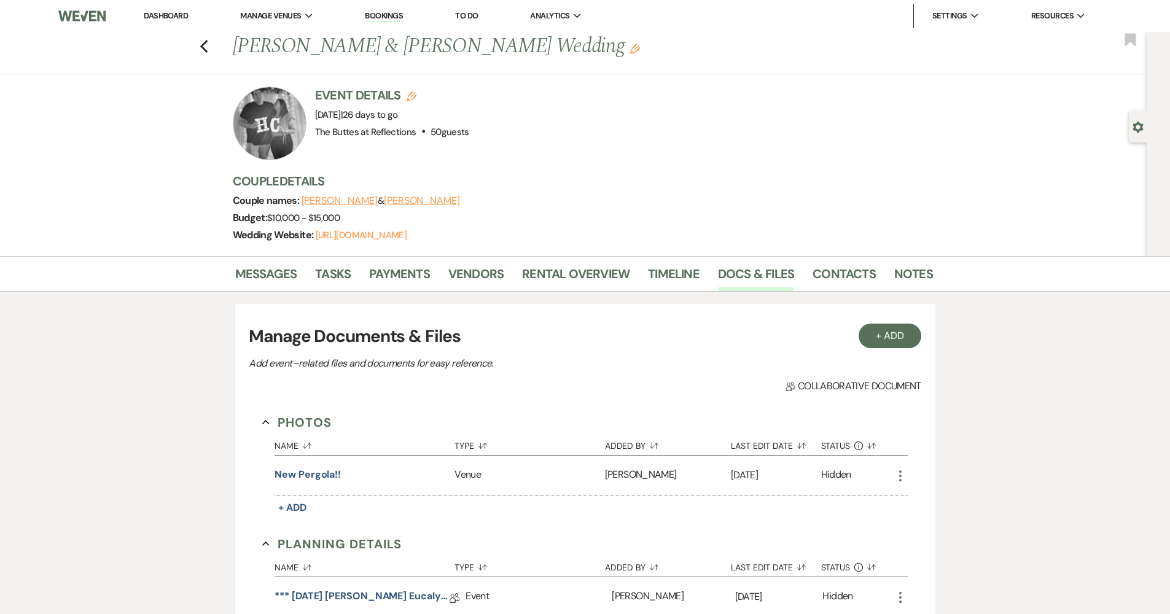
scroll to position [910, 0]
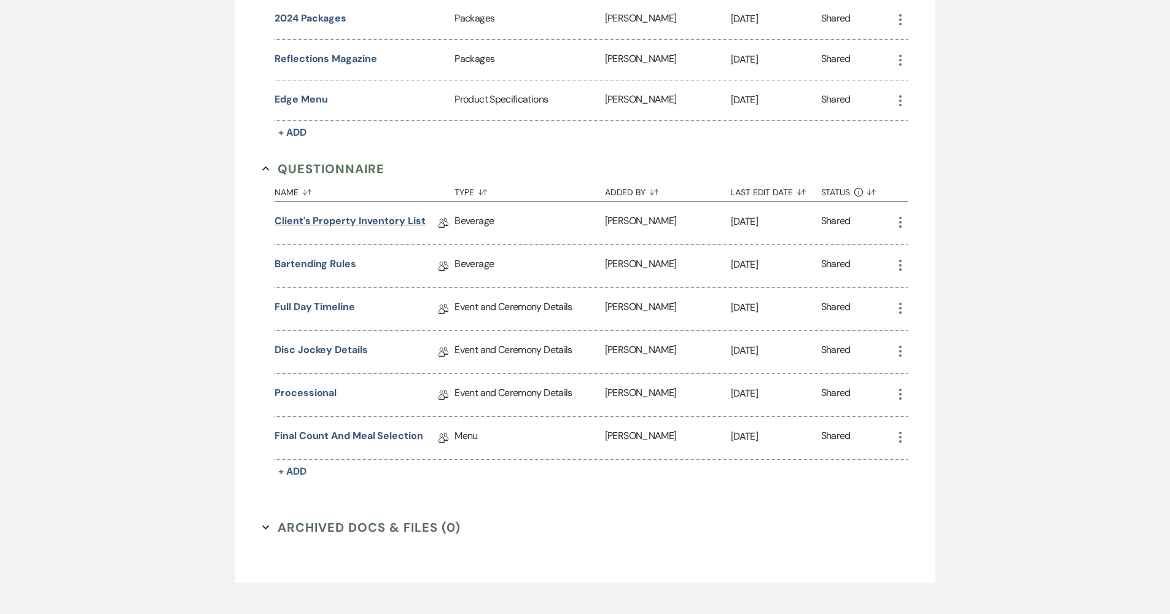
click at [383, 216] on link "Client's Property Inventory List" at bounding box center [350, 223] width 150 height 19
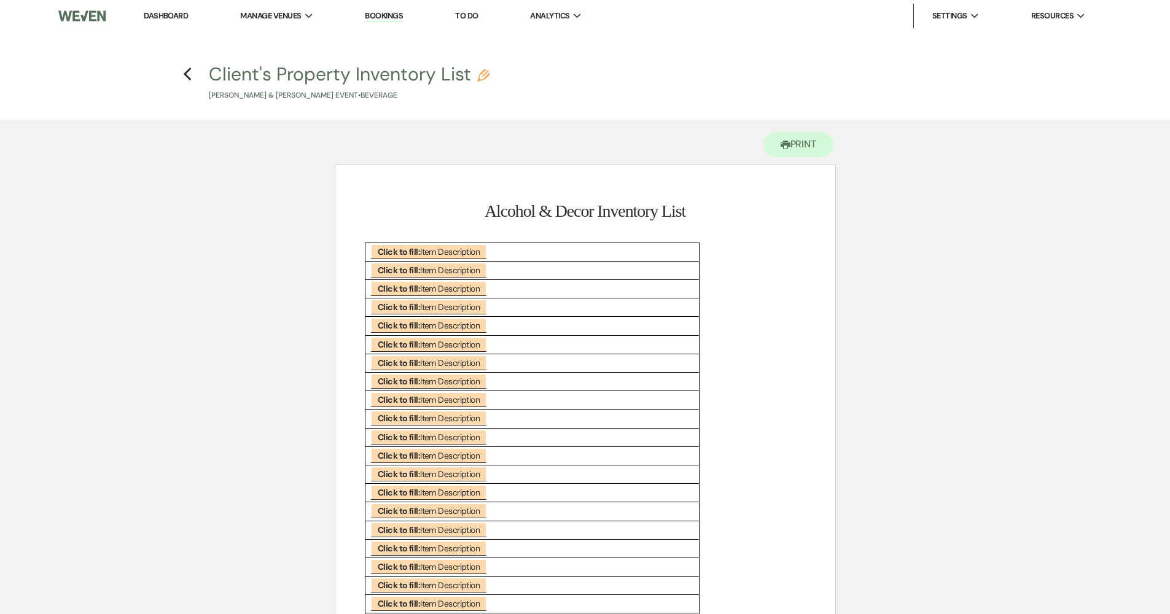
click at [193, 71] on h4 "Previous Client's Property Inventory List Pencil [PERSON_NAME] & [PERSON_NAME] …" at bounding box center [585, 81] width 885 height 40
click at [190, 71] on icon "Previous" at bounding box center [187, 74] width 9 height 15
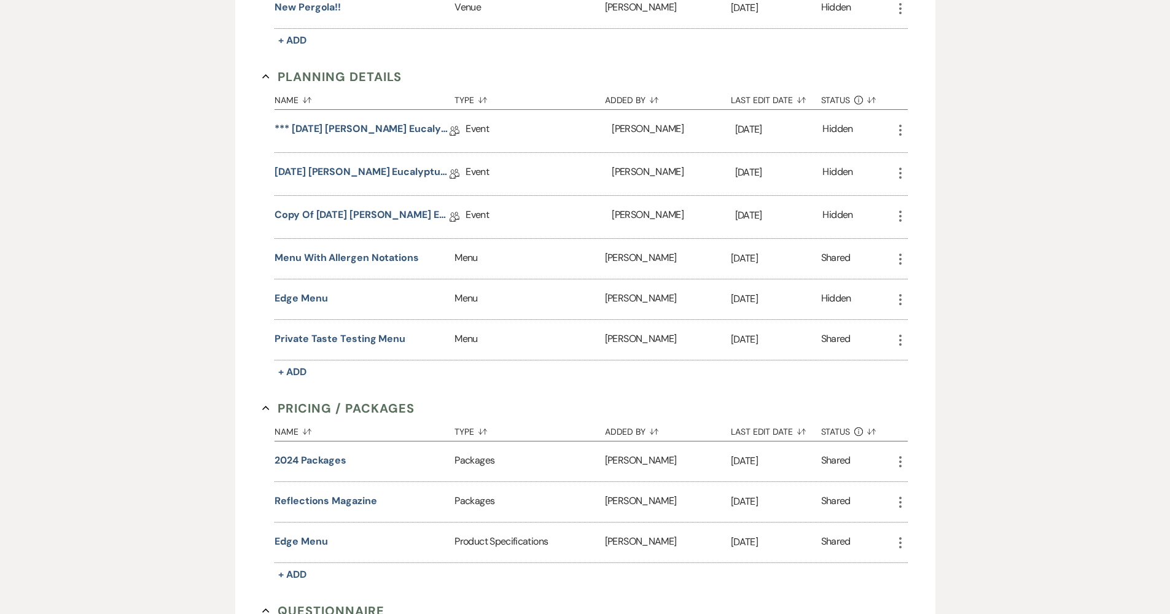
scroll to position [465, 0]
click at [368, 222] on link "Copy of [DATE] [PERSON_NAME] Eucalyptus Wedding Details" at bounding box center [362, 219] width 175 height 19
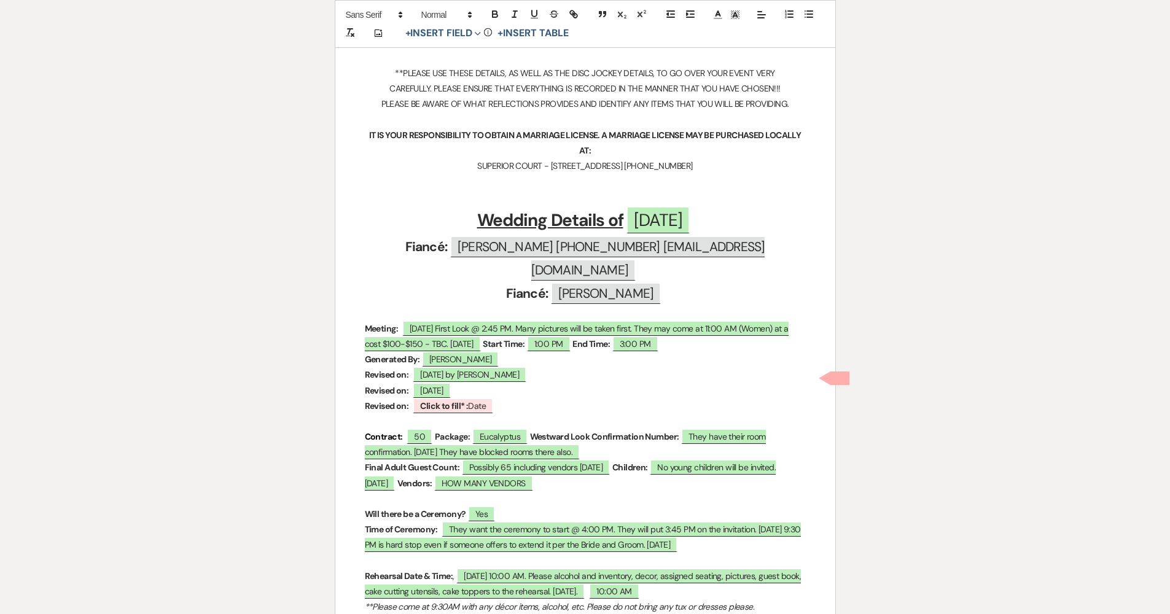
scroll to position [348, 0]
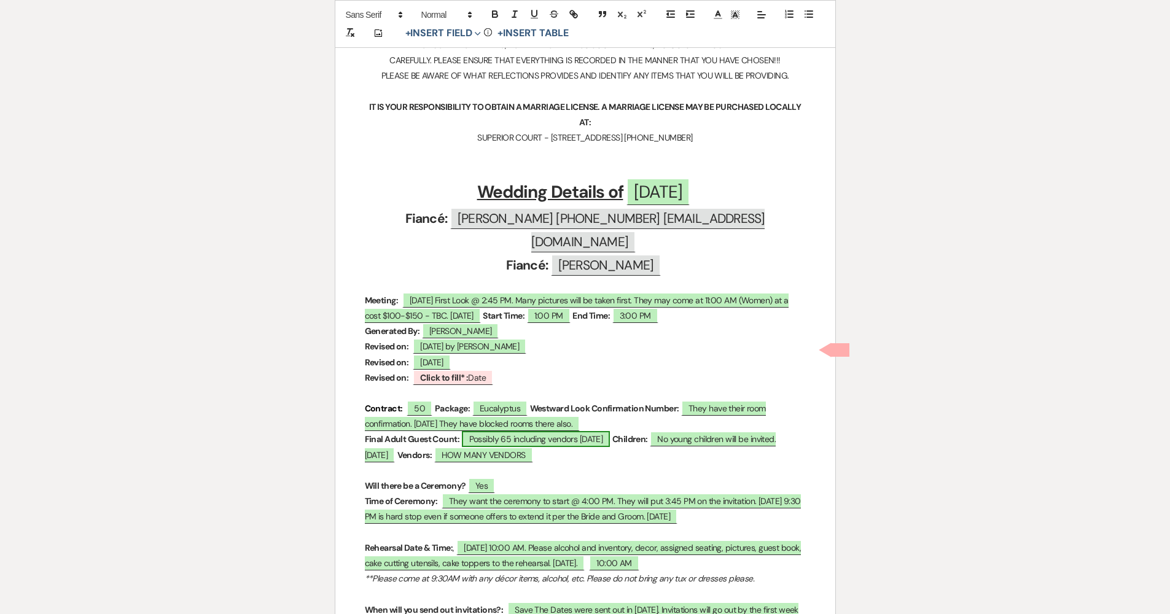
click at [547, 431] on span "Possibly 65 including vendors [DATE]" at bounding box center [536, 439] width 149 height 16
select select "owner"
select select "custom_placeholder"
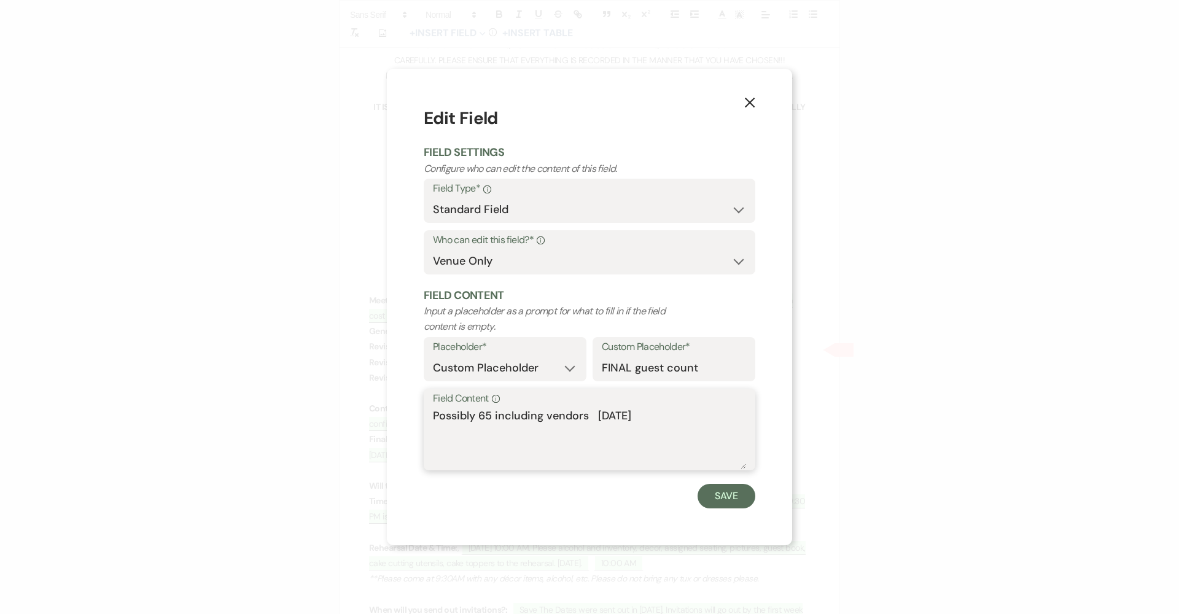
drag, startPoint x: 666, startPoint y: 413, endPoint x: 391, endPoint y: 421, distance: 275.9
click at [391, 421] on div "X Edit Field Field Settings Configure who can edit the content of this field. F…" at bounding box center [589, 307] width 405 height 476
drag, startPoint x: 678, startPoint y: 417, endPoint x: 420, endPoint y: 416, distance: 258.0
click at [420, 416] on div "X Edit Field Field Settings Configure who can edit the content of this field. F…" at bounding box center [589, 307] width 405 height 476
type textarea "48"
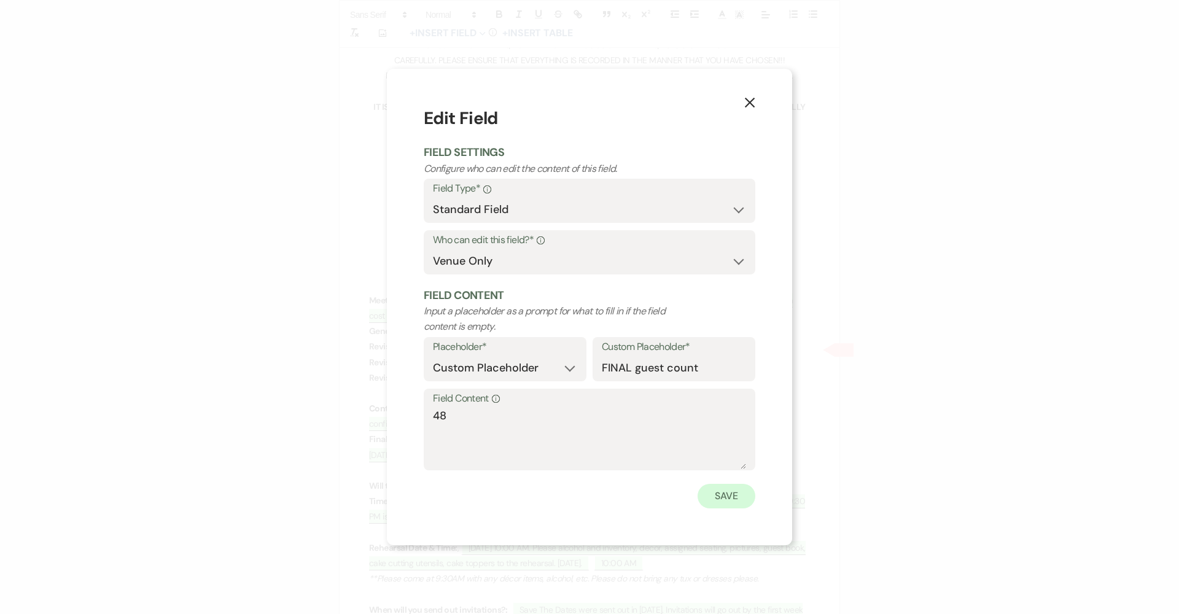
click at [719, 489] on button "Save" at bounding box center [727, 496] width 58 height 25
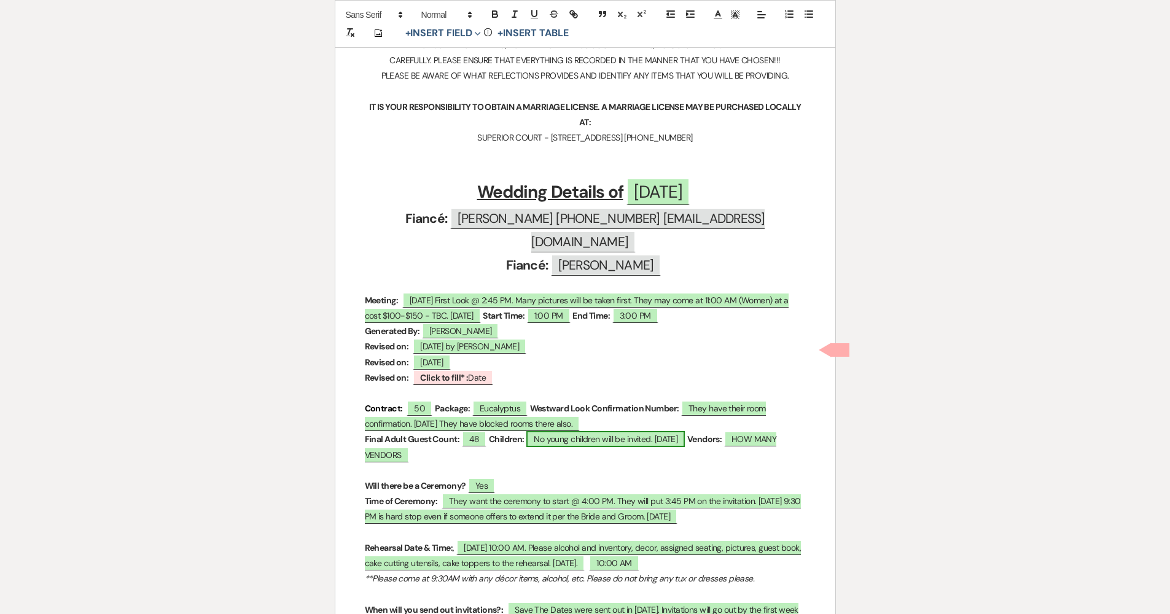
click at [659, 431] on span "No young children will be invited. [DATE]" at bounding box center [605, 439] width 158 height 16
select select "owner"
select select "Number"
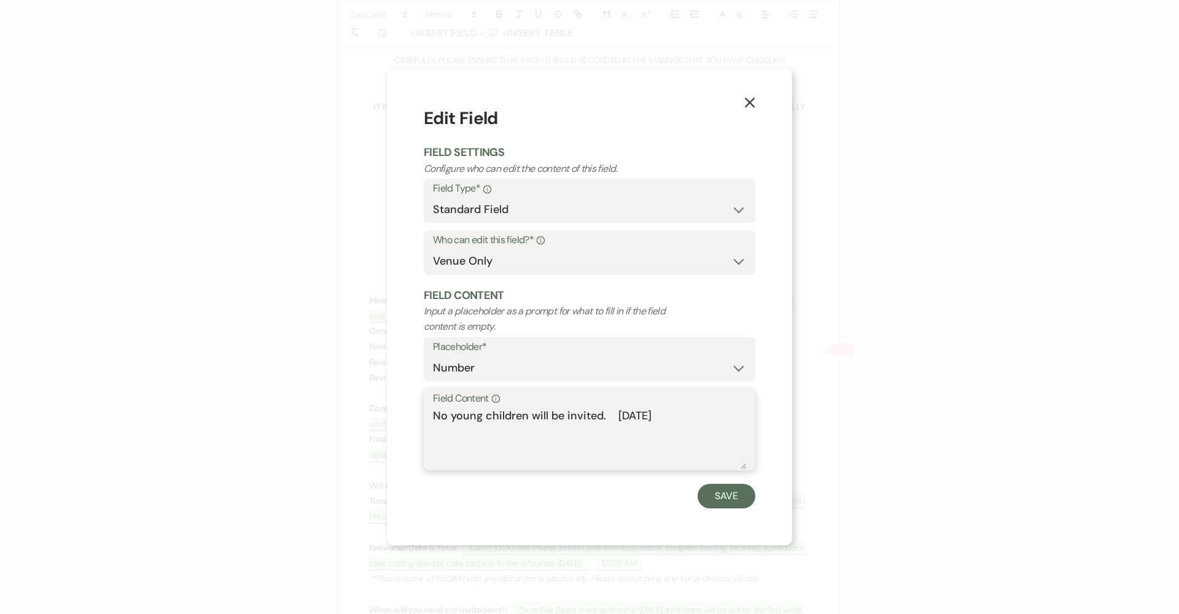
drag, startPoint x: 705, startPoint y: 418, endPoint x: 410, endPoint y: 418, distance: 294.8
click at [410, 418] on div "X Edit Field Field Settings Configure who can edit the content of this field. F…" at bounding box center [589, 307] width 405 height 476
type textarea "0"
click at [725, 484] on button "Save" at bounding box center [727, 496] width 58 height 25
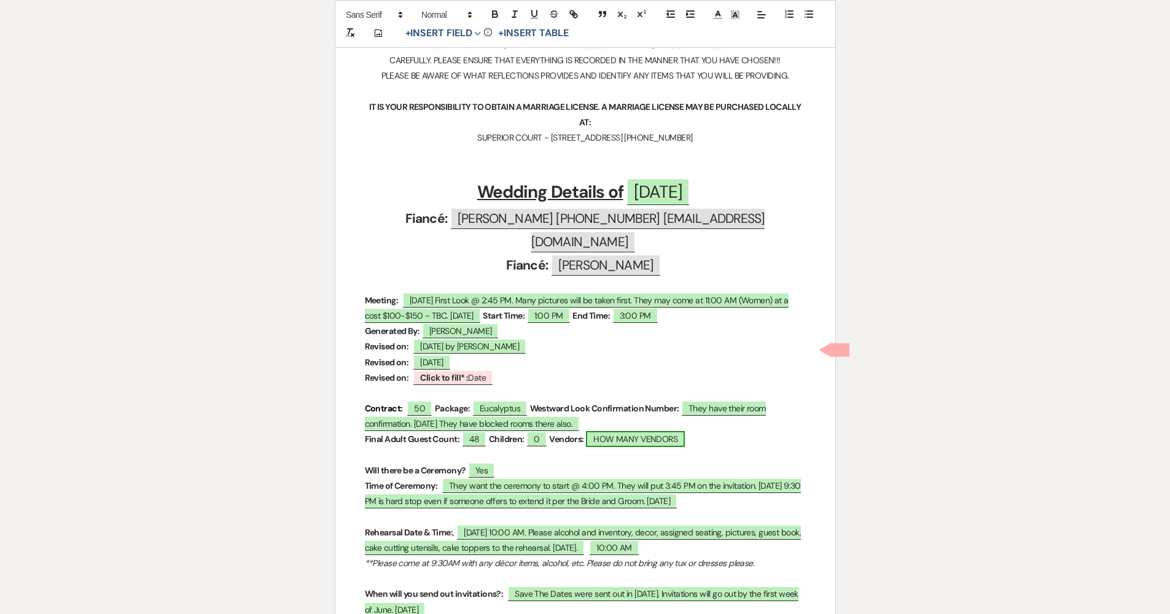
click at [646, 431] on span "HOW MANY VENDORS" at bounding box center [635, 439] width 99 height 16
select select "owner"
select select "Number"
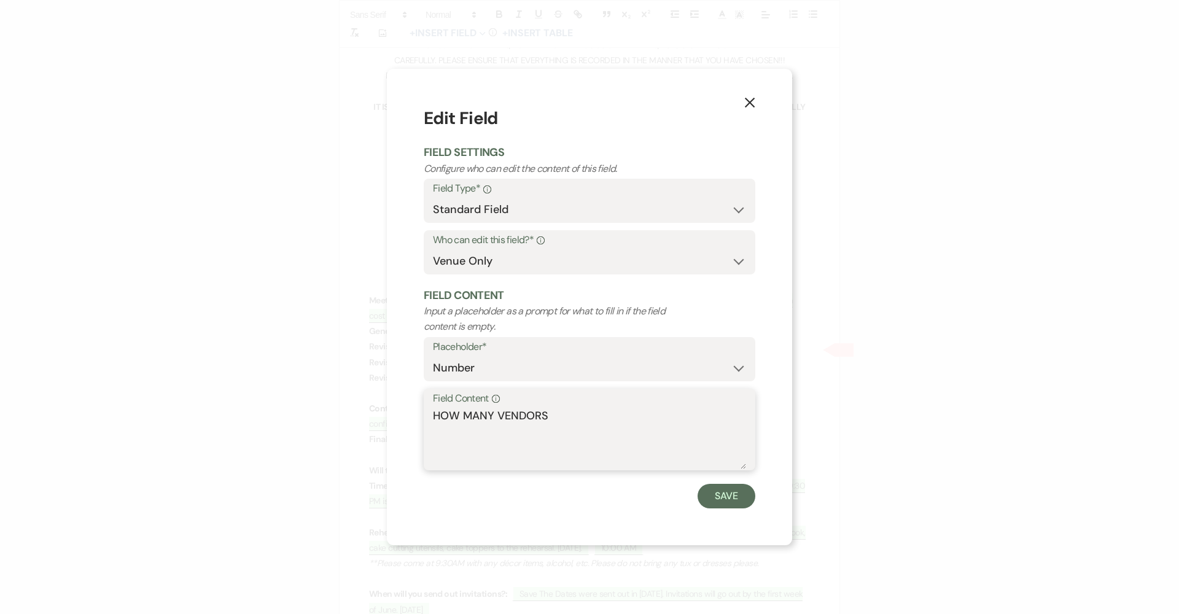
drag, startPoint x: 559, startPoint y: 416, endPoint x: 373, endPoint y: 420, distance: 185.5
click at [373, 420] on div "X Edit Field Field Settings Configure who can edit the content of this field. F…" at bounding box center [589, 307] width 1179 height 614
type textarea "2"
click at [724, 484] on button "Save" at bounding box center [727, 496] width 58 height 25
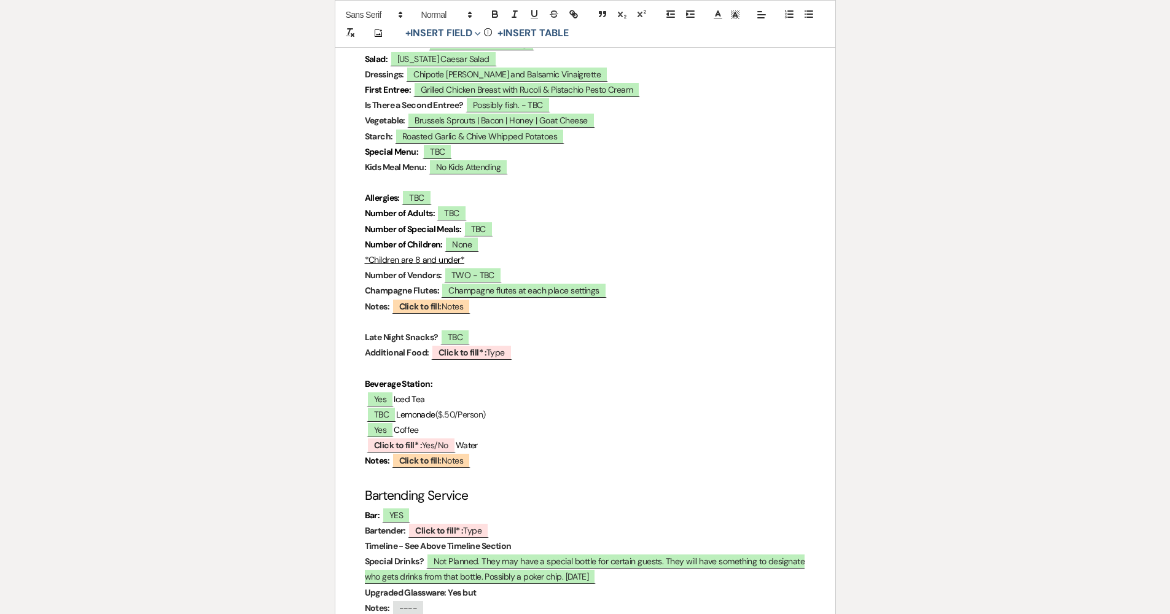
scroll to position [3432, 0]
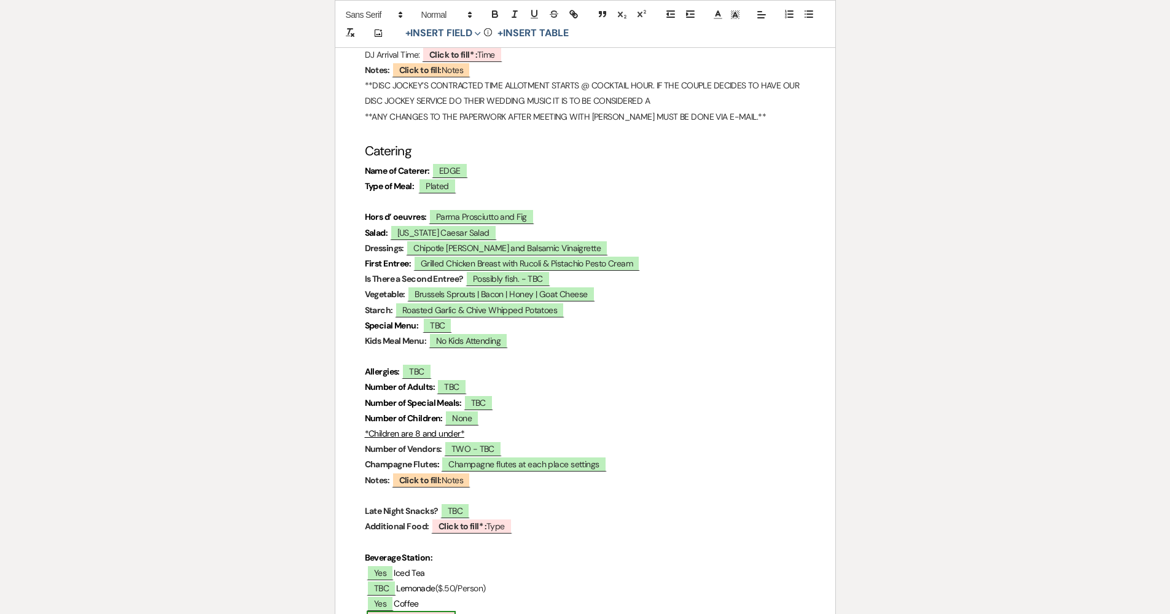
click at [372, 611] on span "Click to fill* : Yes/No" at bounding box center [411, 619] width 89 height 16
select select "owner"
select select "custom_placeholder"
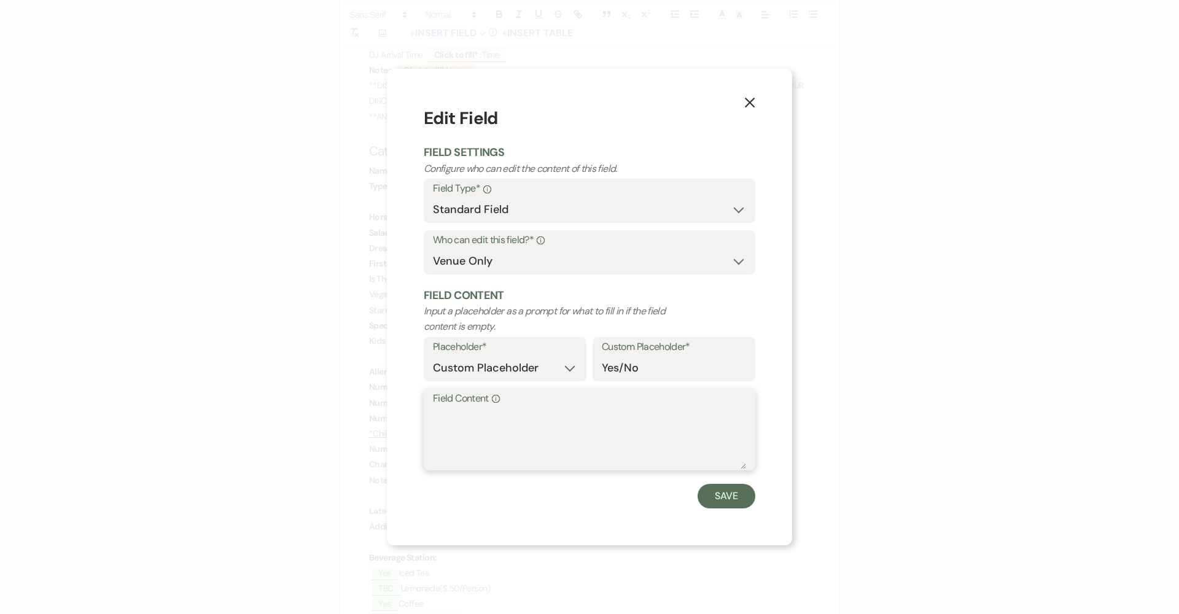
click at [456, 415] on textarea "Field Content Info" at bounding box center [589, 438] width 313 height 61
type textarea "Yes"
click at [725, 491] on button "Save" at bounding box center [727, 496] width 58 height 25
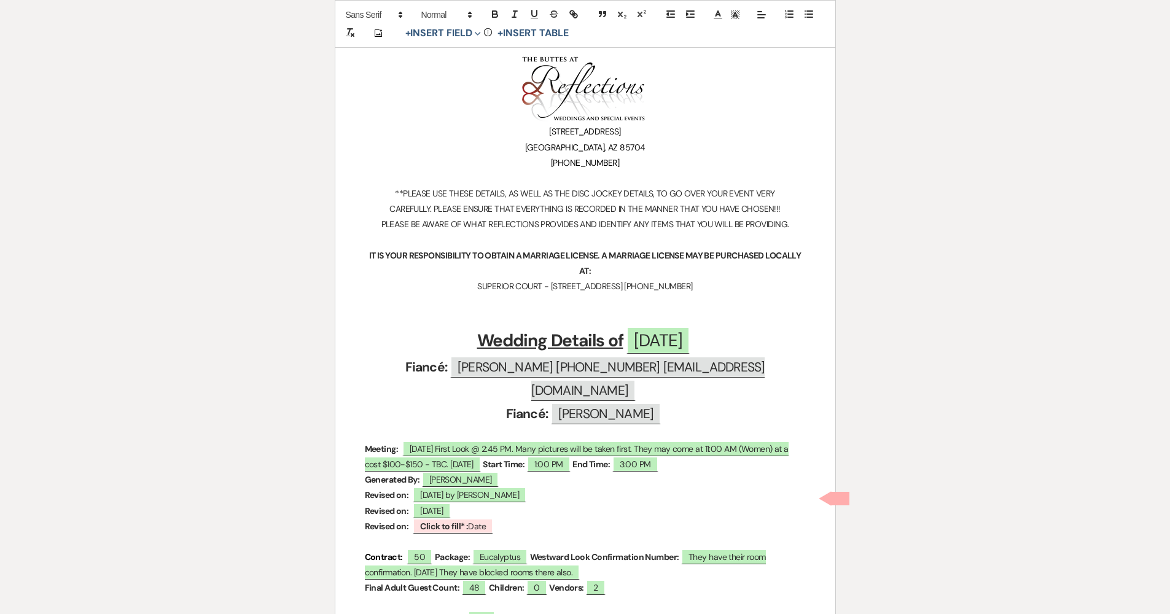
scroll to position [0, 0]
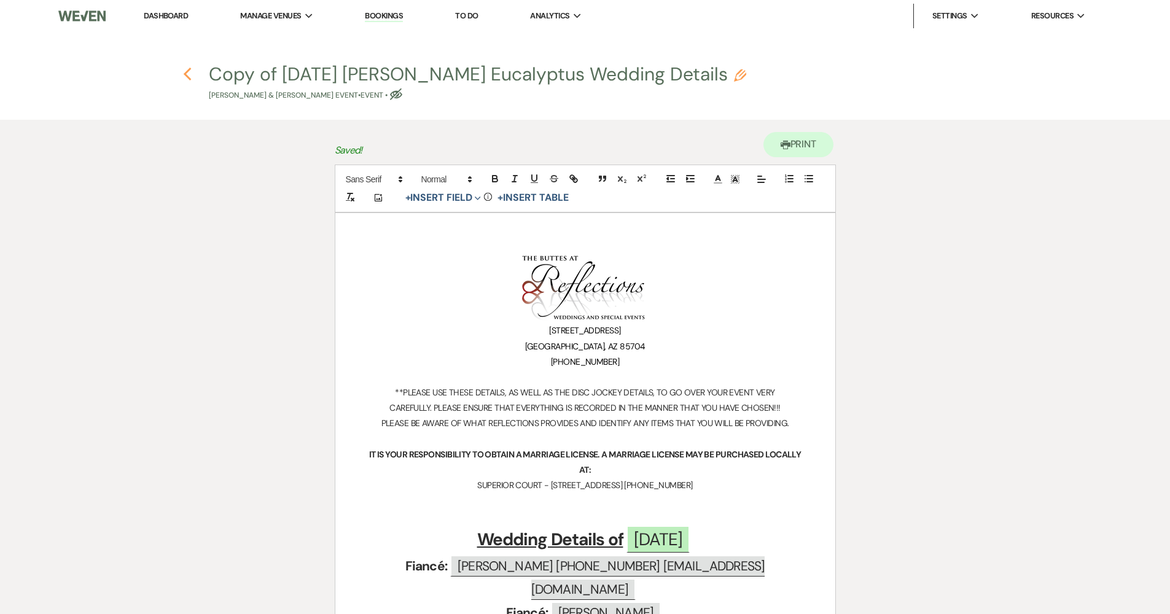
click at [187, 75] on icon "Previous" at bounding box center [187, 74] width 9 height 15
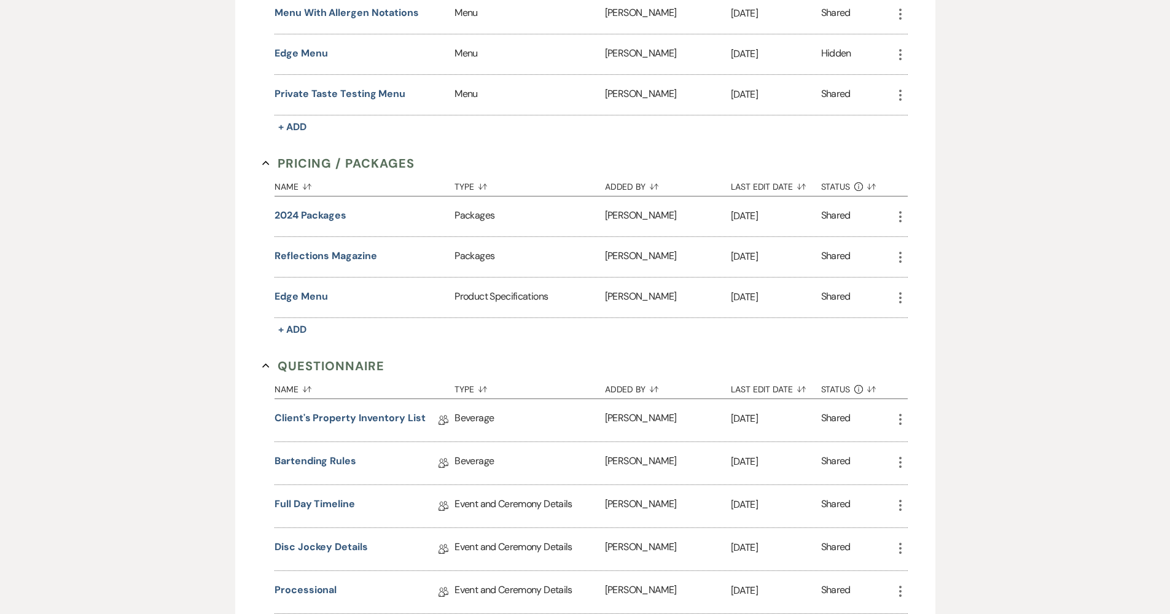
scroll to position [950, 0]
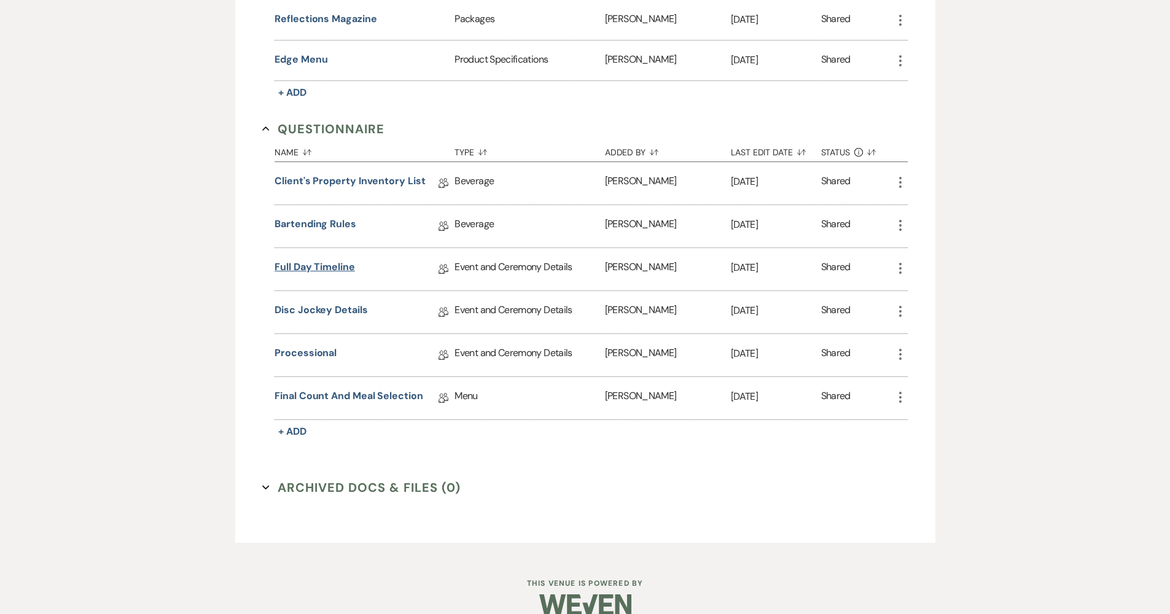
click at [331, 268] on link "Full Day Timeline" at bounding box center [315, 269] width 80 height 19
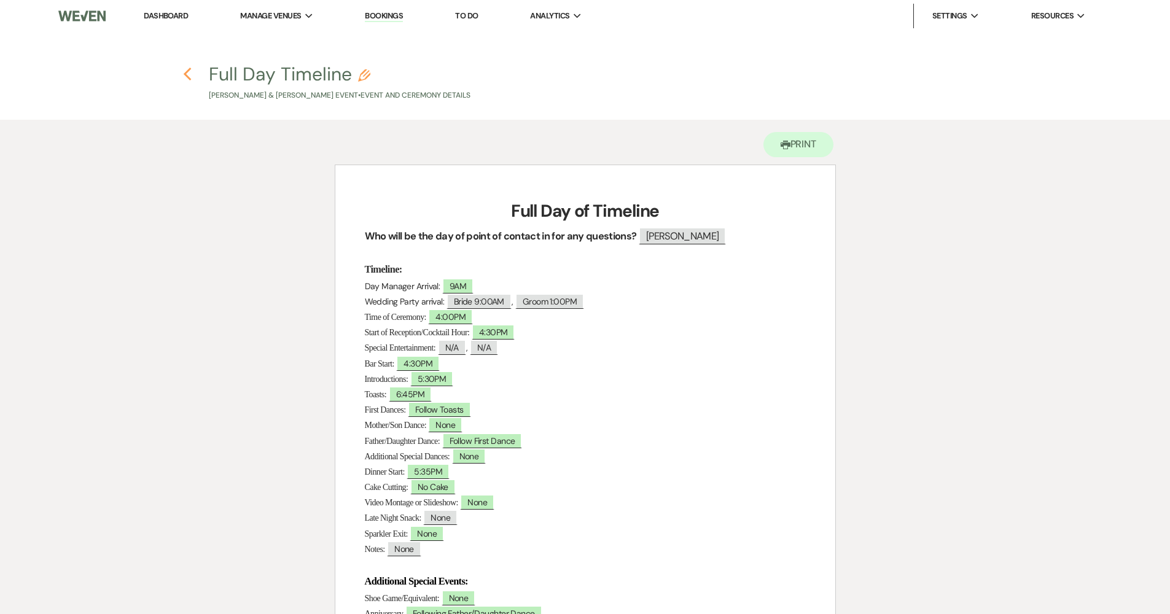
click at [185, 76] on use "button" at bounding box center [188, 75] width 8 height 14
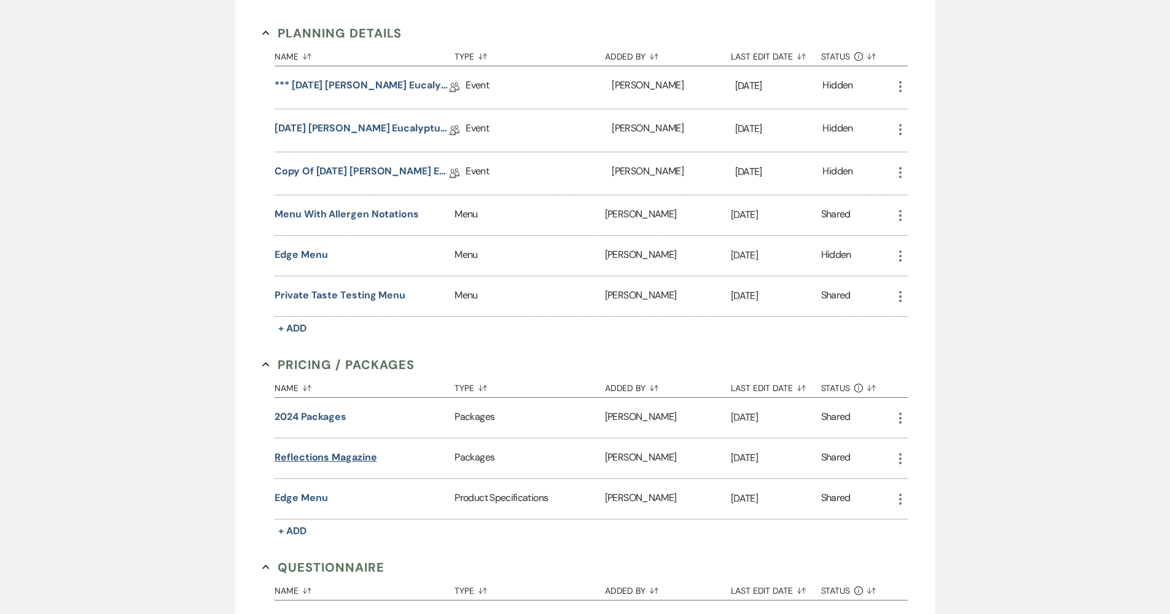
scroll to position [398, 0]
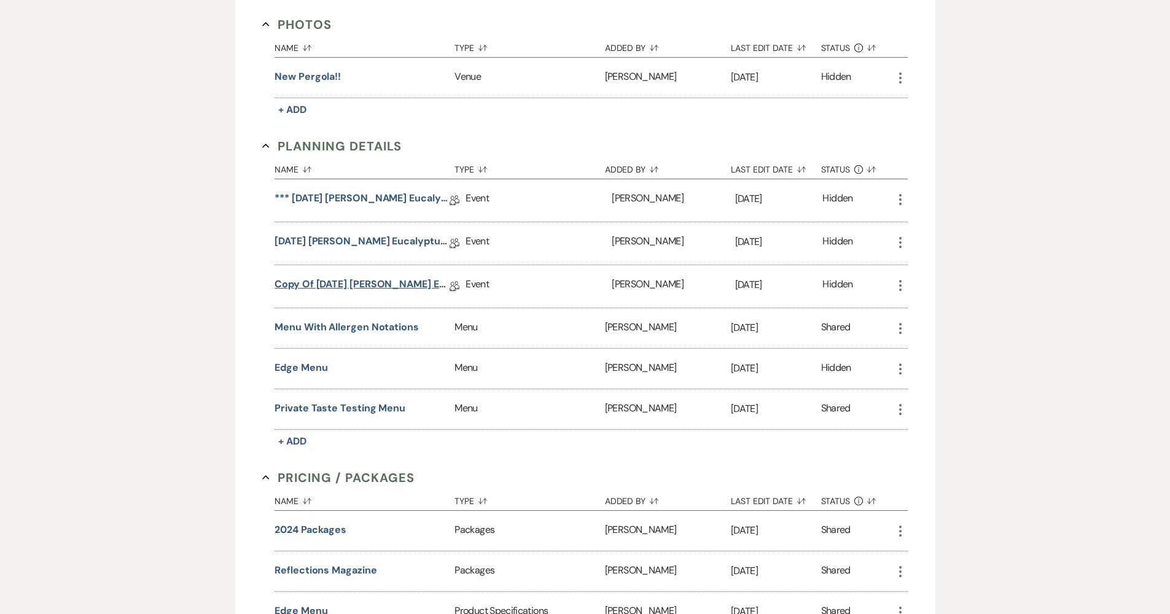
click at [342, 287] on link "Copy of [DATE] [PERSON_NAME] Eucalyptus Wedding Details" at bounding box center [362, 286] width 175 height 19
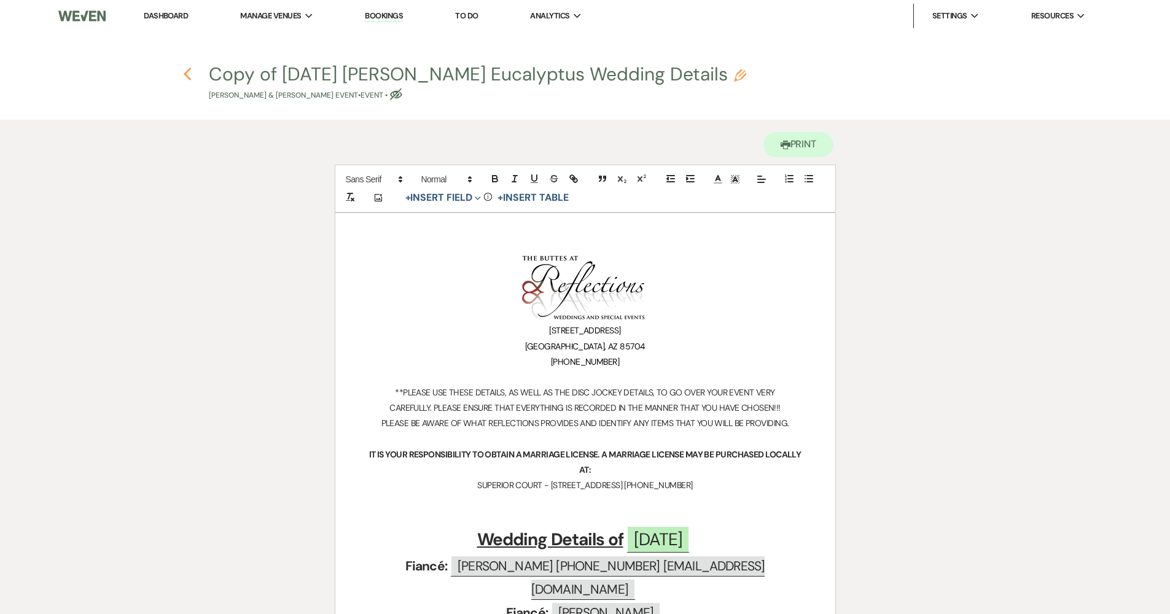
click at [184, 74] on use "button" at bounding box center [188, 75] width 8 height 14
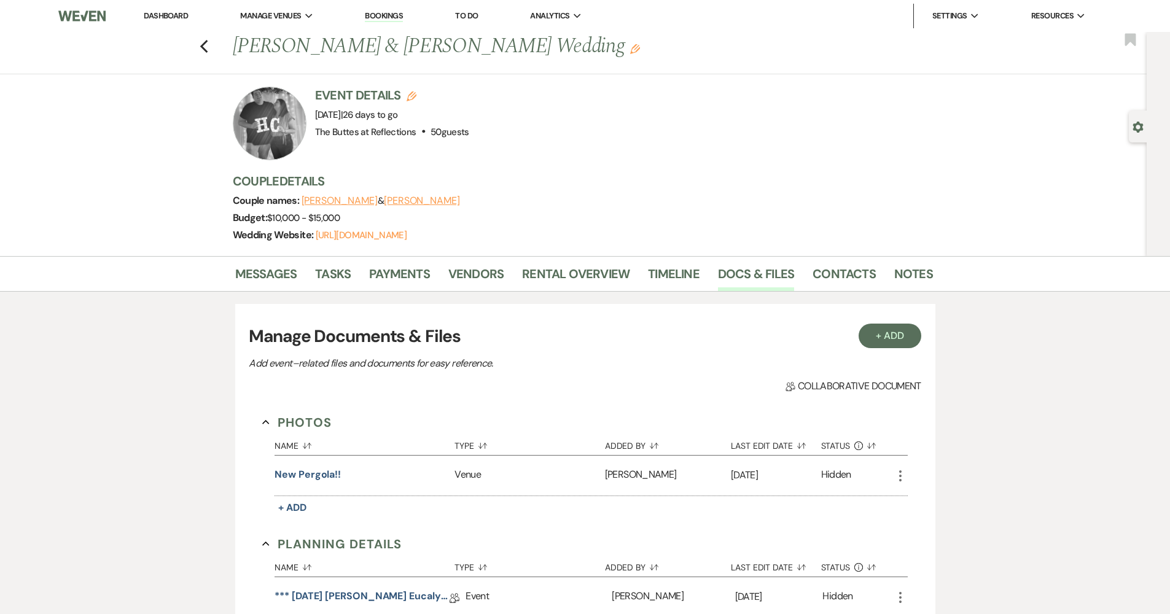
click at [190, 18] on li "Dashboard" at bounding box center [166, 16] width 57 height 25
click at [186, 15] on link "Dashboard" at bounding box center [166, 15] width 44 height 10
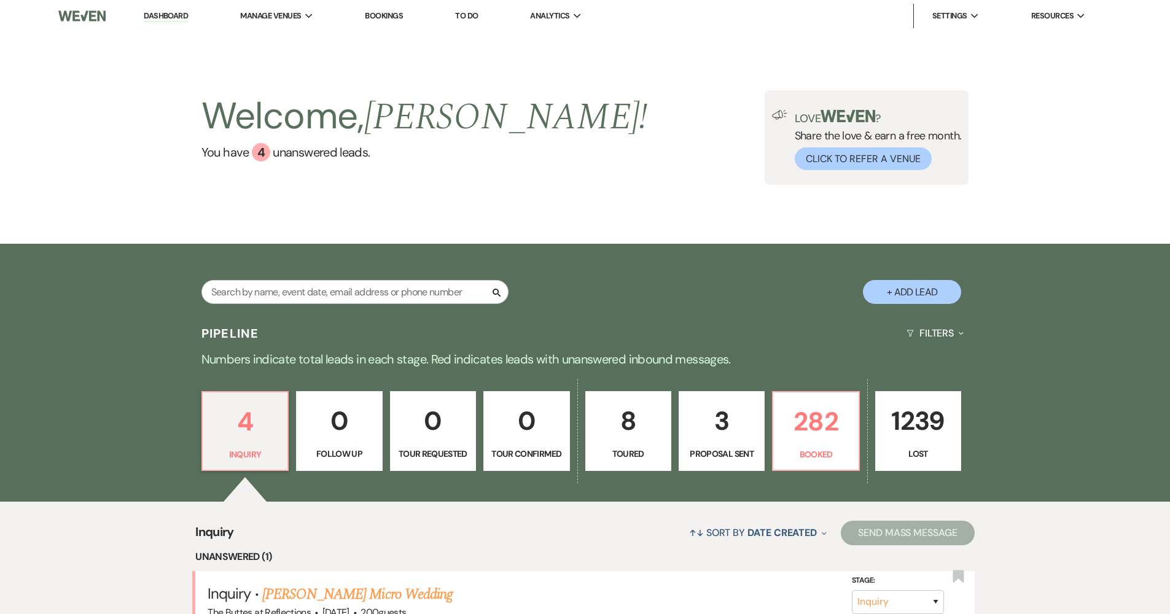
click at [738, 434] on p "3" at bounding box center [722, 420] width 70 height 41
select select "6"
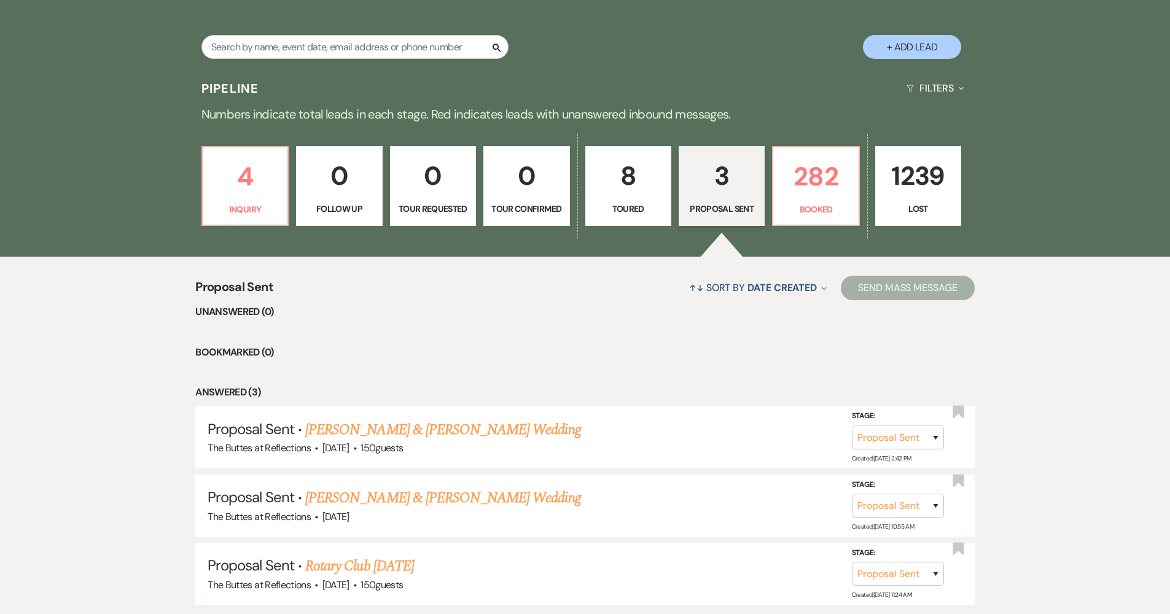
scroll to position [330, 0]
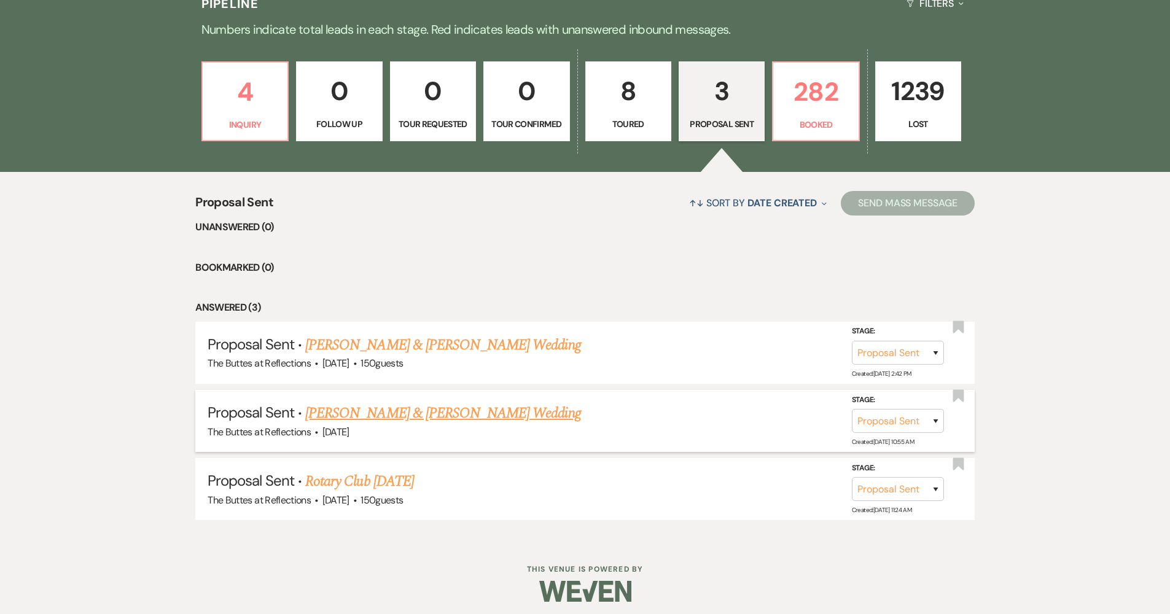
click at [422, 413] on link "[PERSON_NAME] & [PERSON_NAME] Wedding" at bounding box center [442, 413] width 275 height 22
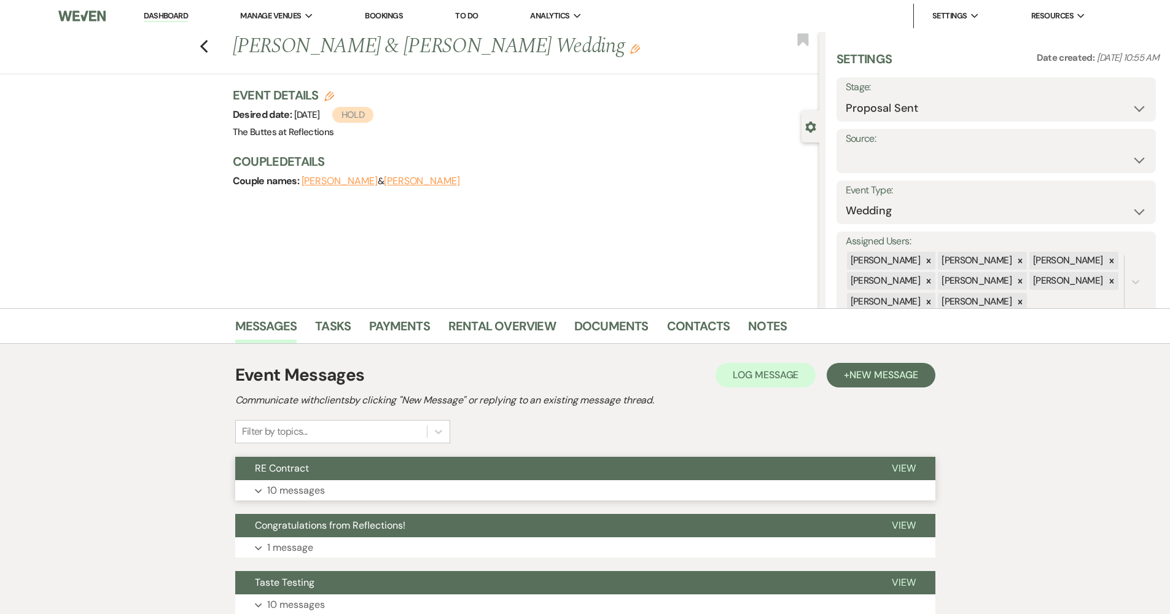
click at [499, 486] on button "Expand 10 messages" at bounding box center [585, 490] width 700 height 21
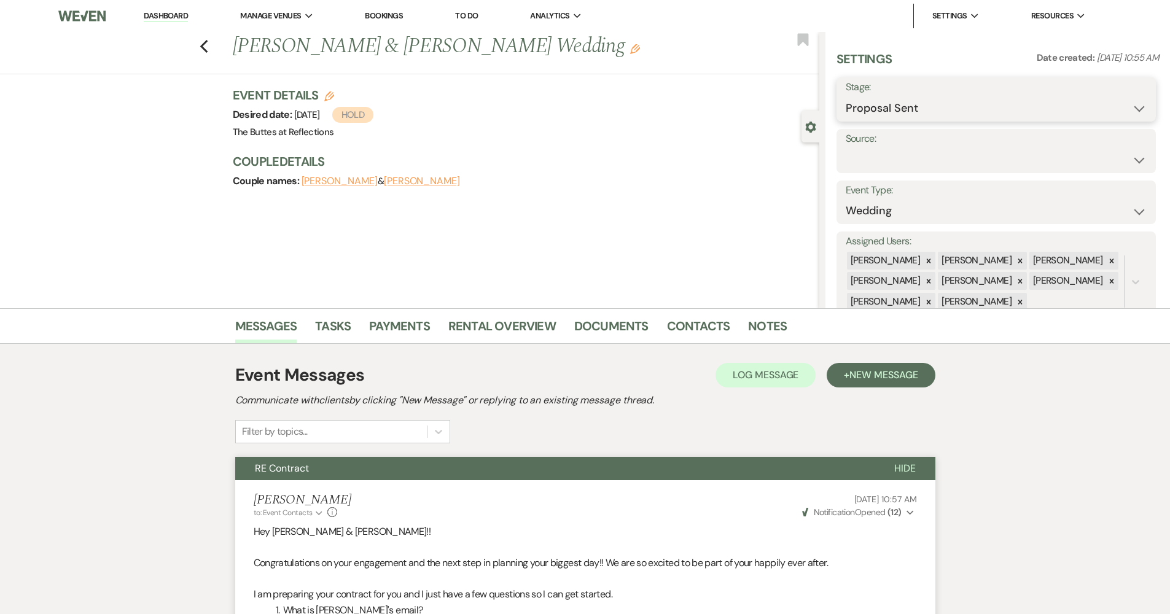
select select "8"
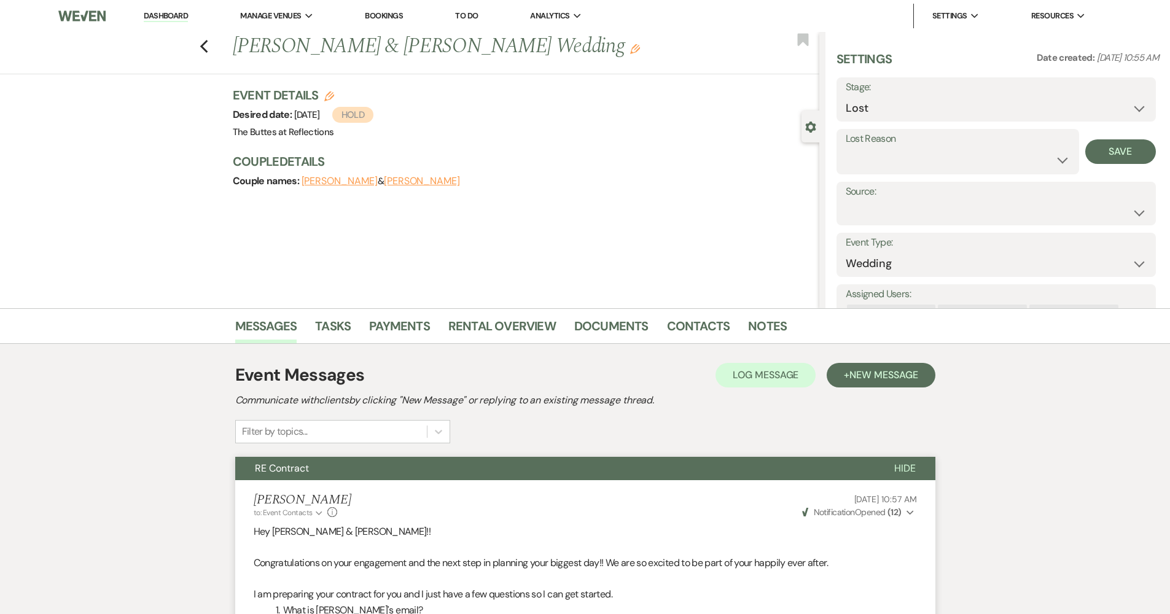
click at [679, 205] on div "Previous [PERSON_NAME] & [PERSON_NAME] Wedding Edit Bookmark Gear Settings Sett…" at bounding box center [409, 170] width 819 height 276
click at [206, 41] on icon "Previous" at bounding box center [204, 46] width 9 height 15
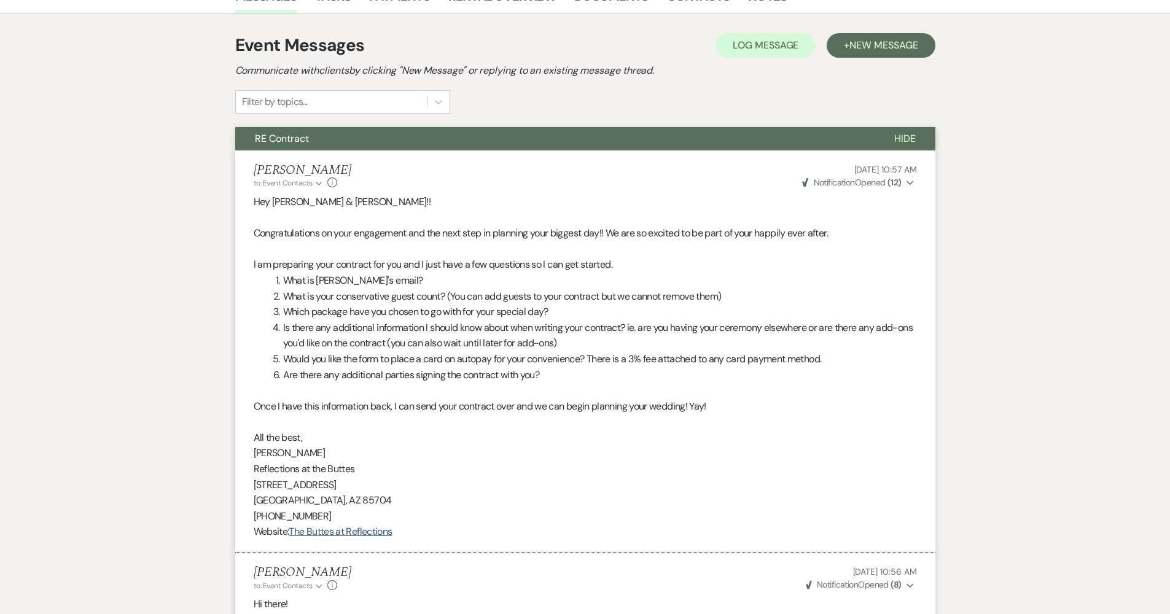
select select "6"
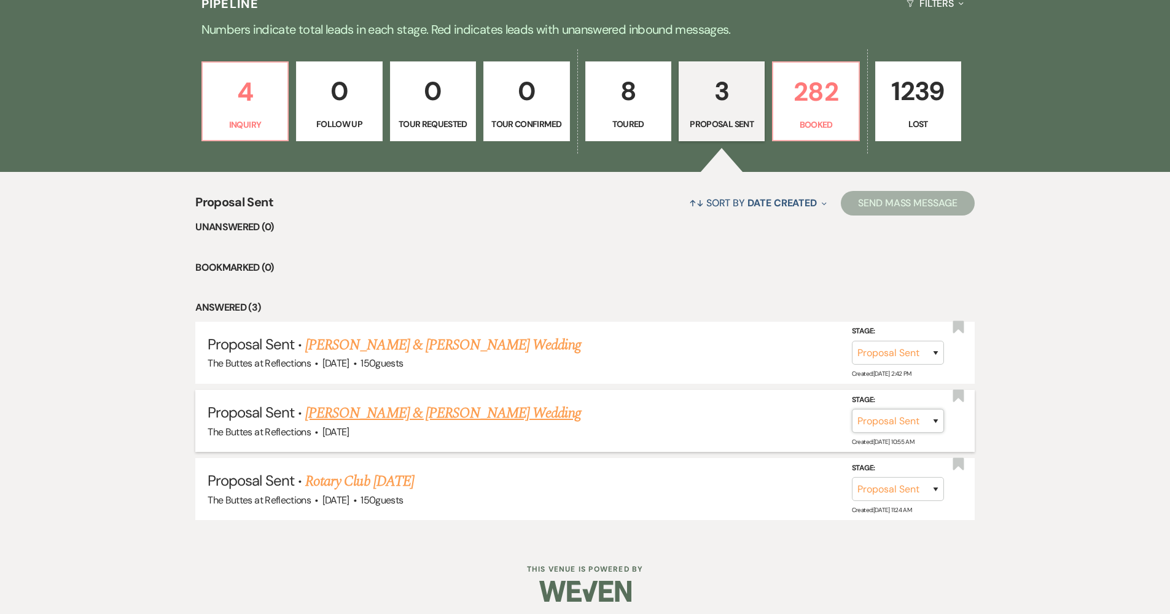
select select "8"
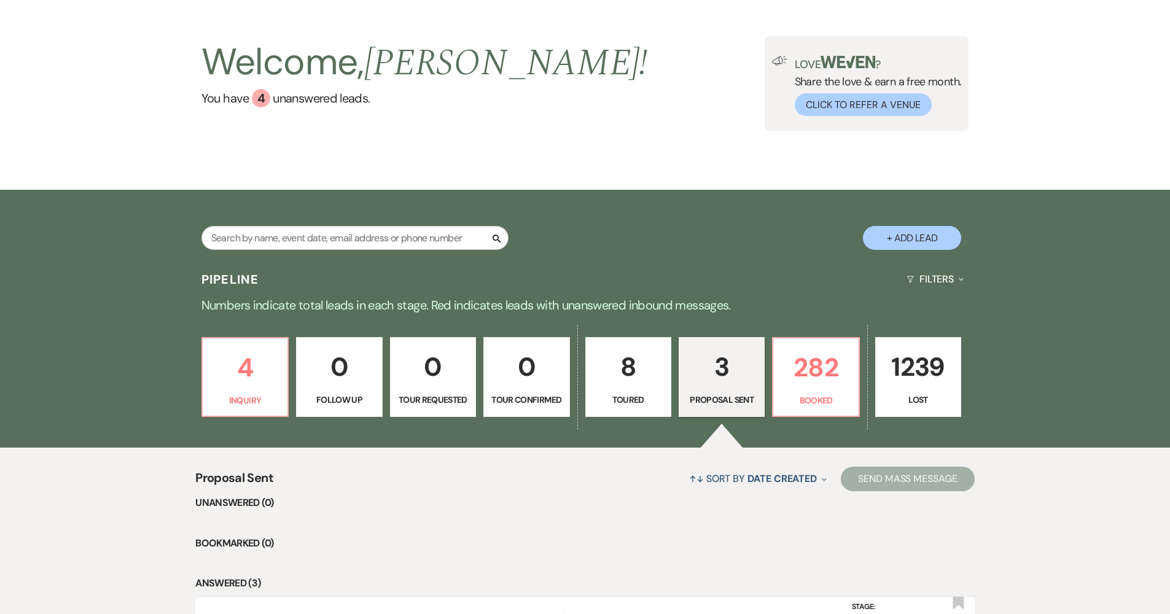
scroll to position [93, 0]
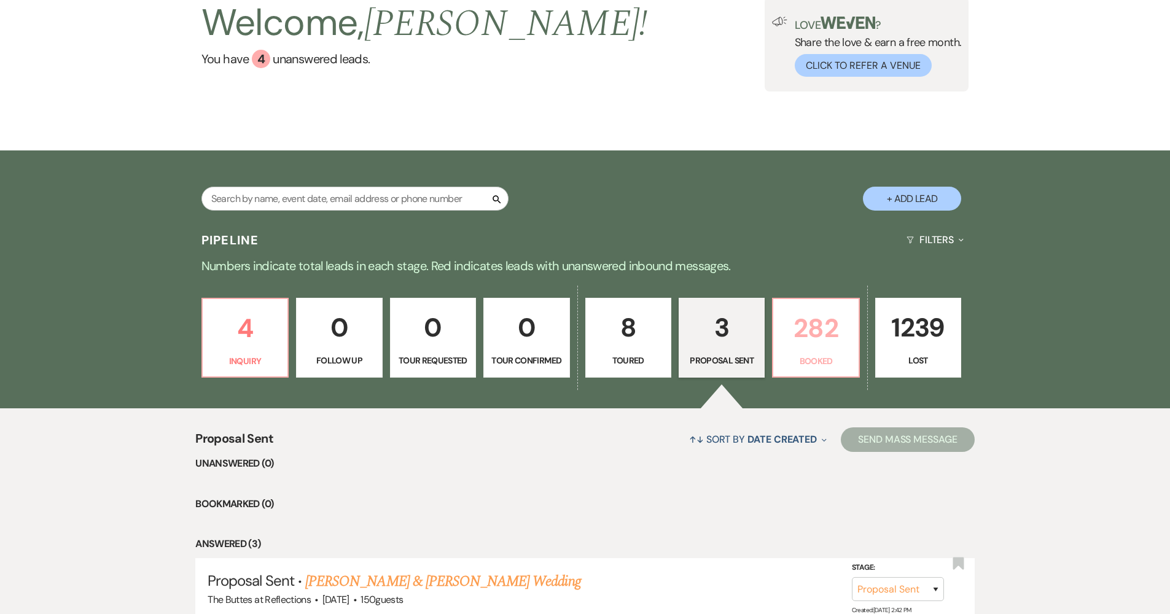
click at [806, 351] on link "282 Booked" at bounding box center [815, 338] width 87 height 80
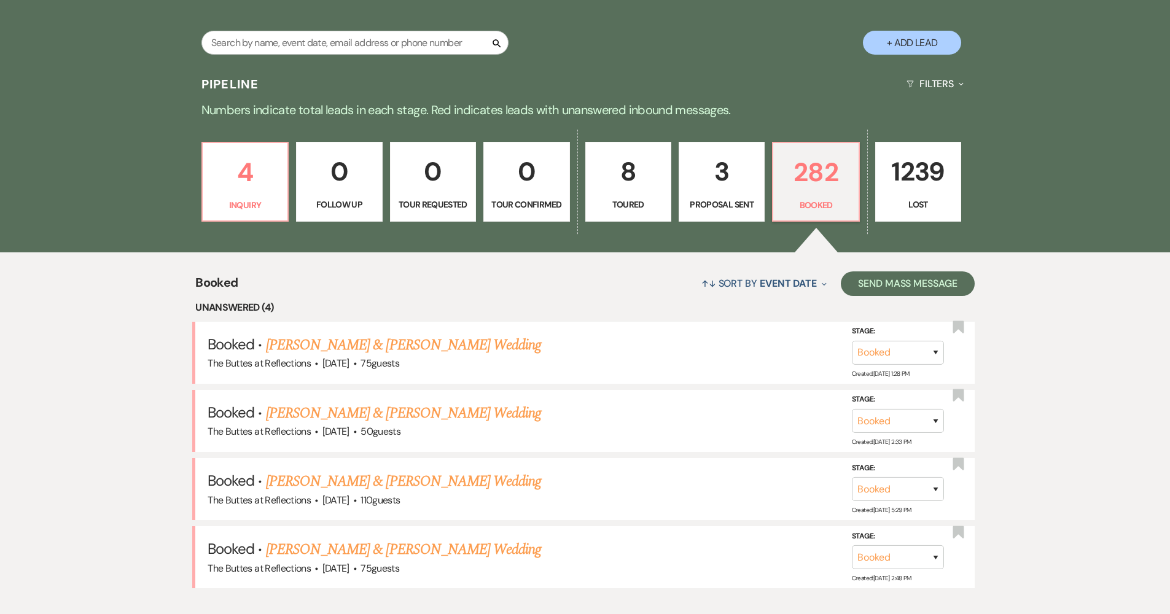
scroll to position [270, 0]
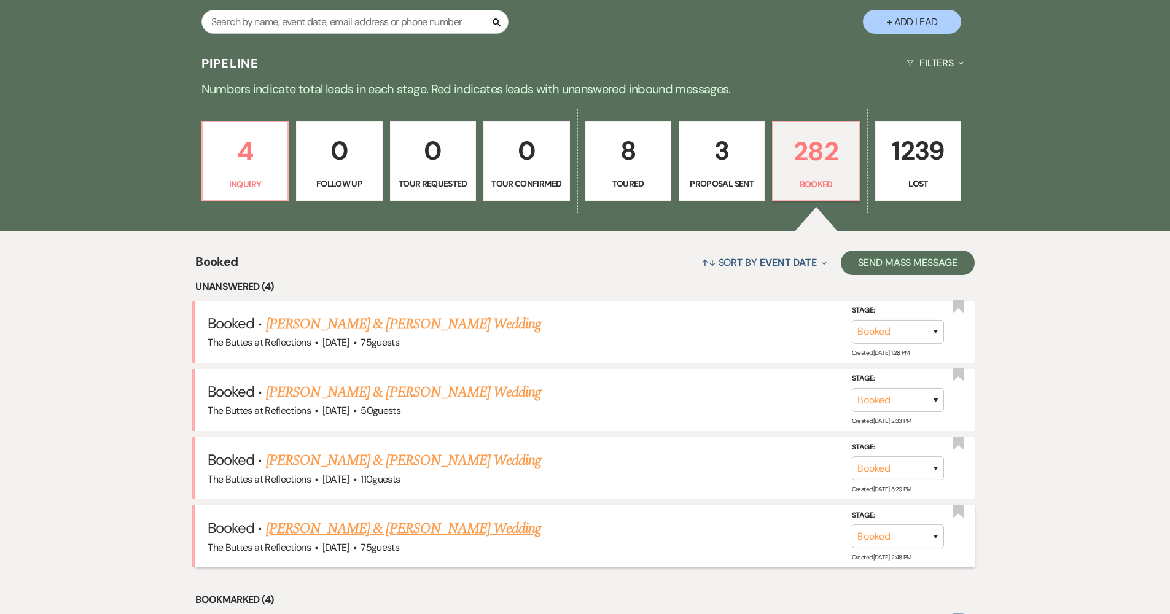
click at [447, 520] on link "[PERSON_NAME] & [PERSON_NAME] Wedding" at bounding box center [403, 529] width 275 height 22
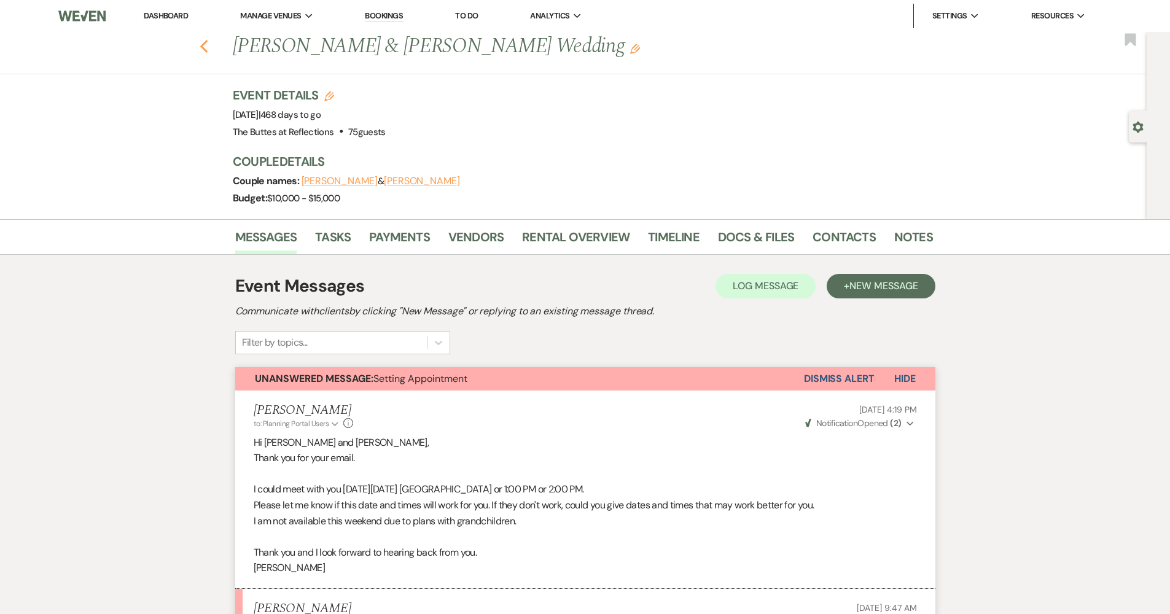
click at [206, 45] on use "button" at bounding box center [204, 47] width 8 height 14
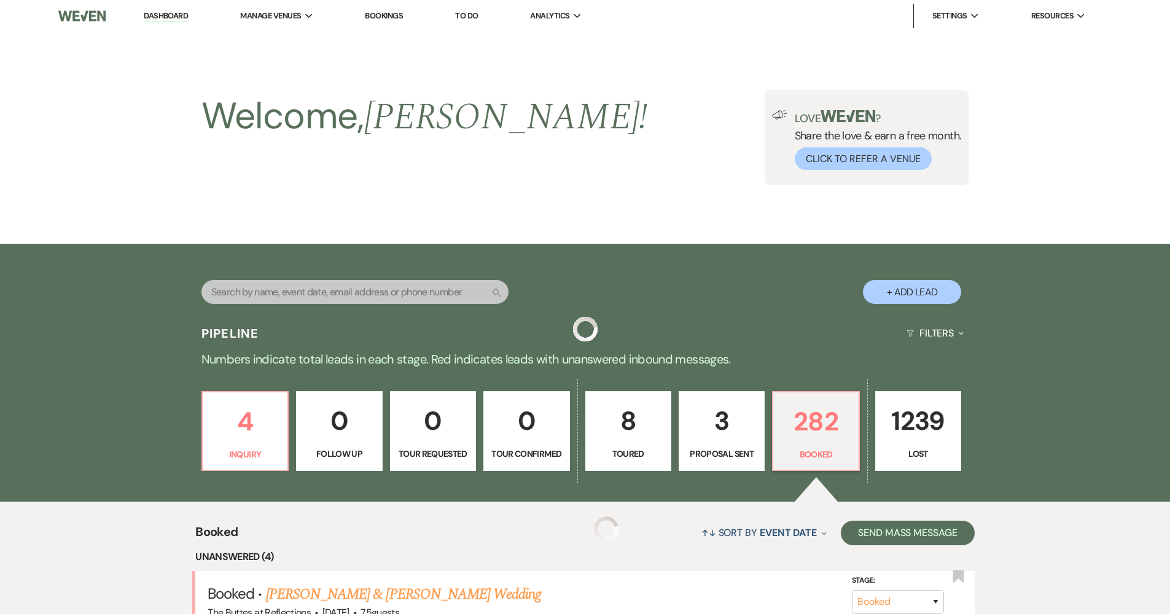
scroll to position [270, 0]
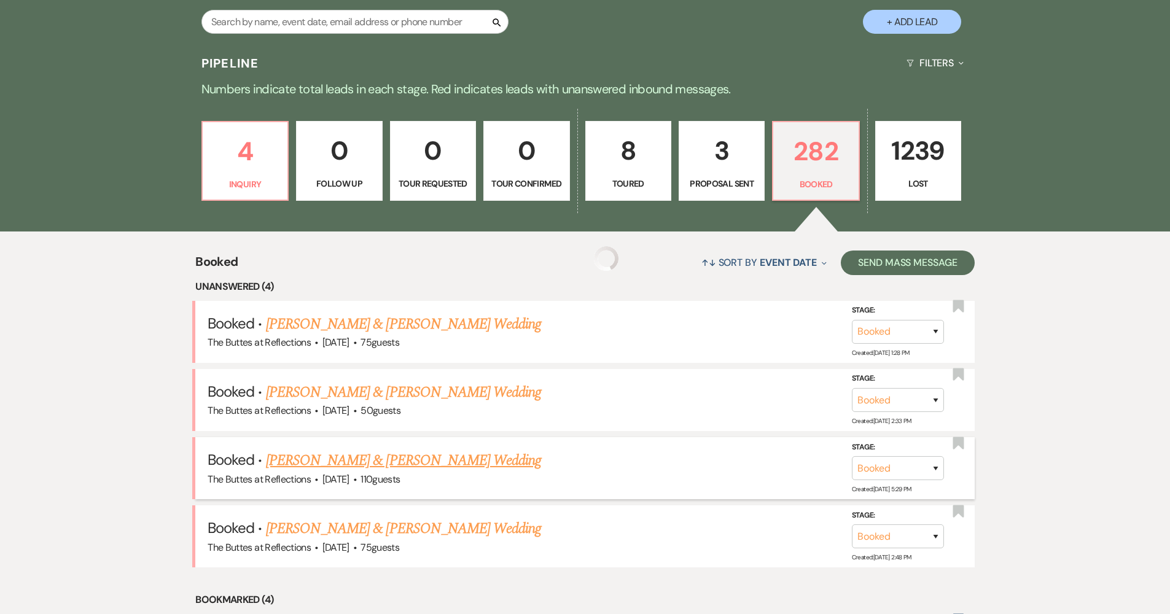
click at [337, 451] on link "[PERSON_NAME] & [PERSON_NAME] Wedding" at bounding box center [403, 461] width 275 height 22
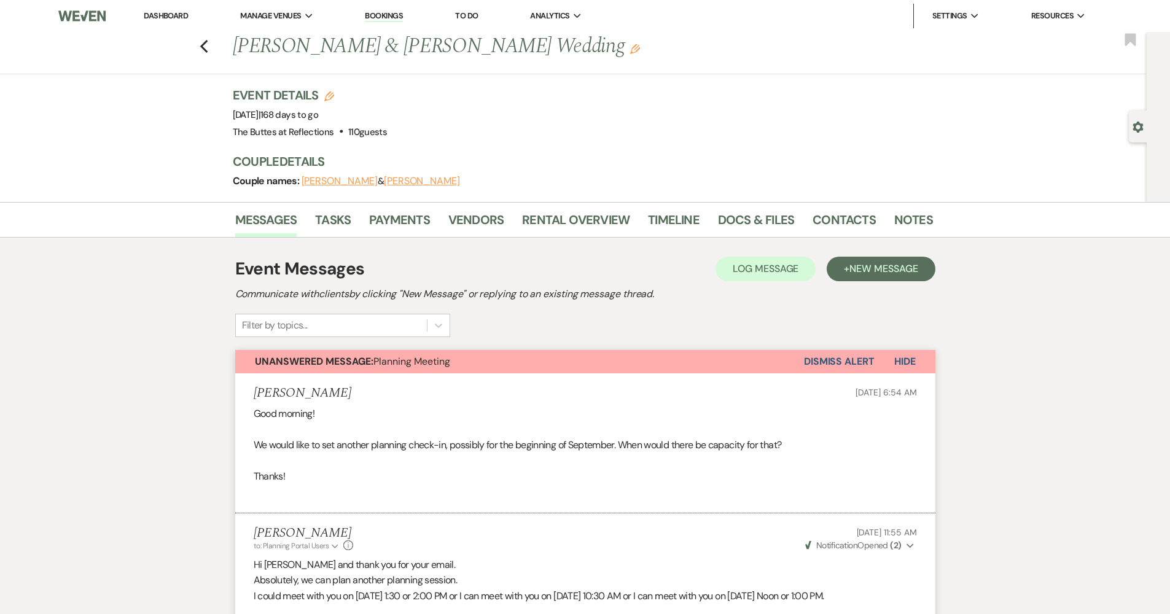
click at [213, 49] on div "Previous [PERSON_NAME] & [PERSON_NAME] Wedding Edit Bookmark" at bounding box center [570, 53] width 1153 height 42
click at [209, 45] on icon "Previous" at bounding box center [204, 46] width 9 height 15
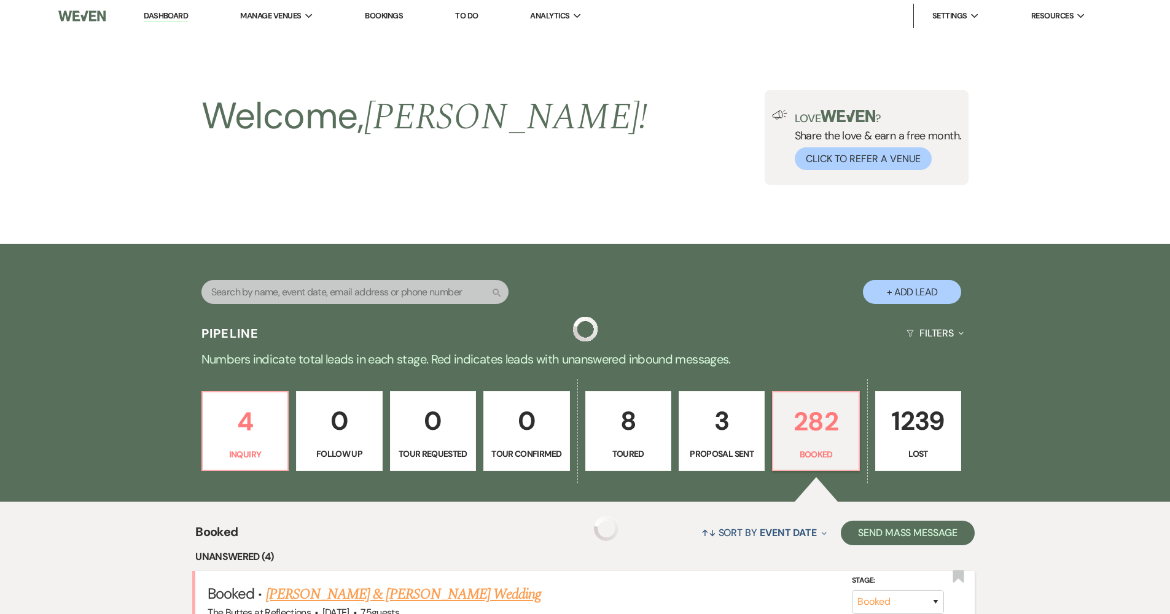
scroll to position [270, 0]
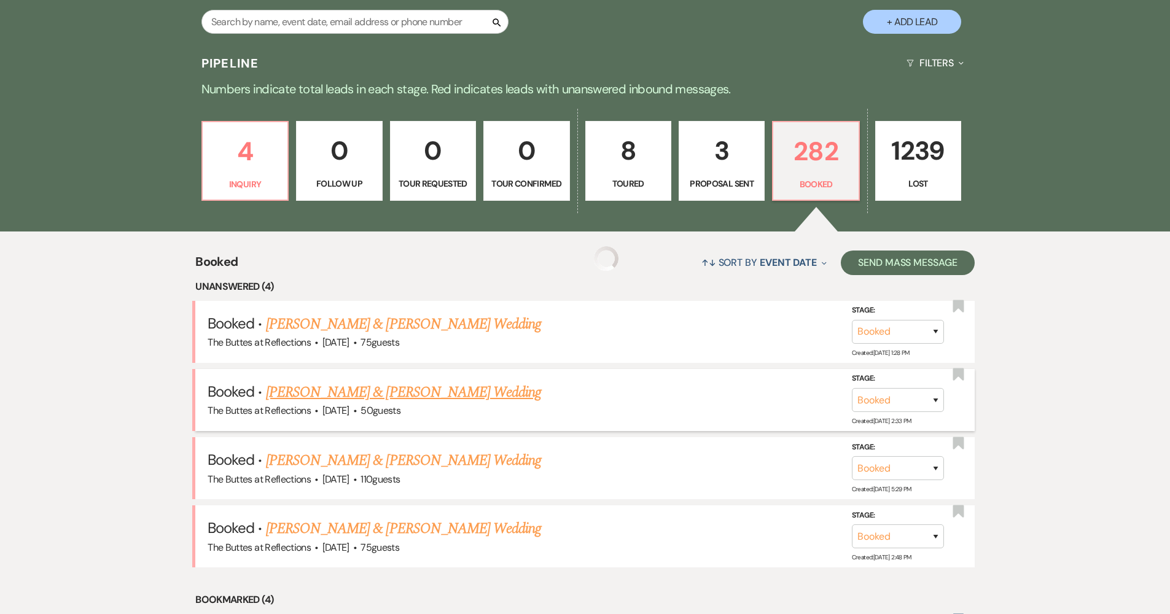
click at [334, 395] on link "[PERSON_NAME] & [PERSON_NAME] Wedding" at bounding box center [403, 392] width 275 height 22
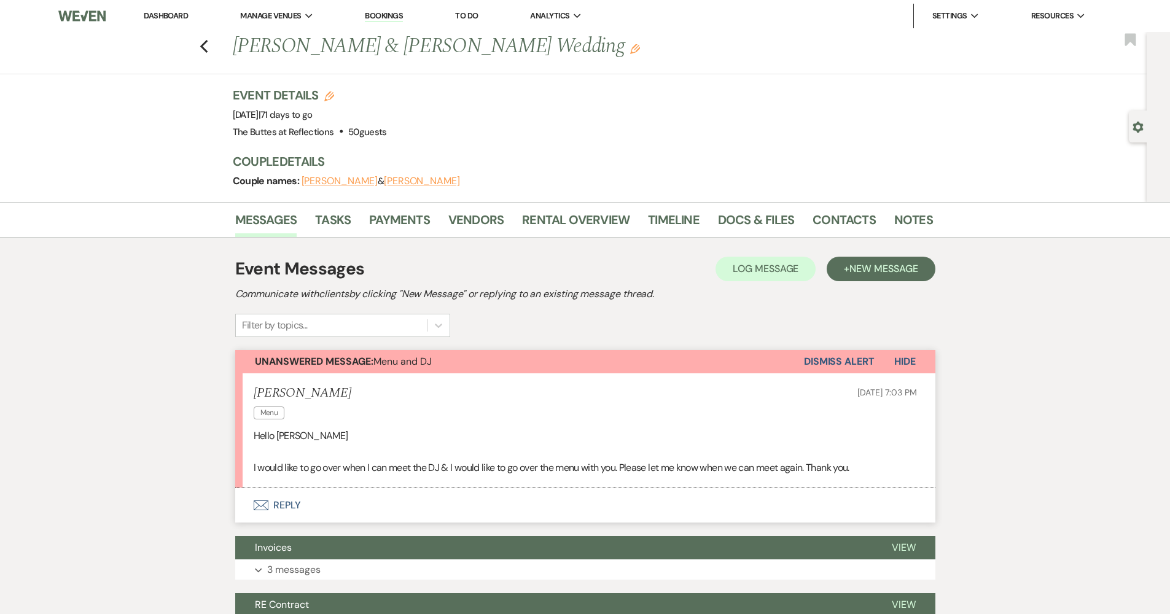
click at [184, 20] on link "Dashboard" at bounding box center [166, 15] width 44 height 10
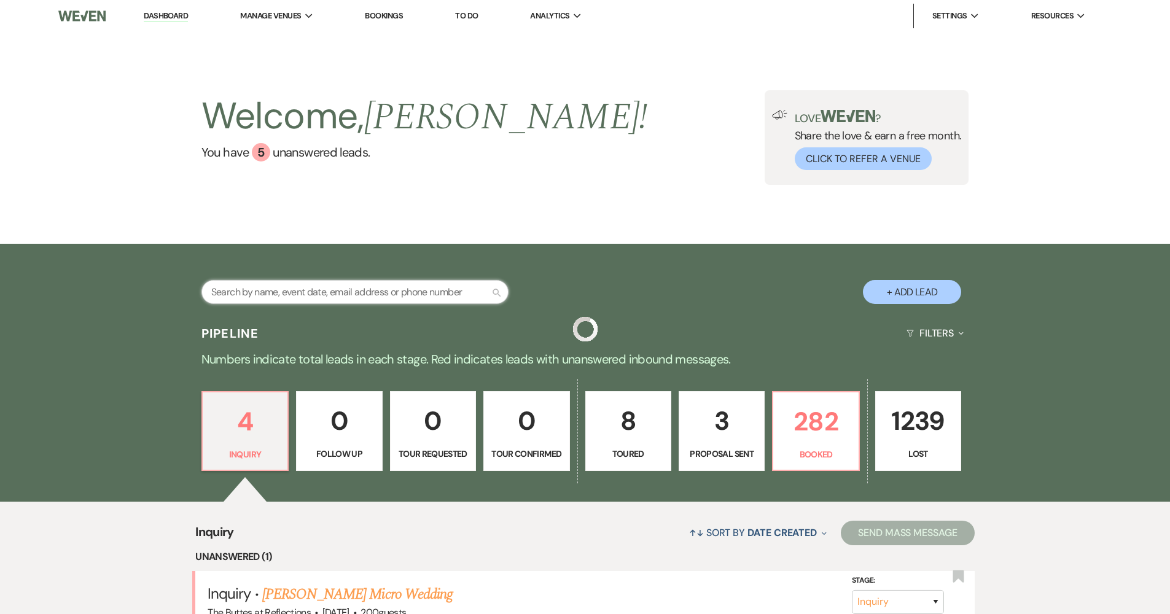
click at [421, 294] on input "text" at bounding box center [354, 292] width 307 height 24
type input "[PERSON_NAME]"
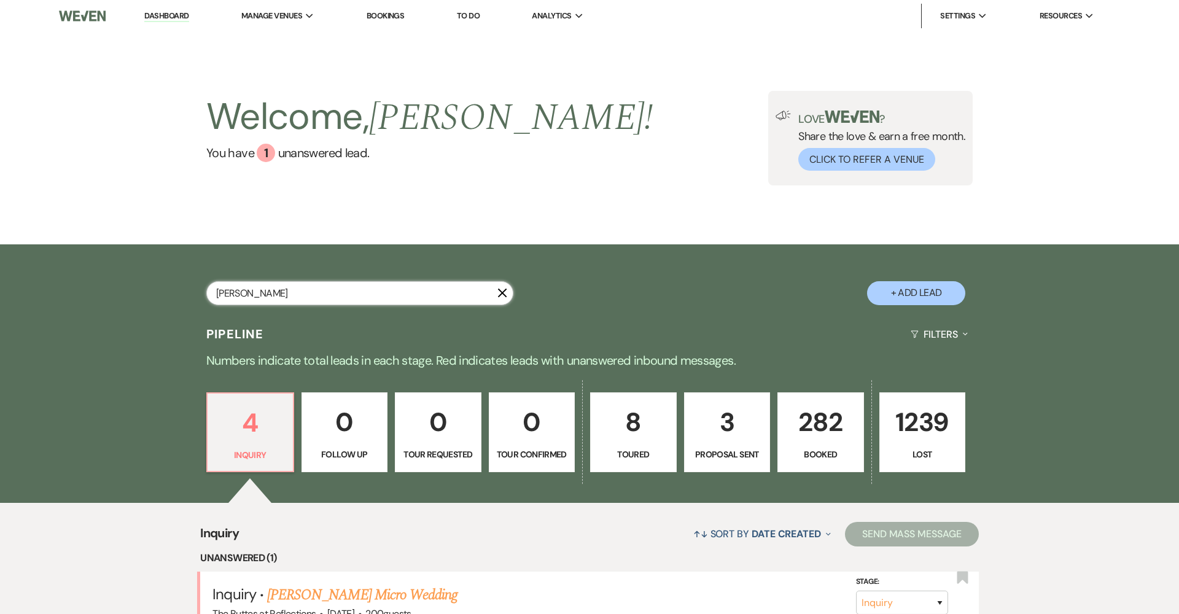
select select "8"
select select "5"
select select "8"
select select "5"
select select "8"
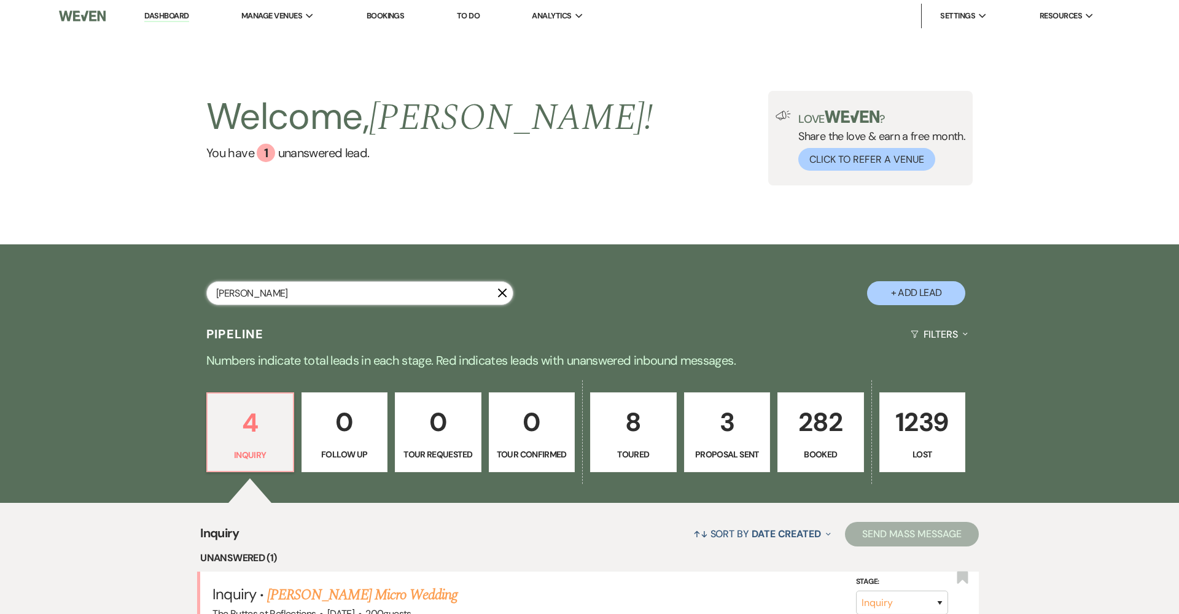
select select "5"
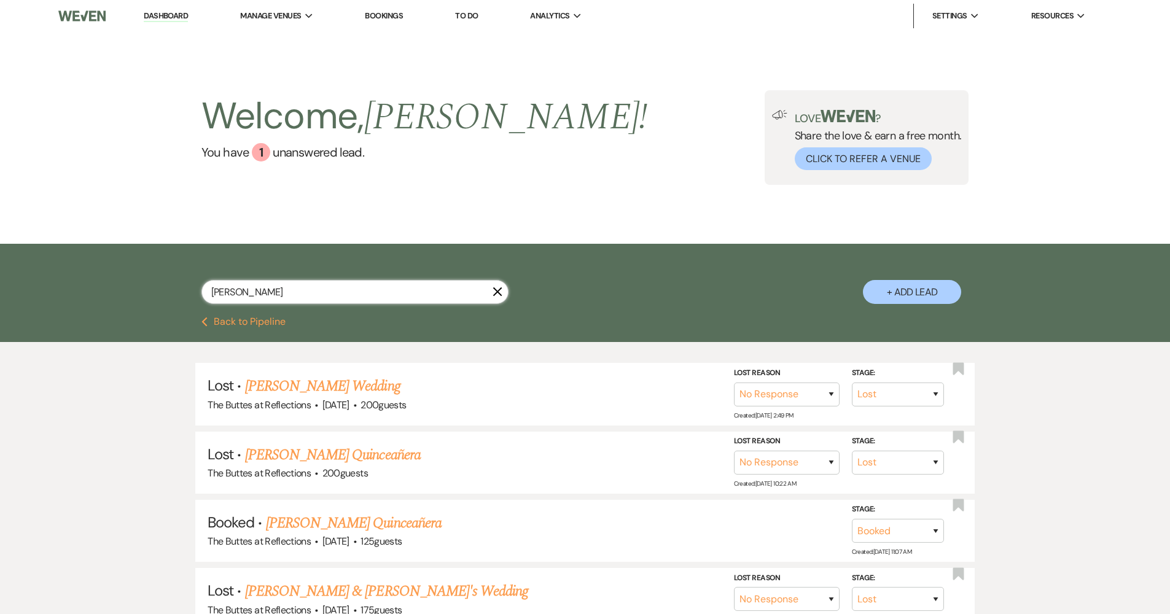
type input "[PERSON_NAME]"
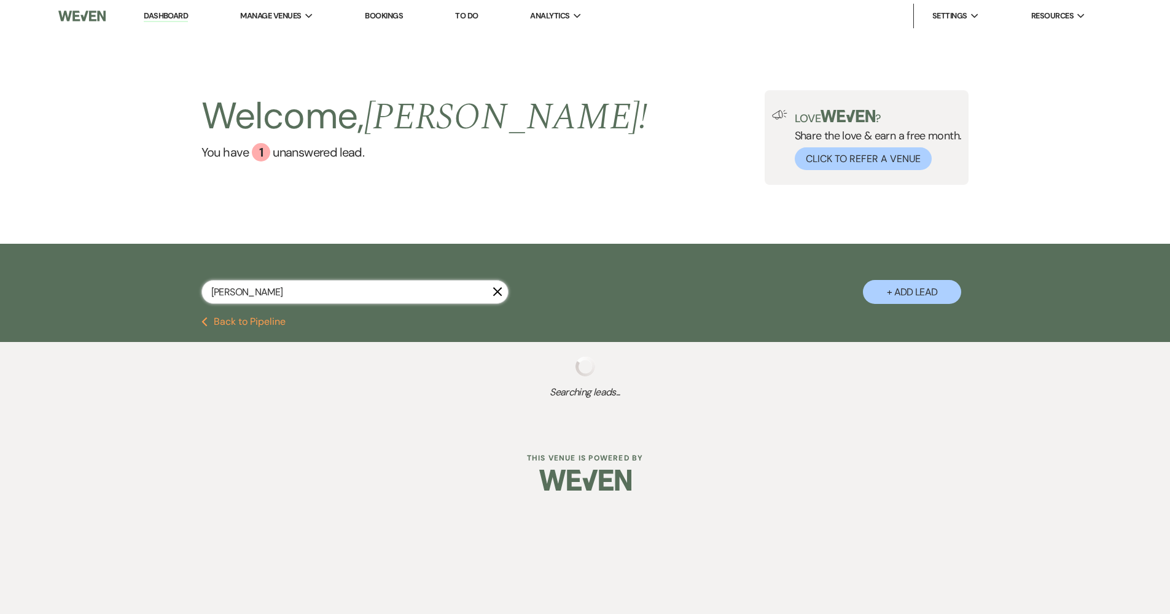
select select "8"
select select "5"
select select "8"
select select "5"
select select "8"
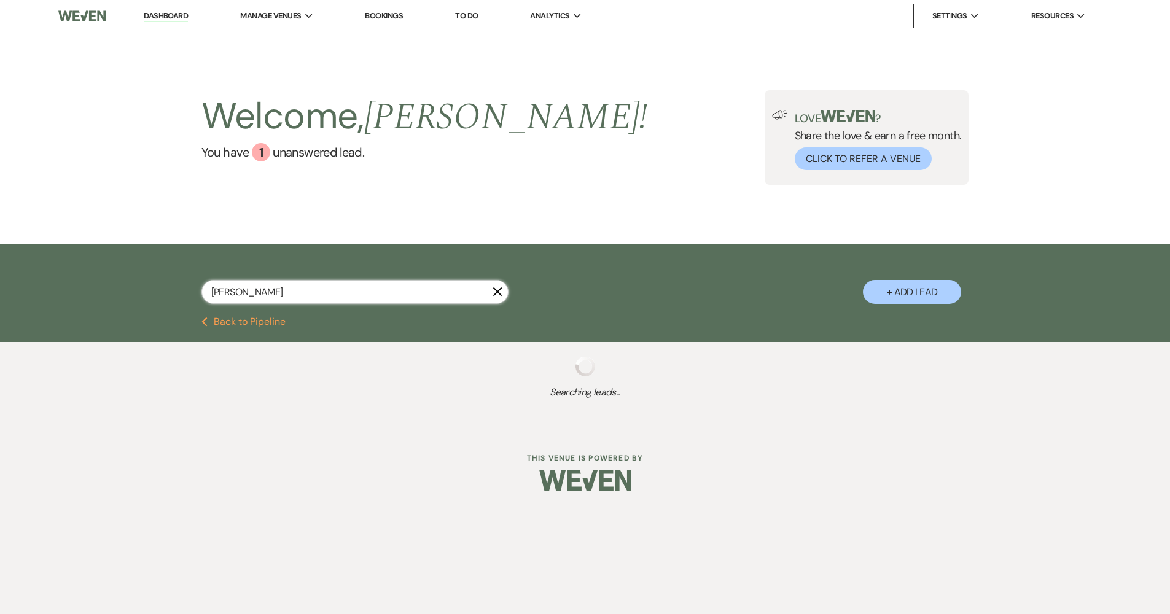
select select "5"
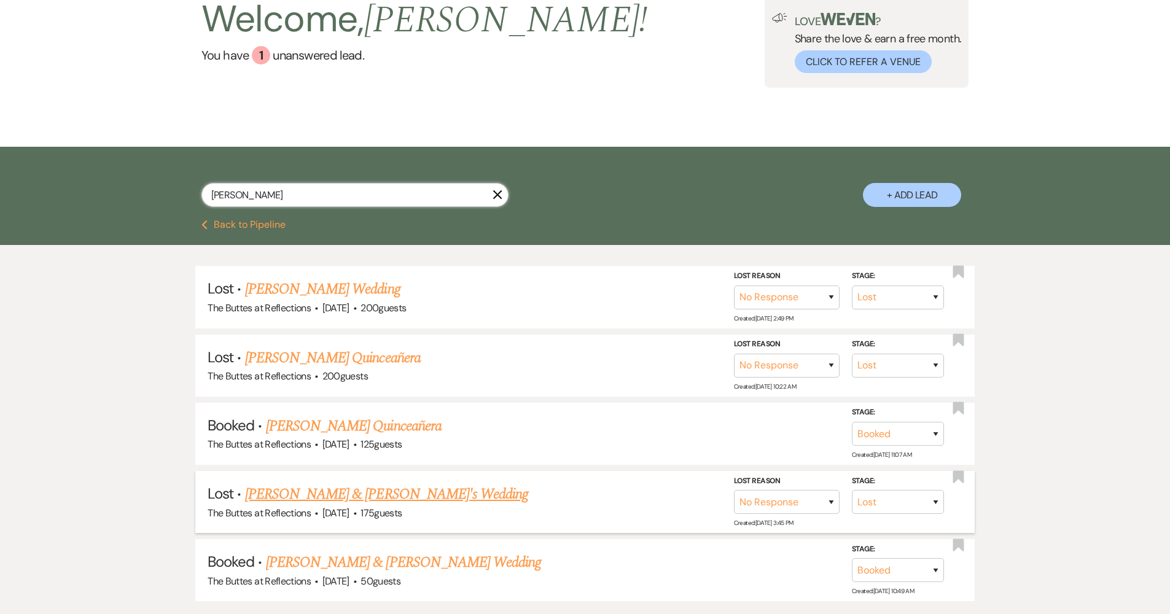
type input "[PERSON_NAME]"
click at [298, 521] on li "Lost · [PERSON_NAME] & [PERSON_NAME]'s Wedding The Buttes at Reflections · [DAT…" at bounding box center [584, 502] width 779 height 62
click at [397, 520] on li "Lost · [PERSON_NAME] & [PERSON_NAME]'s Wedding The Buttes at Reflections · [DAT…" at bounding box center [584, 502] width 779 height 62
click at [436, 449] on li "Booked · [PERSON_NAME] Quinceañera The Buttes at Reflections · [DATE] · 125 gue…" at bounding box center [584, 434] width 779 height 62
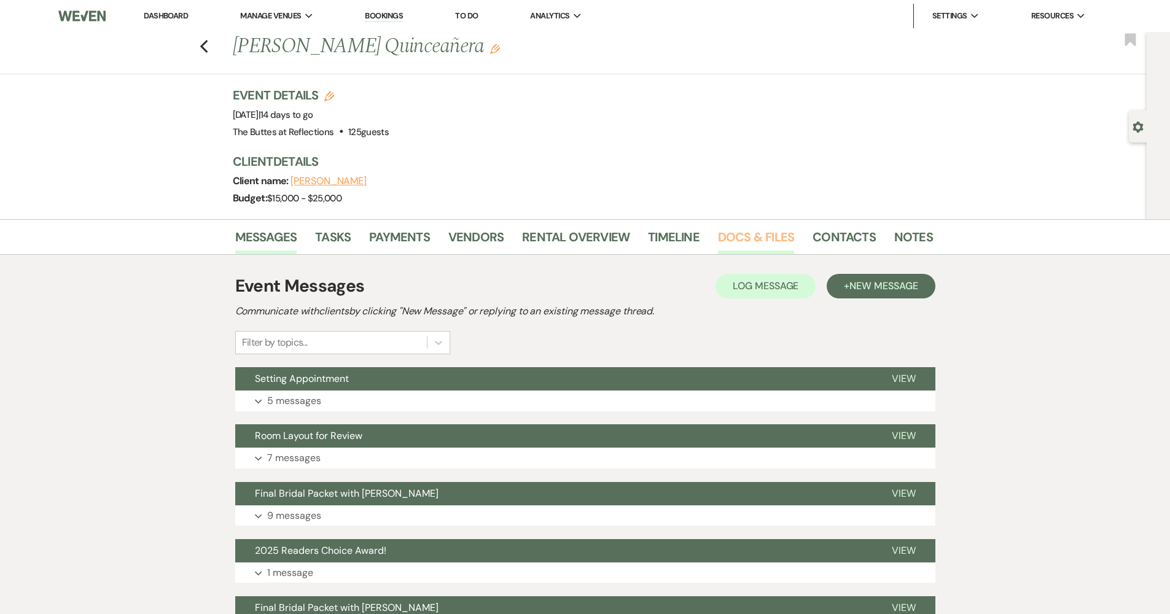
click at [728, 237] on link "Docs & Files" at bounding box center [756, 240] width 76 height 27
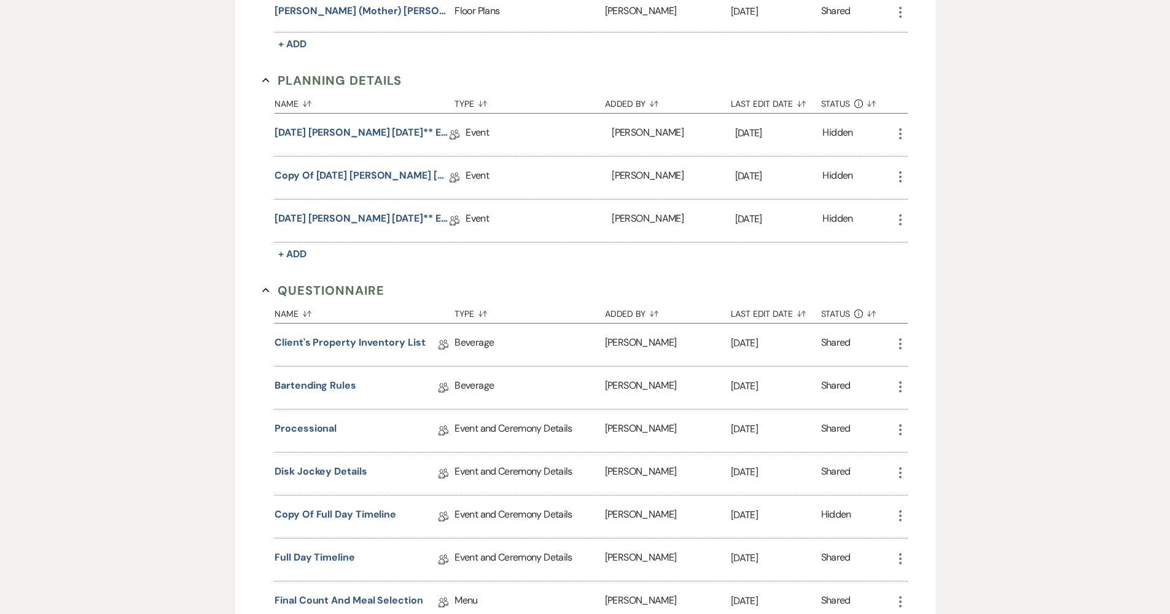
scroll to position [716, 0]
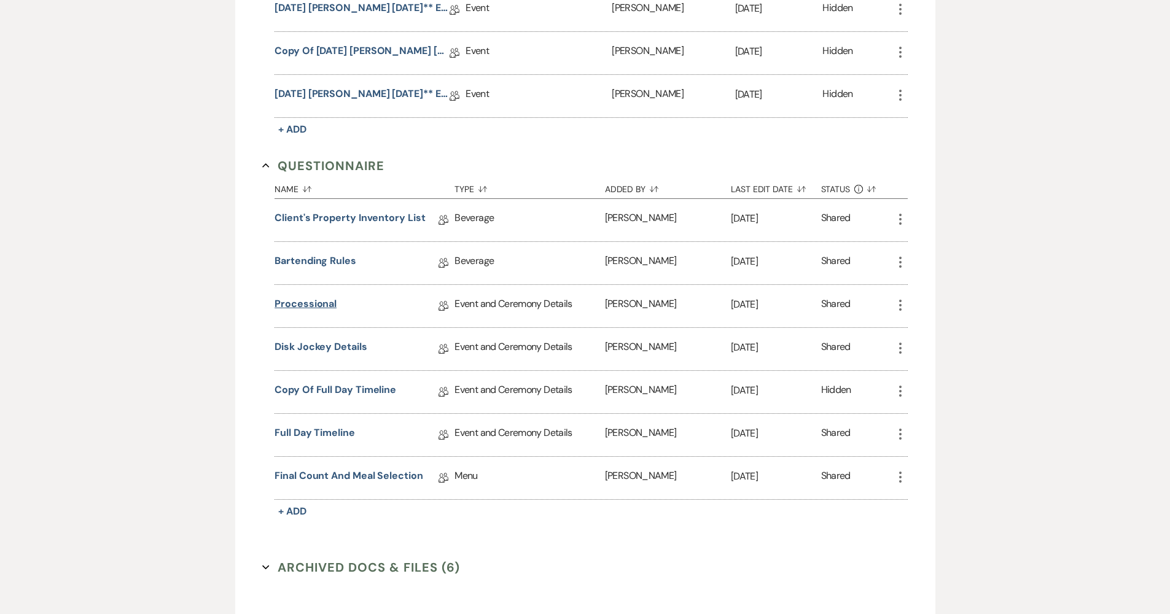
click at [297, 297] on link "Processional" at bounding box center [306, 306] width 62 height 19
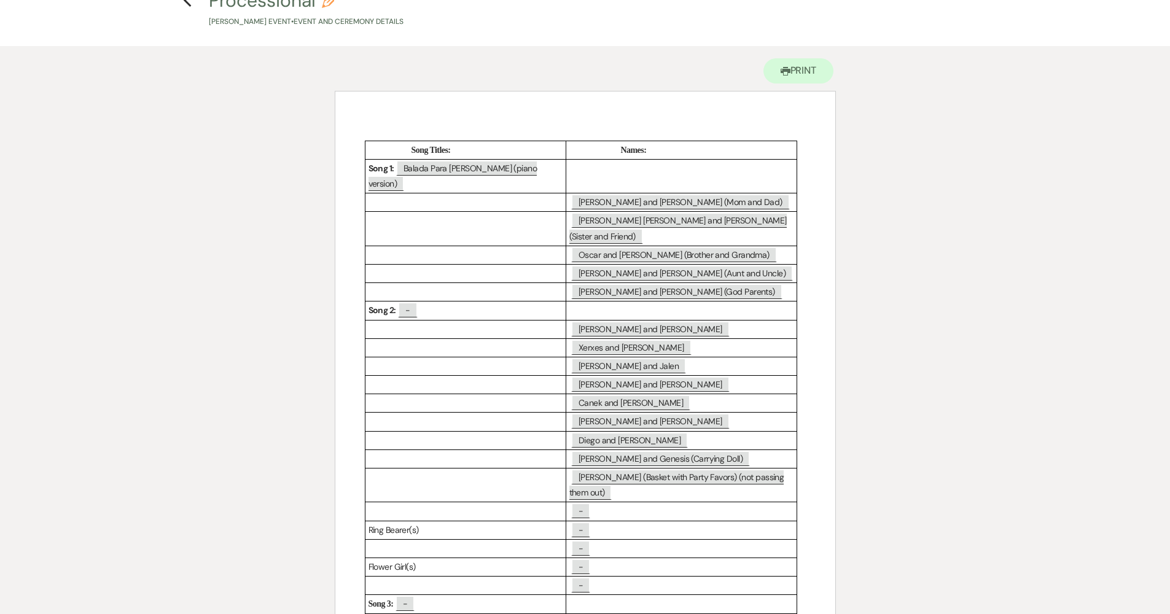
scroll to position [85, 0]
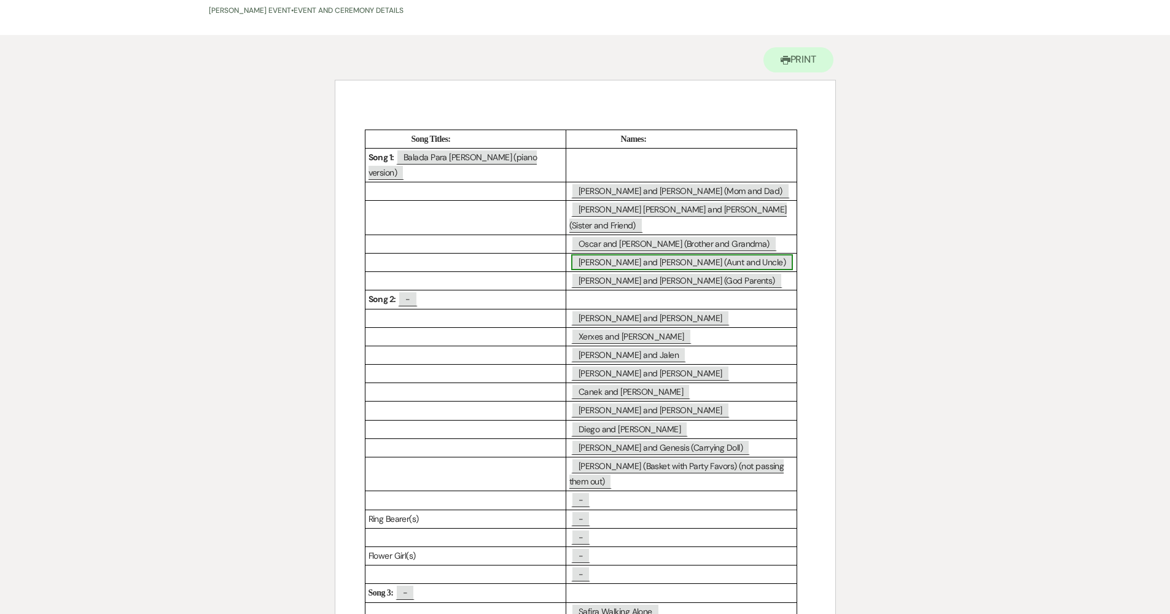
click at [595, 254] on span "George and Sabrina (Aunt and Uncle)" at bounding box center [682, 262] width 222 height 16
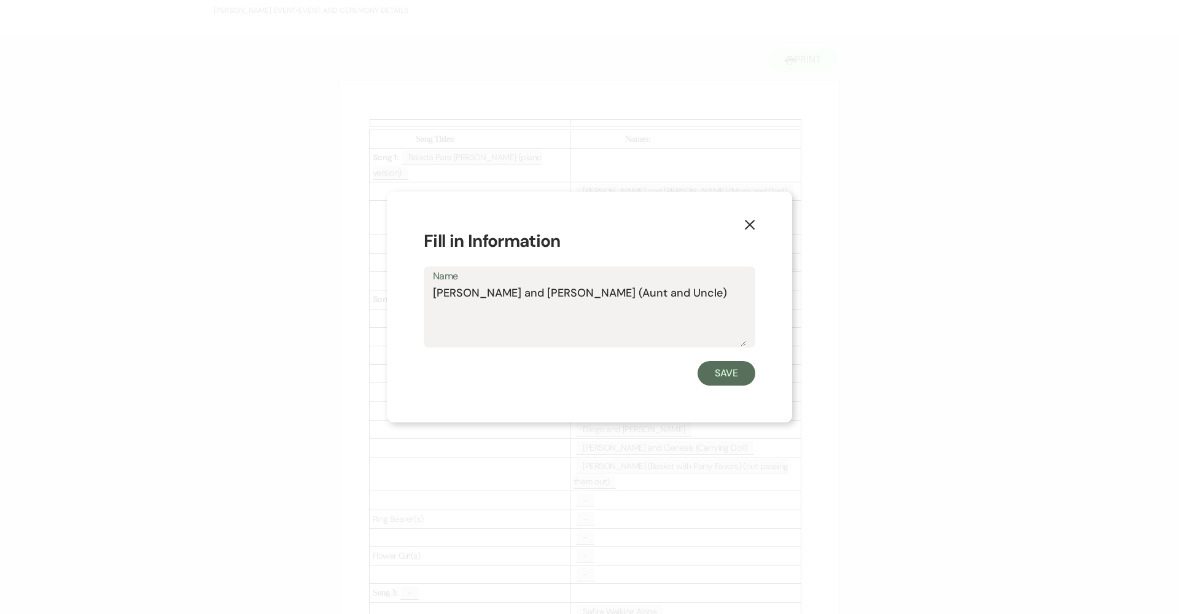
drag, startPoint x: 647, startPoint y: 293, endPoint x: 413, endPoint y: 298, distance: 234.1
click at [413, 298] on div "X Fill in Information Name George and Sabrina (Aunt and Uncle) Save" at bounding box center [589, 308] width 405 height 232
type textarea "Gabriela Villarreal and Israel Noriega Jr"
click at [718, 372] on button "Save" at bounding box center [727, 373] width 58 height 25
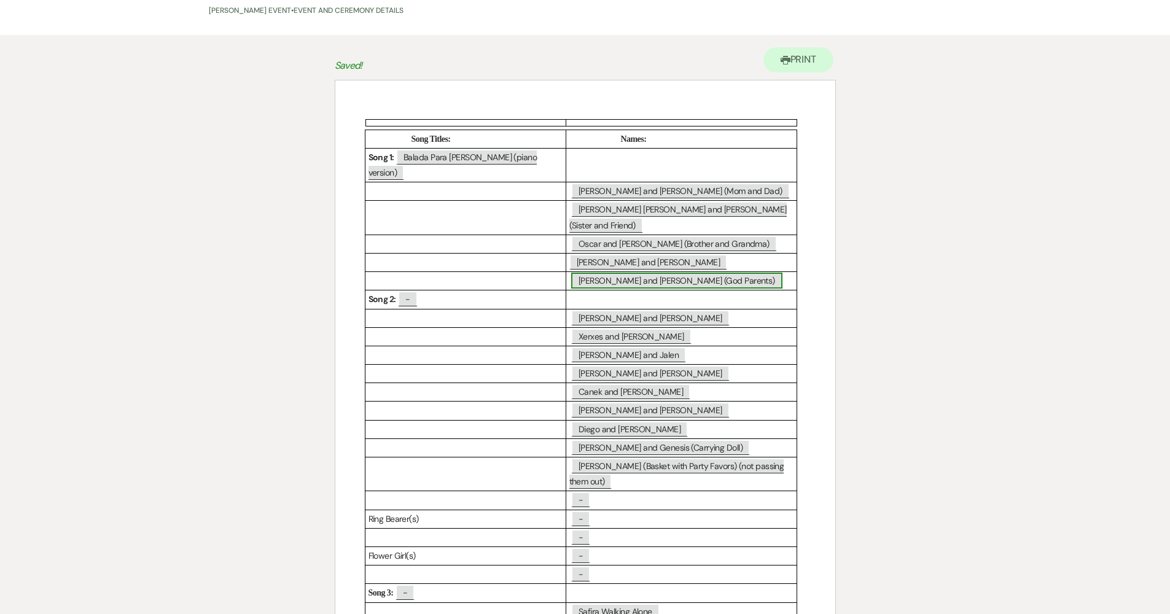
click at [639, 273] on span "Nick and Rebecca (God Parents)" at bounding box center [676, 281] width 211 height 16
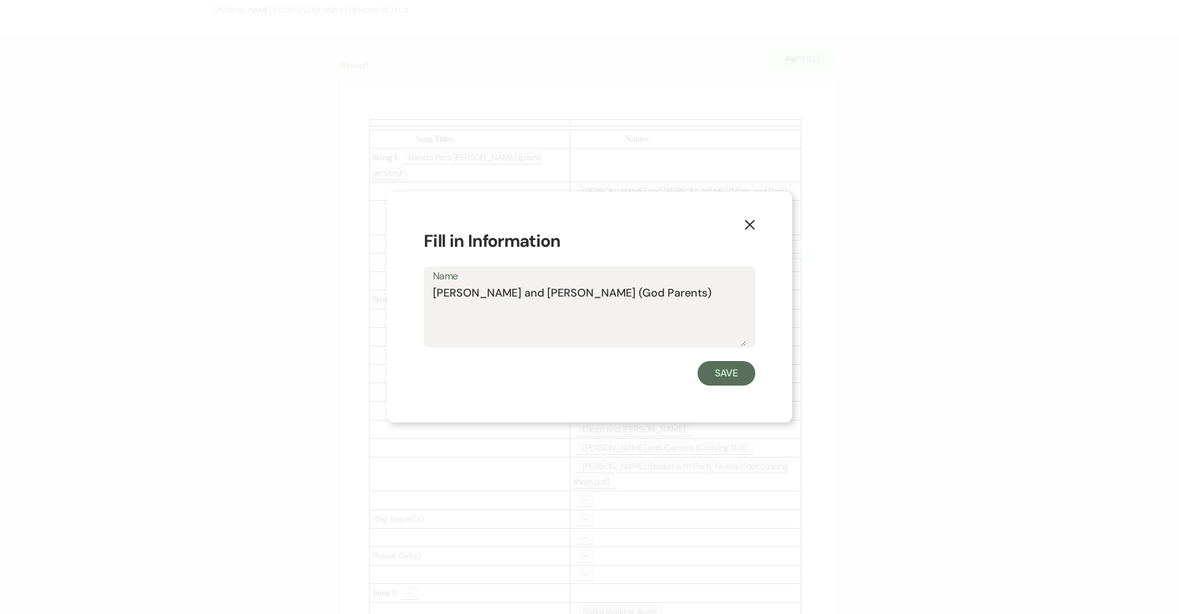
drag, startPoint x: 628, startPoint y: 294, endPoint x: 412, endPoint y: 290, distance: 216.3
click at [412, 290] on div "X Fill in Information Name Nick and Rebecca (God Parents) Save" at bounding box center [589, 308] width 405 height 232
click at [732, 368] on button "Save" at bounding box center [727, 373] width 58 height 25
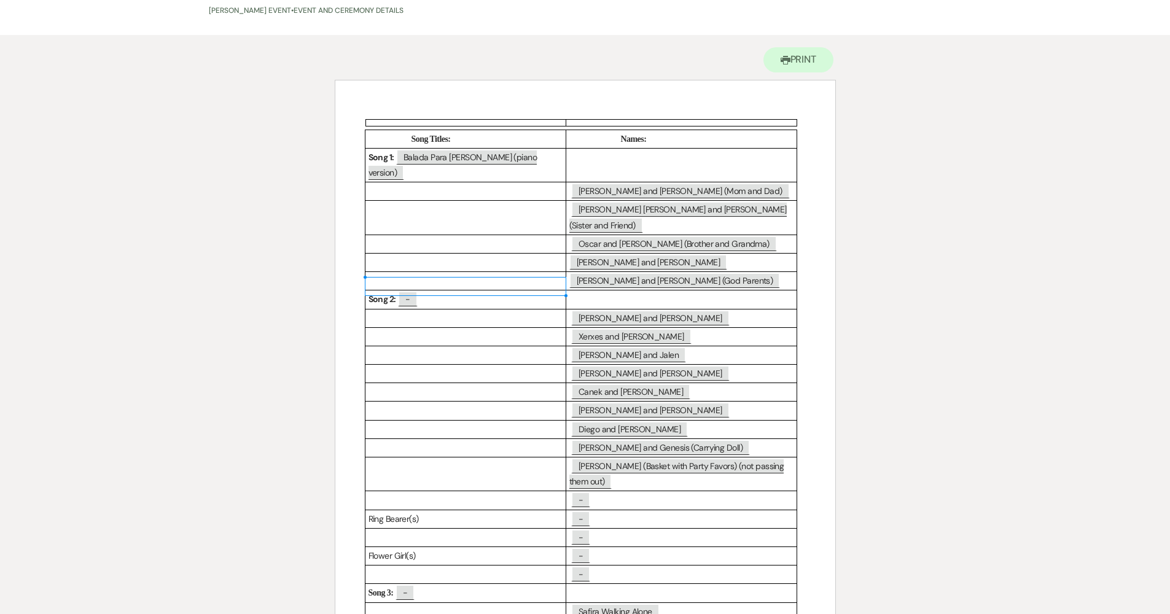
click at [542, 311] on p at bounding box center [466, 318] width 194 height 15
click at [588, 365] on span "Ferman and Eileen" at bounding box center [650, 373] width 158 height 16
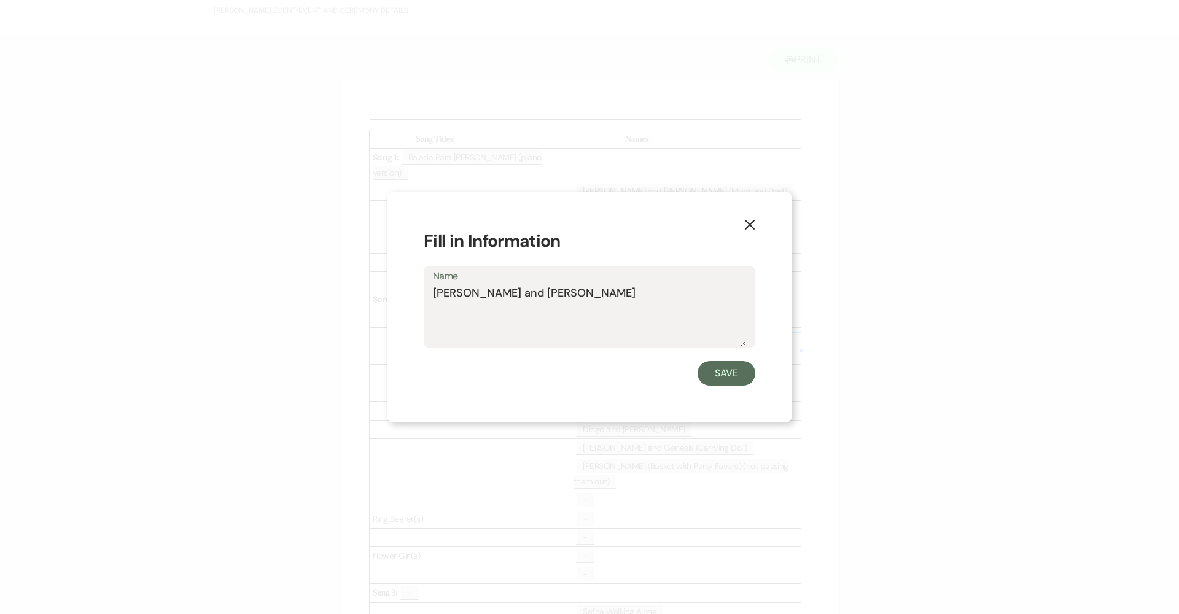
drag, startPoint x: 539, startPoint y: 291, endPoint x: 408, endPoint y: 292, distance: 131.5
click at [408, 292] on div "X Fill in Information Name Ferman and Eileen Save" at bounding box center [589, 308] width 405 height 232
click at [727, 377] on button "Save" at bounding box center [727, 373] width 58 height 25
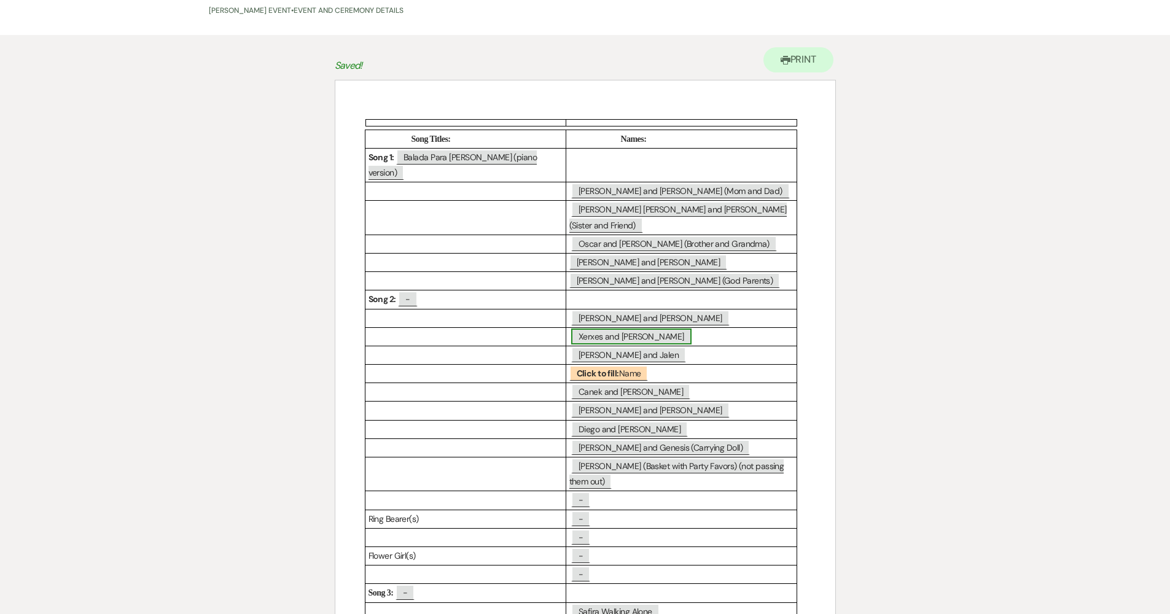
click at [624, 329] on span "Xerxes and Nyree" at bounding box center [631, 337] width 120 height 16
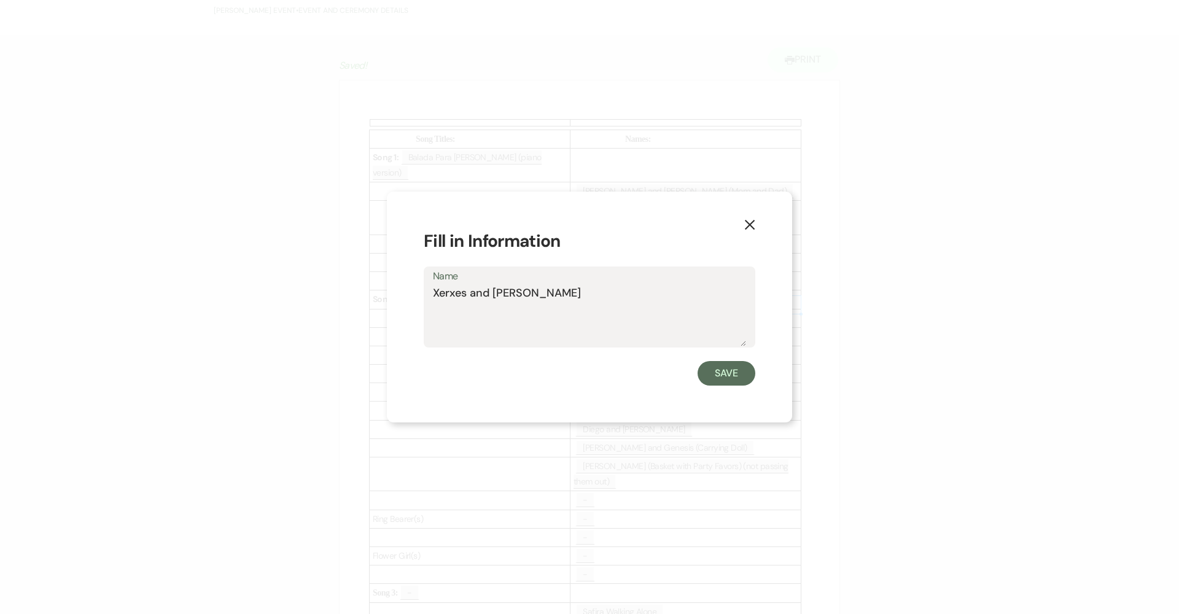
drag, startPoint x: 565, startPoint y: 297, endPoint x: 571, endPoint y: 295, distance: 6.3
click at [571, 295] on textarea "Xerxes and Nyree" at bounding box center [589, 315] width 313 height 61
drag, startPoint x: 526, startPoint y: 292, endPoint x: 404, endPoint y: 292, distance: 122.2
click at [404, 292] on div "X Fill in Information Name Xerxes and Nyree Ferman and Eileen Save" at bounding box center [589, 308] width 405 height 232
type textarea "Ferman and Eileen"
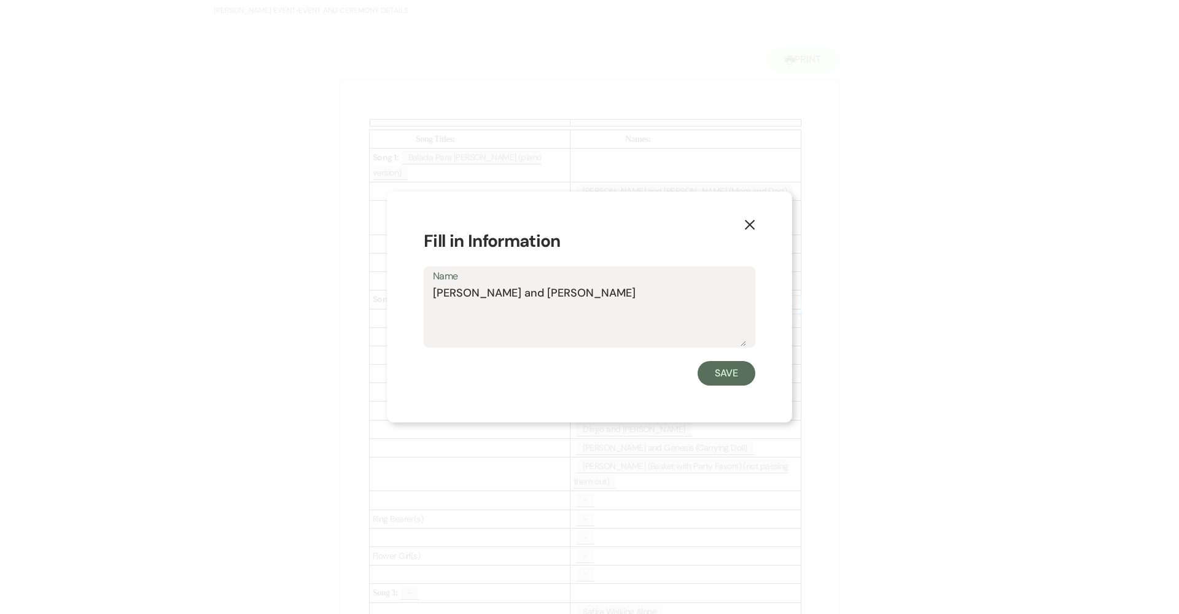
click at [736, 388] on div "X Fill in Information Name Ferman and Eileen Save" at bounding box center [589, 308] width 405 height 232
click at [732, 381] on button "Save" at bounding box center [727, 373] width 58 height 25
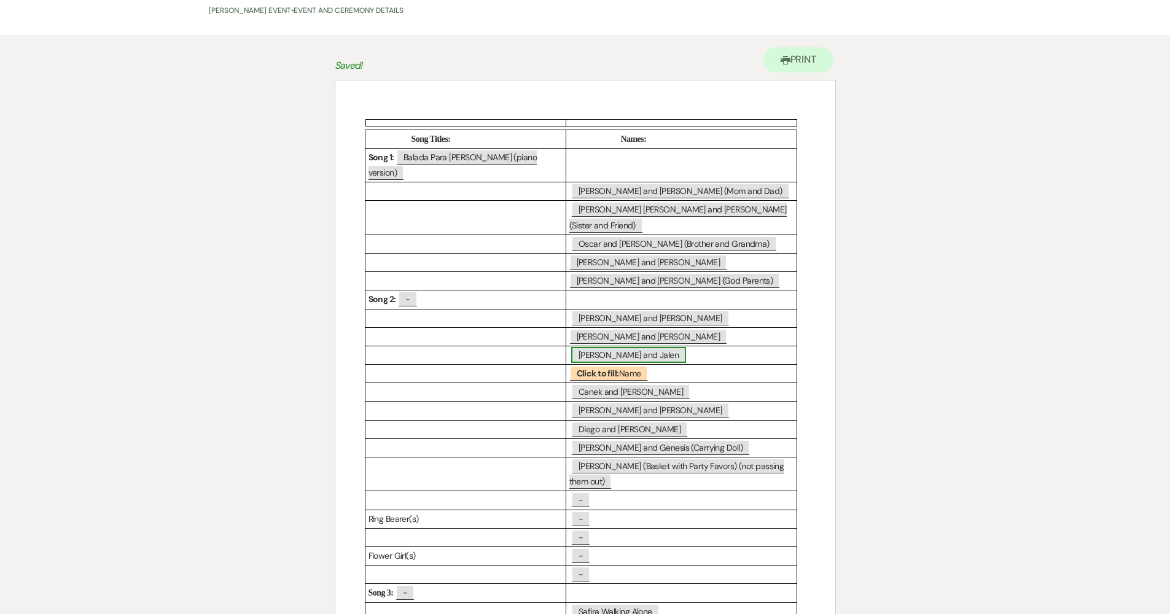
click at [620, 347] on span "Noe and Jalen" at bounding box center [628, 355] width 115 height 16
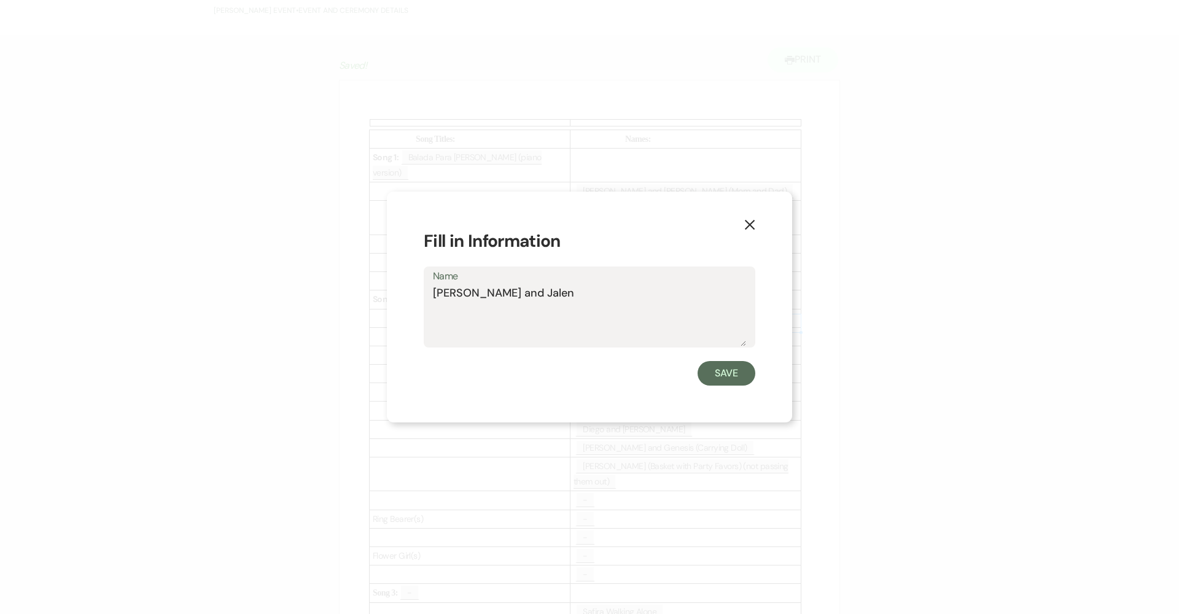
click at [657, 294] on textarea "Noe and Jalen" at bounding box center [589, 315] width 313 height 61
drag, startPoint x: 509, startPoint y: 292, endPoint x: 415, endPoint y: 294, distance: 94.6
click at [415, 294] on div "X Fill in Information Name Noe and Jalen Xerxes and Nyree Save" at bounding box center [589, 308] width 405 height 232
type textarea "Xerxes and Nyree"
click at [719, 367] on button "Save" at bounding box center [727, 373] width 58 height 25
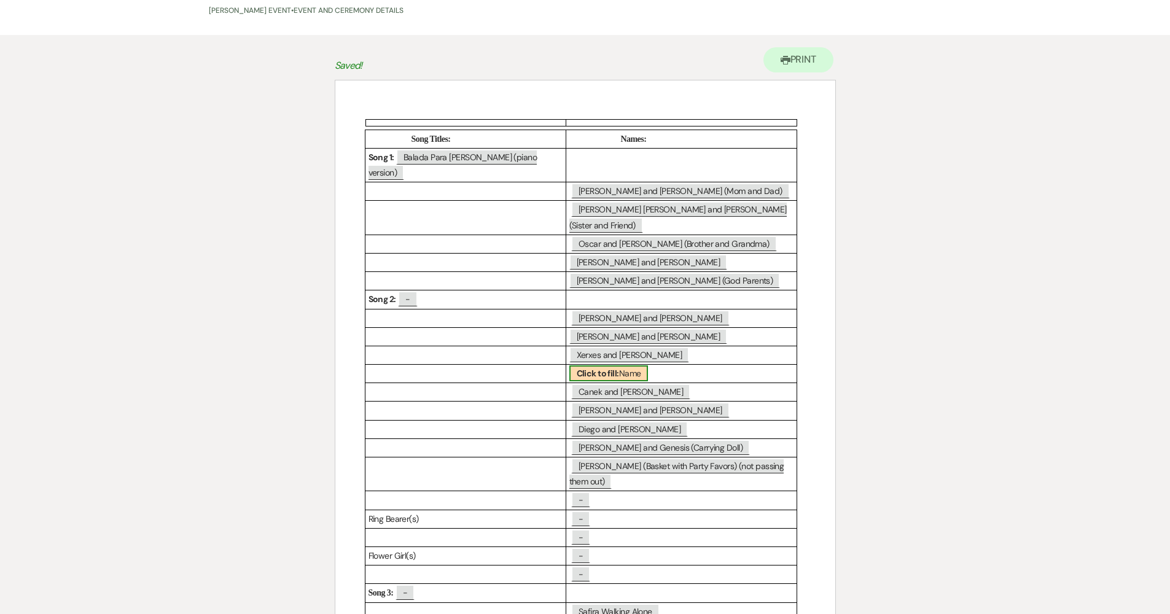
click at [612, 368] on b "Click to fill:" at bounding box center [598, 373] width 42 height 11
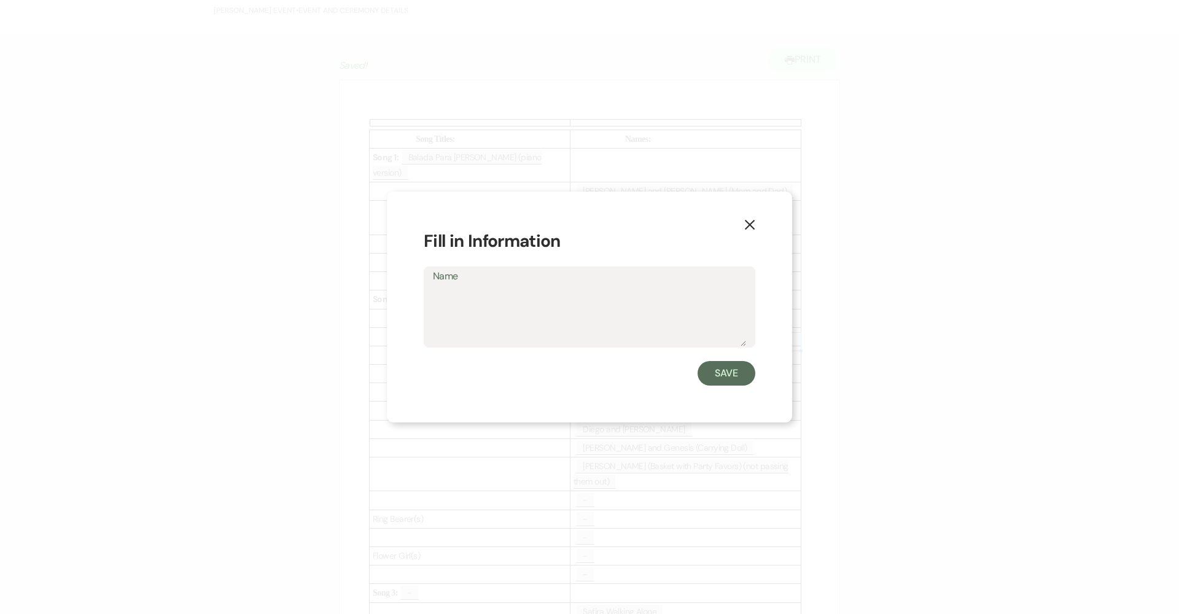
click at [615, 326] on textarea "Name" at bounding box center [589, 315] width 313 height 61
type textarea "Noe and Jalen"
click at [714, 372] on button "Save" at bounding box center [727, 373] width 58 height 25
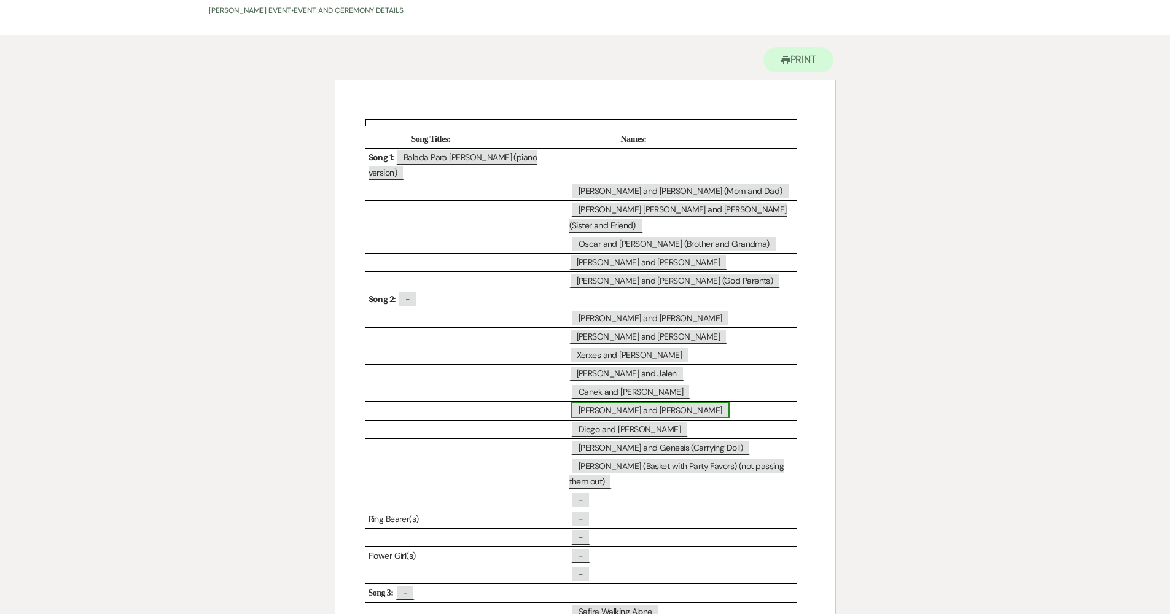
click at [644, 402] on span "Manuel and Leslie" at bounding box center [650, 410] width 158 height 16
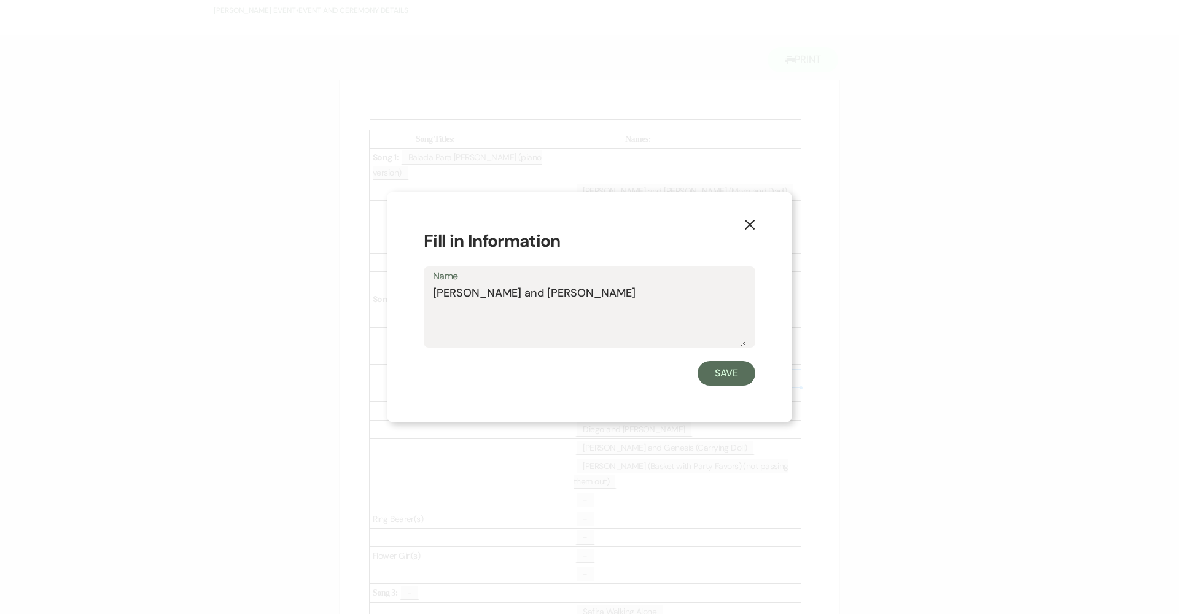
drag, startPoint x: 584, startPoint y: 310, endPoint x: 406, endPoint y: 283, distance: 179.7
click at [406, 283] on div "X Fill in Information Name Manuel and Leslie Save" at bounding box center [589, 308] width 405 height 232
click at [717, 372] on button "Save" at bounding box center [727, 373] width 58 height 25
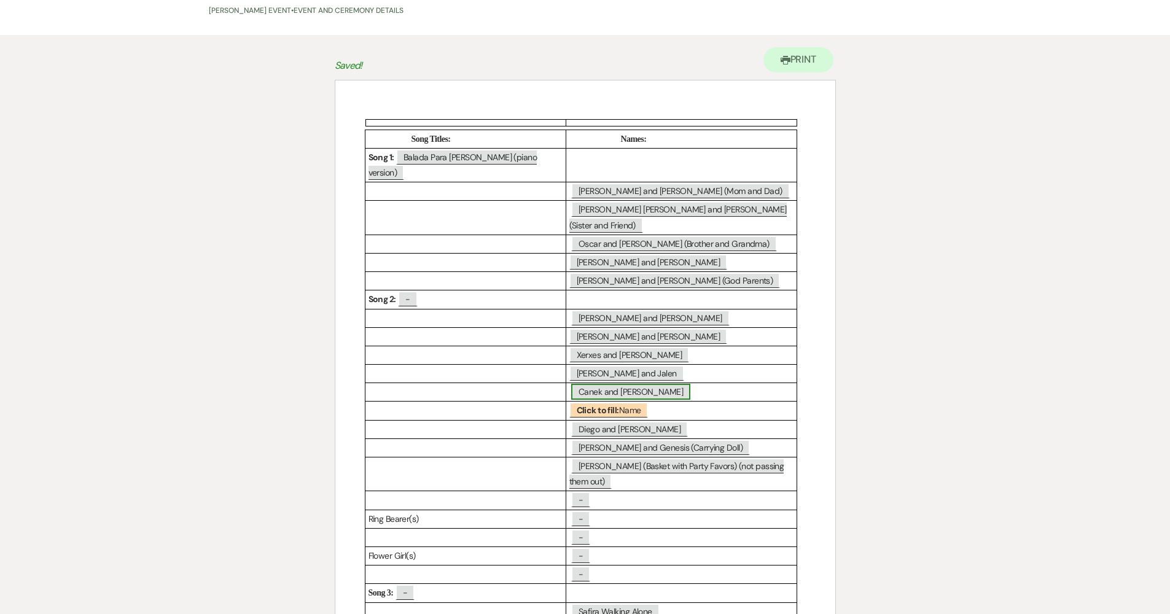
click at [604, 384] on span "Canek and Leslie" at bounding box center [630, 392] width 119 height 16
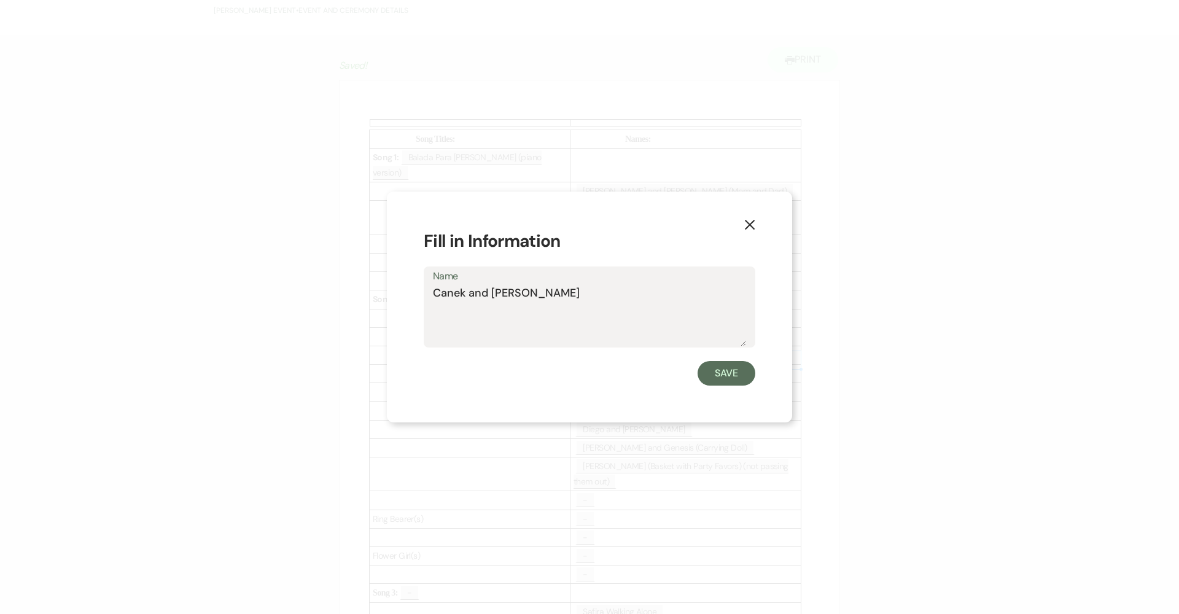
drag, startPoint x: 550, startPoint y: 303, endPoint x: 556, endPoint y: 296, distance: 9.6
click at [556, 296] on textarea "Canek and Leslie" at bounding box center [589, 315] width 313 height 61
drag, startPoint x: 523, startPoint y: 294, endPoint x: 409, endPoint y: 296, distance: 114.3
click at [409, 296] on div "X Fill in Information Name Canek and Leslie Manuel and Leslie Save" at bounding box center [589, 308] width 405 height 232
type textarea "Manuel and Leslie"
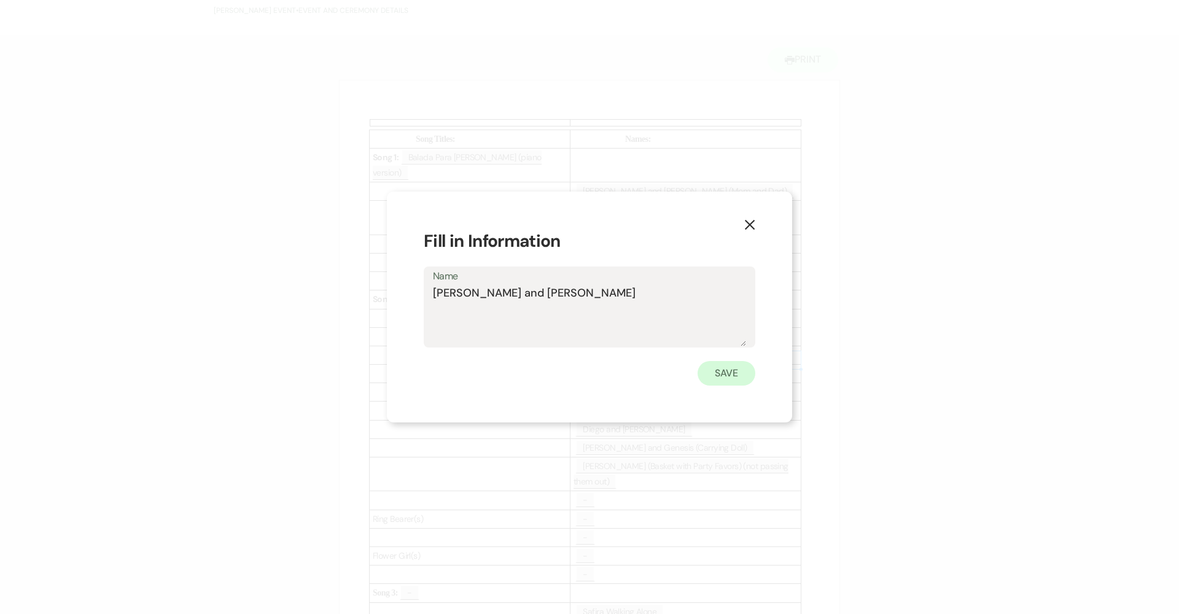
click at [722, 370] on button "Save" at bounding box center [727, 373] width 58 height 25
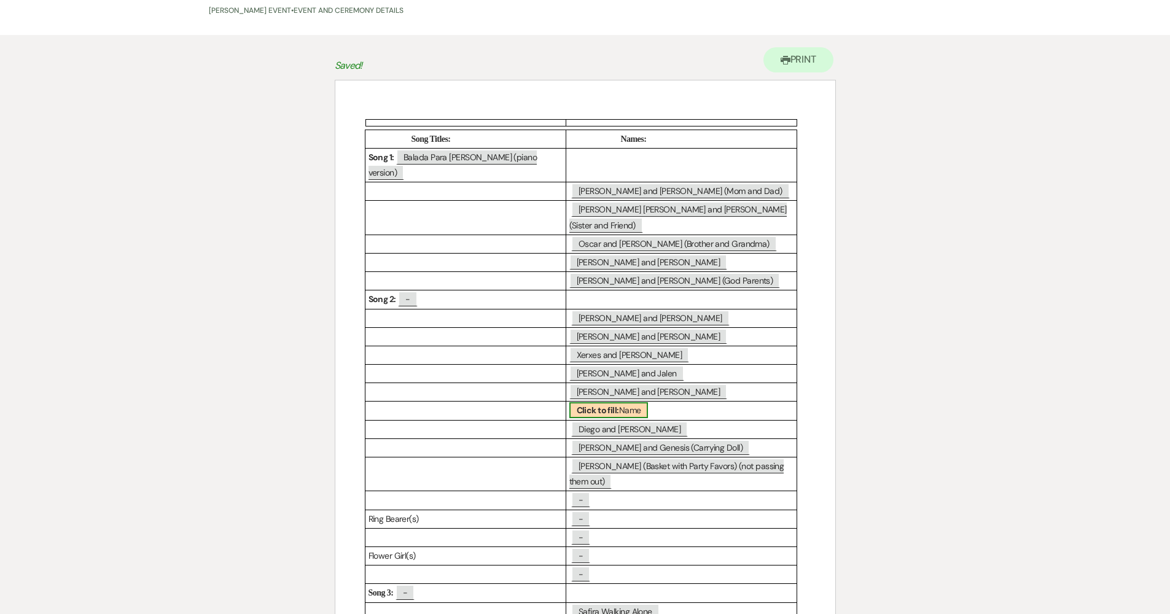
click at [612, 405] on b "Click to fill:" at bounding box center [598, 410] width 42 height 11
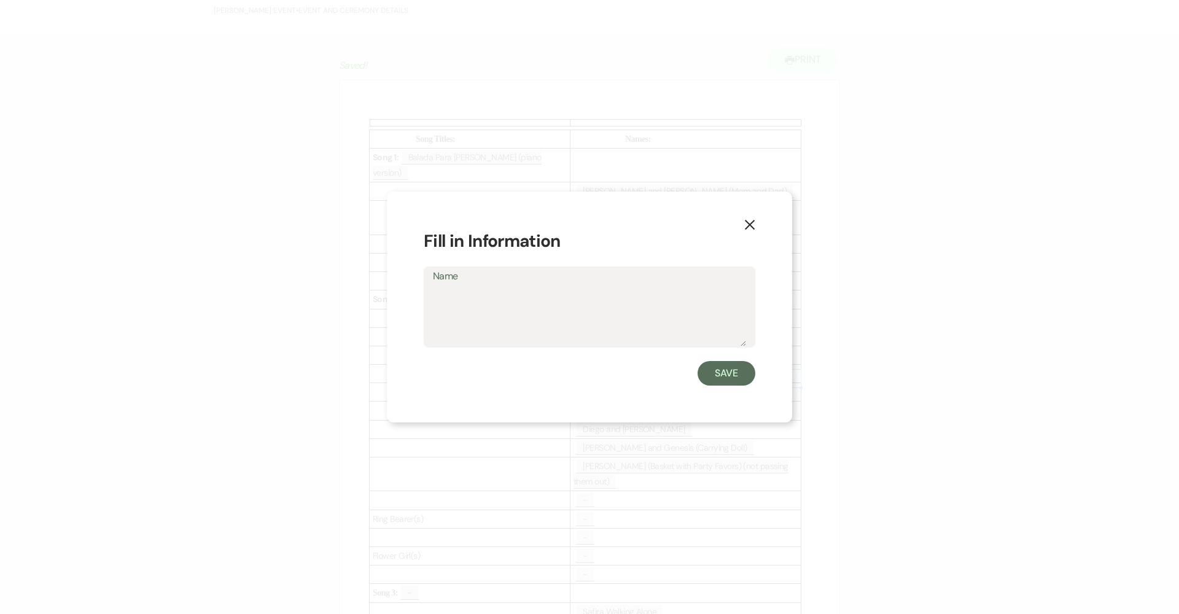
click at [604, 312] on textarea "Name" at bounding box center [589, 315] width 313 height 61
type textarea "Canek and Leslie"
click at [709, 365] on button "Save" at bounding box center [727, 373] width 58 height 25
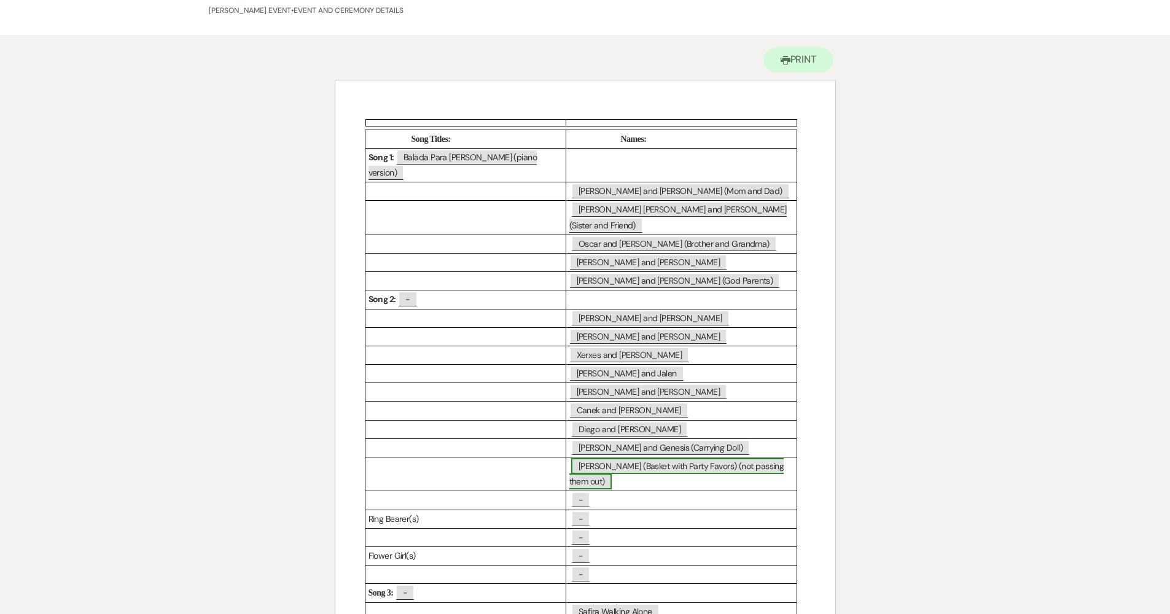
click at [631, 458] on span "Eileen (Basket with Party Favors) (not passing them out)" at bounding box center [676, 473] width 215 height 31
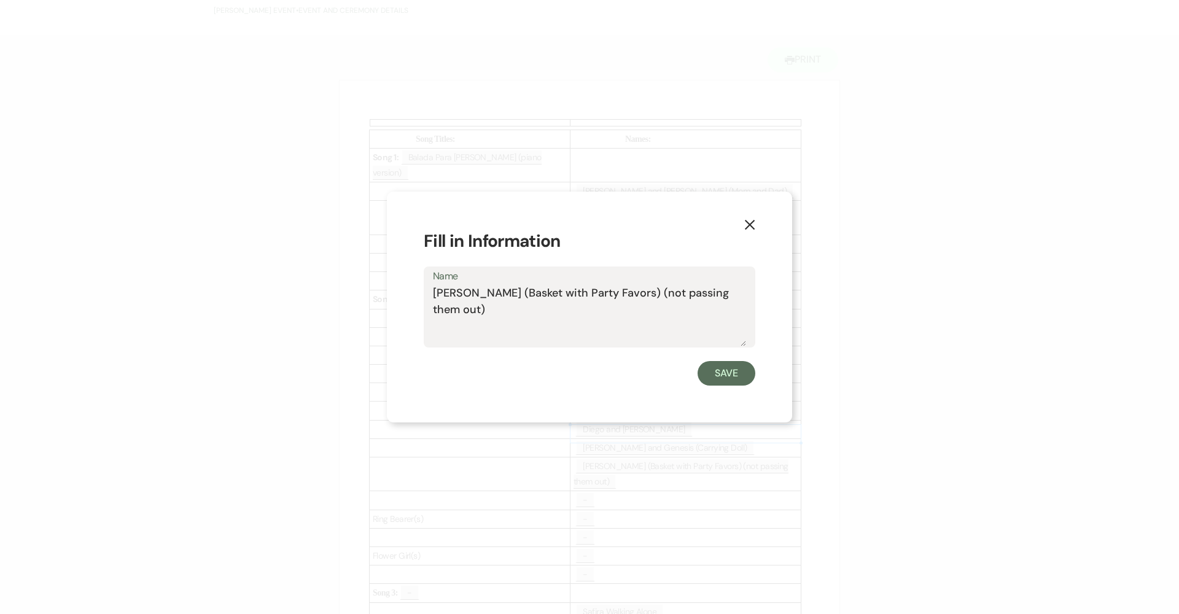
drag, startPoint x: 729, startPoint y: 291, endPoint x: 429, endPoint y: 293, distance: 300.4
click at [429, 293] on div "Name Eileen (Basket with Party Favors) (not passing them out)" at bounding box center [590, 308] width 332 height 82
drag, startPoint x: 731, startPoint y: 373, endPoint x: 718, endPoint y: 380, distance: 14.3
click at [732, 373] on button "Save" at bounding box center [727, 373] width 58 height 25
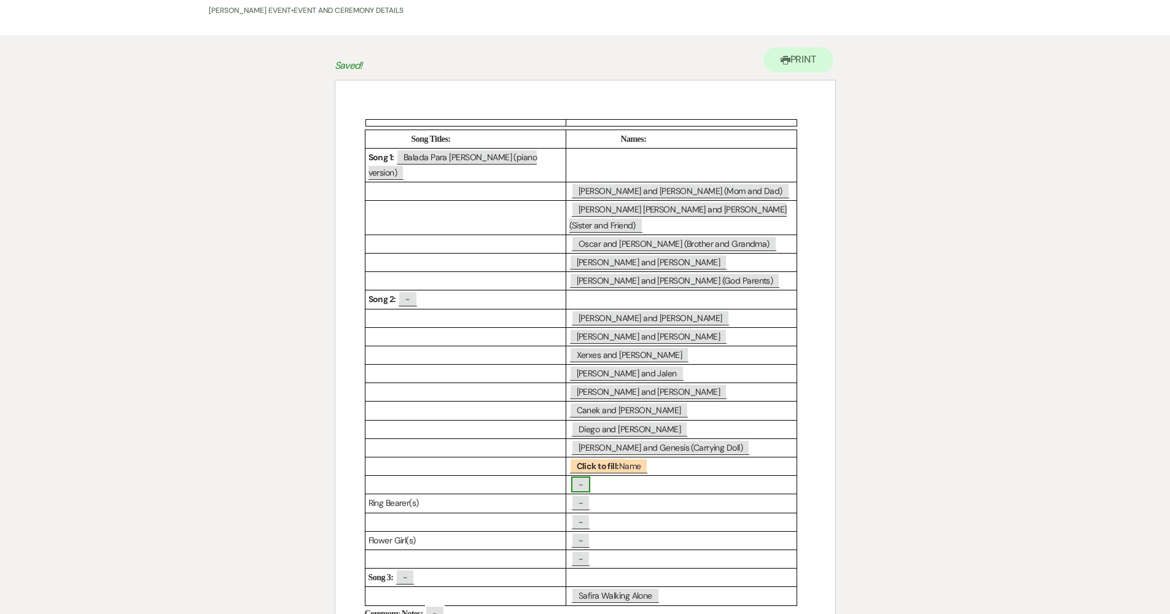
click at [587, 477] on span "-" at bounding box center [580, 485] width 19 height 16
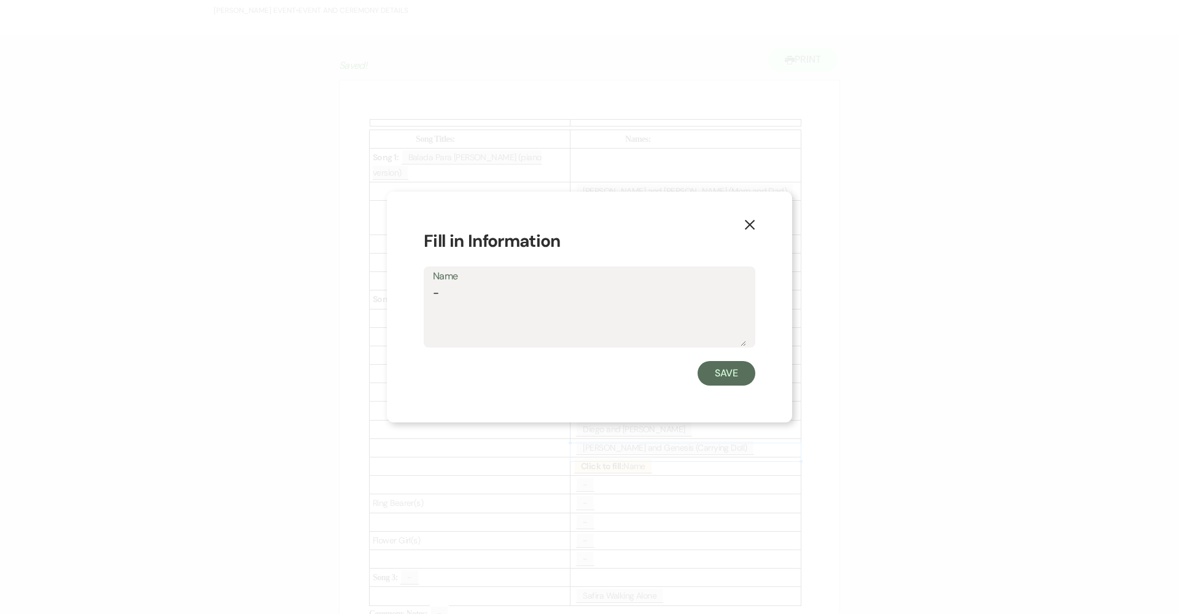
drag, startPoint x: 480, startPoint y: 300, endPoint x: 428, endPoint y: 292, distance: 52.2
click at [428, 292] on div "Name -" at bounding box center [590, 308] width 332 height 82
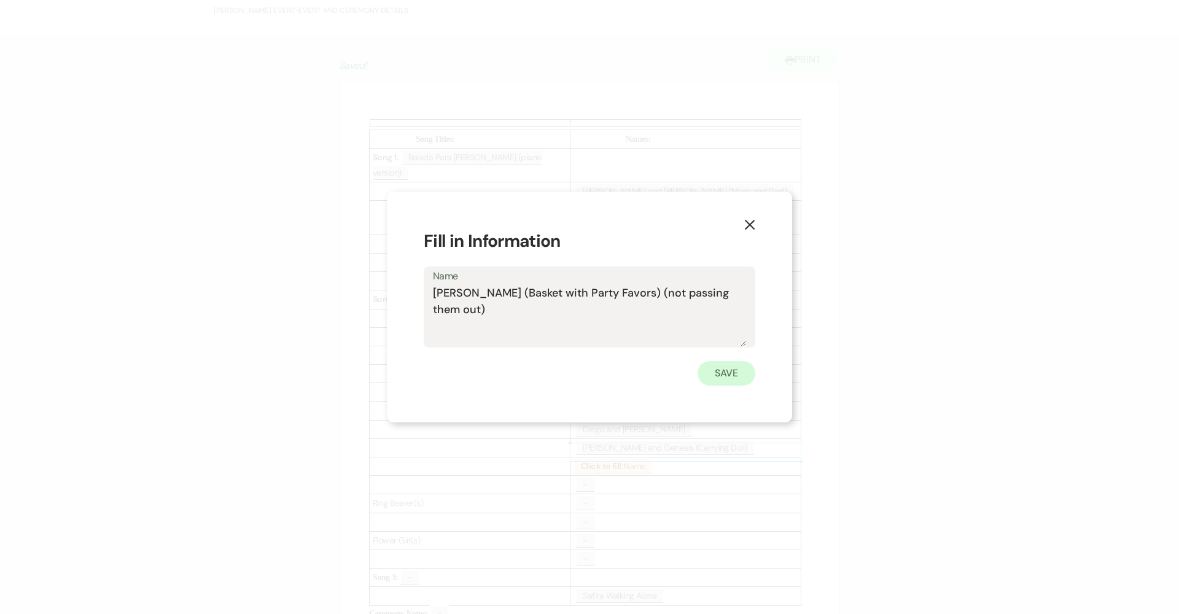
type textarea "Eileen (Basket with Party Favors) (not passing them out)"
click at [726, 367] on button "Save" at bounding box center [727, 373] width 58 height 25
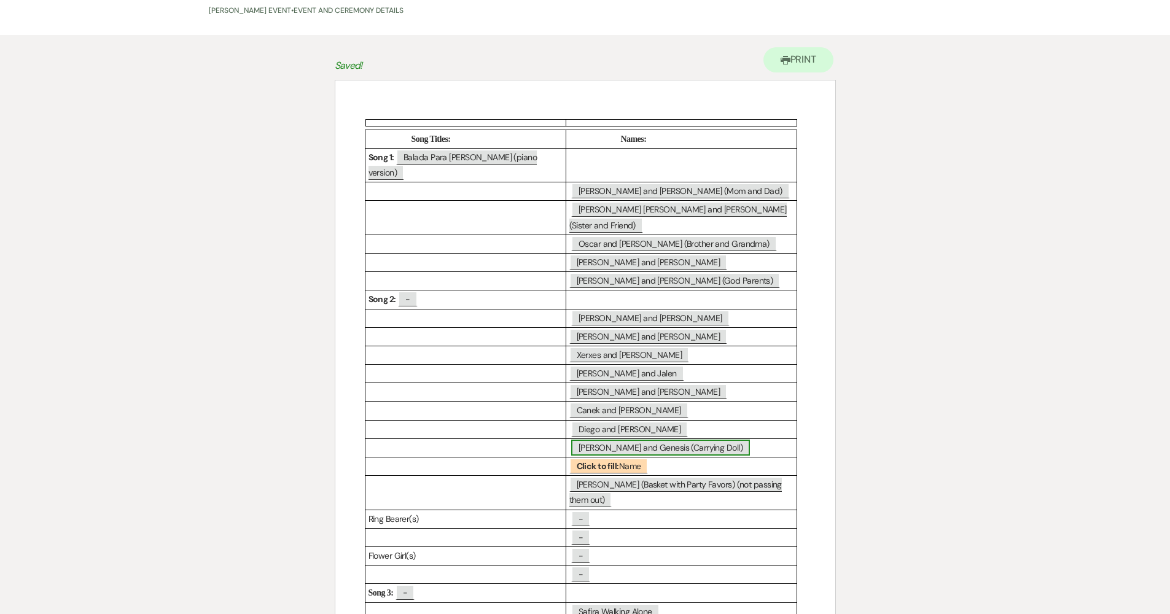
click at [638, 440] on span "Santiago and Genesis (Carrying Doll)" at bounding box center [660, 448] width 179 height 16
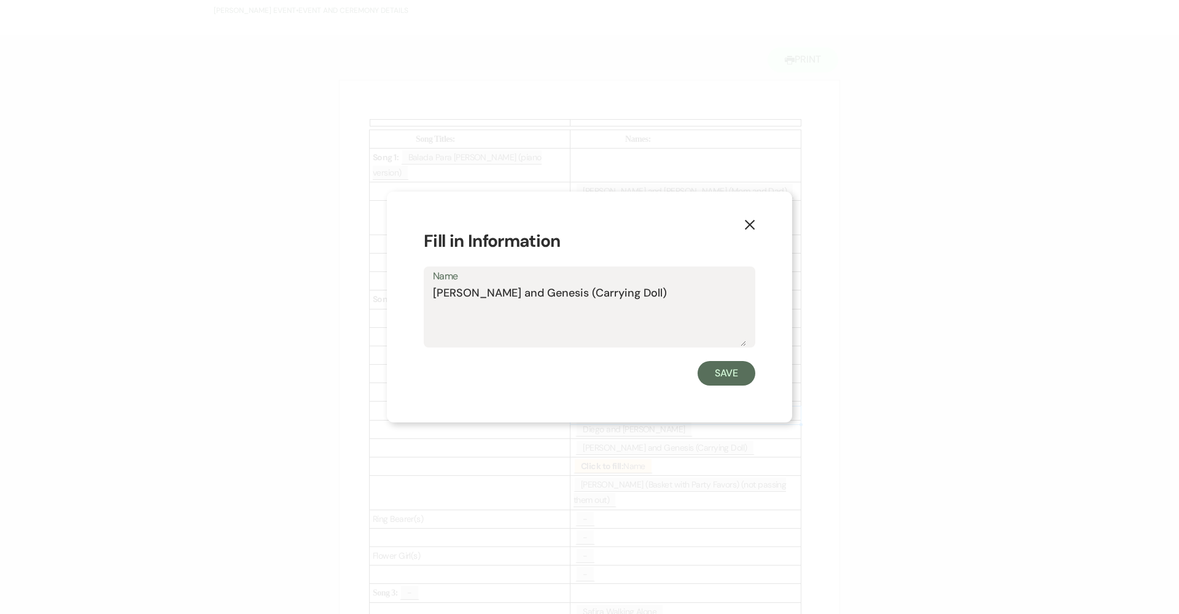
drag, startPoint x: 503, startPoint y: 294, endPoint x: 417, endPoint y: 293, distance: 86.0
click at [417, 293] on div "X Fill in Information Name Santiago and Genesis (Carrying Doll) Save" at bounding box center [589, 308] width 405 height 232
type textarea "Genesis (Carrying Doll)"
click at [708, 374] on button "Save" at bounding box center [727, 373] width 58 height 25
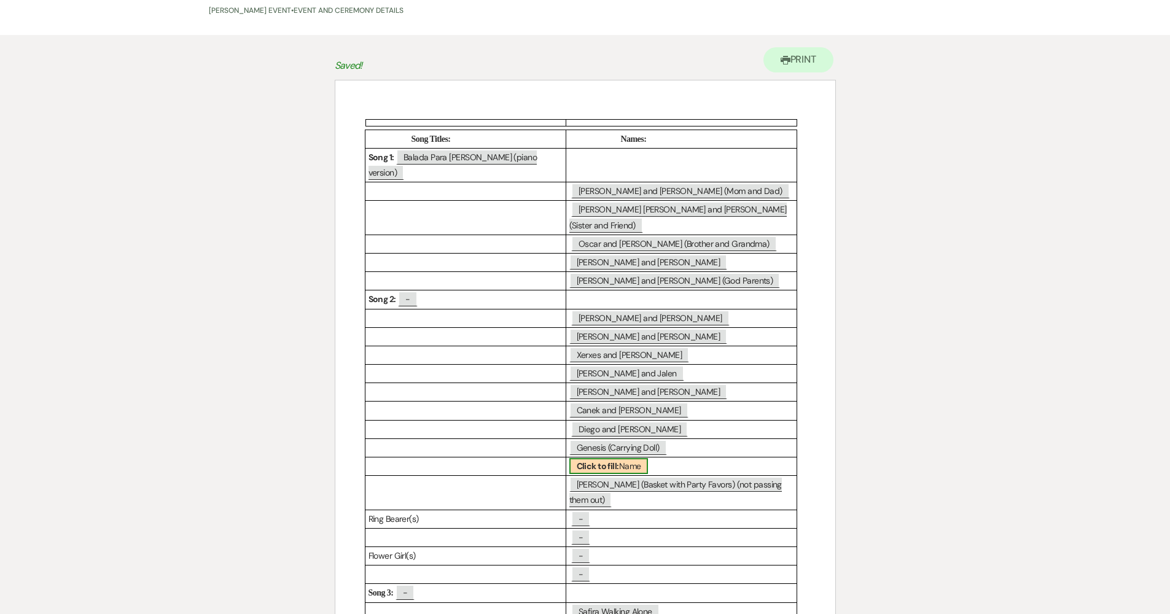
click at [589, 461] on b "Click to fill:" at bounding box center [598, 466] width 42 height 11
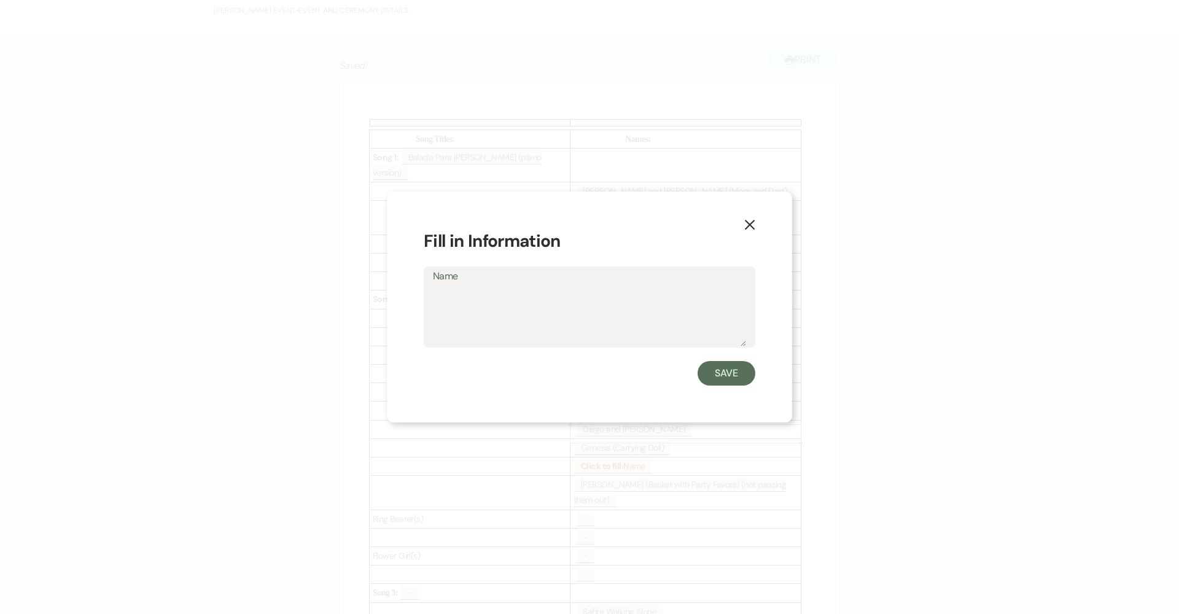
click at [525, 303] on textarea "Name" at bounding box center [589, 315] width 313 height 61
type textarea "Santiago (Heart)"
click at [732, 374] on button "Save" at bounding box center [727, 373] width 58 height 25
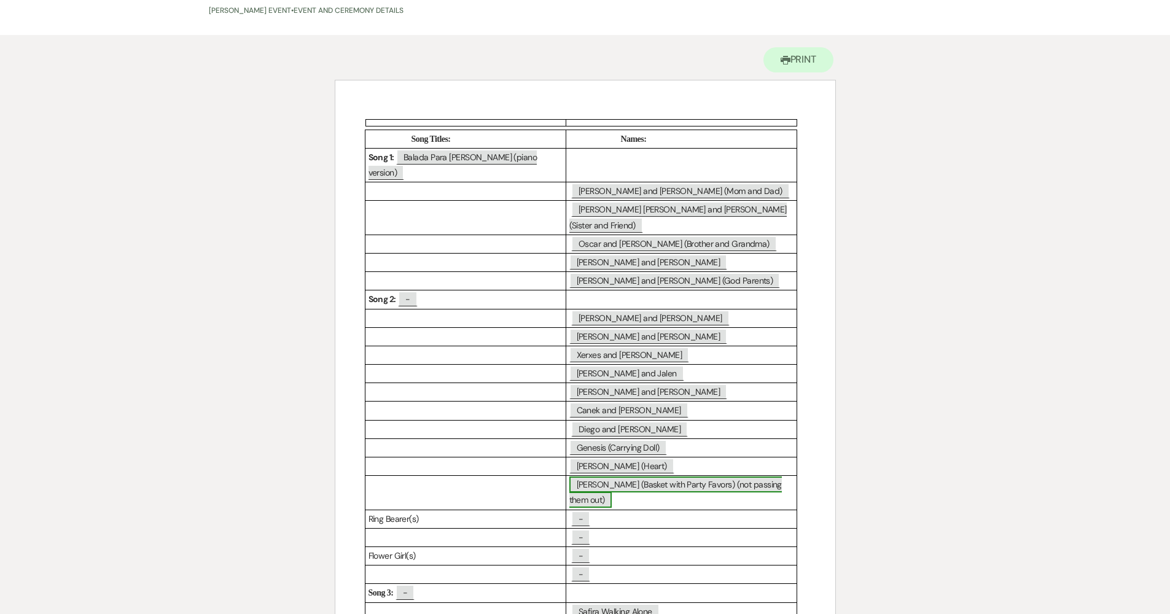
click at [592, 477] on span "Eileen (Basket with Party Favors) (not passing them out)" at bounding box center [675, 492] width 213 height 31
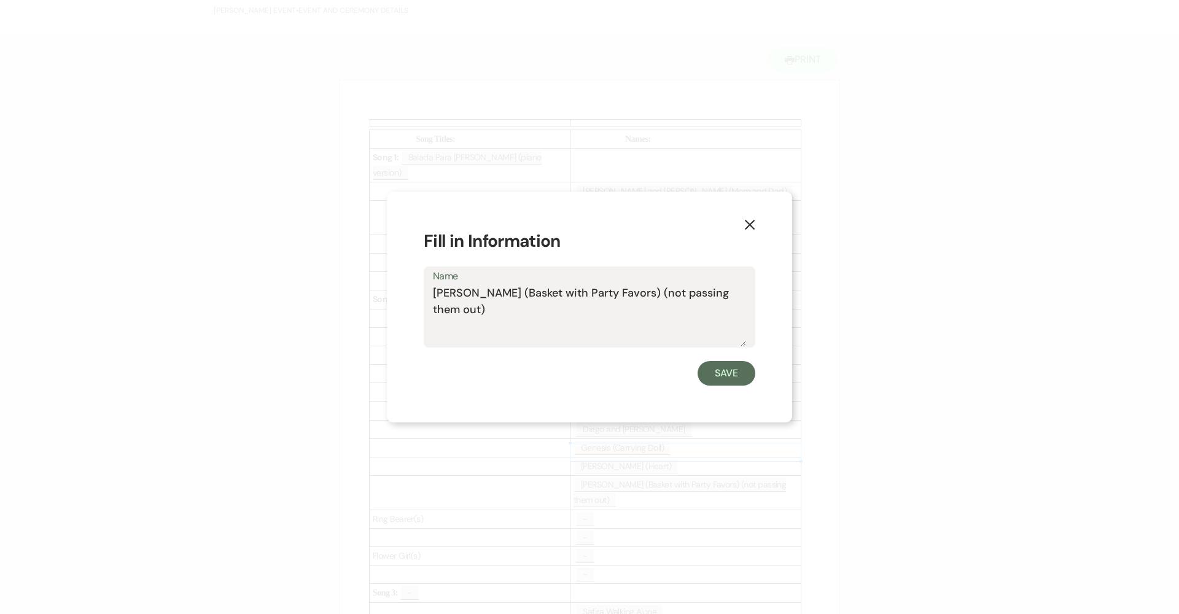
click at [442, 292] on textarea "Eileen (Basket with Party Favors) (not passing them out)" at bounding box center [589, 315] width 313 height 61
type textarea "Ayleen (Basket with Party Favors) (not passing them out)"
click at [713, 376] on button "Save" at bounding box center [727, 373] width 58 height 25
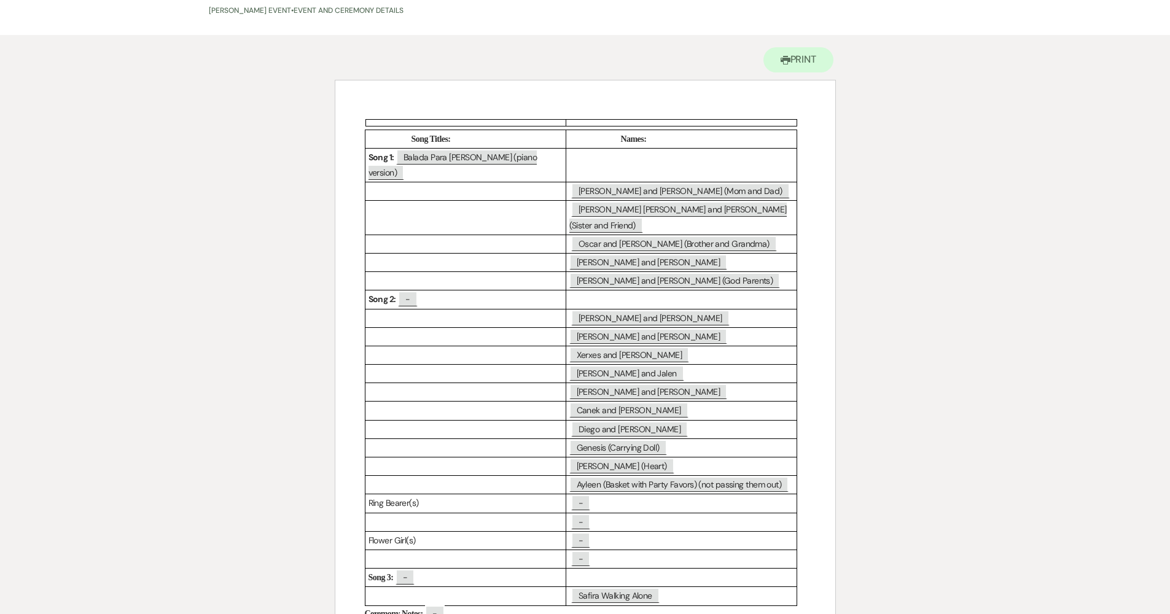
scroll to position [0, 0]
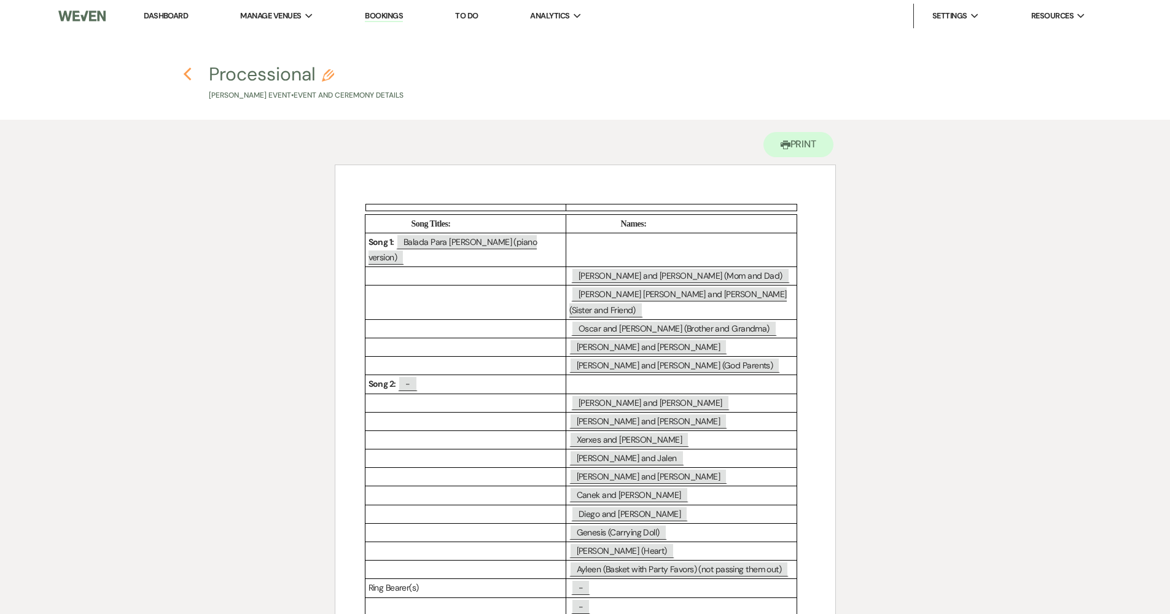
click at [189, 76] on icon "Previous" at bounding box center [187, 74] width 9 height 15
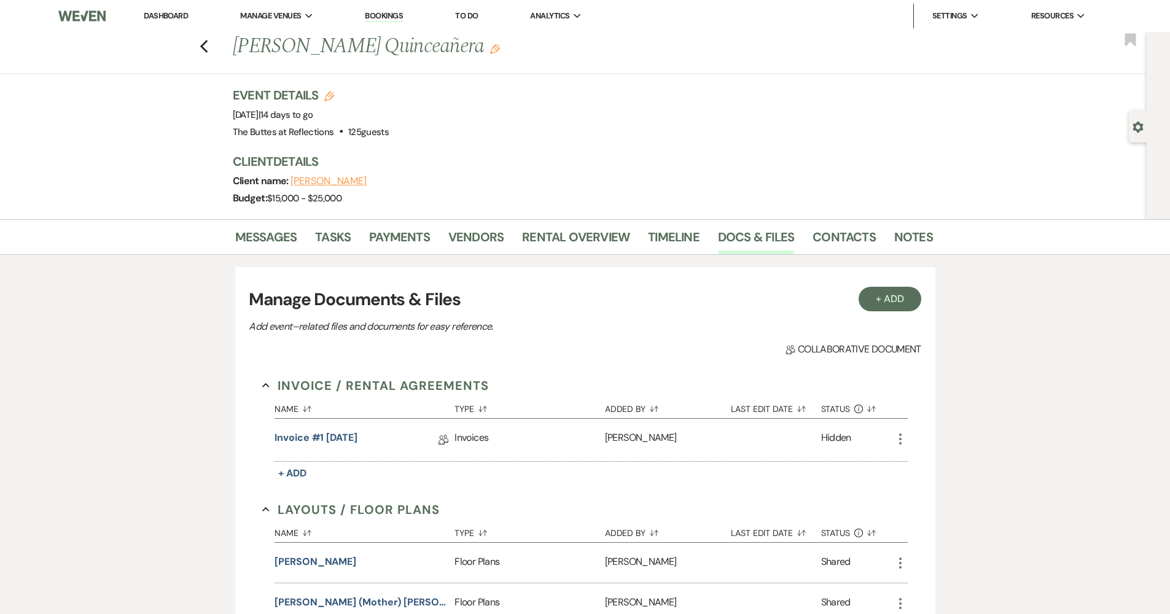
scroll to position [716, 0]
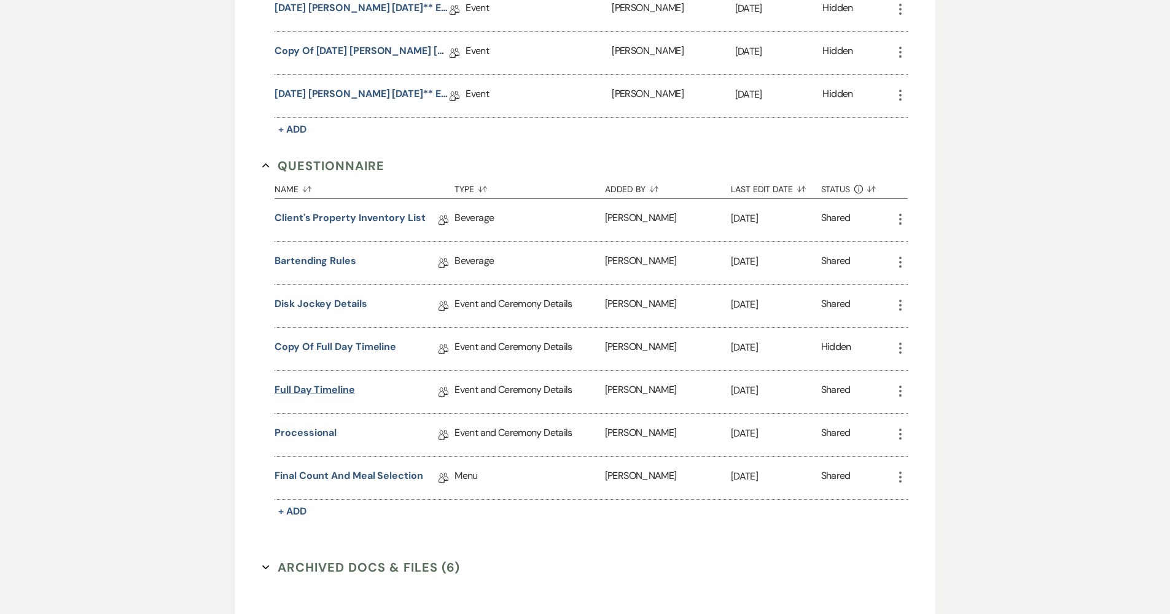
click at [350, 393] on link "Full Day Timeline" at bounding box center [315, 392] width 80 height 19
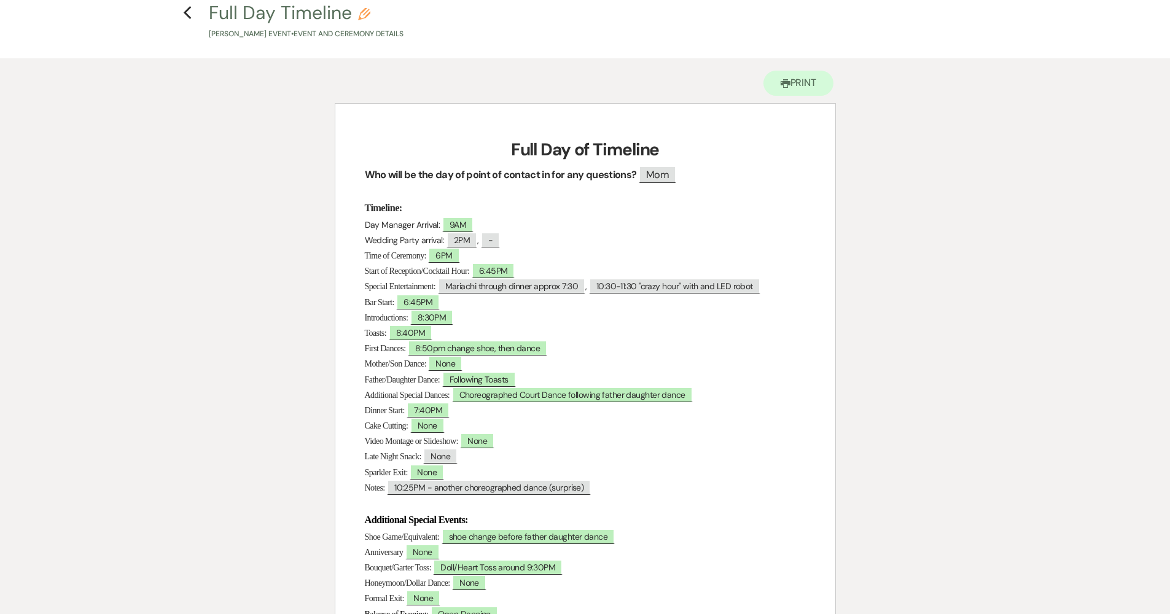
scroll to position [64, 0]
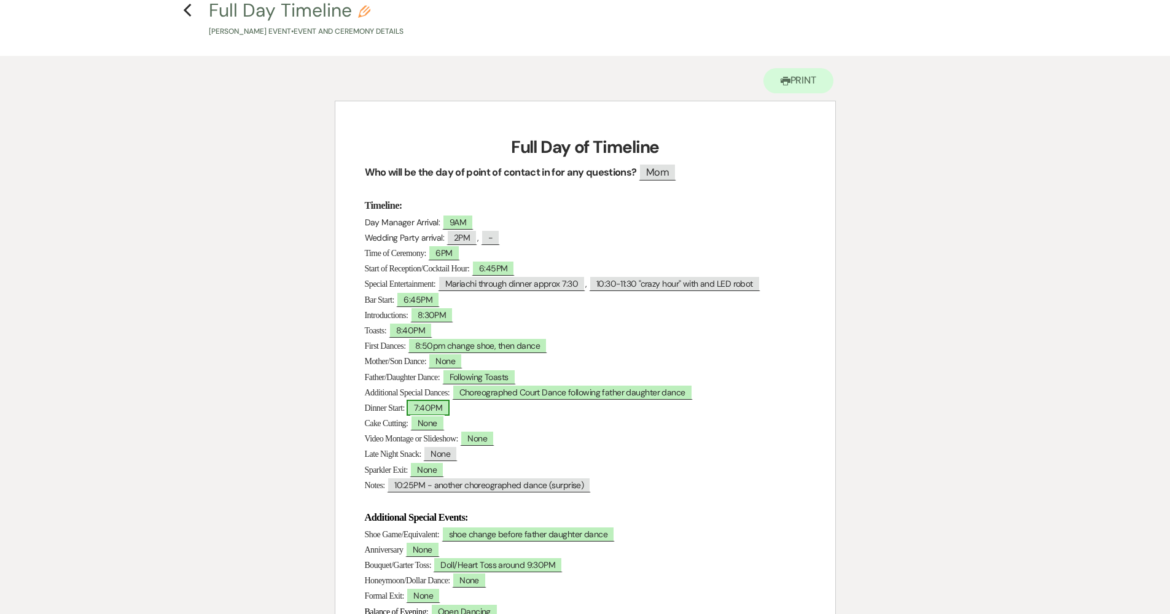
click at [428, 409] on span "7:40PM" at bounding box center [428, 408] width 43 height 16
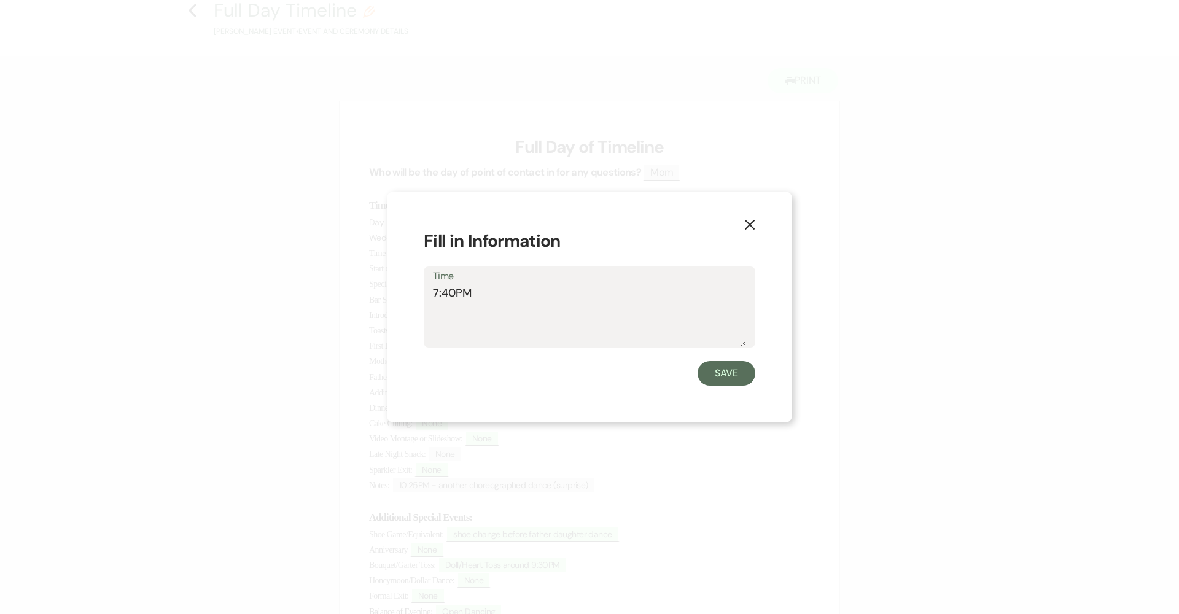
click at [447, 297] on textarea "7:40PM" at bounding box center [589, 315] width 313 height 61
type textarea "7:30PM"
click at [738, 375] on button "Save" at bounding box center [727, 373] width 58 height 25
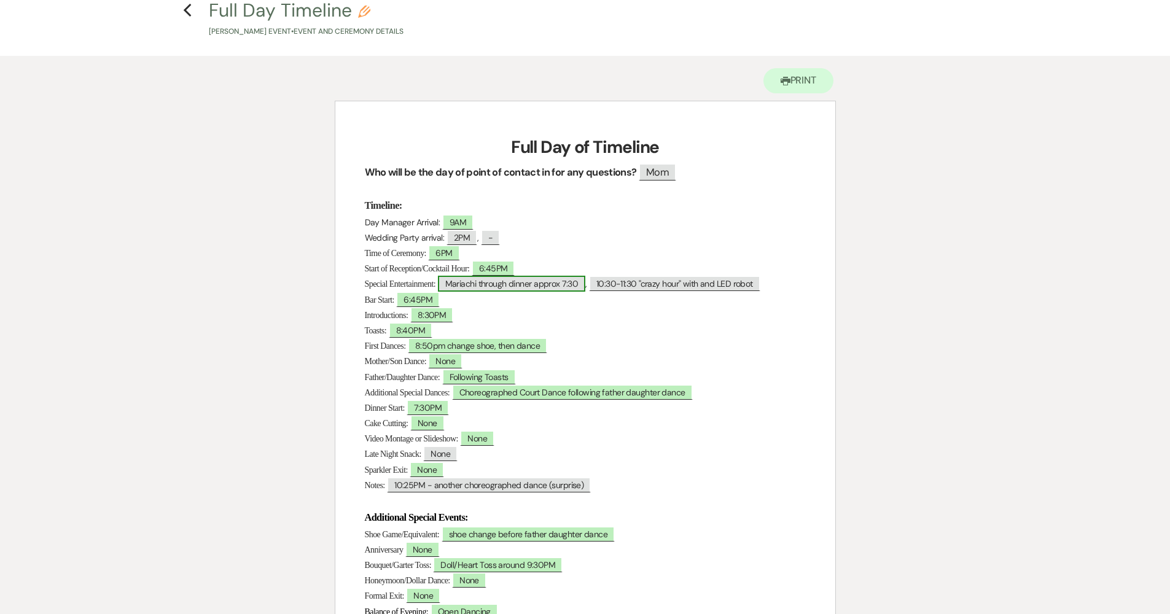
click at [572, 285] on span "Mariachi through dinner approx 7:30" at bounding box center [511, 284] width 147 height 16
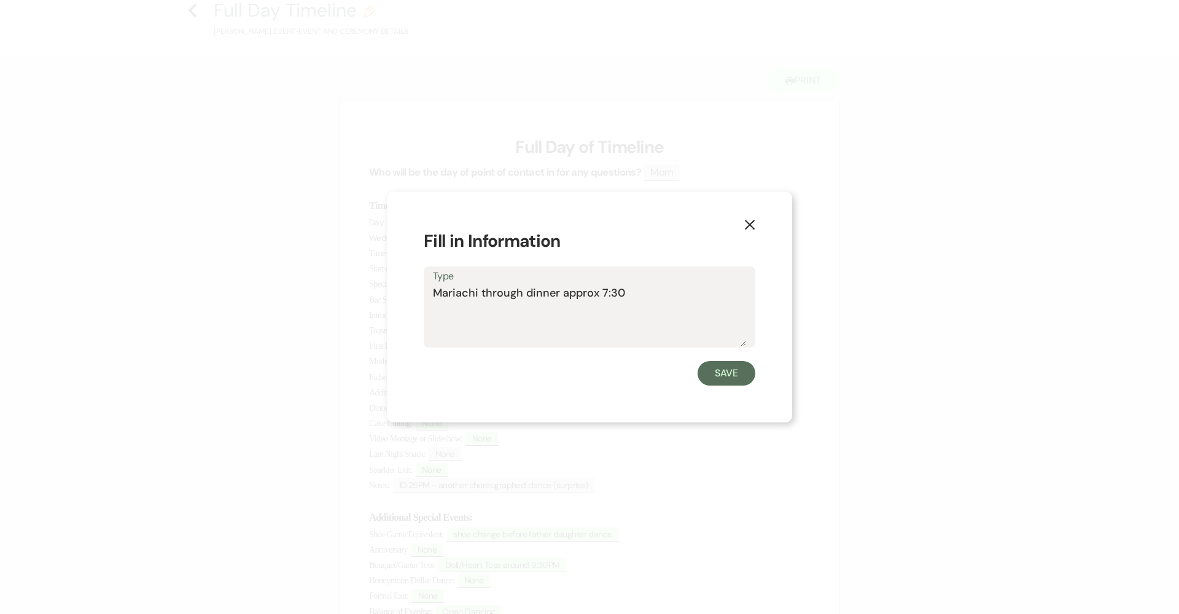
click at [633, 291] on textarea "Mariachi through dinner approx 7:30" at bounding box center [589, 315] width 313 height 61
type textarea "Mariachi through dinner approx 7:30-8:45ish"
click at [734, 372] on button "Save" at bounding box center [727, 373] width 58 height 25
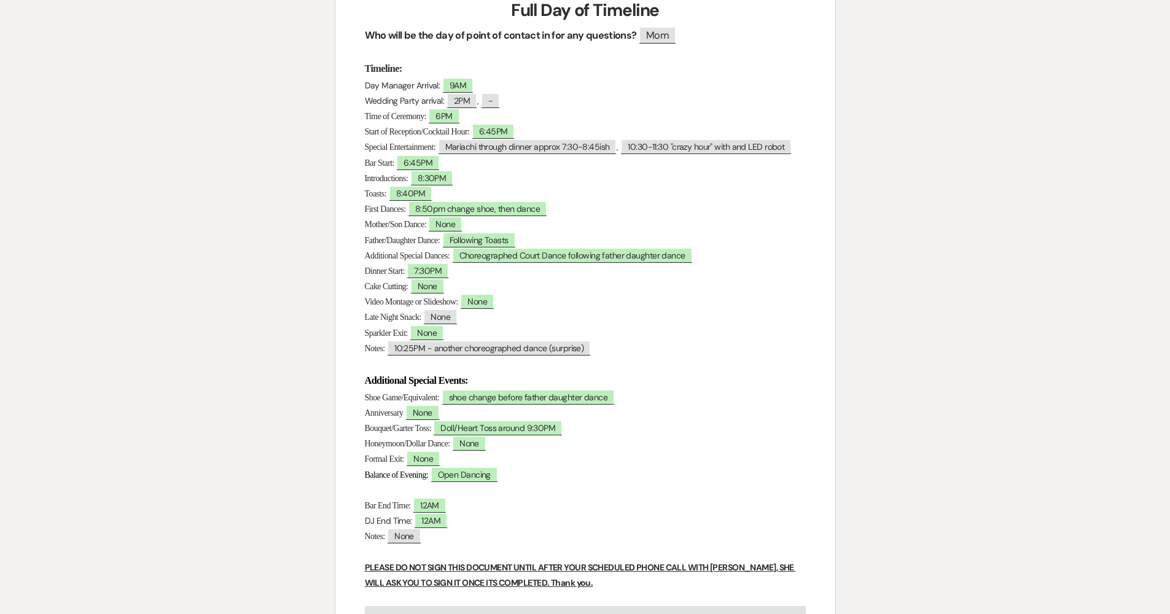
scroll to position [198, 0]
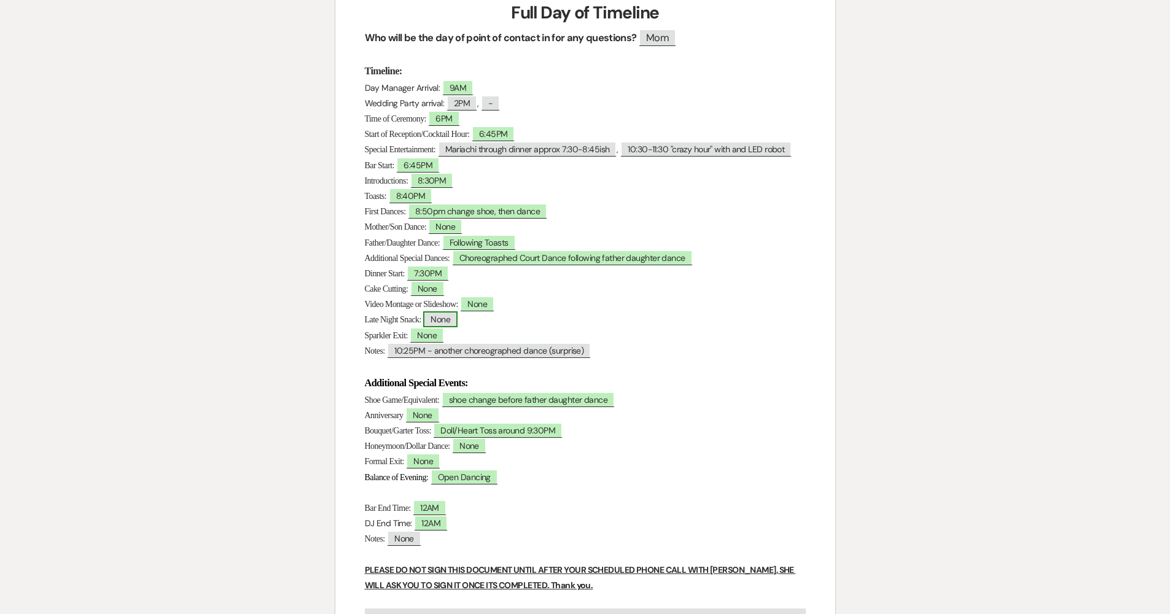
click at [444, 327] on span "None" at bounding box center [440, 319] width 34 height 16
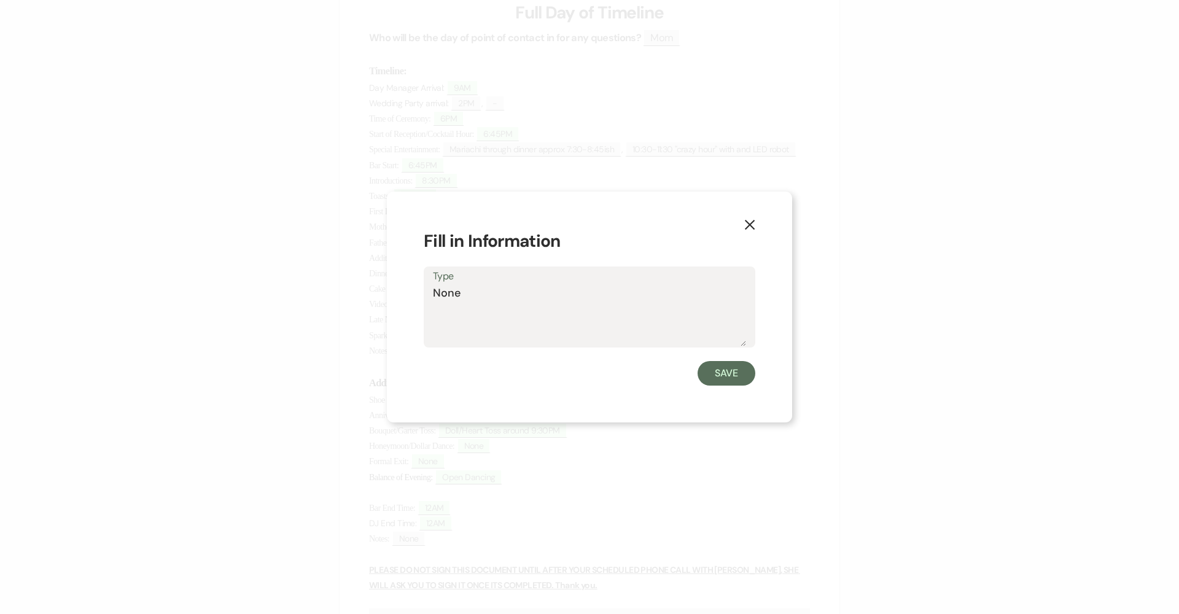
drag, startPoint x: 465, startPoint y: 283, endPoint x: 390, endPoint y: 284, distance: 74.9
click at [390, 284] on div "X Fill in Information Type None Save" at bounding box center [589, 308] width 405 height 232
type textarea "Snack Bar open 9PM - 12AM"
click at [754, 381] on div "Save" at bounding box center [590, 373] width 332 height 25
click at [747, 377] on button "Save" at bounding box center [727, 373] width 58 height 25
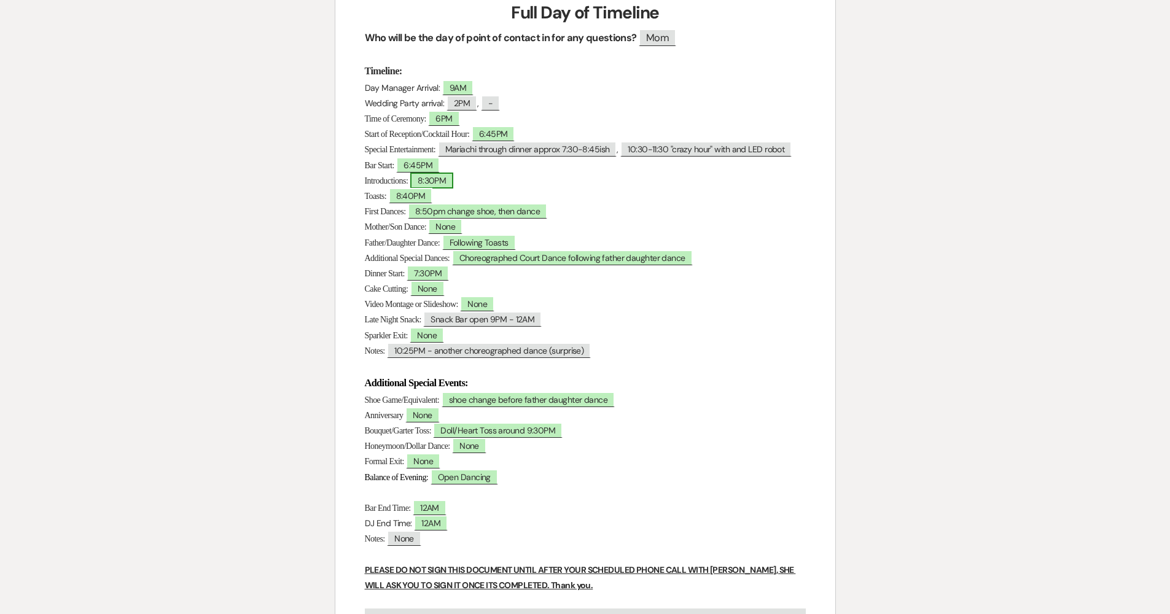
click at [439, 189] on span "8:30PM" at bounding box center [432, 181] width 44 height 16
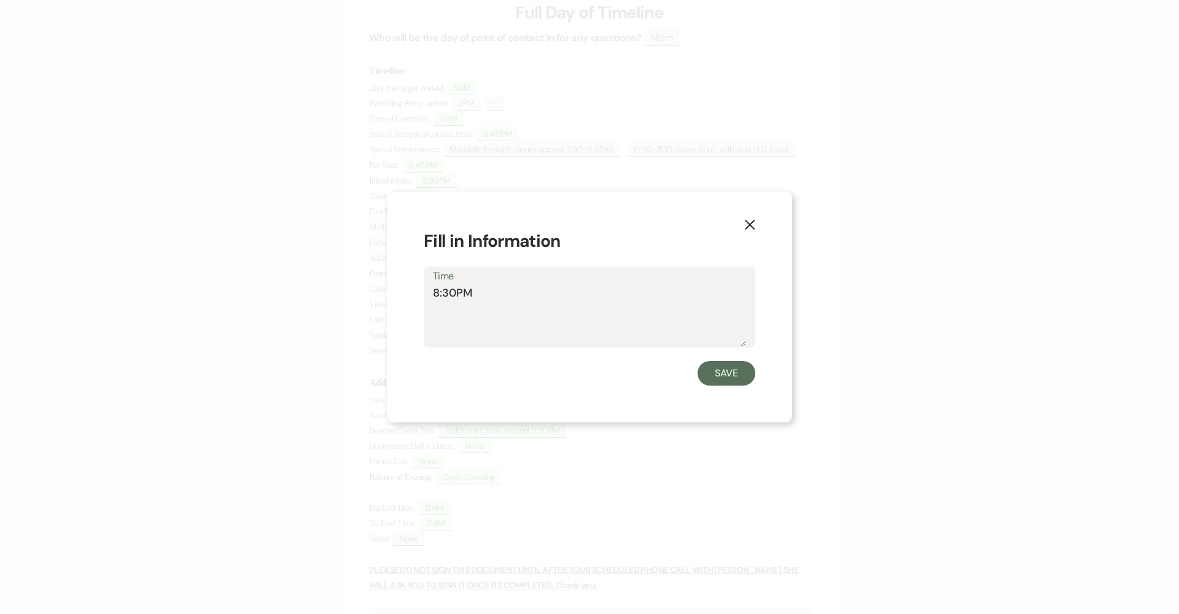
click at [453, 293] on textarea "8:30PM" at bounding box center [589, 315] width 313 height 61
type textarea "8:45PM"
click at [702, 370] on button "Save" at bounding box center [727, 373] width 58 height 25
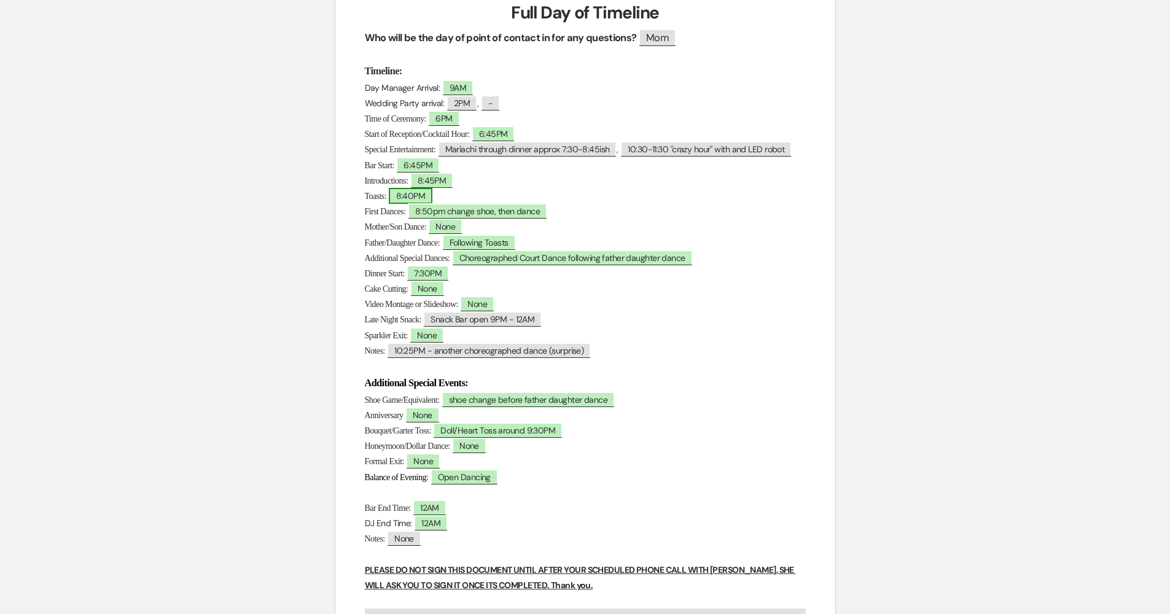
click at [407, 204] on span "8:40PM" at bounding box center [411, 196] width 44 height 16
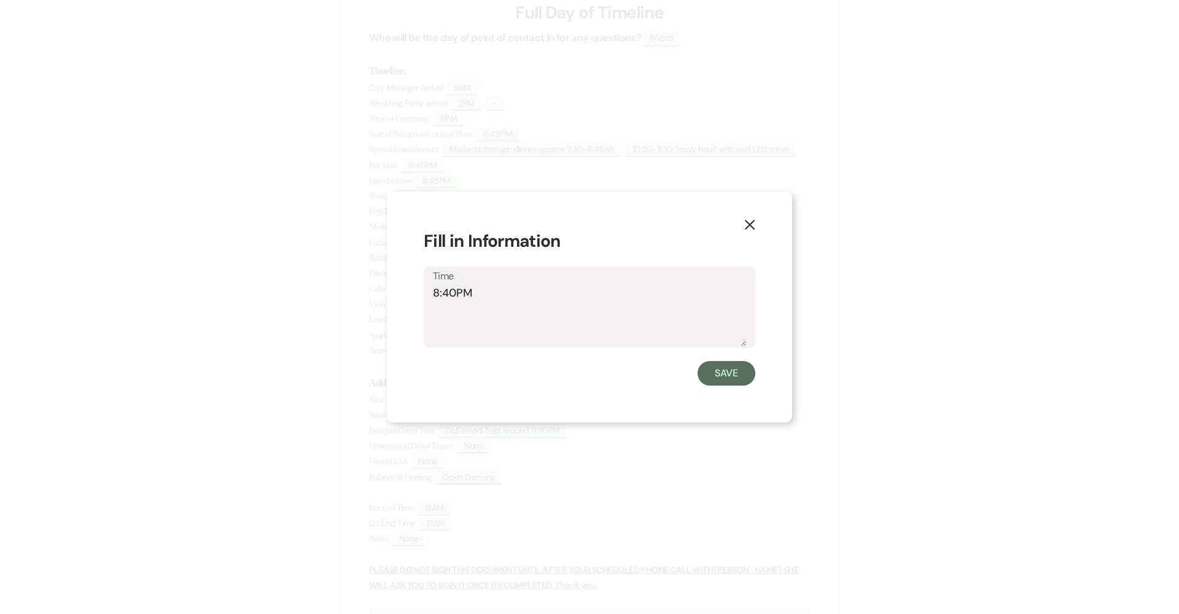
click at [457, 295] on textarea "8:40PM" at bounding box center [589, 315] width 313 height 61
type textarea "8:45PM"
click at [716, 370] on button "Save" at bounding box center [727, 373] width 58 height 25
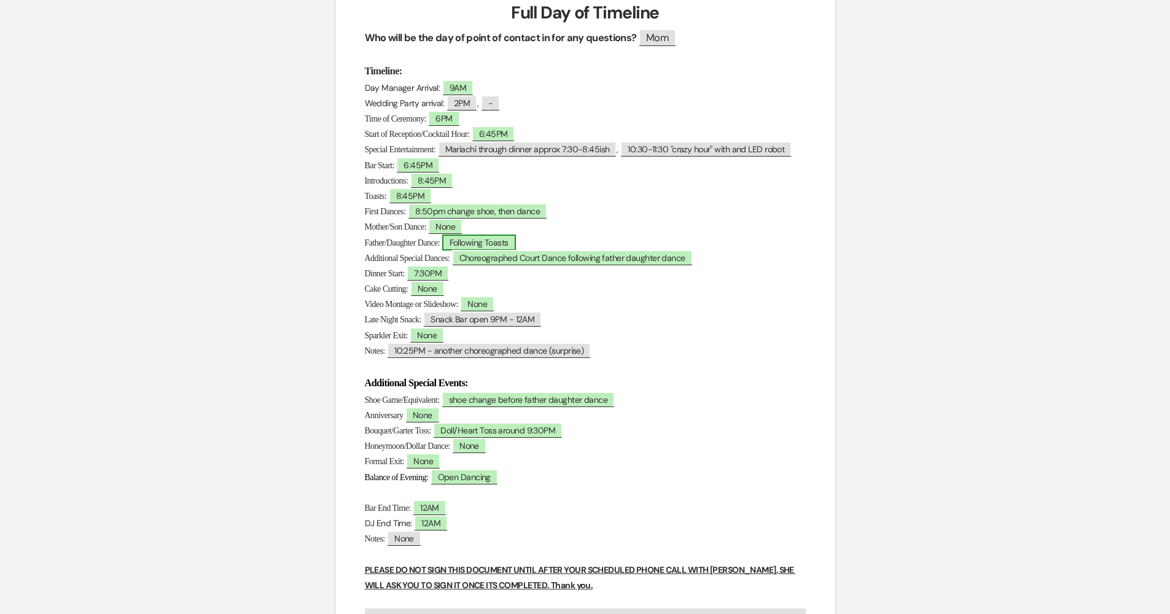
click at [486, 251] on span "Following Toasts" at bounding box center [479, 243] width 74 height 16
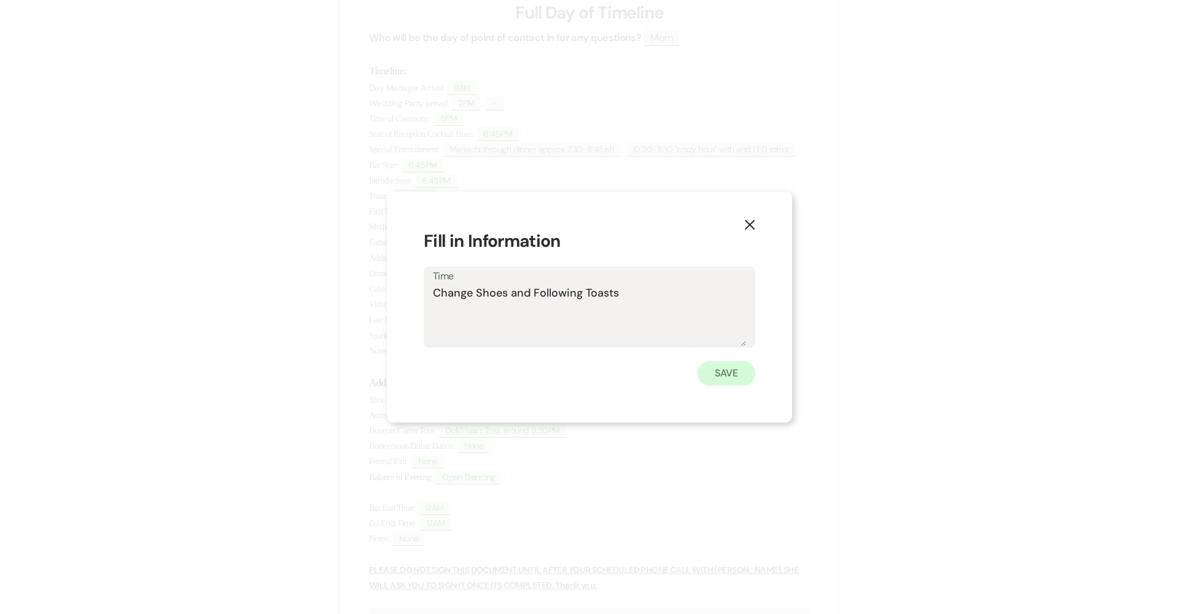
type textarea "Change Shoes and Following Toasts"
click at [724, 378] on button "Save" at bounding box center [727, 373] width 58 height 25
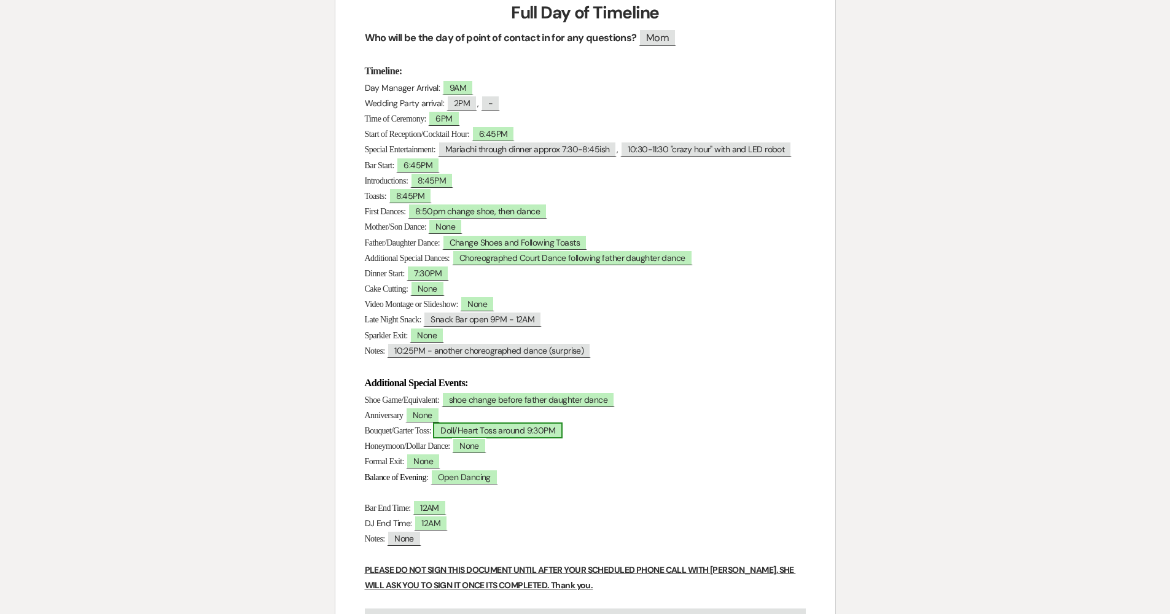
click at [461, 439] on span "Doll/Heart Toss around 9:30PM" at bounding box center [498, 431] width 130 height 16
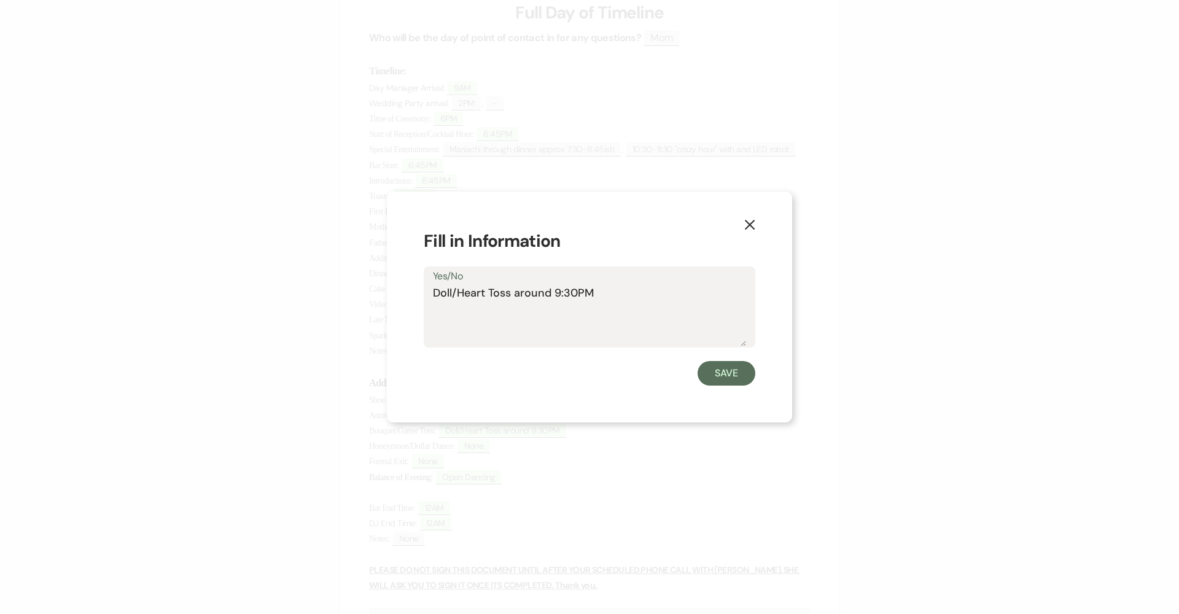
click at [599, 289] on textarea "Doll/Heart Toss around 9:30PM" at bounding box center [589, 315] width 313 height 61
type textarea "Doll/Heart Toss around 9:30PM or follow waltz with court"
click at [718, 367] on button "Save" at bounding box center [727, 373] width 58 height 25
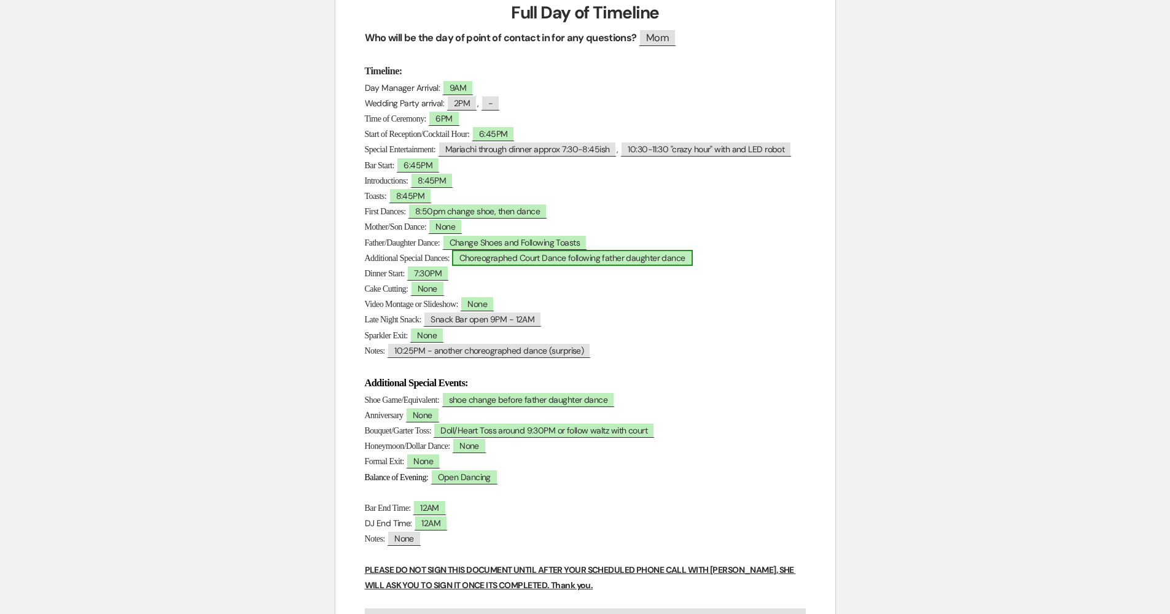
click at [543, 266] on span "Choreographed Court Dance following father daughter dance" at bounding box center [572, 258] width 241 height 16
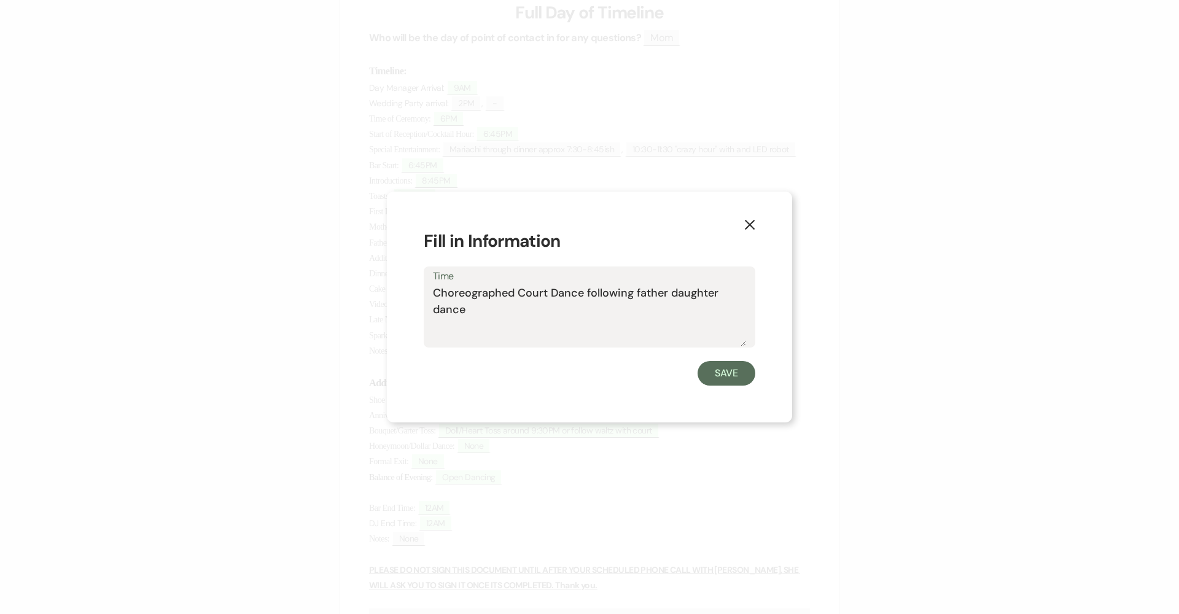
click at [597, 321] on textarea "Choreographed Court Dance following father daughter dance" at bounding box center [589, 315] width 313 height 61
type textarea "Choreographed Court Dance following father daughter dance and Doll and Heart da…"
click at [716, 370] on button "Save" at bounding box center [727, 373] width 58 height 25
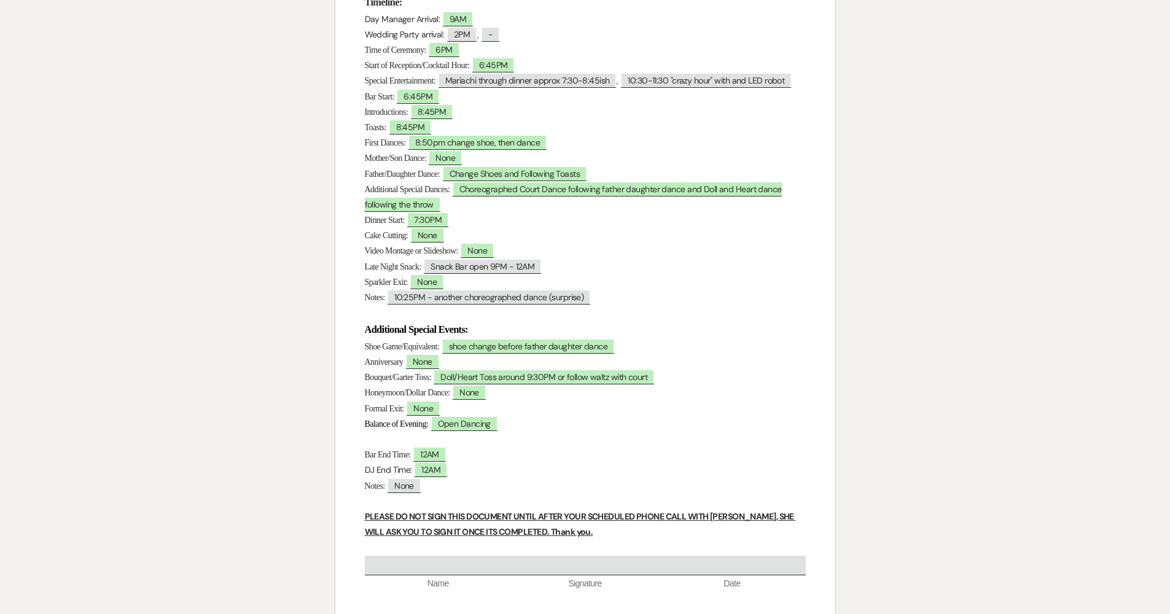
scroll to position [391, 0]
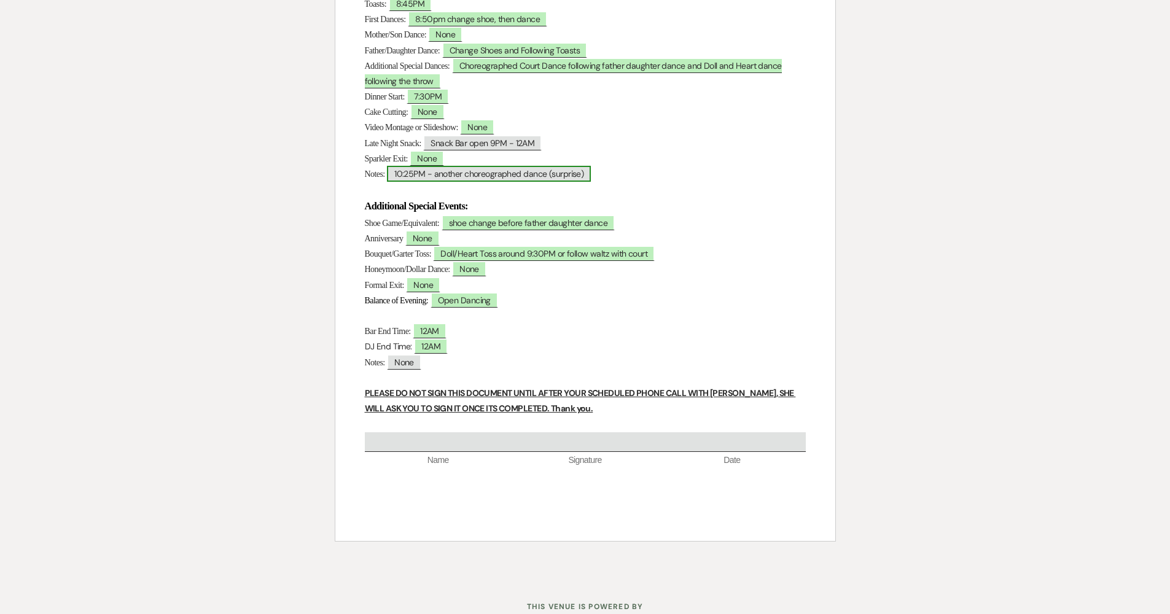
click at [480, 182] on span "10:25PM - another choreographed dance (surprise)" at bounding box center [489, 174] width 204 height 16
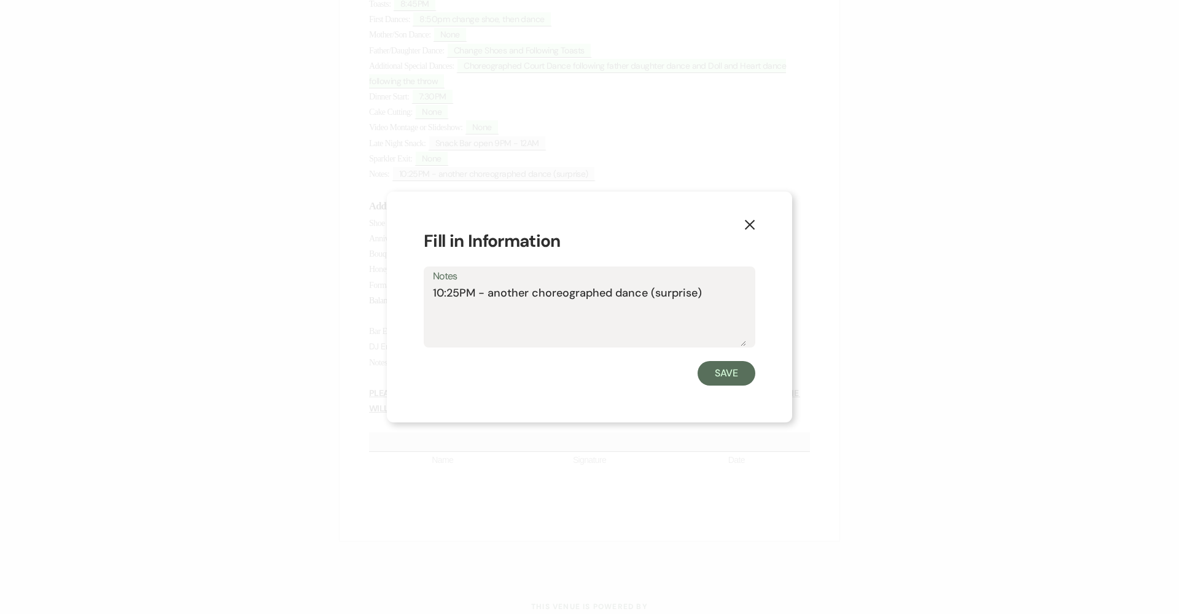
click at [458, 294] on textarea "10:25PM - another choreographed dance (surprise)" at bounding box center [589, 315] width 313 height 61
type textarea "10:20PM - another choreographed dance (surprise)"
click at [732, 365] on button "Save" at bounding box center [727, 373] width 58 height 25
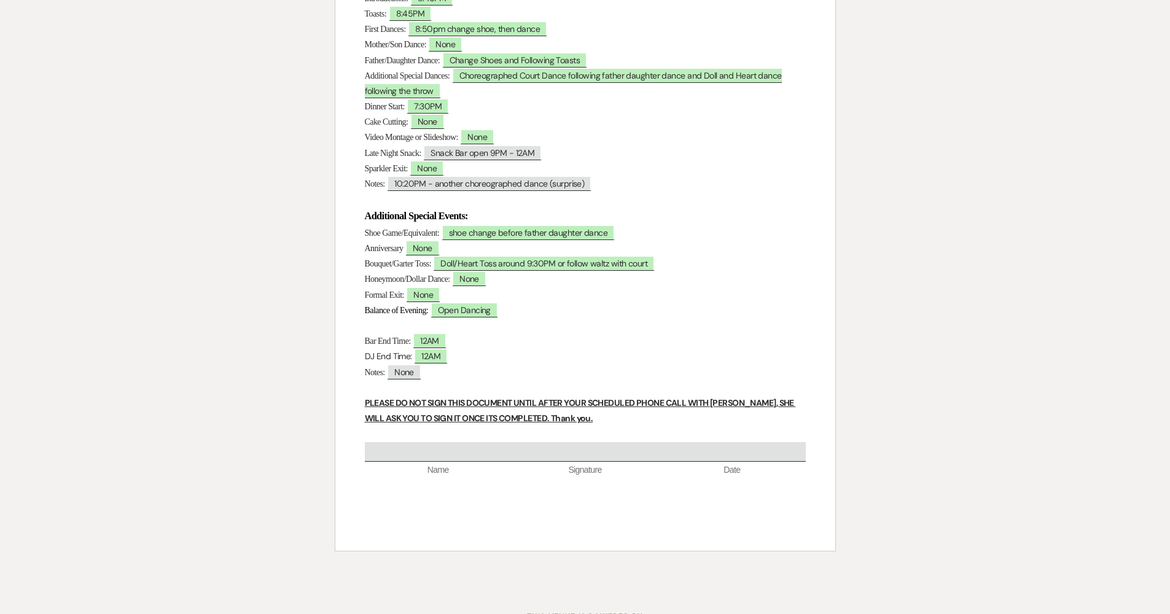
scroll to position [0, 0]
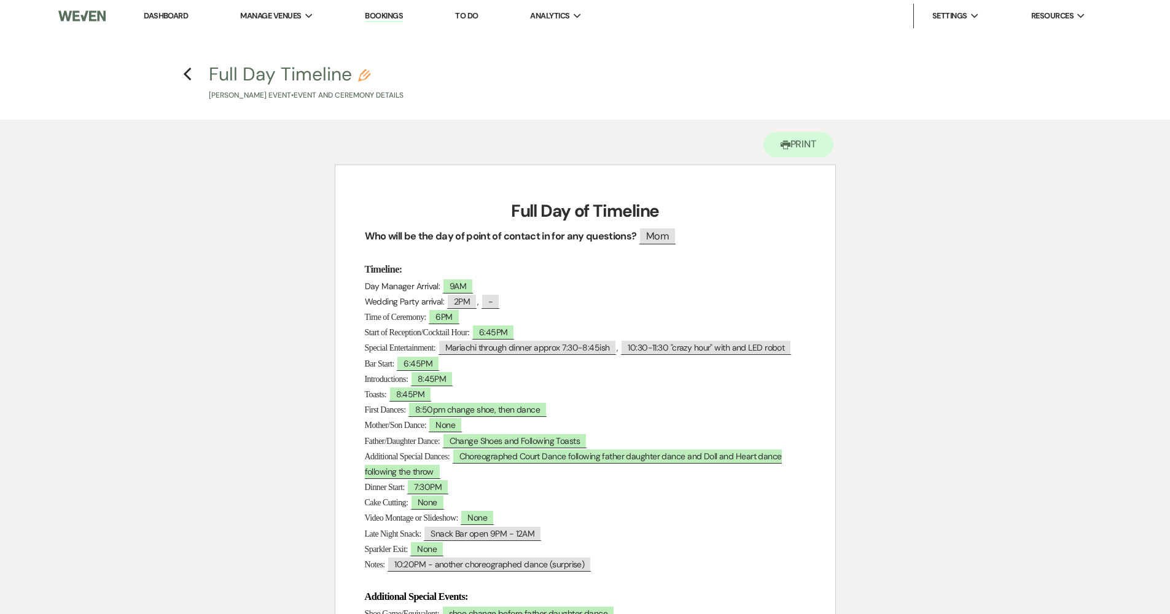
click at [179, 18] on link "Dashboard" at bounding box center [166, 15] width 44 height 10
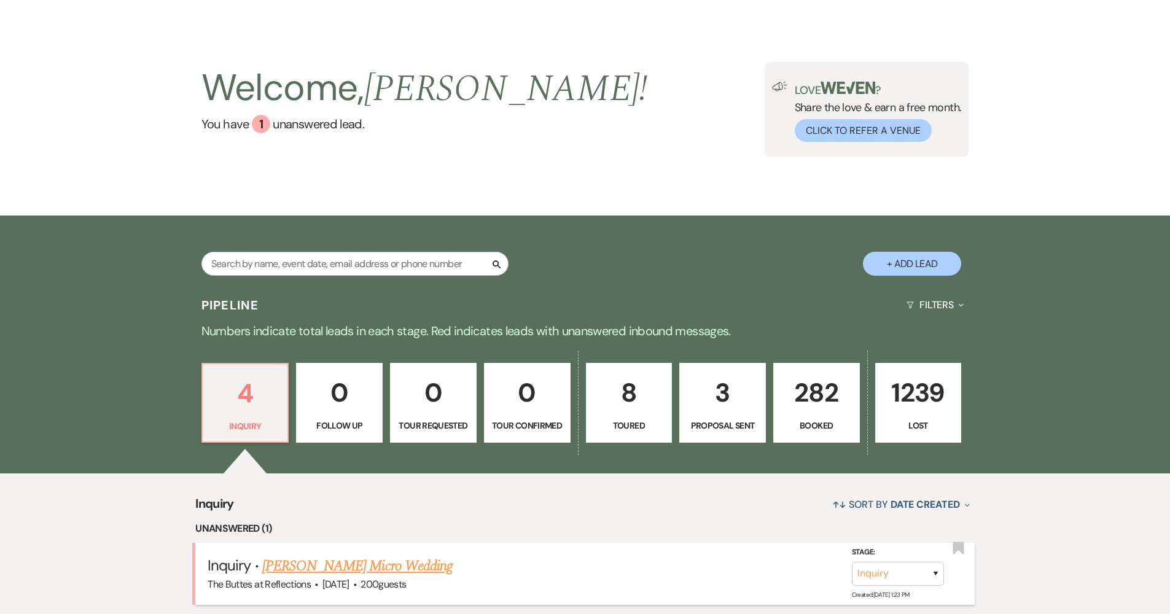
scroll to position [244, 0]
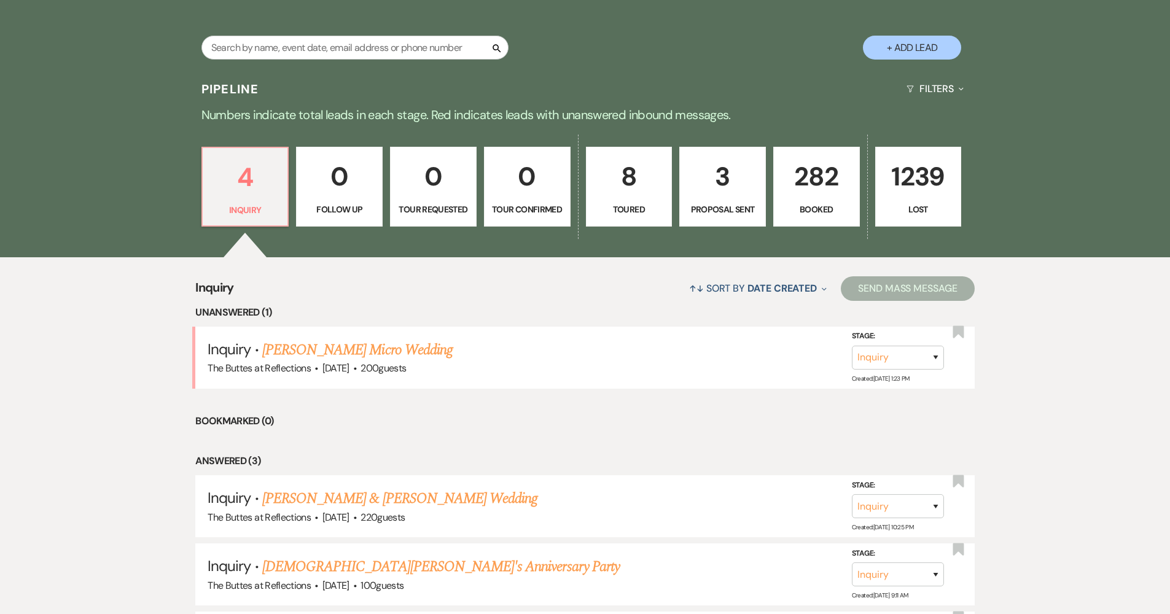
click at [727, 183] on p "3" at bounding box center [722, 176] width 71 height 41
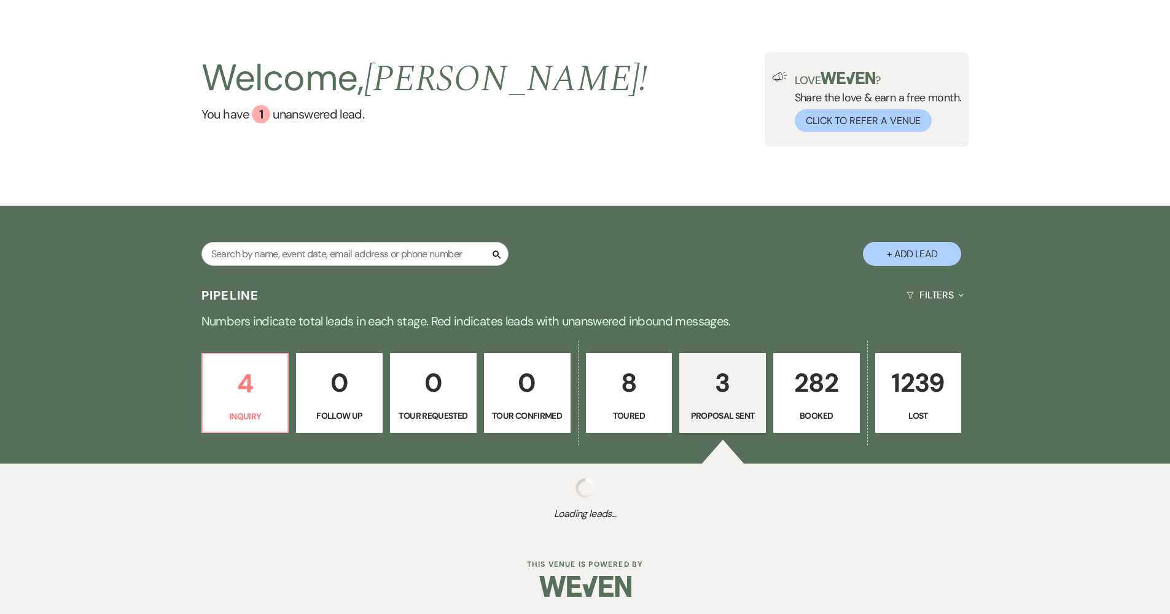
select select "6"
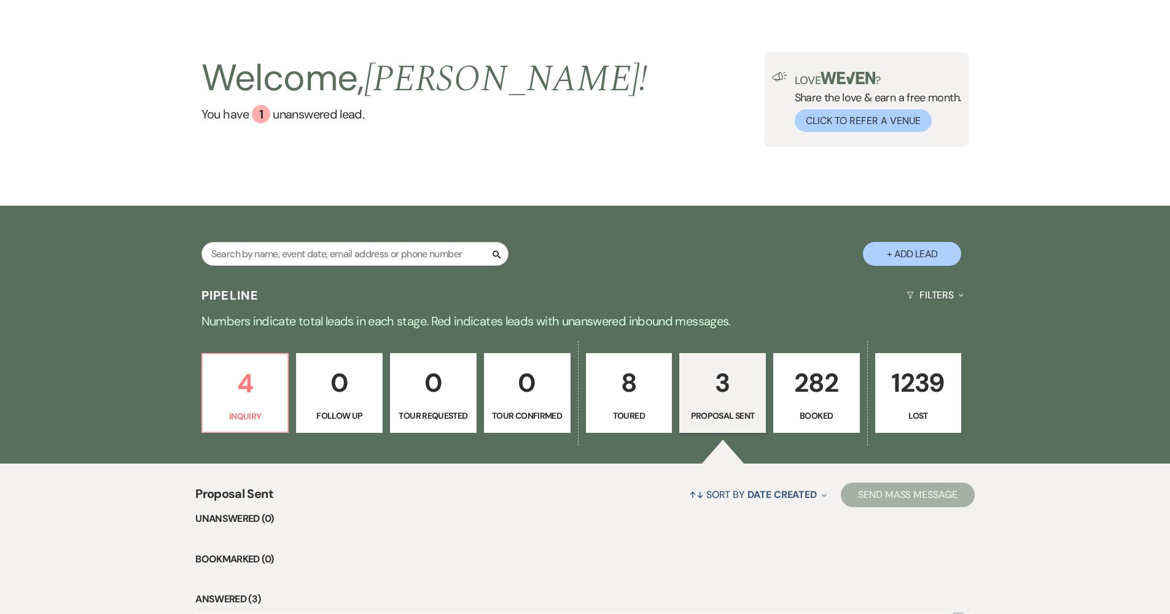
click at [814, 386] on p "282" at bounding box center [816, 382] width 71 height 41
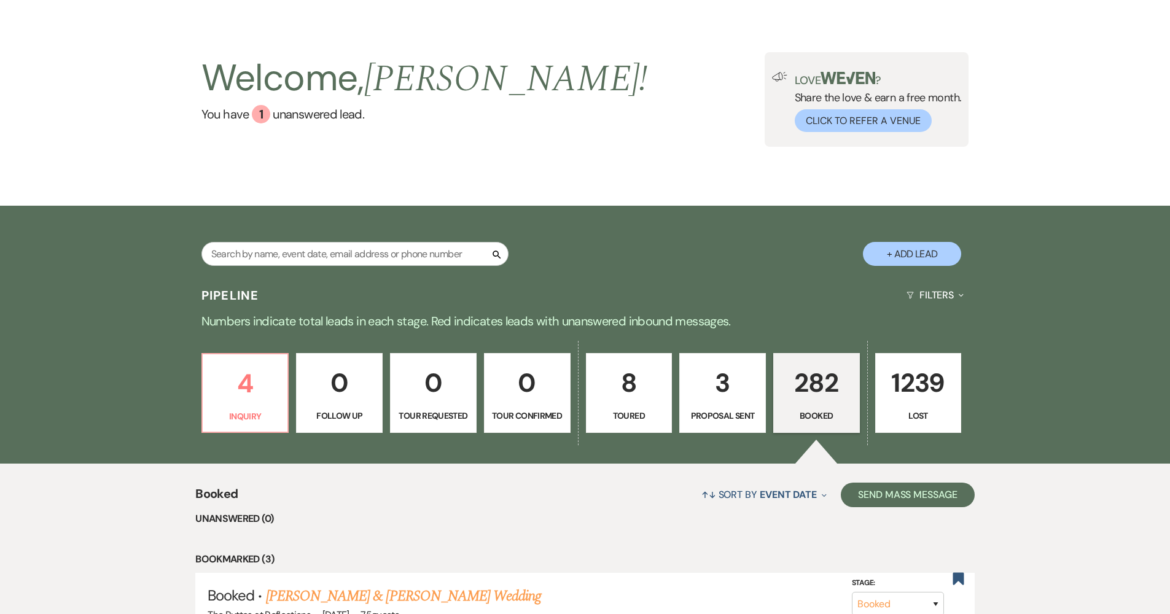
scroll to position [410, 0]
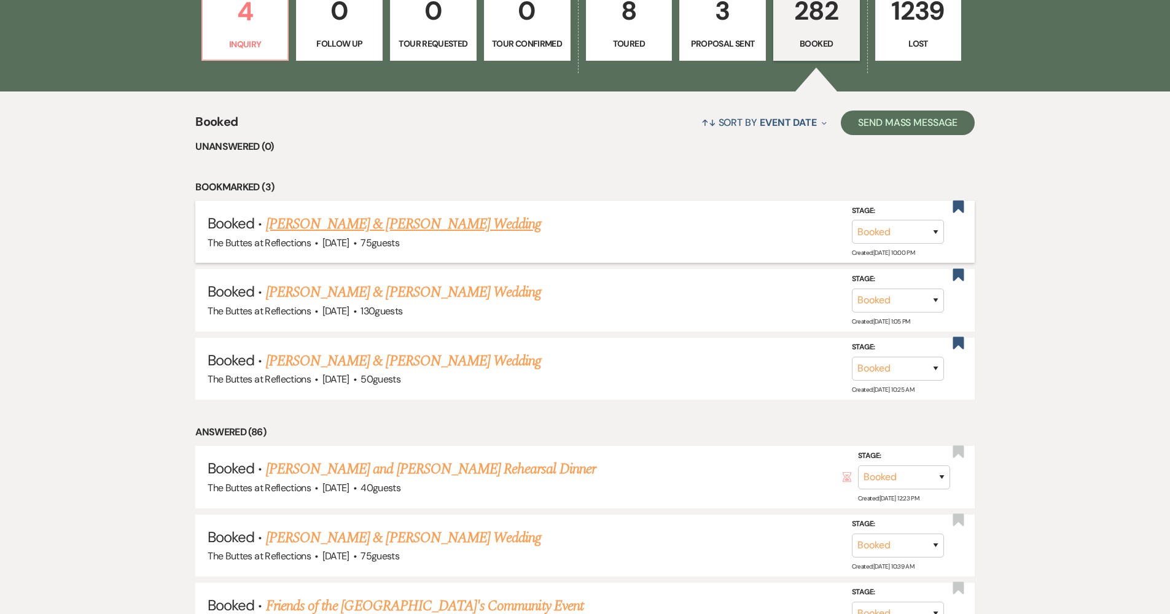
click at [470, 217] on link "[PERSON_NAME] & [PERSON_NAME] Wedding" at bounding box center [403, 224] width 275 height 22
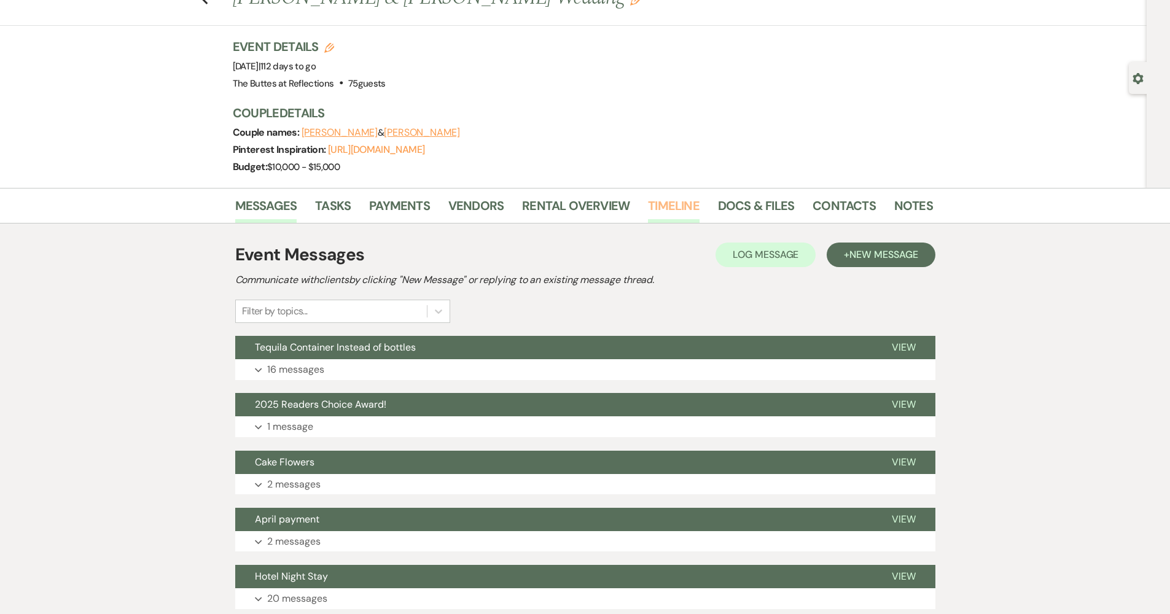
scroll to position [100, 0]
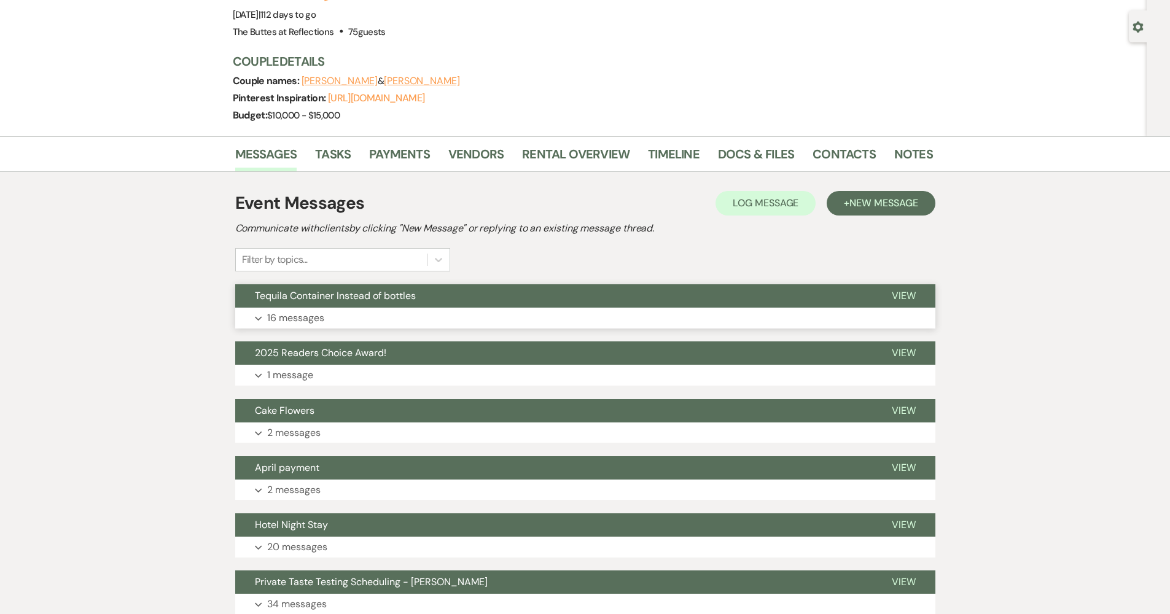
click at [413, 299] on span "Tequila Container Instead of bottles" at bounding box center [335, 295] width 161 height 13
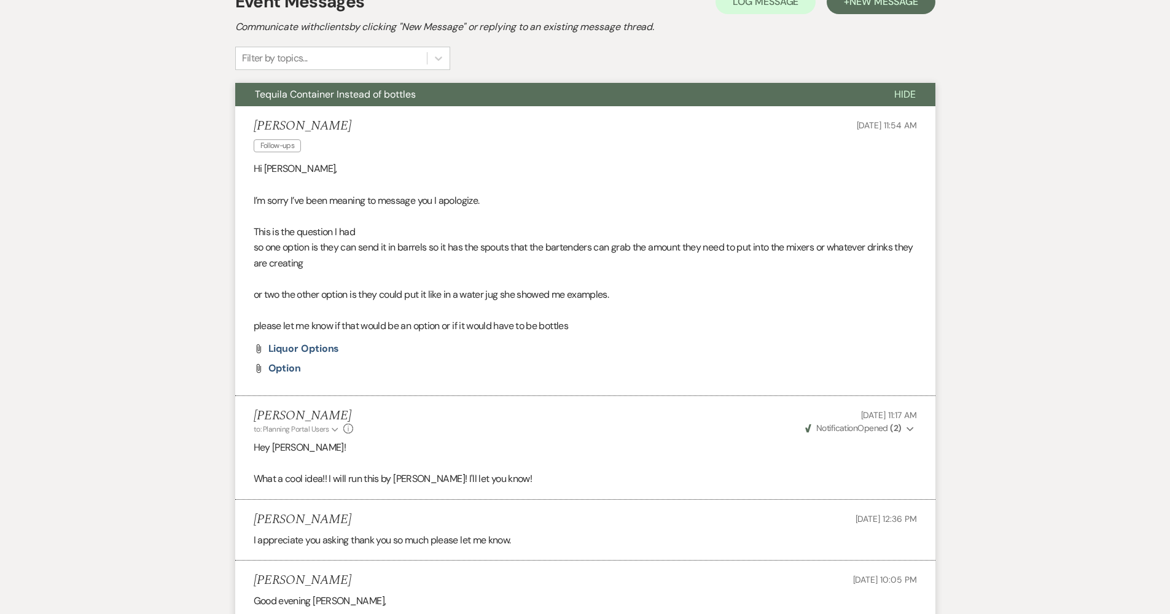
scroll to position [33, 0]
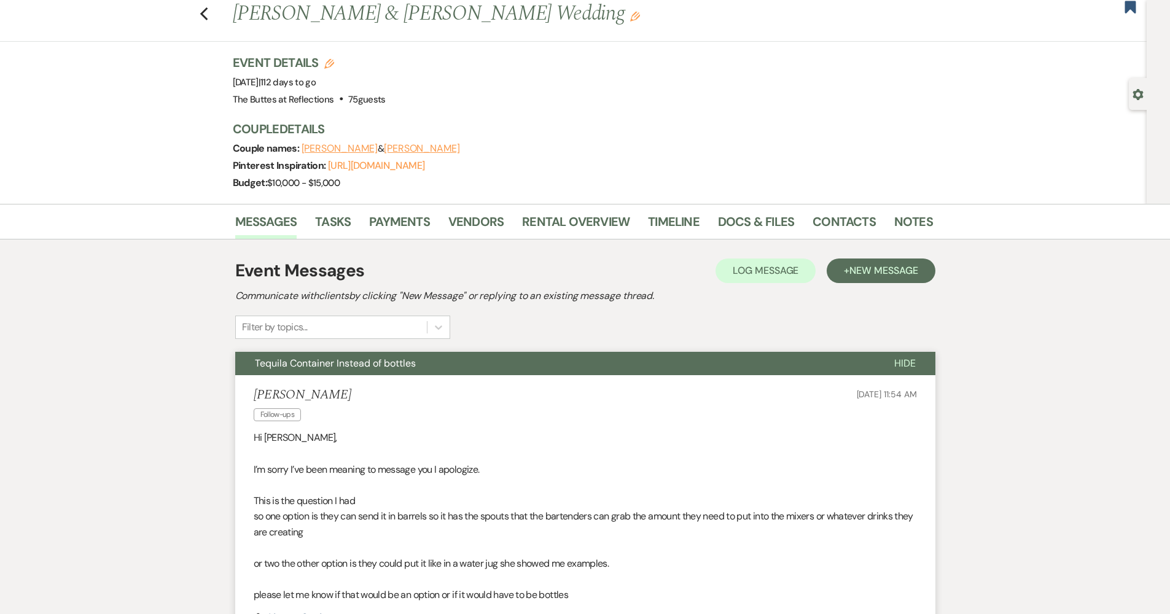
click at [495, 361] on button "Tequila Container Instead of bottles" at bounding box center [554, 363] width 639 height 23
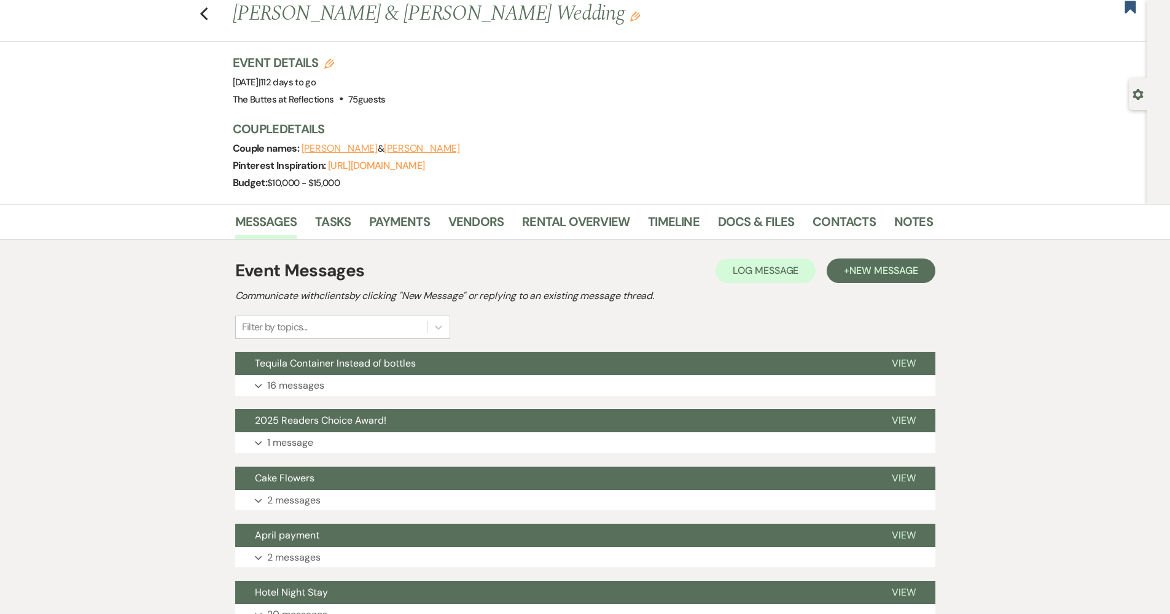
scroll to position [0, 0]
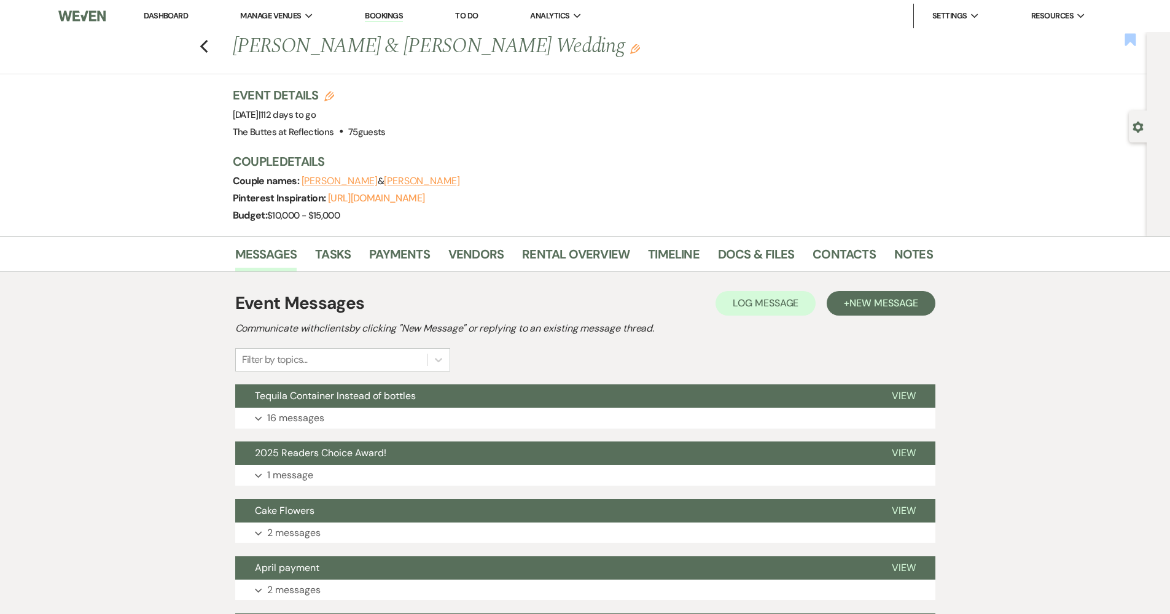
click at [1136, 37] on use "button" at bounding box center [1130, 39] width 11 height 12
click at [209, 50] on icon "Previous" at bounding box center [204, 46] width 9 height 15
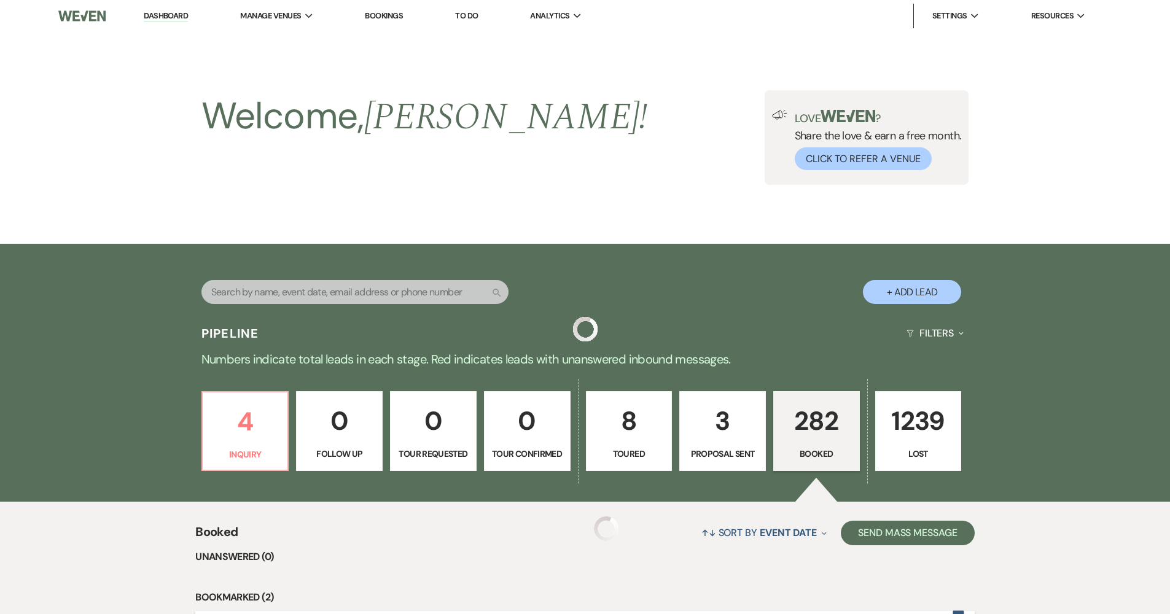
scroll to position [410, 0]
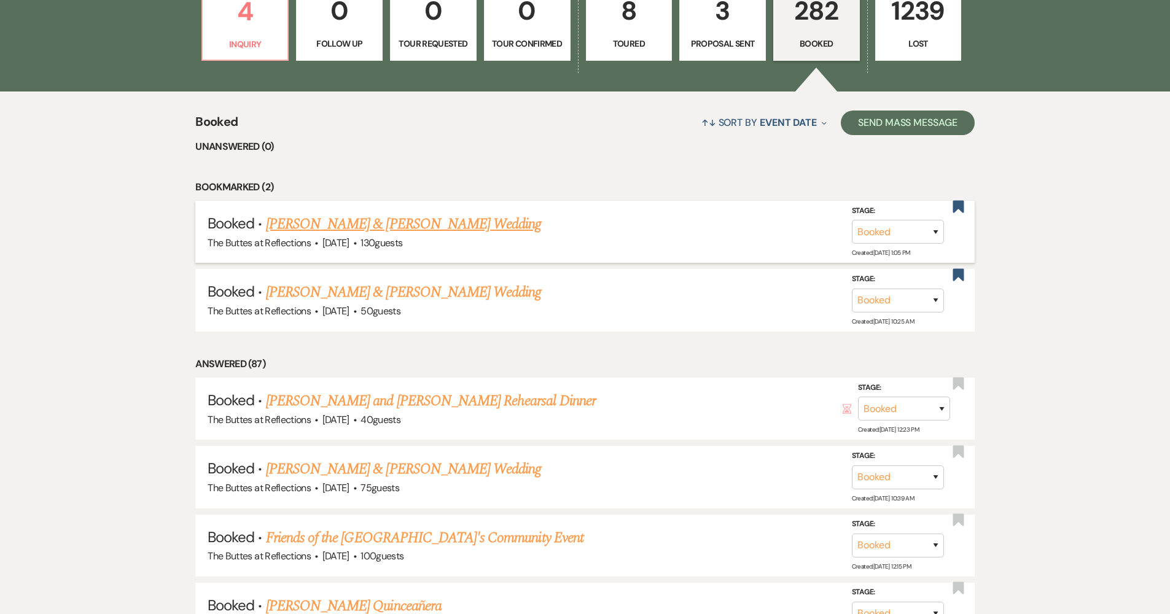
click at [363, 224] on link "[PERSON_NAME] & [PERSON_NAME] Wedding" at bounding box center [403, 224] width 275 height 22
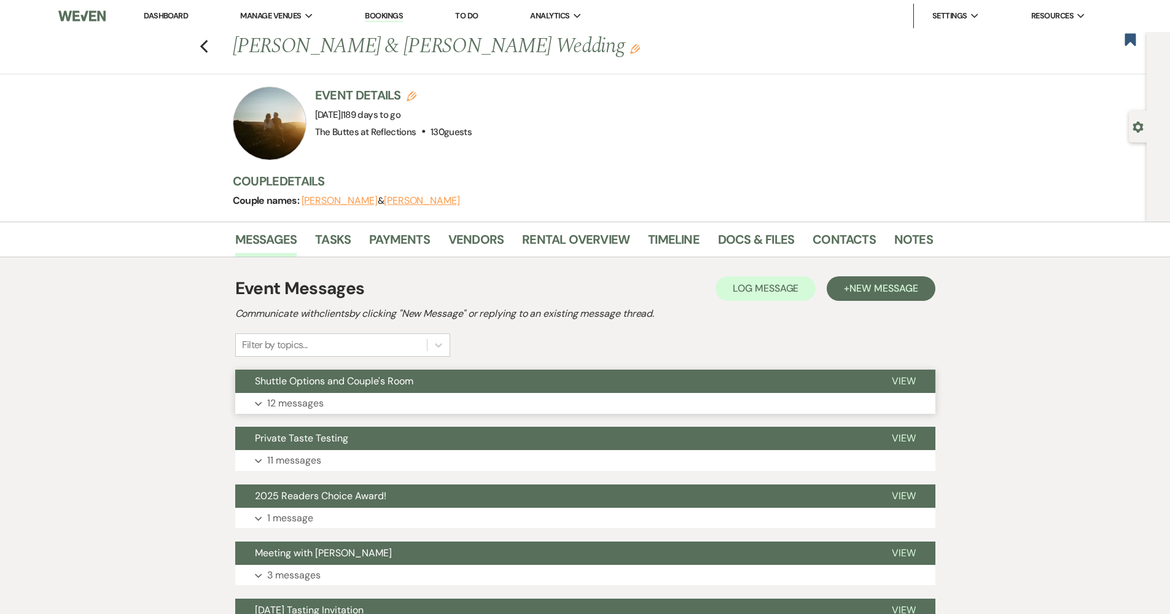
click at [448, 381] on button "Shuttle Options and Couple's Room" at bounding box center [553, 381] width 637 height 23
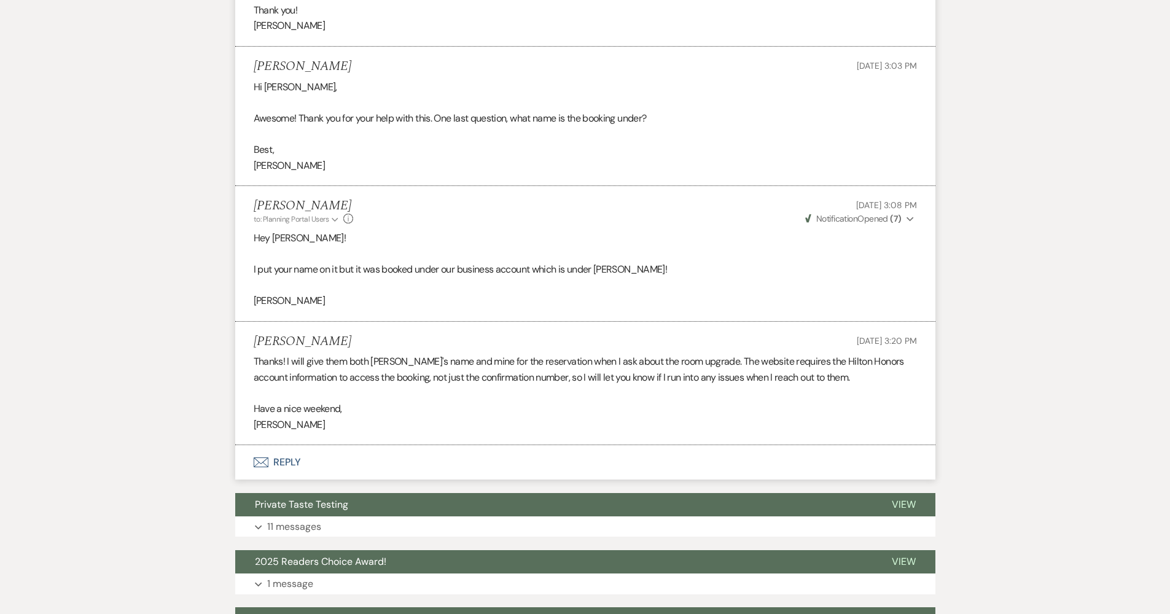
scroll to position [2131, 0]
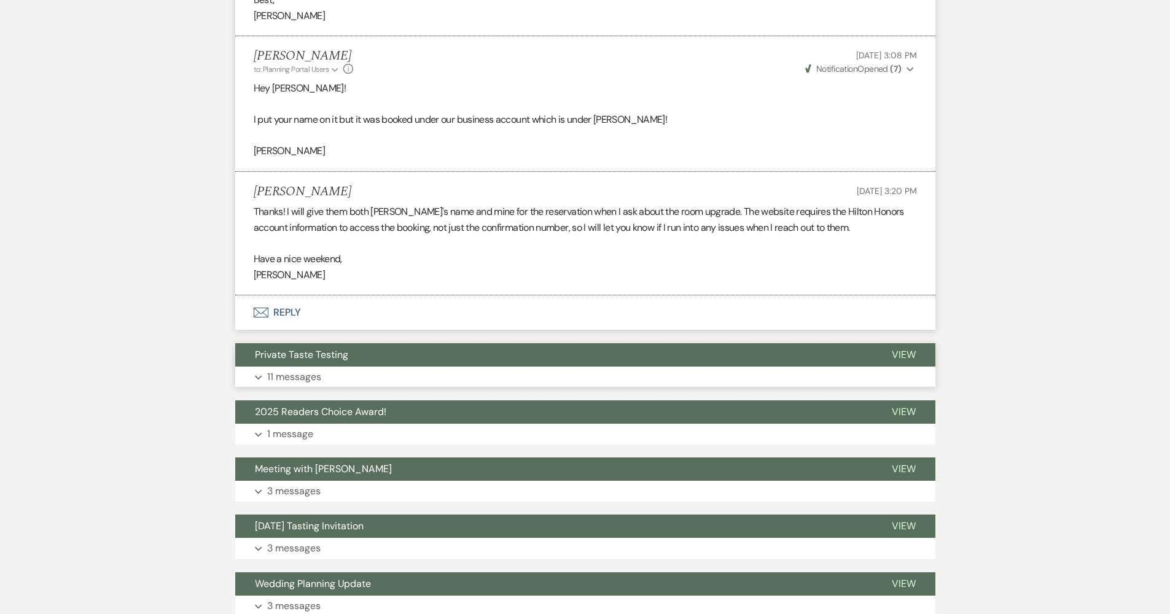
click at [449, 344] on button "Private Taste Testing" at bounding box center [553, 354] width 637 height 23
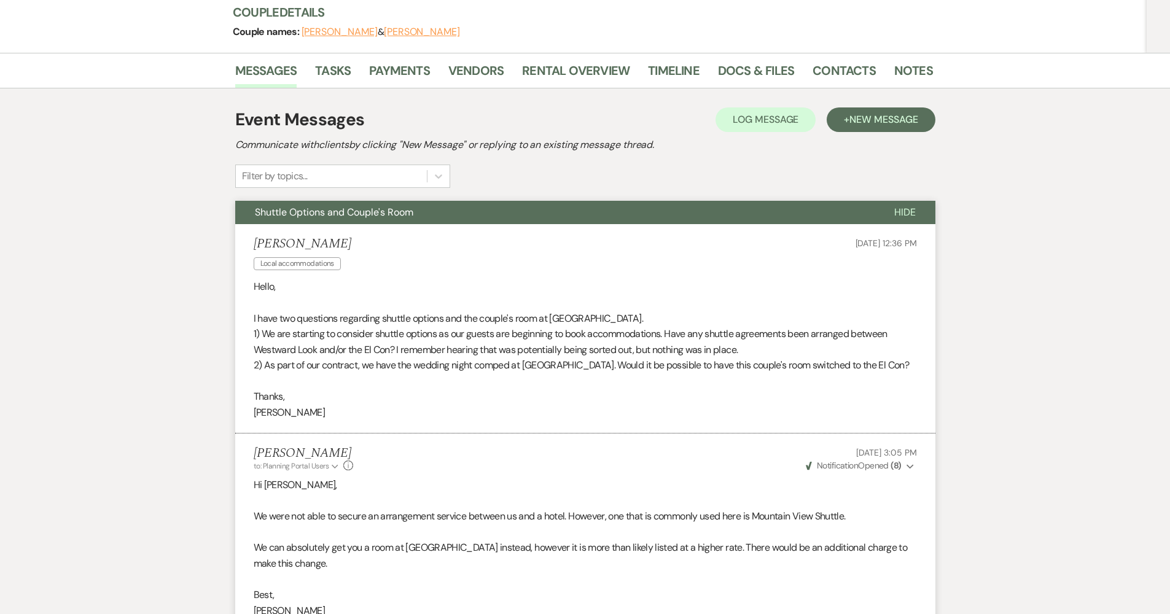
scroll to position [0, 0]
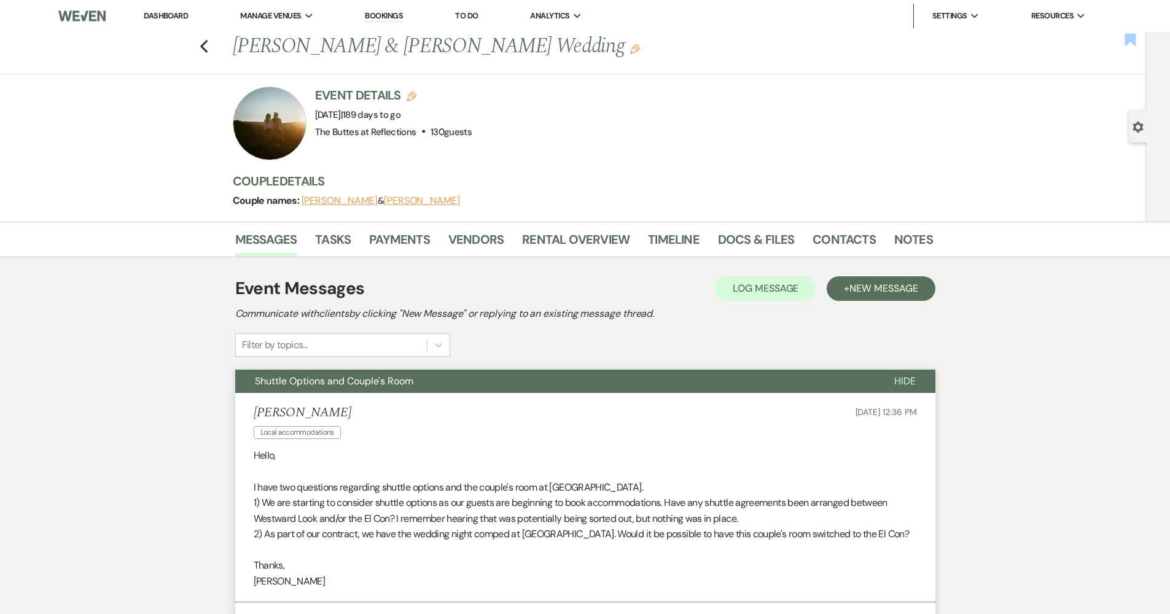
click at [1125, 43] on icon "Bookmark" at bounding box center [1130, 40] width 13 height 15
click at [208, 51] on use "button" at bounding box center [204, 47] width 8 height 14
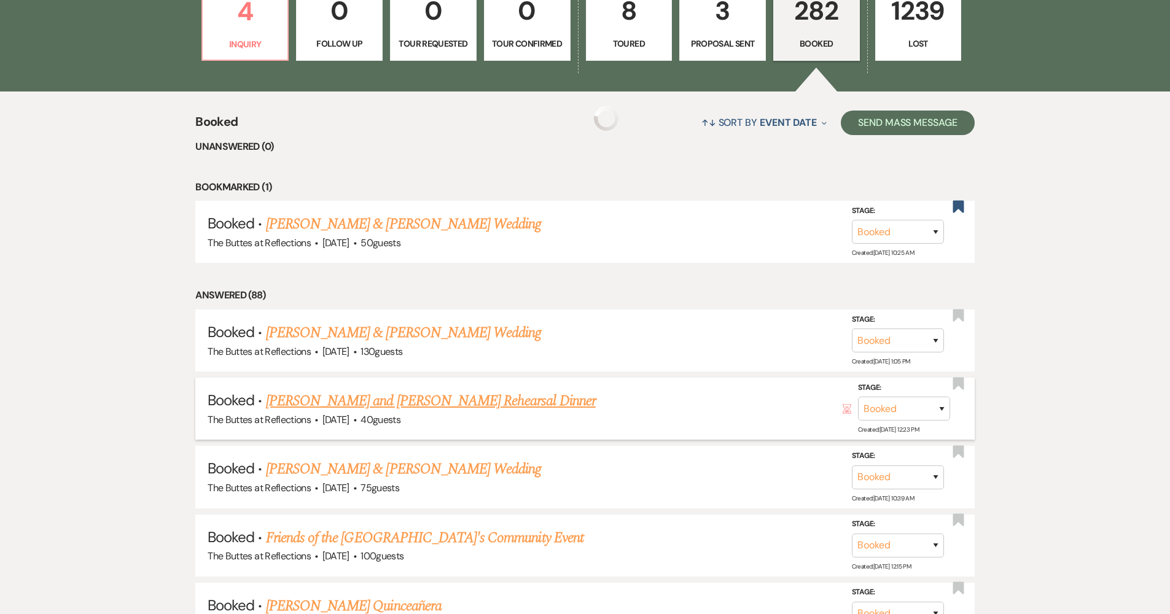
scroll to position [413, 0]
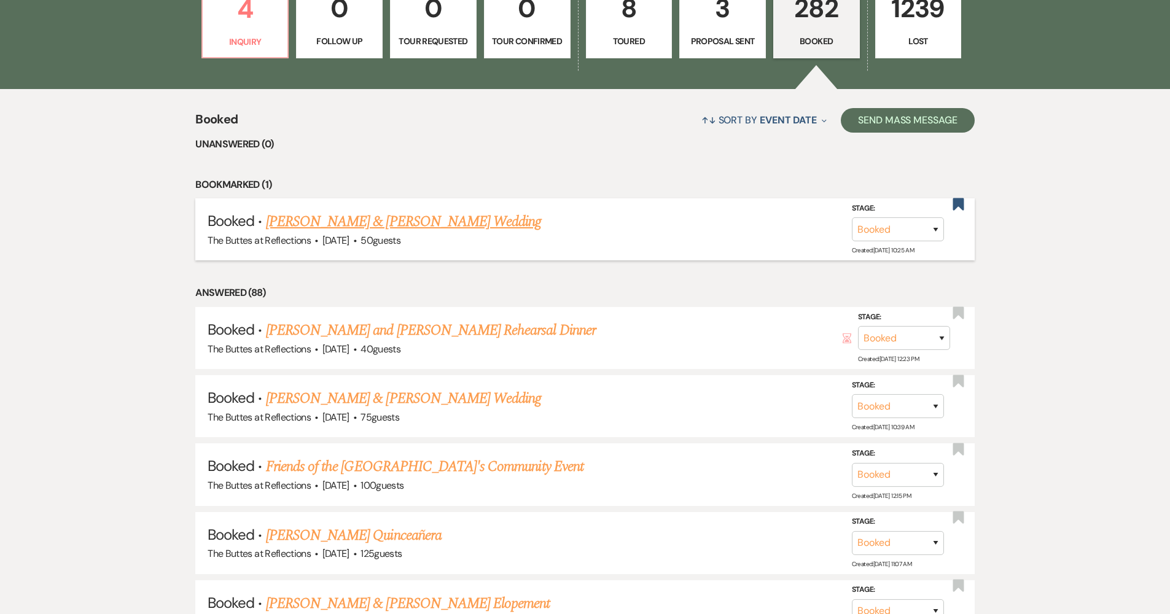
click at [454, 220] on link "[PERSON_NAME] & [PERSON_NAME] Wedding" at bounding box center [403, 222] width 275 height 22
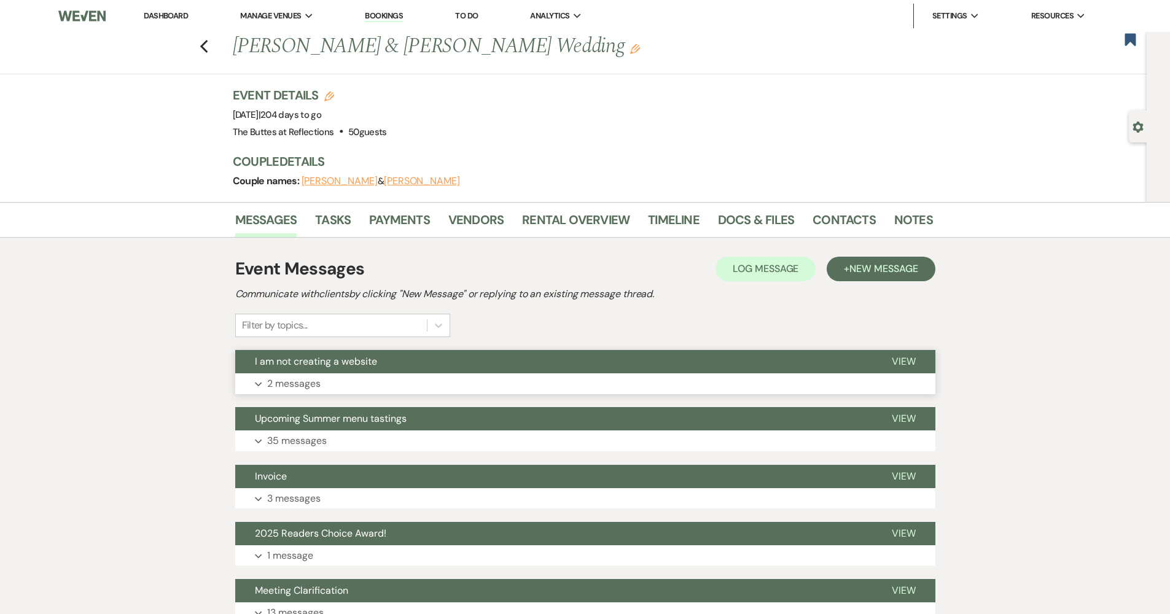
scroll to position [84, 0]
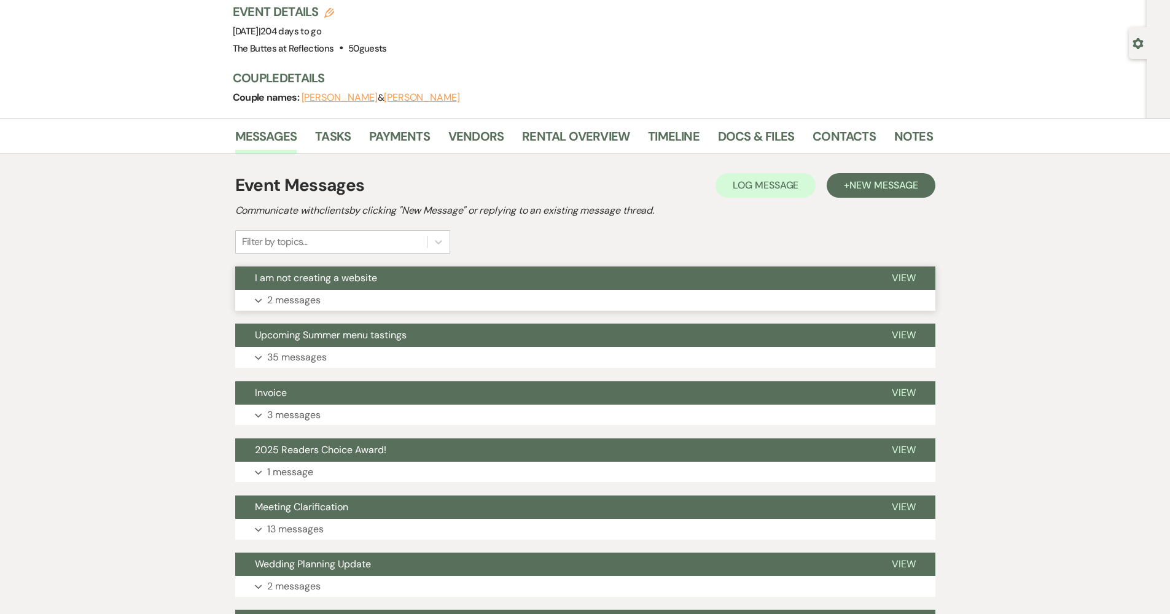
click at [369, 297] on button "Expand 2 messages" at bounding box center [585, 300] width 700 height 21
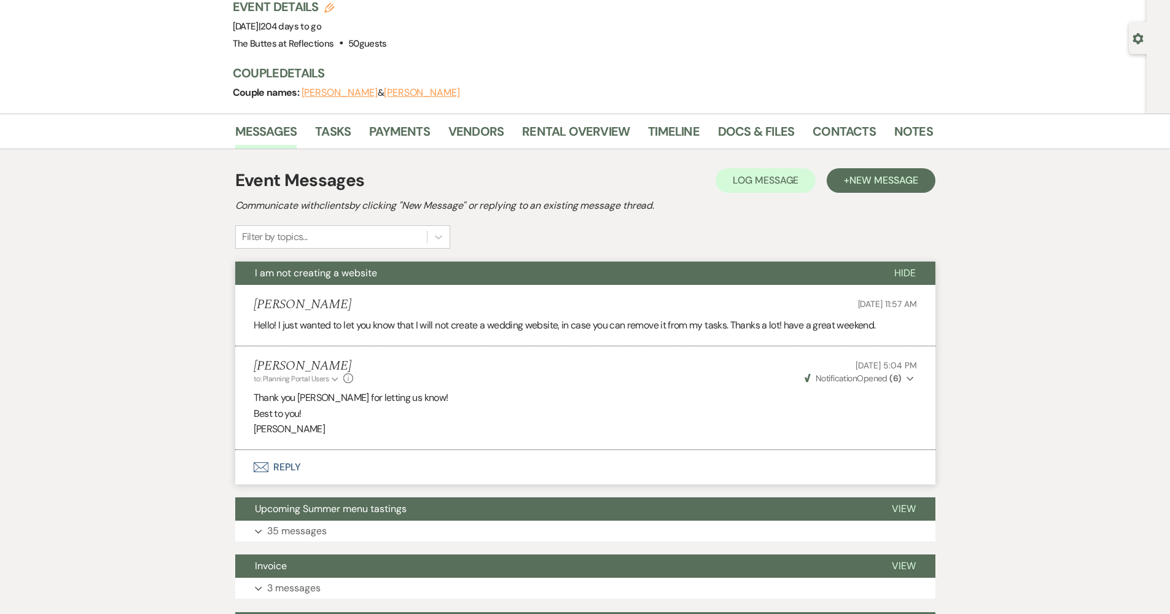
scroll to position [0, 0]
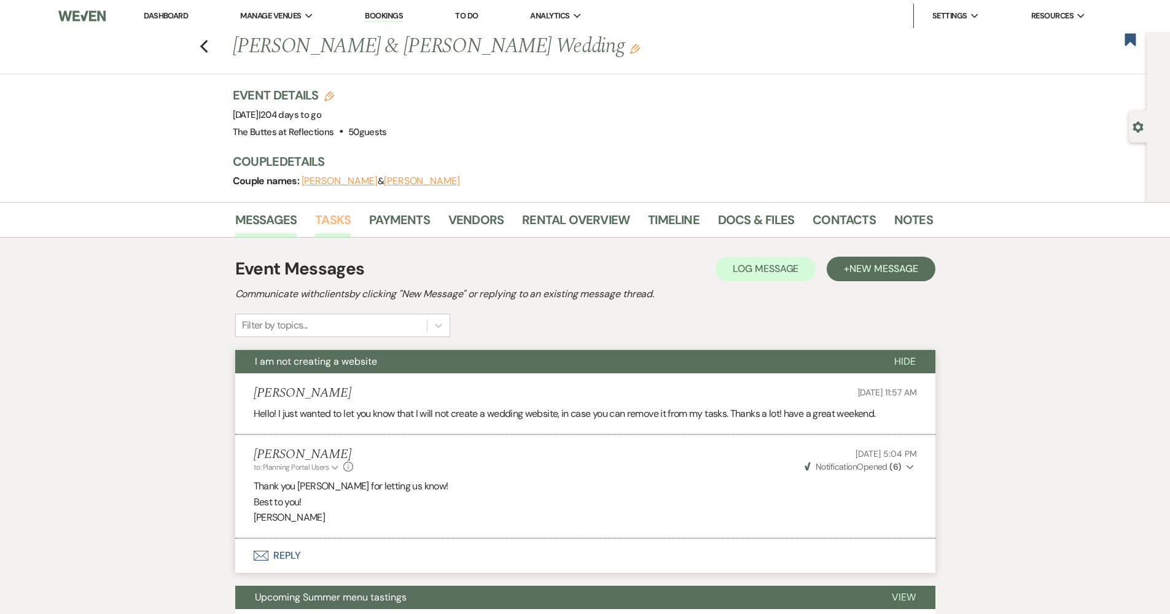
click at [327, 224] on link "Tasks" at bounding box center [333, 223] width 36 height 27
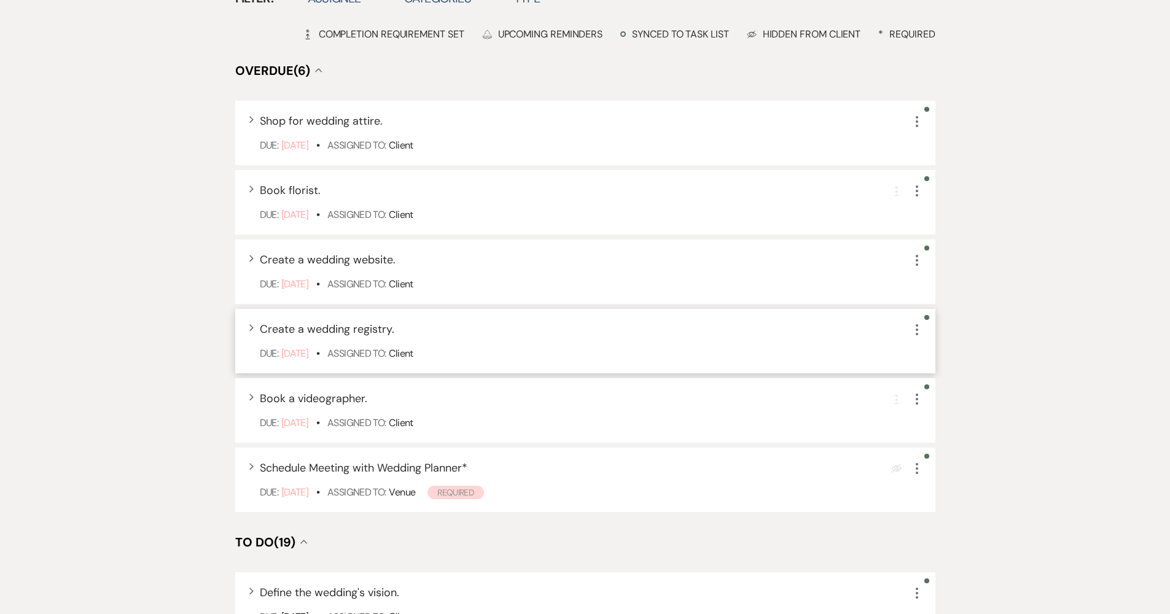
scroll to position [359, 0]
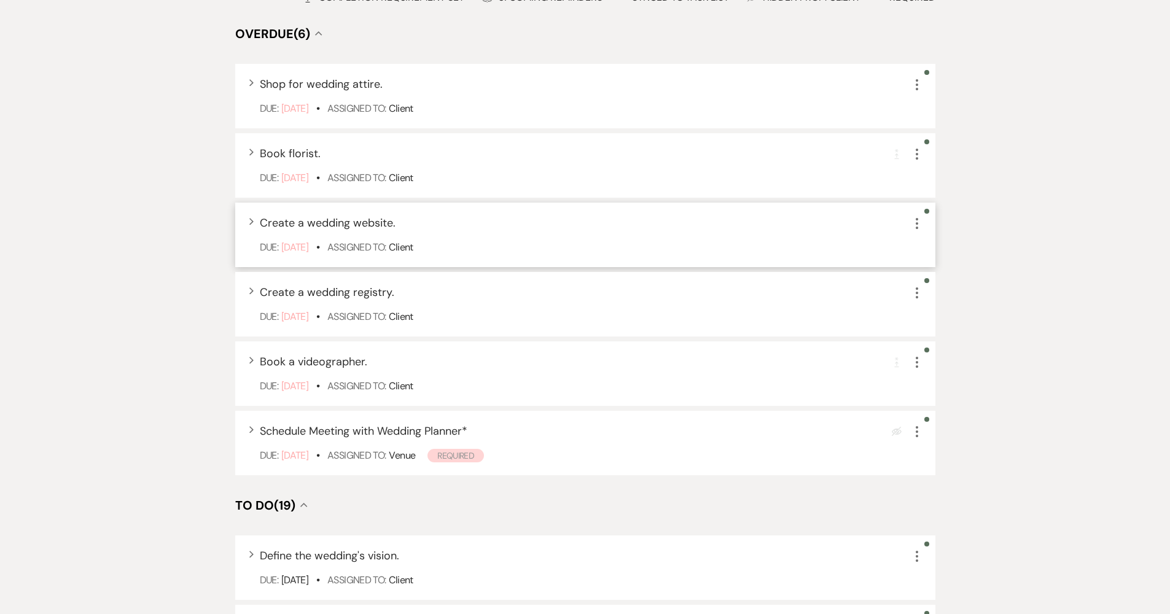
click at [918, 225] on icon "More" at bounding box center [917, 223] width 15 height 15
click at [938, 286] on button "Archive Archive" at bounding box center [969, 286] width 118 height 20
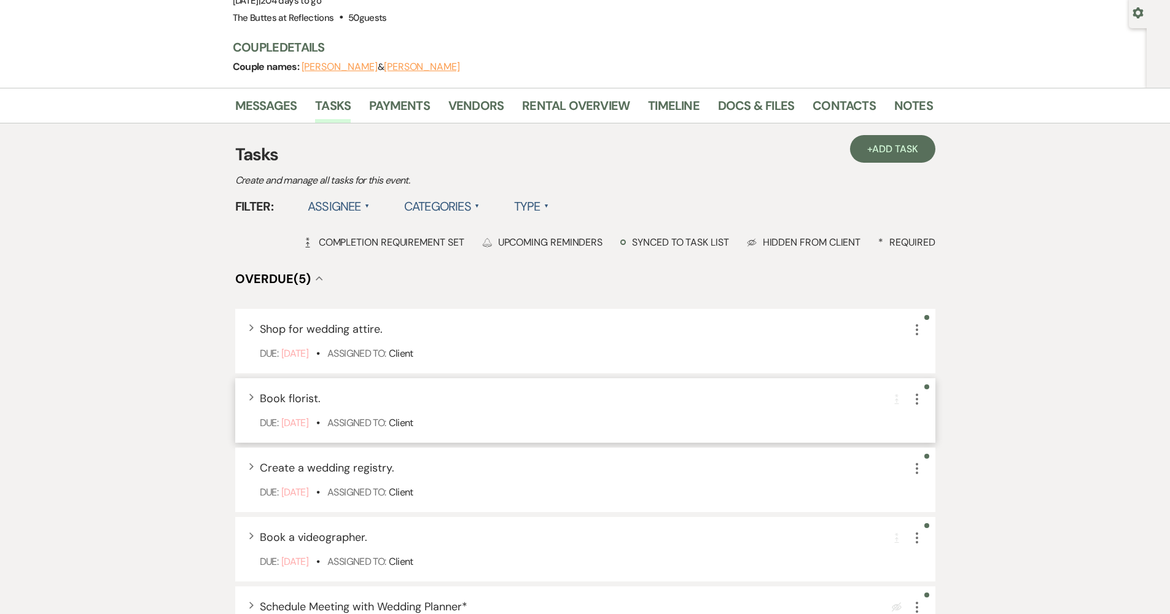
scroll to position [0, 0]
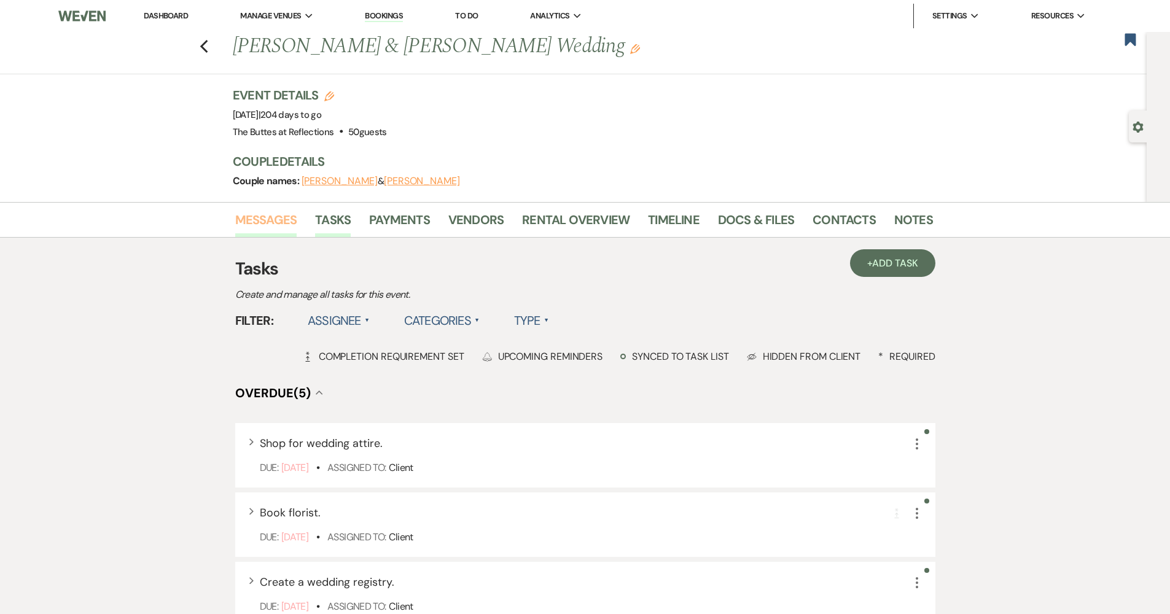
click at [263, 225] on link "Messages" at bounding box center [266, 223] width 62 height 27
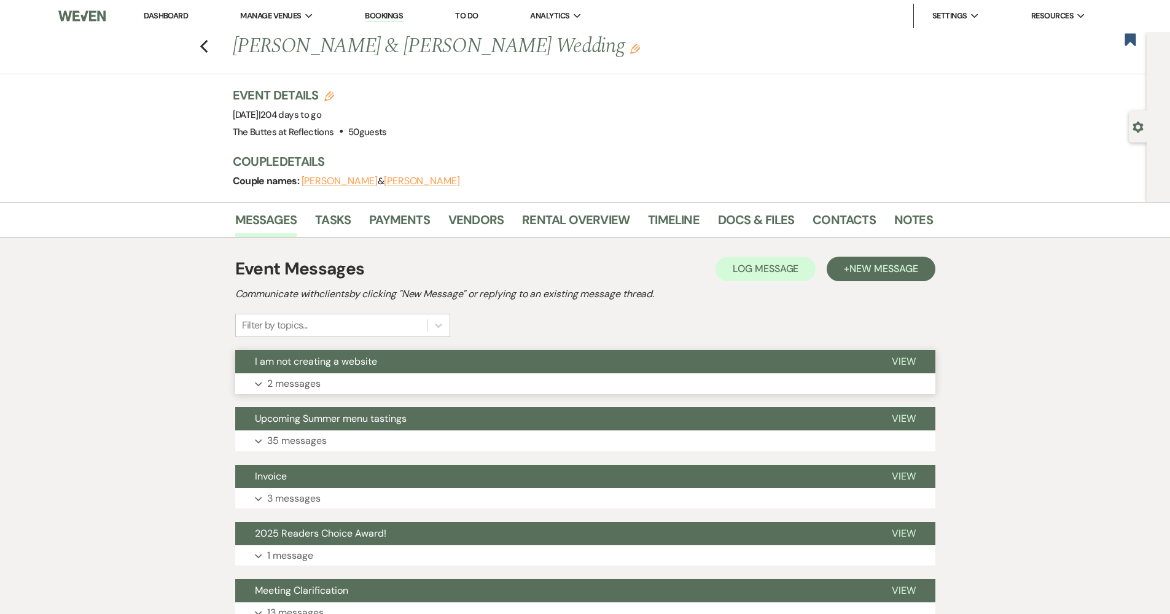
scroll to position [107, 0]
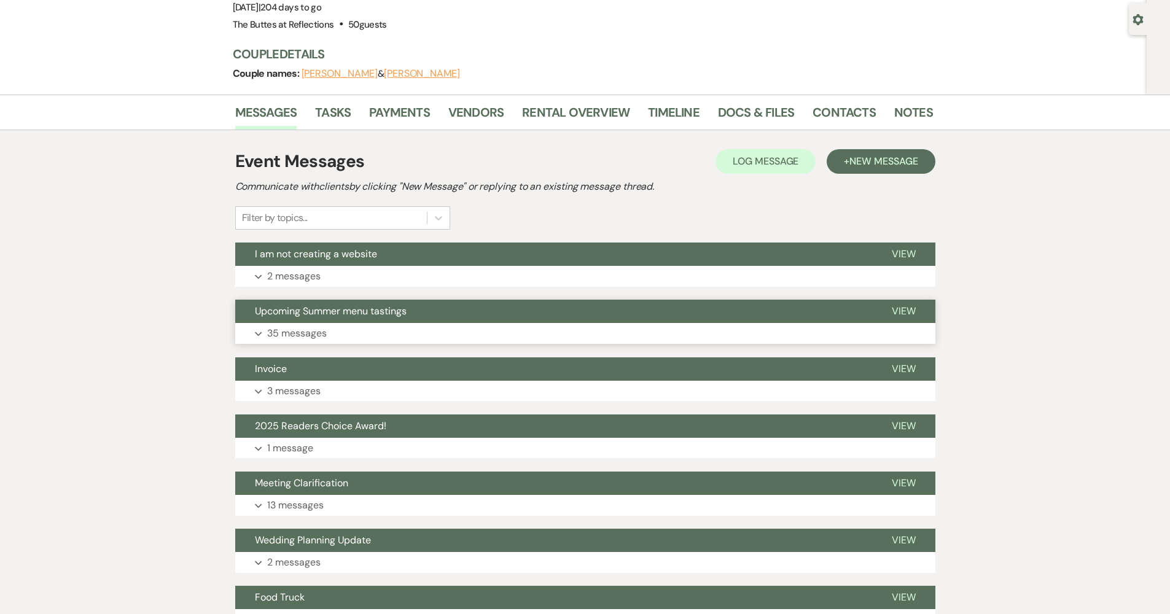
click at [326, 319] on button "Upcoming Summer menu tastings" at bounding box center [553, 311] width 637 height 23
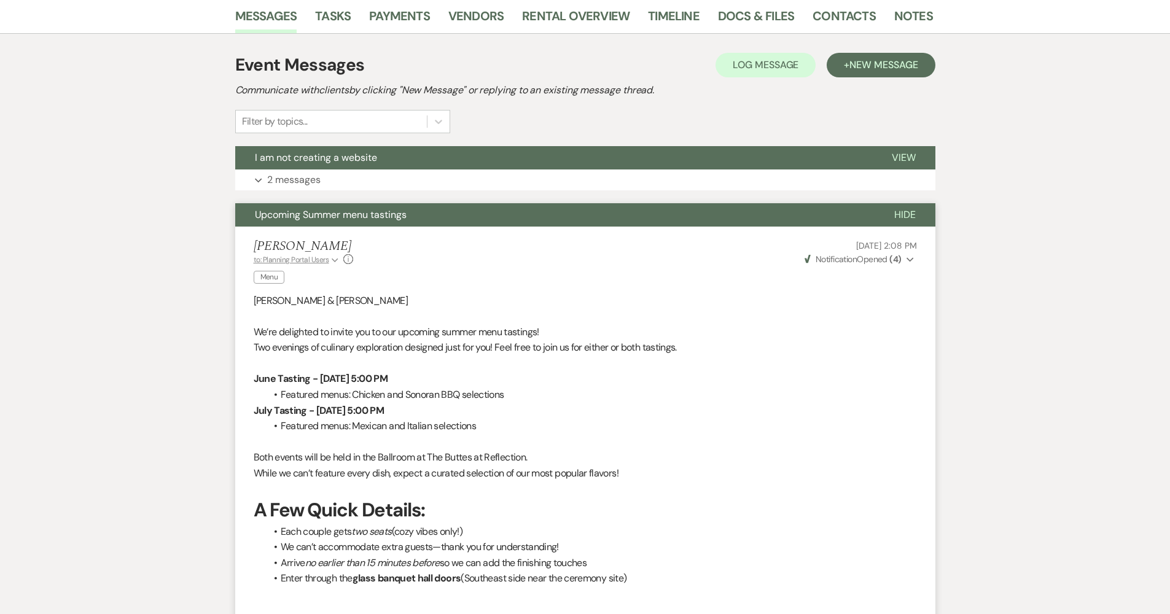
scroll to position [0, 0]
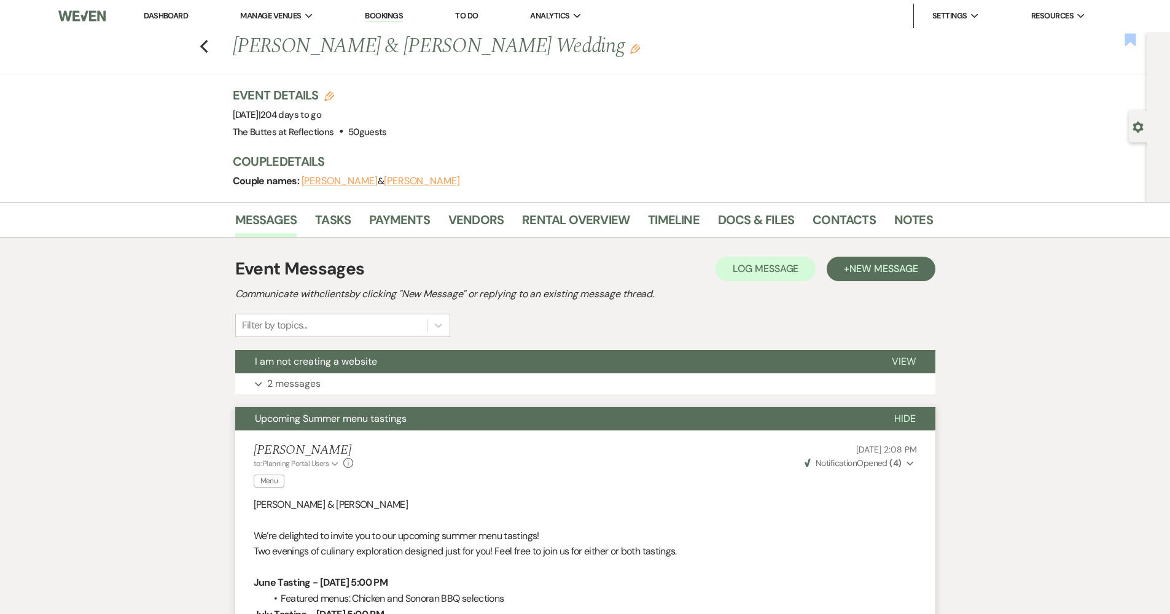
click at [1136, 37] on use "button" at bounding box center [1130, 39] width 11 height 12
click at [209, 43] on icon "Previous" at bounding box center [204, 46] width 9 height 15
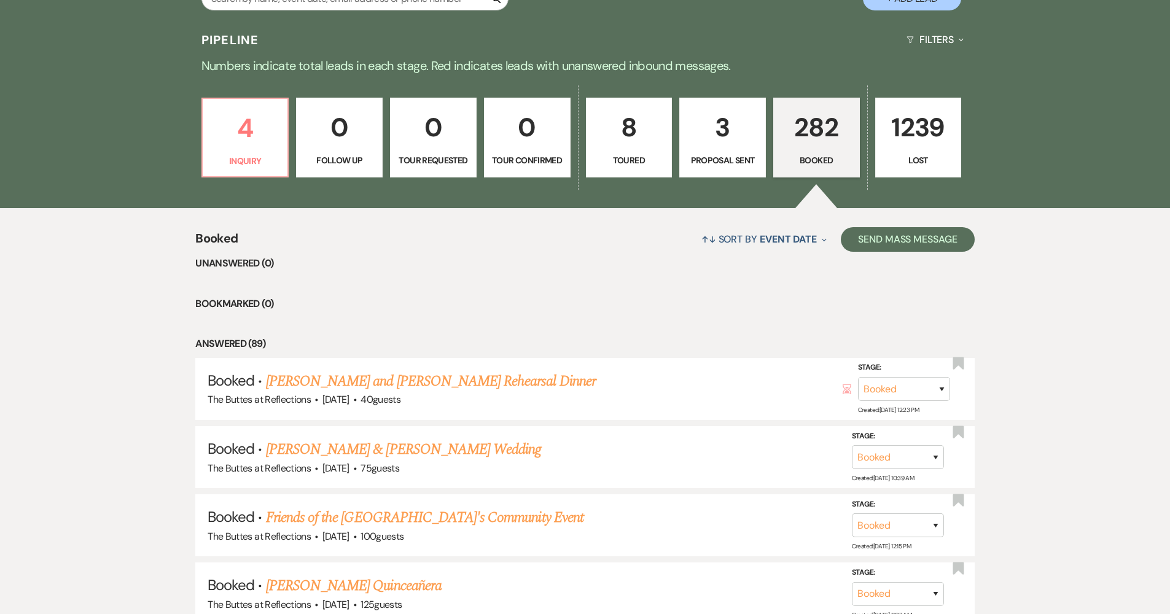
scroll to position [271, 0]
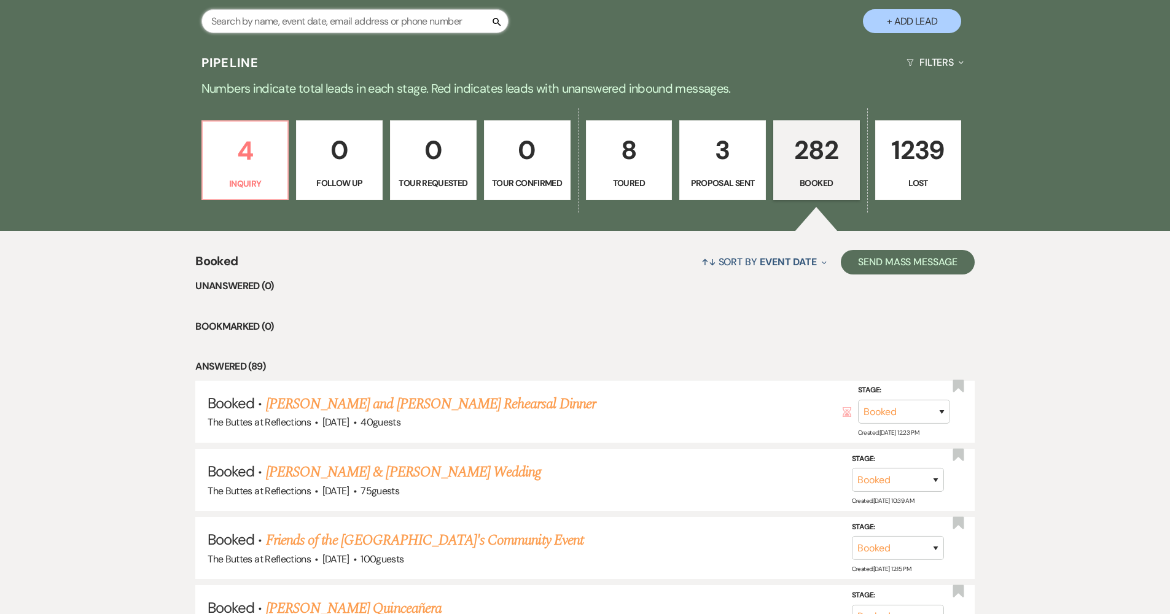
click at [353, 23] on input "text" at bounding box center [354, 21] width 307 height 24
type input "miller"
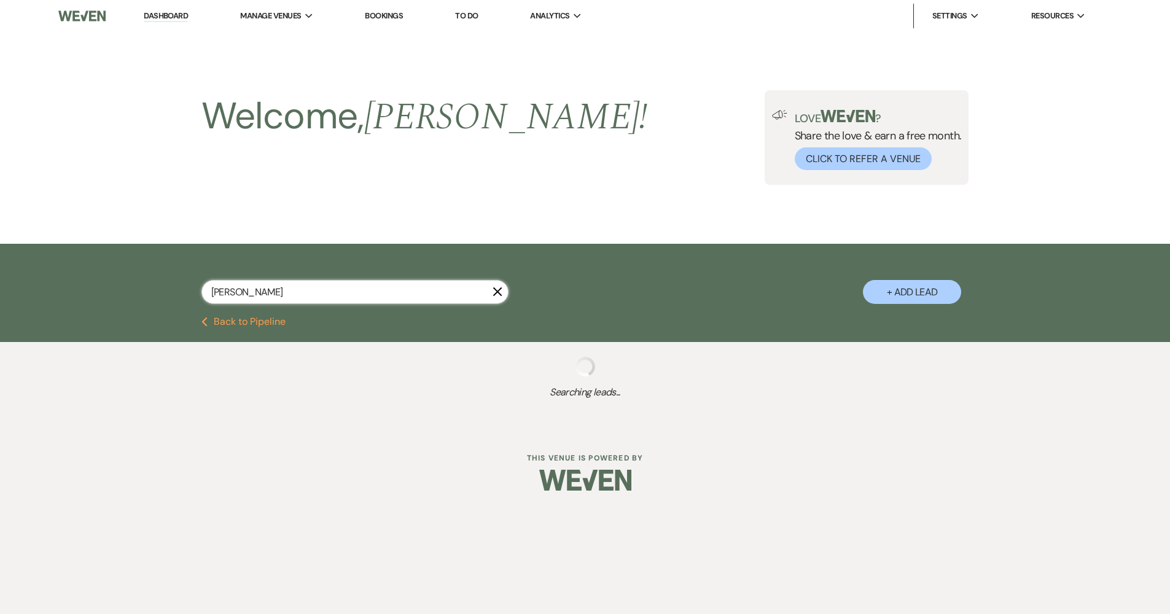
select select "8"
select select "5"
select select "8"
select select "5"
select select "8"
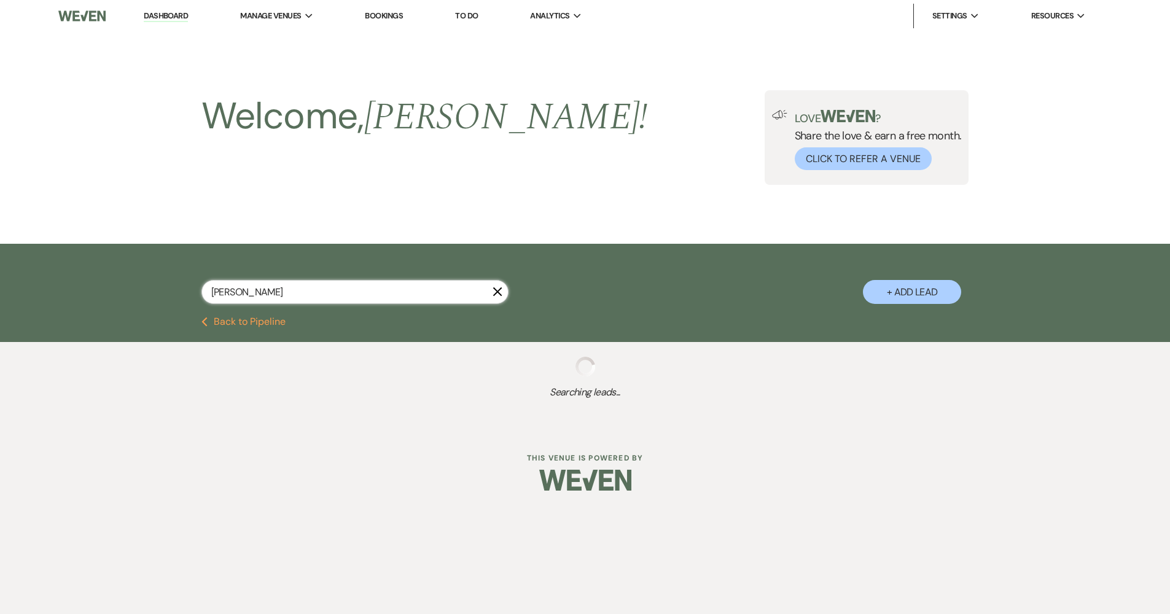
select select "3"
select select "8"
select select "6"
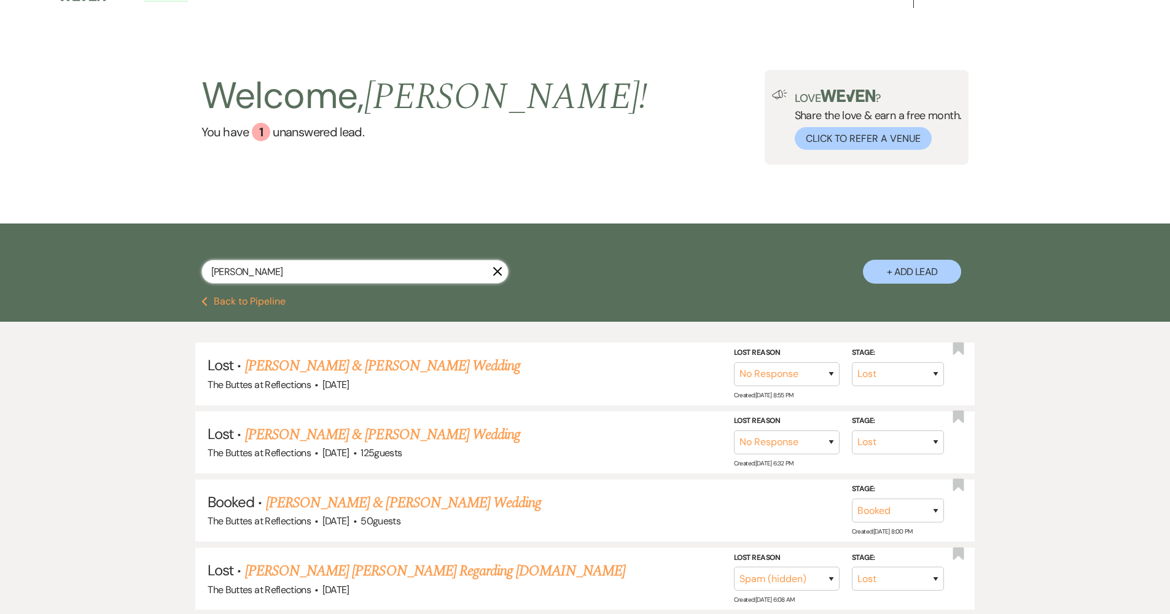
scroll to position [80, 0]
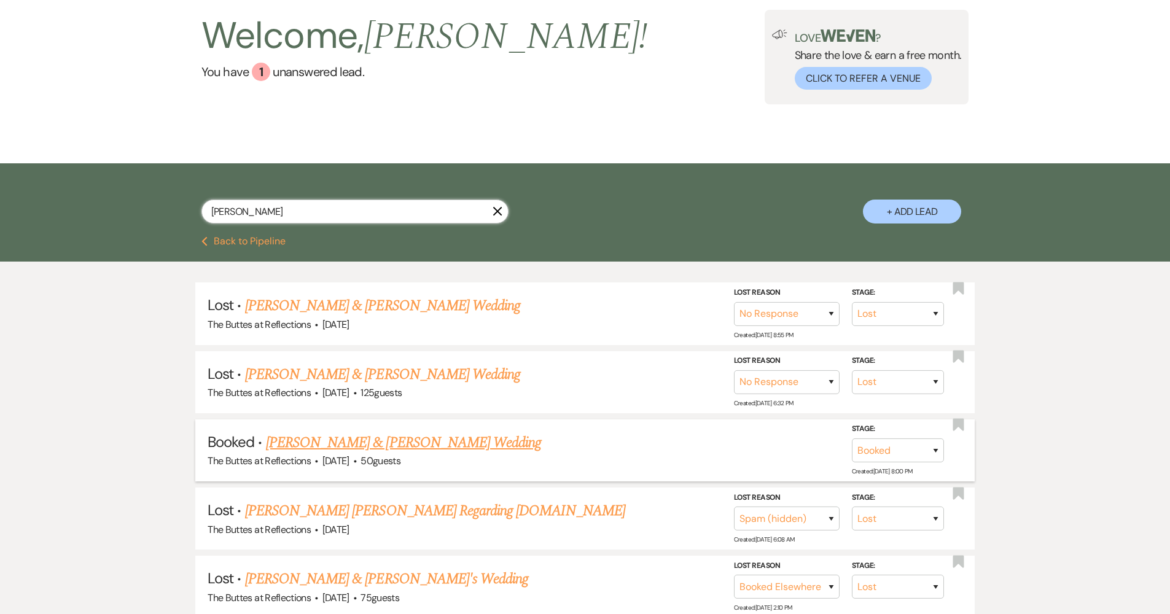
type input "miller"
click at [365, 442] on link "[PERSON_NAME] & [PERSON_NAME] Wedding" at bounding box center [403, 443] width 275 height 22
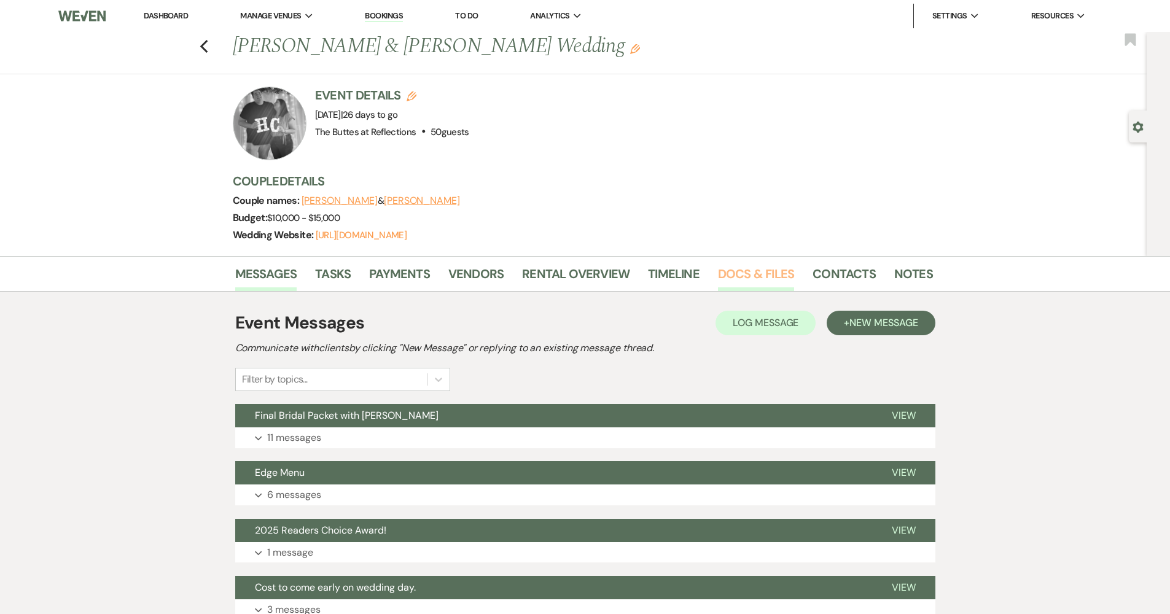
click at [760, 276] on link "Docs & Files" at bounding box center [756, 277] width 76 height 27
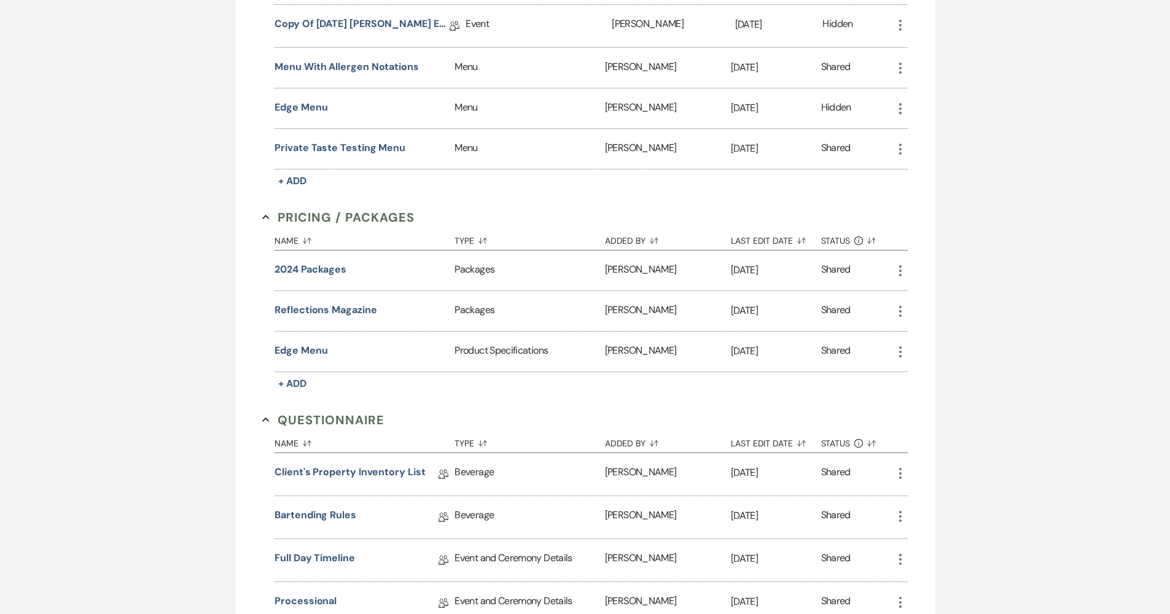
scroll to position [921, 0]
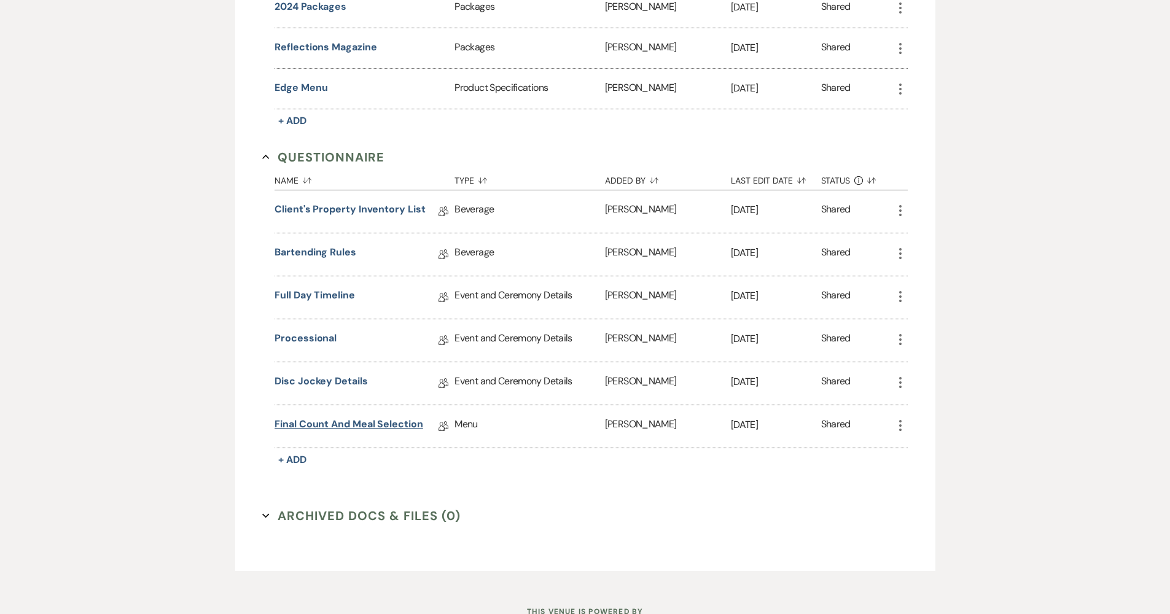
click at [313, 421] on link "Final Count and Meal Selection" at bounding box center [349, 426] width 149 height 19
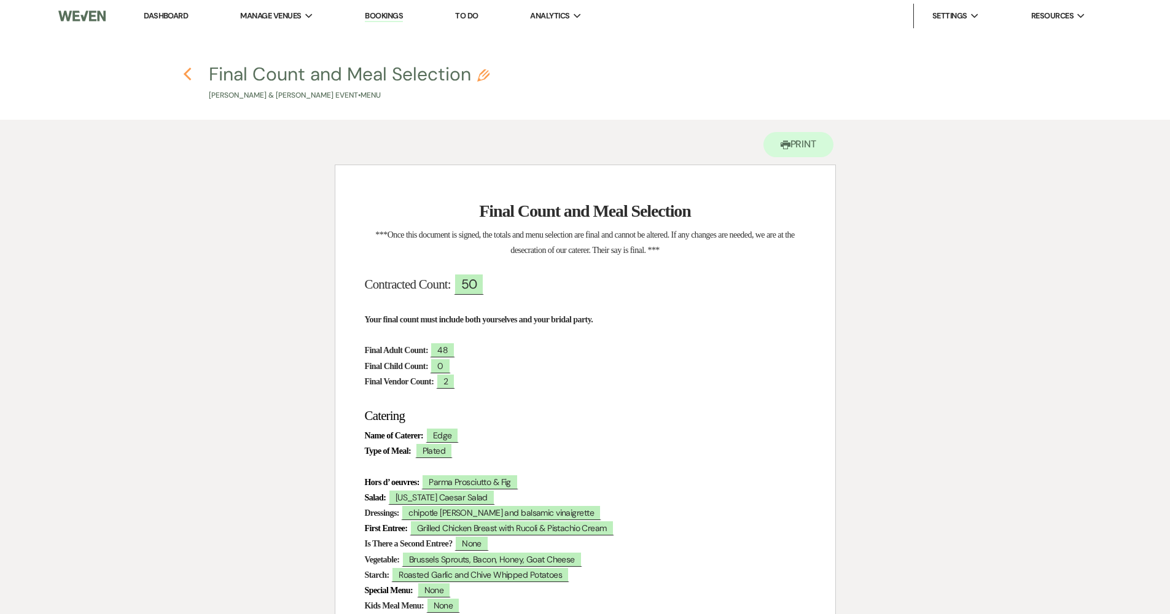
click at [184, 69] on icon "Previous" at bounding box center [187, 74] width 9 height 15
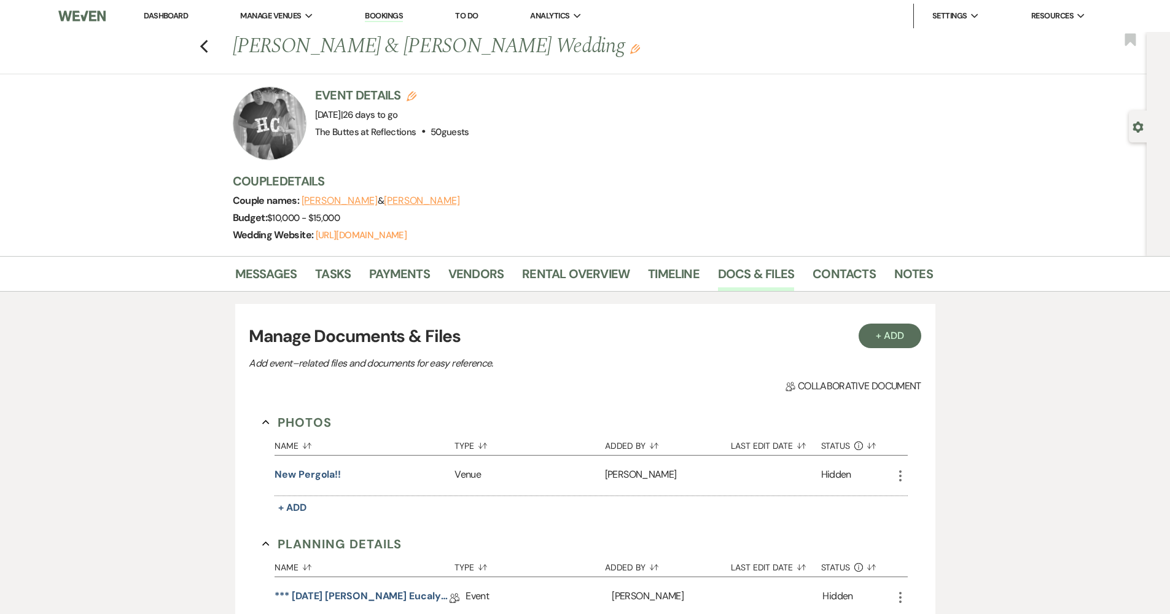
scroll to position [921, 0]
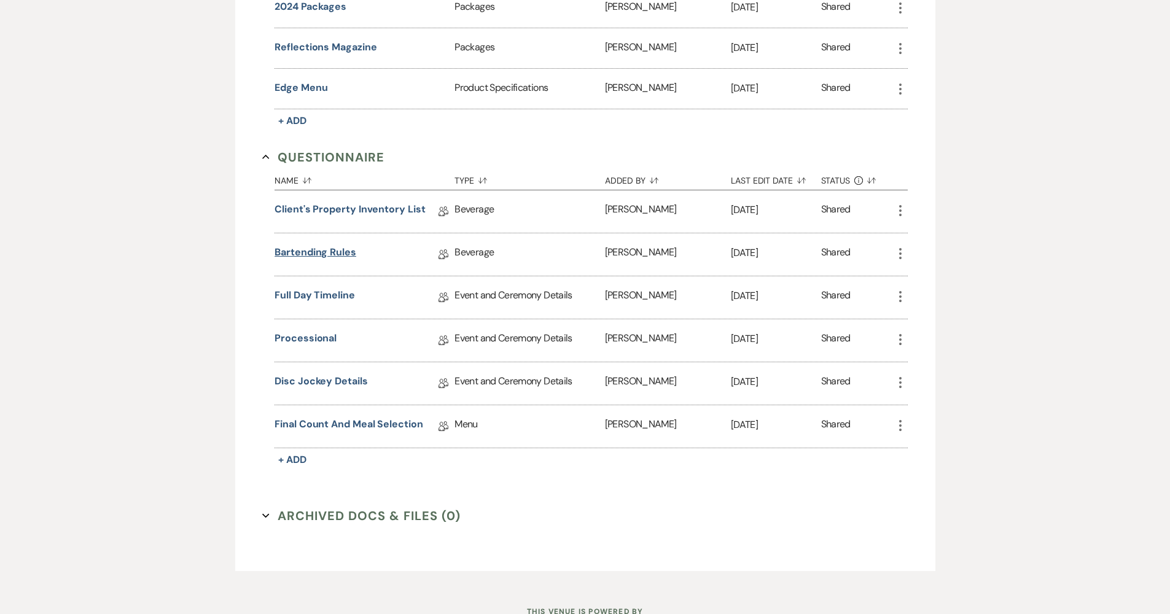
click at [298, 255] on link "Bartending Rules" at bounding box center [316, 254] width 82 height 19
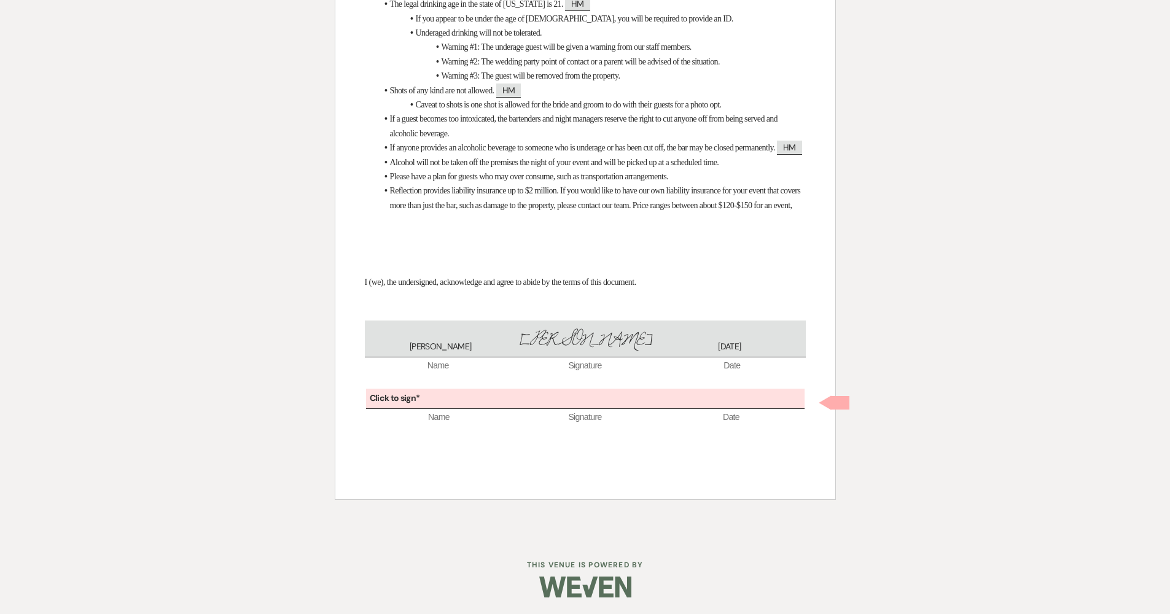
scroll to position [312, 0]
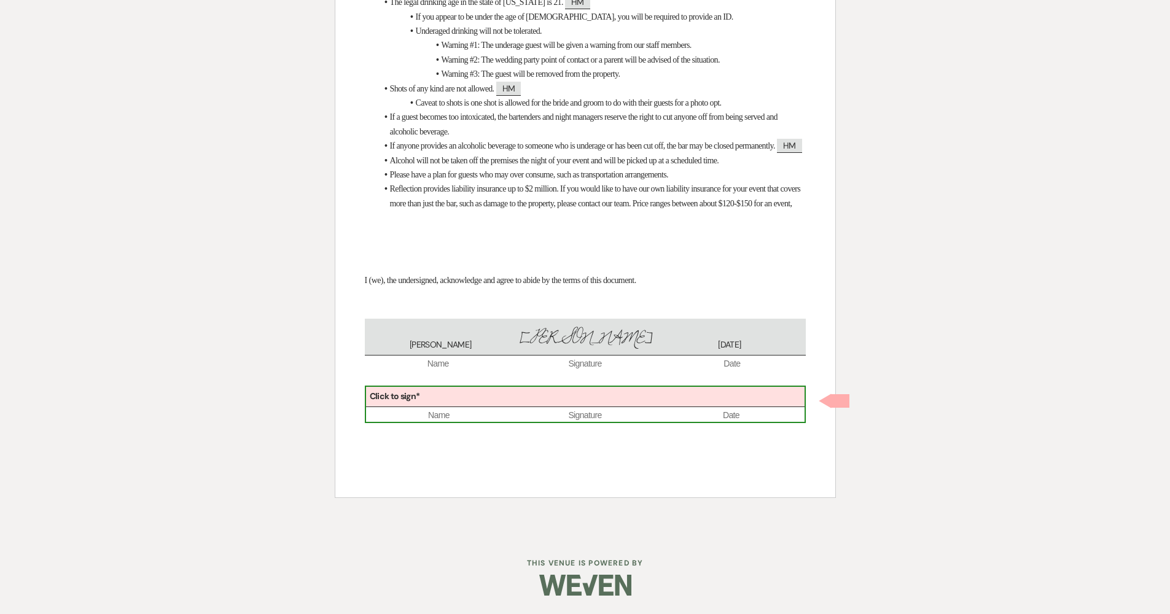
click at [434, 406] on div "Click to sign*" at bounding box center [585, 397] width 439 height 20
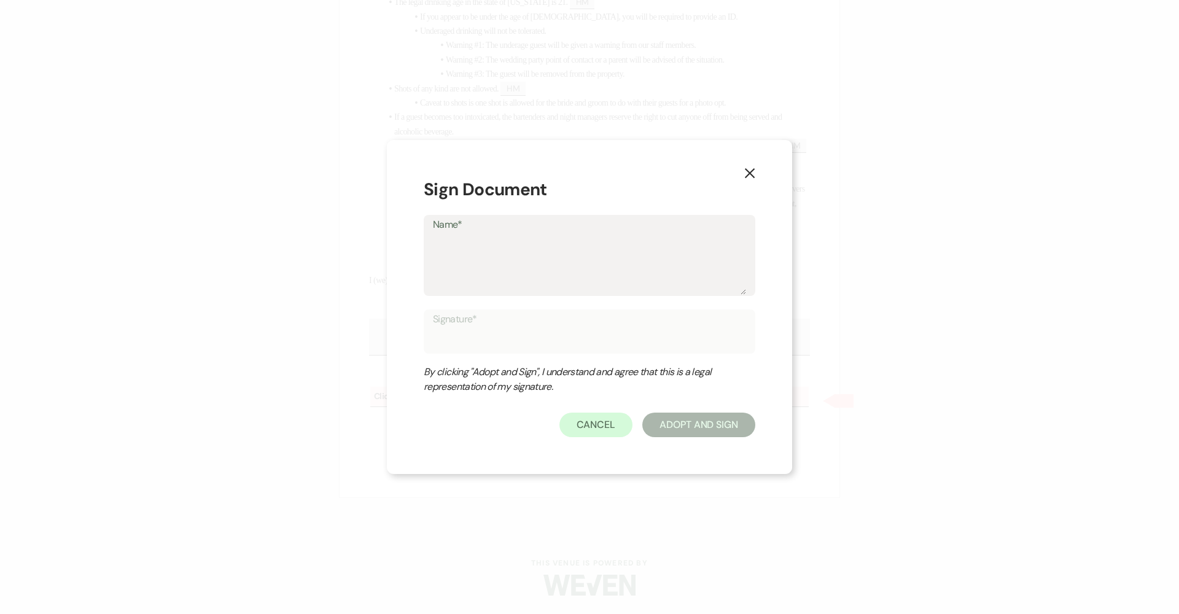
type textarea "F"
type input "F"
type textarea "Fe"
type input "Fe"
type textarea "Fel"
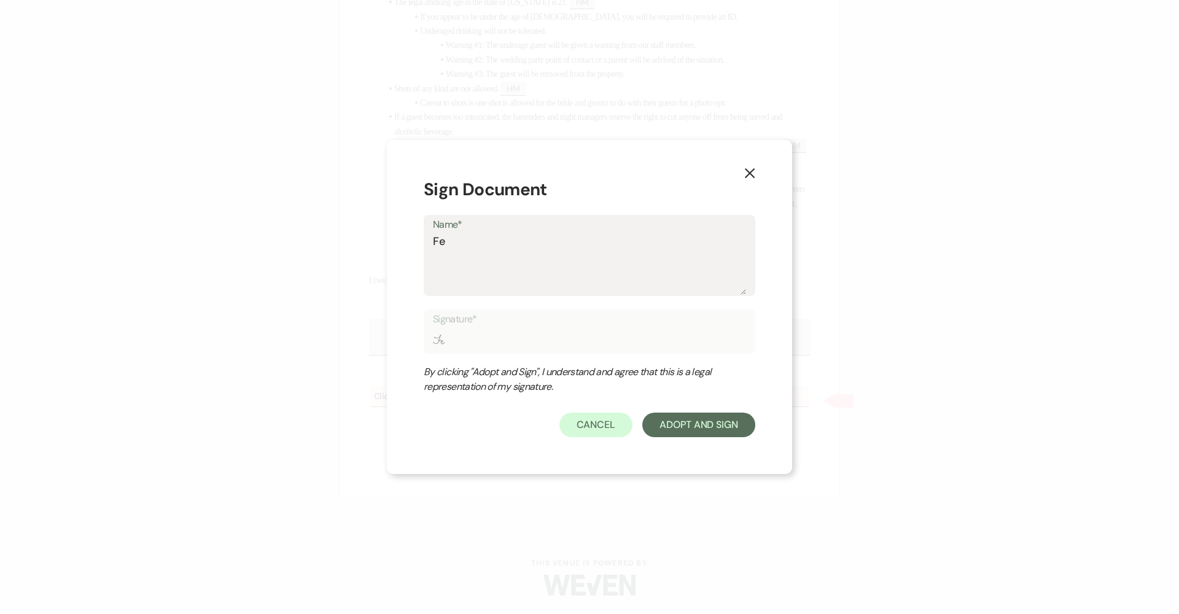
type input "Fel"
type textarea "Feli"
type input "Feli"
type textarea "Felic"
type input "Felic"
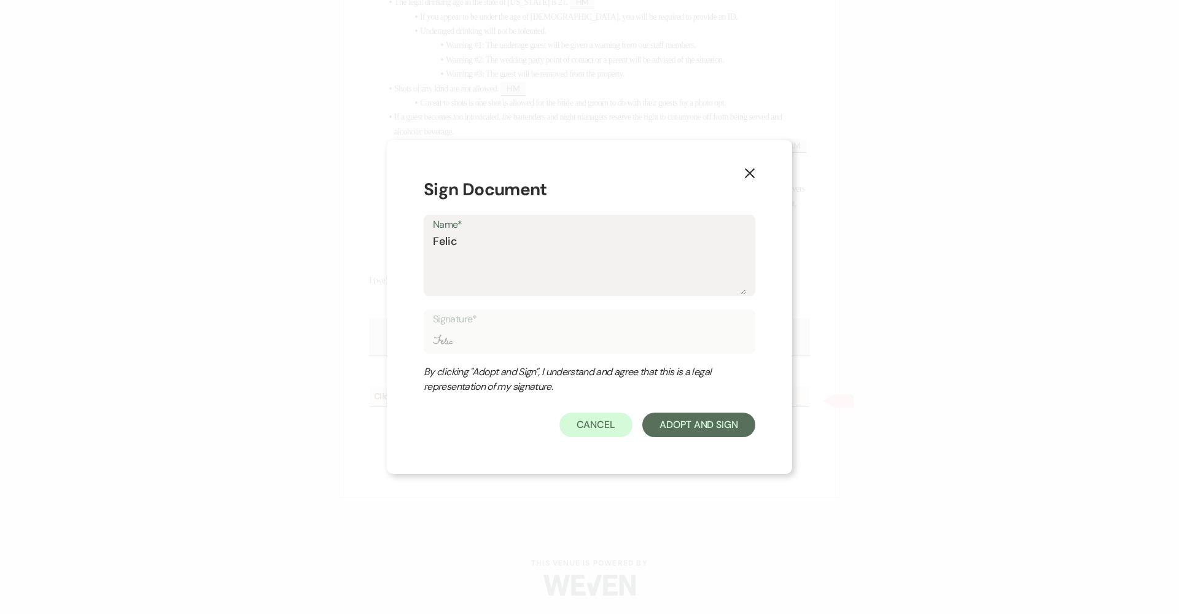
type textarea "Felici"
type input "Felici"
type textarea "[PERSON_NAME]"
type input "[PERSON_NAME]"
type textarea "[PERSON_NAME]"
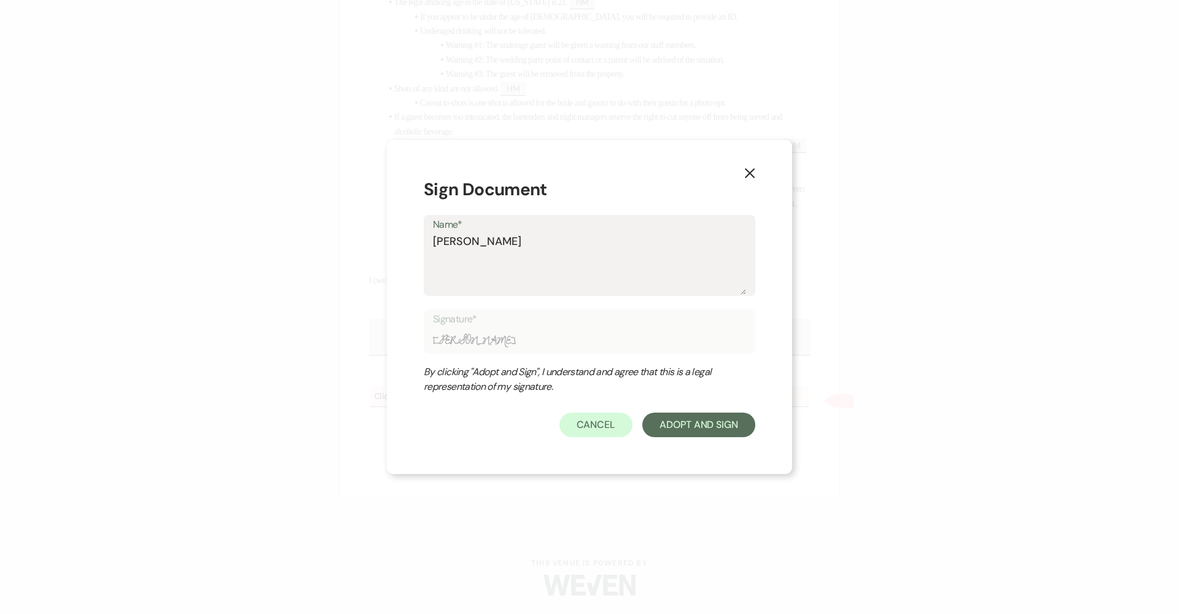
type input "[PERSON_NAME]"
type textarea "Felicia V"
type input "Felicia V"
type textarea "Felicia Ve"
type input "Felicia Ve"
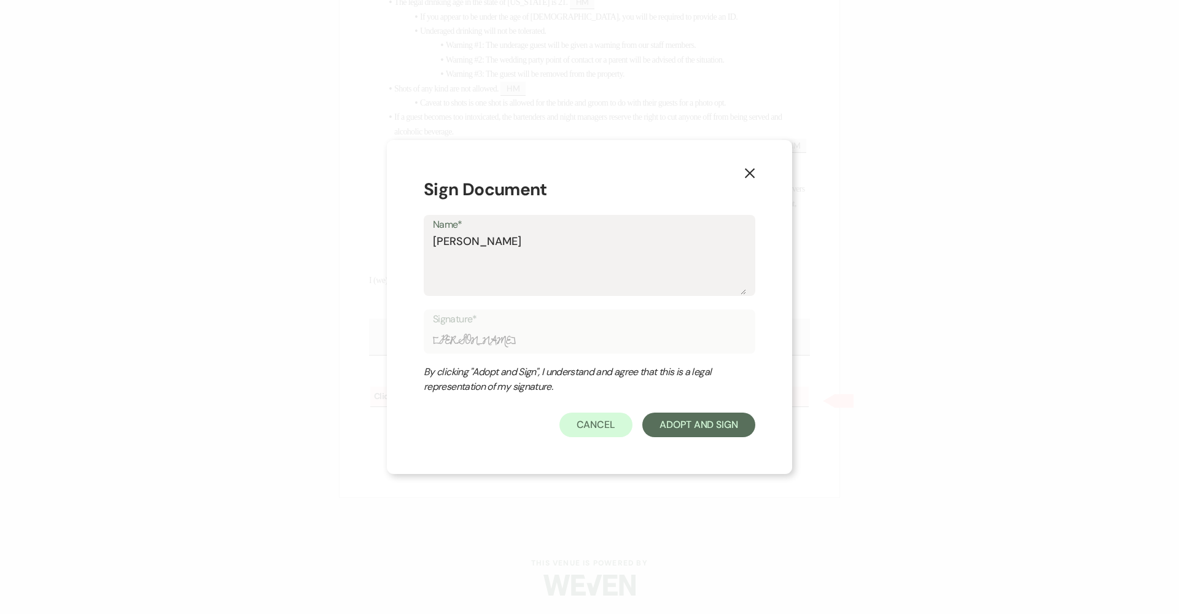
type textarea "Felicia Vel"
type input "Felicia Vel"
type textarea "Felicia Vela"
type input "Felicia Vela"
type textarea "Felicia Velas"
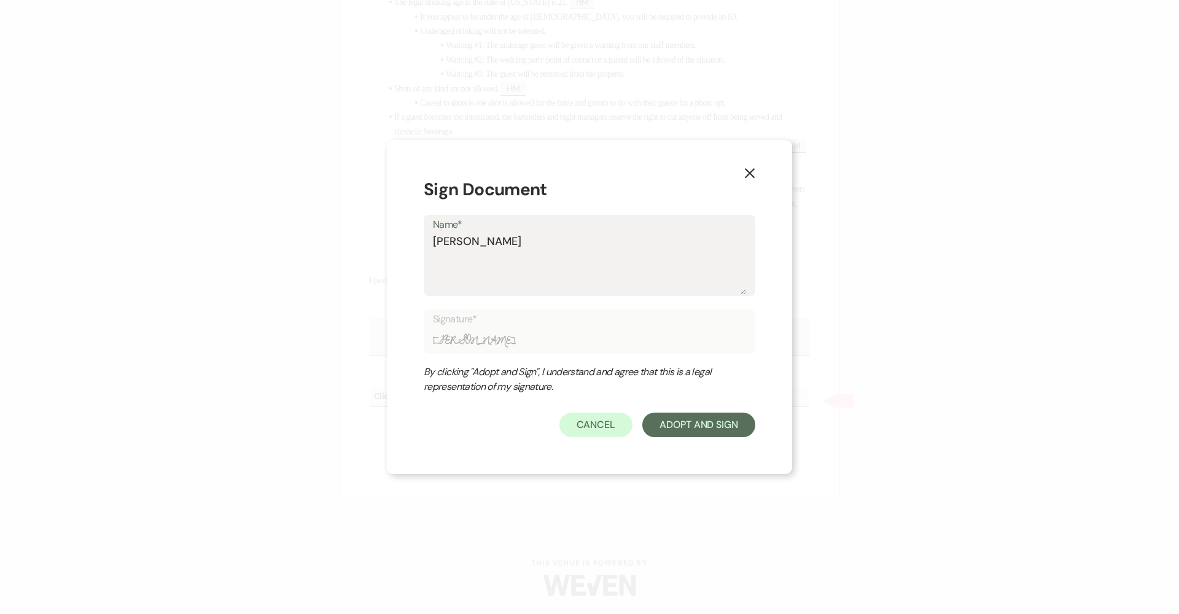
type input "Felicia Velas"
type textarea "Felicia Velasc"
type input "Felicia Velasc"
type textarea "[PERSON_NAME]"
type input "[PERSON_NAME]"
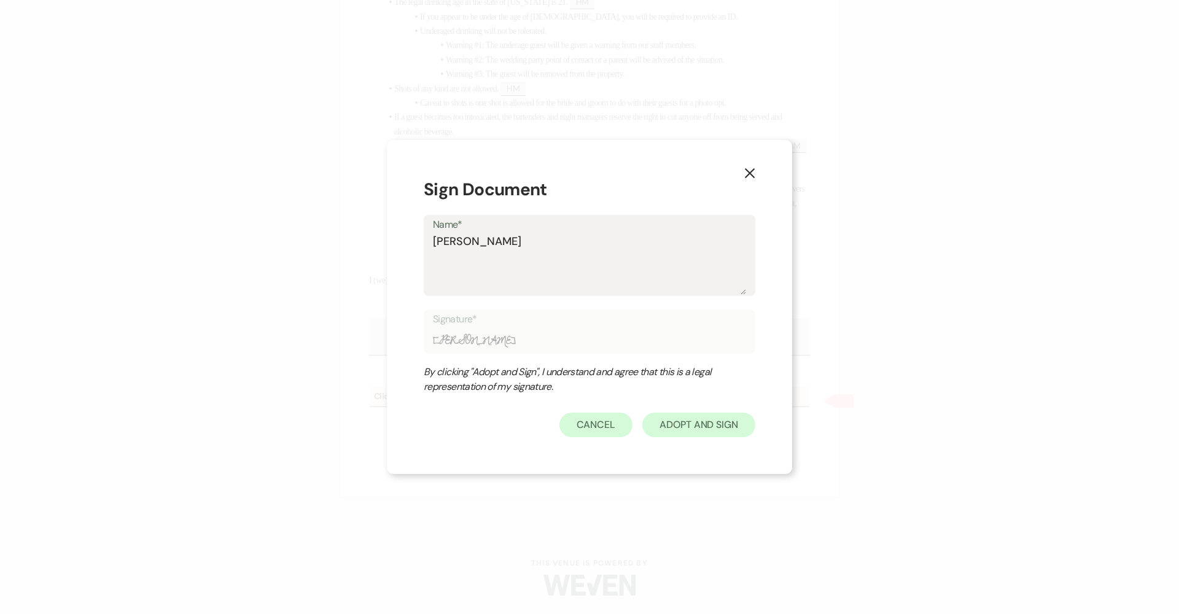
type textarea "[PERSON_NAME]"
click at [686, 415] on button "Adopt And Sign" at bounding box center [698, 425] width 113 height 25
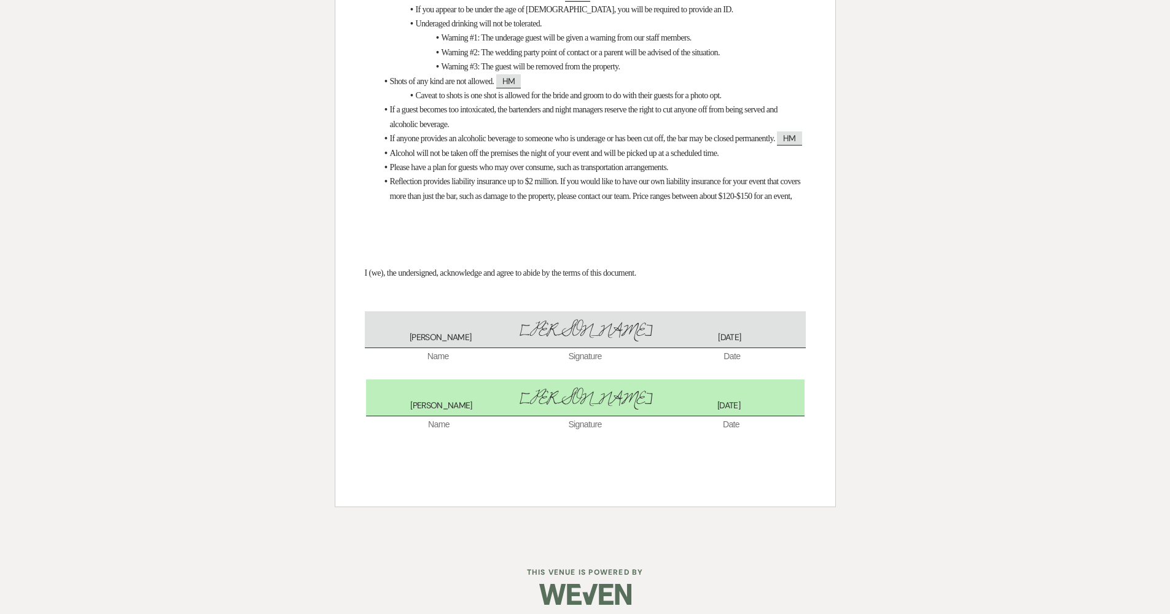
scroll to position [365, 0]
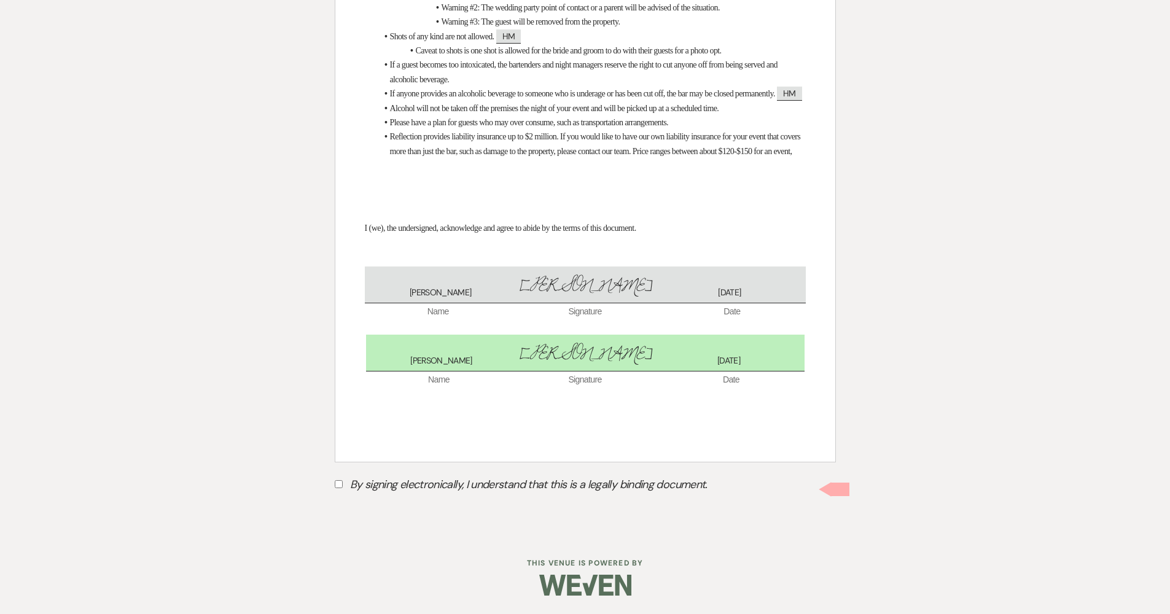
click at [395, 491] on label "By signing electronically, I understand that this is a legally binding document." at bounding box center [585, 486] width 501 height 23
click at [343, 488] on input "By signing electronically, I understand that this is a legally binding document." at bounding box center [339, 484] width 8 height 8
checkbox input "true"
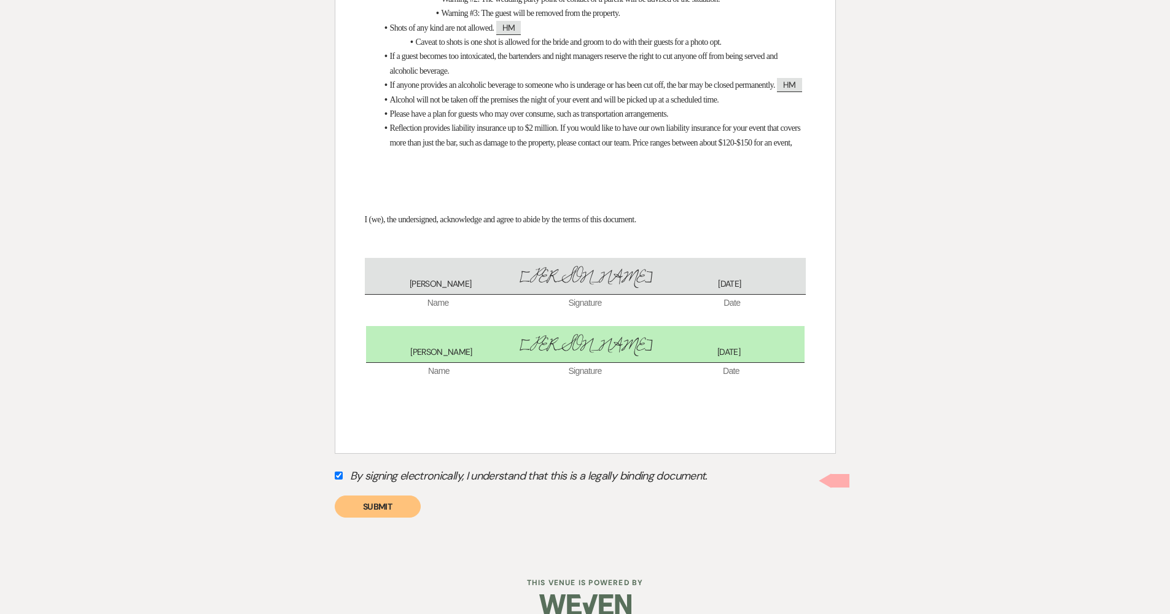
click at [384, 518] on button "Submit" at bounding box center [378, 507] width 86 height 22
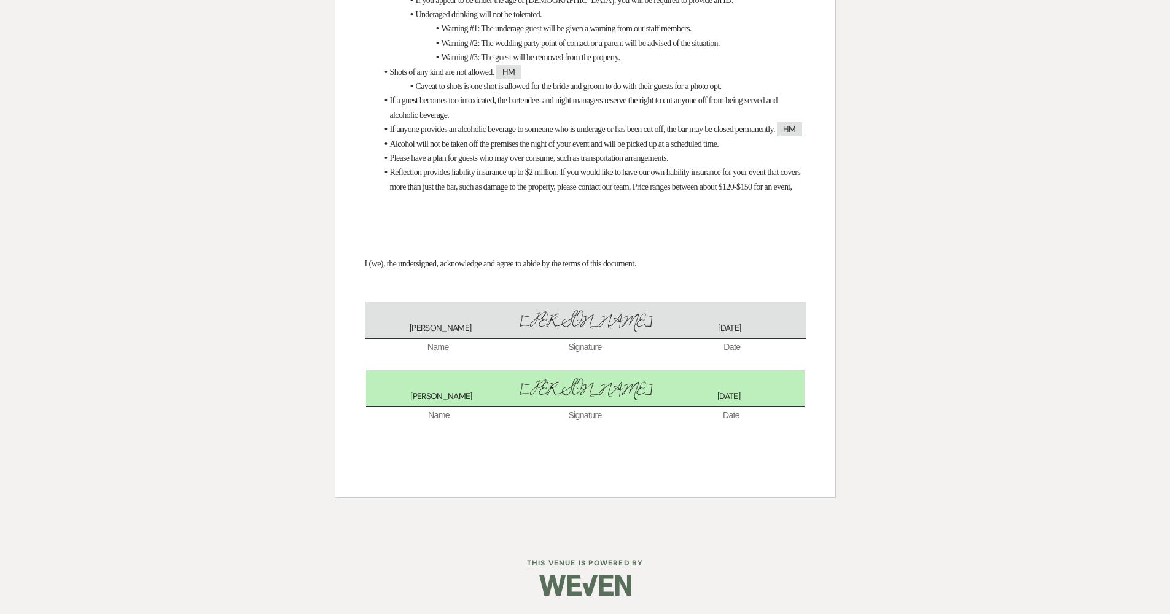
scroll to position [0, 0]
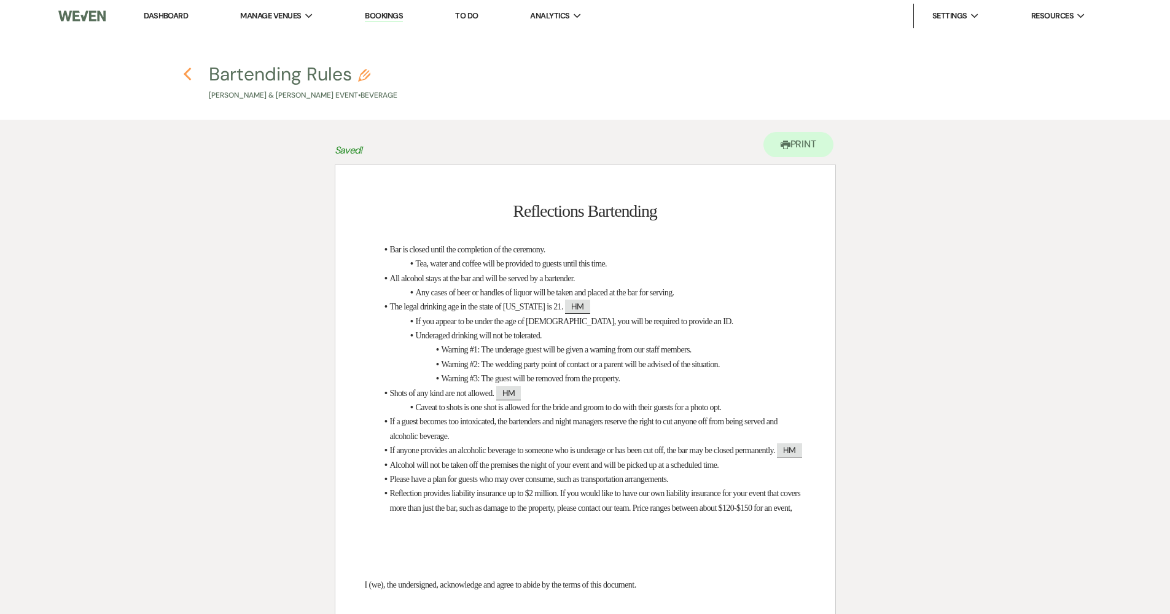
click at [189, 77] on icon "Previous" at bounding box center [187, 74] width 9 height 15
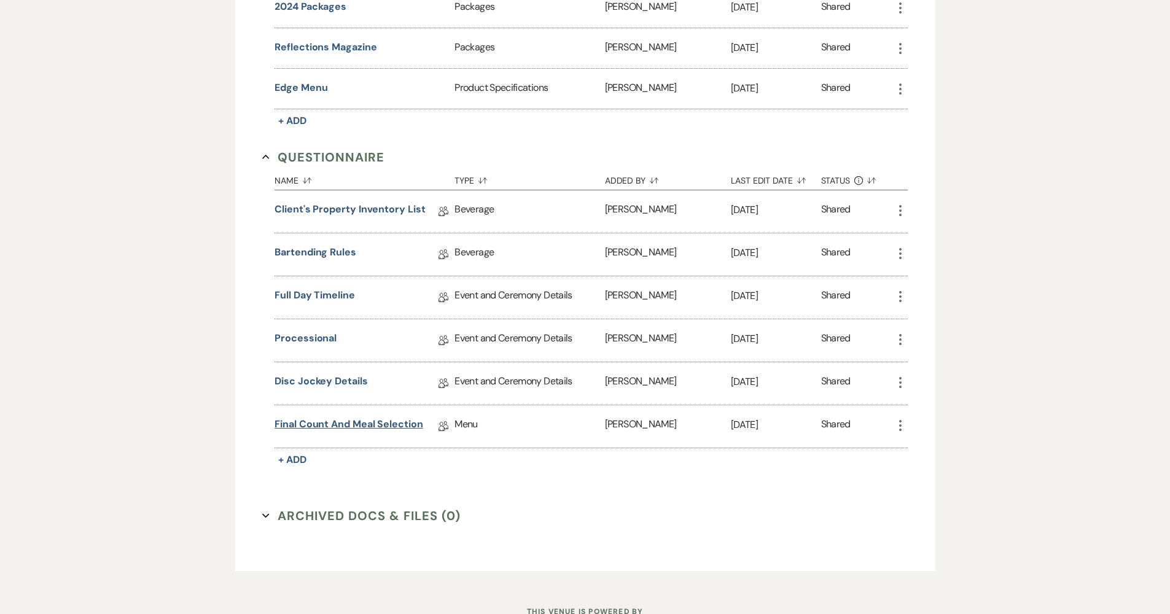
click at [322, 421] on link "Final Count and Meal Selection" at bounding box center [349, 426] width 149 height 19
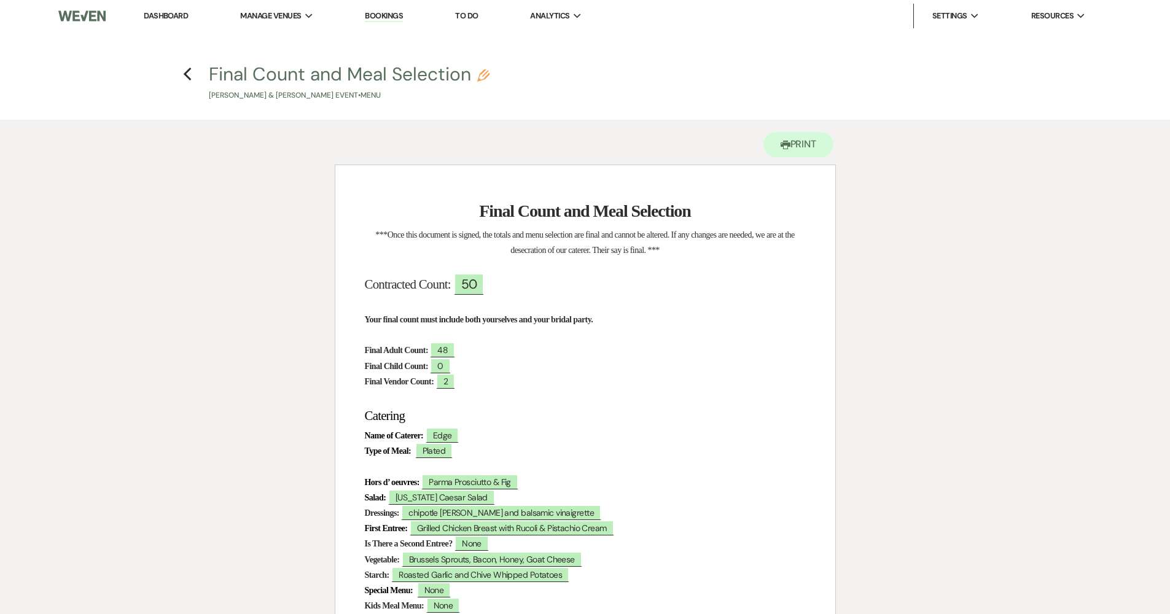
click at [166, 15] on link "Dashboard" at bounding box center [166, 15] width 44 height 10
